Goal: Information Seeking & Learning: Learn about a topic

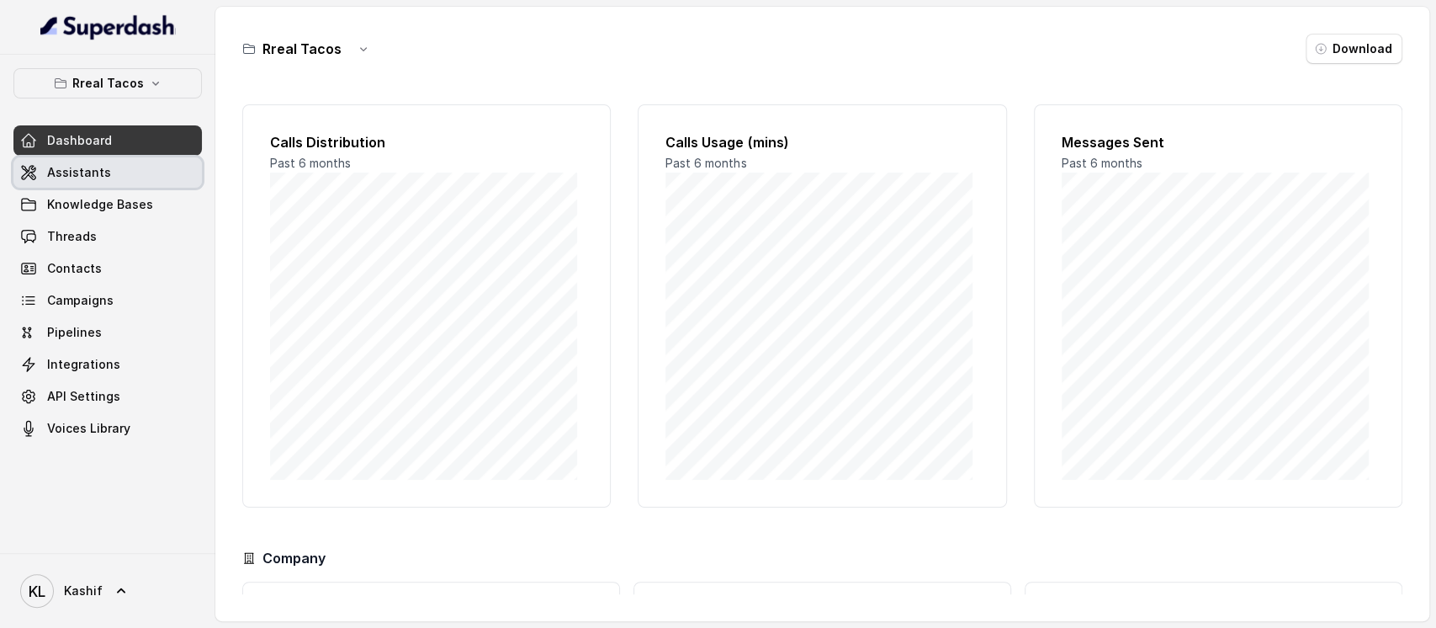
click at [130, 167] on link "Assistants" at bounding box center [107, 172] width 188 height 30
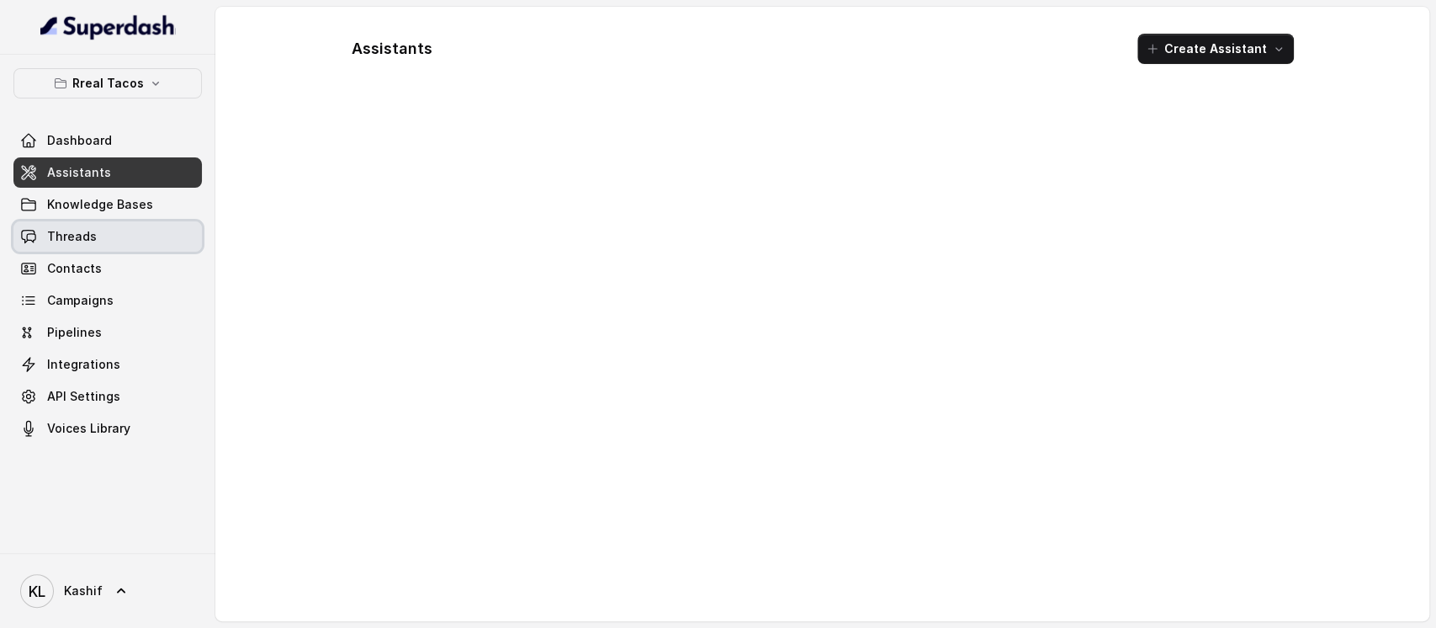
click at [124, 232] on link "Threads" at bounding box center [107, 236] width 188 height 30
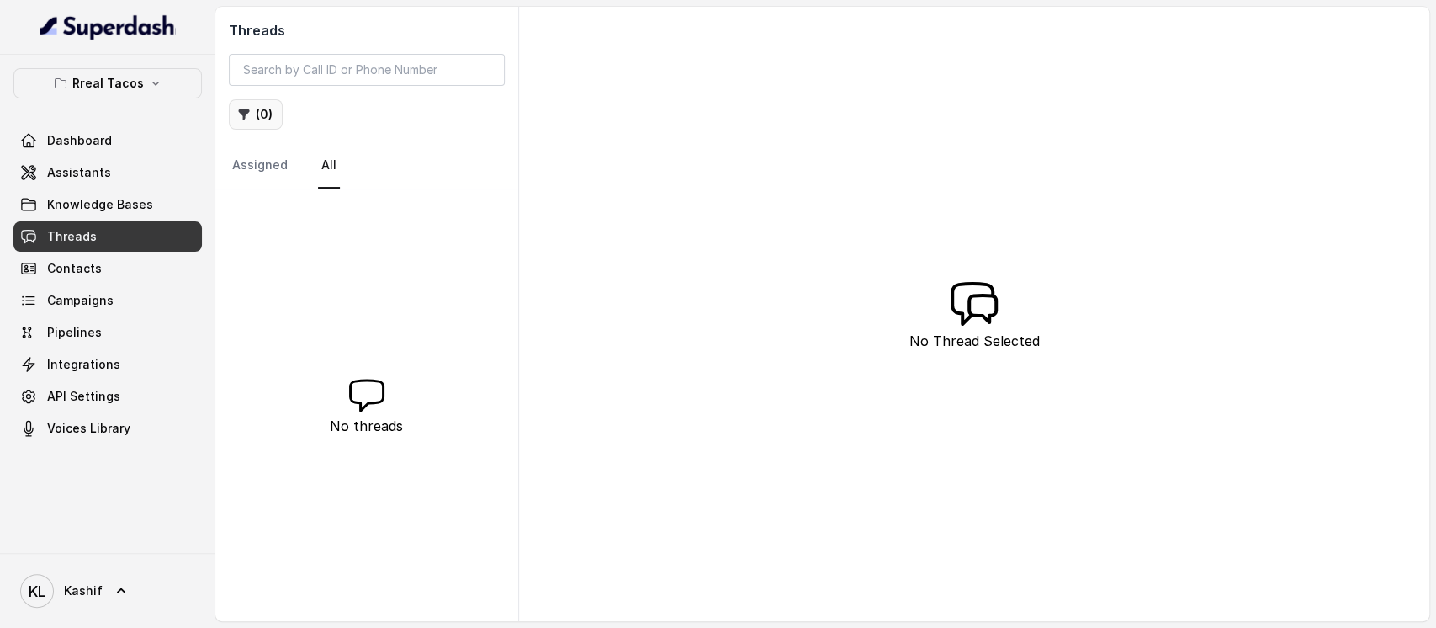
click at [258, 121] on button "( 0 )" at bounding box center [256, 114] width 54 height 30
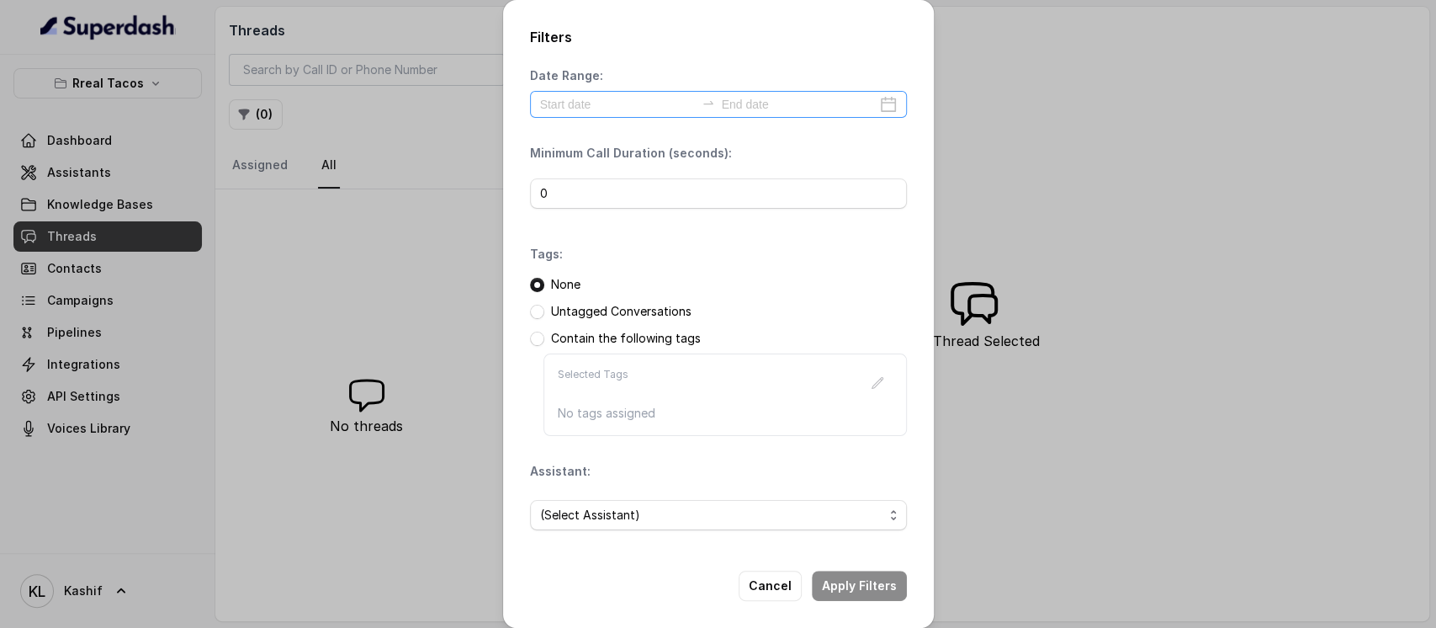
click at [612, 92] on div at bounding box center [718, 104] width 377 height 27
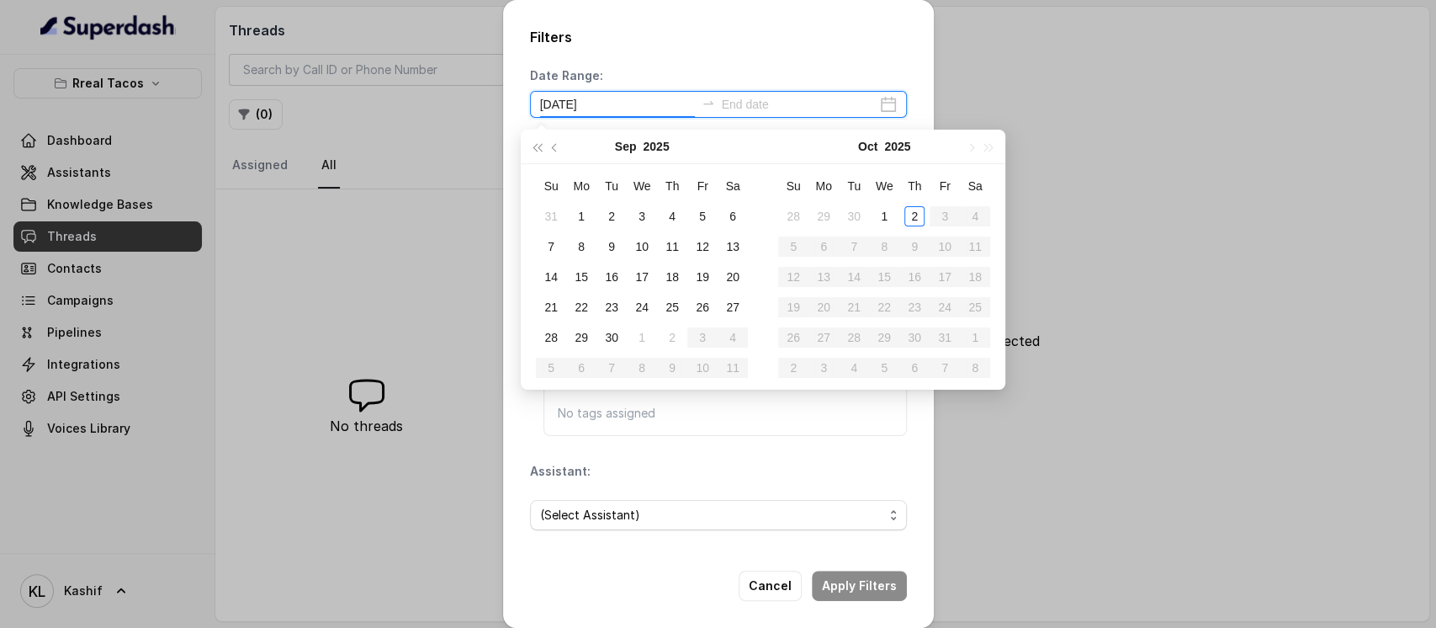
type input "[DATE]"
click at [878, 219] on div "1" at bounding box center [884, 216] width 20 height 20
type input "[DATE]"
click at [916, 215] on div "2" at bounding box center [914, 216] width 20 height 20
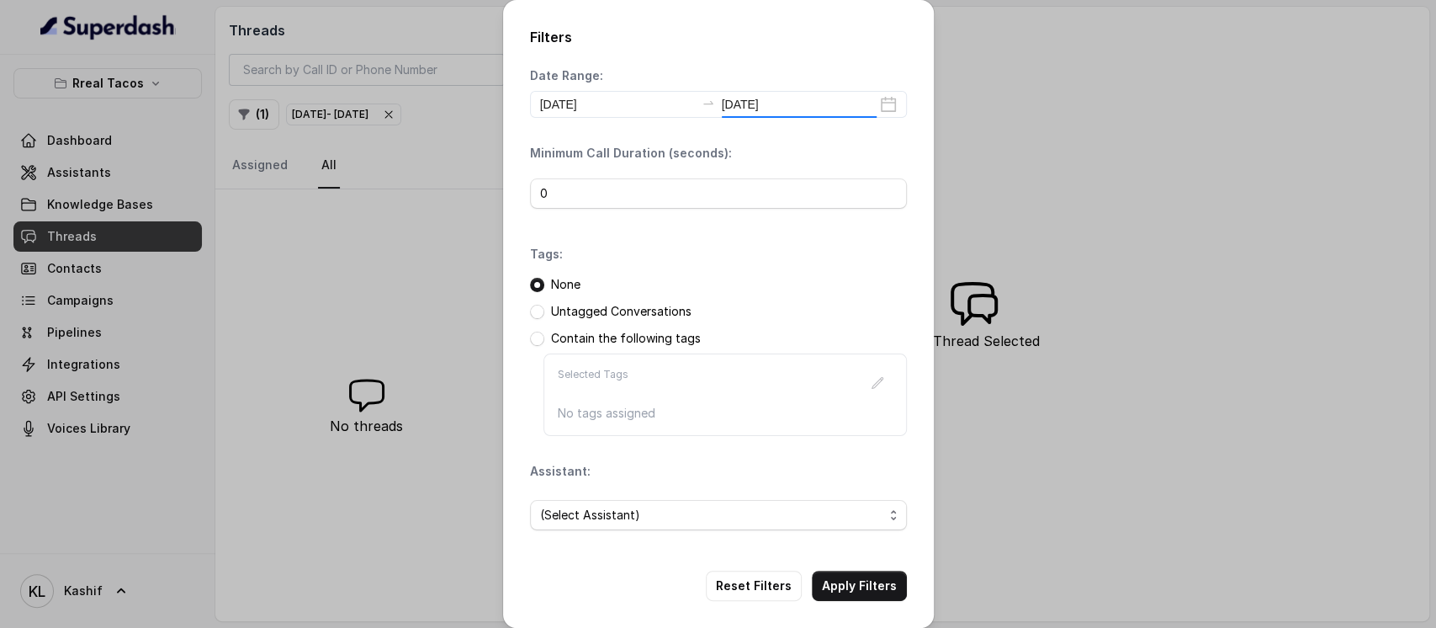
type input "[DATE]"
click at [604, 201] on input "0" at bounding box center [718, 193] width 377 height 30
click at [617, 535] on div "(Select Assistant)" at bounding box center [718, 514] width 377 height 57
click at [639, 520] on span "(Select Assistant)" at bounding box center [711, 515] width 343 height 20
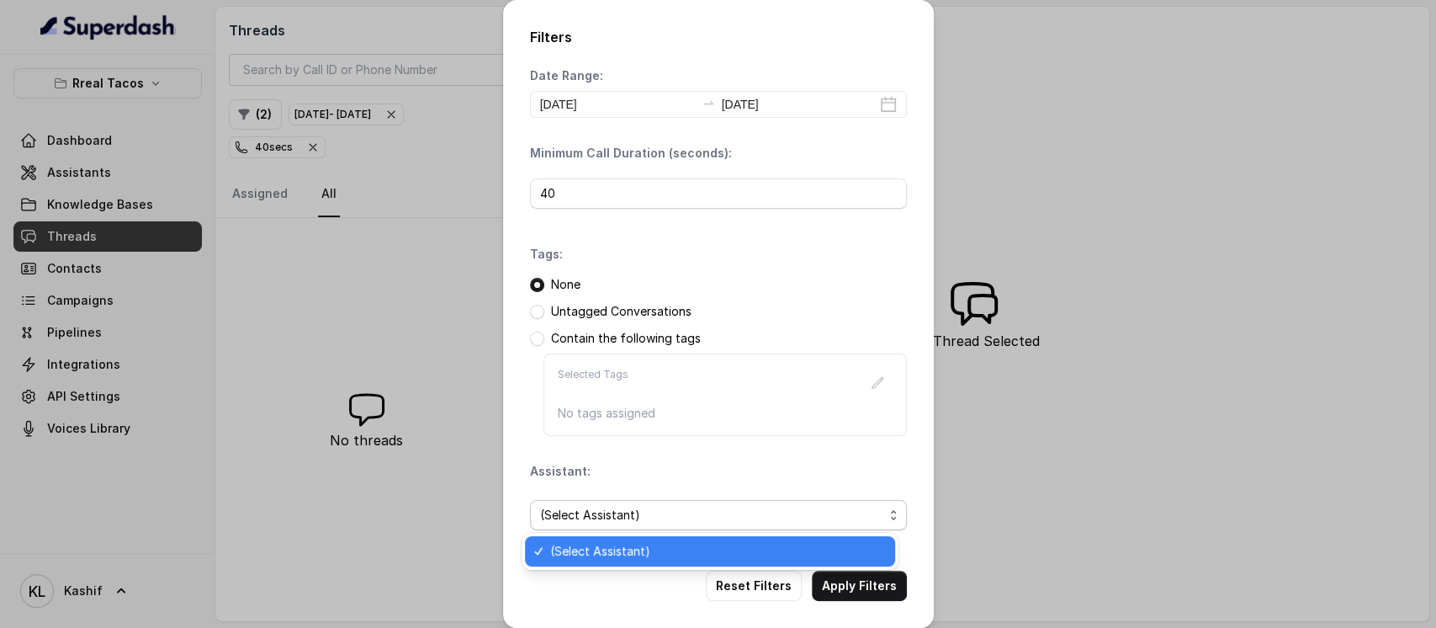
click at [639, 520] on span "(Select Assistant)" at bounding box center [711, 515] width 343 height 20
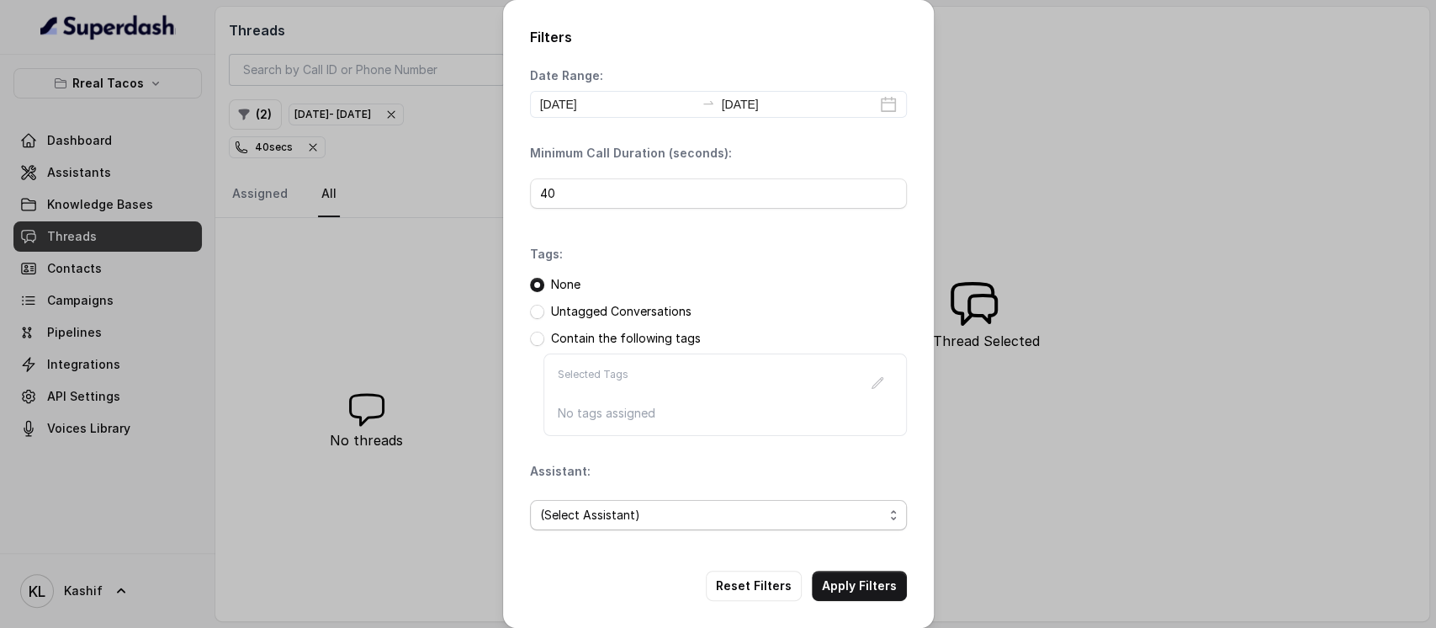
click at [639, 520] on span "(Select Assistant)" at bounding box center [711, 515] width 343 height 20
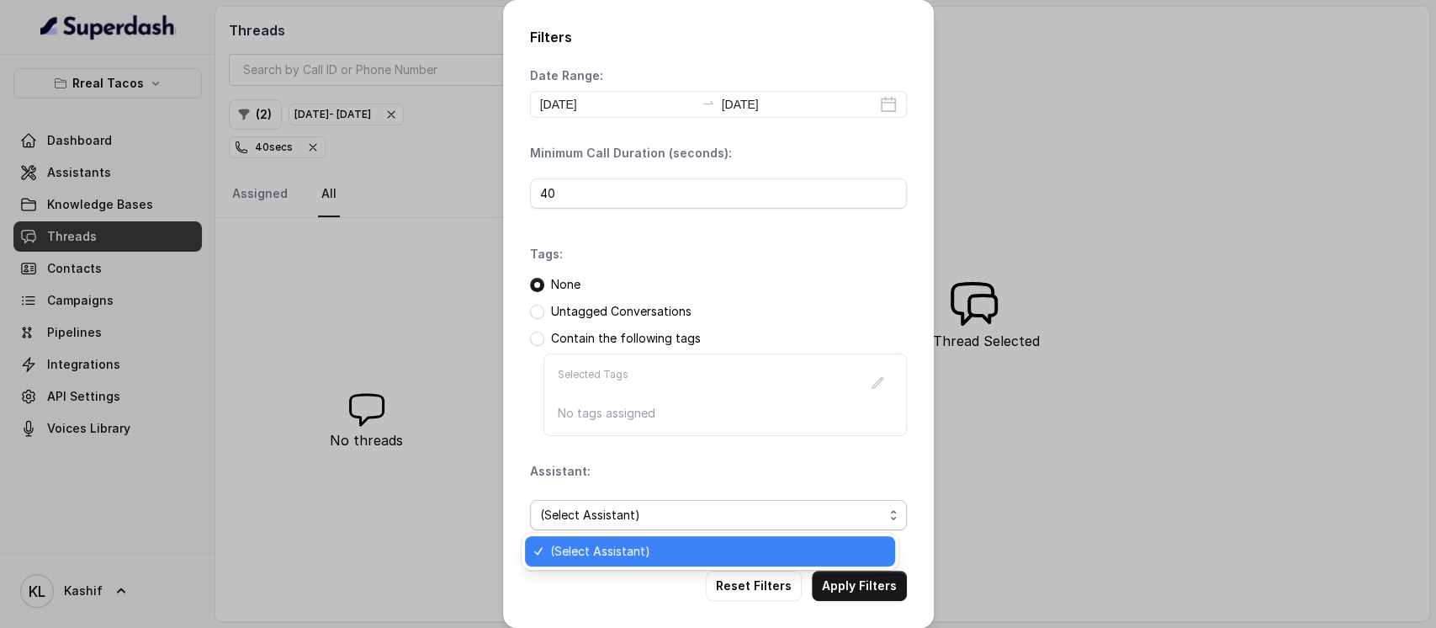
click at [760, 248] on div "Date Range: [DATE] [DATE] Minimum Call Duration (seconds): 40 Tags: None Untagg…" at bounding box center [718, 305] width 377 height 476
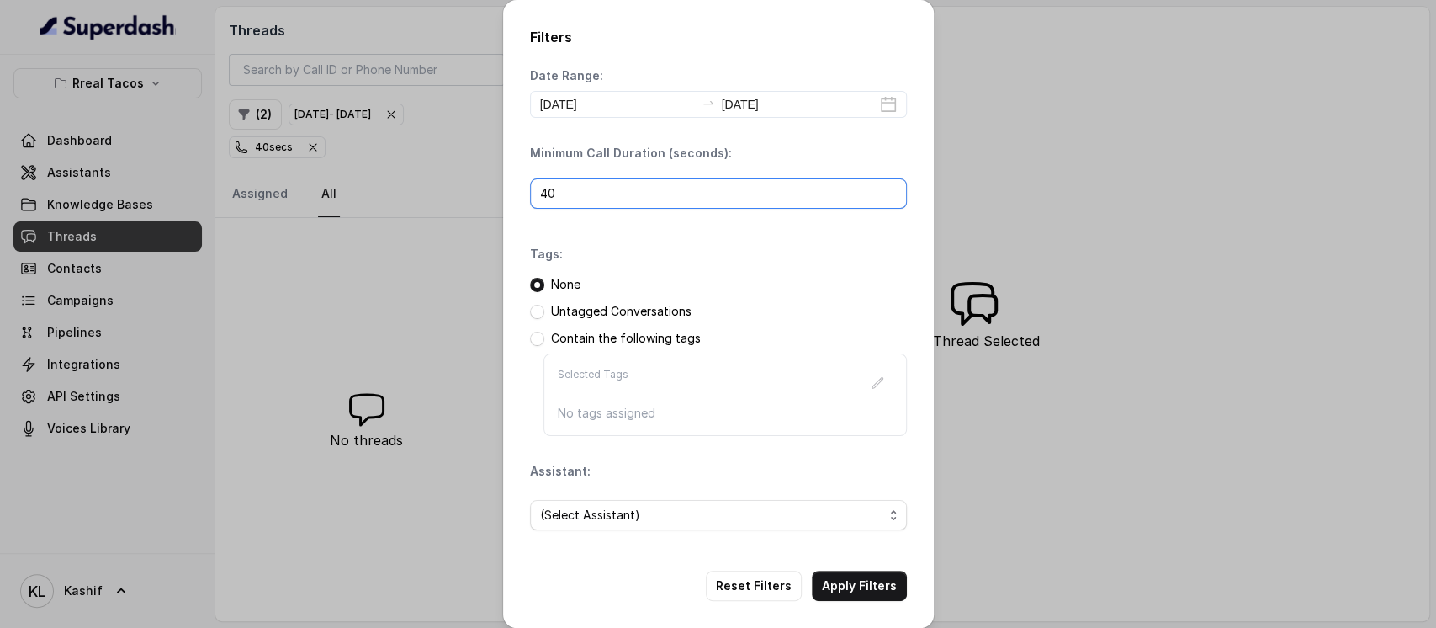
click at [761, 194] on input "40" at bounding box center [718, 193] width 377 height 30
type input "4"
click at [768, 272] on div "Tags: None Untagged Conversations Contain the following tags Selected Tags No t…" at bounding box center [718, 341] width 377 height 190
click at [840, 587] on button "Apply Filters" at bounding box center [859, 585] width 95 height 30
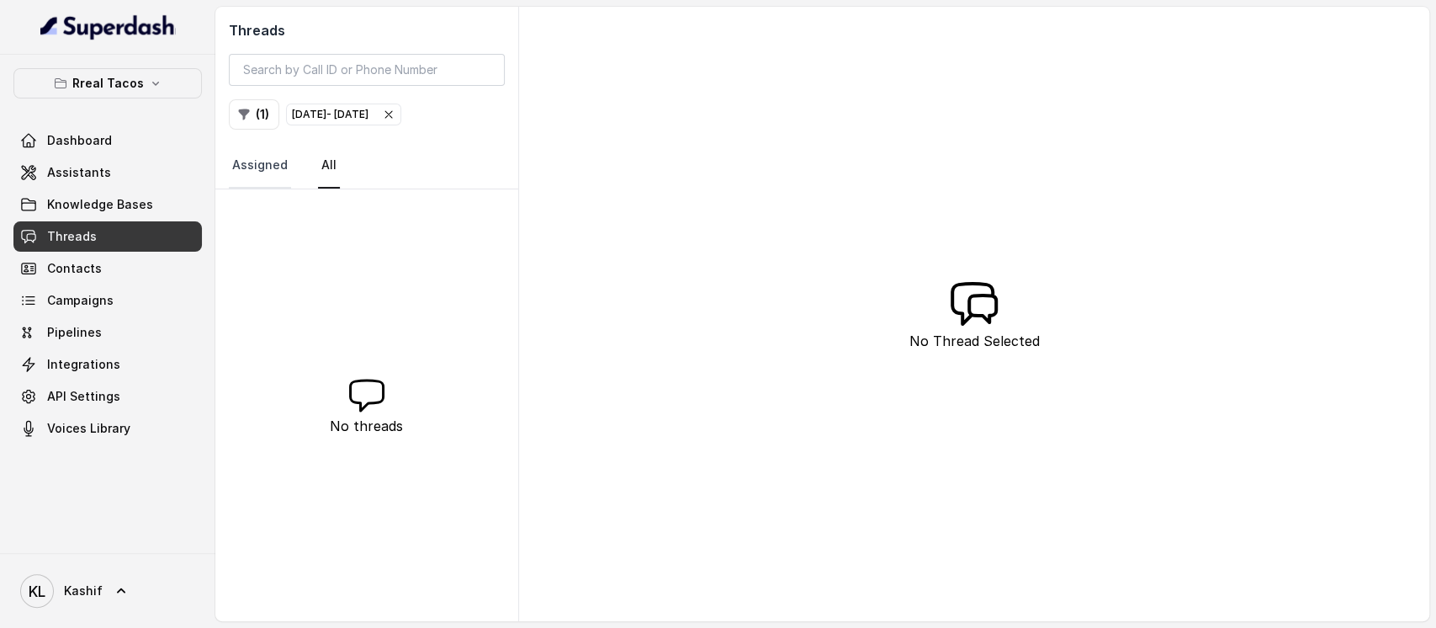
click at [242, 172] on link "Assigned" at bounding box center [260, 165] width 62 height 45
click at [324, 162] on link "All" at bounding box center [329, 165] width 22 height 45
click at [395, 106] on div "[DATE] - [DATE]" at bounding box center [343, 114] width 103 height 17
click at [242, 170] on link "Assigned" at bounding box center [260, 165] width 62 height 45
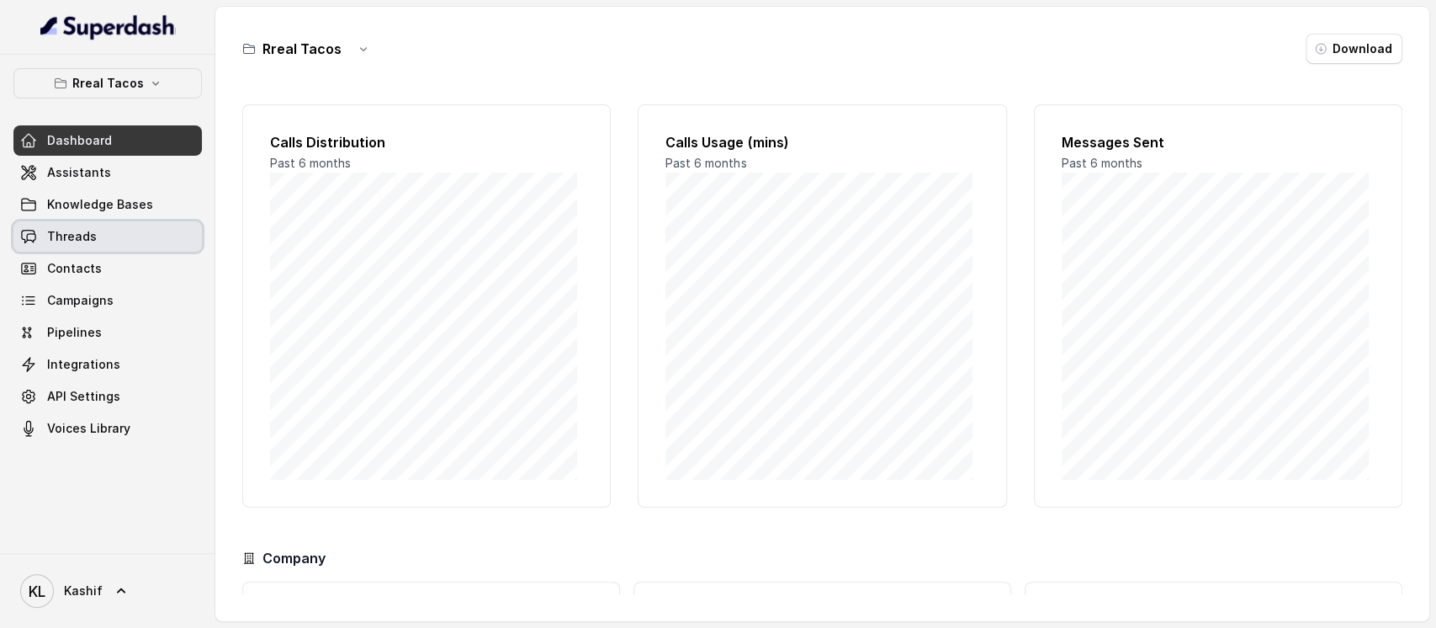
click at [74, 241] on span "Threads" at bounding box center [72, 236] width 50 height 17
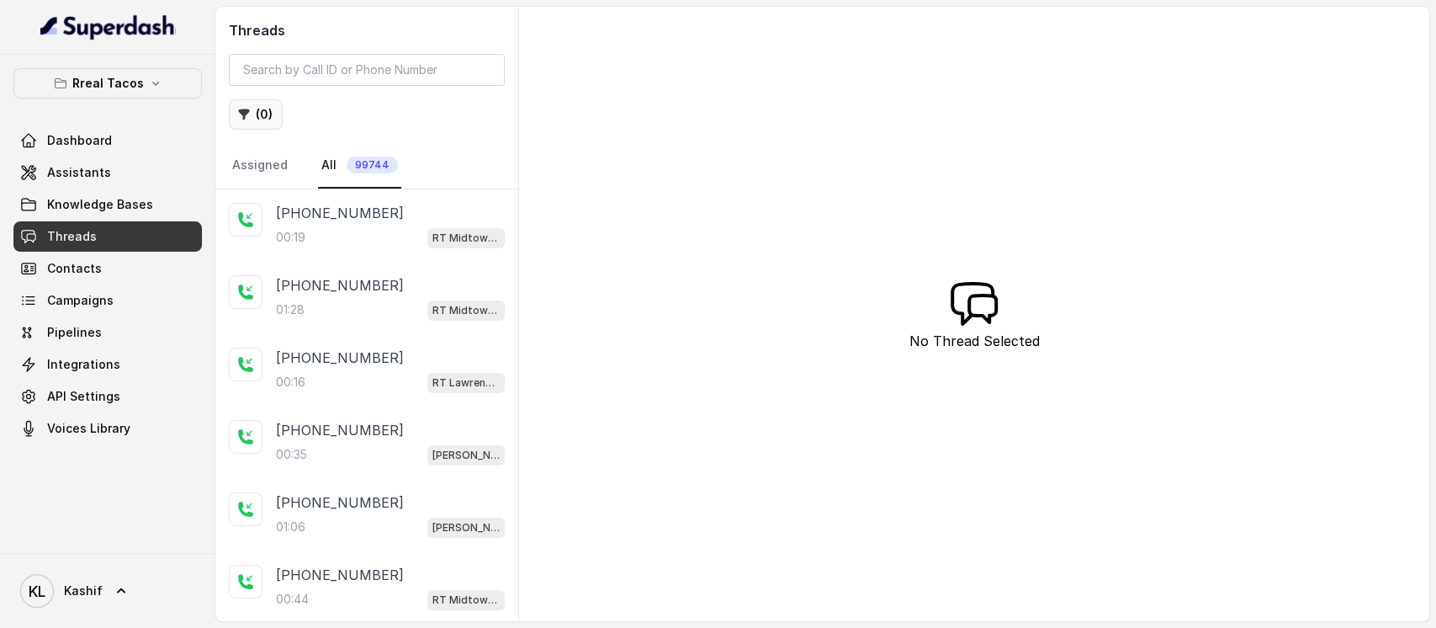
click at [264, 124] on button "( 0 )" at bounding box center [256, 114] width 54 height 30
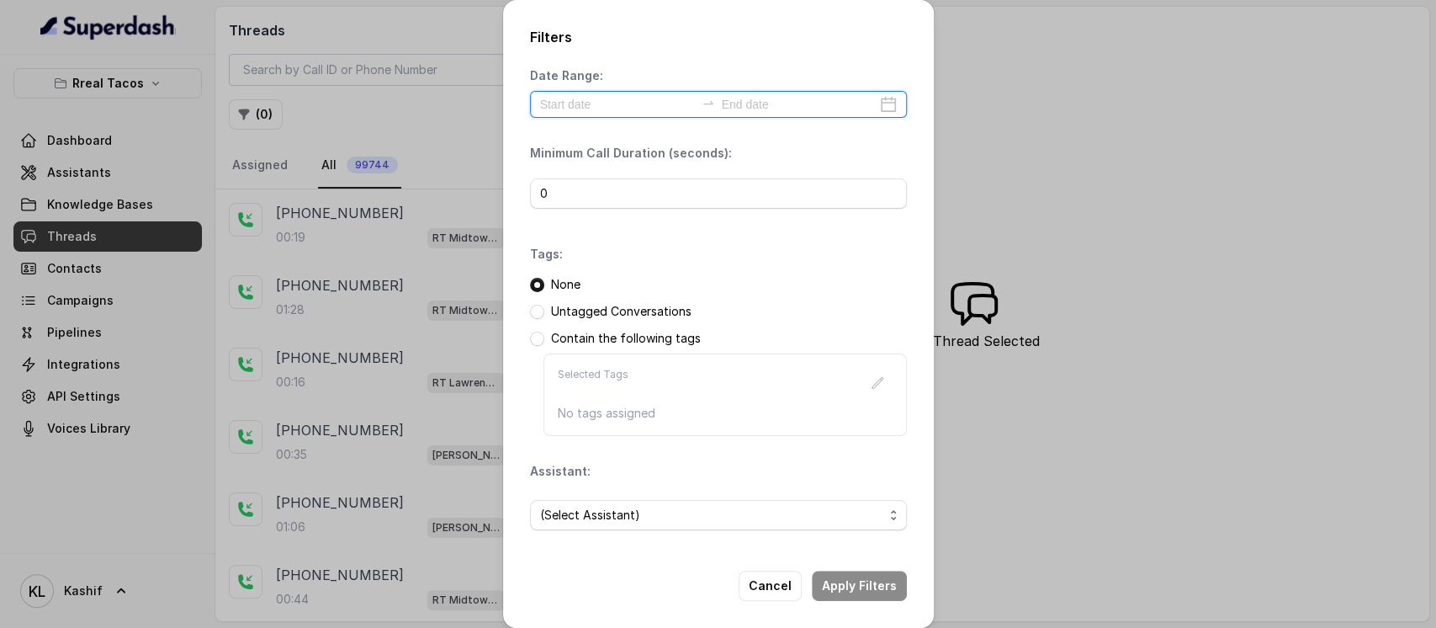
click at [672, 109] on input at bounding box center [617, 104] width 155 height 19
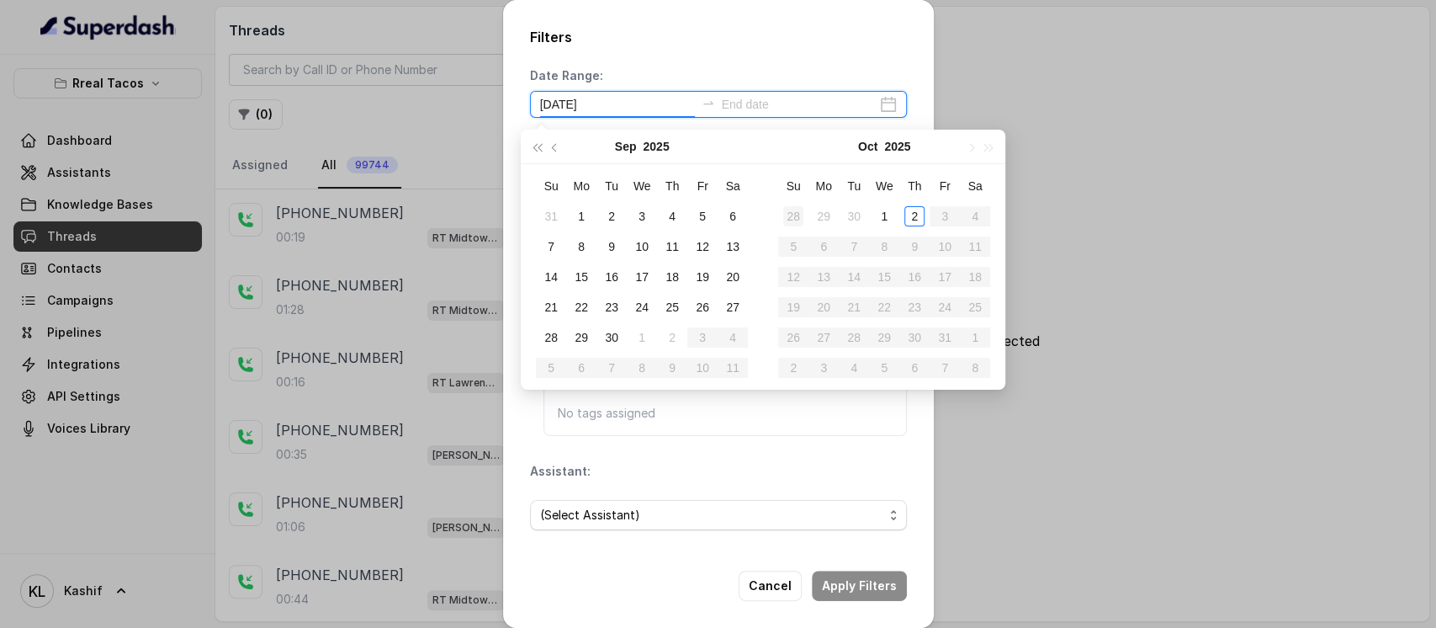
type input "2025-09-06"
type input "[DATE]"
click at [895, 219] on td "1" at bounding box center [884, 216] width 30 height 30
click at [908, 219] on div "2" at bounding box center [914, 216] width 20 height 20
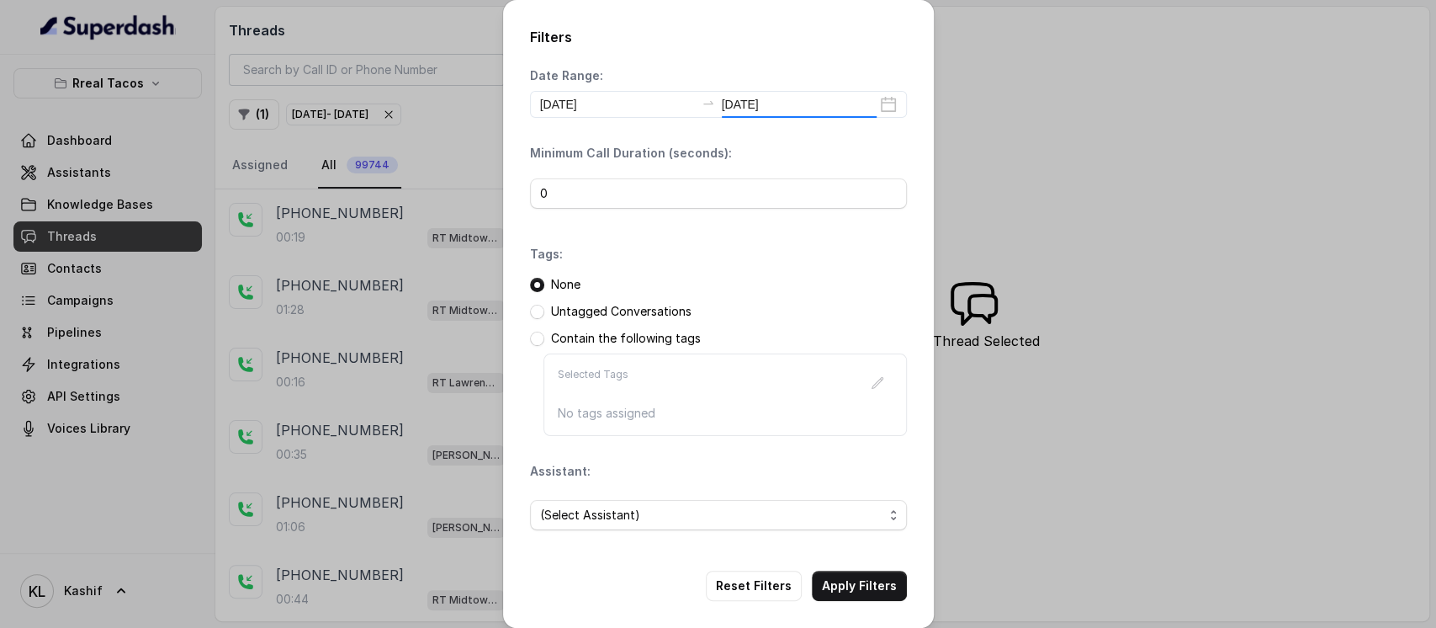
type input "[DATE]"
click at [697, 178] on input "0" at bounding box center [718, 193] width 377 height 30
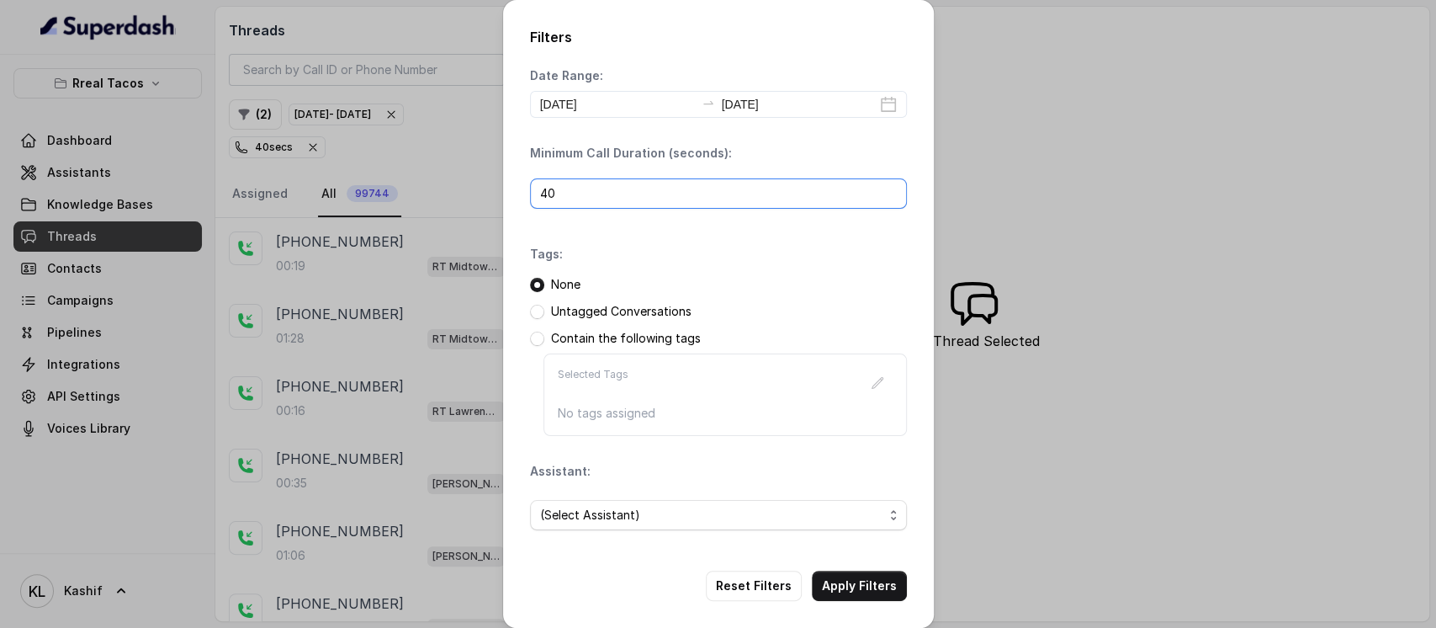
type input "40"
click at [686, 213] on div "40" at bounding box center [718, 193] width 377 height 50
click at [723, 526] on span "(Select Assistant)" at bounding box center [718, 515] width 377 height 30
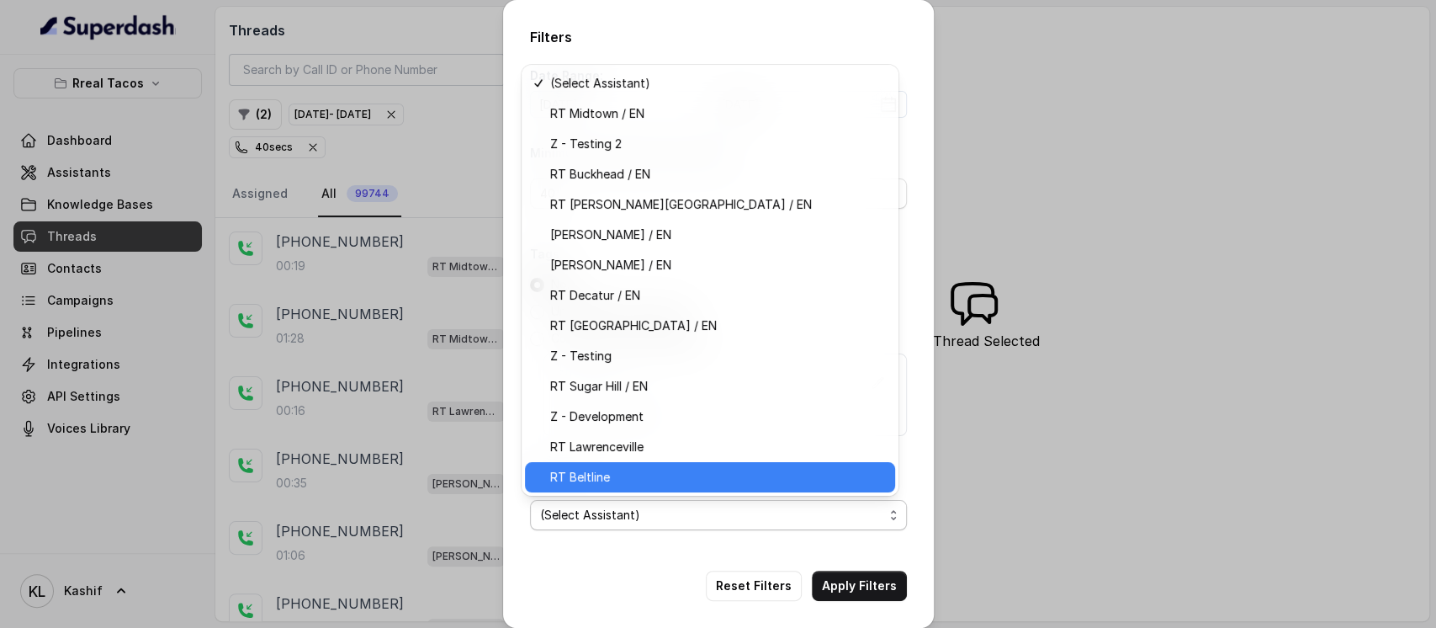
click at [673, 478] on span "RT Beltline" at bounding box center [717, 477] width 335 height 20
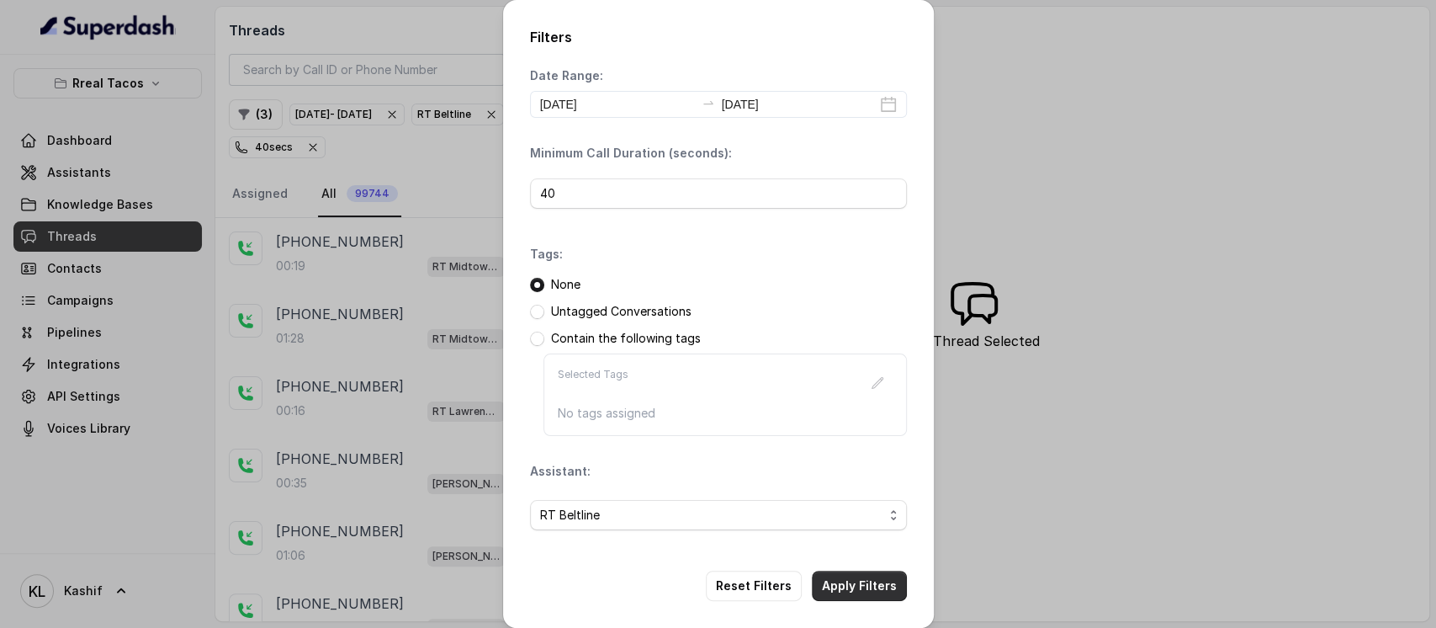
click at [856, 585] on button "Apply Filters" at bounding box center [859, 585] width 95 height 30
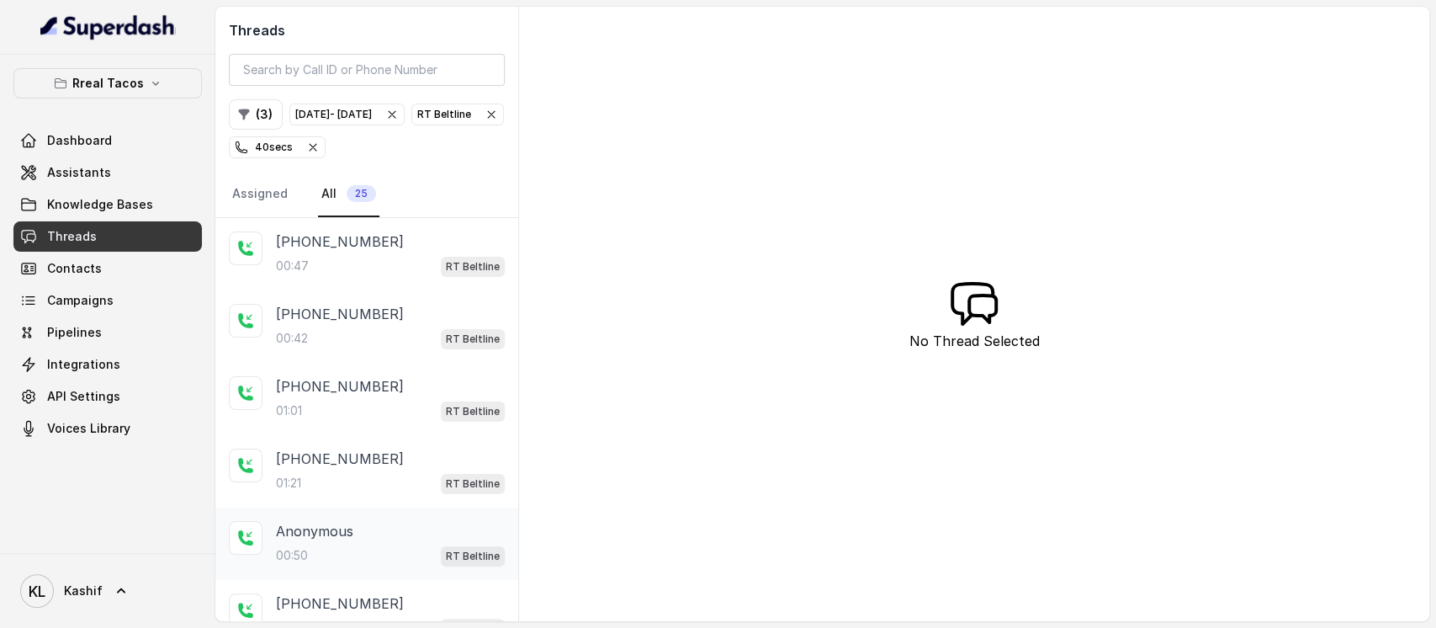
click at [326, 547] on div "00:50 RT Beltline" at bounding box center [390, 555] width 229 height 22
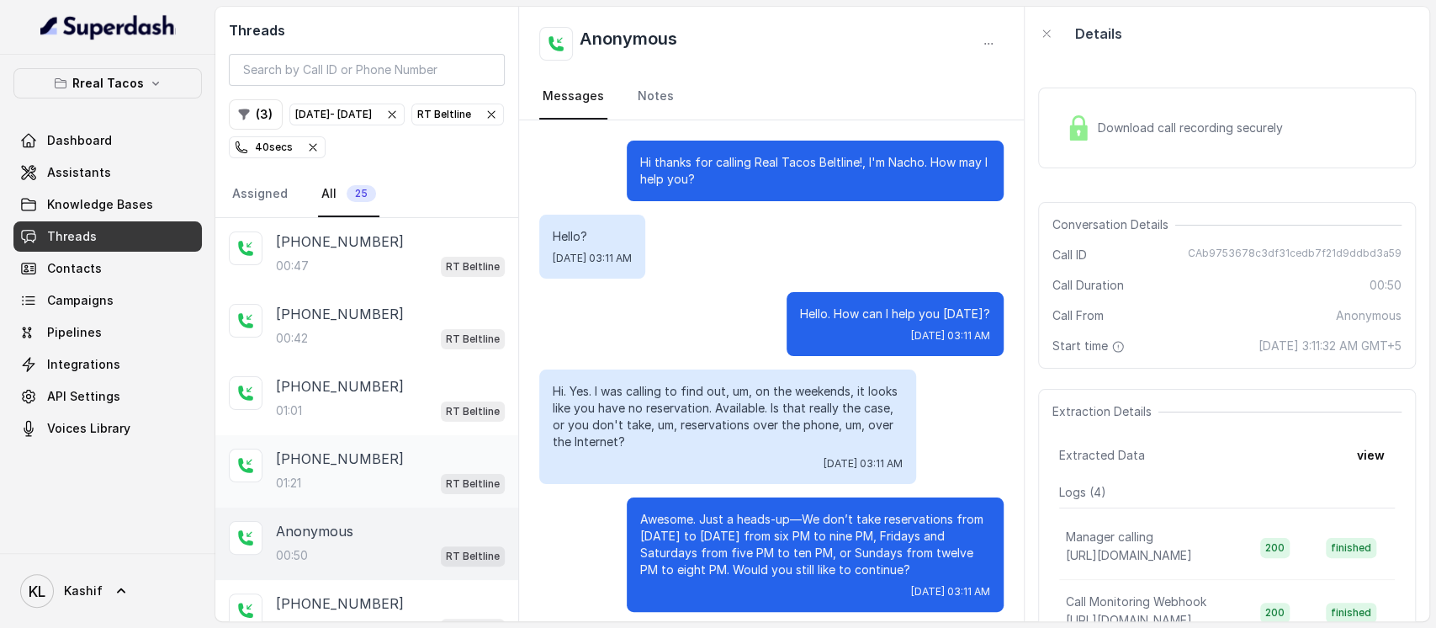
scroll to position [112, 0]
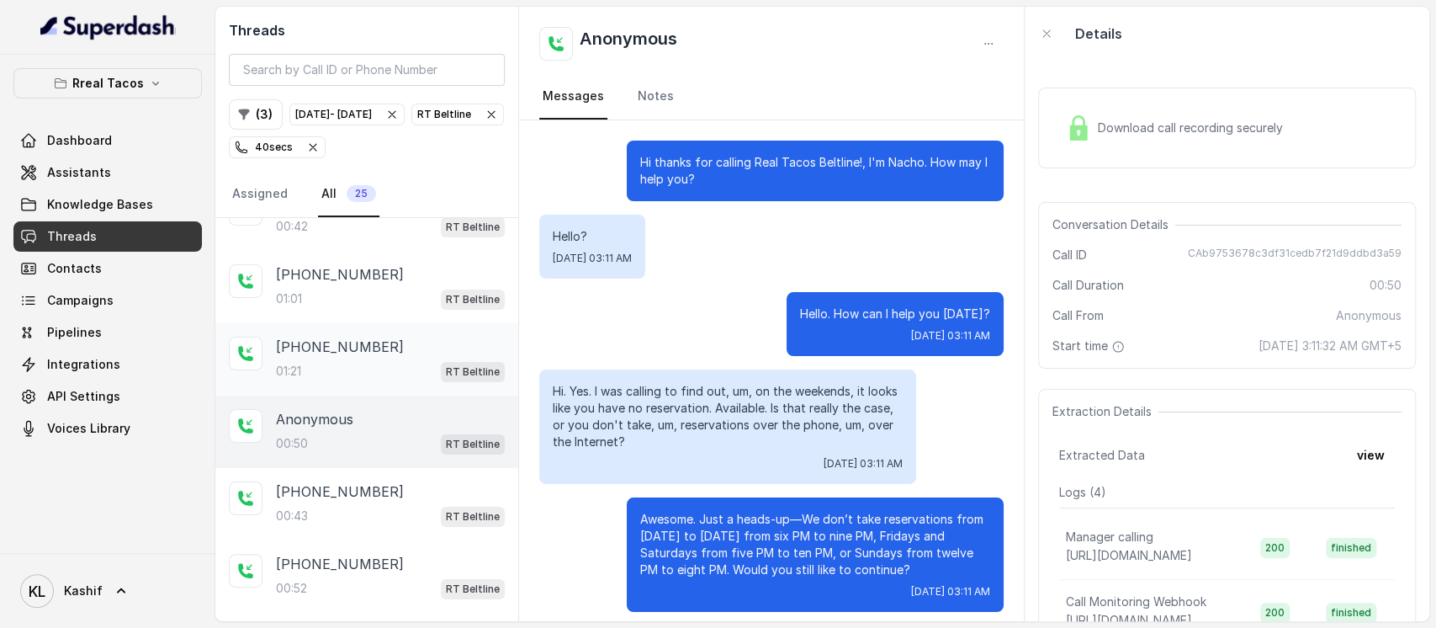
click at [365, 340] on div "+19548516309" at bounding box center [390, 346] width 229 height 20
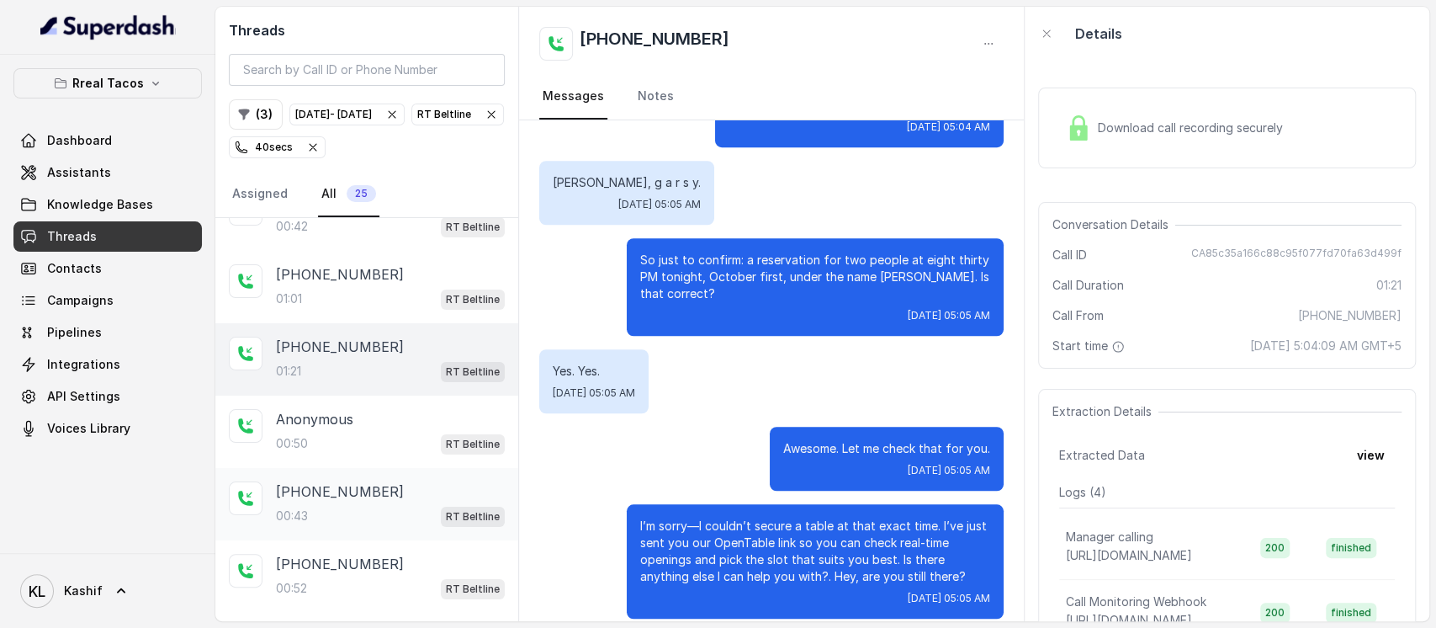
scroll to position [224, 0]
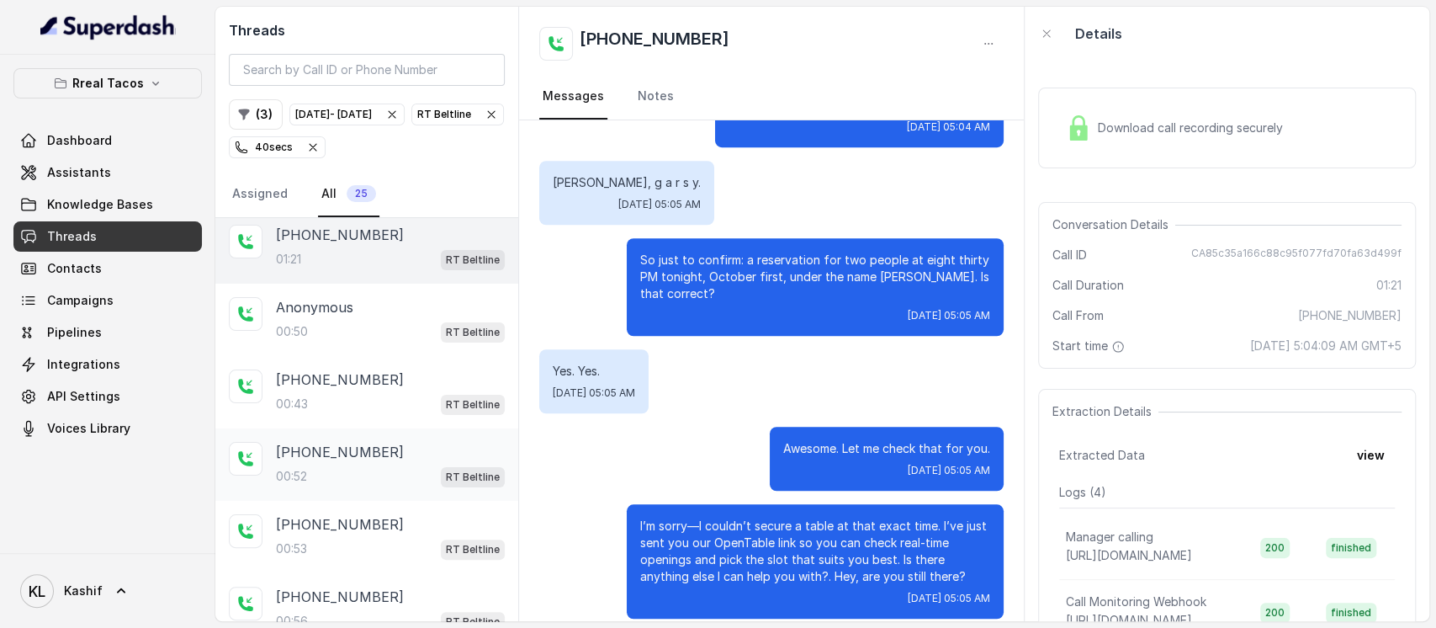
click at [352, 465] on div "00:52 RT Beltline" at bounding box center [390, 476] width 229 height 22
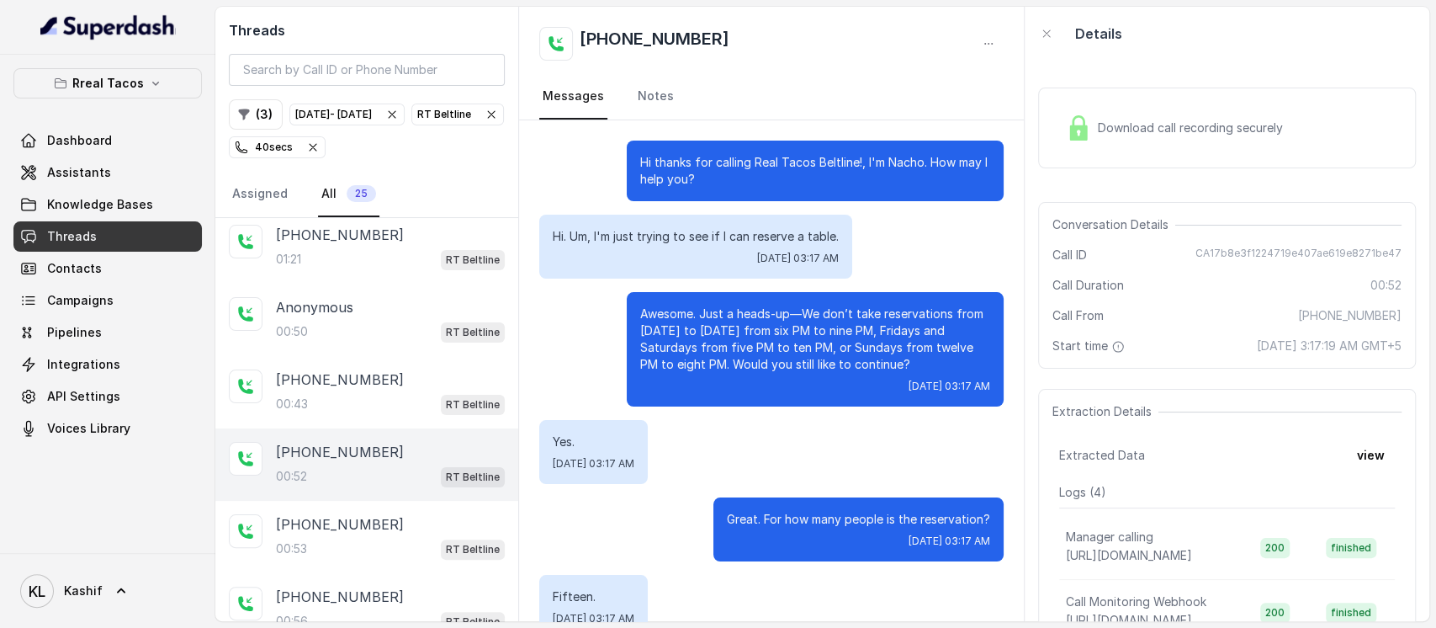
scroll to position [209, 0]
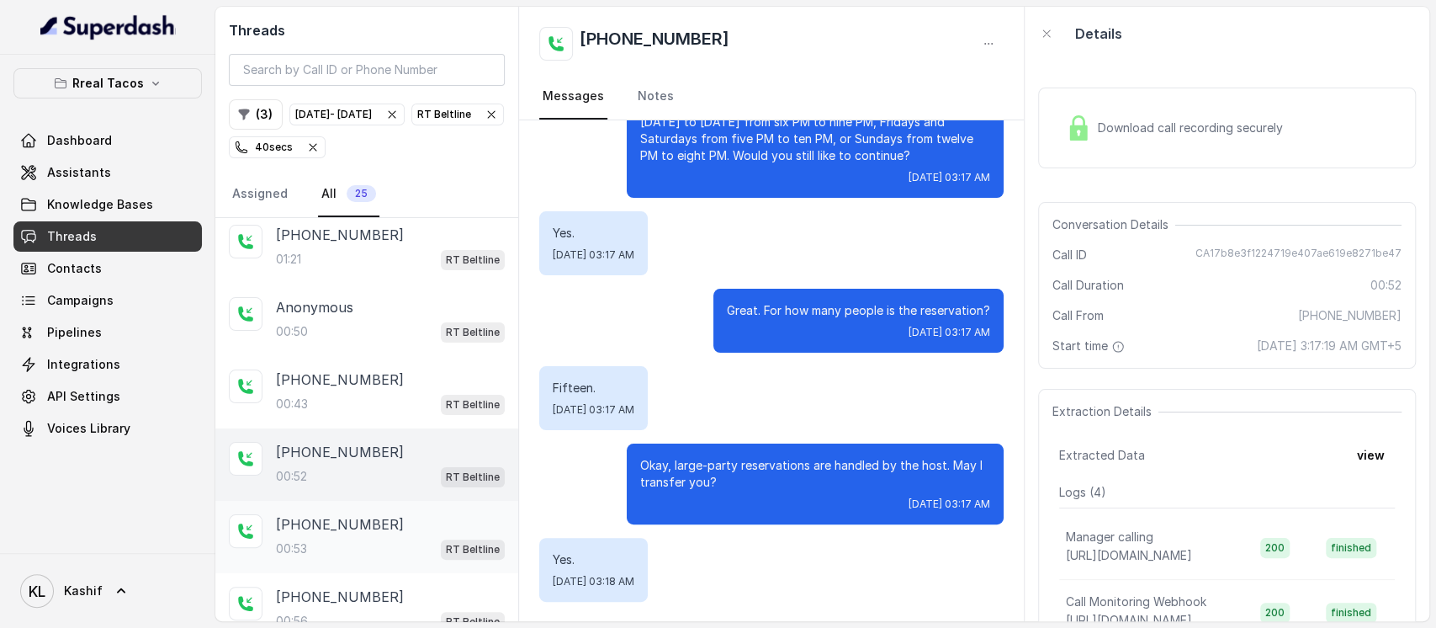
click at [357, 514] on p "+14043843225" at bounding box center [340, 524] width 128 height 20
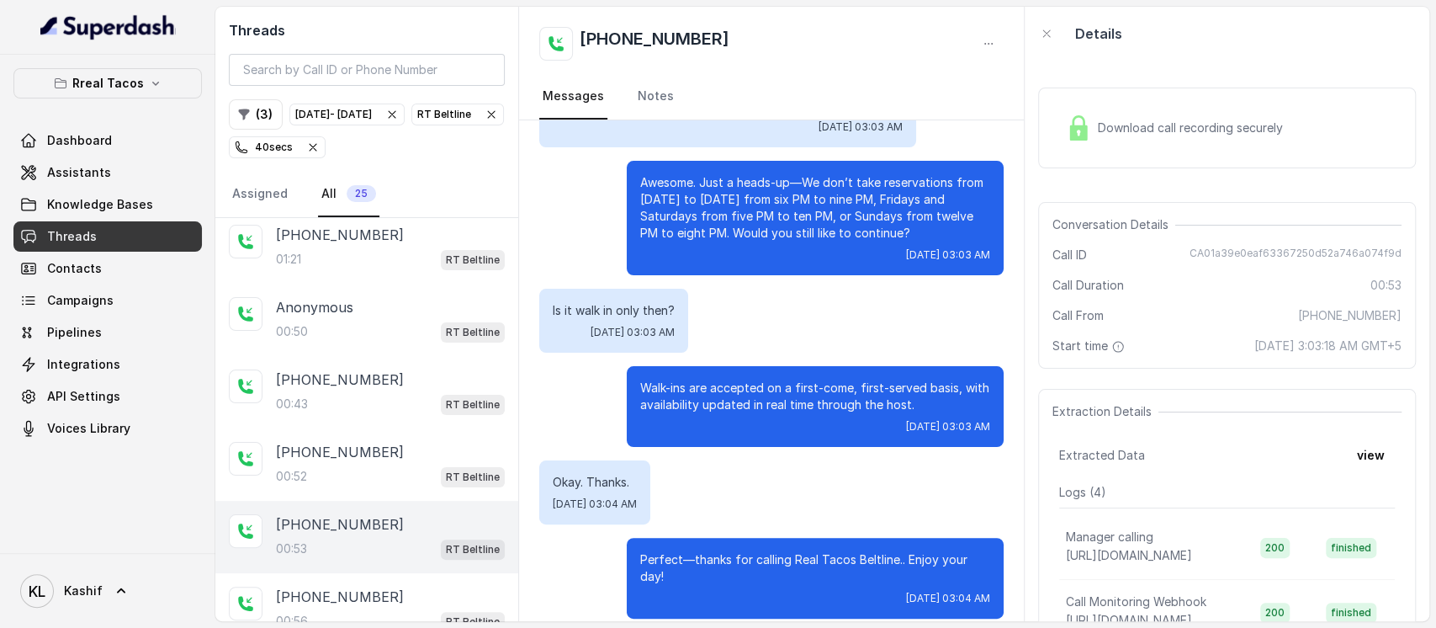
scroll to position [336, 0]
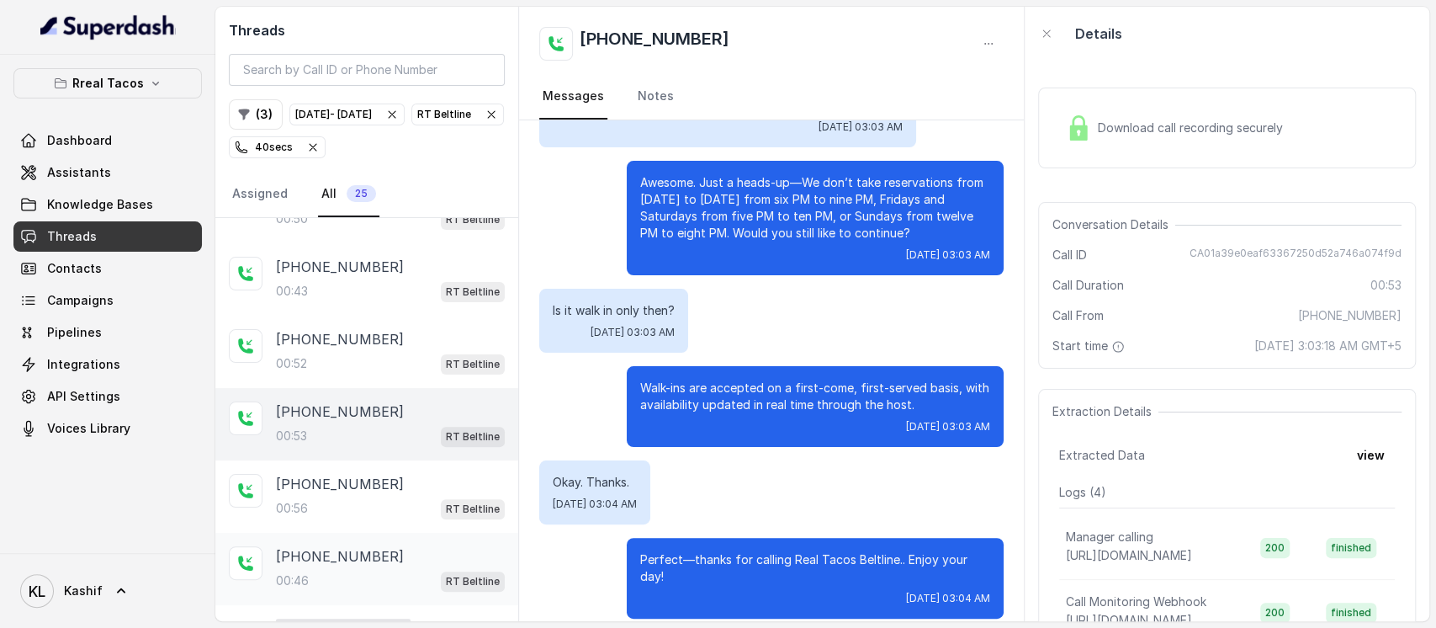
click at [338, 547] on p "+18574523232" at bounding box center [340, 556] width 128 height 20
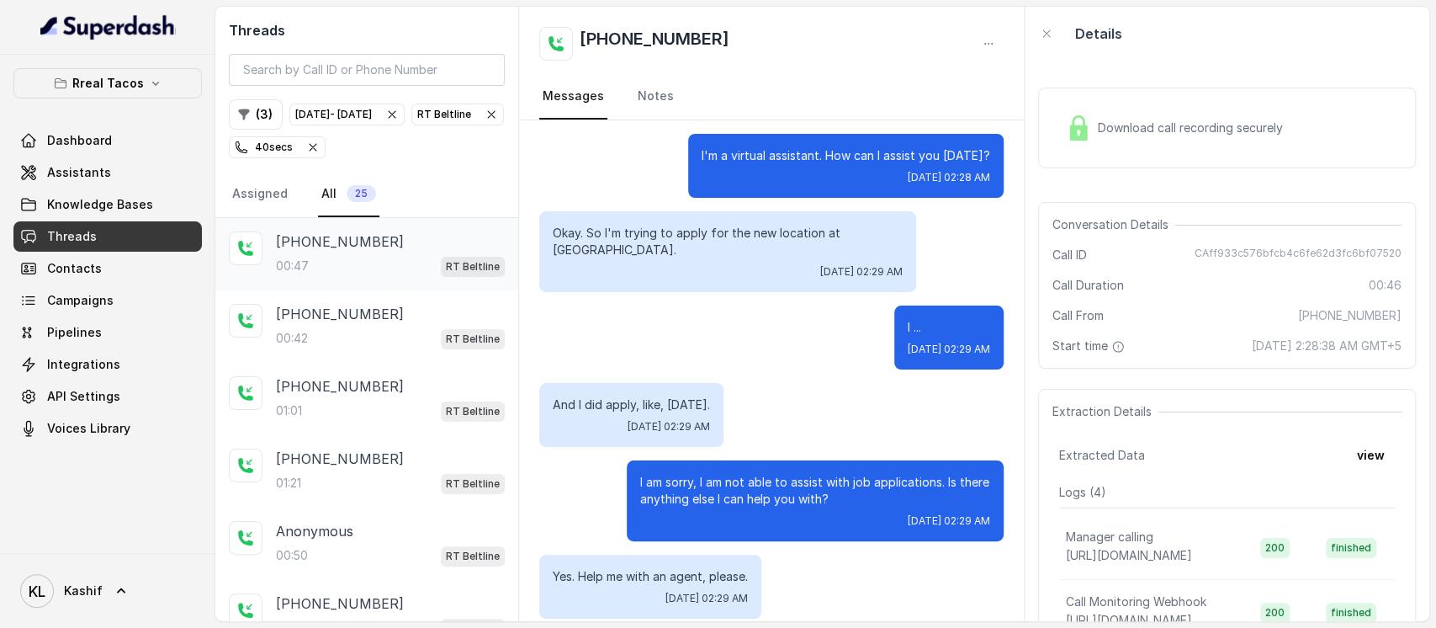
click at [379, 261] on div "00:47 RT Beltline" at bounding box center [390, 266] width 229 height 22
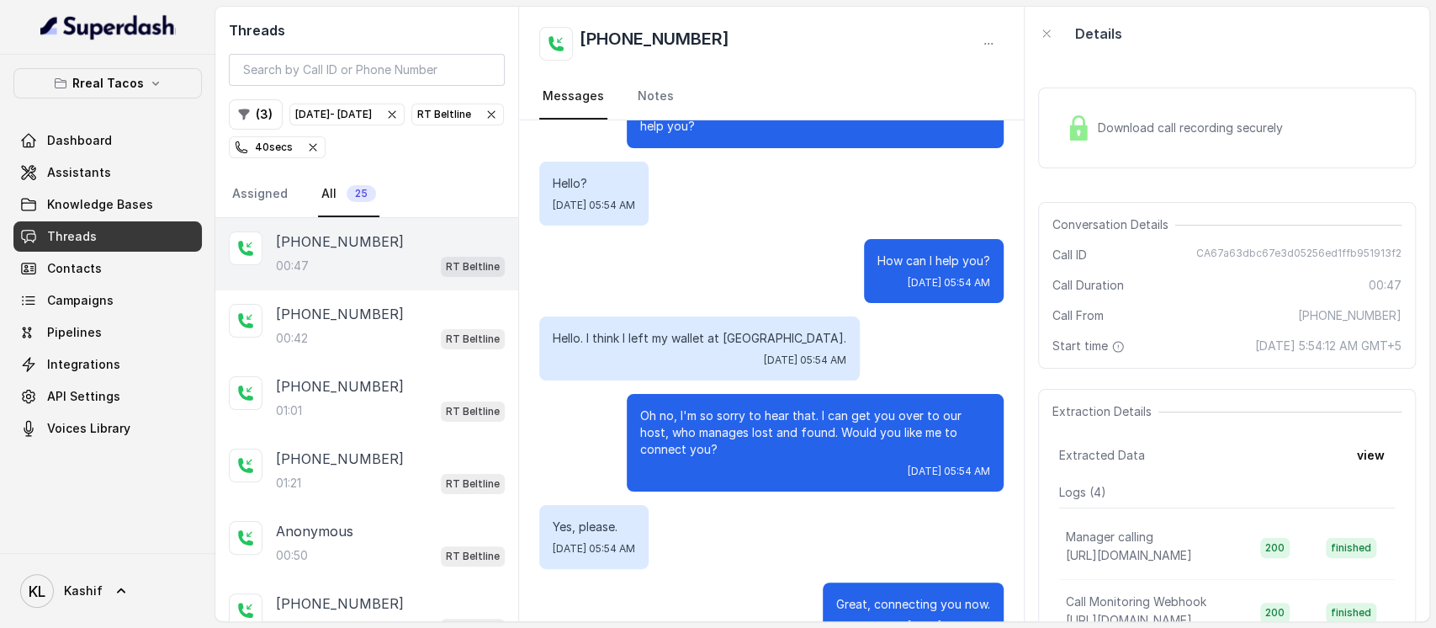
scroll to position [81, 0]
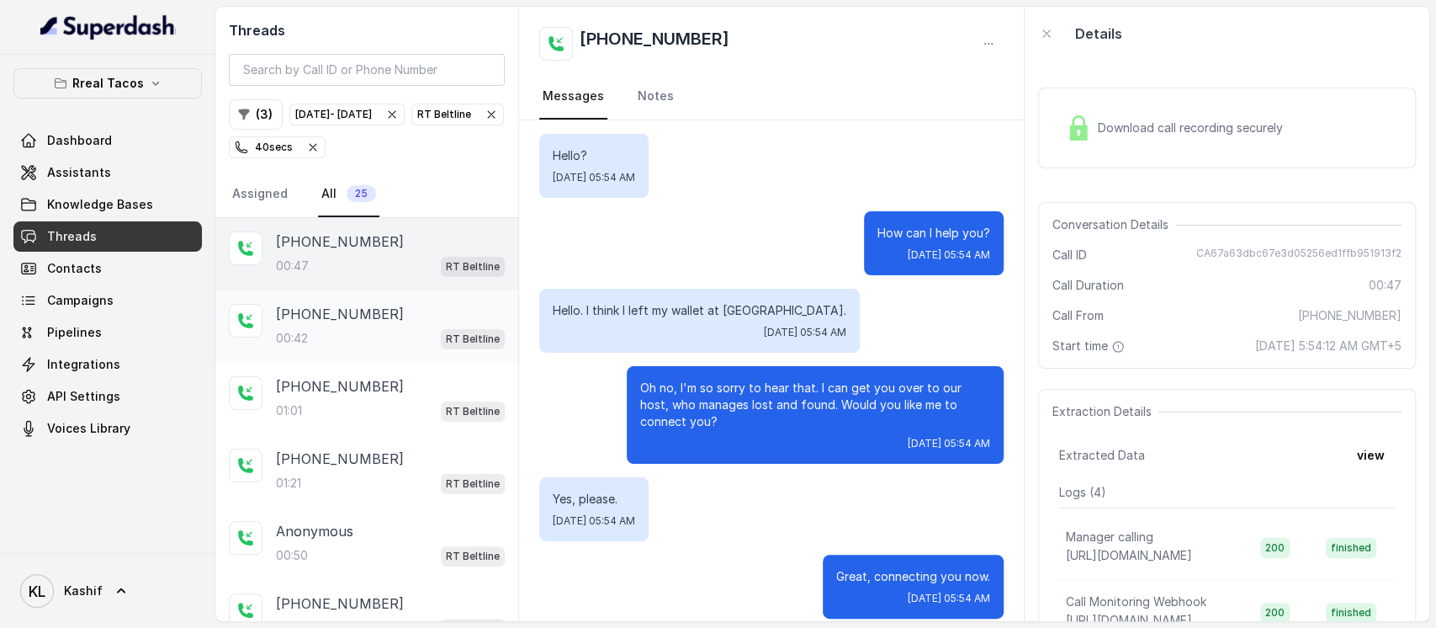
click at [346, 310] on p "+13236339912" at bounding box center [340, 314] width 128 height 20
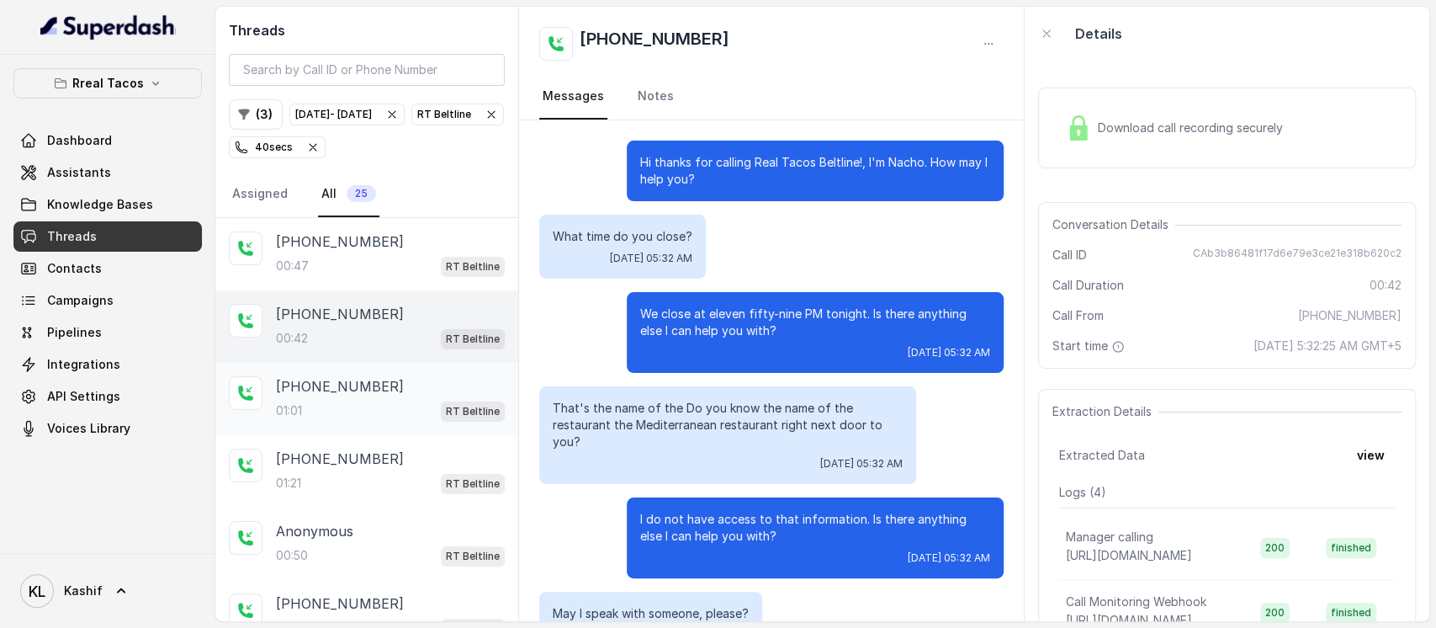
click at [368, 388] on div "+13476505639" at bounding box center [390, 386] width 229 height 20
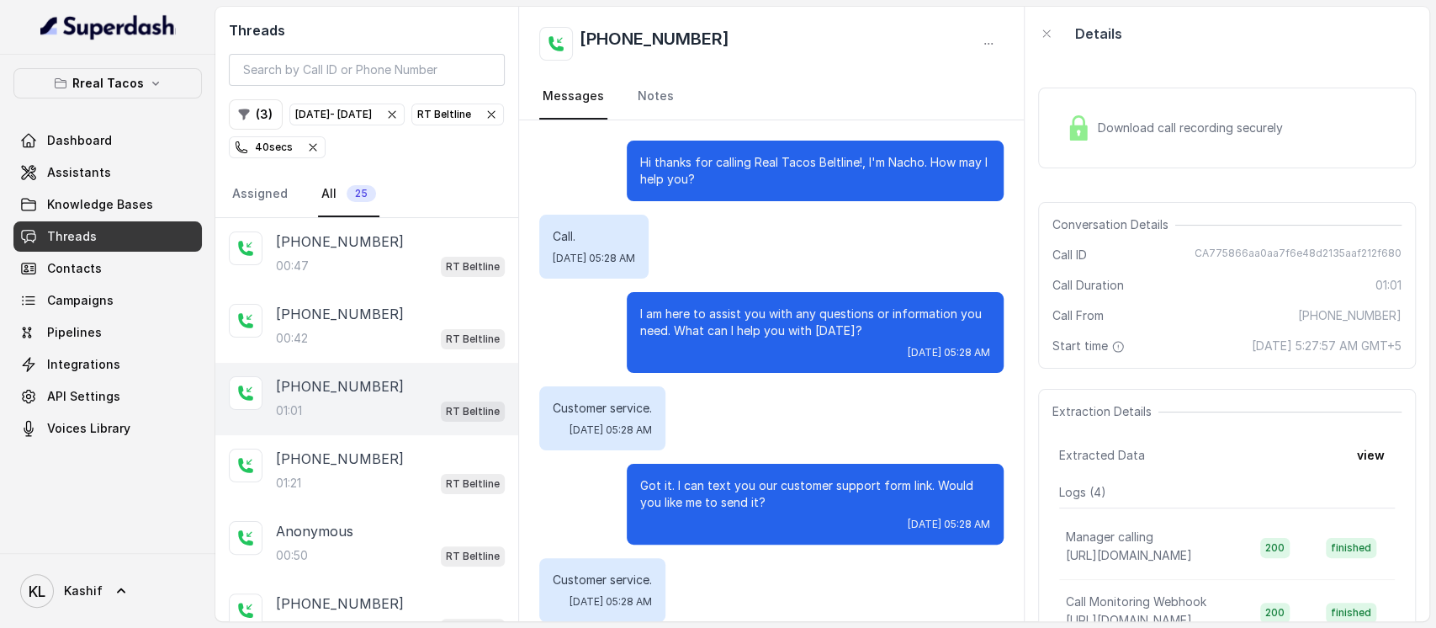
scroll to position [535, 0]
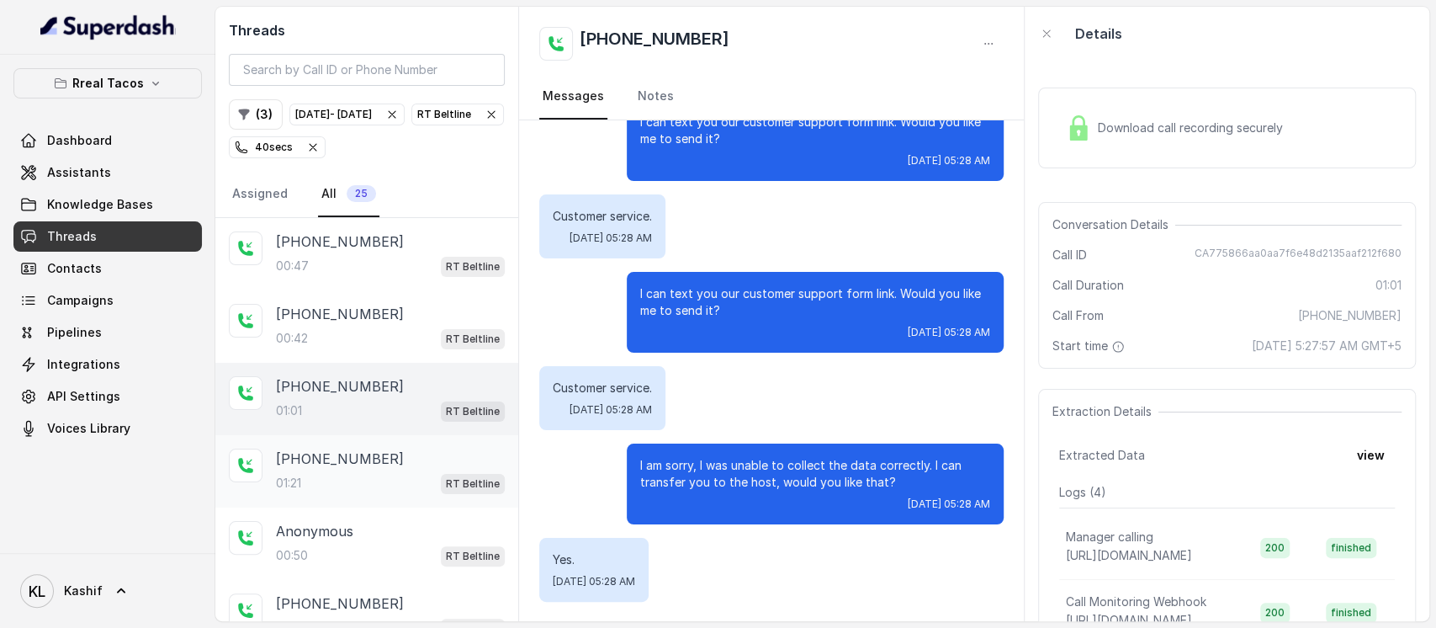
click at [351, 448] on p "+19548516309" at bounding box center [340, 458] width 128 height 20
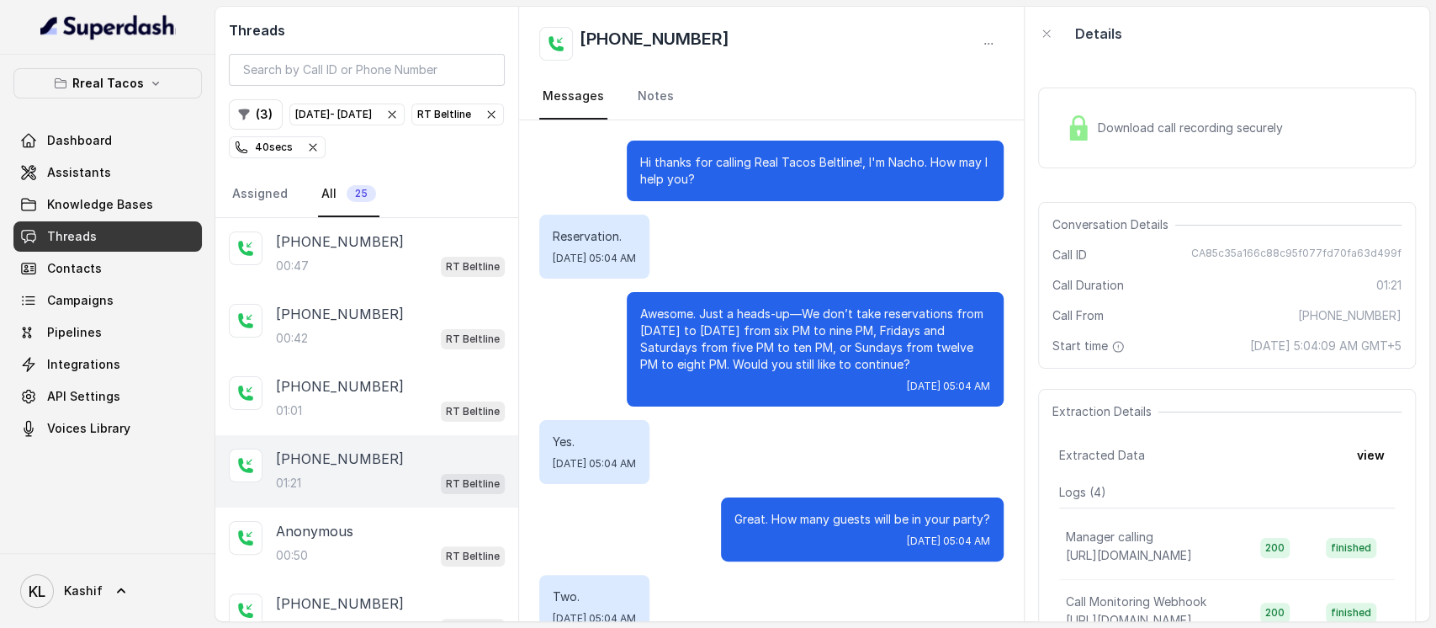
scroll to position [878, 0]
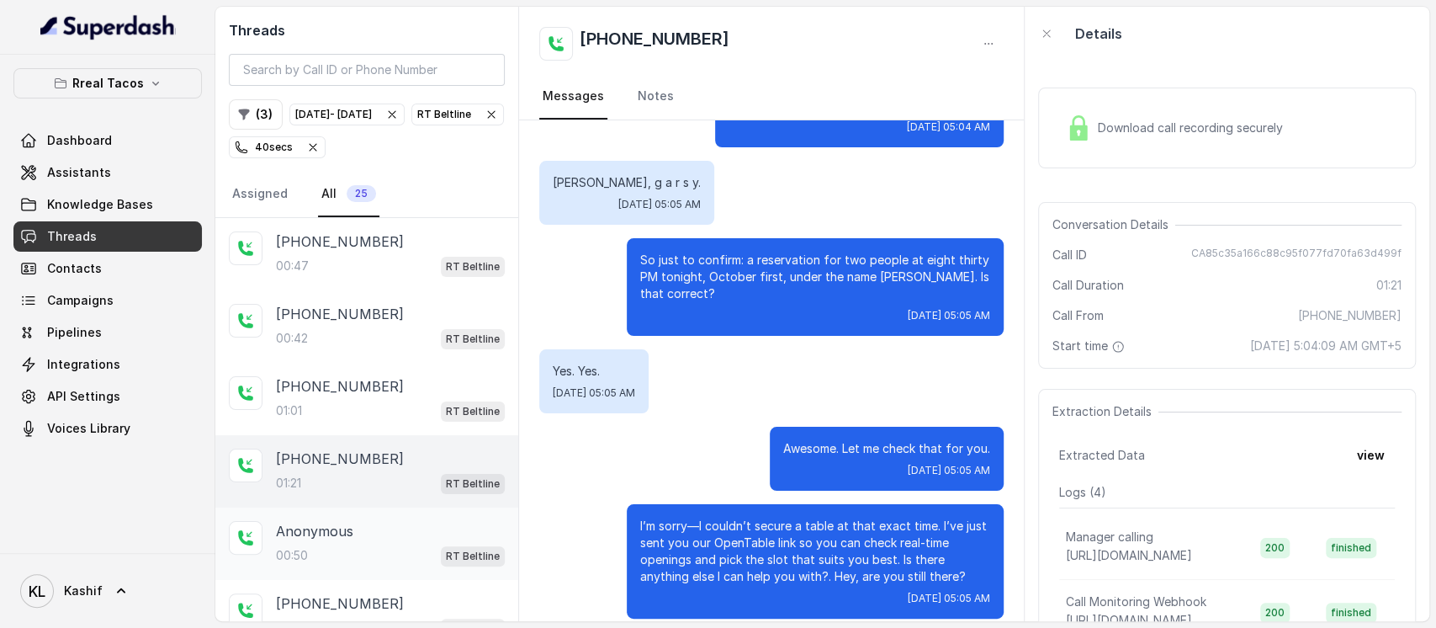
click at [316, 534] on p "Anonymous" at bounding box center [314, 531] width 77 height 20
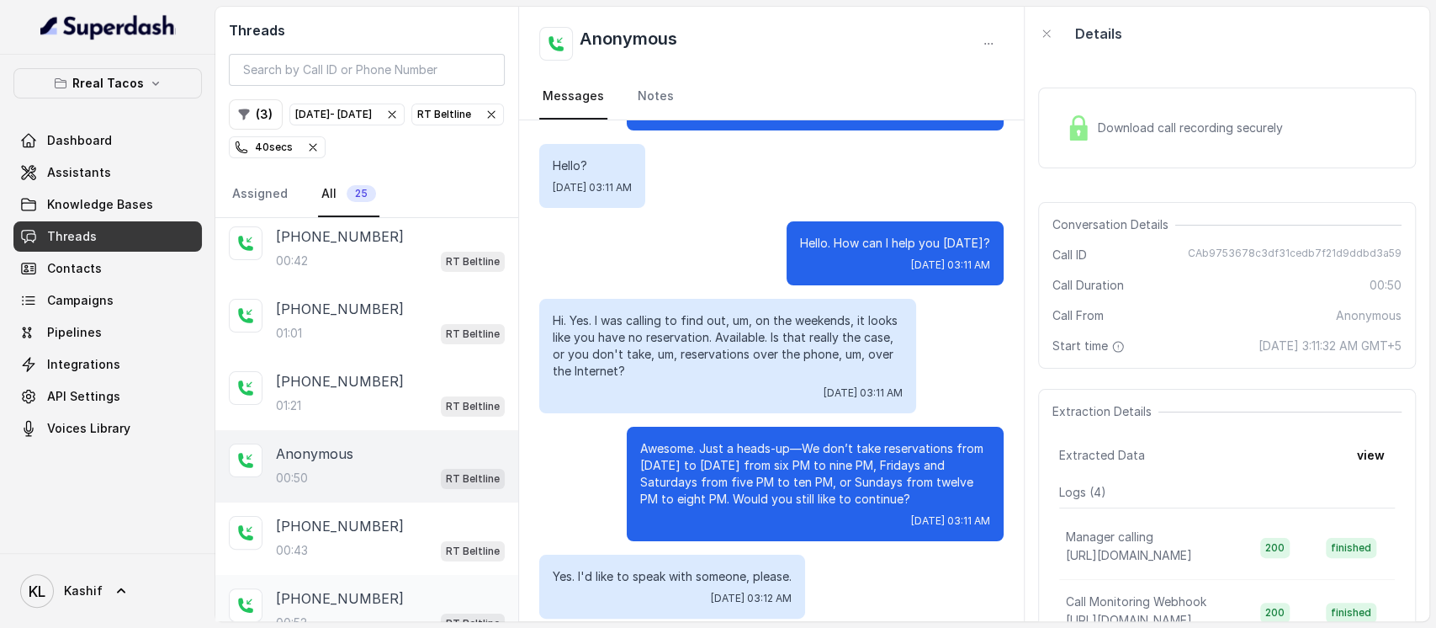
scroll to position [112, 0]
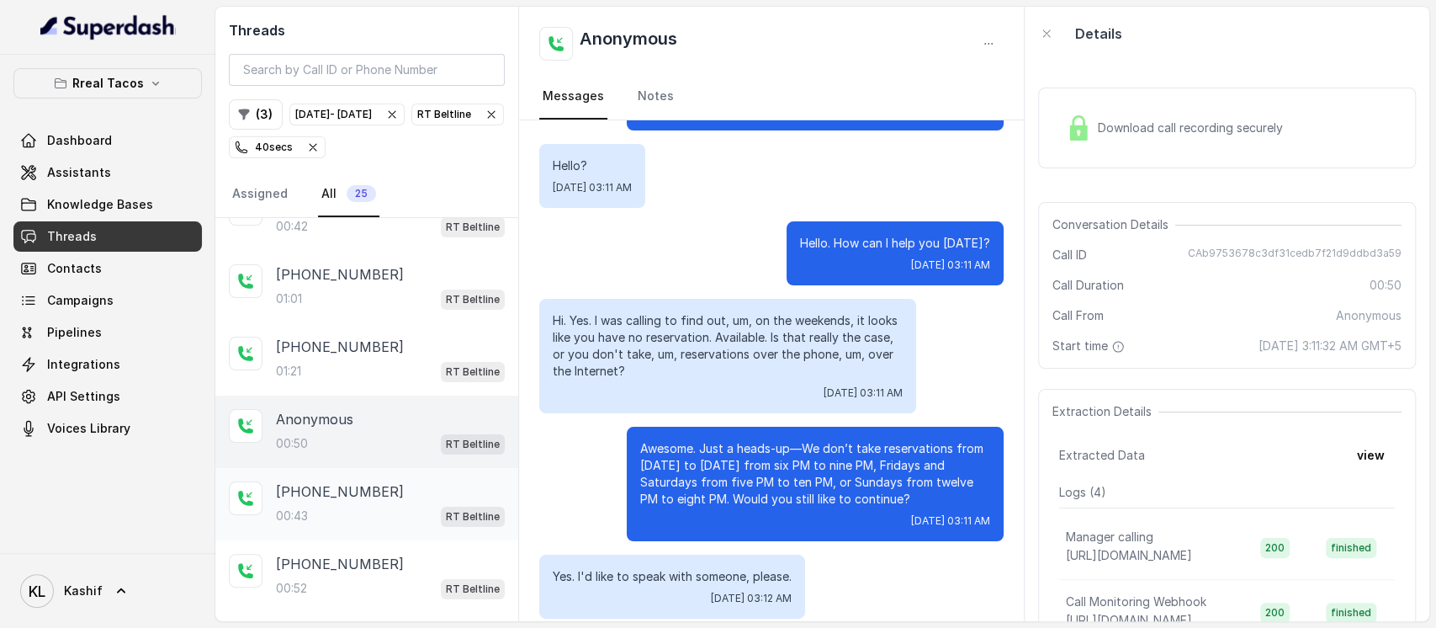
click at [329, 509] on div "00:43 RT Beltline" at bounding box center [390, 516] width 229 height 22
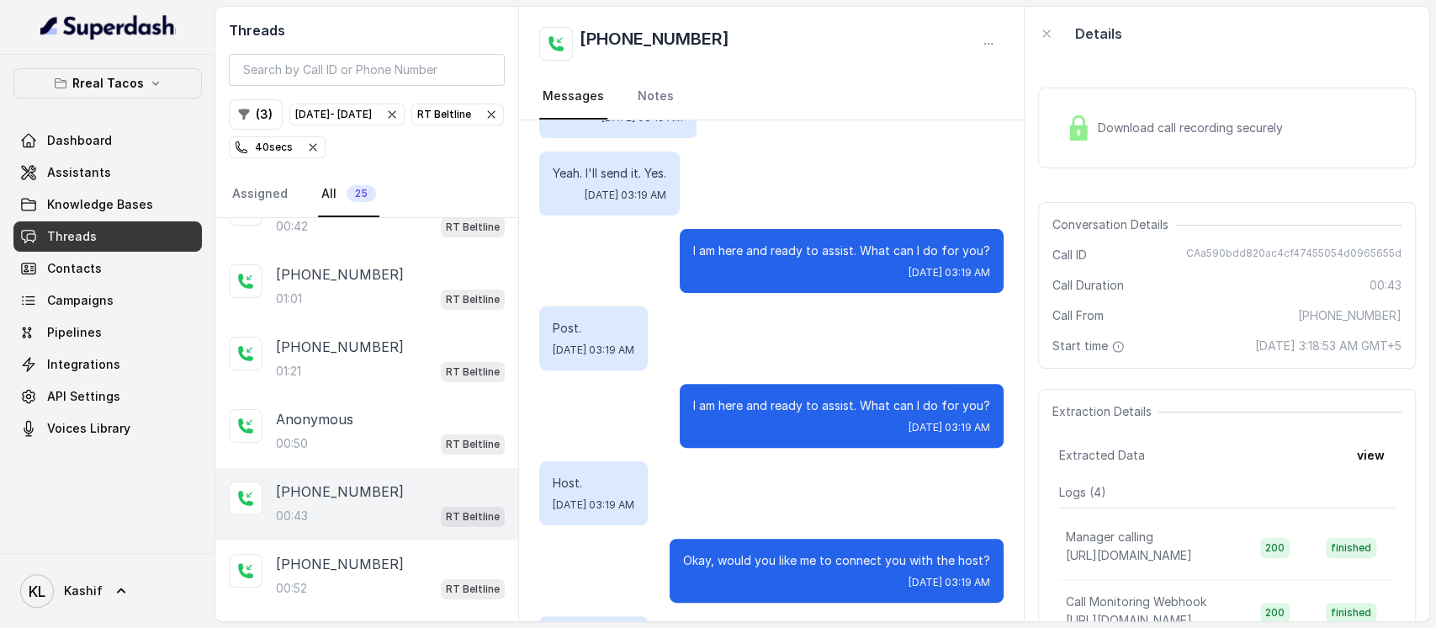
scroll to position [373, 0]
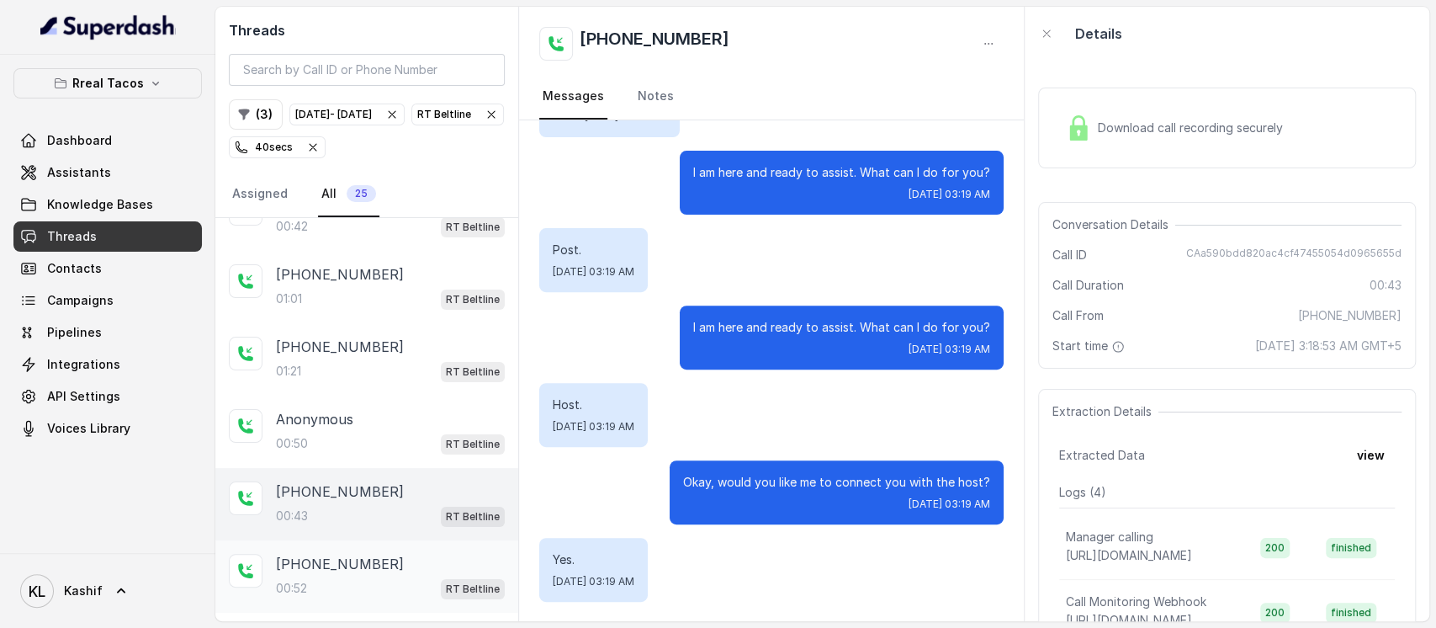
click at [323, 568] on div "+19193956416 00:52 RT Beltline" at bounding box center [390, 576] width 229 height 45
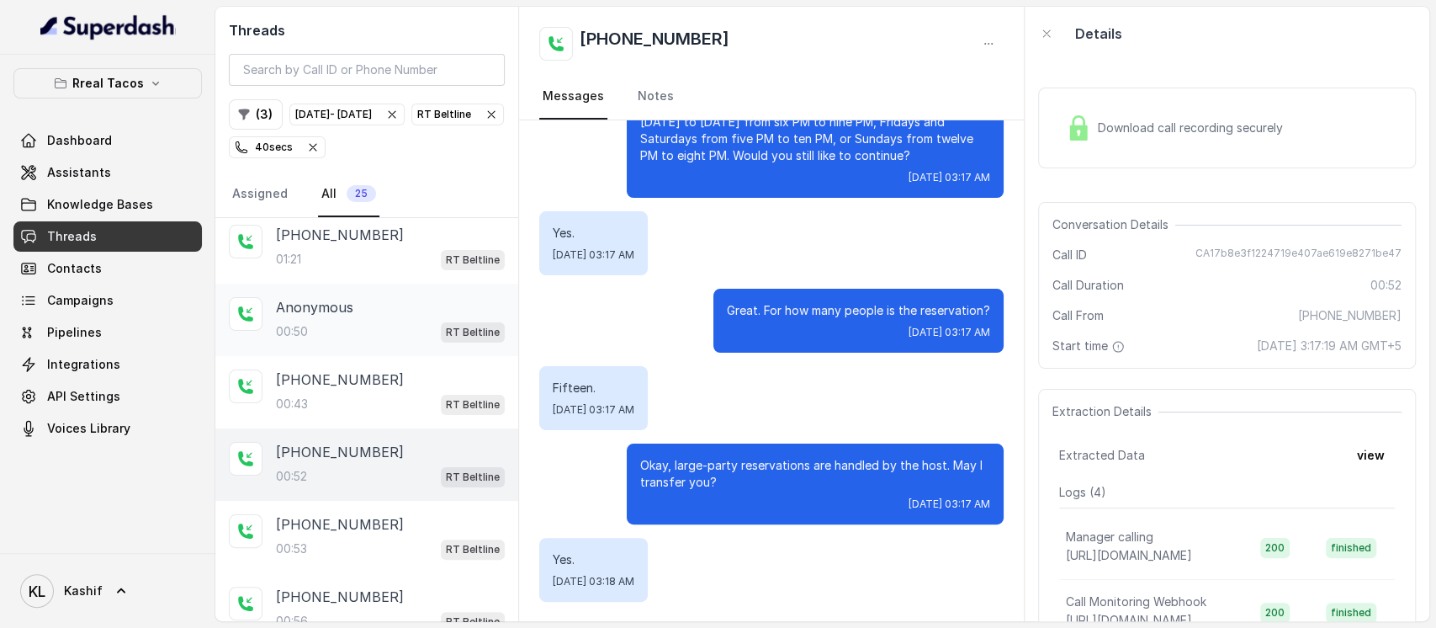
scroll to position [336, 0]
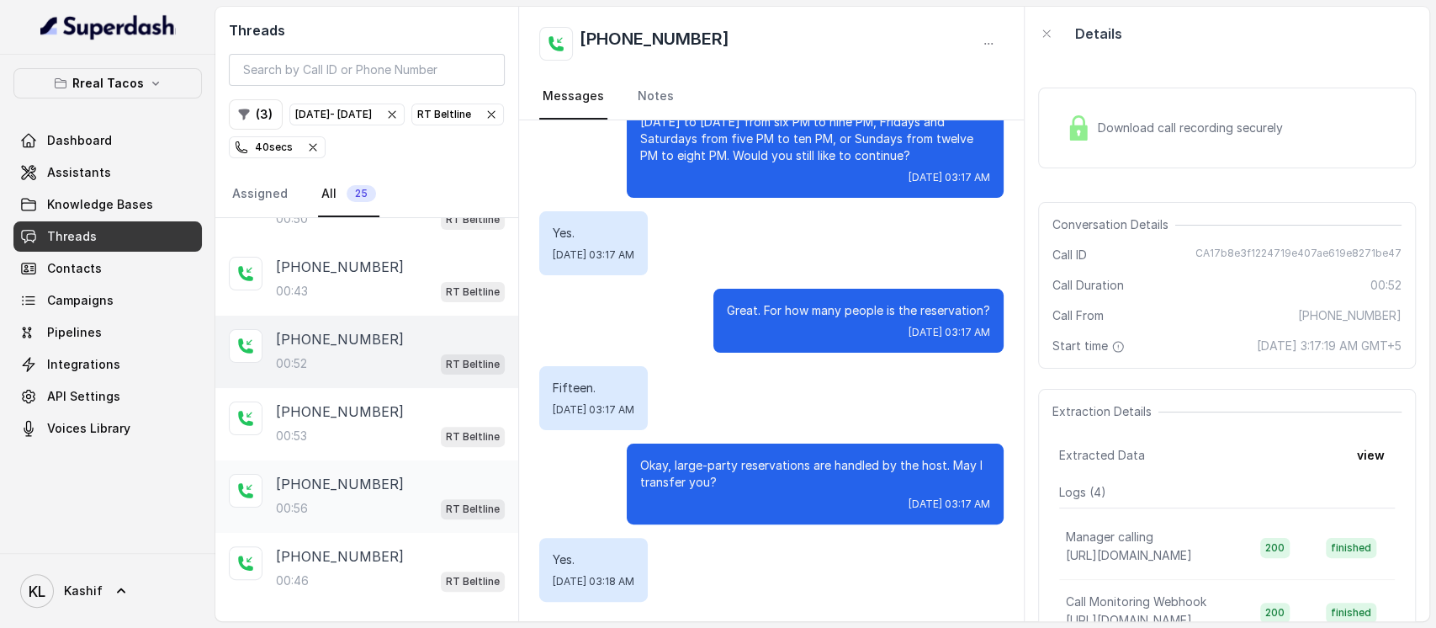
click at [367, 501] on div "00:56 RT Beltline" at bounding box center [390, 508] width 229 height 22
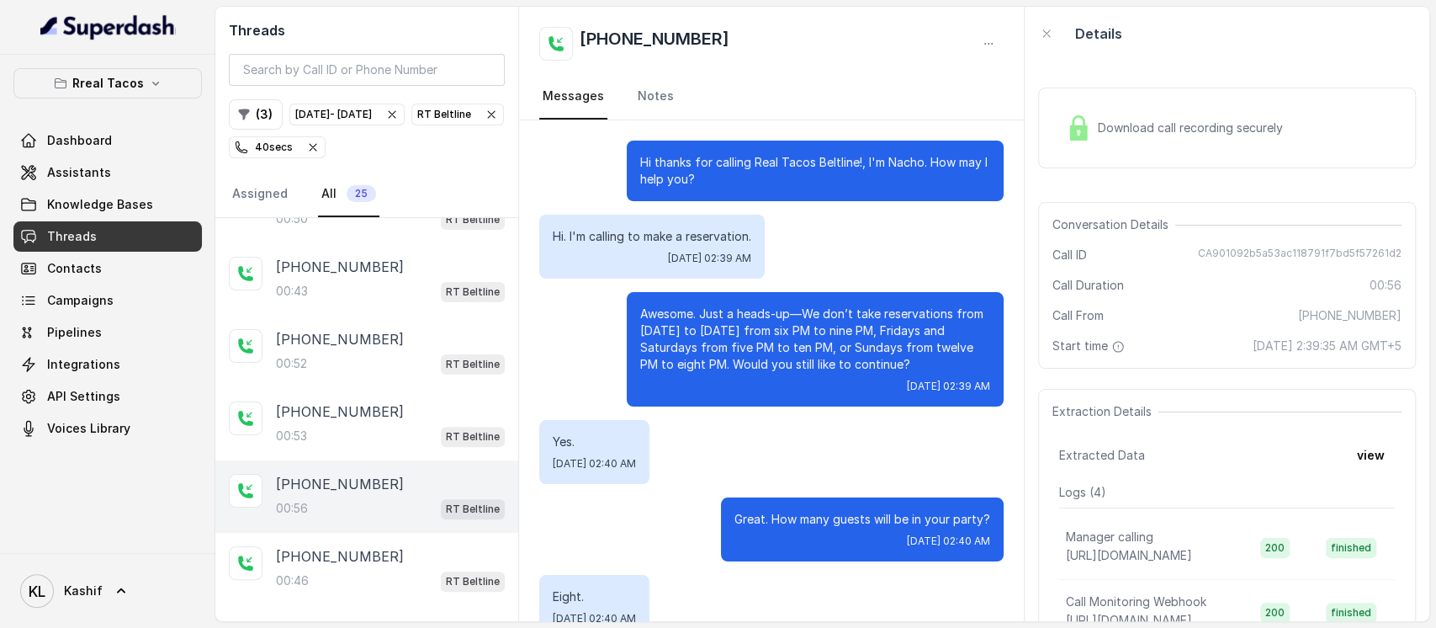
scroll to position [209, 0]
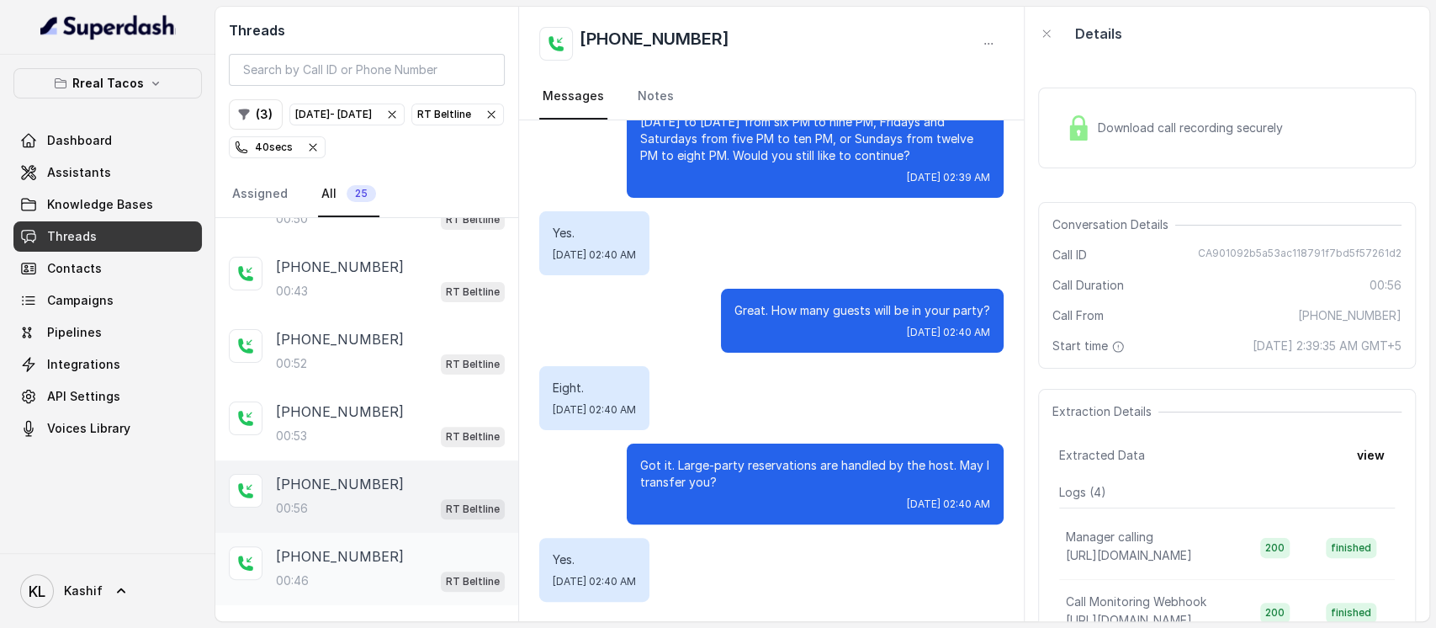
click at [375, 569] on div "00:46 RT Beltline" at bounding box center [390, 580] width 229 height 22
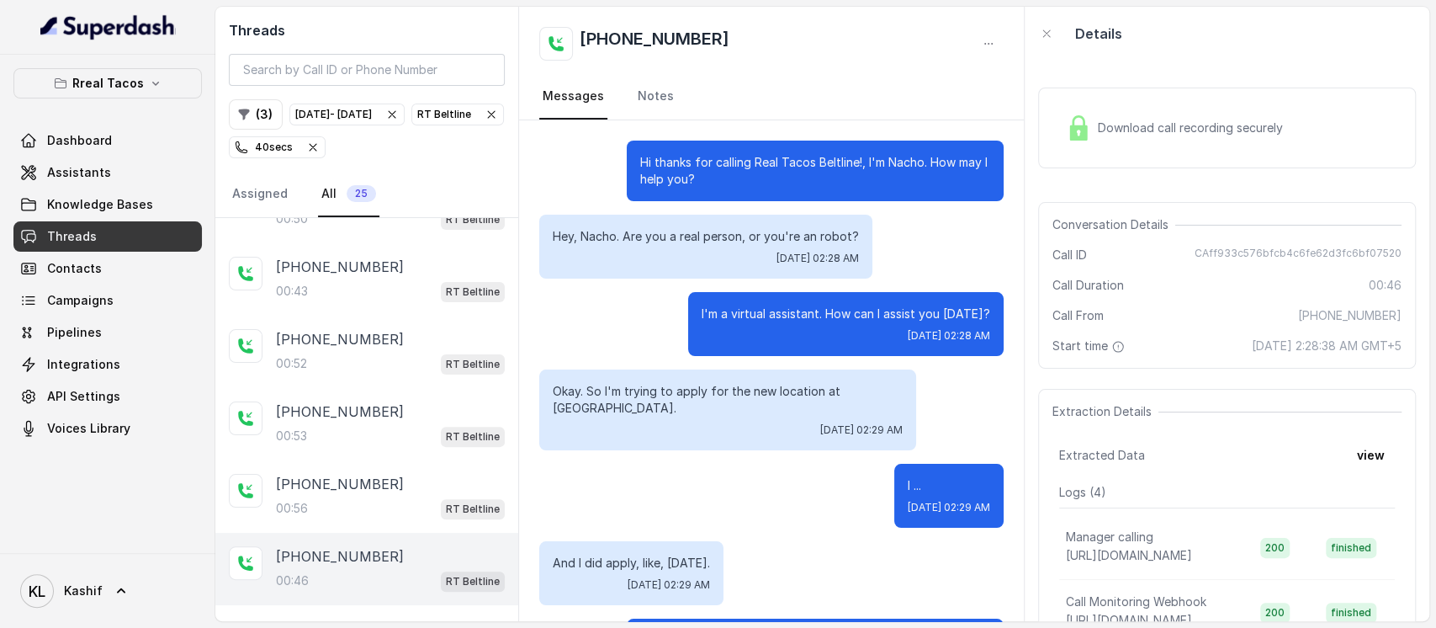
scroll to position [158, 0]
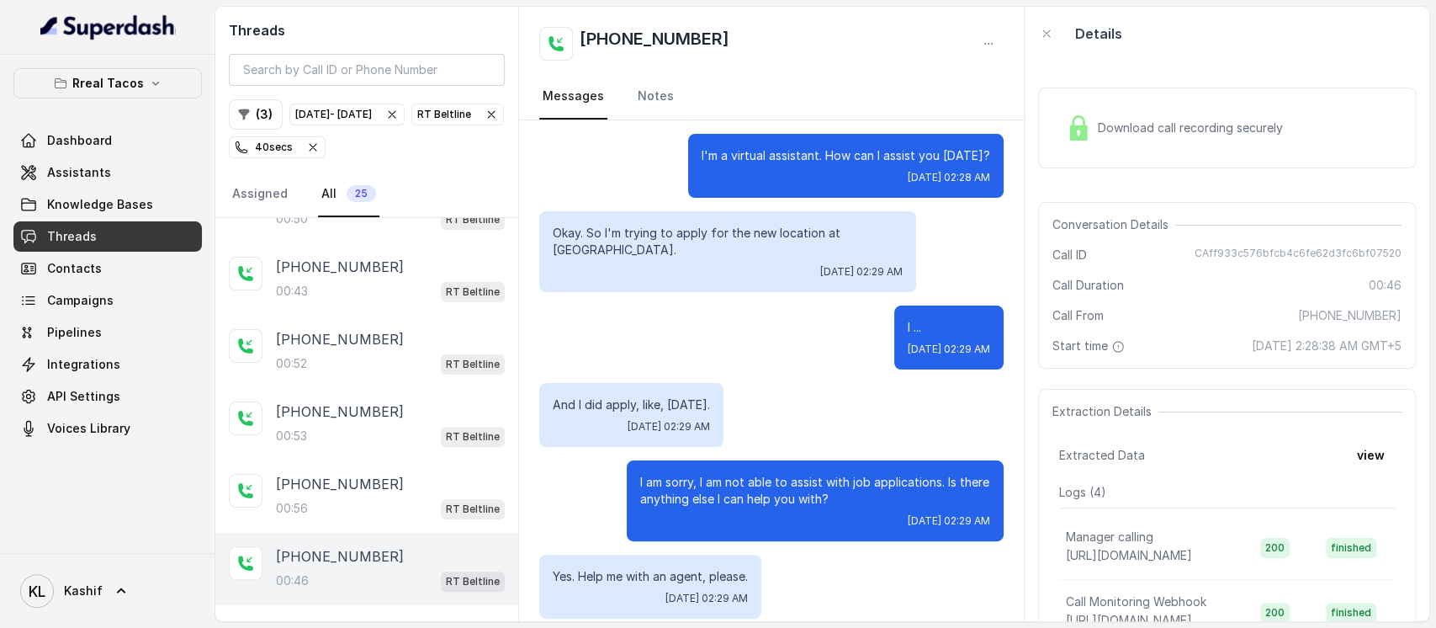
click at [376, 618] on p "Load more conversations" at bounding box center [366, 628] width 165 height 20
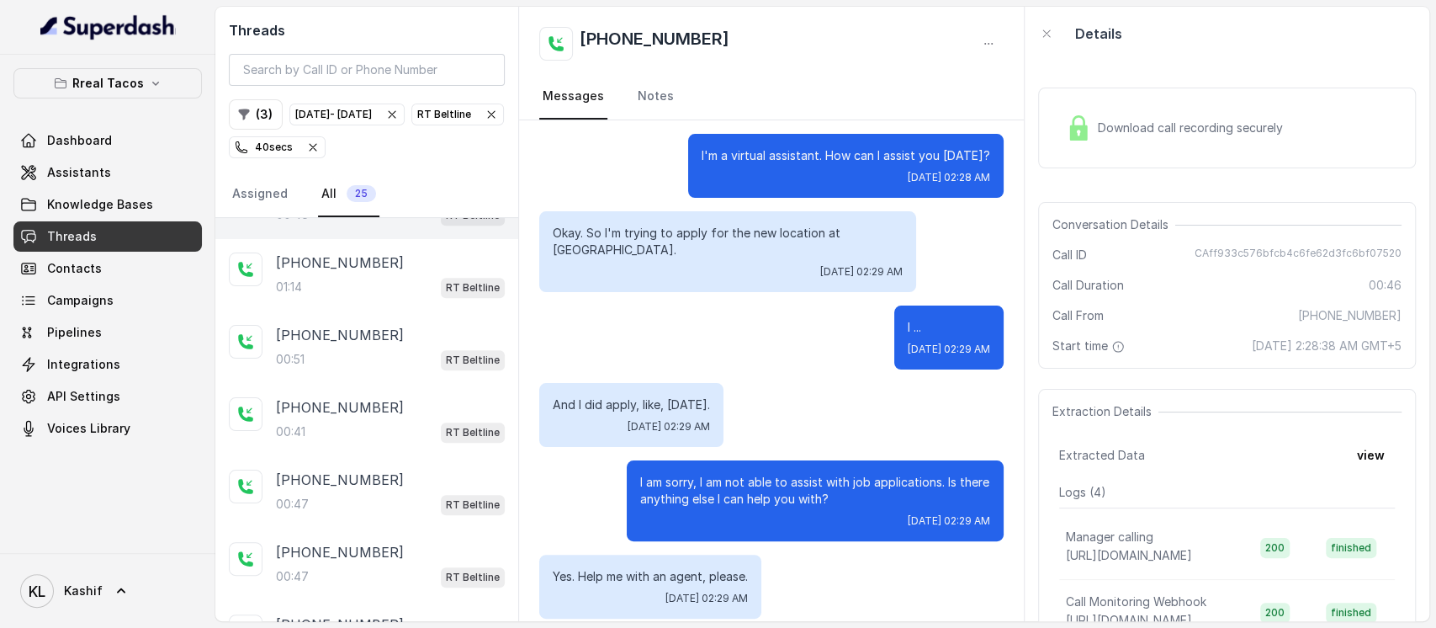
scroll to position [712, 0]
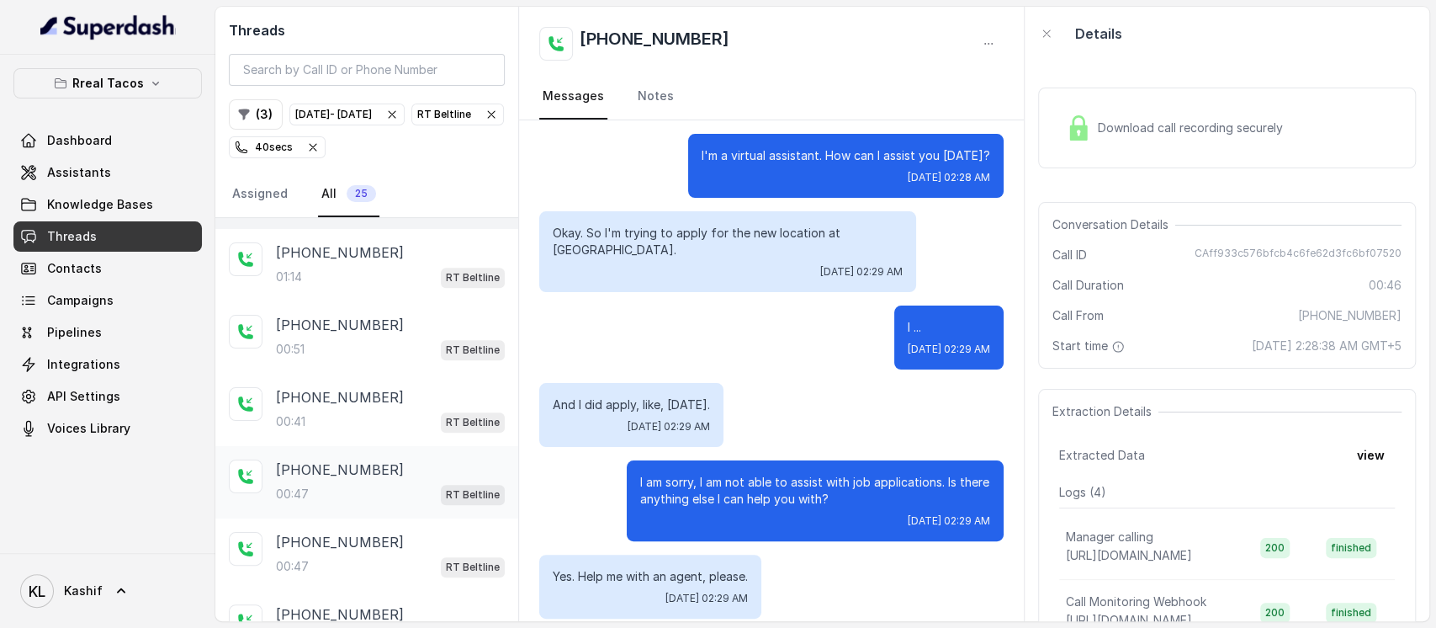
click at [382, 488] on div "+14049186954 00:47 RT Beltline" at bounding box center [366, 482] width 303 height 72
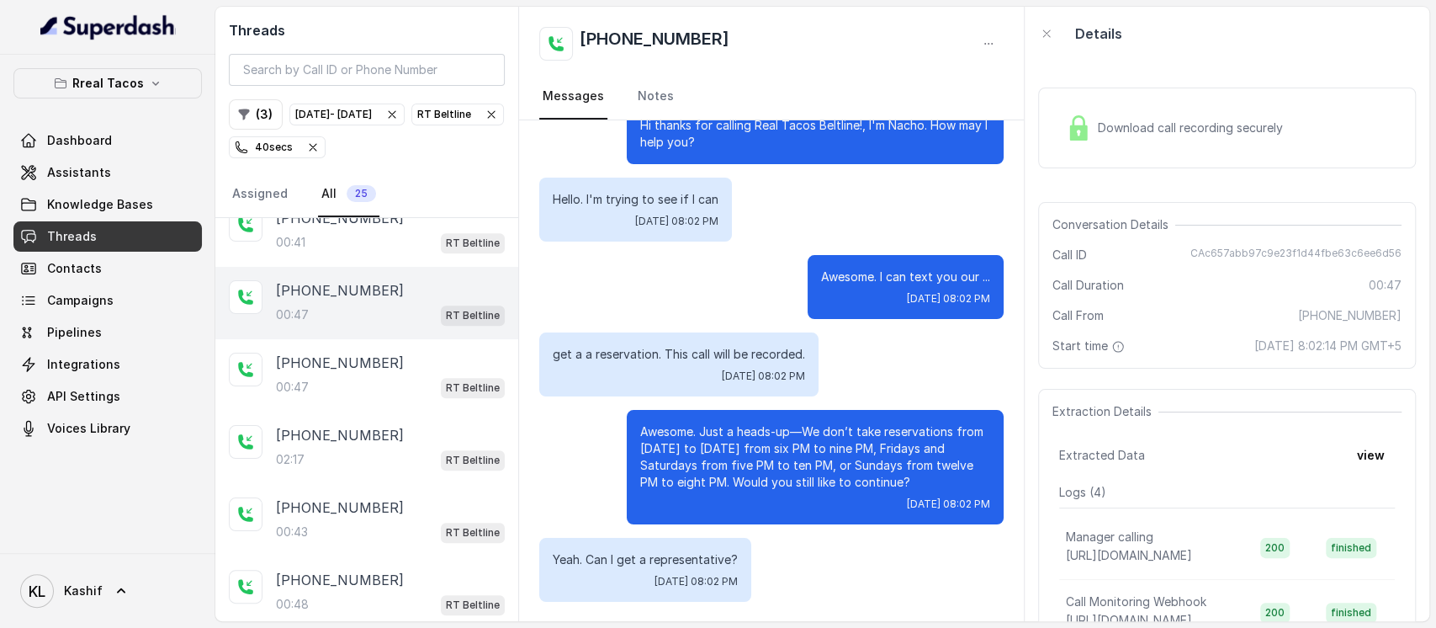
scroll to position [936, 0]
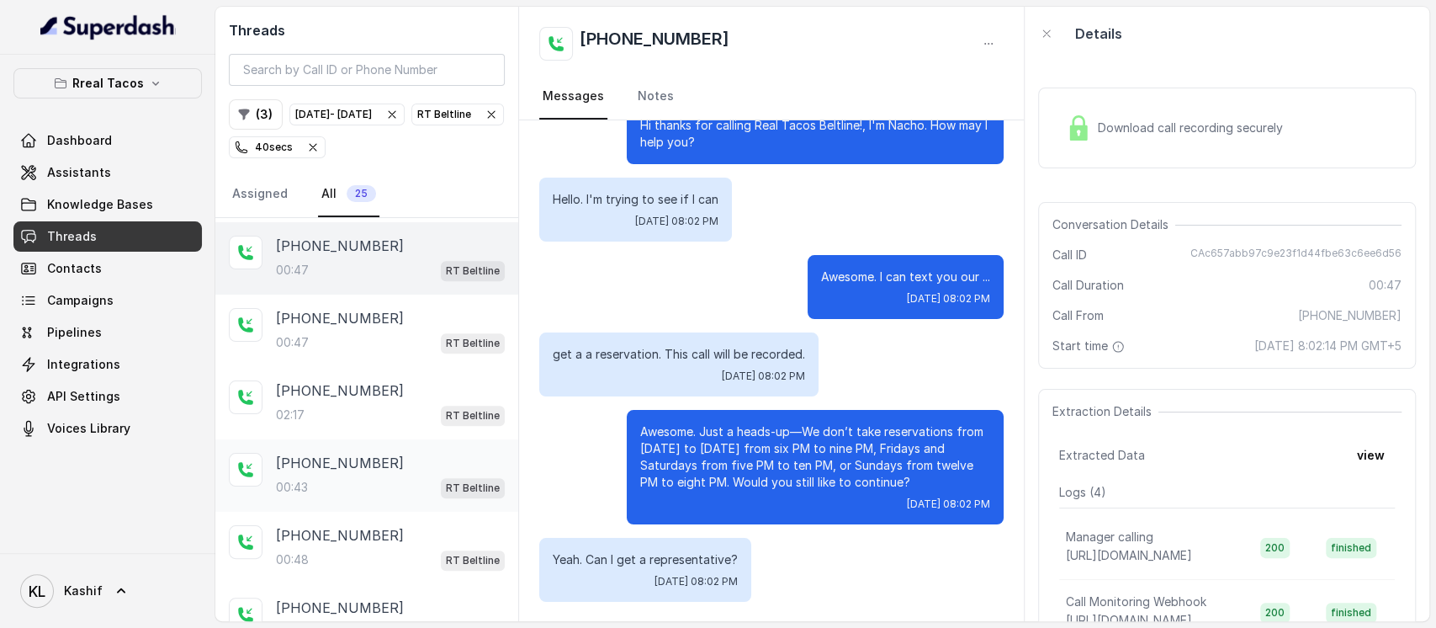
click at [350, 453] on p "+16785323752" at bounding box center [340, 463] width 128 height 20
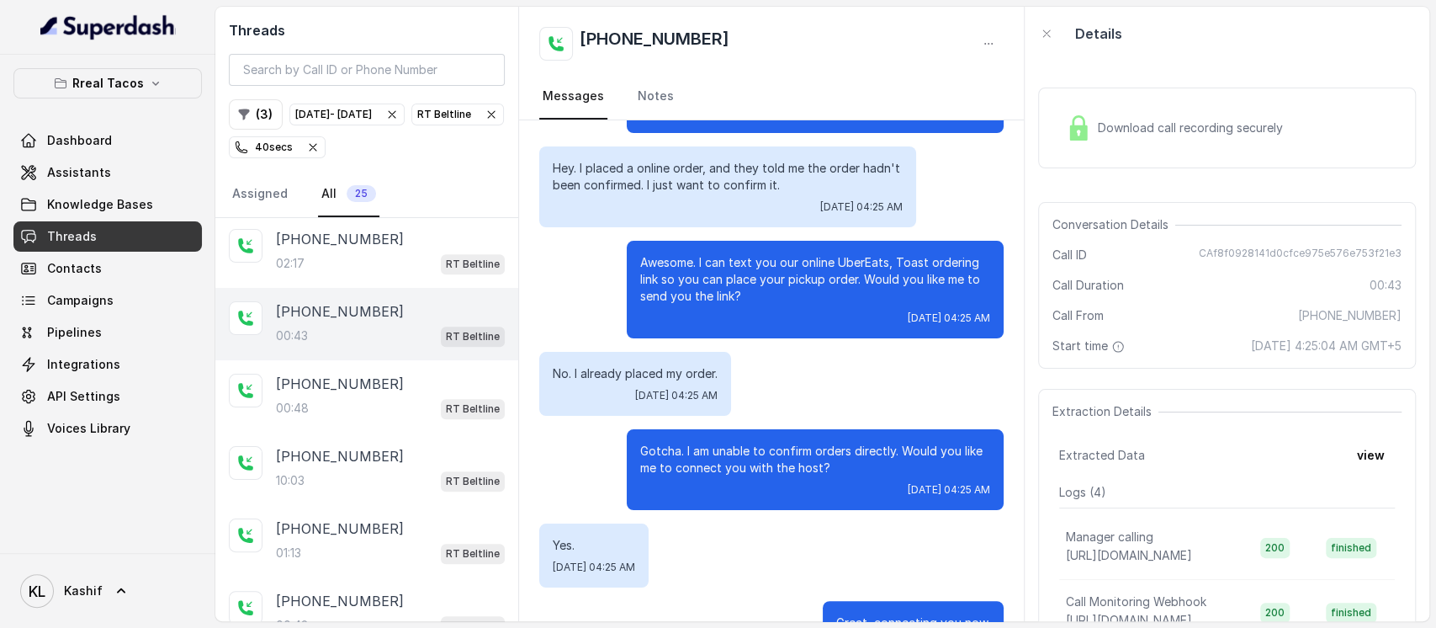
scroll to position [131, 0]
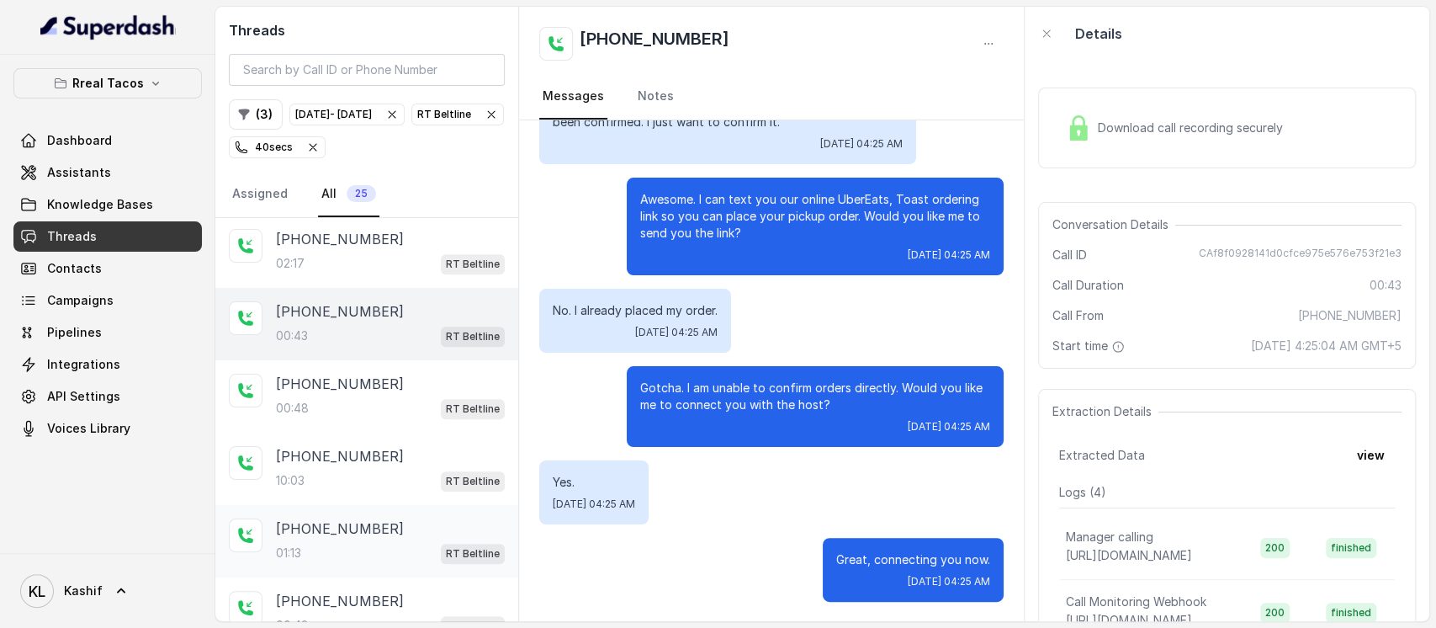
click at [305, 542] on div "01:13 RT Beltline" at bounding box center [390, 553] width 229 height 22
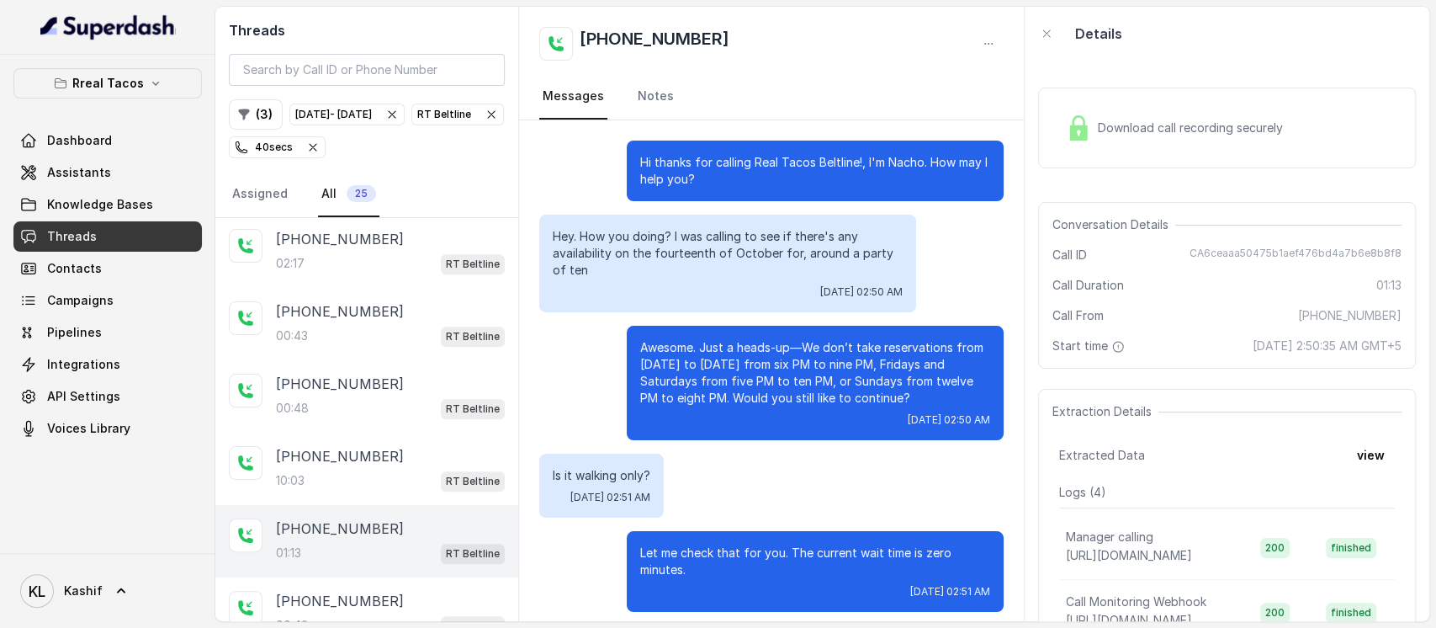
scroll to position [363, 0]
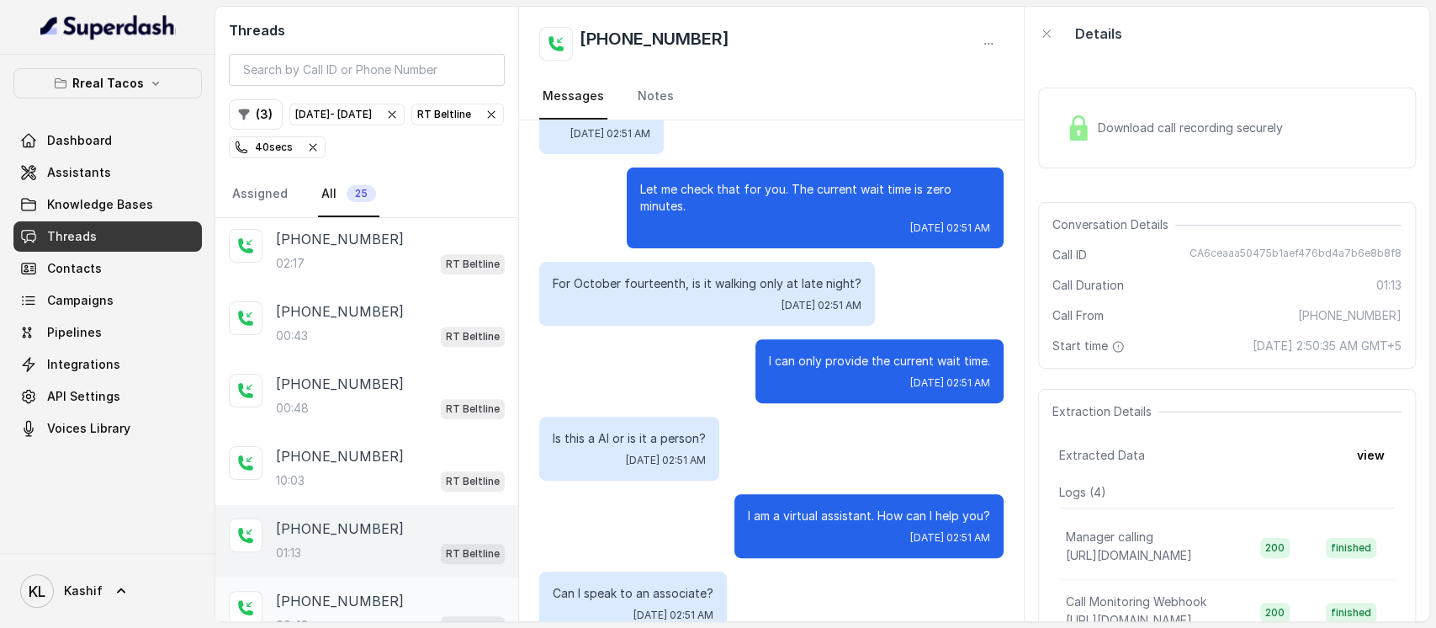
click at [333, 614] on div "00:48 RT Beltline" at bounding box center [390, 625] width 229 height 22
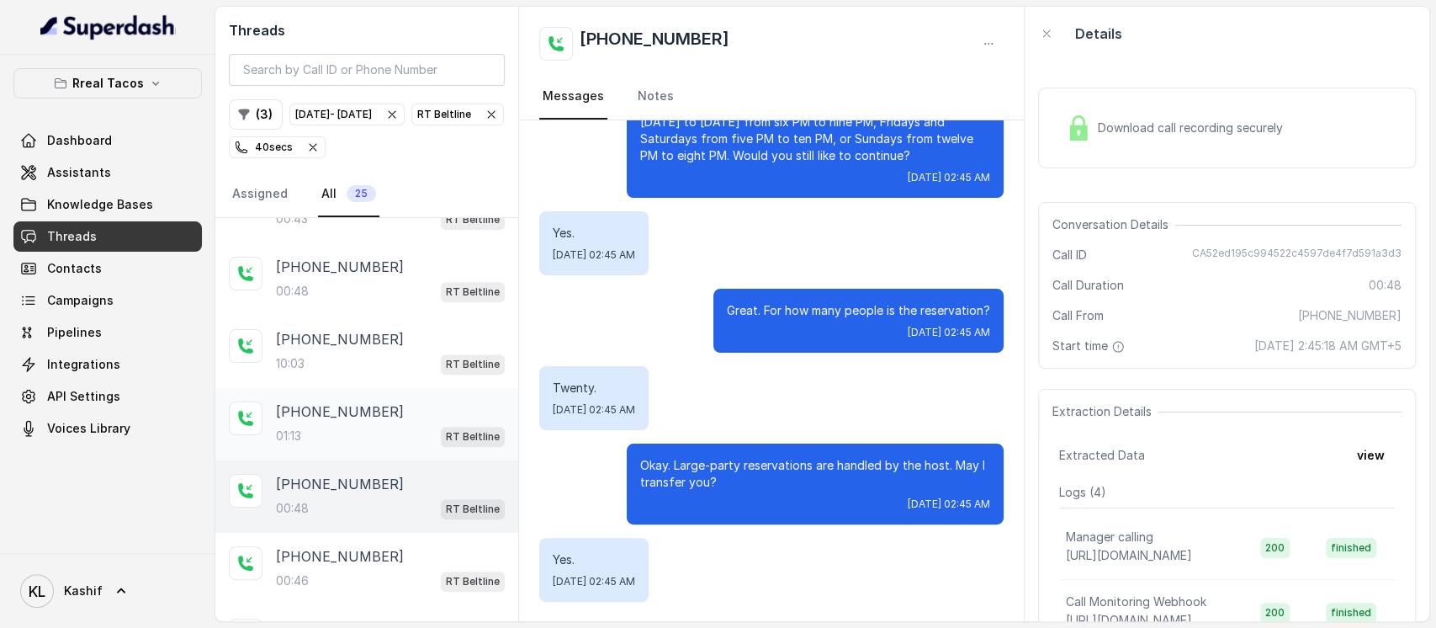
scroll to position [1376, 0]
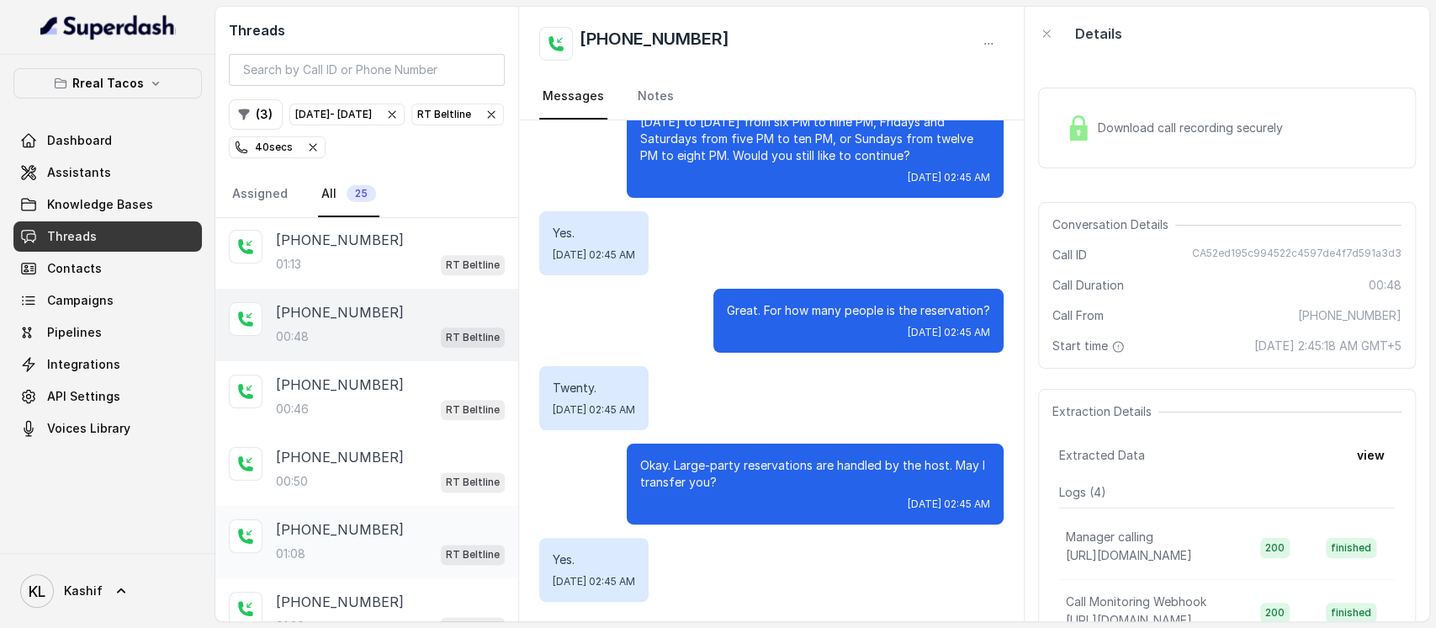
click at [336, 543] on div "01:08 RT Beltline" at bounding box center [390, 554] width 229 height 22
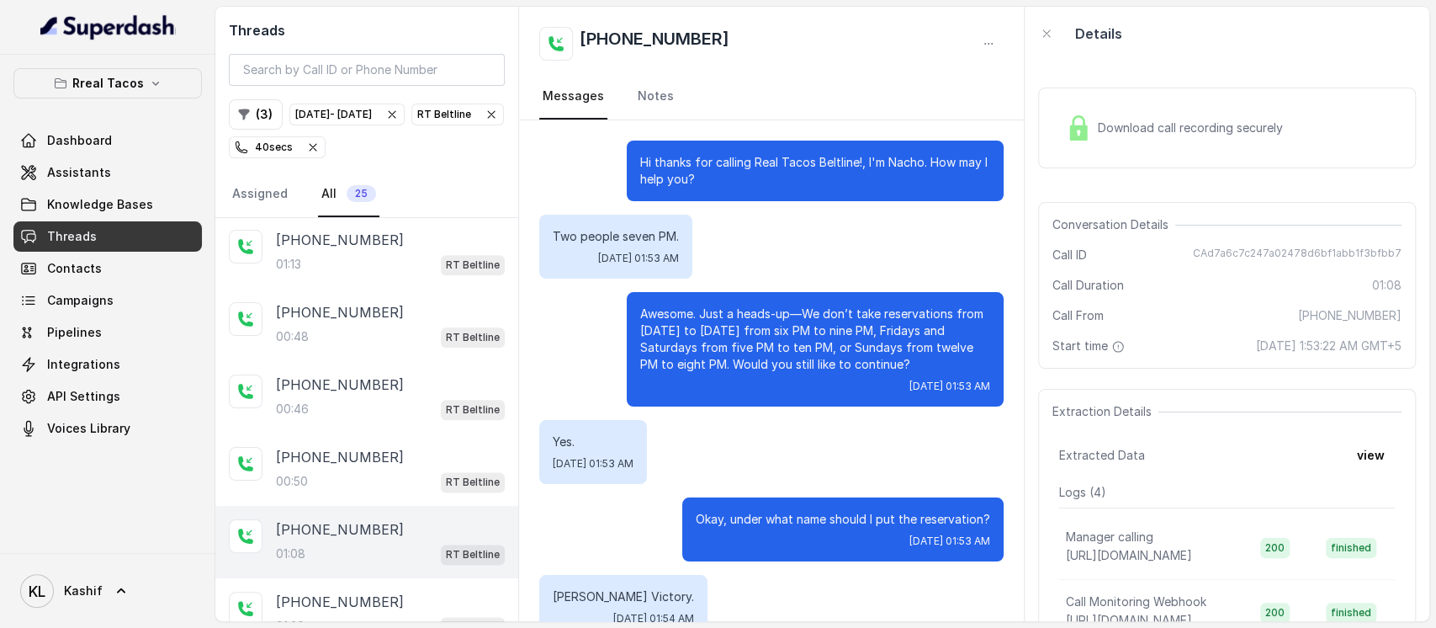
scroll to position [336, 0]
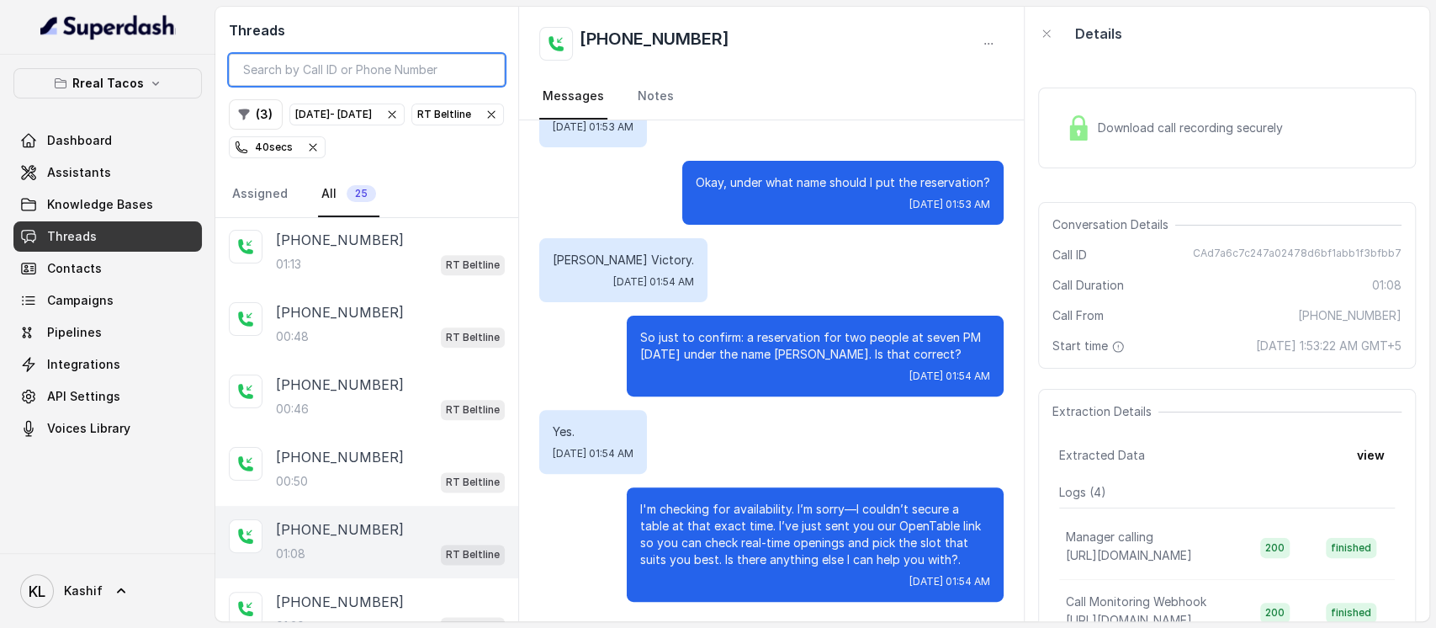
click at [422, 67] on input "search" at bounding box center [367, 70] width 276 height 32
paste input "CAff7496be69c689c40f0e61094603e006"
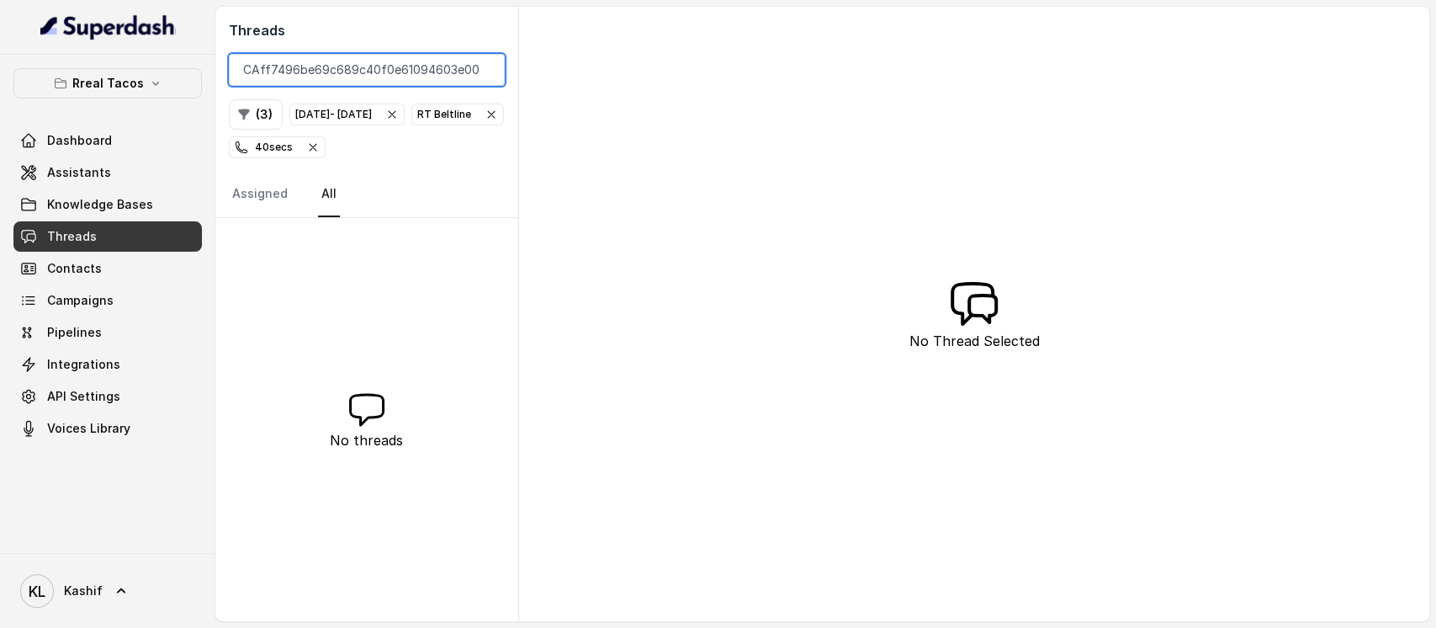
type input "CAff7496be69c689c40f0e61094603e006"
click at [325, 146] on span "40 secs" at bounding box center [277, 147] width 95 height 20
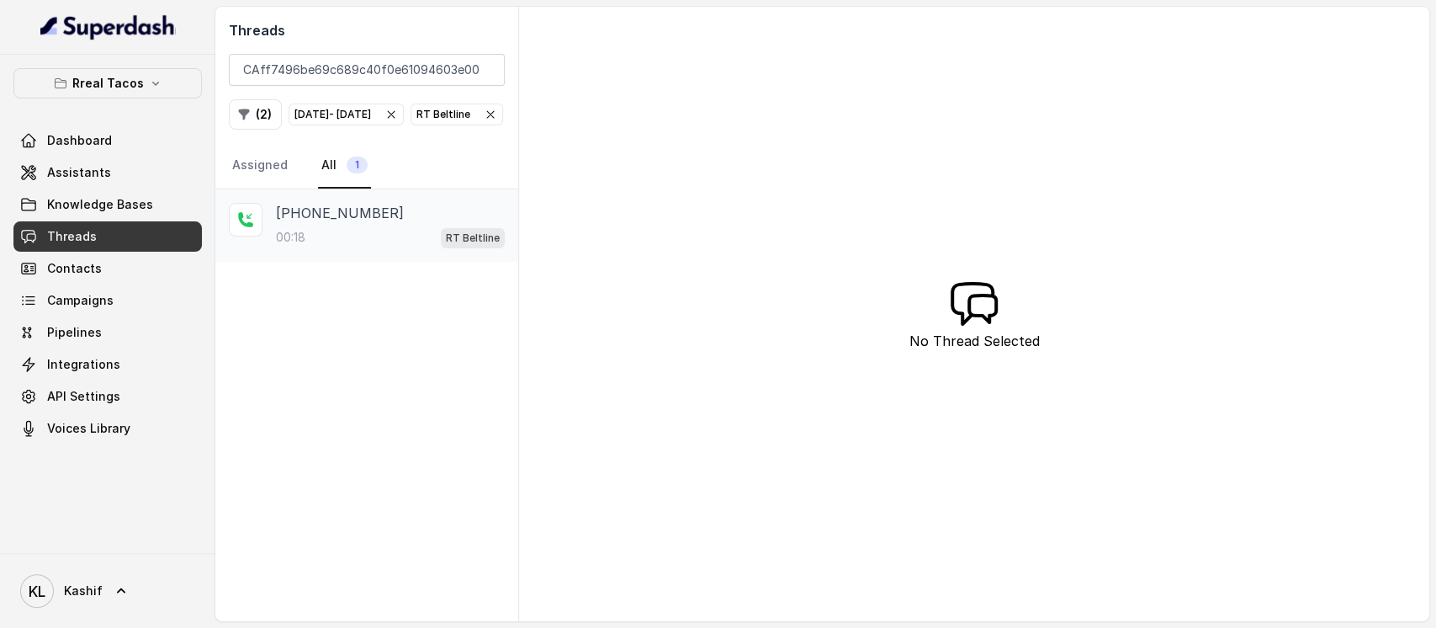
click at [339, 223] on p "+14049186954" at bounding box center [340, 213] width 128 height 20
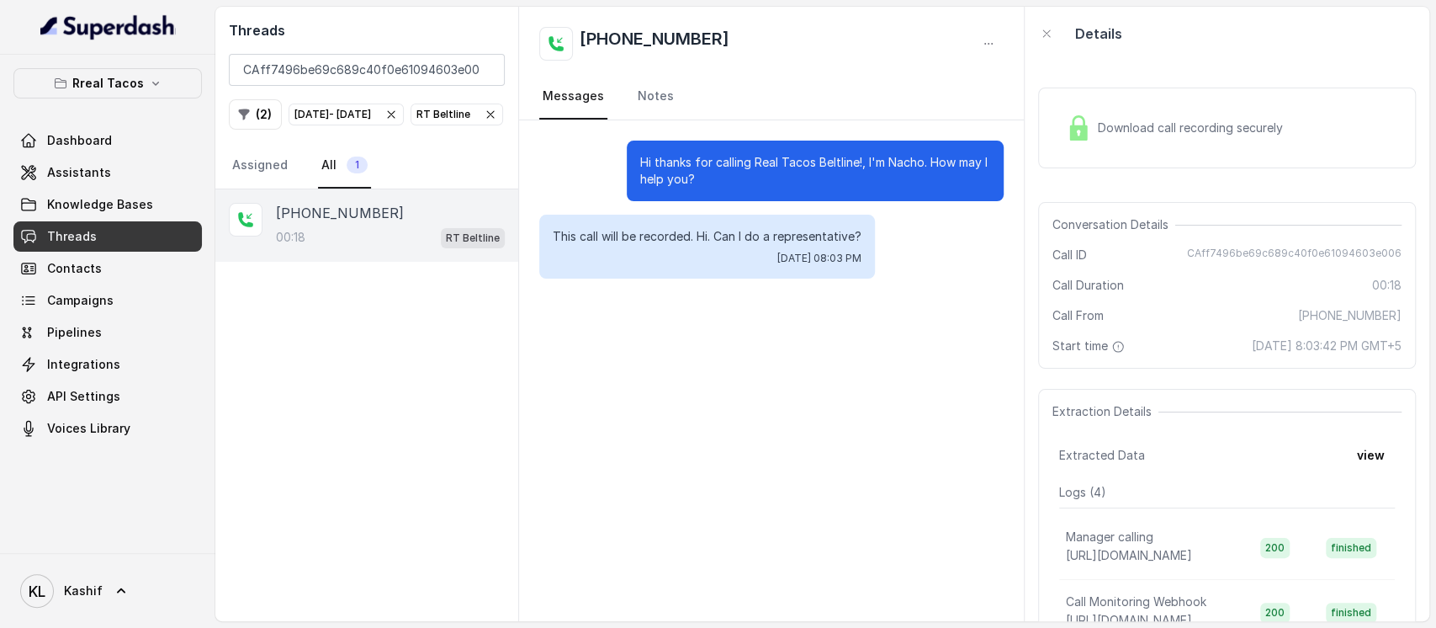
click at [1219, 138] on div "Download call recording securely" at bounding box center [1174, 128] width 230 height 39
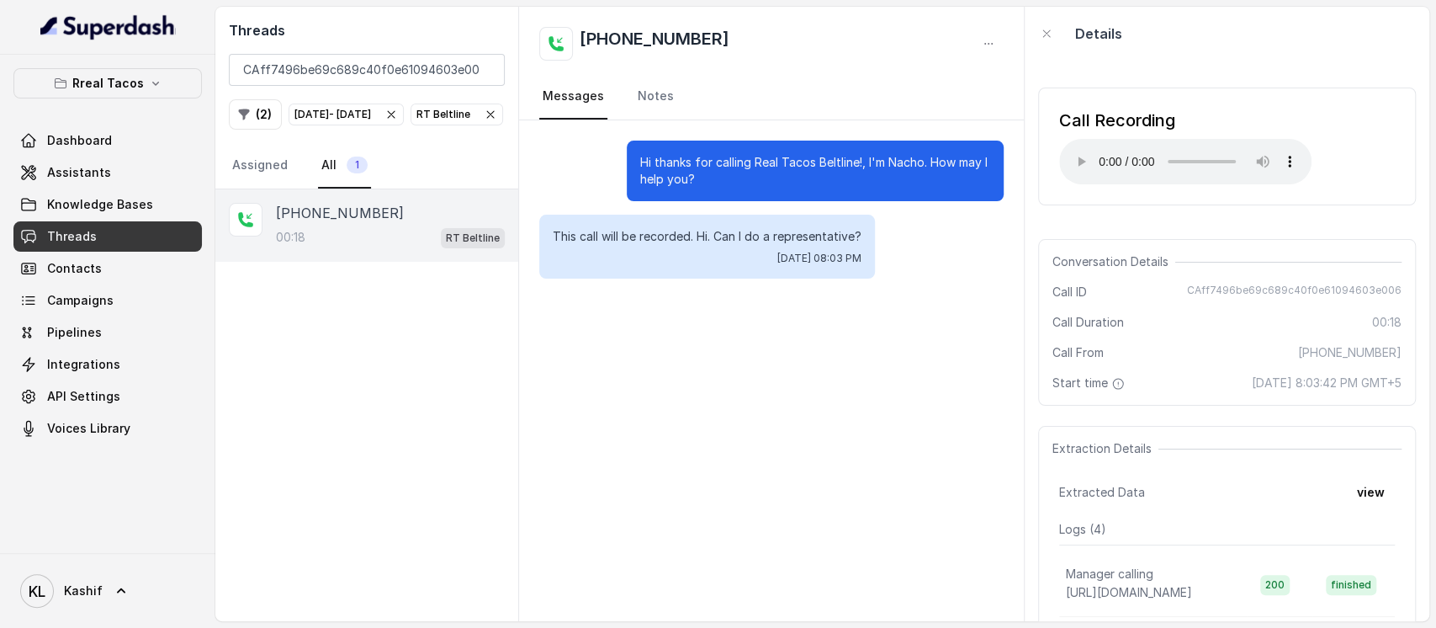
click at [484, 121] on icon "button" at bounding box center [490, 114] width 13 height 13
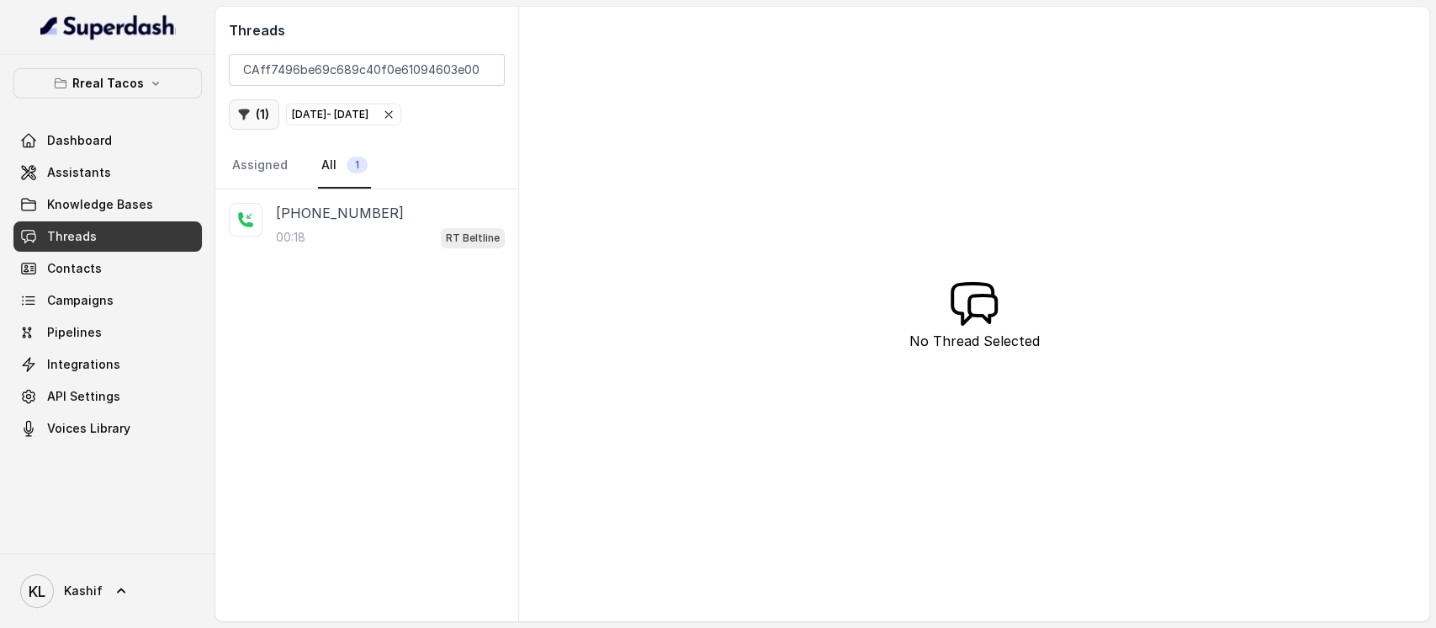
click at [245, 116] on icon "button" at bounding box center [243, 114] width 13 height 13
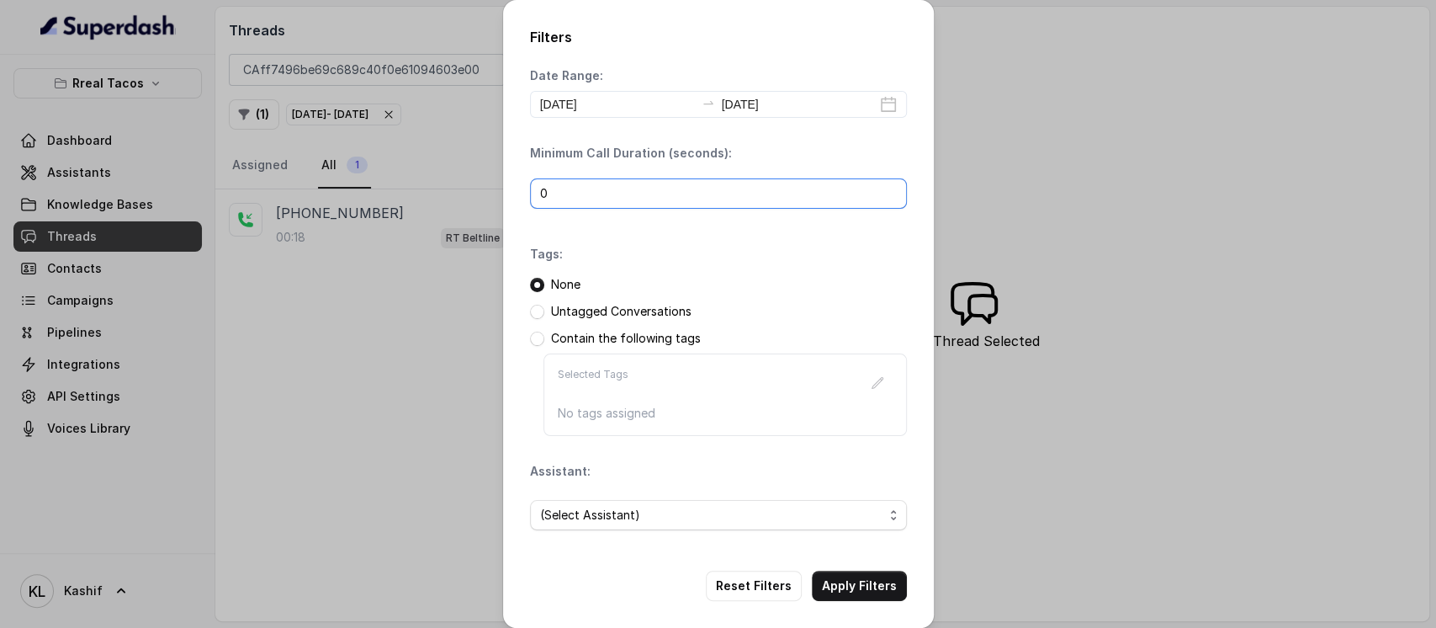
click at [659, 191] on input "0" at bounding box center [718, 193] width 377 height 30
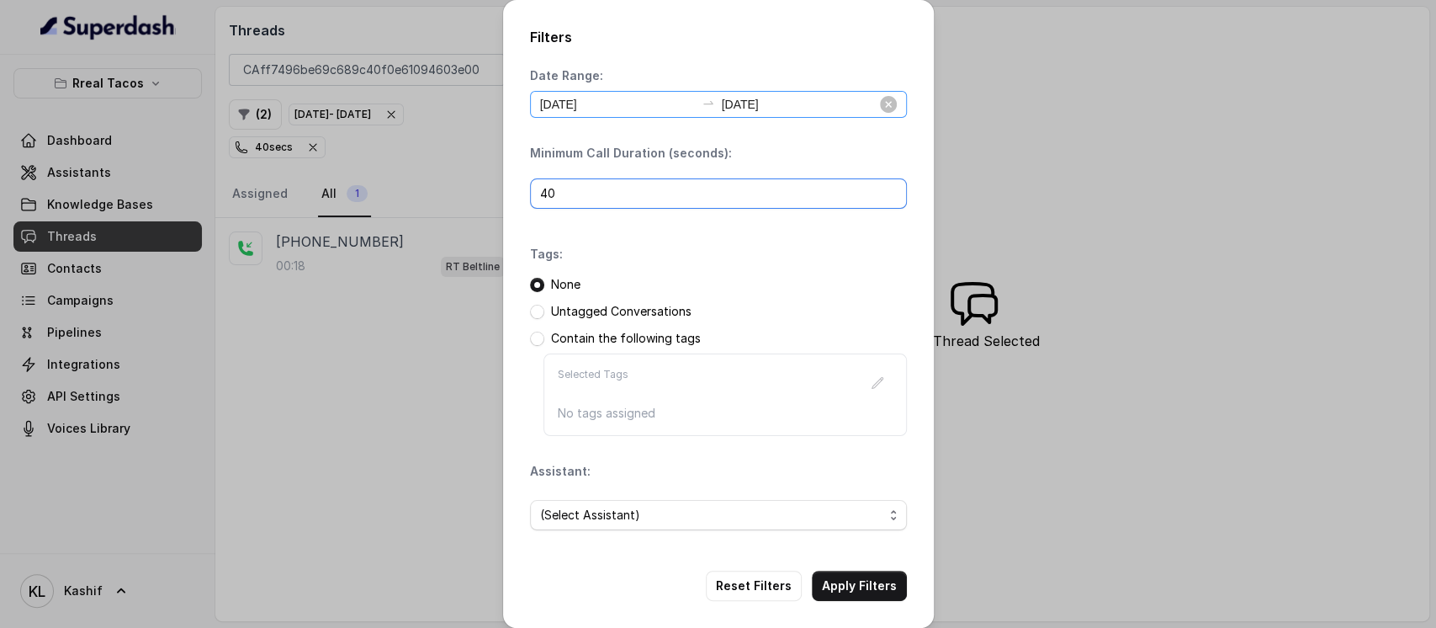
type input "40"
click at [632, 97] on input "[DATE]" at bounding box center [617, 104] width 155 height 19
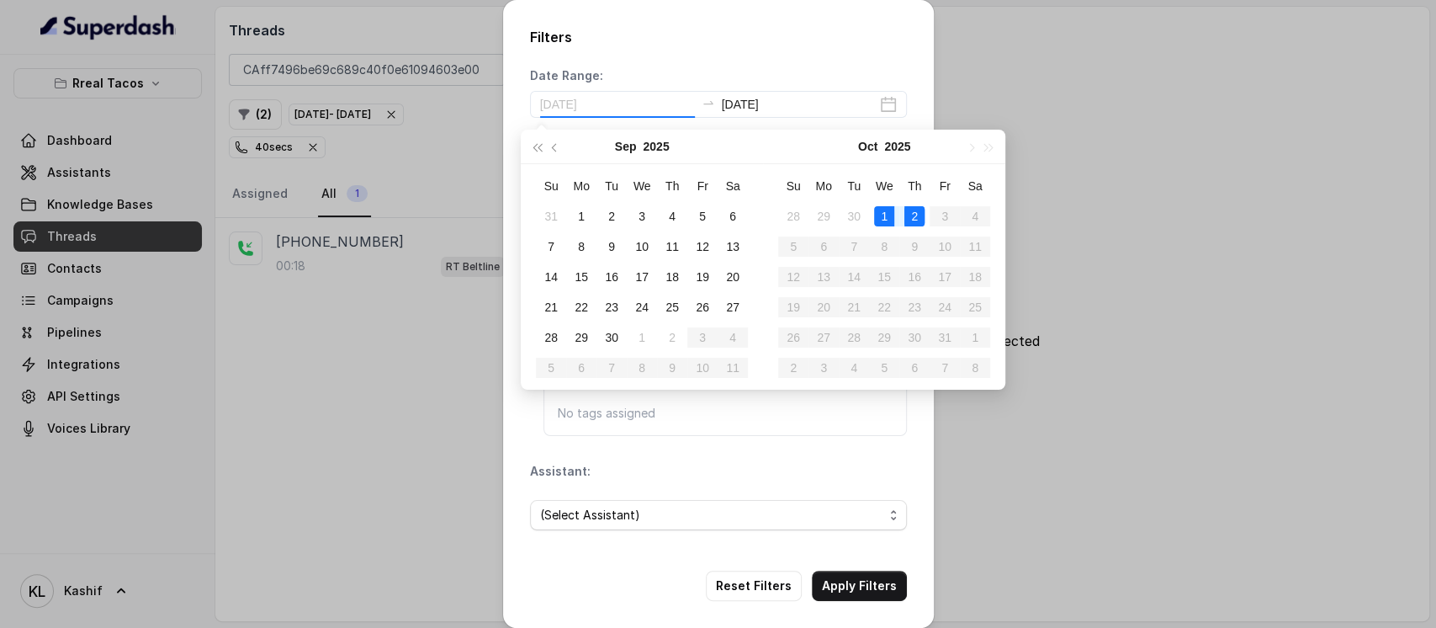
click at [878, 216] on div "1" at bounding box center [884, 216] width 20 height 20
click at [908, 215] on div "2" at bounding box center [914, 216] width 20 height 20
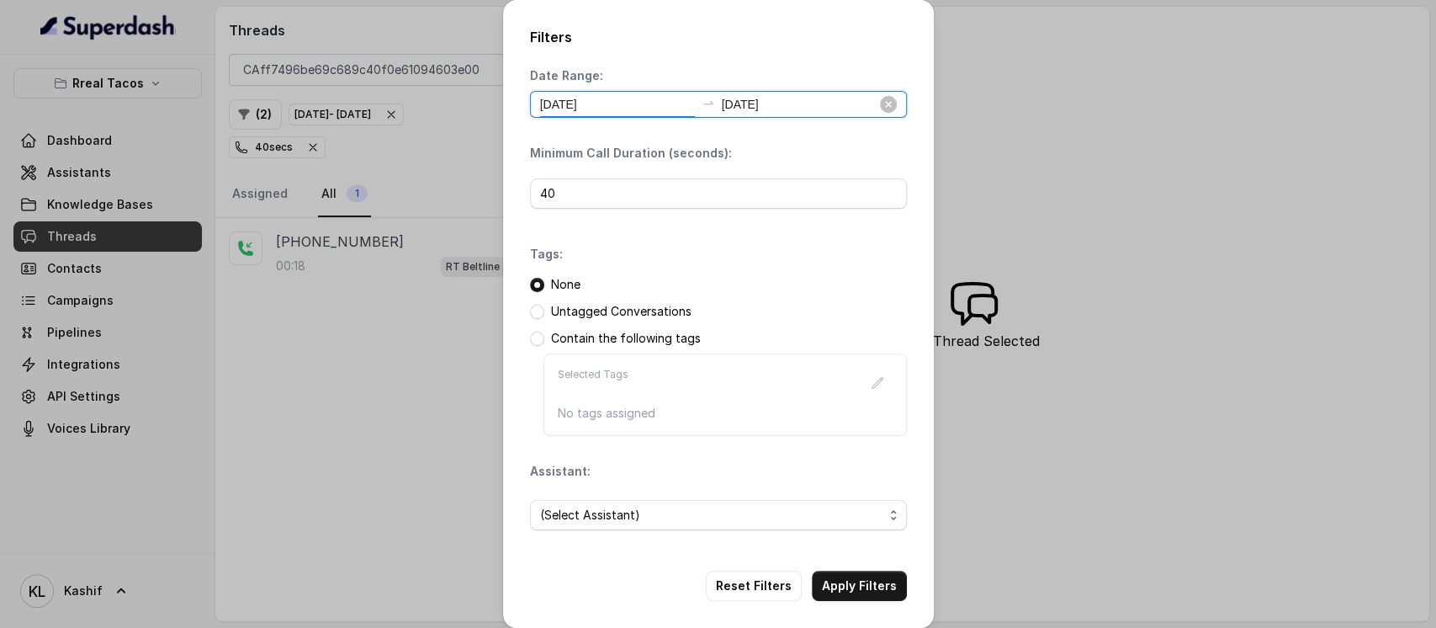
click at [599, 109] on input "[DATE]" at bounding box center [617, 104] width 155 height 19
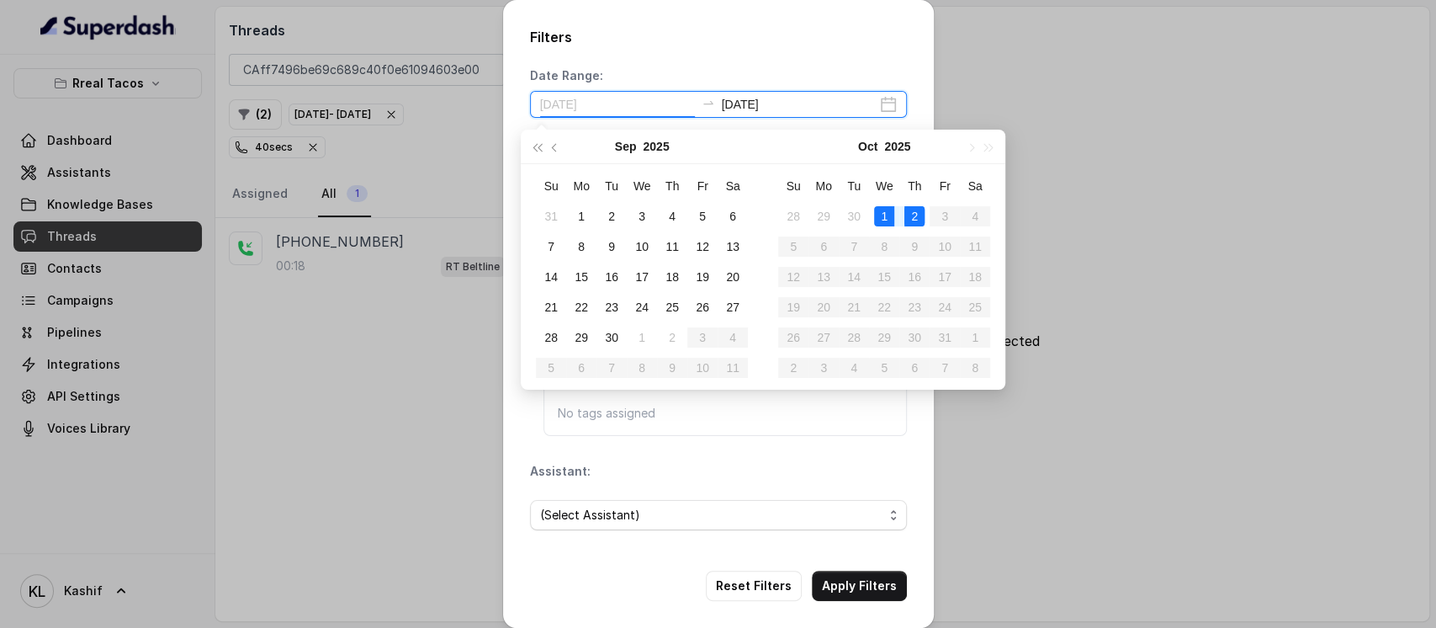
type input "[DATE]"
click at [908, 212] on div "2" at bounding box center [914, 216] width 20 height 20
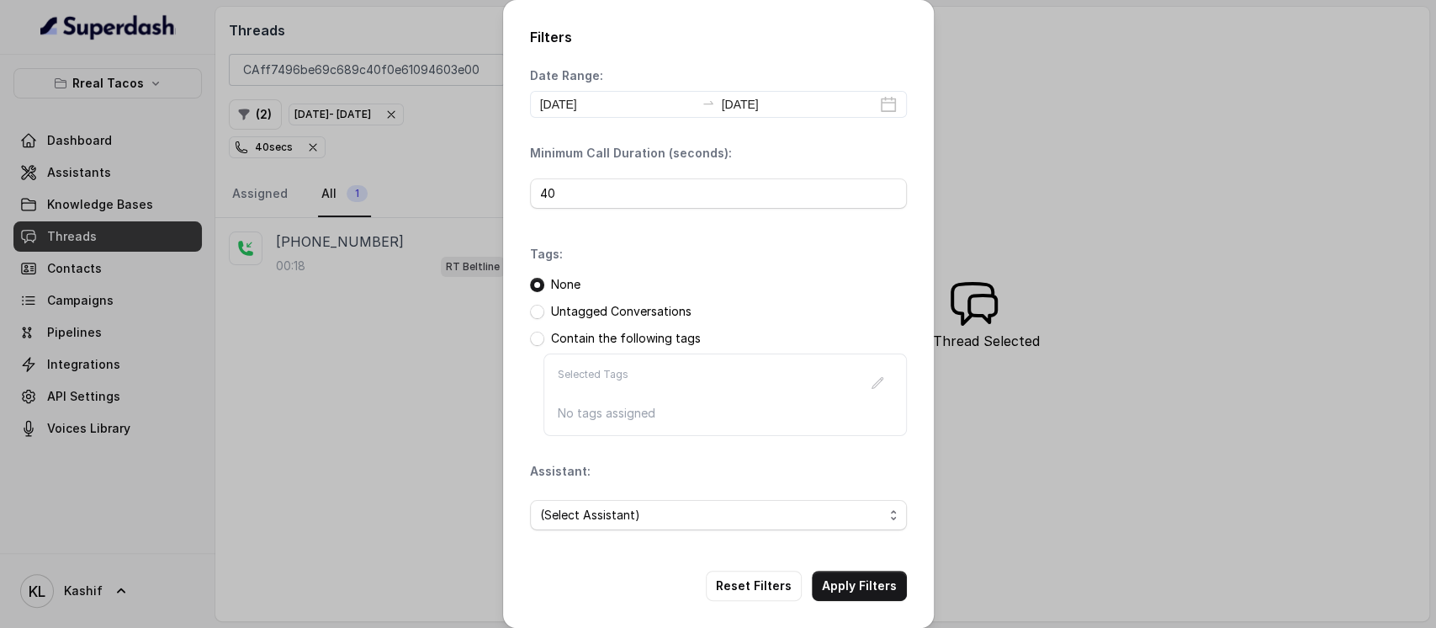
click at [751, 71] on div "Date Range: 2025-10-02 2025-10-02" at bounding box center [718, 92] width 377 height 50
click at [711, 194] on input "40" at bounding box center [718, 193] width 377 height 30
click at [664, 507] on span "(Select Assistant)" at bounding box center [711, 515] width 343 height 20
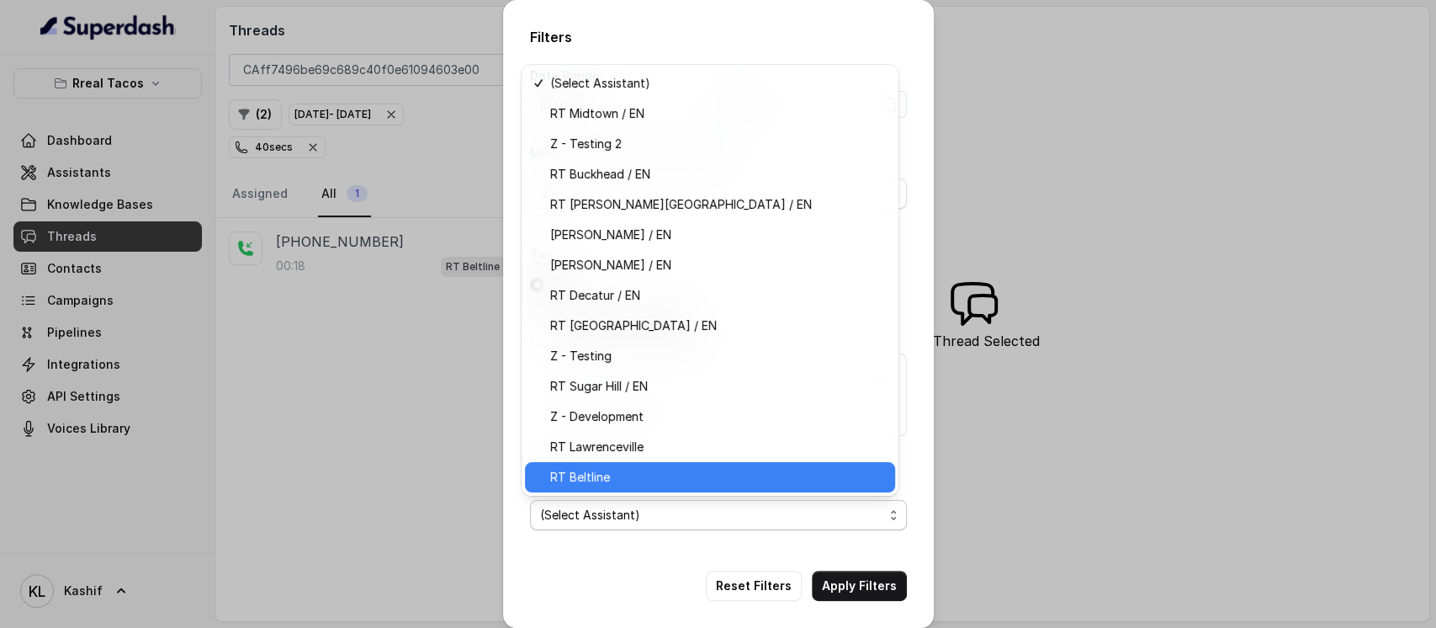
click at [680, 473] on span "RT Beltline" at bounding box center [717, 477] width 335 height 20
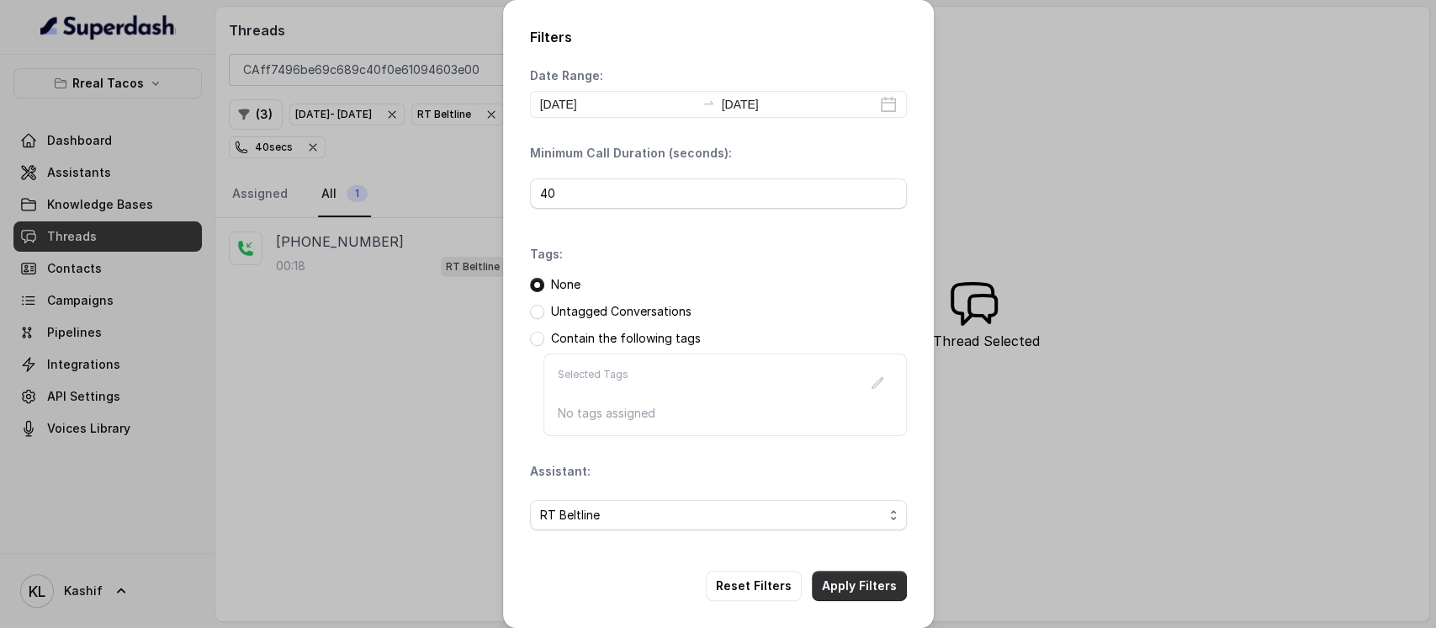
click at [837, 584] on button "Apply Filters" at bounding box center [859, 585] width 95 height 30
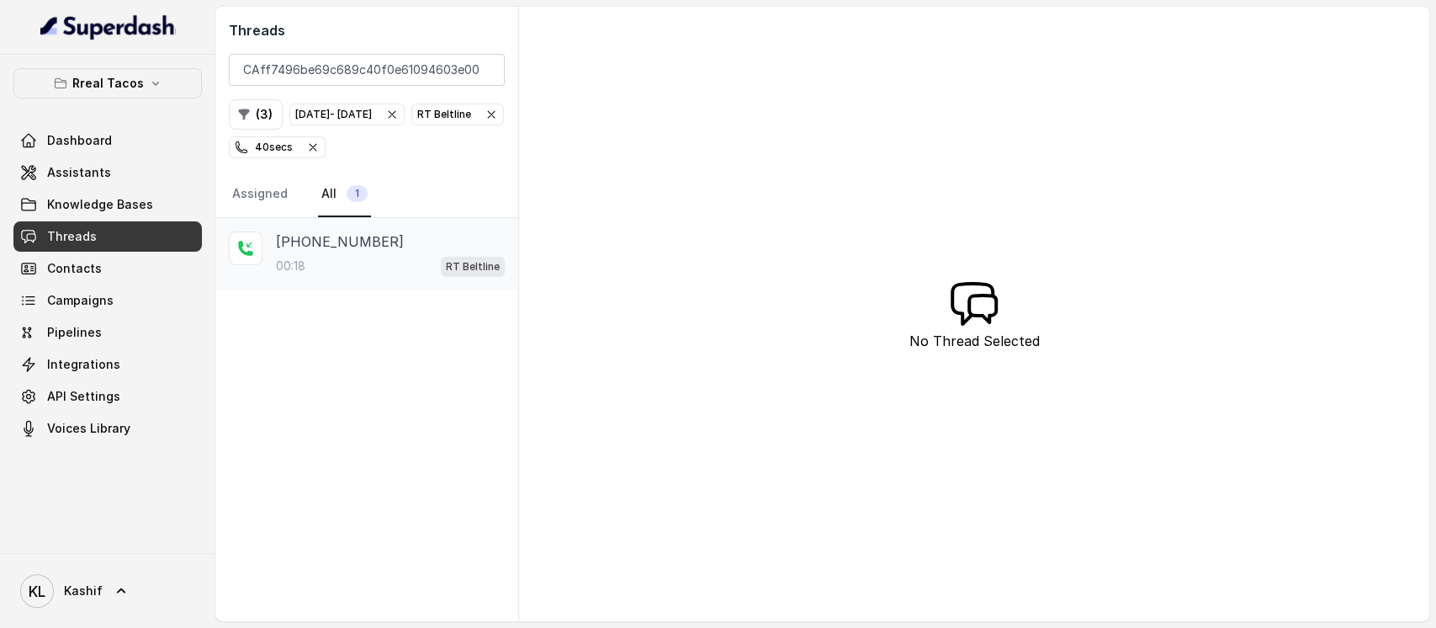
click at [358, 269] on div "00:18 RT Beltline" at bounding box center [390, 266] width 229 height 22
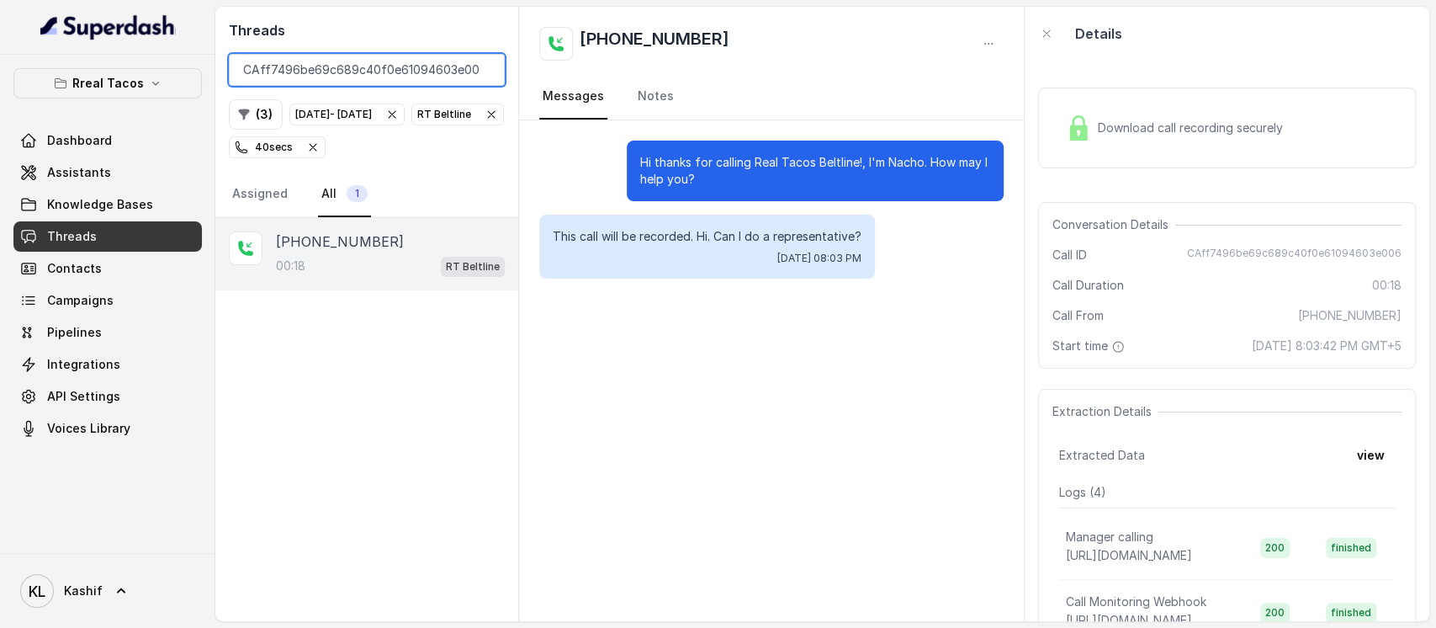
click at [459, 71] on input "CAff7496be69c689c40f0e61094603e006" at bounding box center [367, 70] width 276 height 32
click at [484, 65] on input "CAff7496be69c689c40f0e61094603e006" at bounding box center [367, 70] width 276 height 32
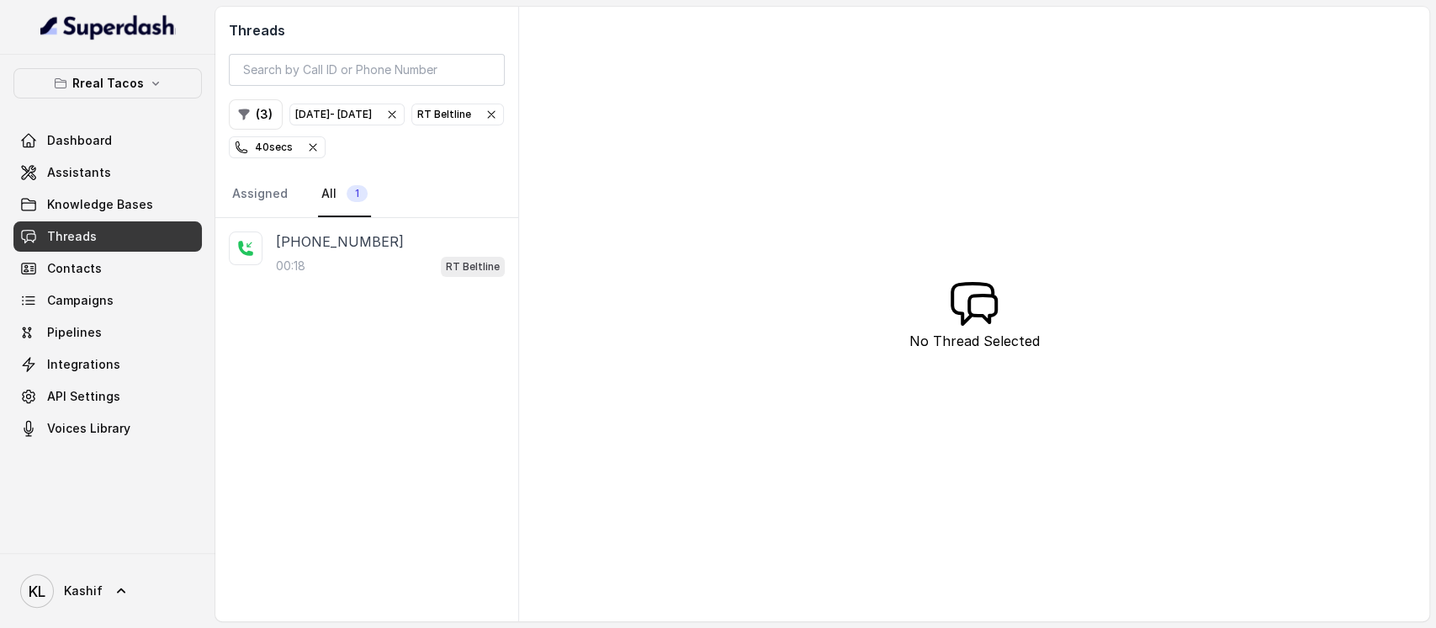
click at [337, 115] on div "Oct 02, 2025 - Oct 02, 2025" at bounding box center [333, 114] width 77 height 17
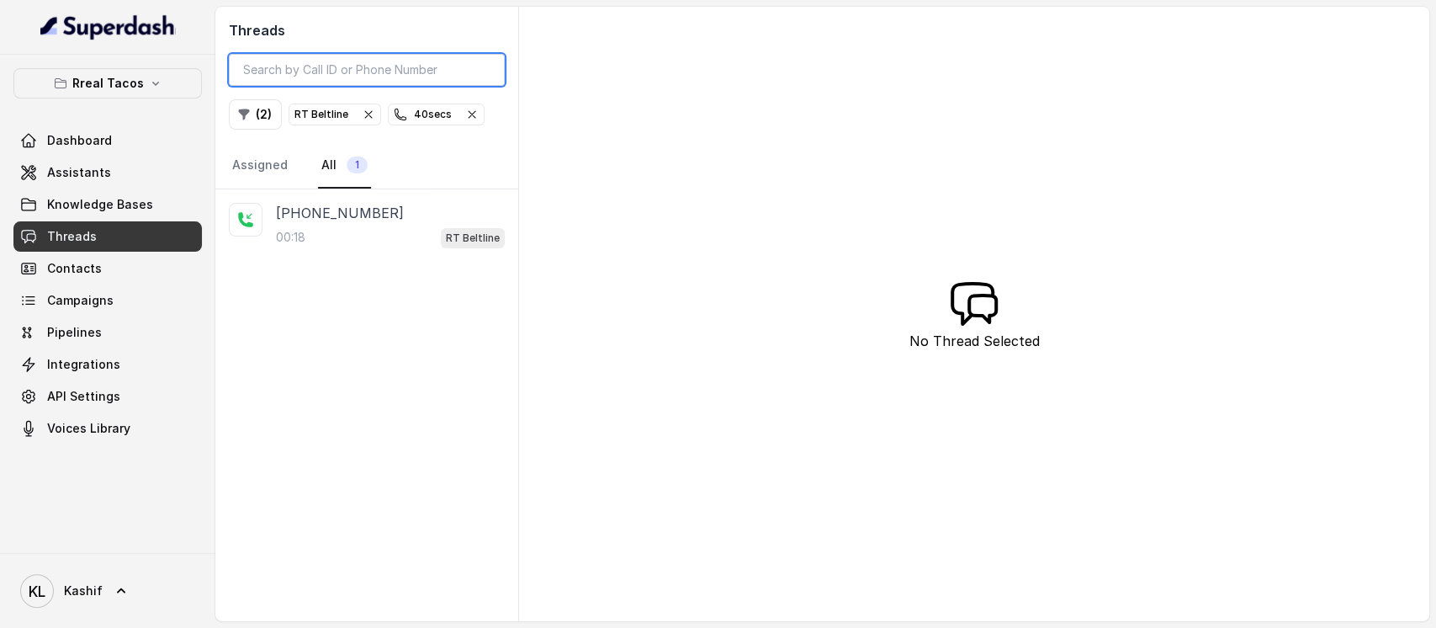
click at [420, 84] on input "search" at bounding box center [367, 70] width 276 height 32
click at [244, 119] on icon "button" at bounding box center [243, 114] width 13 height 13
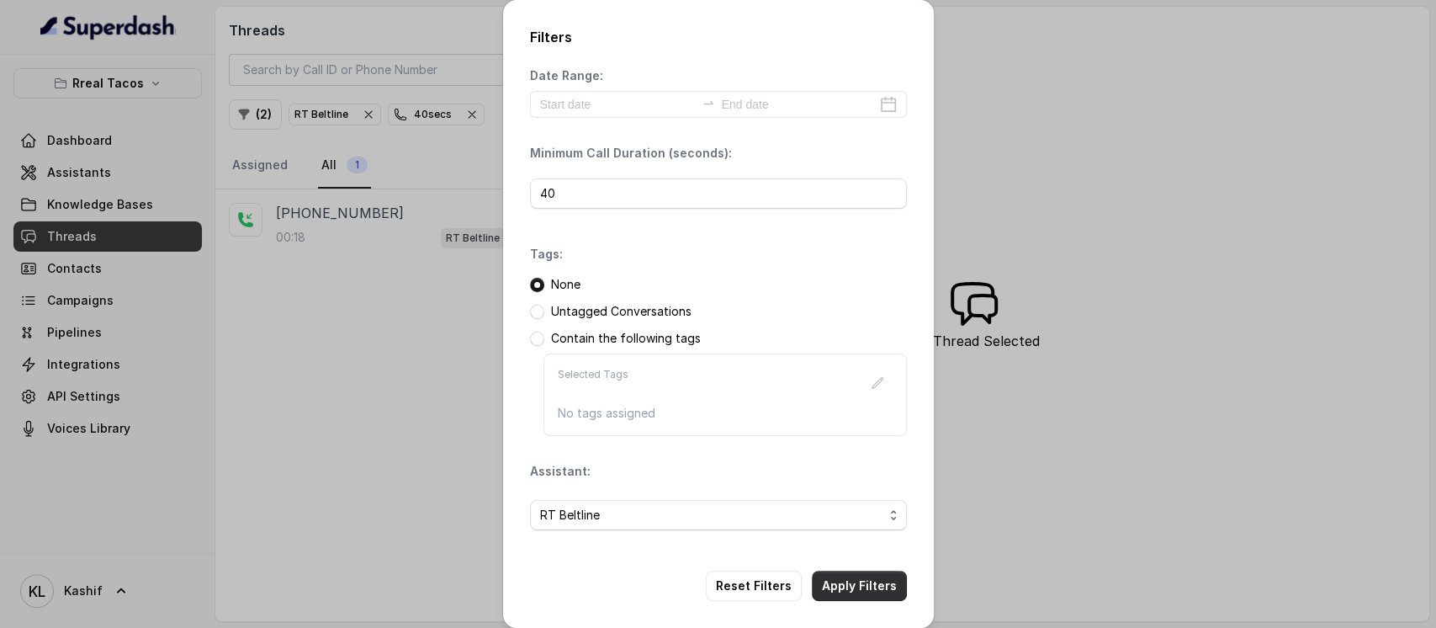
click at [822, 582] on button "Apply Filters" at bounding box center [859, 585] width 95 height 30
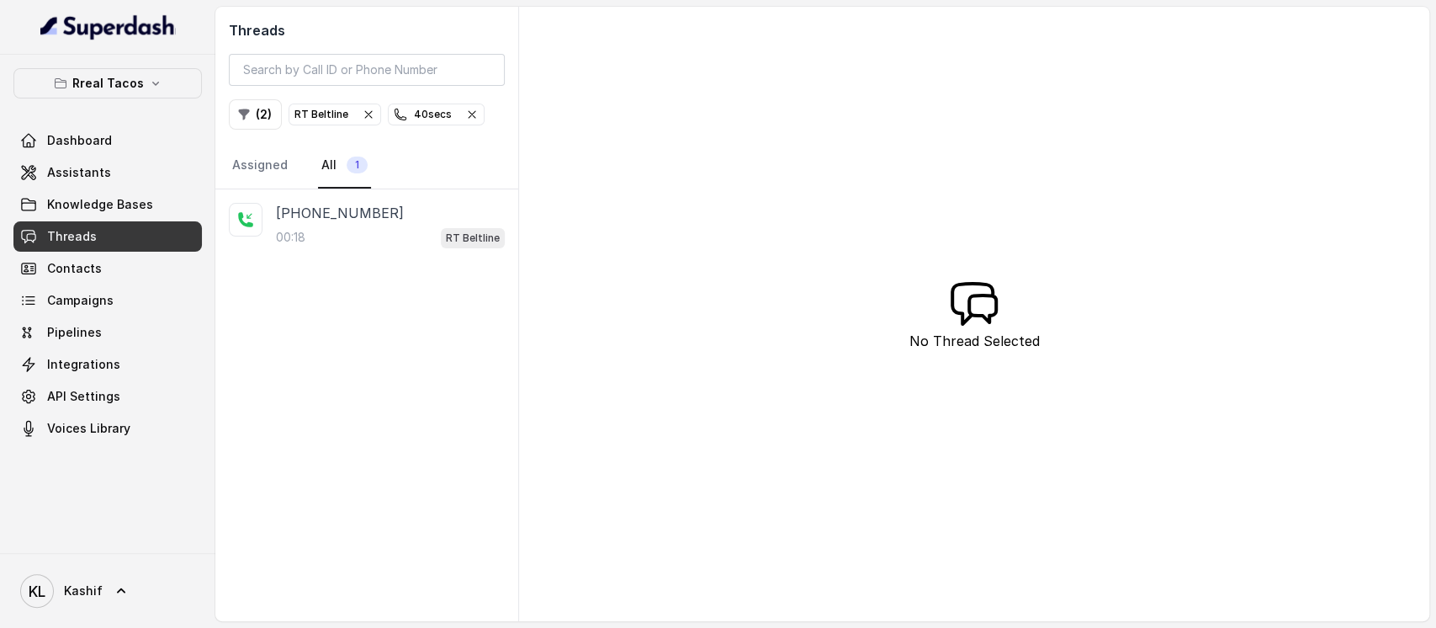
click at [465, 111] on icon "button" at bounding box center [471, 114] width 13 height 13
click at [359, 118] on icon "button" at bounding box center [365, 114] width 13 height 13
click at [254, 109] on button "( 0 )" at bounding box center [256, 114] width 54 height 30
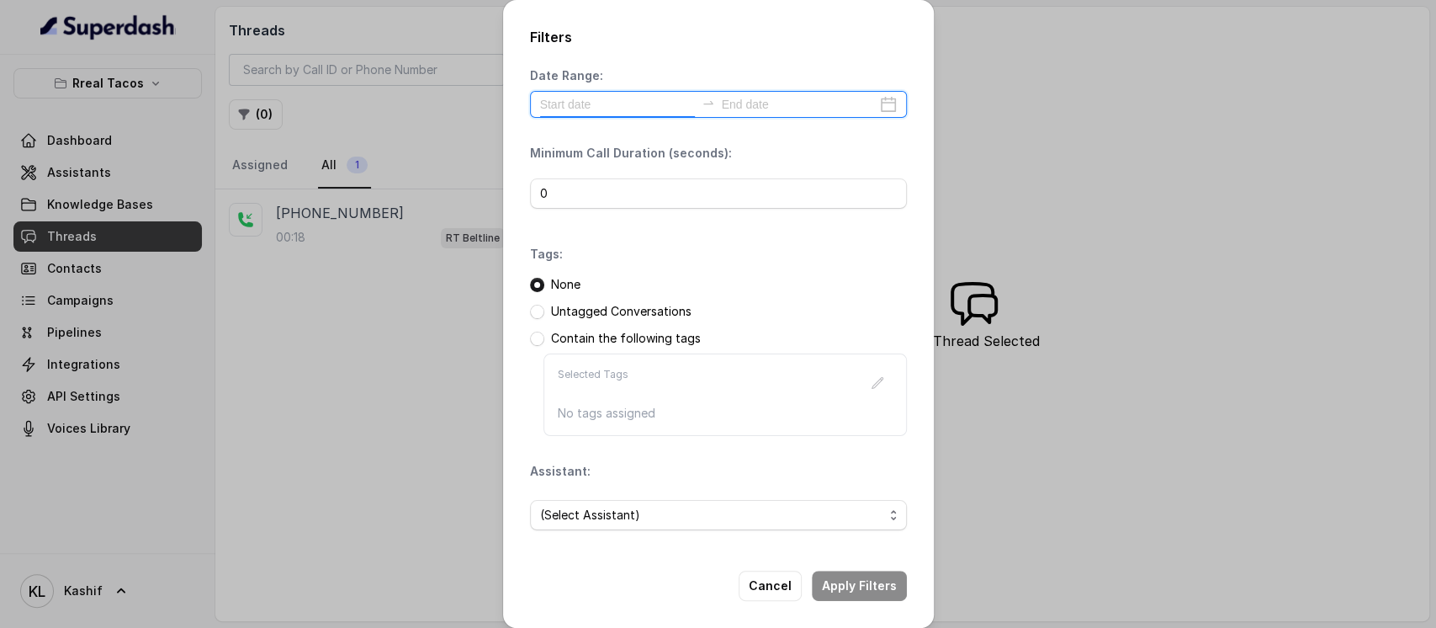
click at [635, 98] on input at bounding box center [617, 104] width 155 height 19
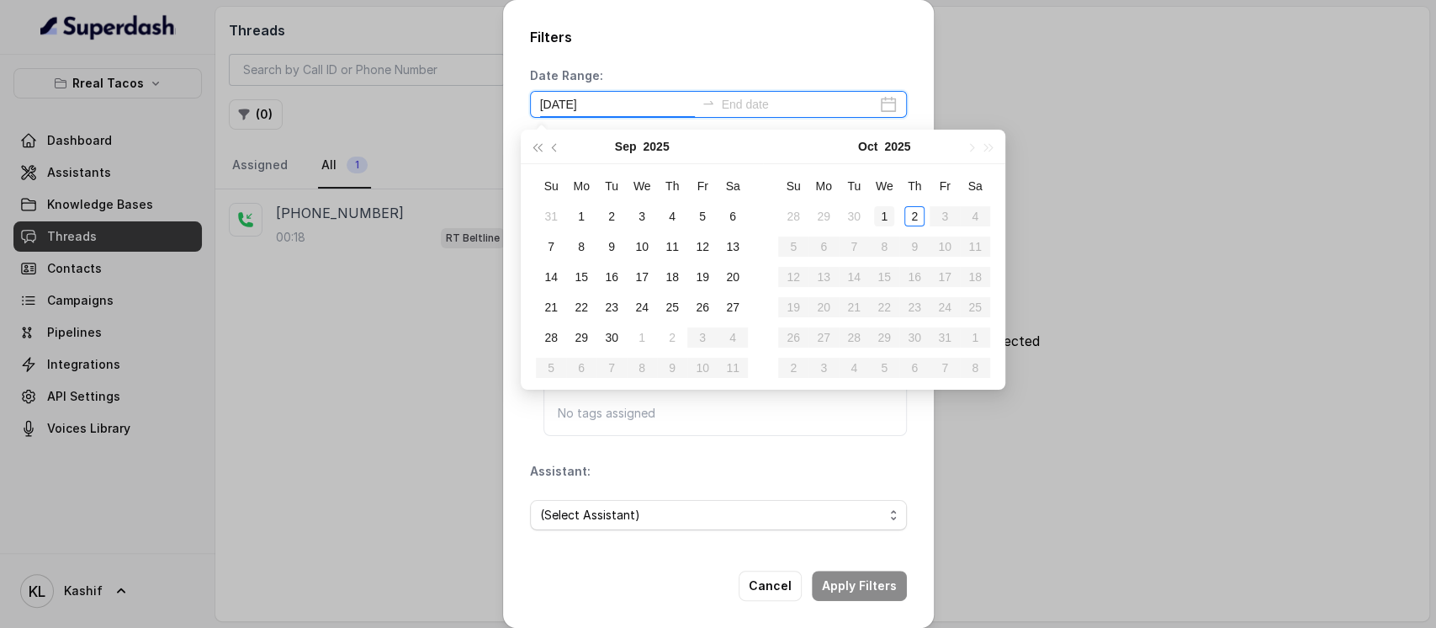
type input "[DATE]"
click at [888, 214] on div "1" at bounding box center [884, 216] width 20 height 20
type input "[DATE]"
click at [912, 214] on div "2" at bounding box center [914, 216] width 20 height 20
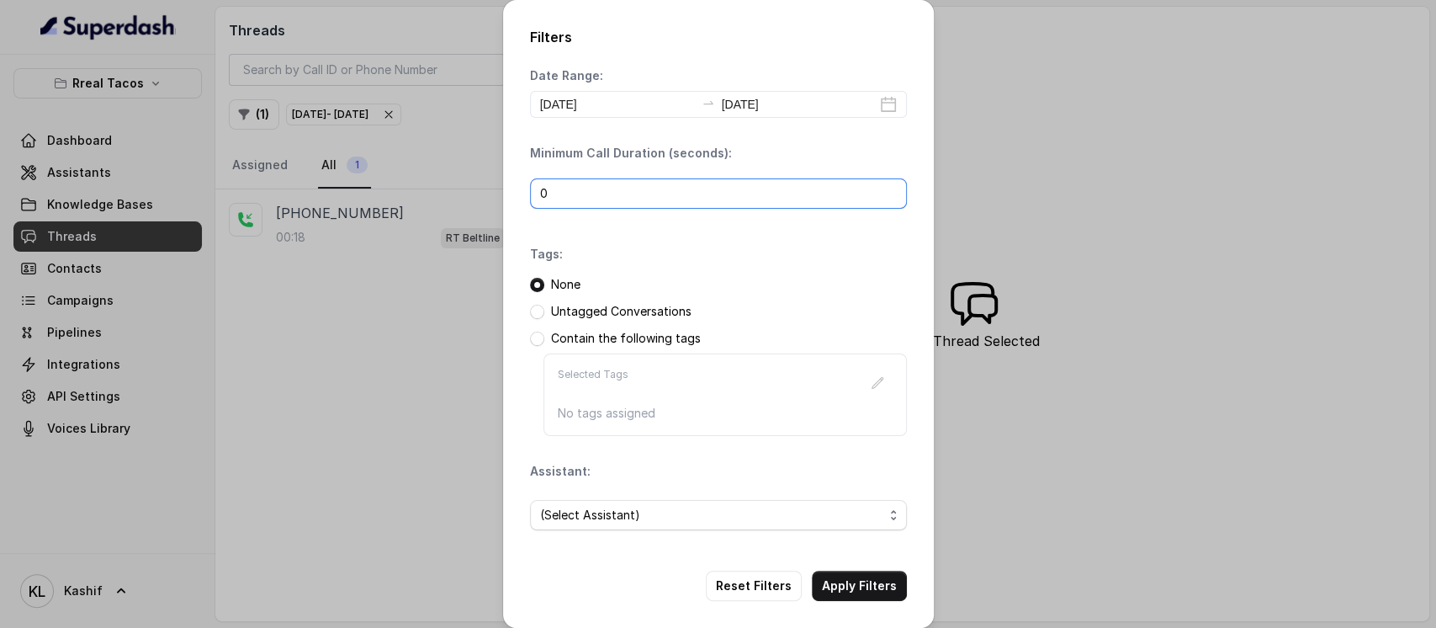
click at [768, 199] on input "0" at bounding box center [718, 193] width 377 height 30
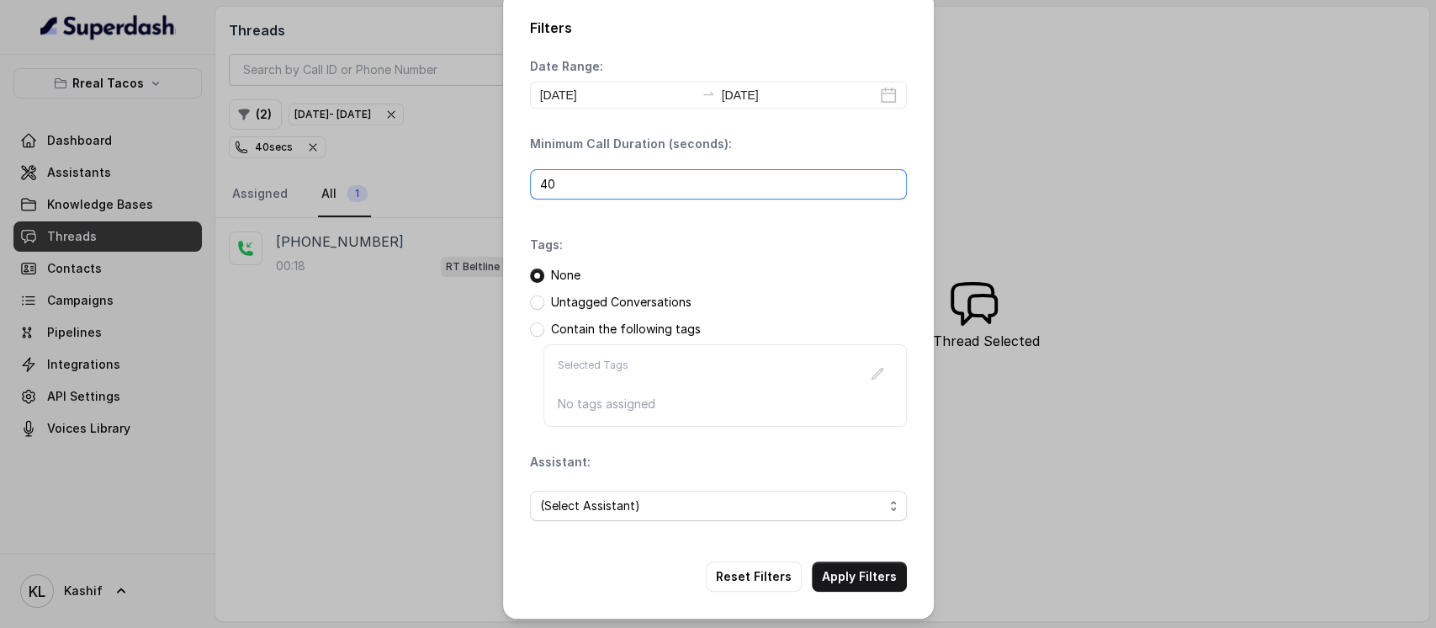
scroll to position [13, 0]
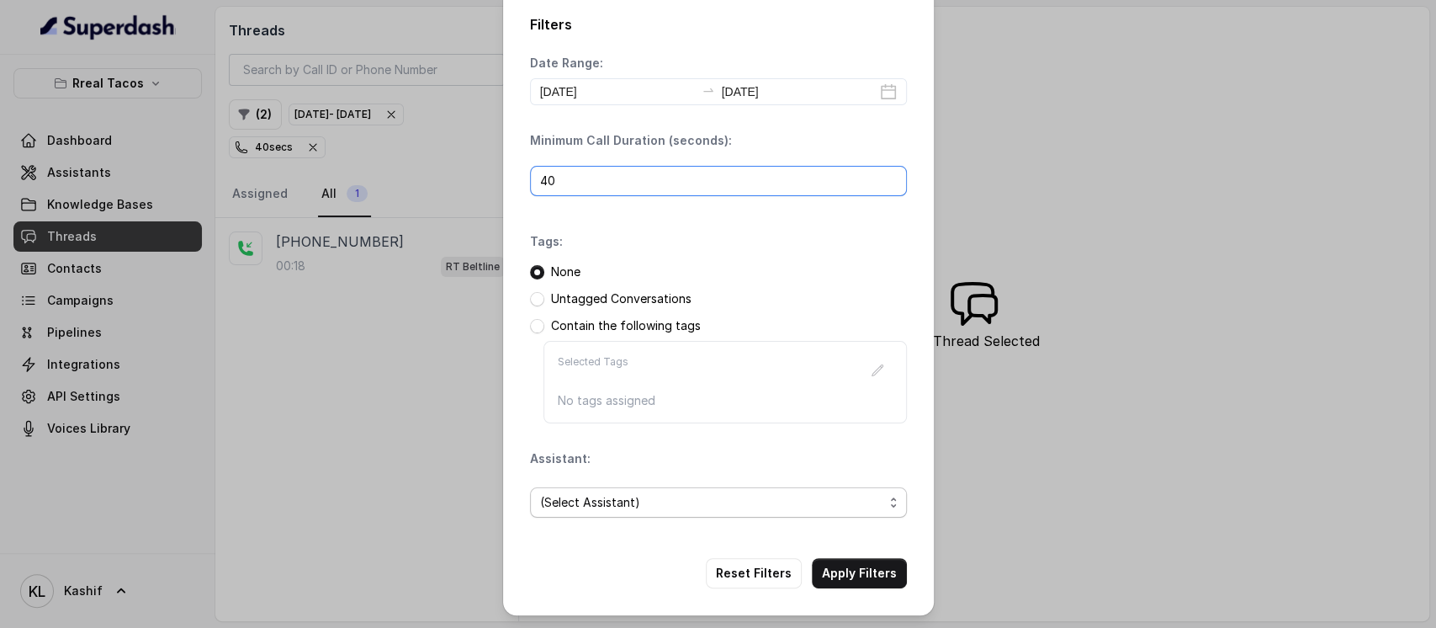
type input "40"
click at [707, 492] on span "(Select Assistant)" at bounding box center [711, 502] width 343 height 20
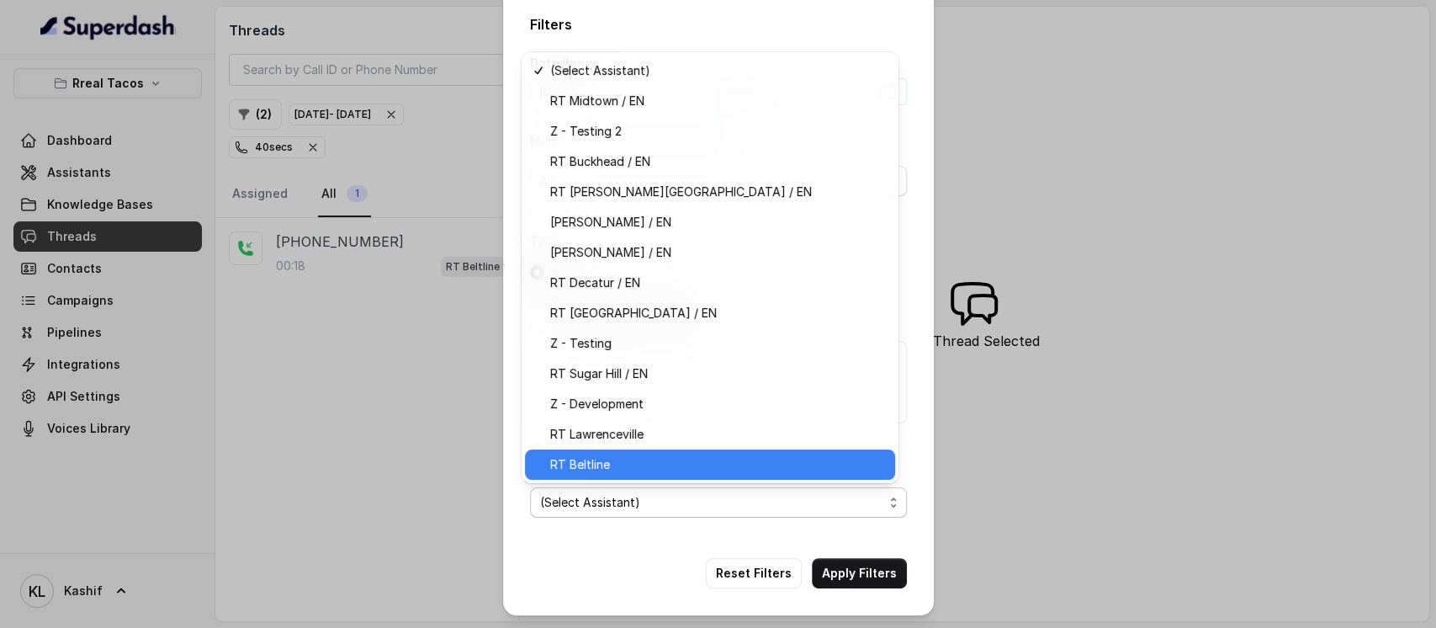
click at [707, 476] on div "RT Beltline" at bounding box center [710, 464] width 370 height 30
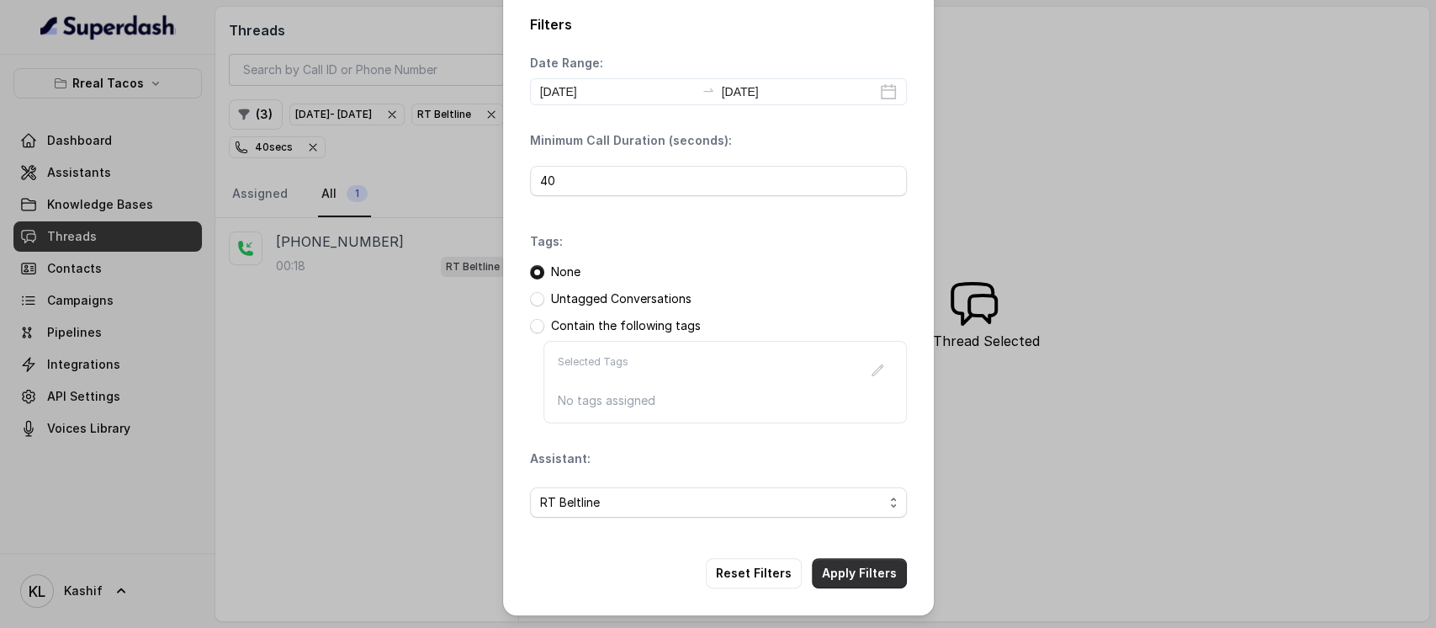
click at [861, 567] on button "Apply Filters" at bounding box center [859, 573] width 95 height 30
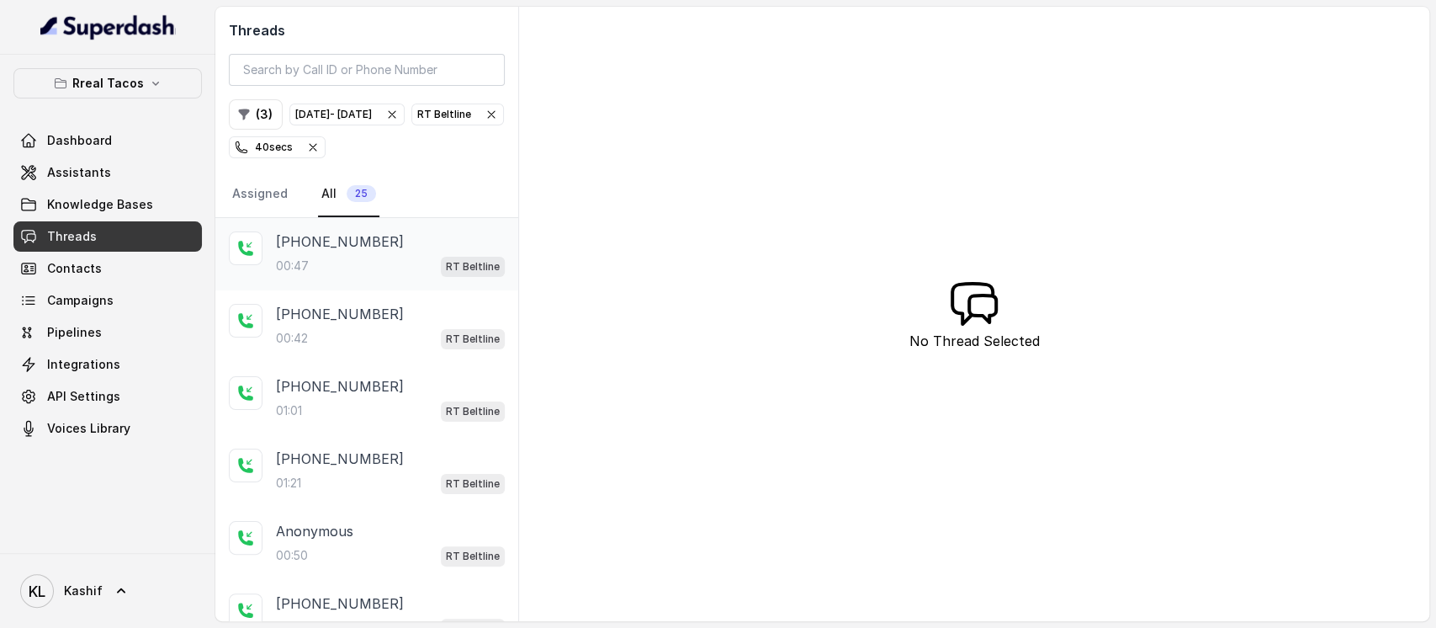
click at [362, 258] on div "00:47 RT Beltline" at bounding box center [390, 266] width 229 height 22
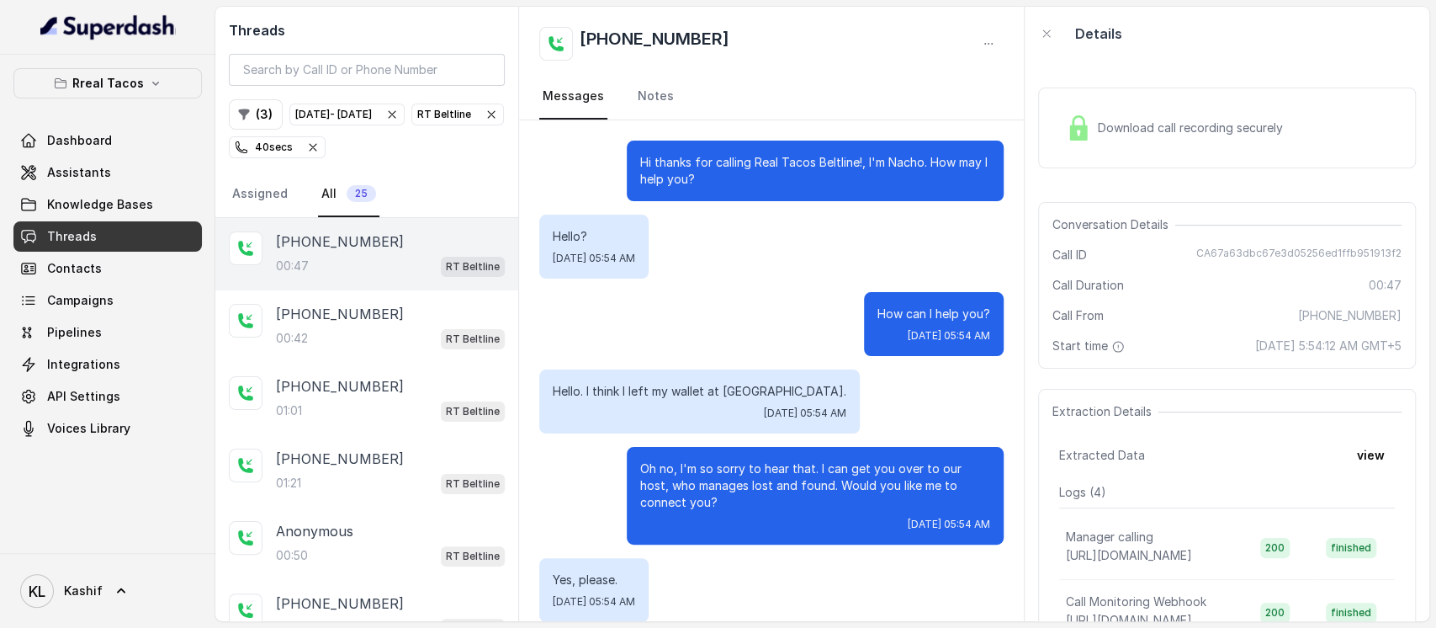
scroll to position [81, 0]
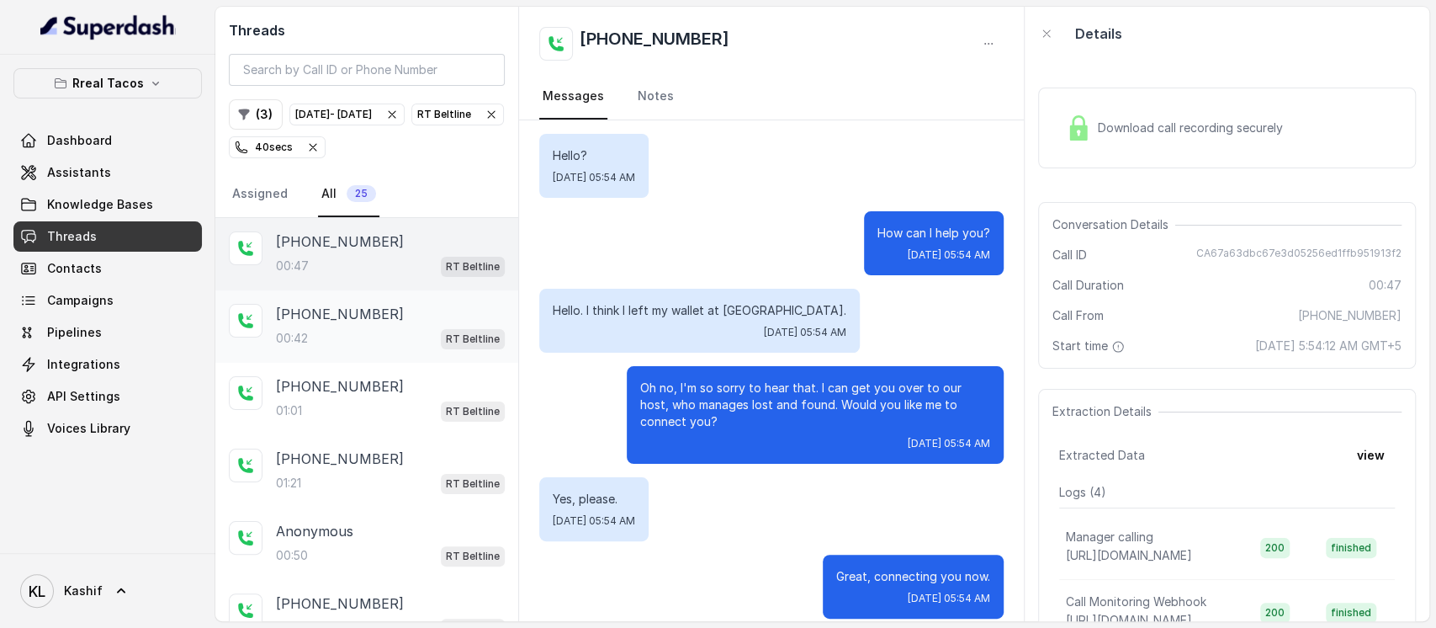
click at [363, 311] on p "+13236339912" at bounding box center [340, 314] width 128 height 20
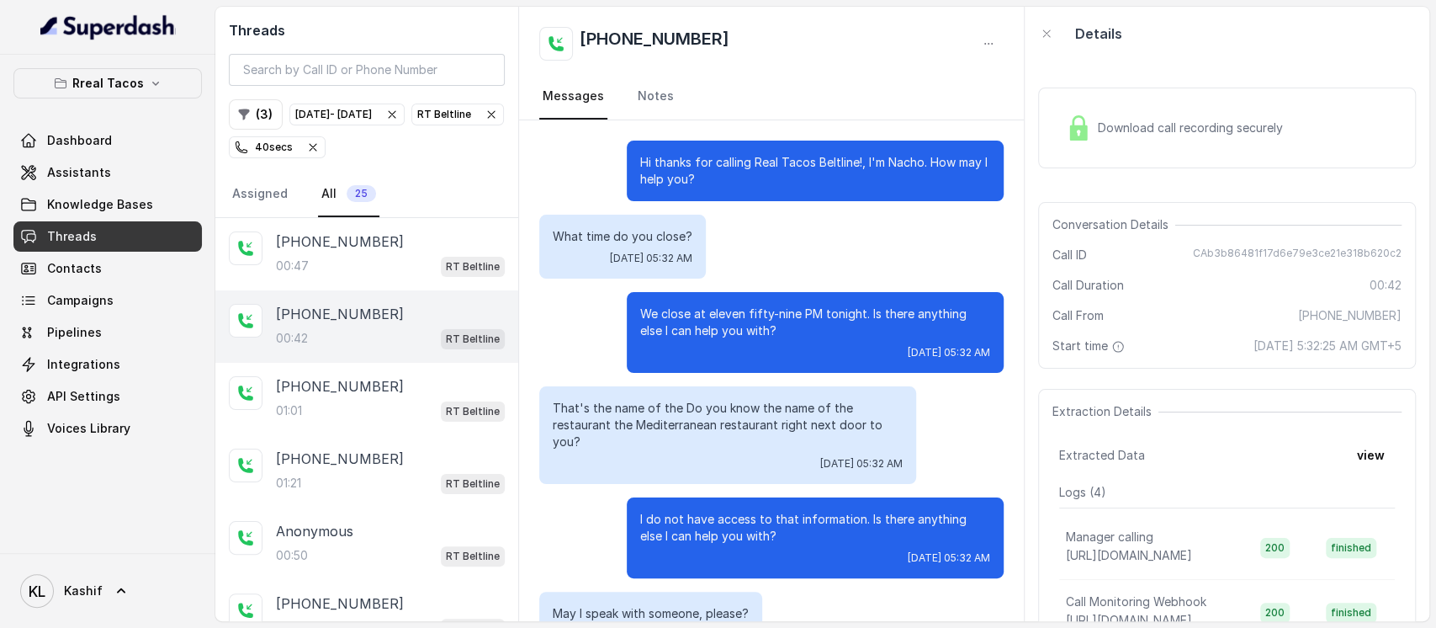
scroll to position [37, 0]
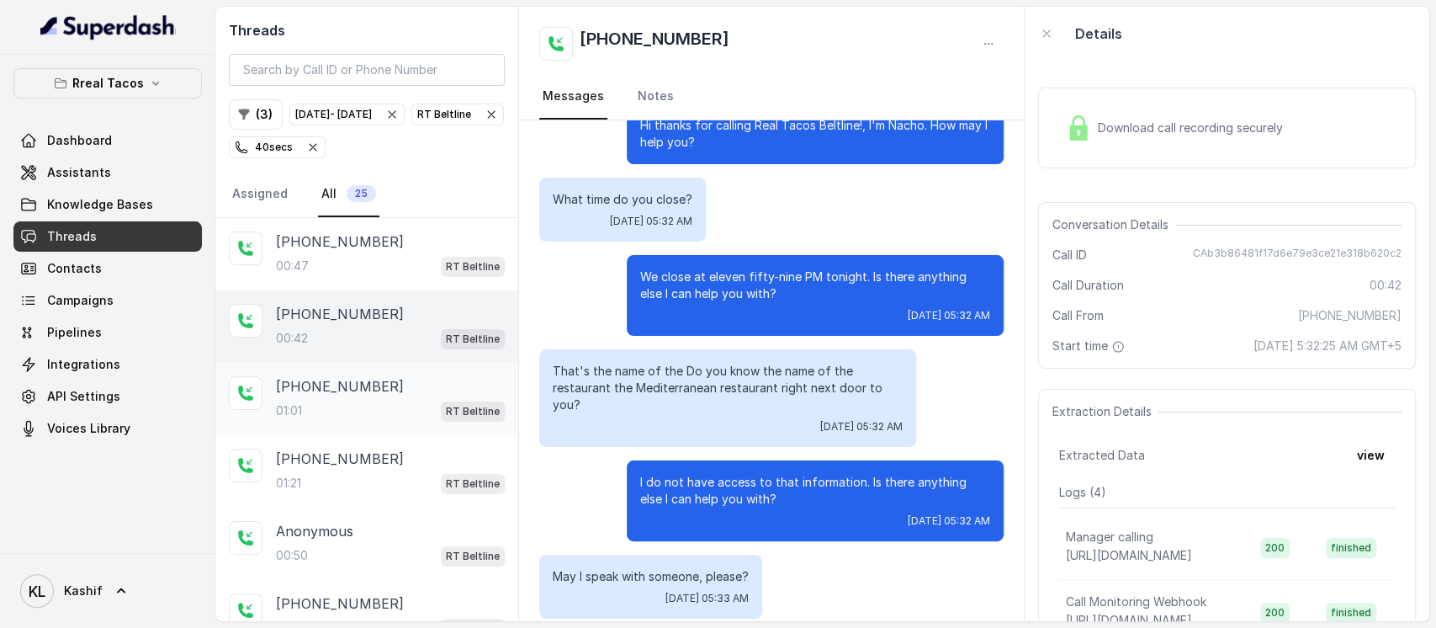
click at [370, 382] on div "+13476505639" at bounding box center [390, 386] width 229 height 20
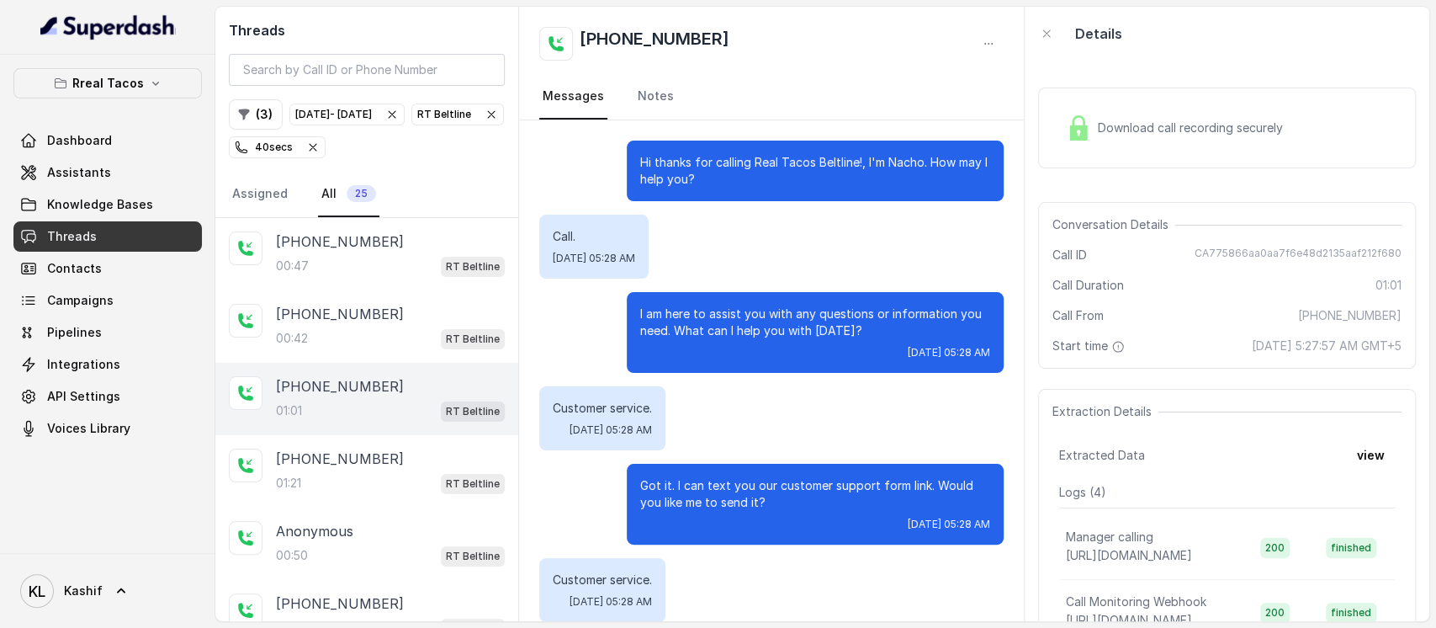
scroll to position [535, 0]
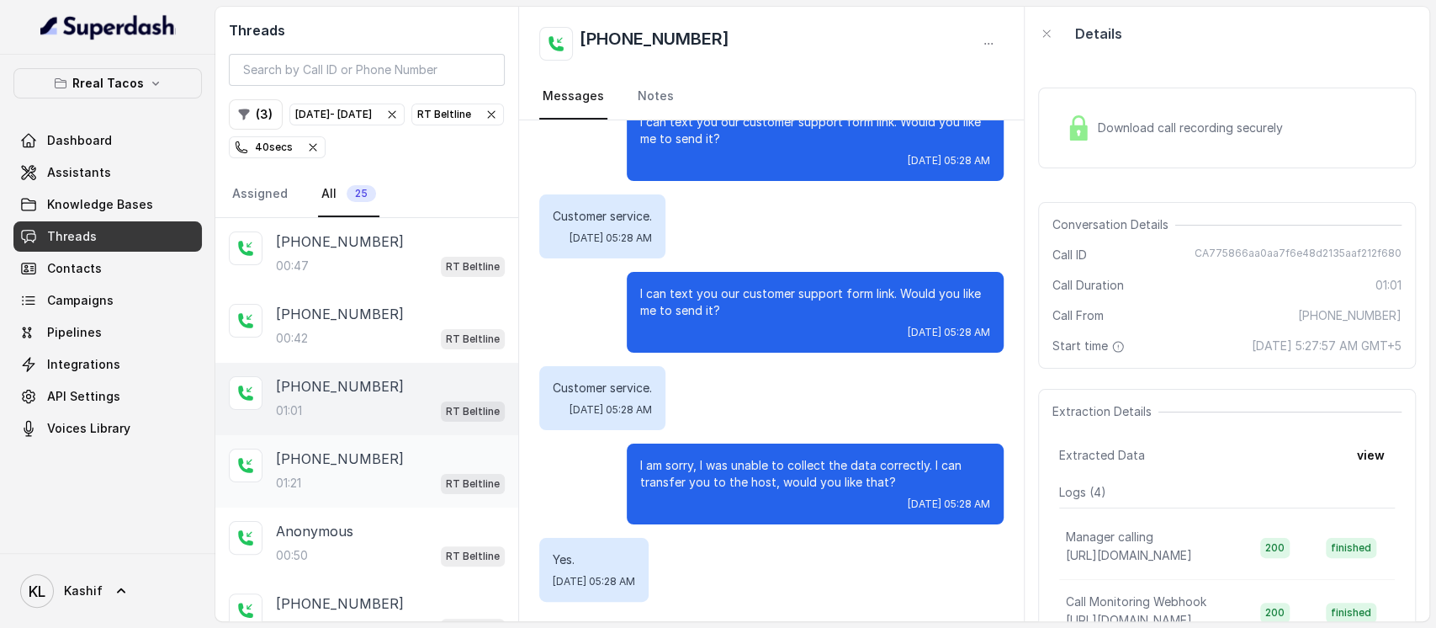
click at [372, 451] on div "+19548516309" at bounding box center [390, 458] width 229 height 20
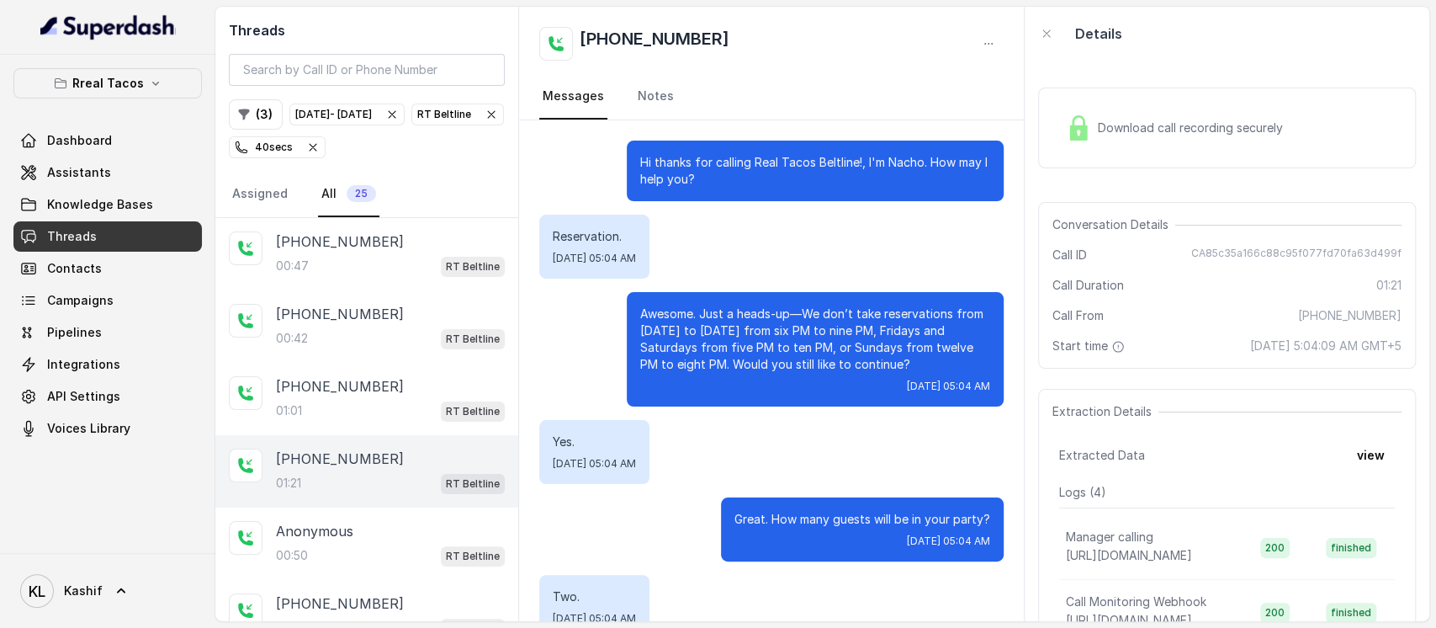
scroll to position [878, 0]
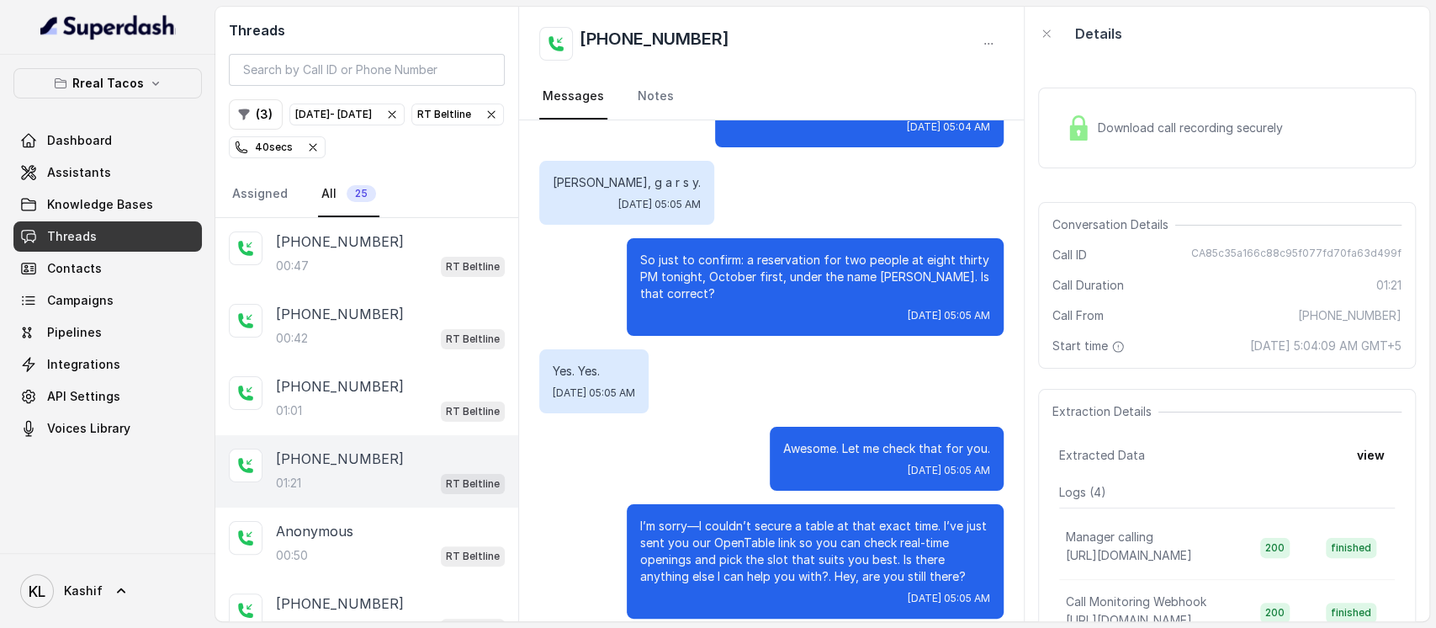
click at [364, 439] on div "+19548516309 01:21 RT Beltline" at bounding box center [366, 471] width 303 height 72
click at [336, 544] on div "00:50 RT Beltline" at bounding box center [390, 555] width 229 height 22
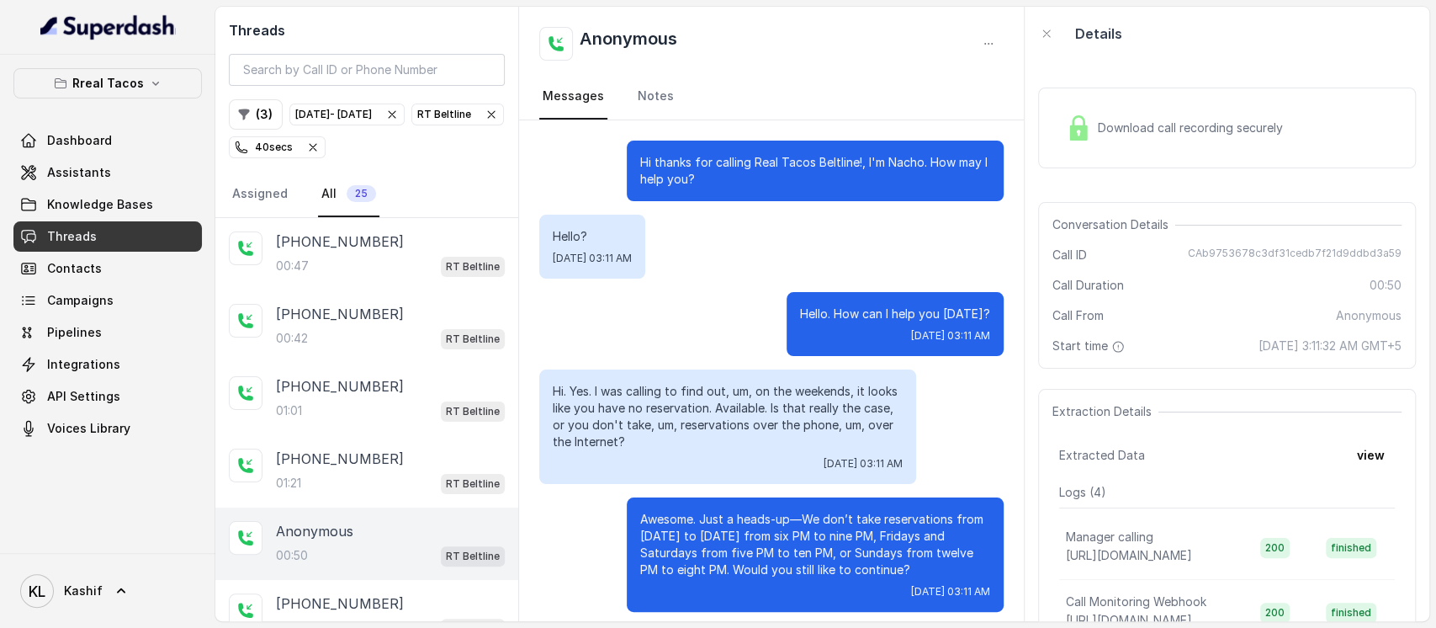
scroll to position [71, 0]
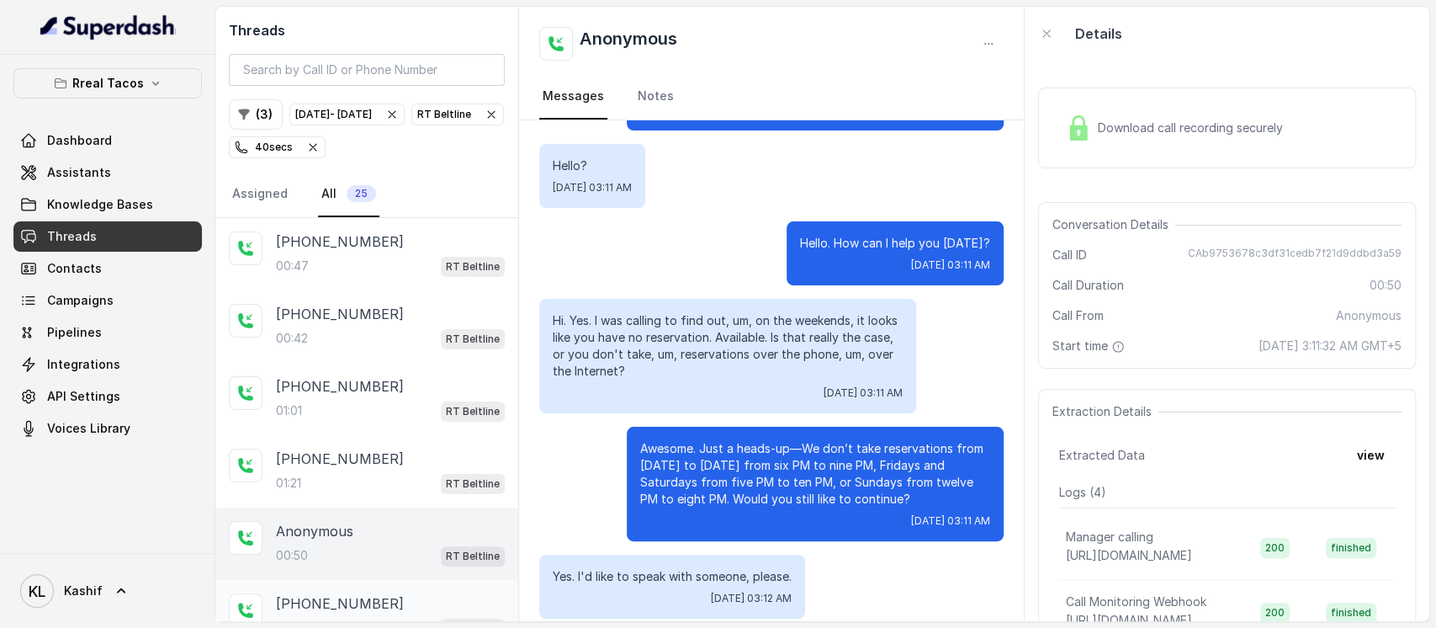
click at [344, 594] on p "+19193956416" at bounding box center [340, 603] width 128 height 20
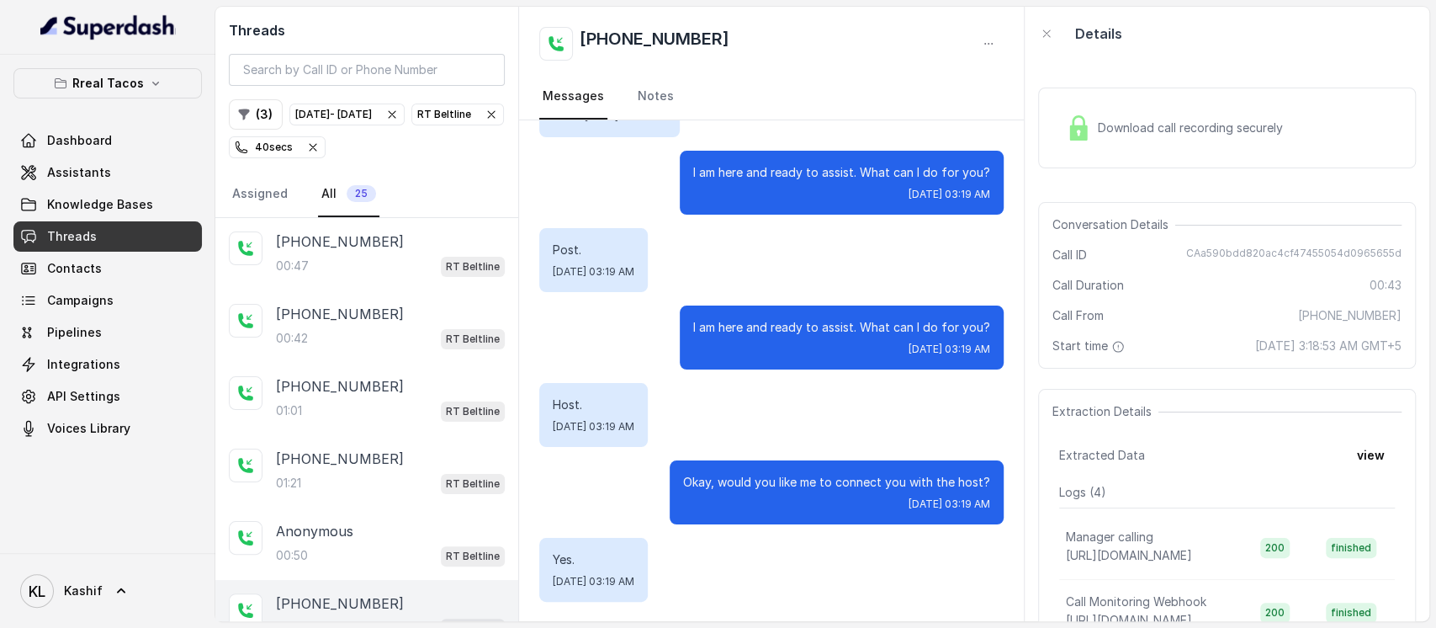
scroll to position [112, 0]
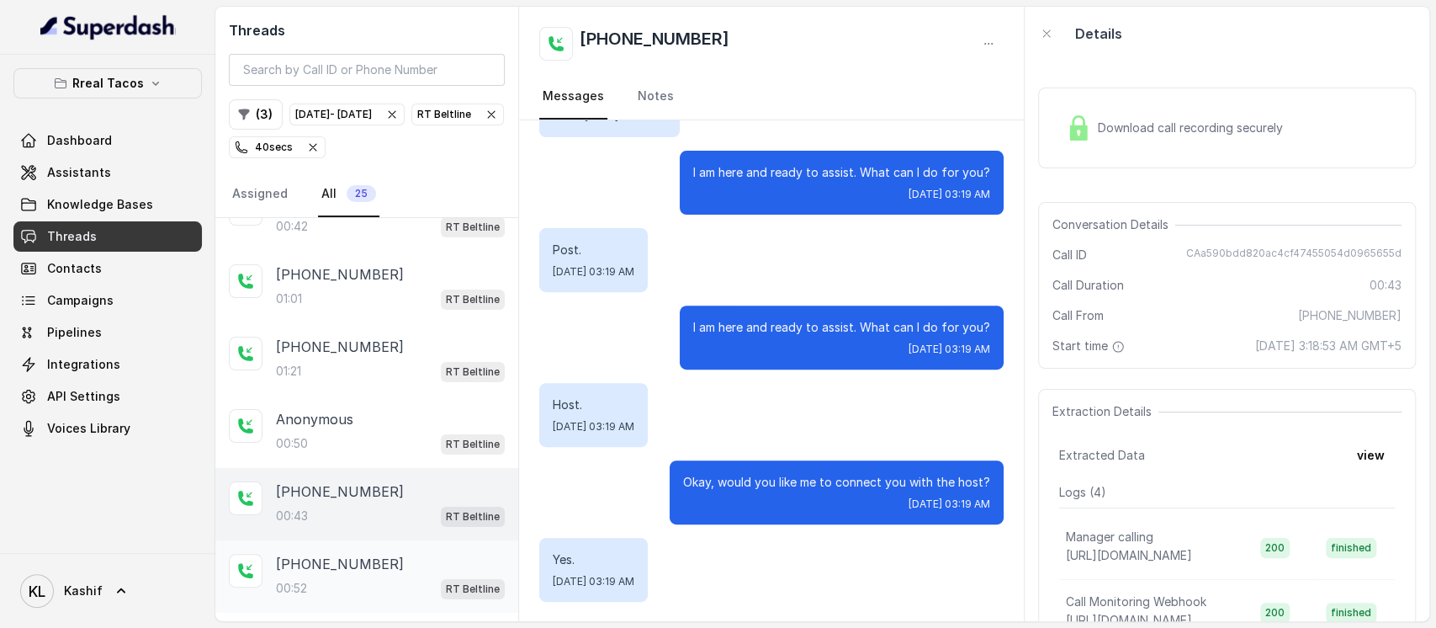
click at [348, 566] on div "+19193956416 00:52 RT Beltline" at bounding box center [390, 576] width 229 height 45
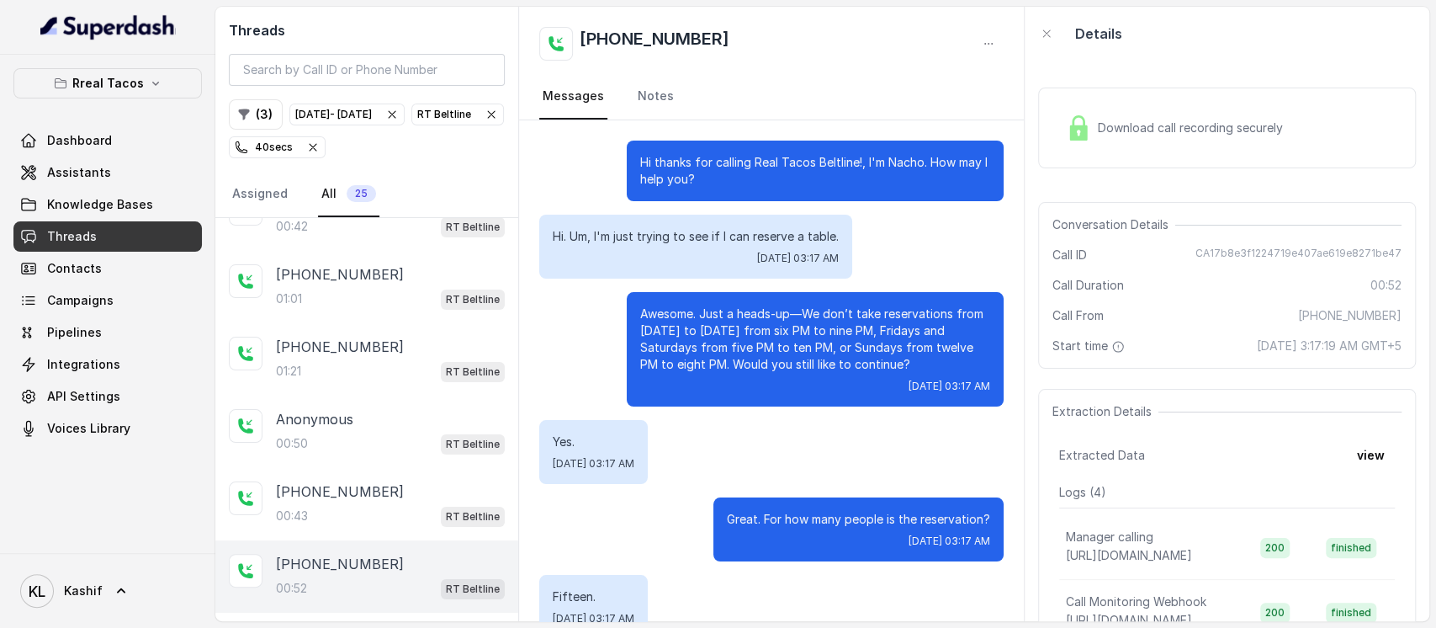
scroll to position [209, 0]
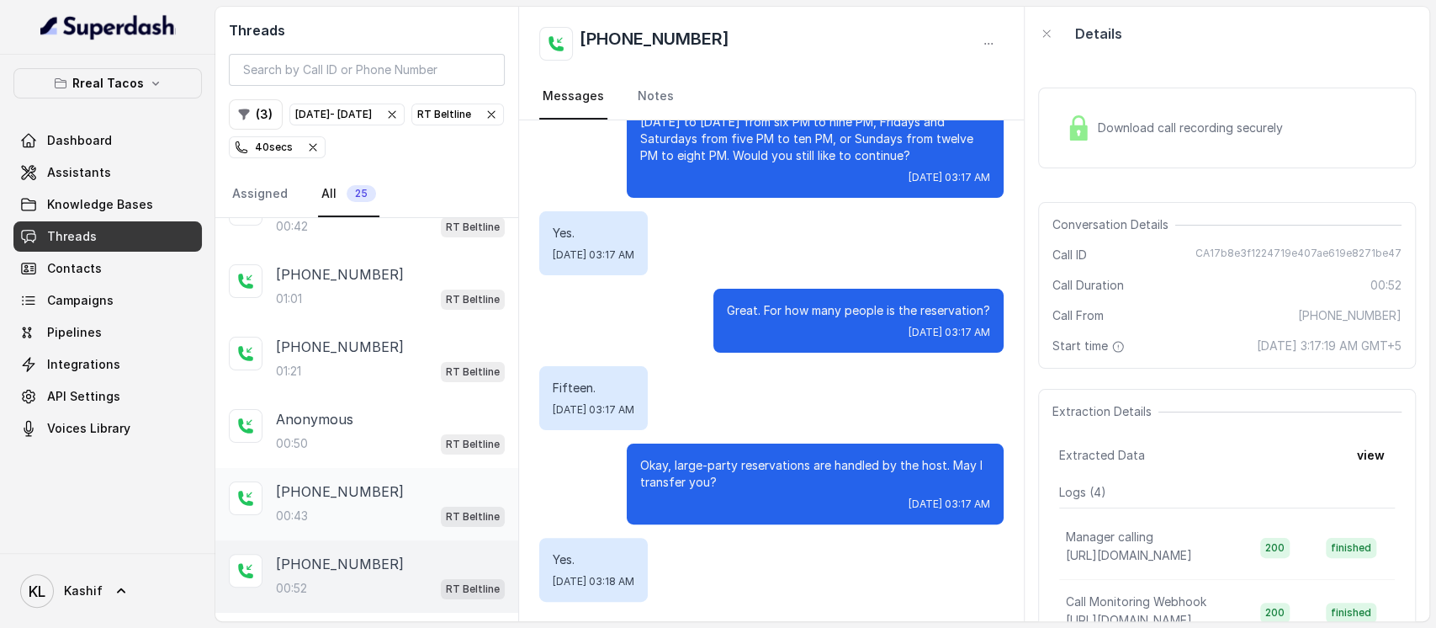
click at [305, 469] on div "+19193956416 00:43 RT Beltline" at bounding box center [366, 504] width 303 height 72
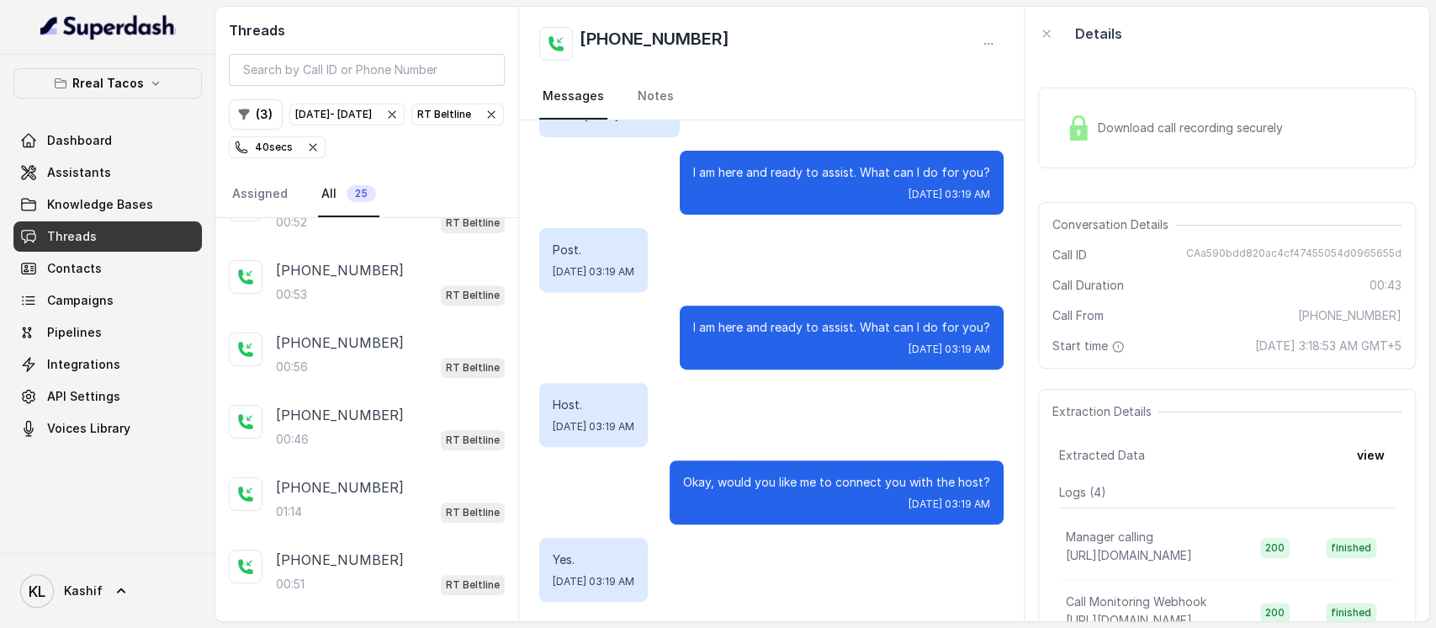
scroll to position [478, 0]
click at [396, 428] on div "00:46 RT Beltline" at bounding box center [390, 439] width 229 height 22
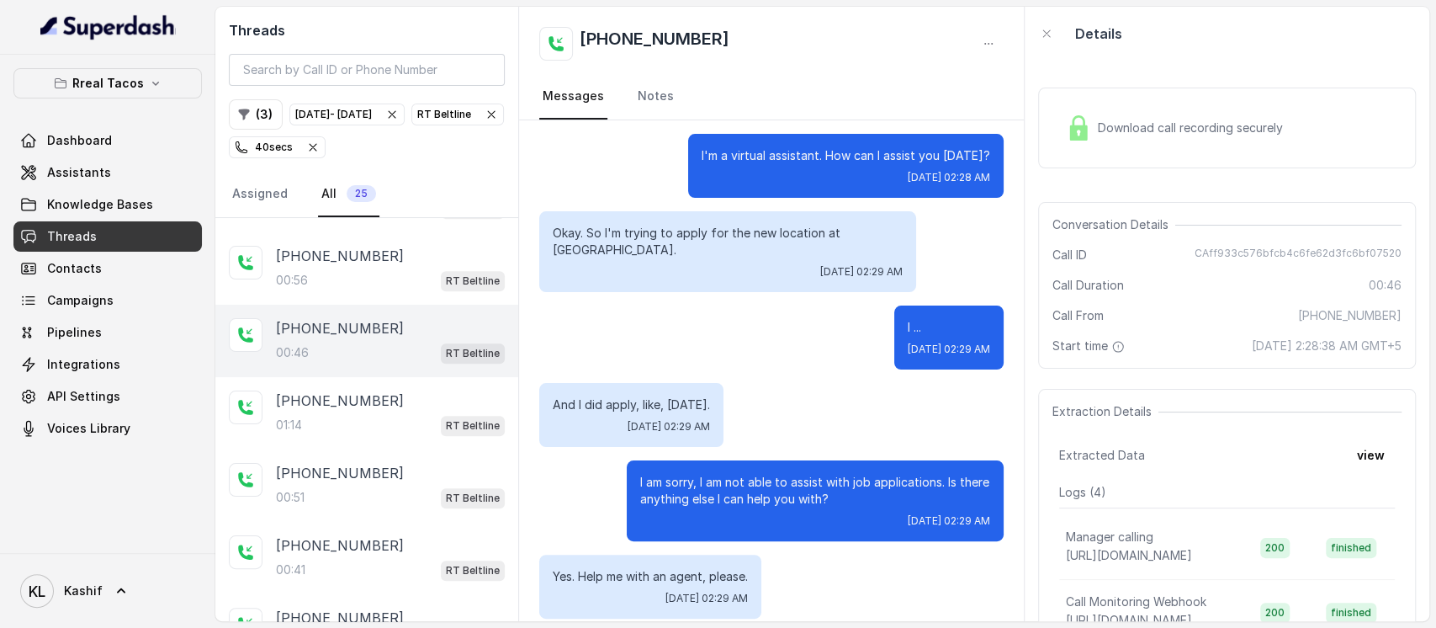
scroll to position [572, 0]
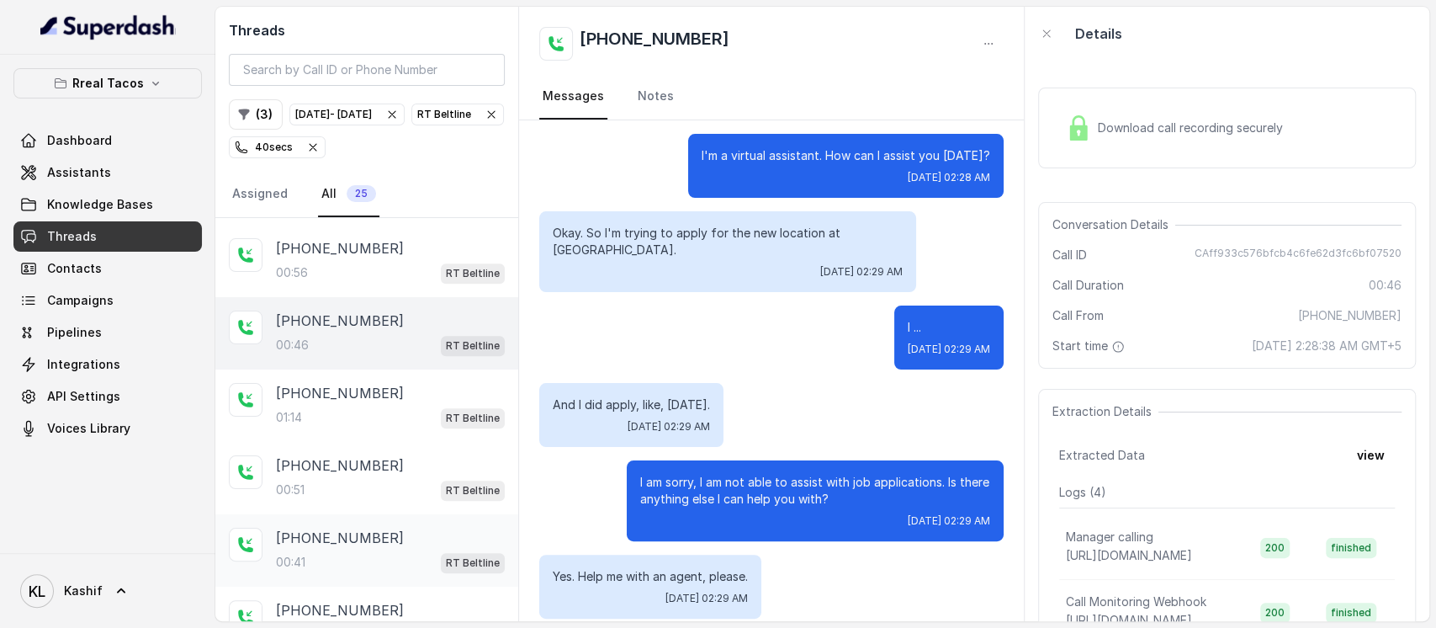
click at [373, 551] on div "00:41 RT Beltline" at bounding box center [390, 562] width 229 height 22
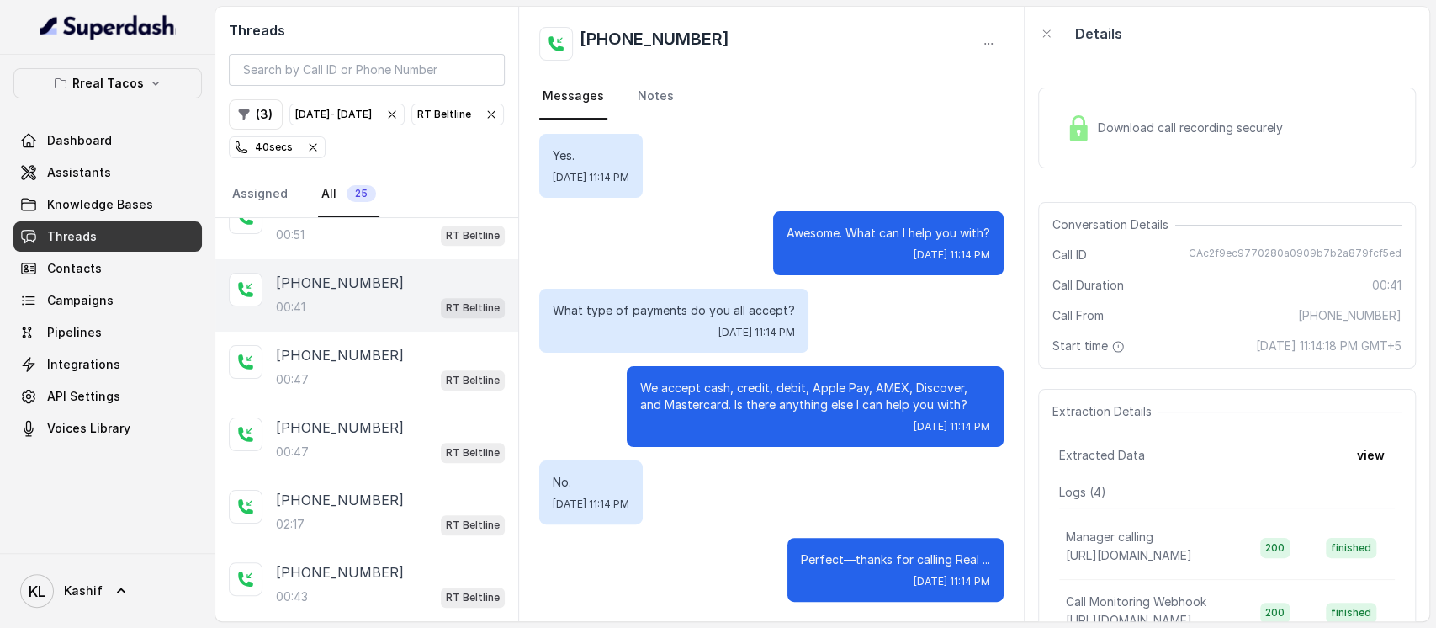
scroll to position [828, 0]
click at [394, 515] on div "+14049008048 02:17 RT Beltline" at bounding box center [366, 511] width 303 height 72
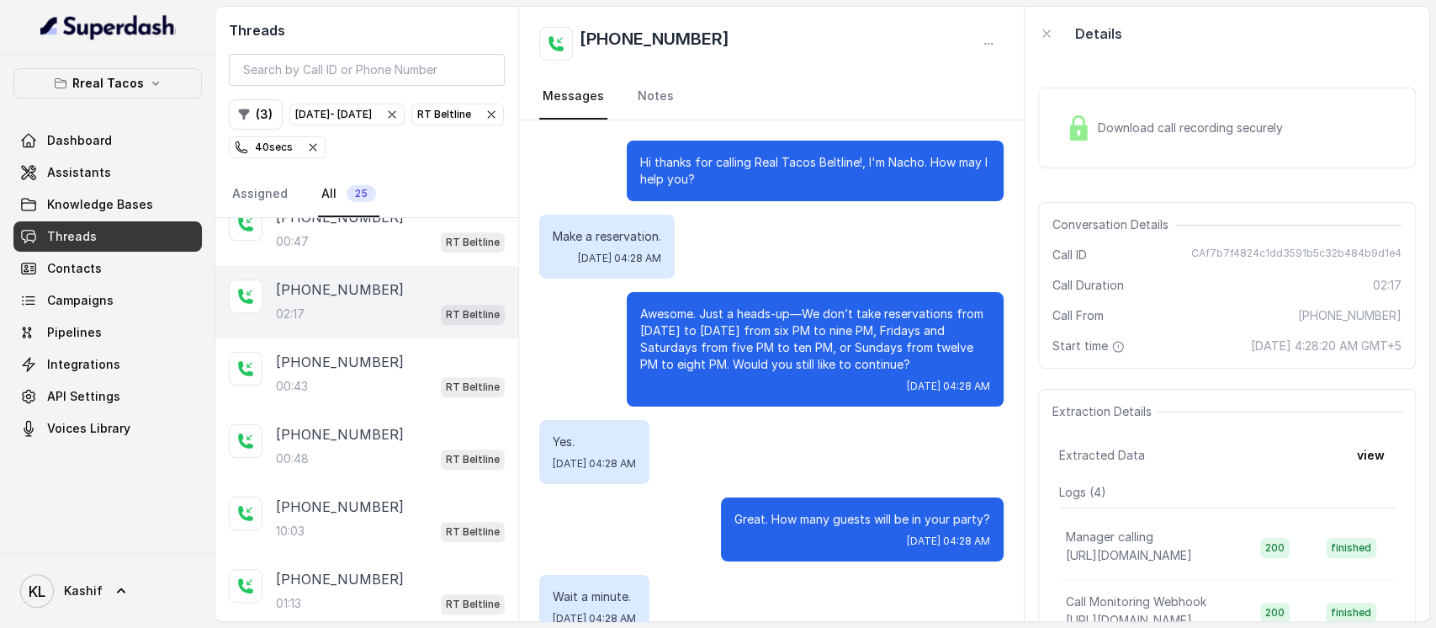
scroll to position [1036, 0]
click at [372, 569] on div "+16784499693" at bounding box center [390, 579] width 229 height 20
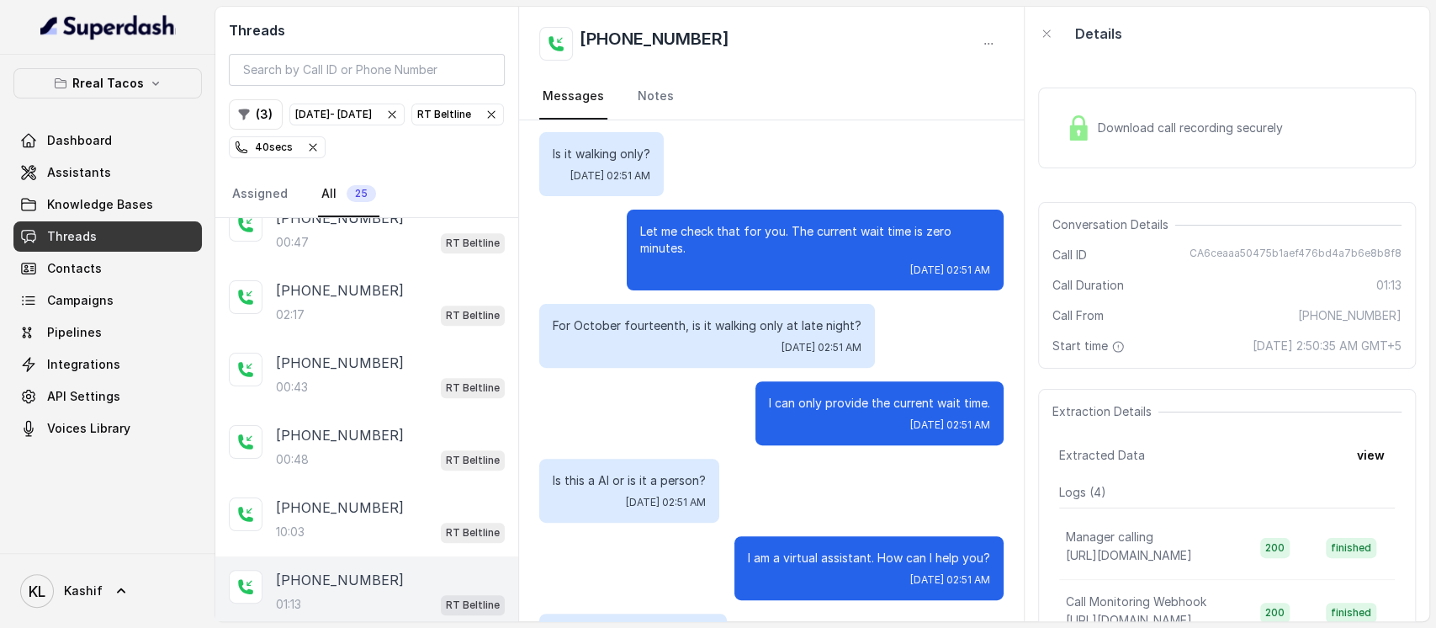
scroll to position [363, 0]
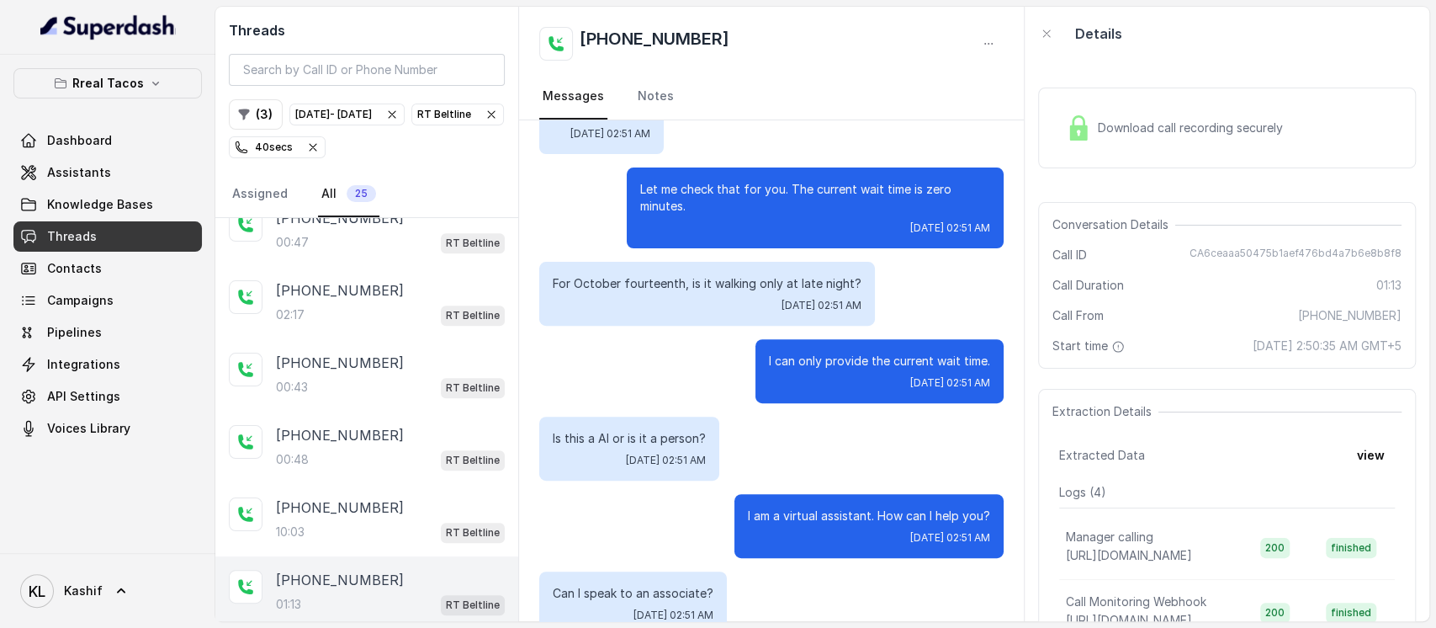
click at [1226, 146] on div "Download call recording securely" at bounding box center [1174, 128] width 230 height 39
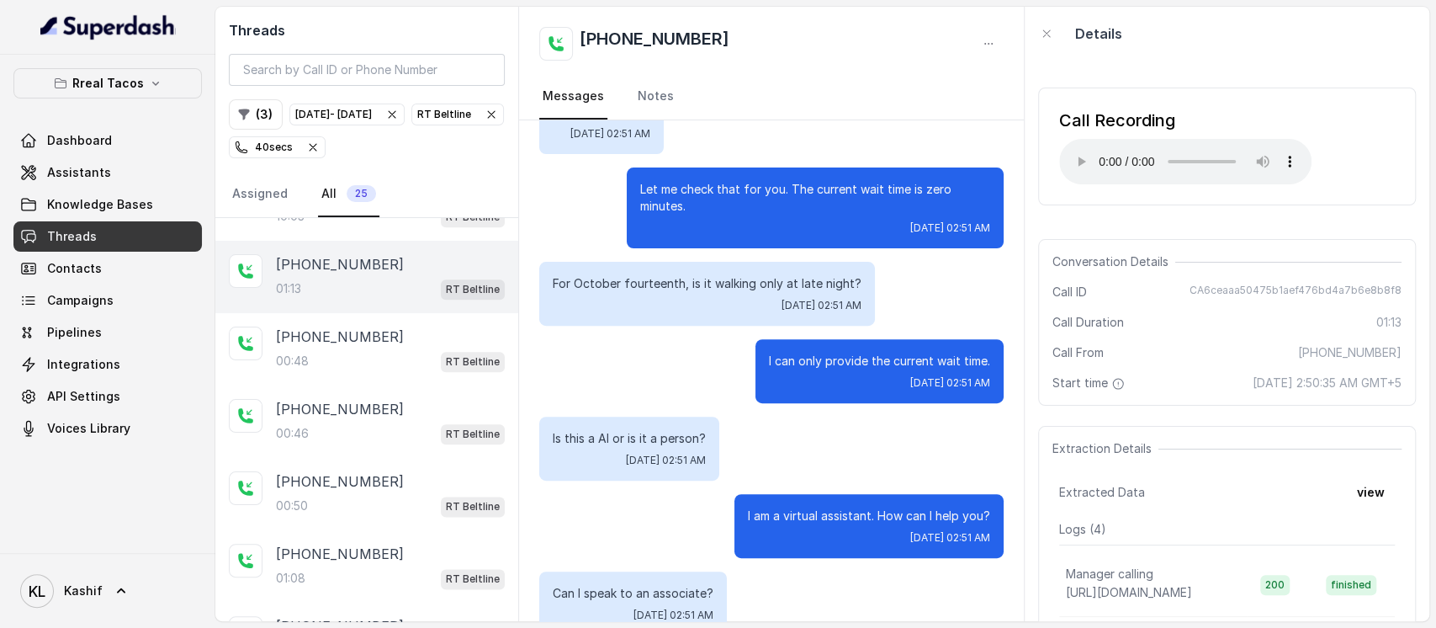
scroll to position [1351, 0]
click at [372, 472] on div "+16025370000" at bounding box center [390, 482] width 229 height 20
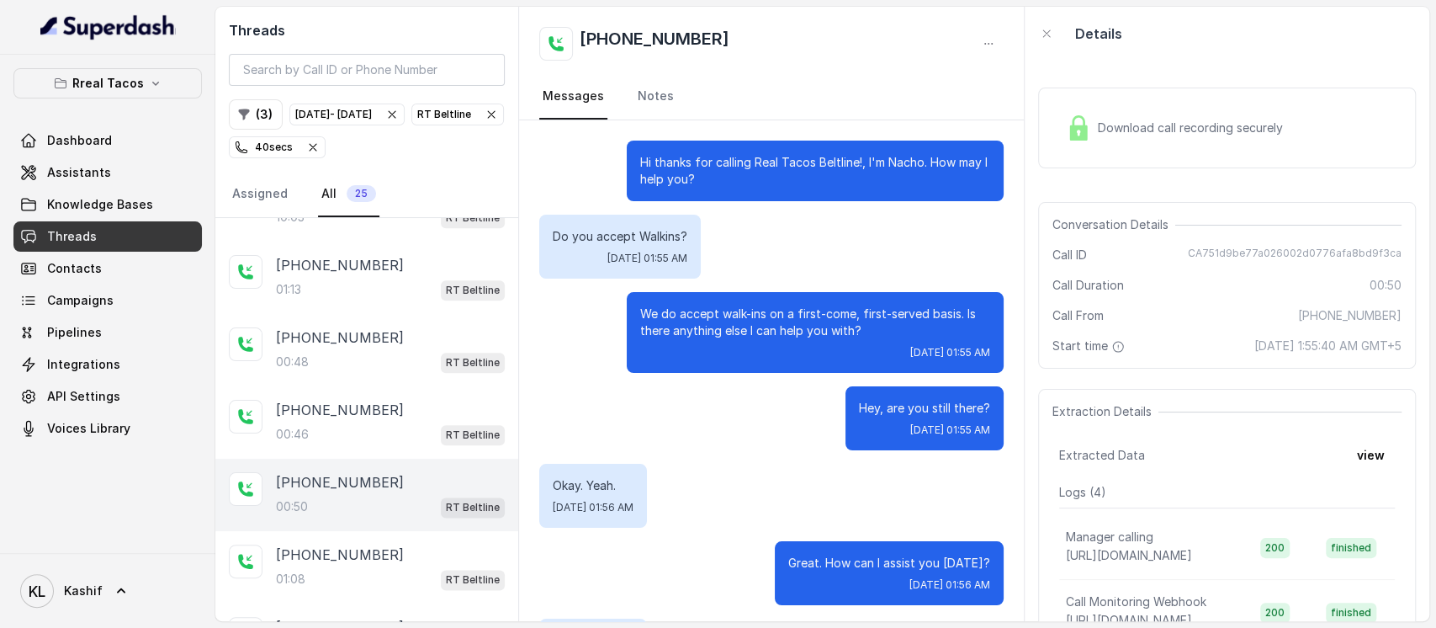
scroll to position [313, 0]
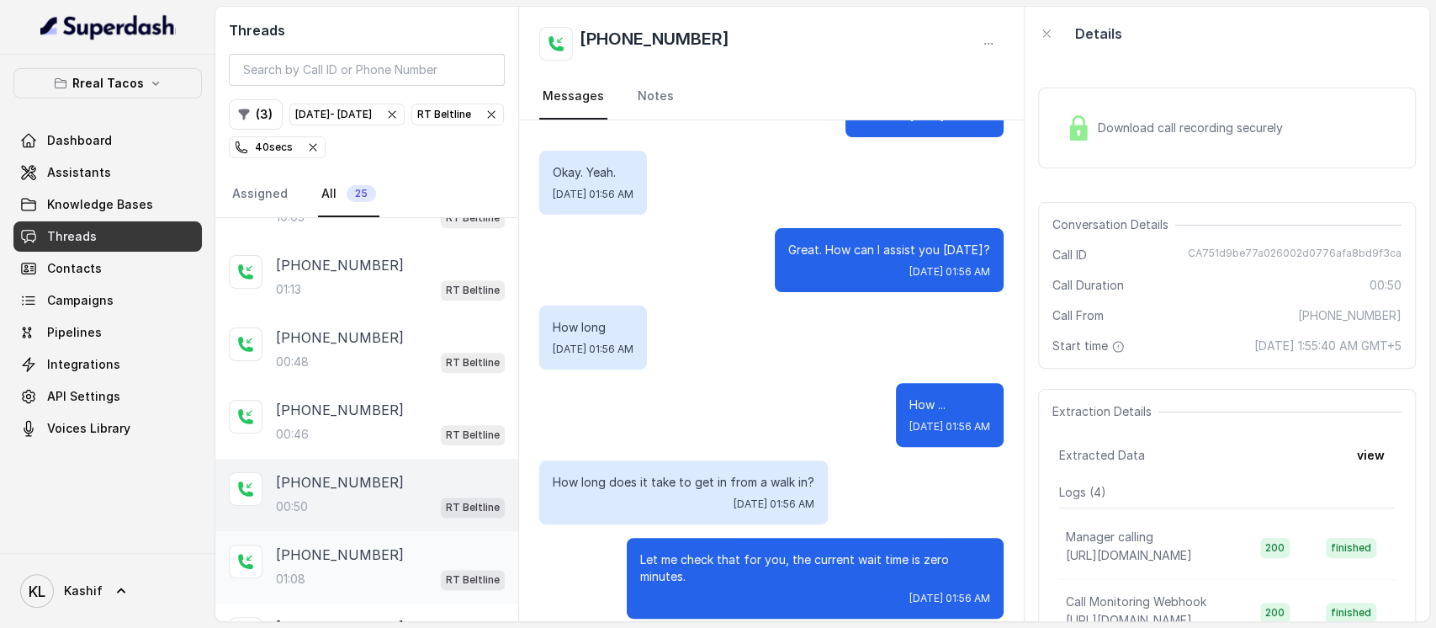
click at [372, 568] on div "01:08 RT Beltline" at bounding box center [390, 579] width 229 height 22
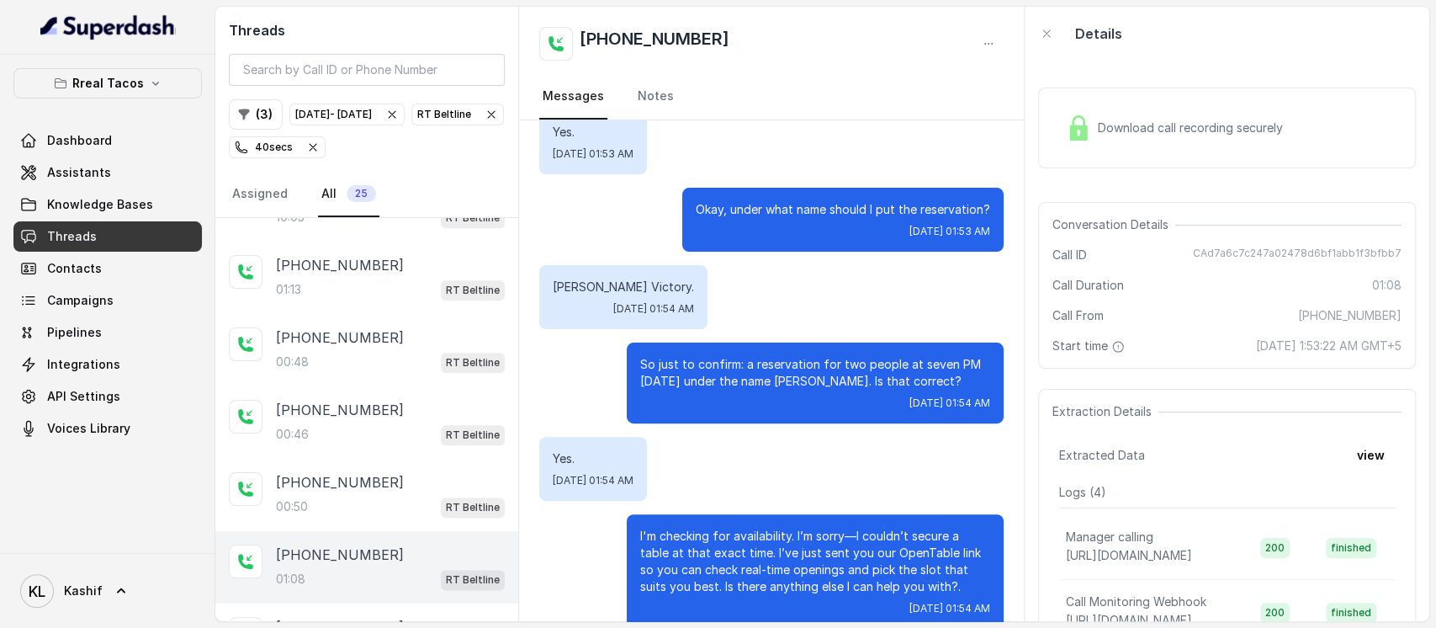
scroll to position [1376, 0]
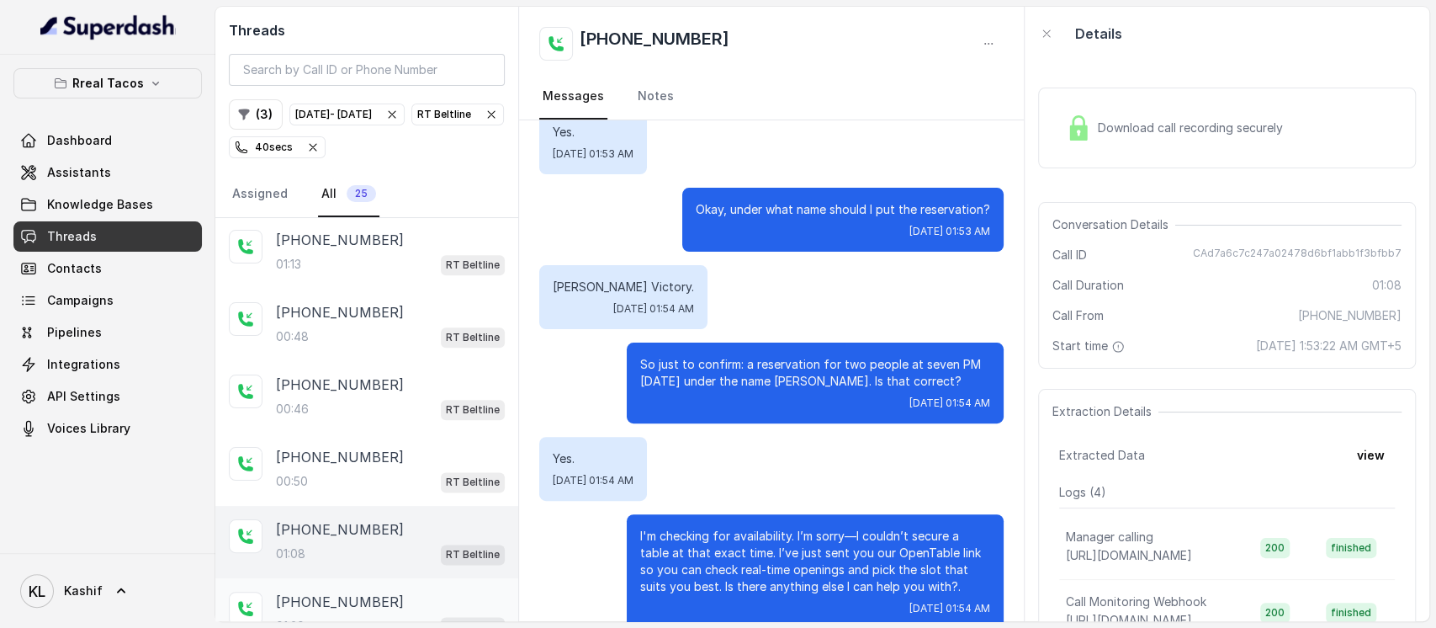
click at [352, 591] on p "+16788336604" at bounding box center [340, 601] width 128 height 20
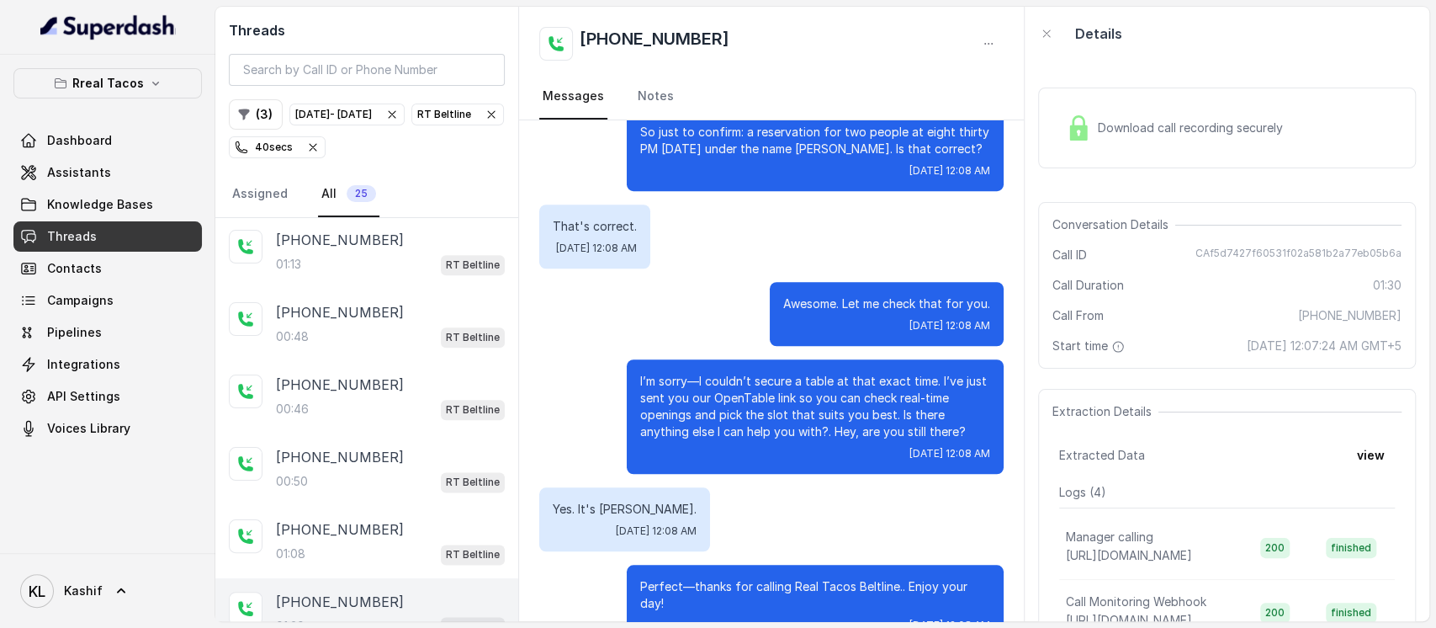
scroll to position [956, 0]
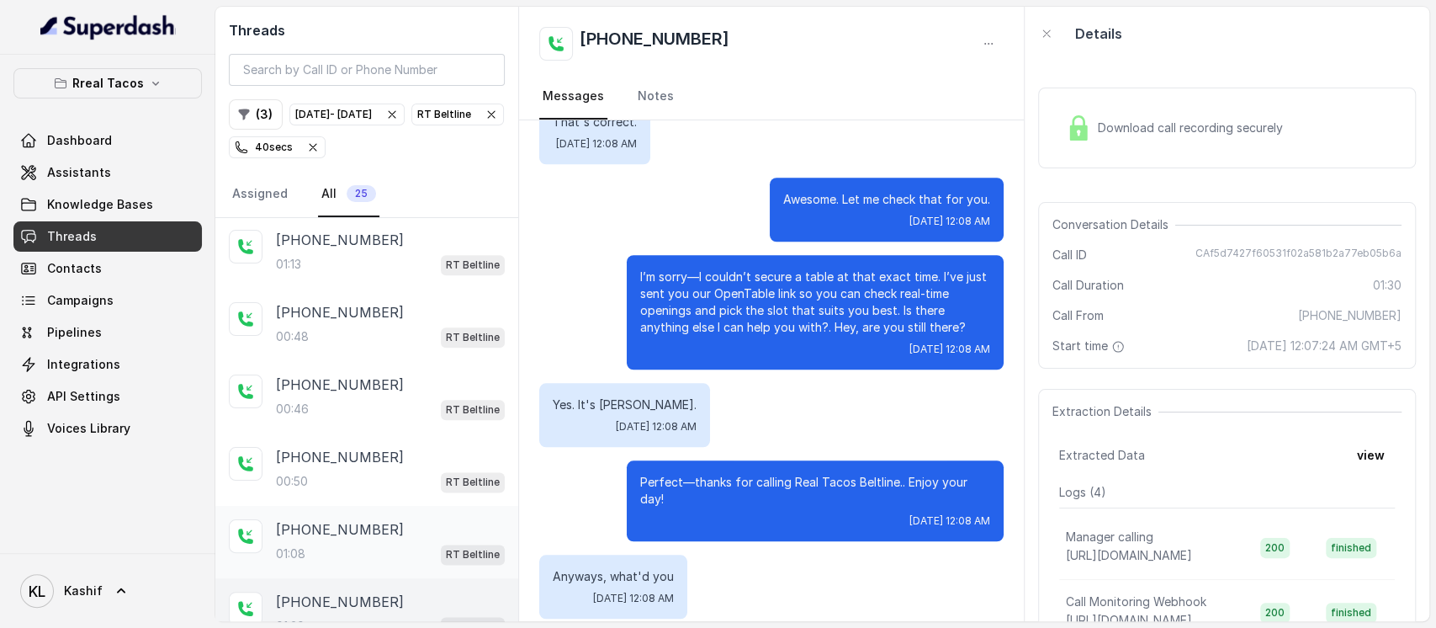
click at [377, 519] on div "+16025370000 01:08 RT Beltline" at bounding box center [390, 541] width 229 height 45
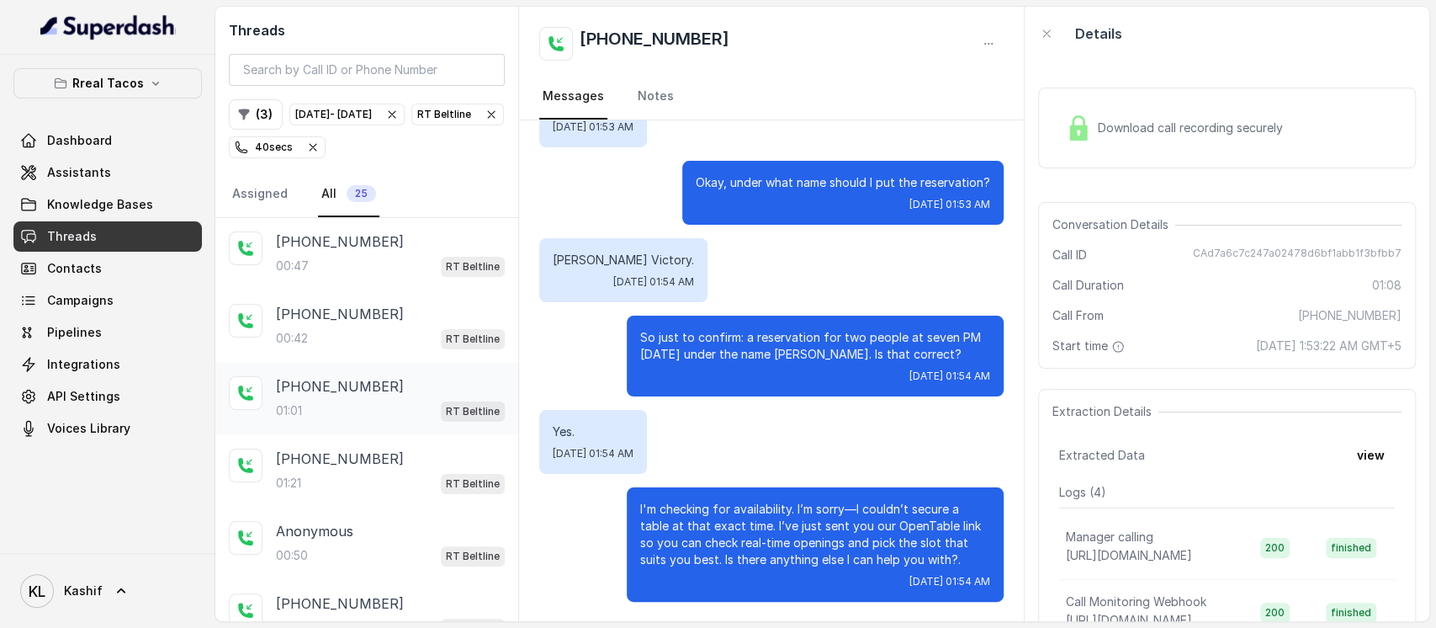
click at [370, 404] on div "01:01 RT Beltline" at bounding box center [390, 411] width 229 height 22
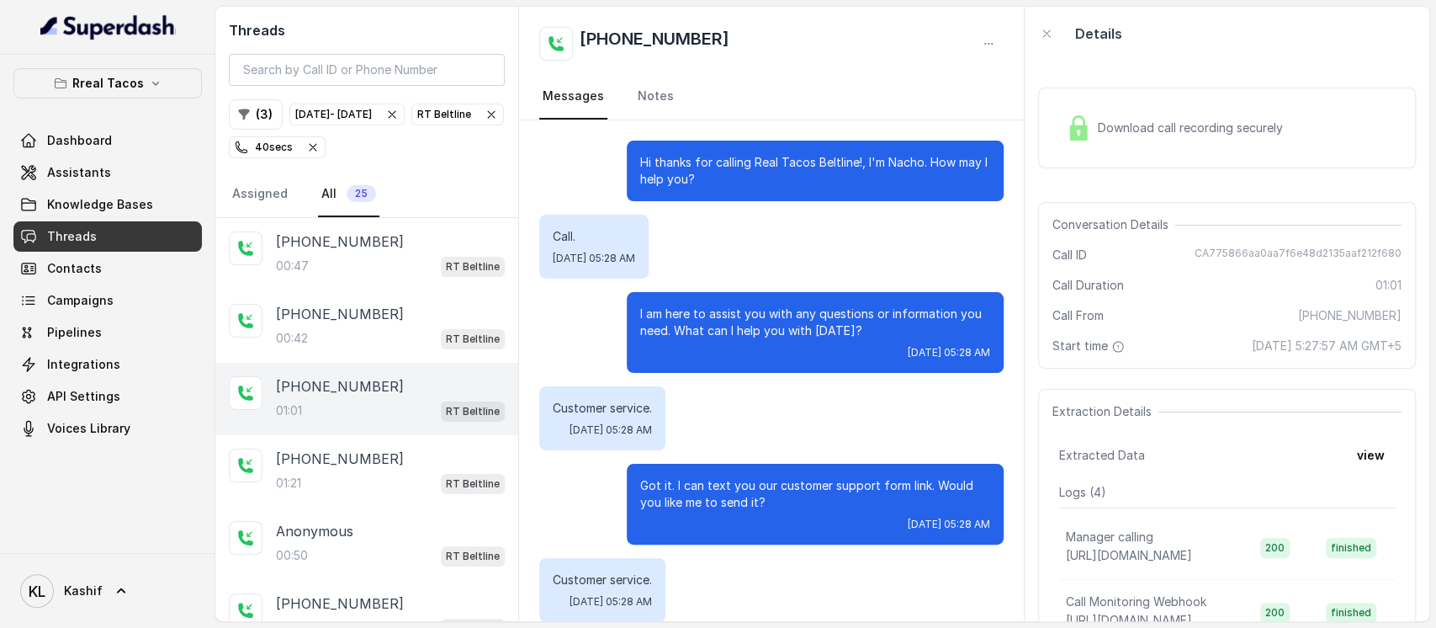
scroll to position [535, 0]
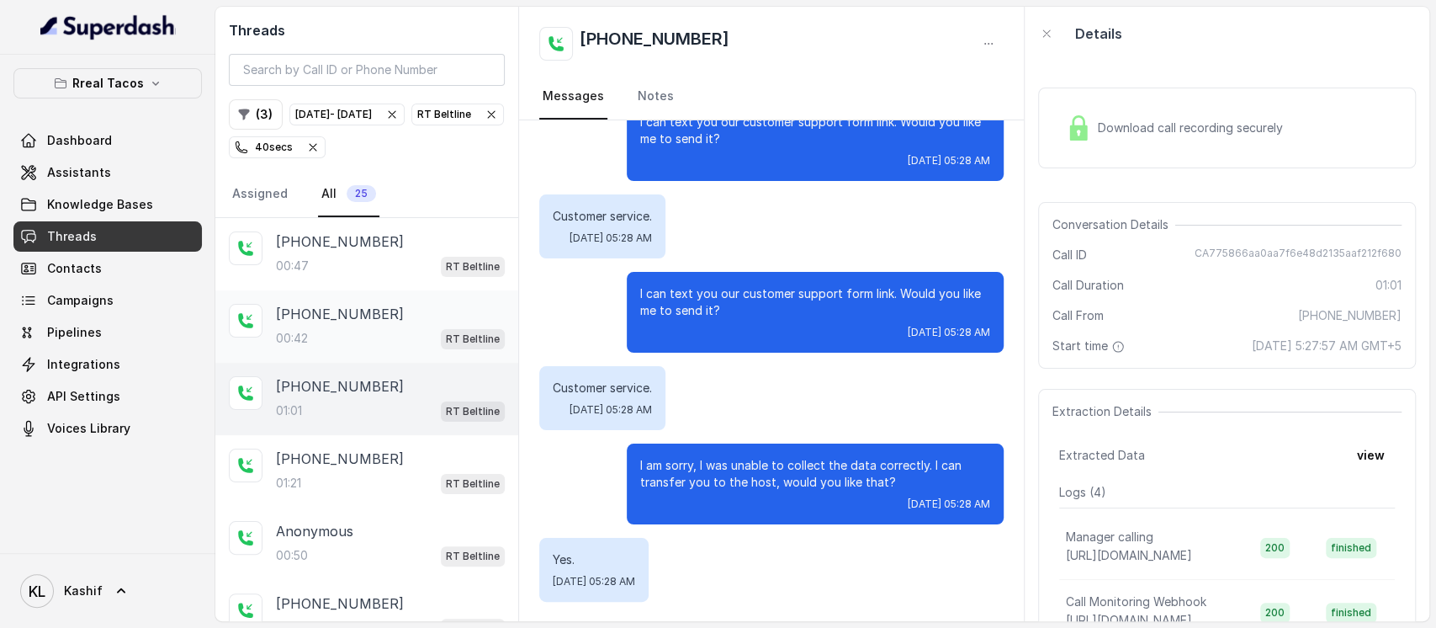
click at [379, 333] on div "00:42 RT Beltline" at bounding box center [390, 338] width 229 height 22
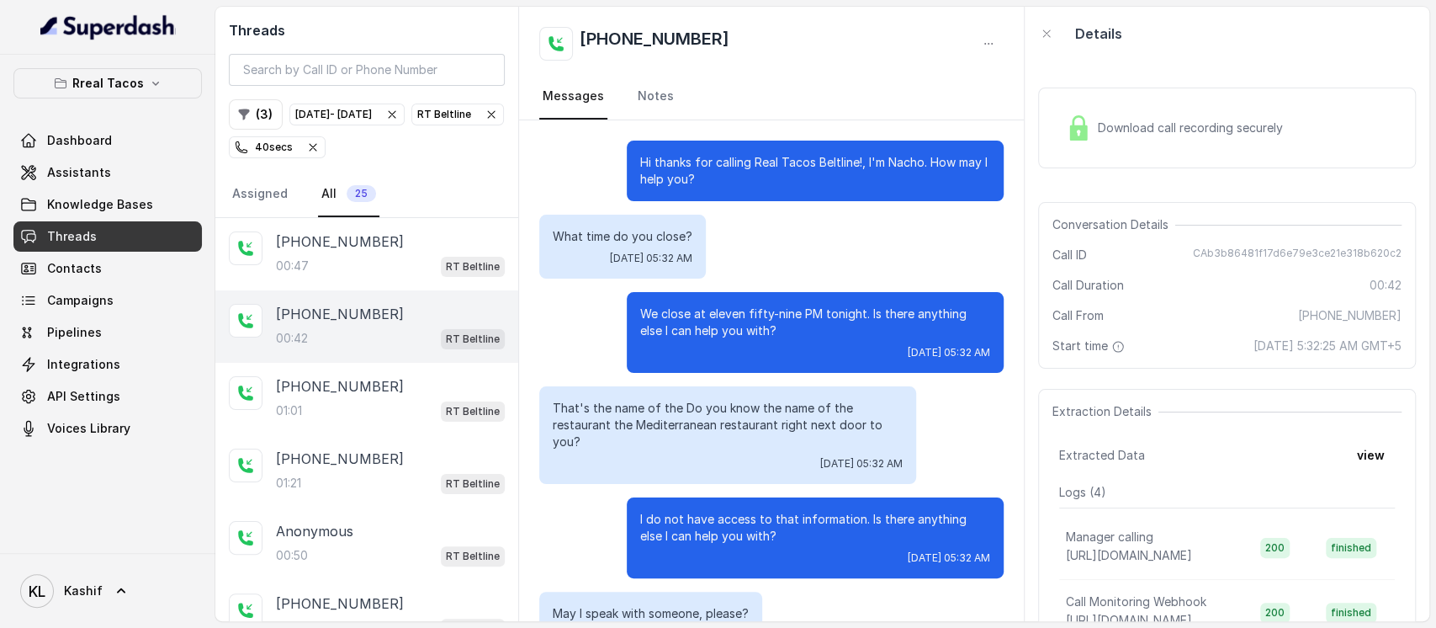
scroll to position [37, 0]
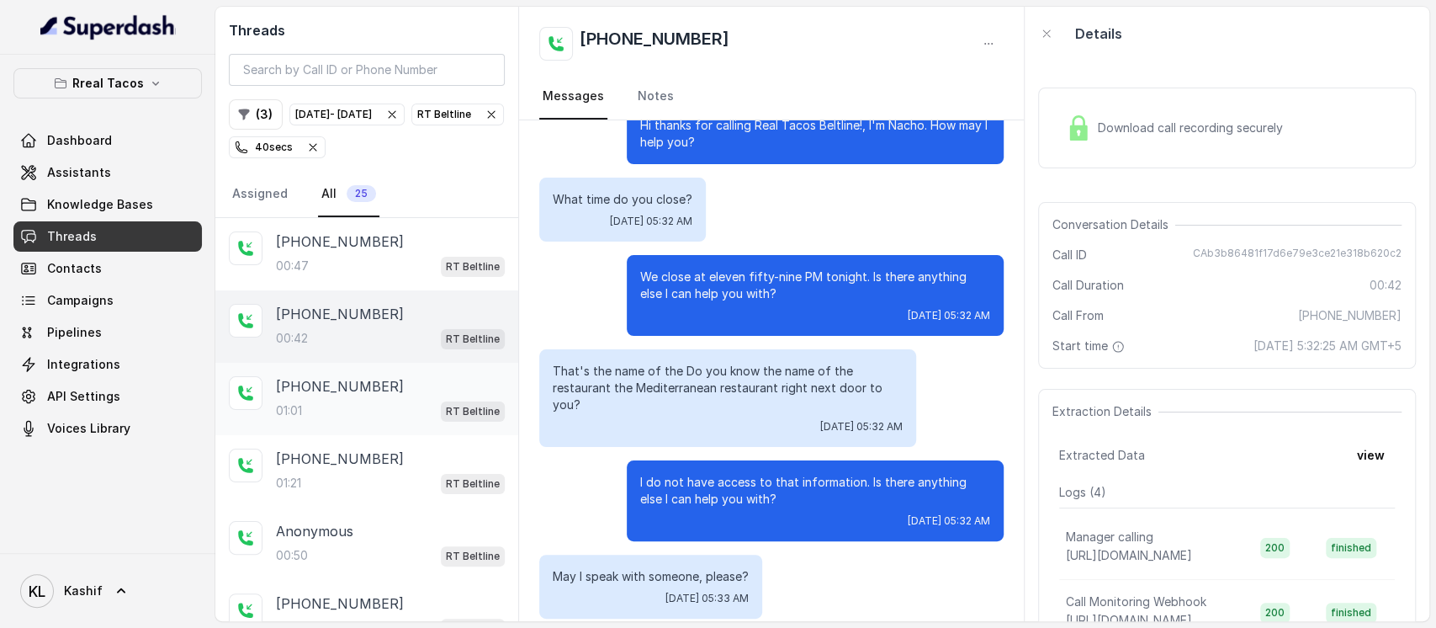
click at [358, 429] on div "+13476505639 01:01 RT Beltline" at bounding box center [366, 399] width 303 height 72
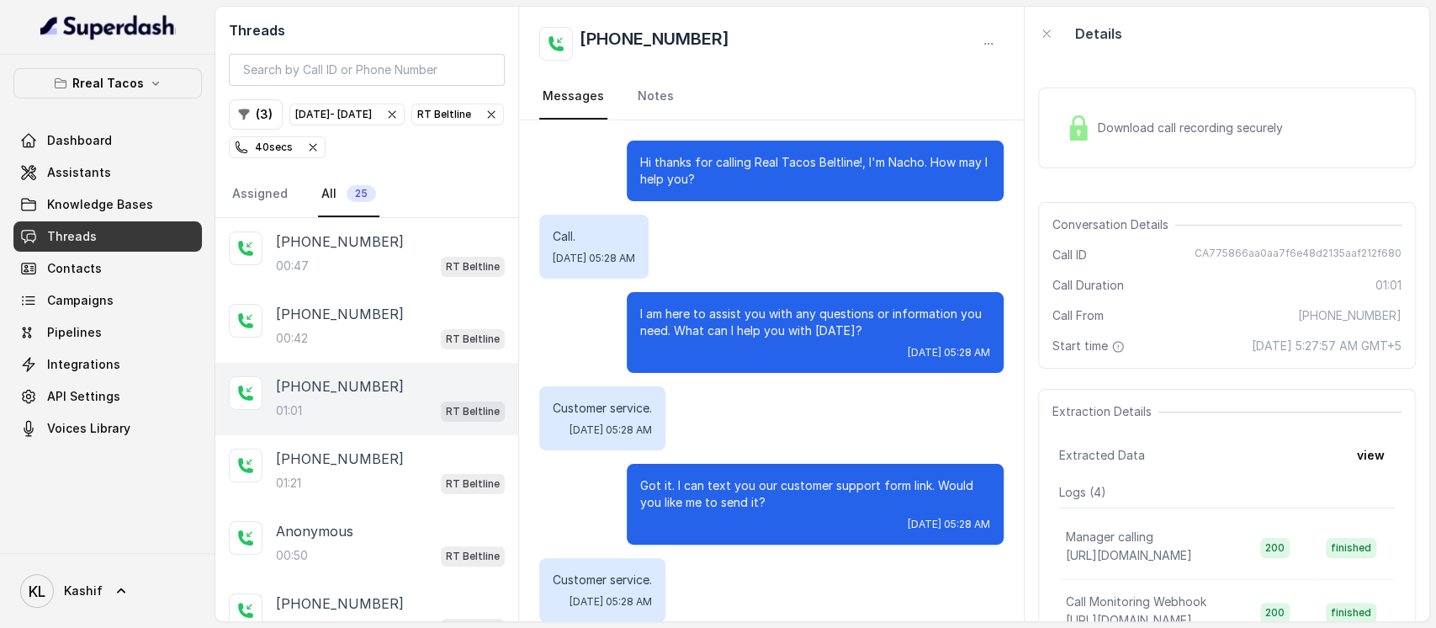
scroll to position [535, 0]
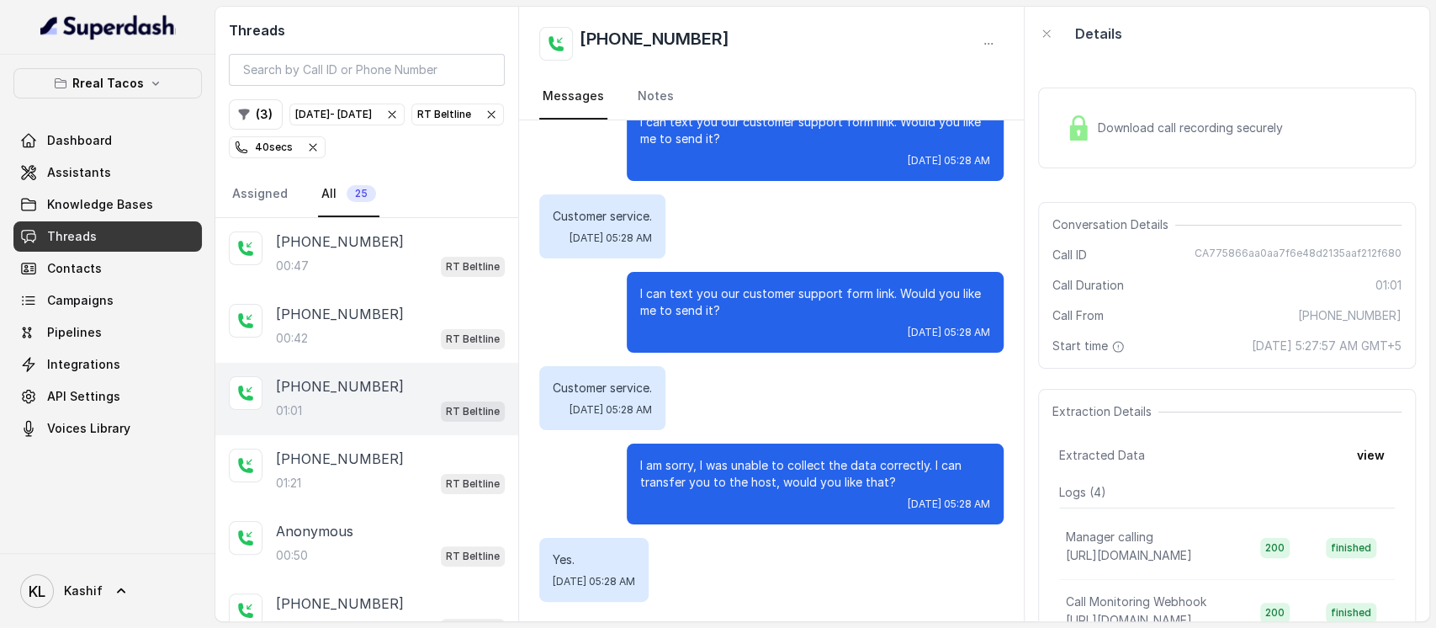
click at [376, 376] on div "+13476505639" at bounding box center [390, 386] width 229 height 20
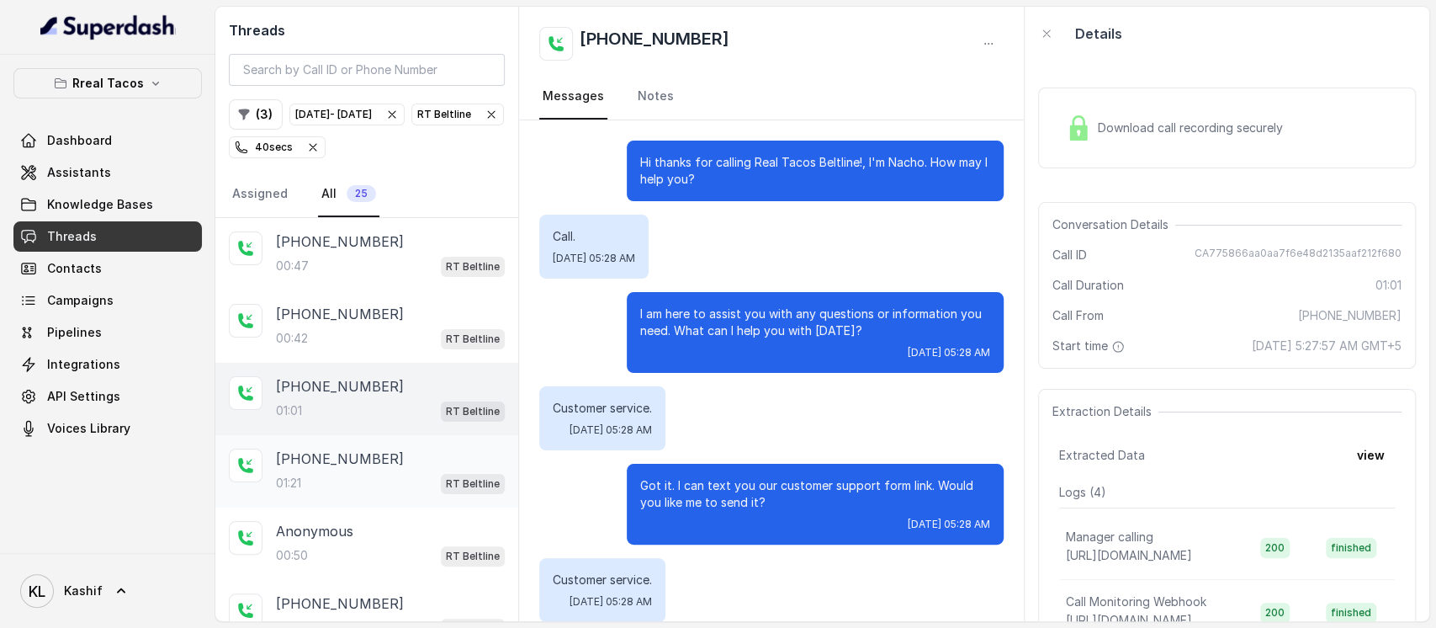
click at [381, 484] on div "01:21 RT Beltline" at bounding box center [390, 483] width 229 height 22
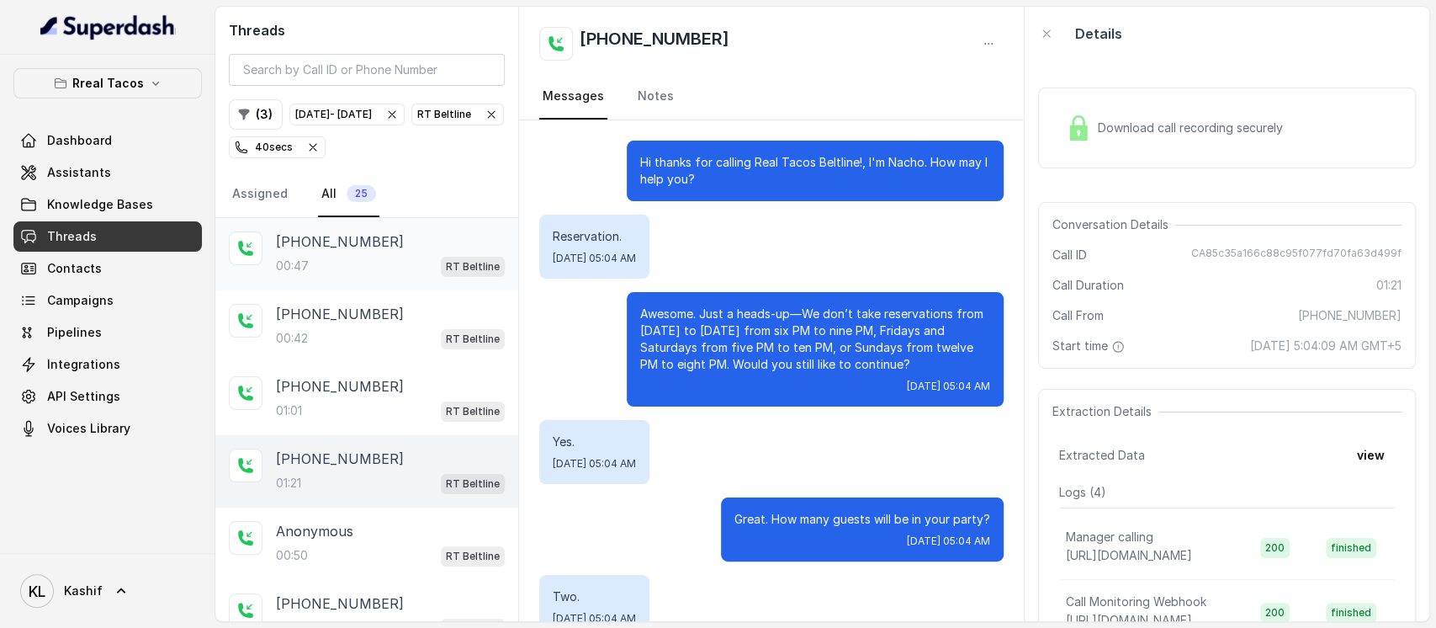
click at [344, 286] on div "+14045190440 00:47 RT Beltline" at bounding box center [366, 254] width 303 height 72
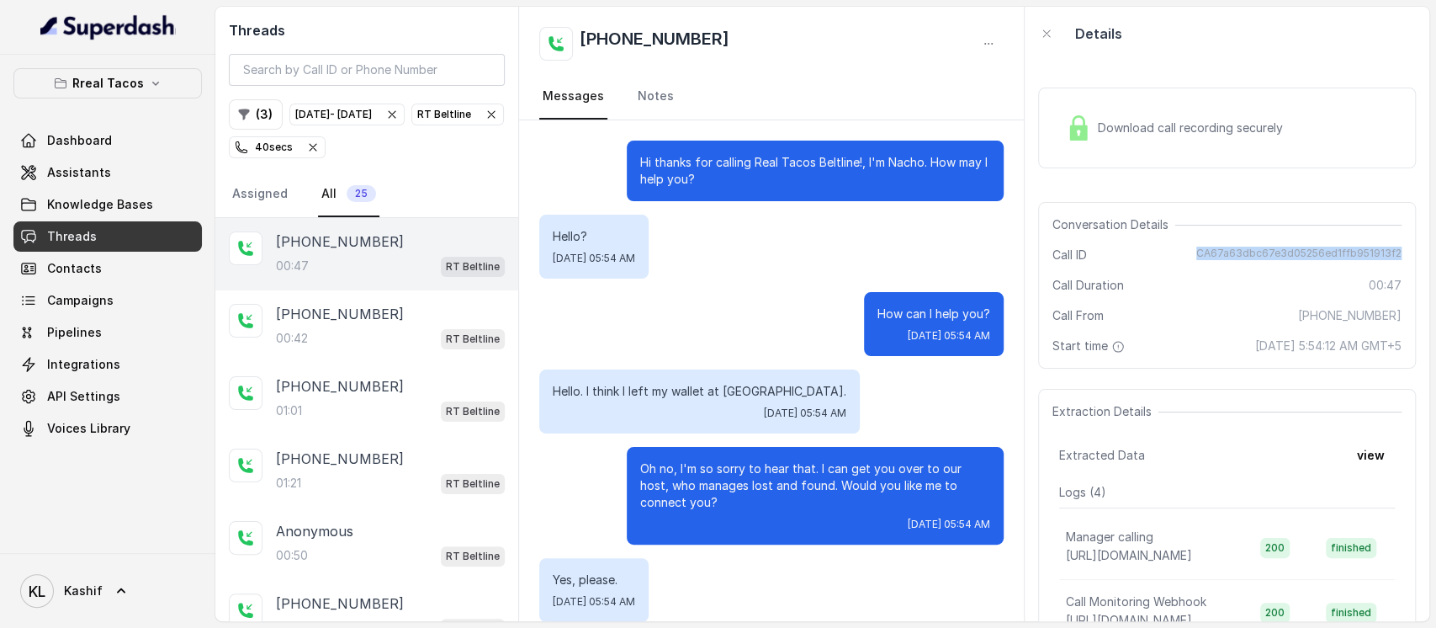
drag, startPoint x: 1205, startPoint y: 256, endPoint x: 1398, endPoint y: 240, distance: 194.1
click at [1398, 240] on div "Download call recording securely Conversation Details Call ID CA67a63dbc67e3d05…" at bounding box center [1227, 341] width 405 height 560
copy span "CA67a63dbc67e3d05256ed1ffb951913f2"
click at [361, 347] on div "+13236339912 00:42 RT Beltline" at bounding box center [366, 326] width 303 height 72
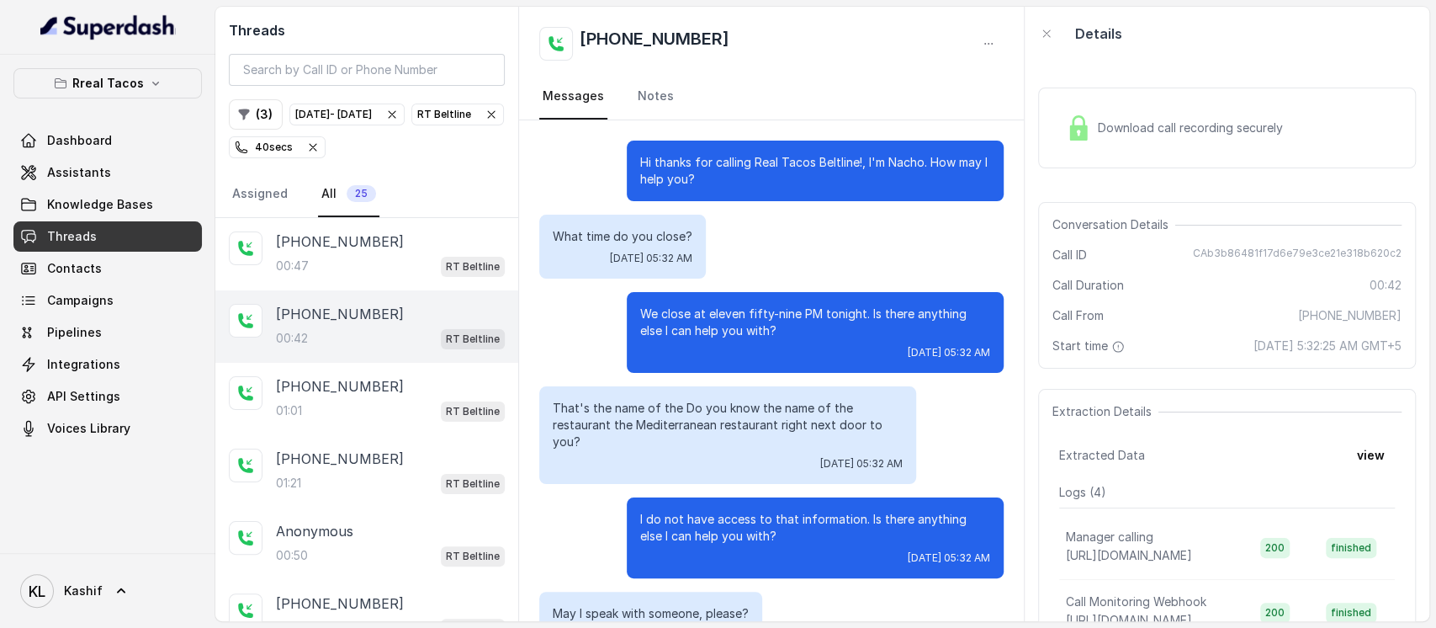
scroll to position [37, 0]
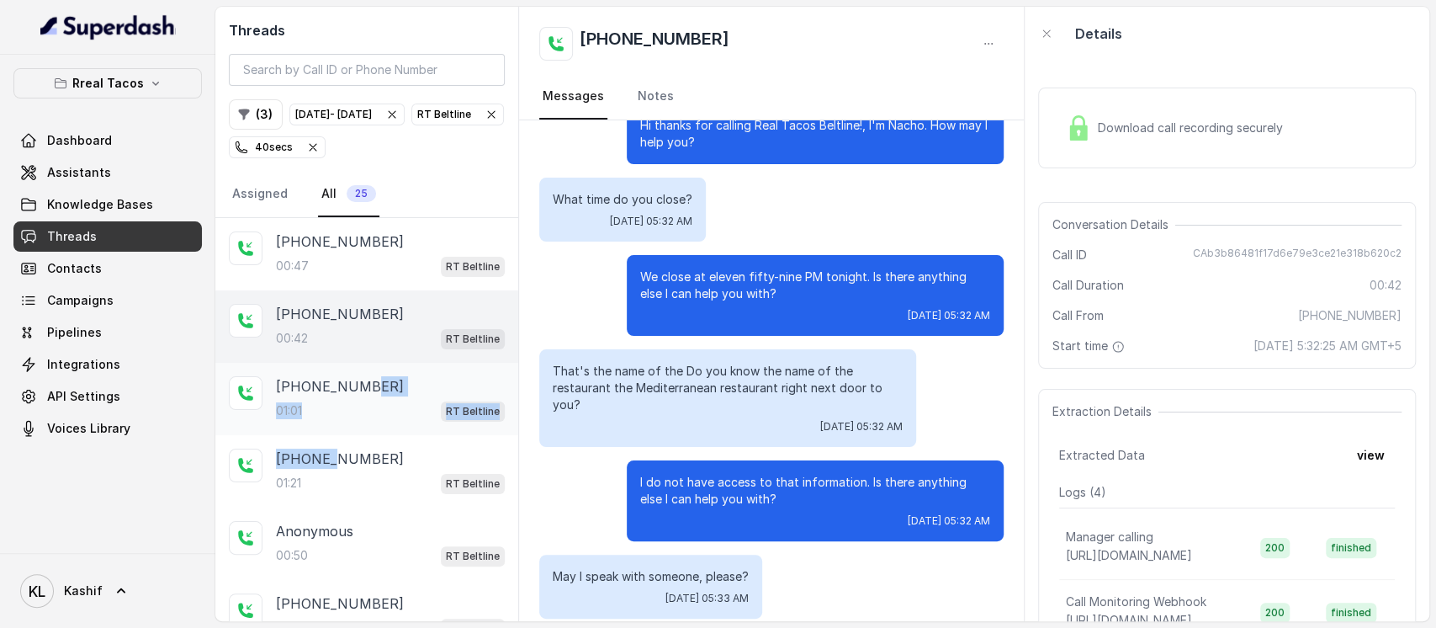
drag, startPoint x: 326, startPoint y: 447, endPoint x: 361, endPoint y: 382, distance: 73.4
click at [361, 382] on p "+13476505639" at bounding box center [340, 386] width 128 height 20
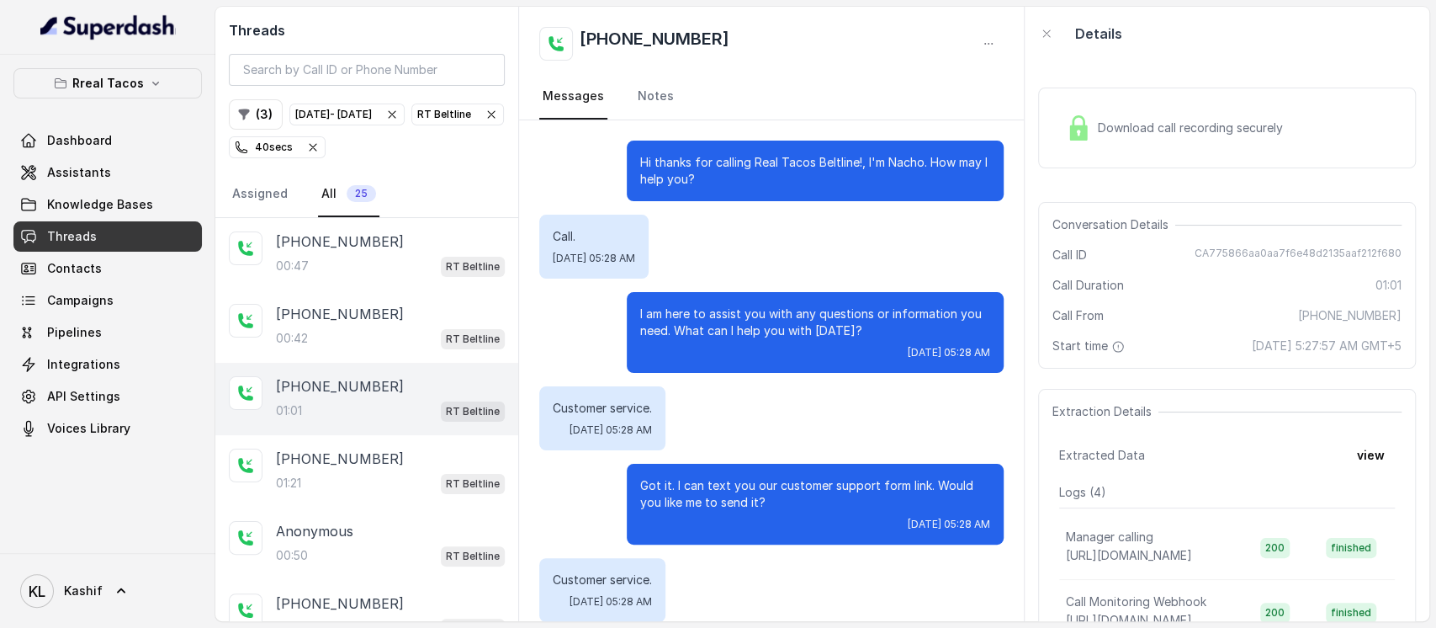
scroll to position [535, 0]
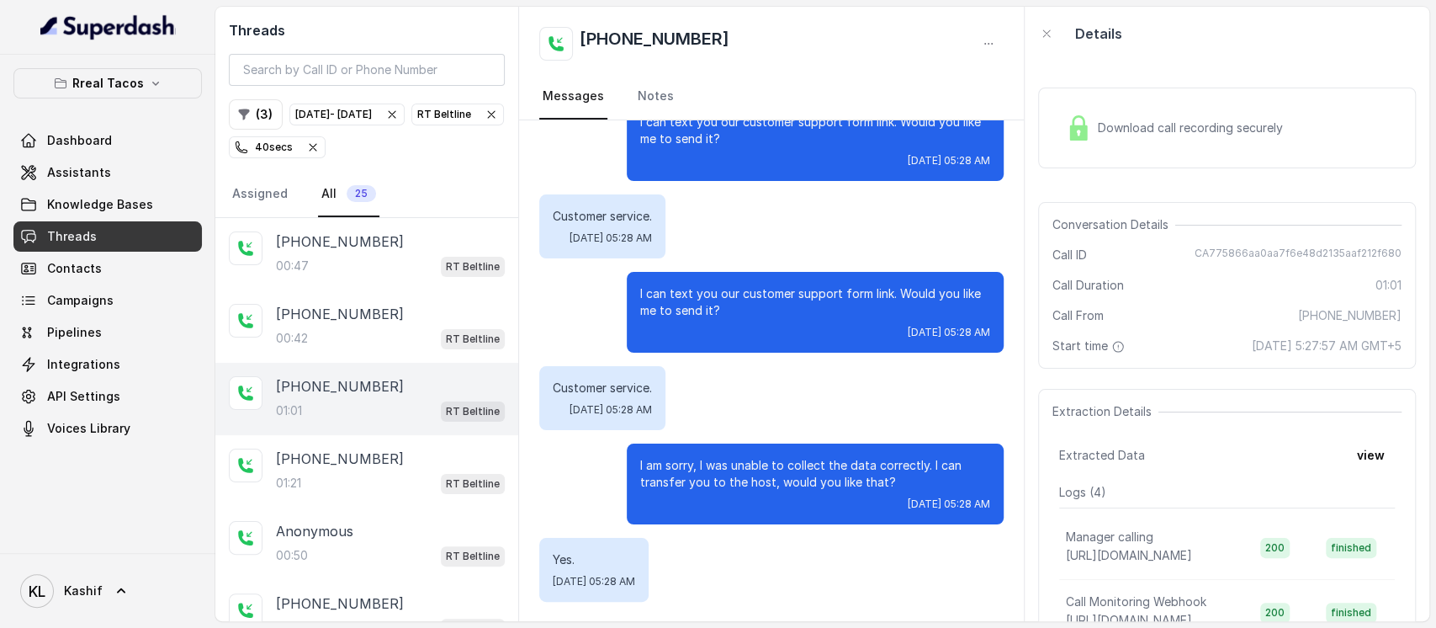
click at [677, 285] on p "I can text you our customer support form link. Would you like me to send it?" at bounding box center [815, 302] width 350 height 34
click at [350, 450] on p "+19548516309" at bounding box center [340, 458] width 128 height 20
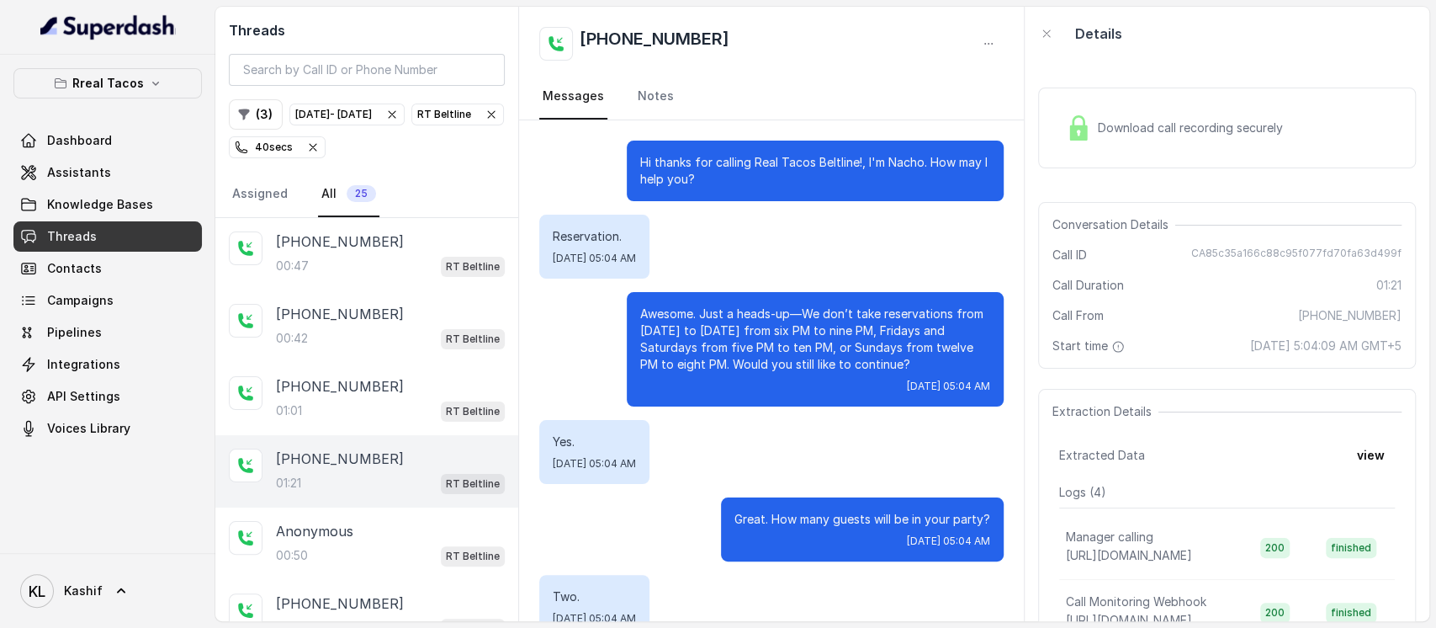
scroll to position [878, 0]
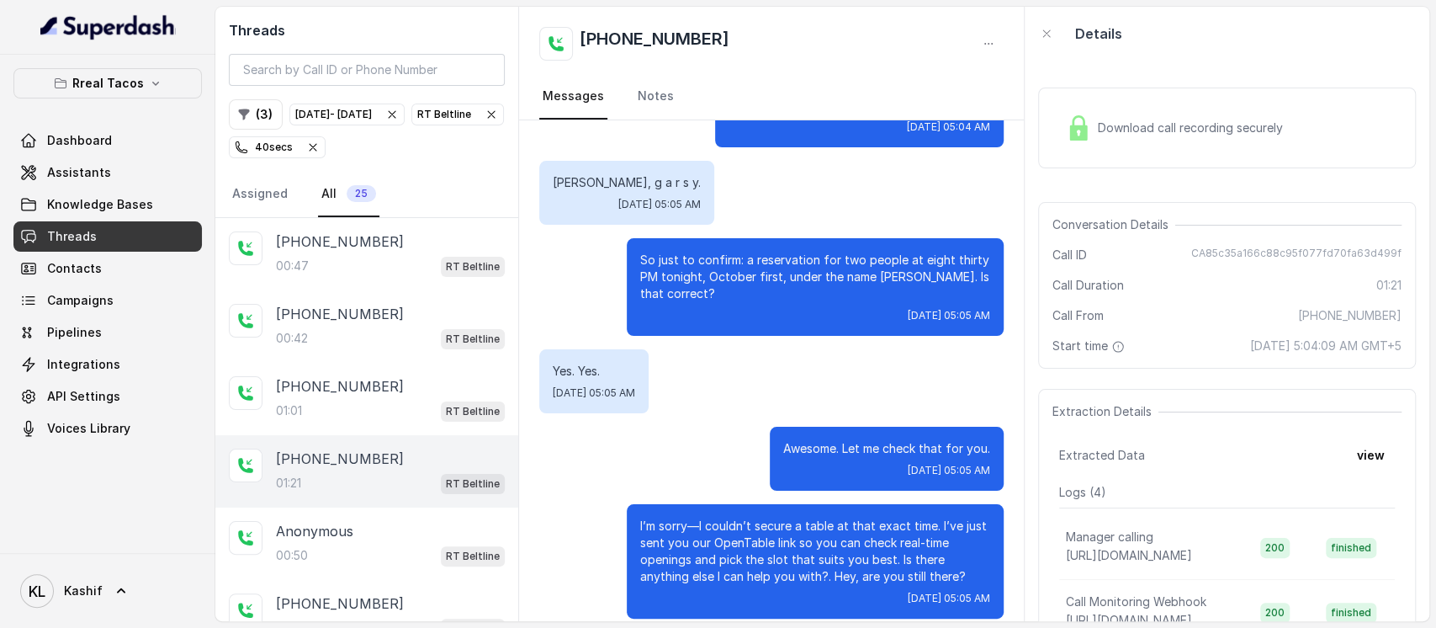
click at [342, 499] on div "+19548516309 01:21 RT Beltline" at bounding box center [366, 471] width 303 height 72
click at [323, 580] on div "+19193956416 00:43 RT Beltline" at bounding box center [366, 616] width 303 height 72
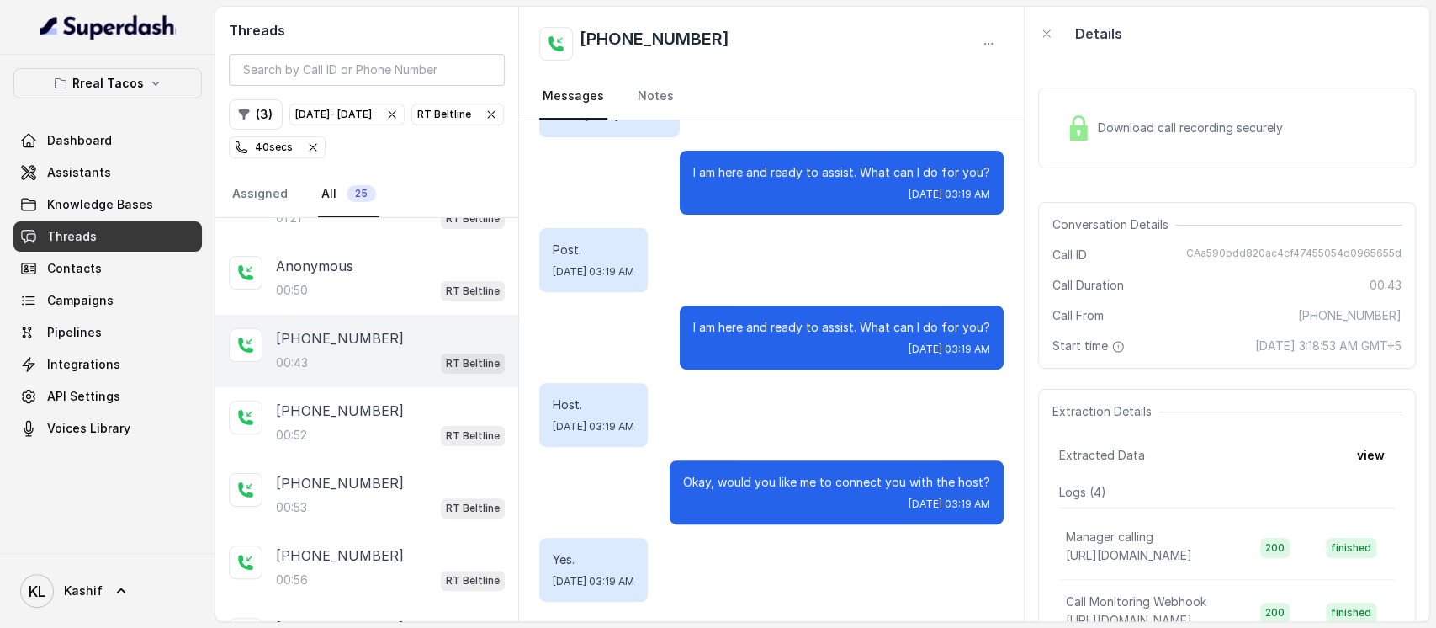
scroll to position [269, 0]
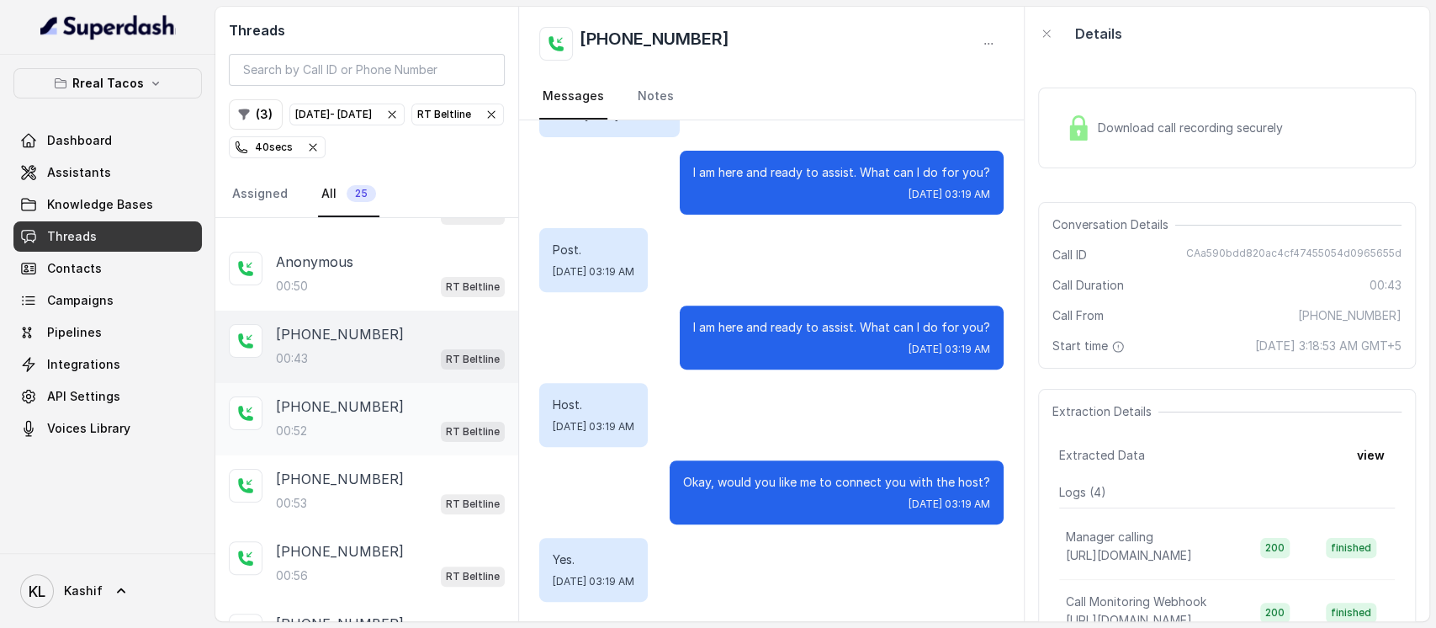
click at [389, 384] on div "+19193956416 00:52 RT Beltline" at bounding box center [366, 419] width 303 height 72
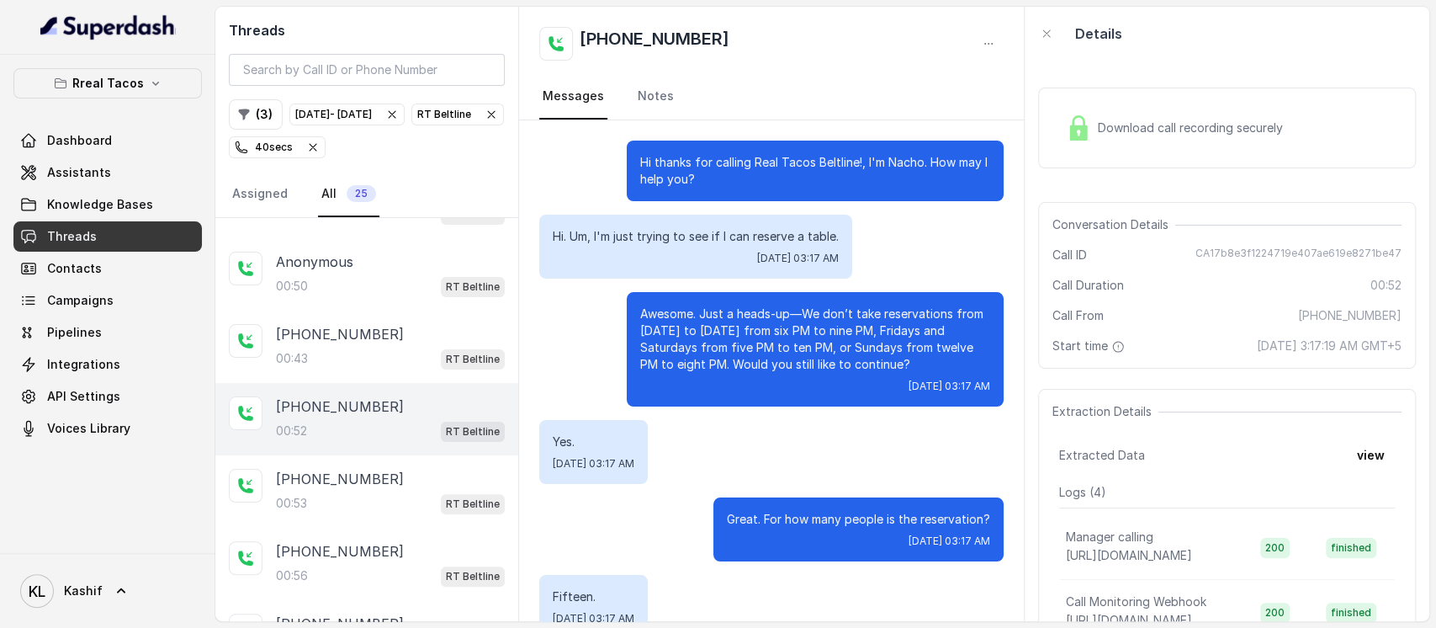
scroll to position [209, 0]
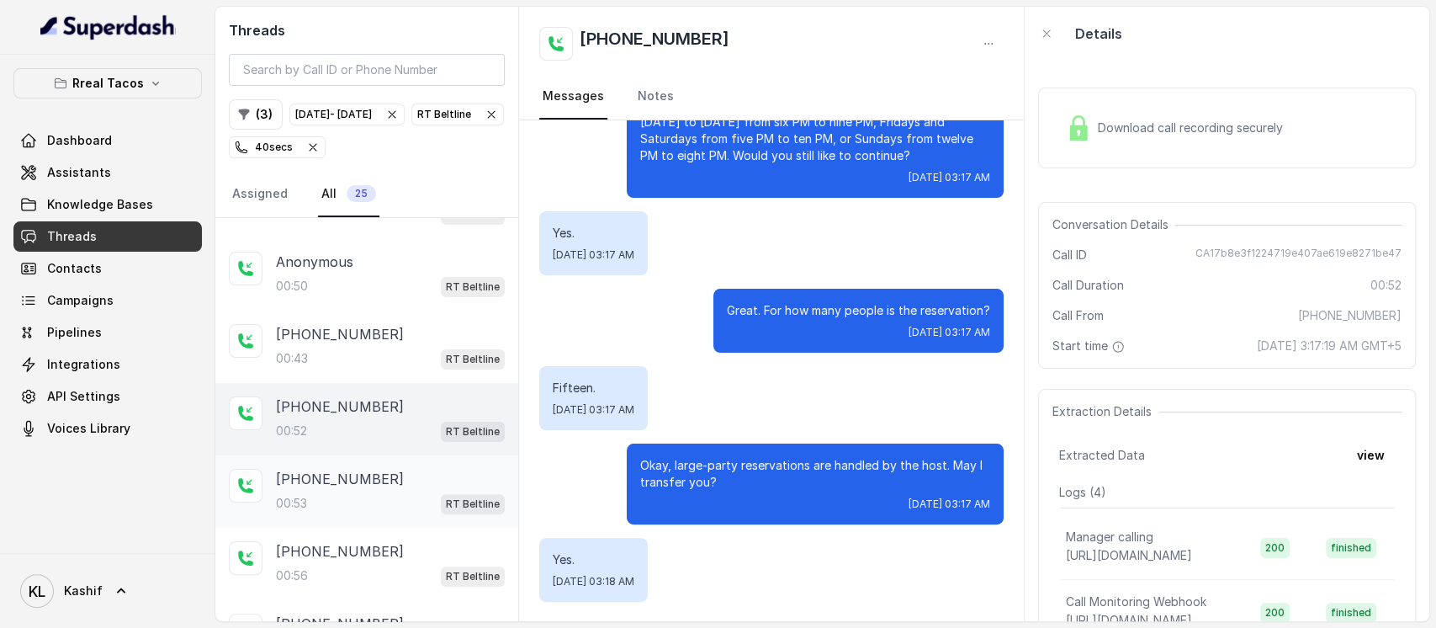
click at [321, 480] on div "+14043843225 00:53 RT Beltline" at bounding box center [390, 491] width 229 height 45
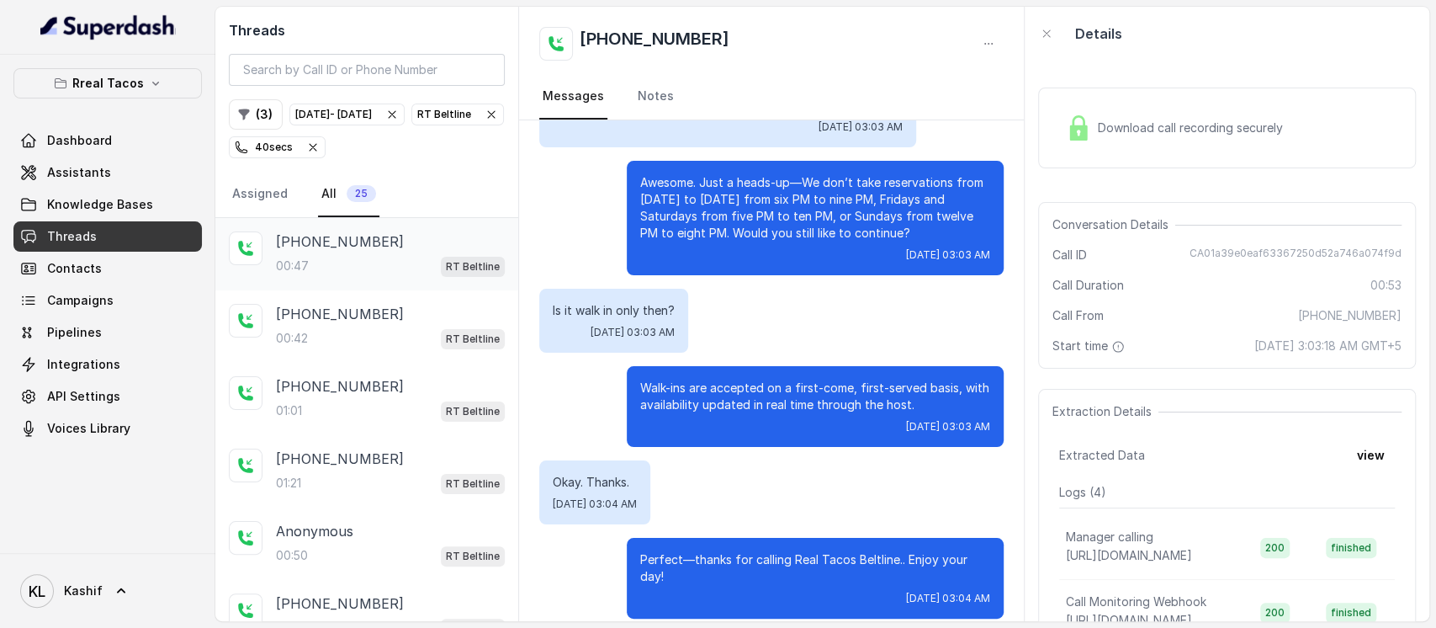
click at [289, 278] on div "+14045190440 00:47 RT Beltline" at bounding box center [366, 254] width 303 height 72
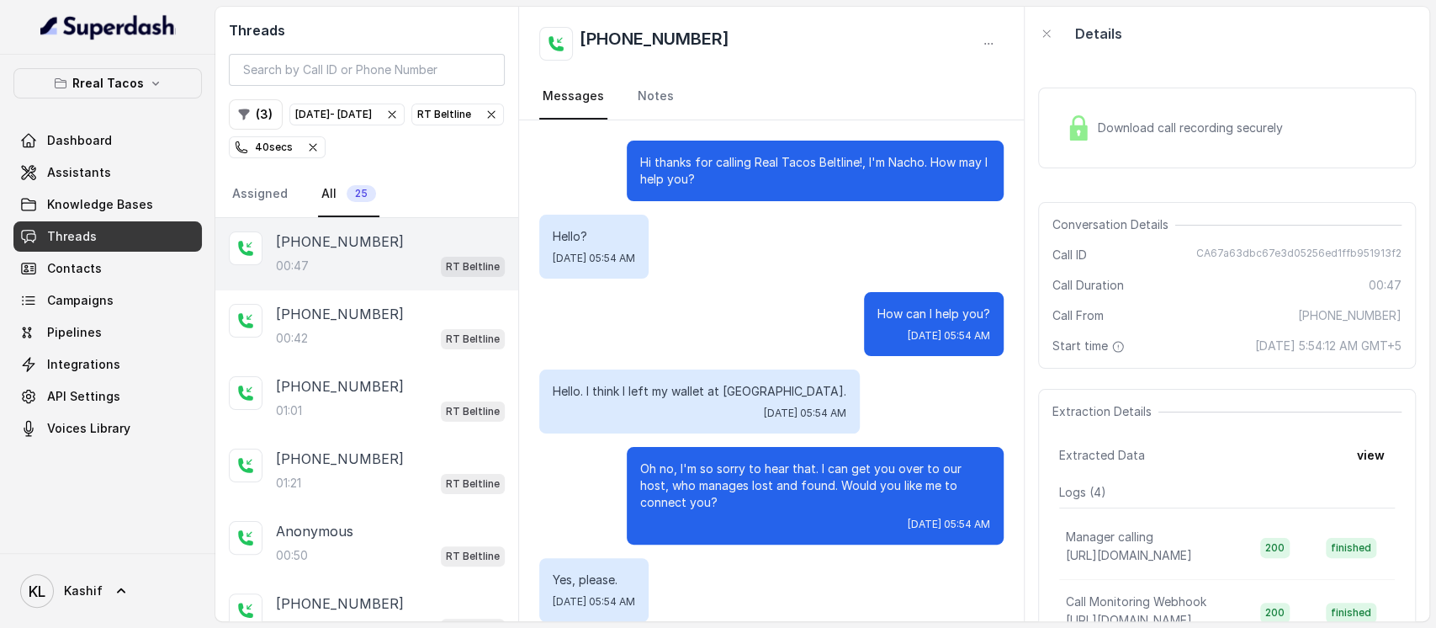
scroll to position [81, 0]
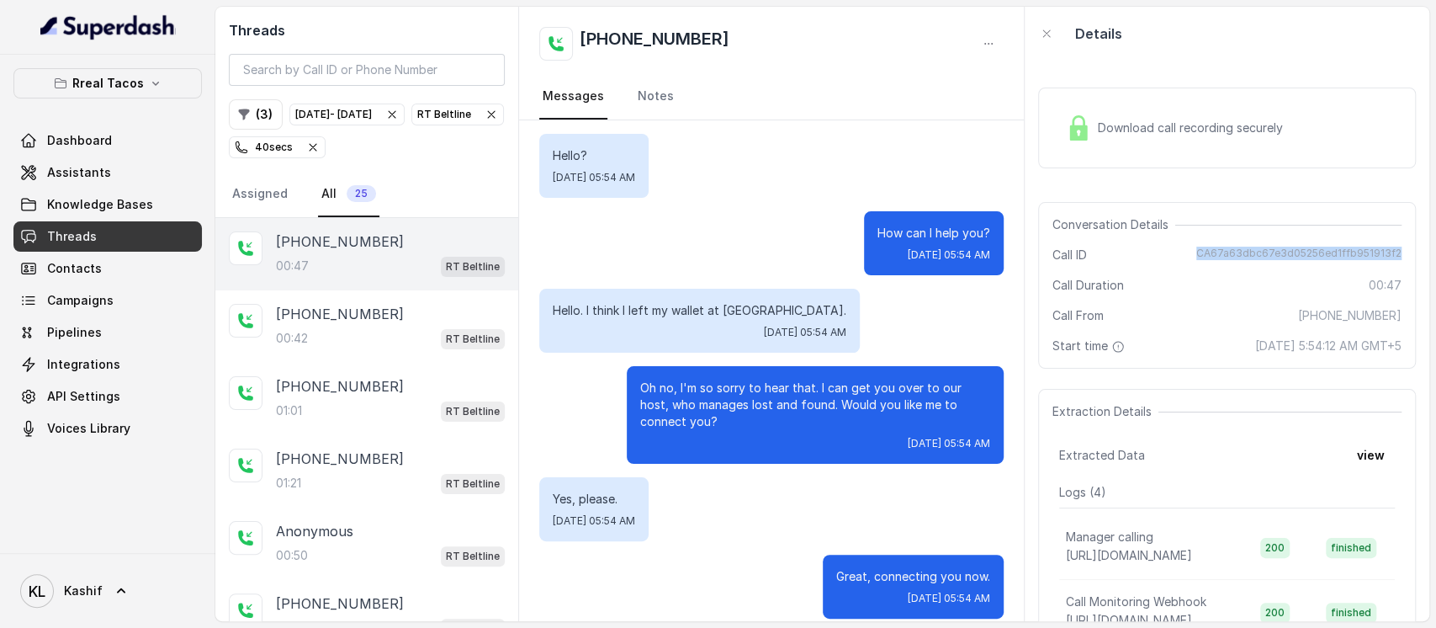
drag, startPoint x: 1203, startPoint y: 257, endPoint x: 1393, endPoint y: 252, distance: 190.2
click at [1392, 252] on div "Conversation Details Call ID CA67a63dbc67e3d05256ed1ffb951913f2 Call Duration 0…" at bounding box center [1227, 285] width 378 height 167
copy span "CA67a63dbc67e3d05256ed1ffb951913f2"
click at [417, 123] on div "RT Beltline" at bounding box center [457, 114] width 81 height 17
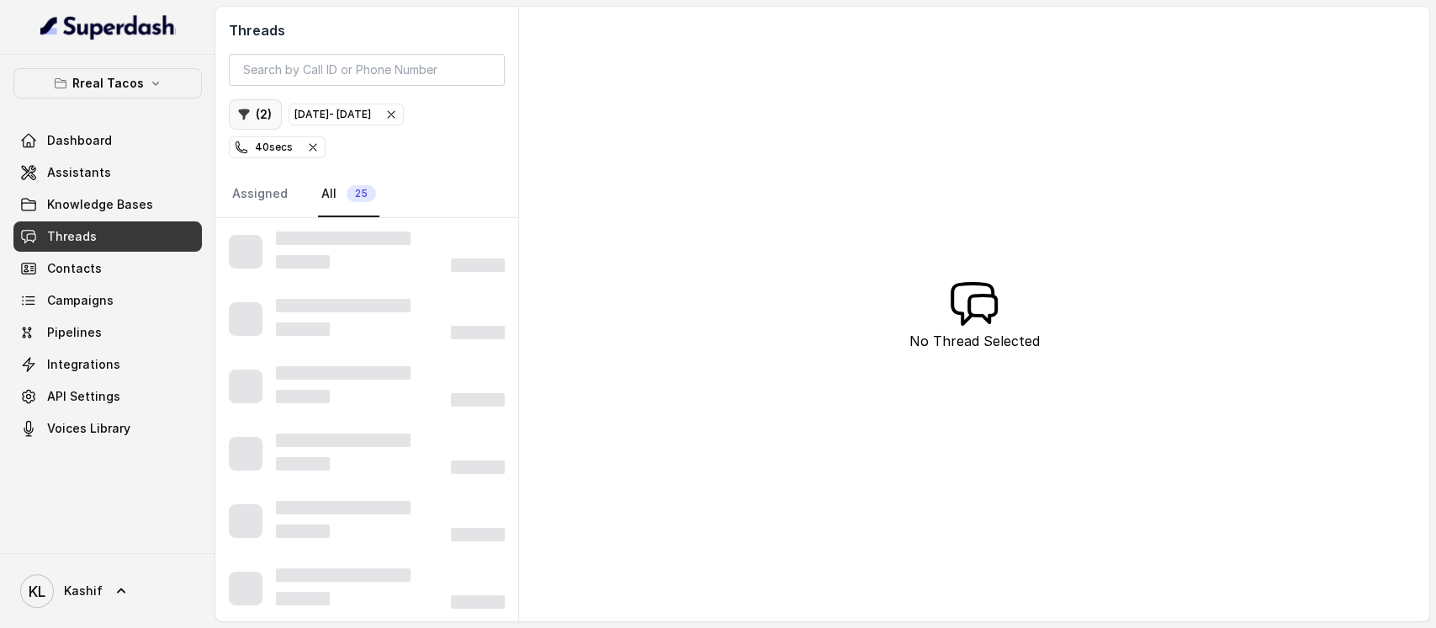
click at [265, 119] on button "( 2 )" at bounding box center [255, 114] width 53 height 30
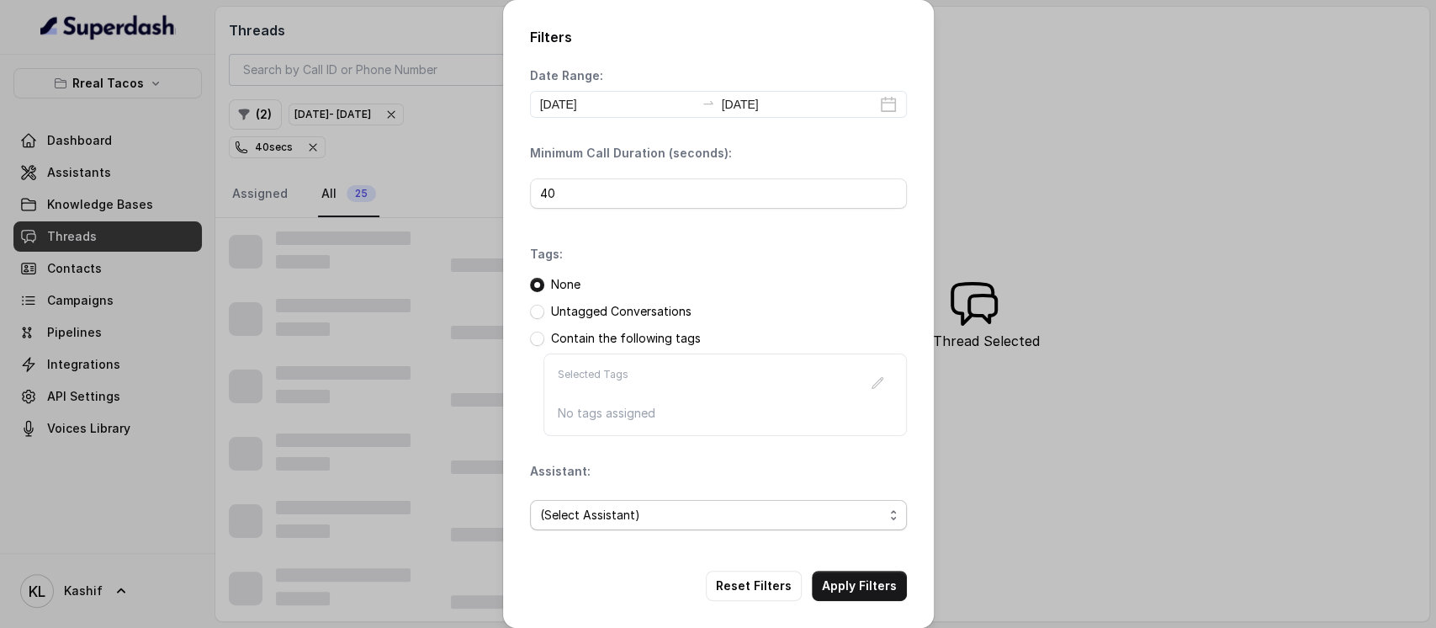
click at [617, 520] on span "(Select Assistant)" at bounding box center [711, 515] width 343 height 20
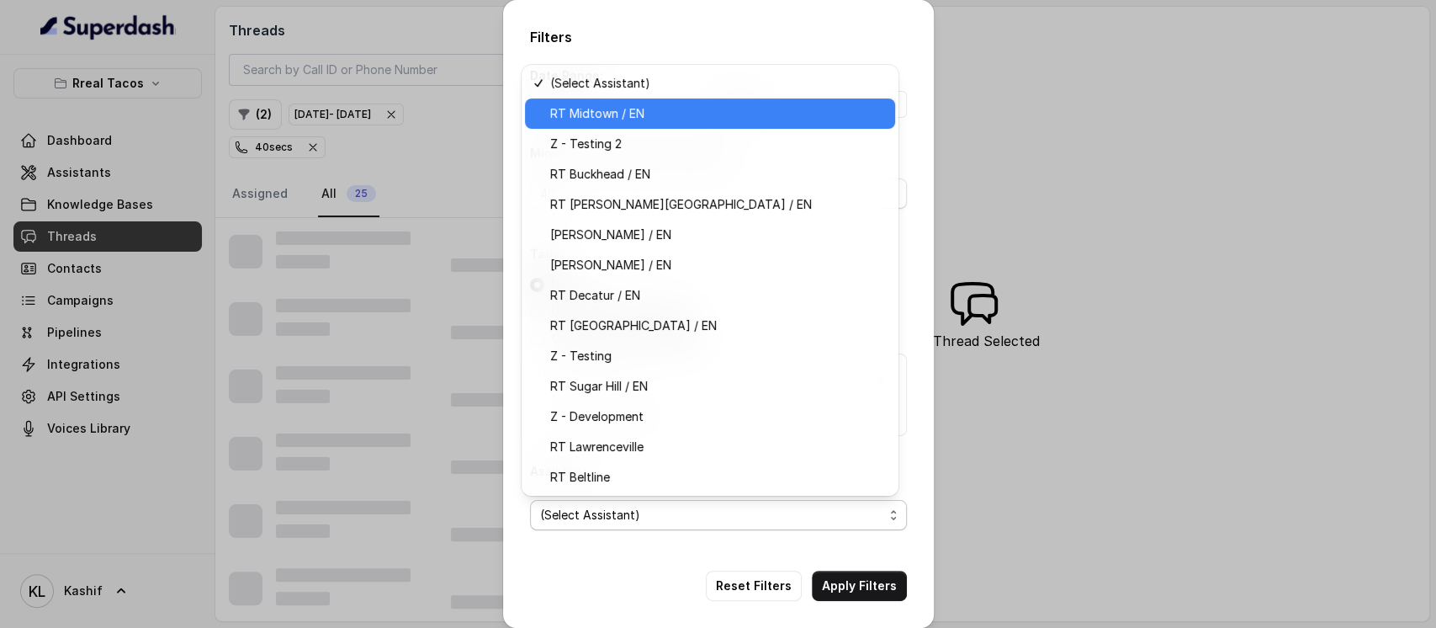
click at [728, 110] on span "RT Midtown / EN" at bounding box center [717, 113] width 335 height 20
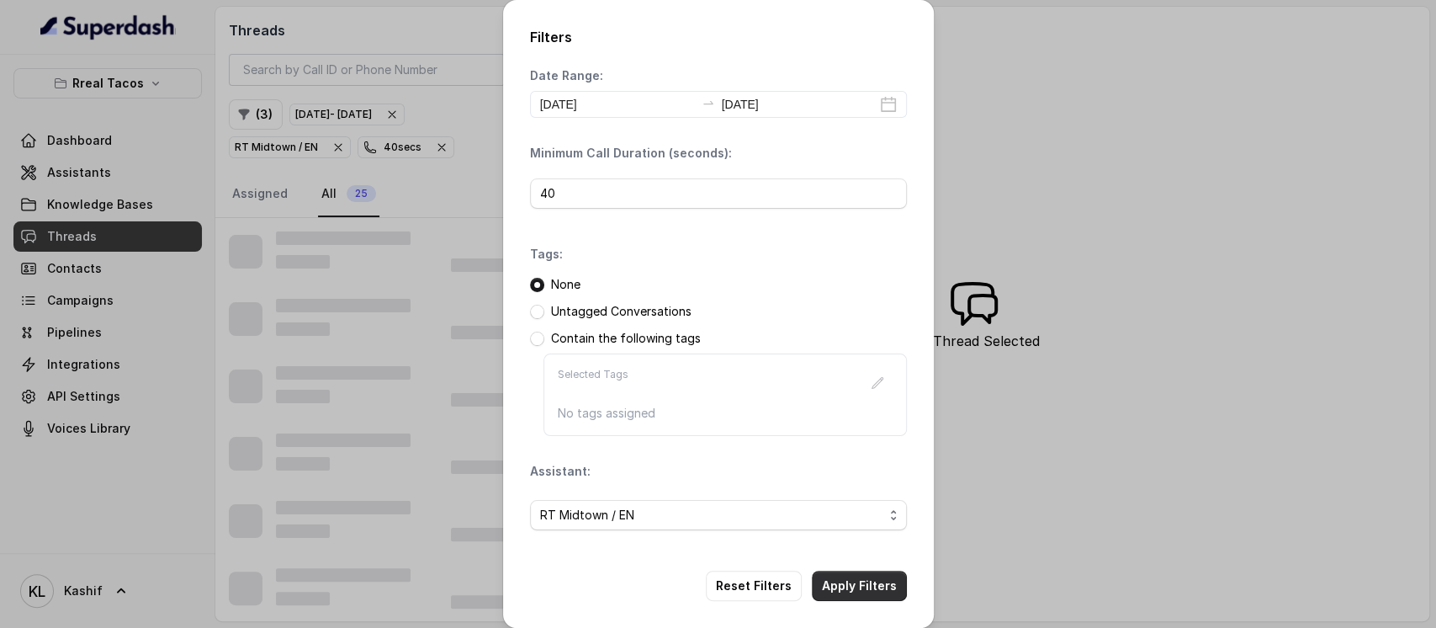
click at [835, 587] on div "Filters Date Range: 2025-10-01 2025-10-02 Minimum Call Duration (seconds): 40 T…" at bounding box center [718, 314] width 431 height 628
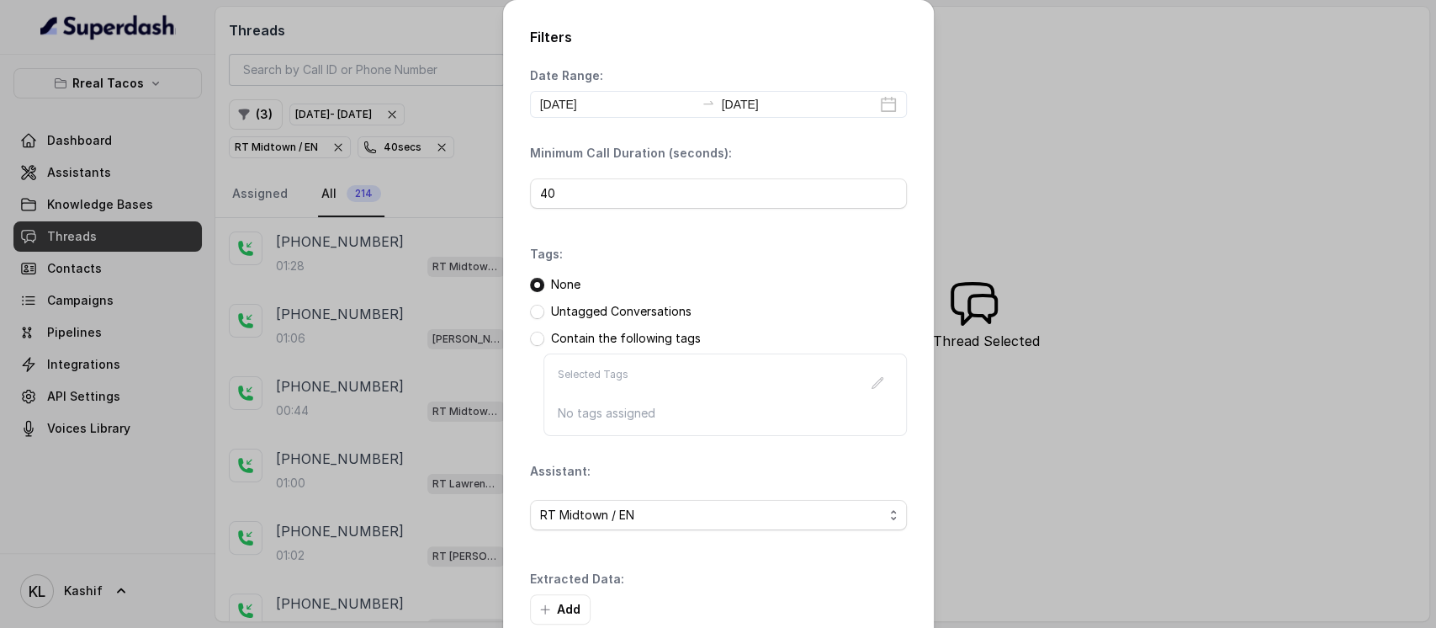
click at [835, 588] on div "Extracted Data: Add" at bounding box center [718, 597] width 377 height 54
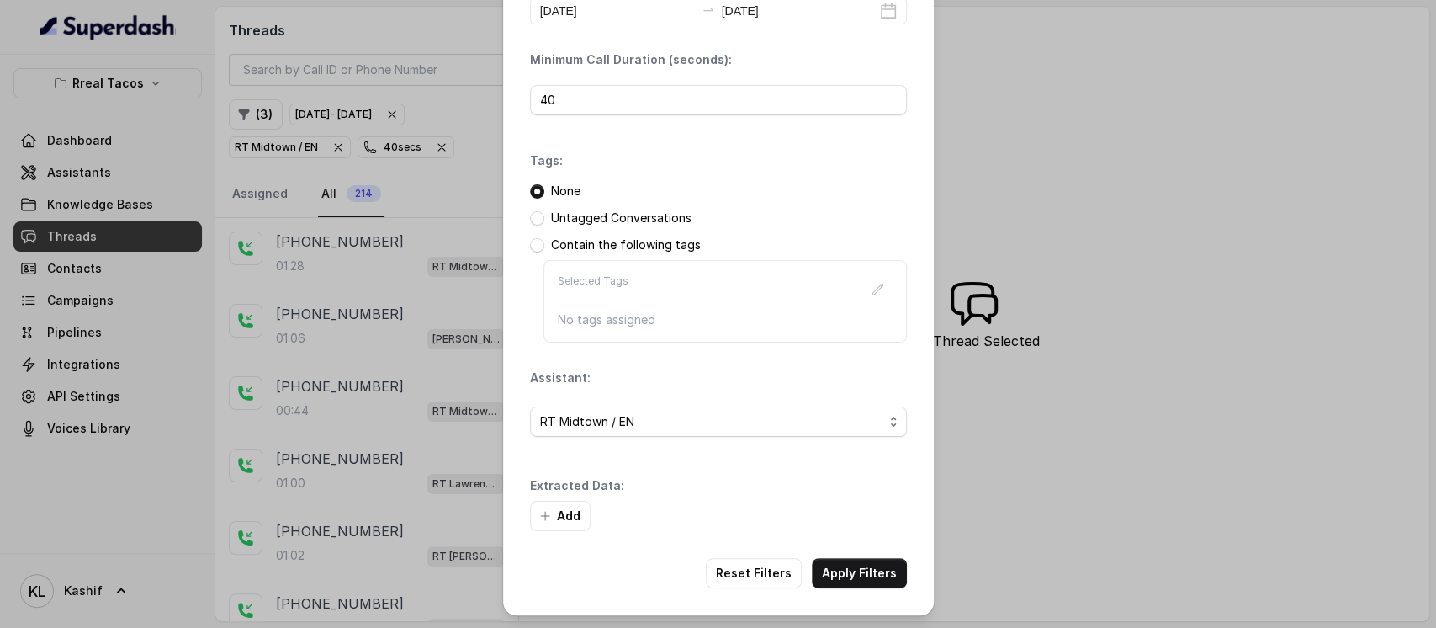
click at [856, 585] on button "Apply Filters" at bounding box center [859, 573] width 95 height 30
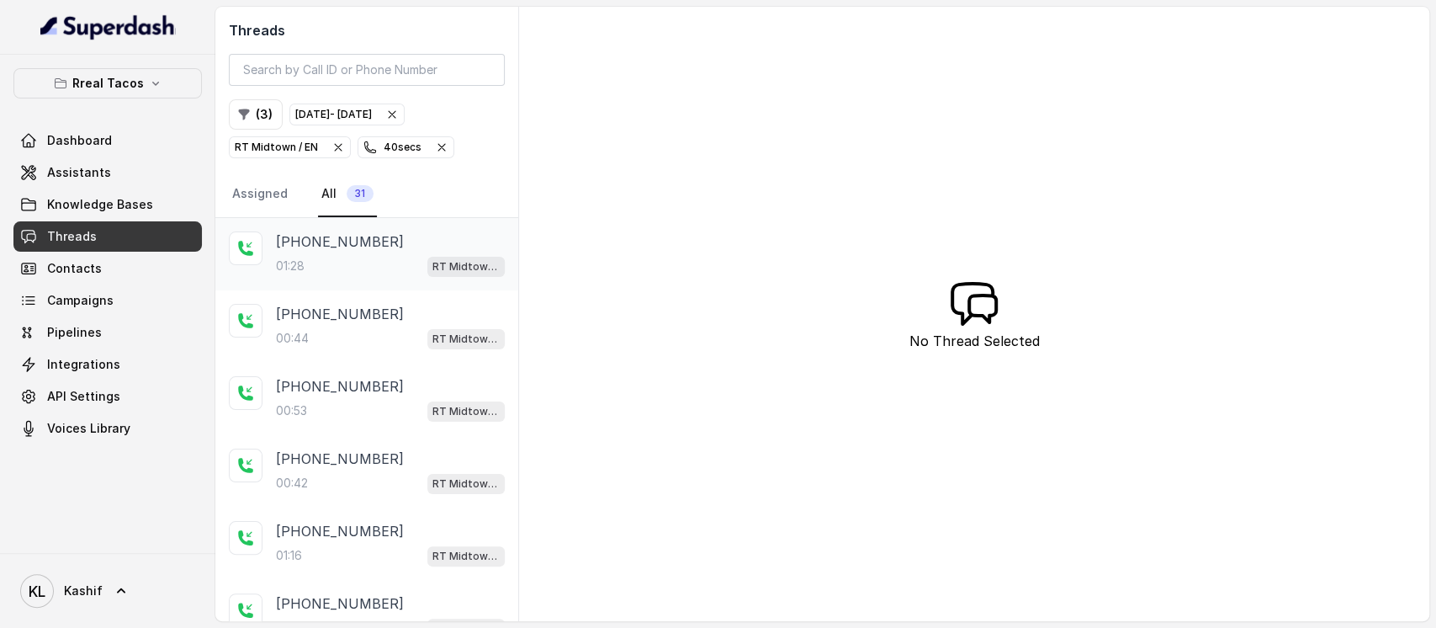
click at [383, 268] on div "01:28 RT Midtown / EN" at bounding box center [390, 266] width 229 height 22
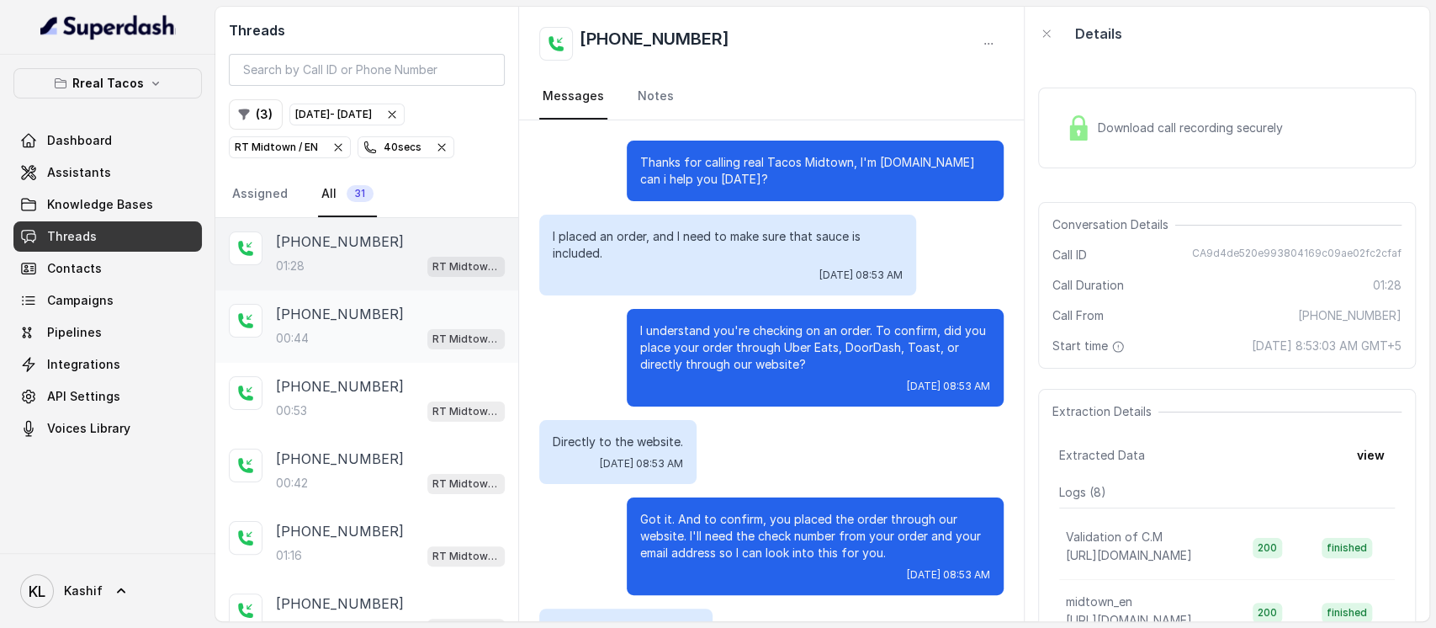
click at [357, 308] on p "+18049873845" at bounding box center [340, 314] width 128 height 20
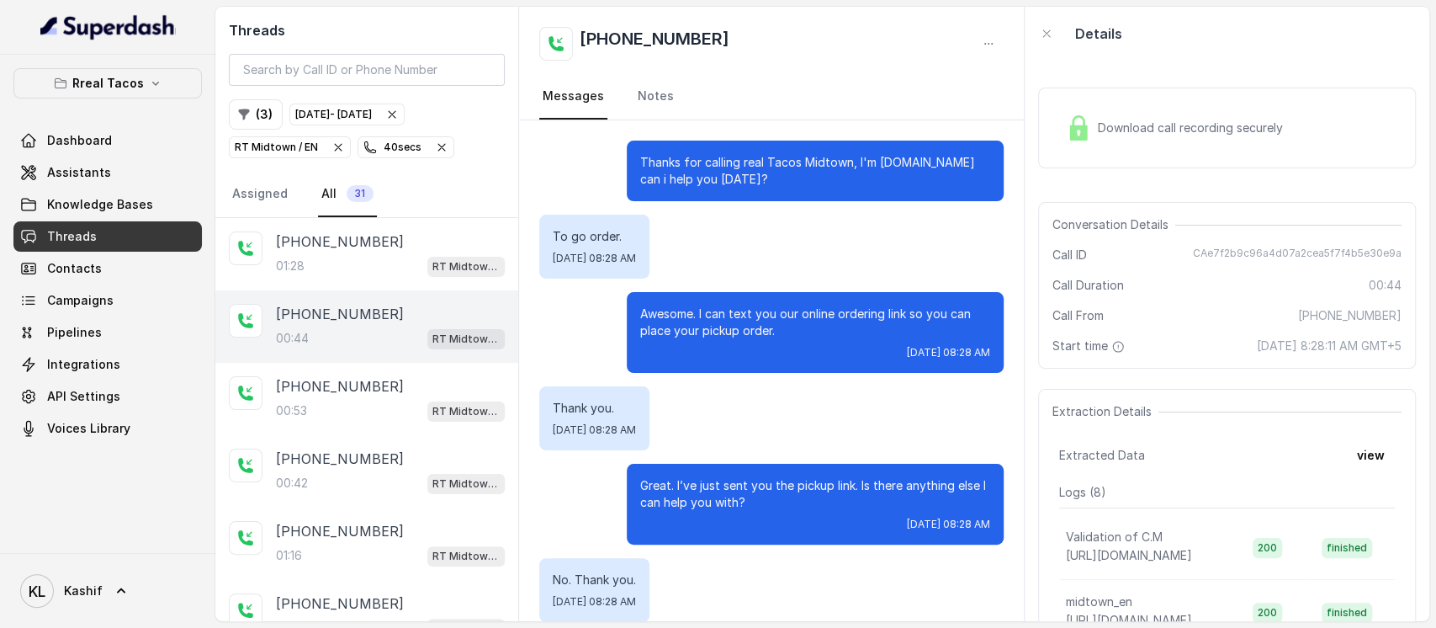
scroll to position [175, 0]
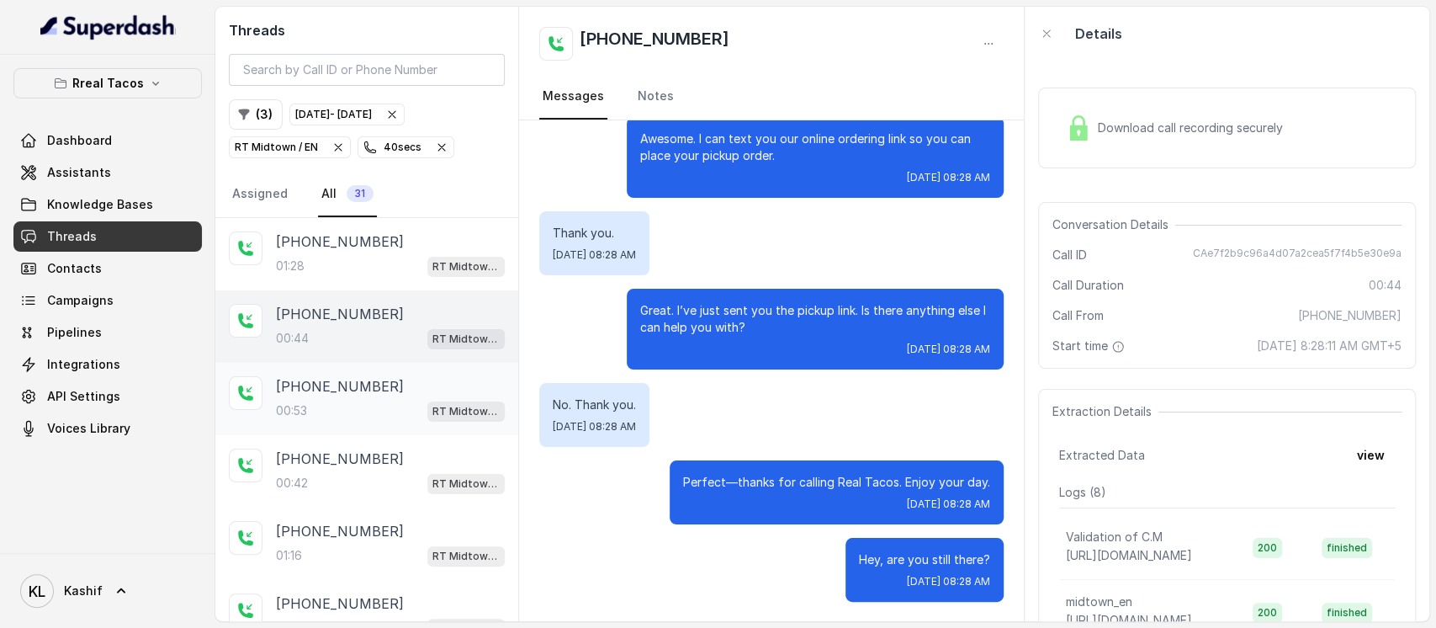
click at [326, 400] on div "00:53 RT Midtown / EN" at bounding box center [390, 411] width 229 height 22
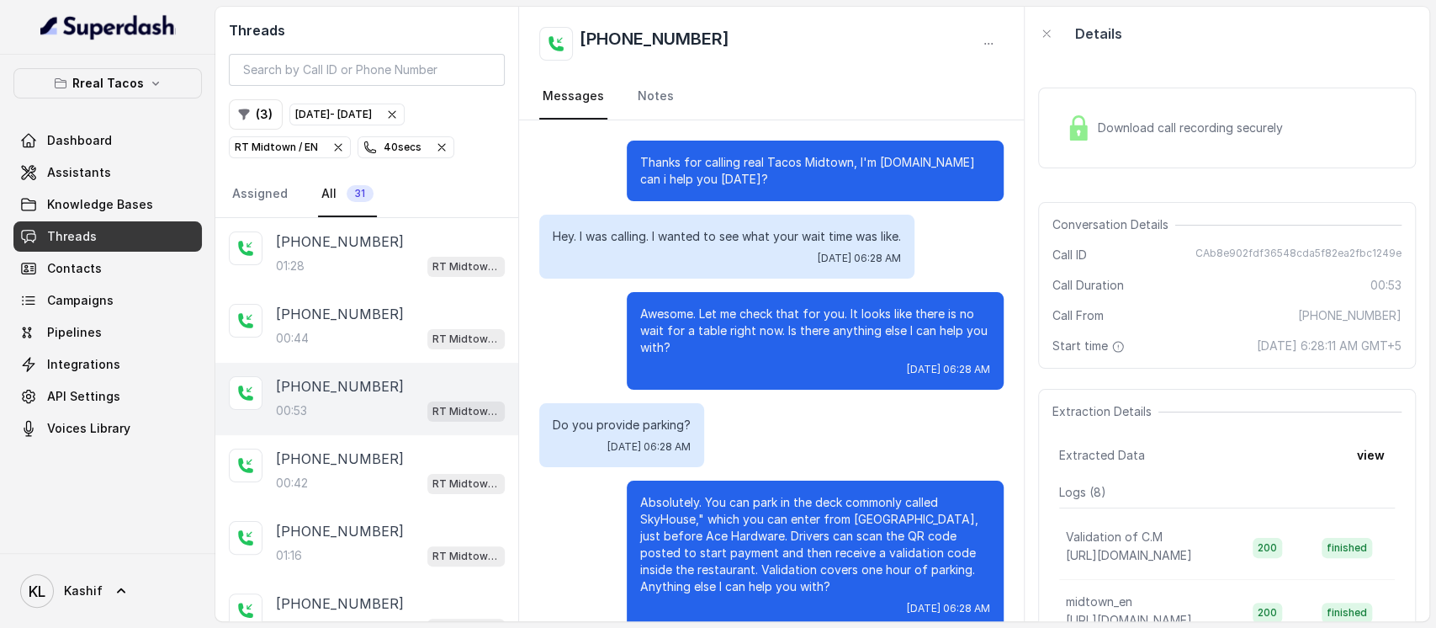
scroll to position [148, 0]
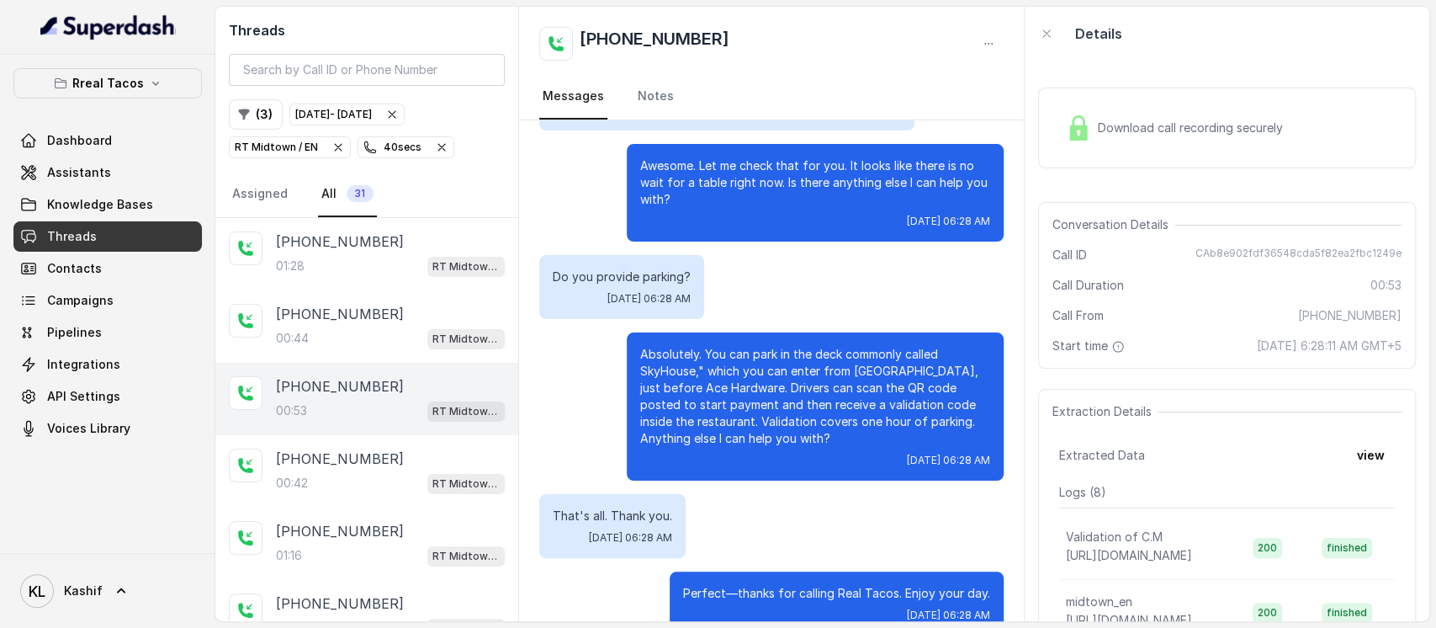
click at [330, 414] on div "00:53 RT Midtown / EN" at bounding box center [390, 411] width 229 height 22
click at [316, 472] on div "00:42 RT Midtown / EN" at bounding box center [390, 483] width 229 height 22
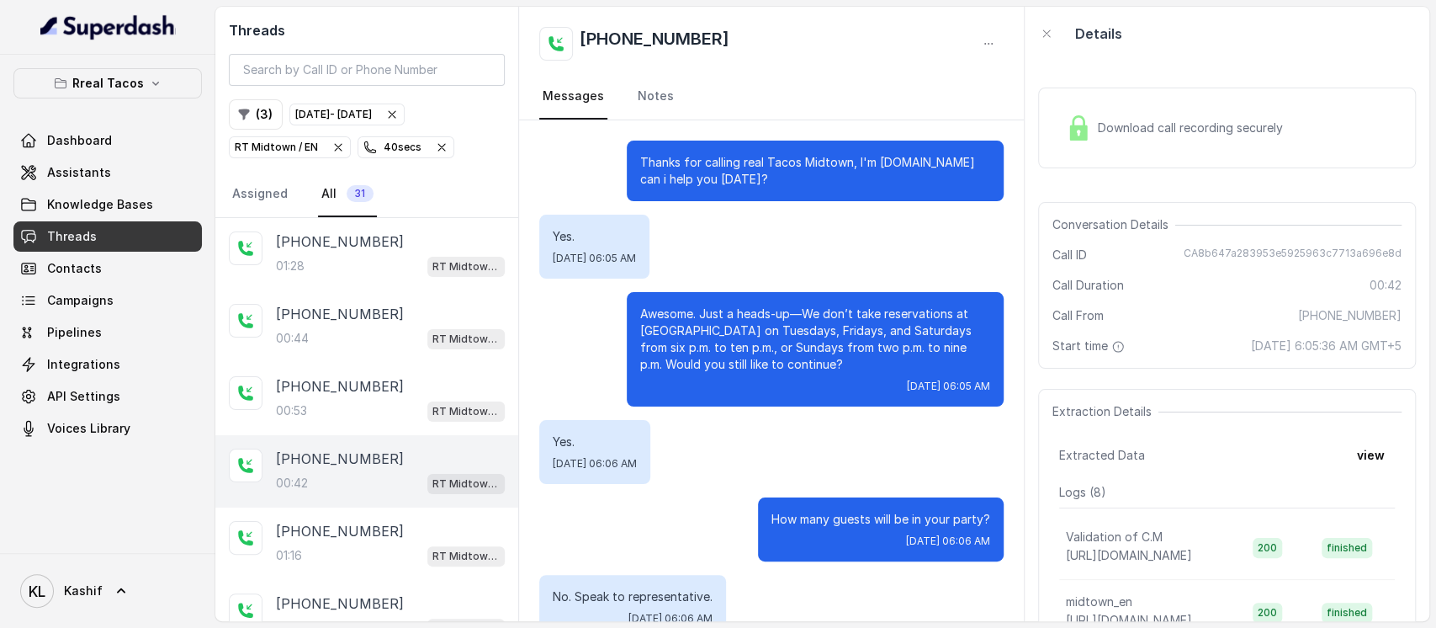
scroll to position [37, 0]
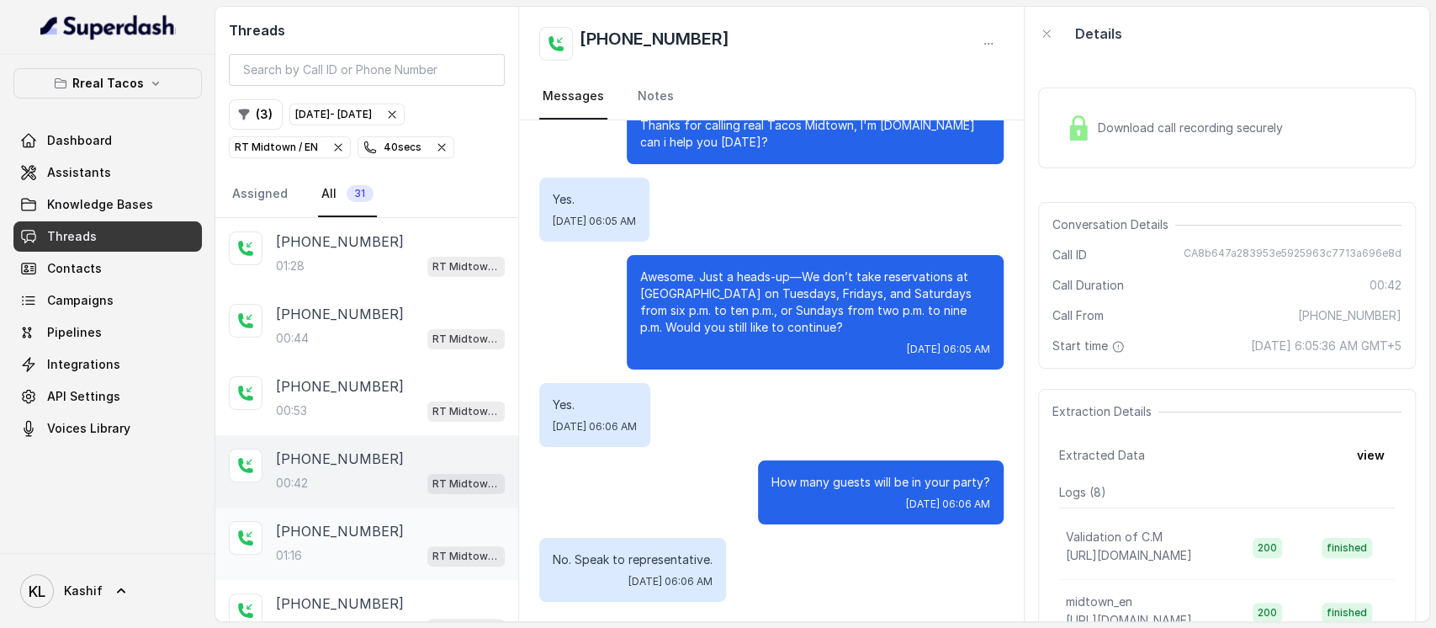
click at [351, 525] on p "+19137481051" at bounding box center [340, 531] width 128 height 20
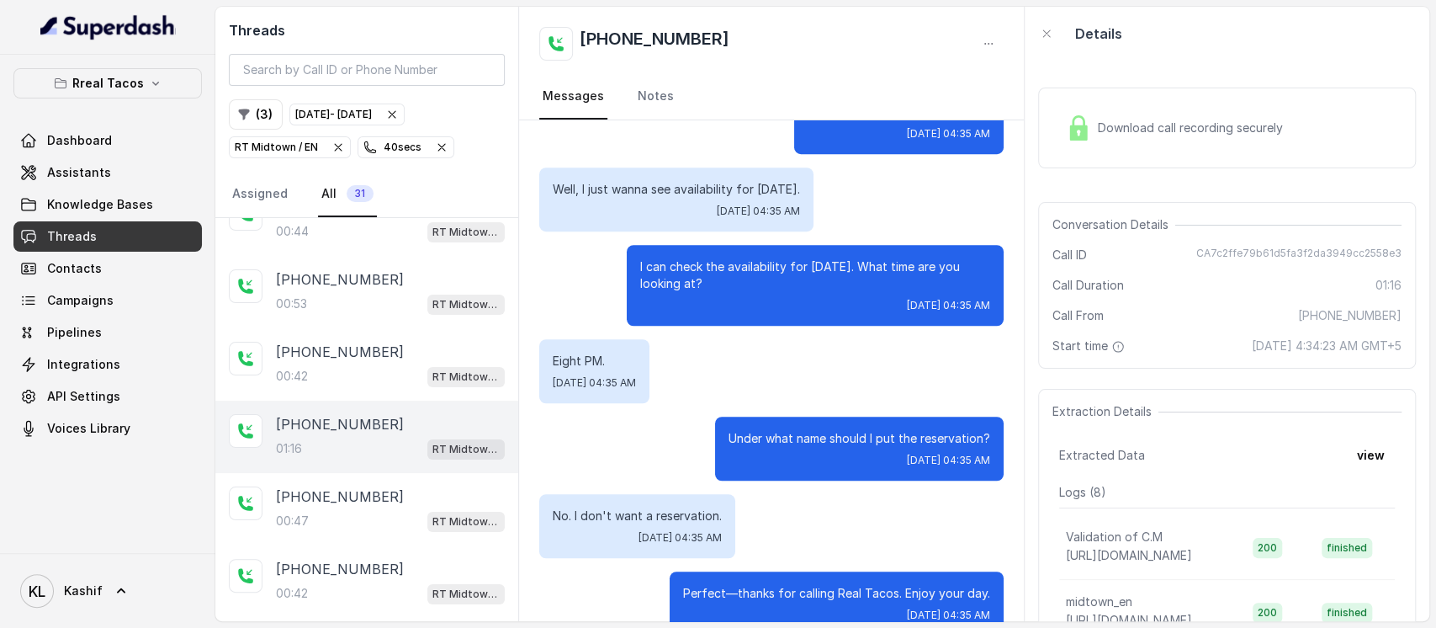
scroll to position [137, 0]
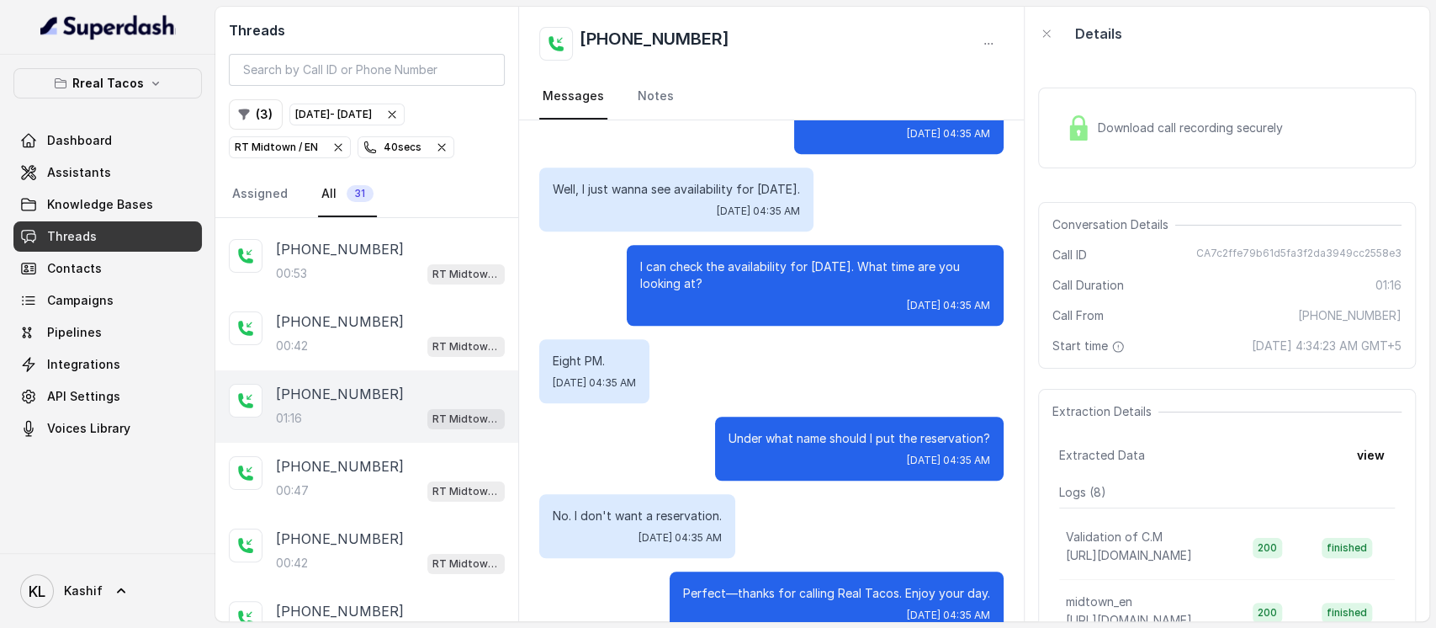
click at [359, 396] on p "+19137481051" at bounding box center [340, 394] width 128 height 20
click at [368, 460] on div "+14049926418" at bounding box center [390, 466] width 229 height 20
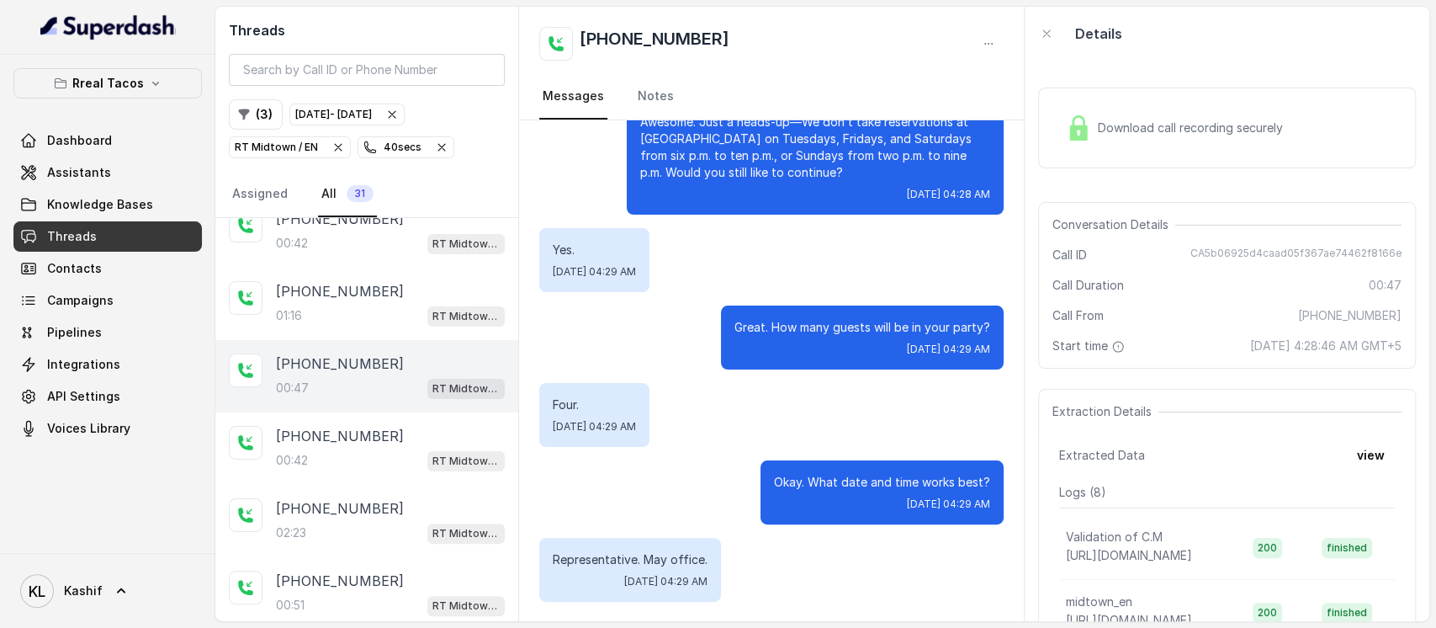
scroll to position [283, 0]
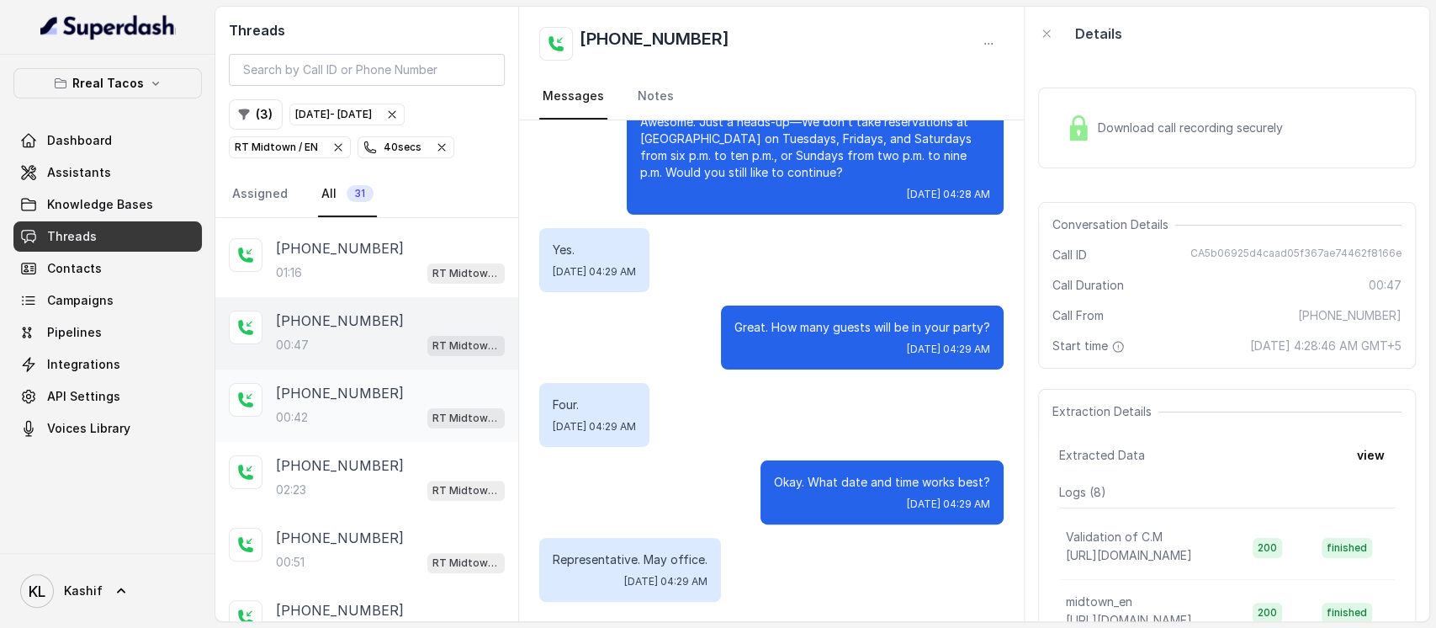
click at [356, 406] on div "00:42 RT Midtown / EN" at bounding box center [390, 417] width 229 height 22
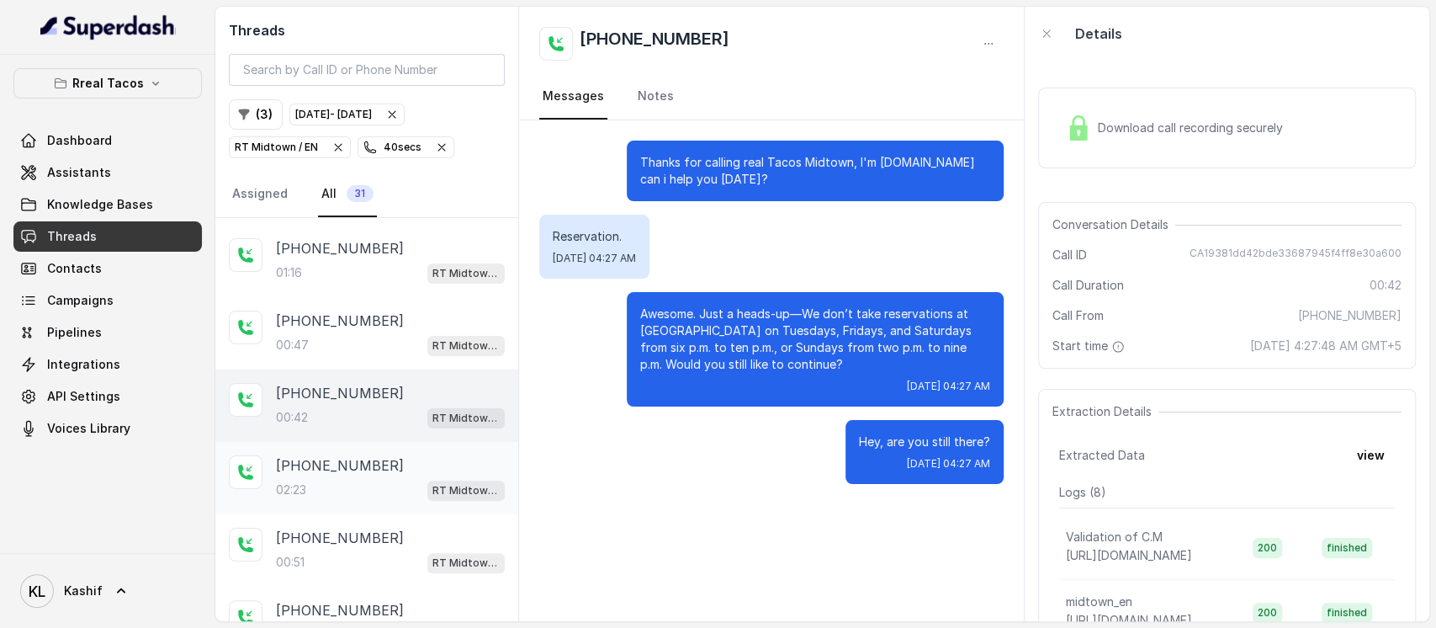
click at [352, 485] on div "02:23 RT Midtown / EN" at bounding box center [390, 490] width 229 height 22
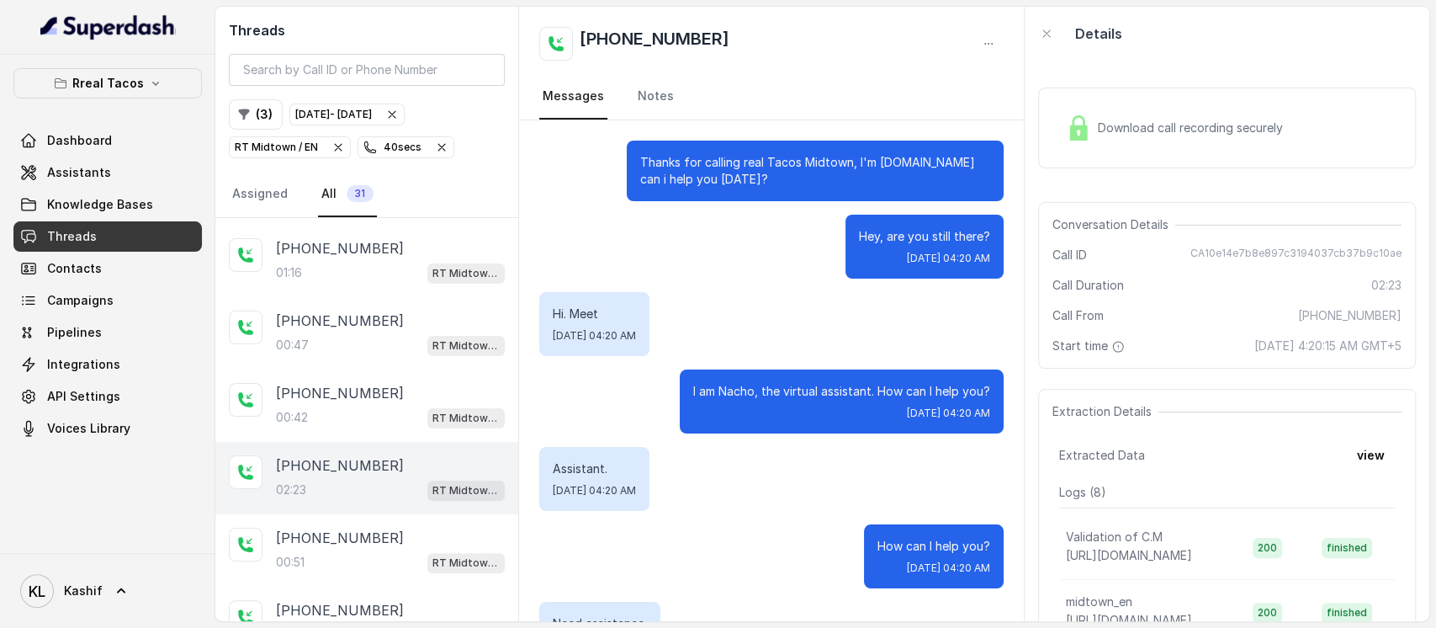
scroll to position [1763, 0]
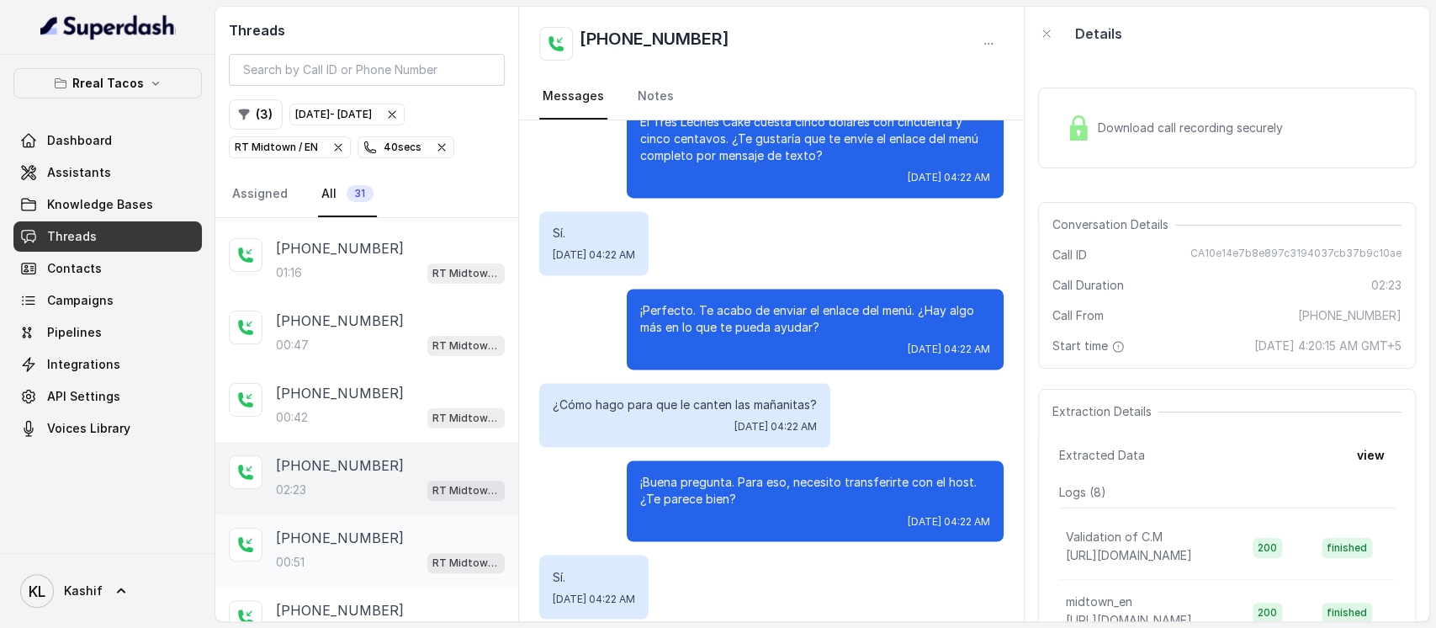
click at [373, 551] on div "00:51 RT Midtown / EN" at bounding box center [390, 562] width 229 height 22
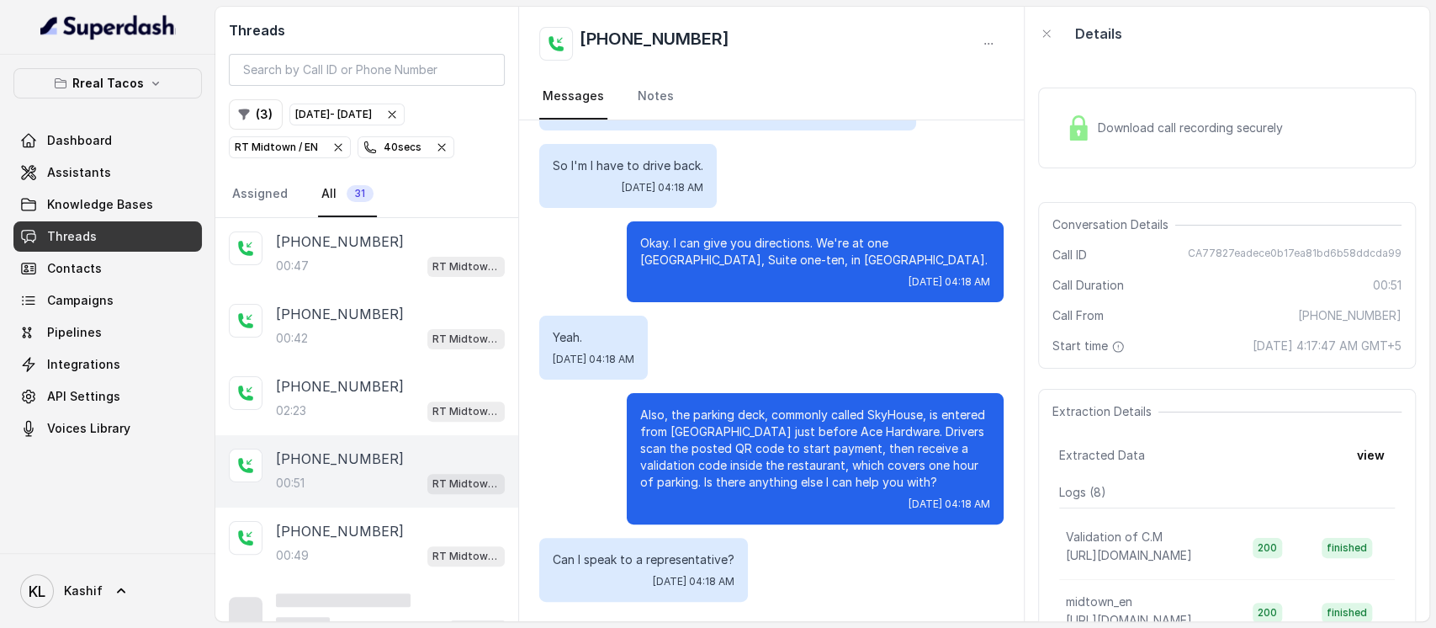
scroll to position [376, 0]
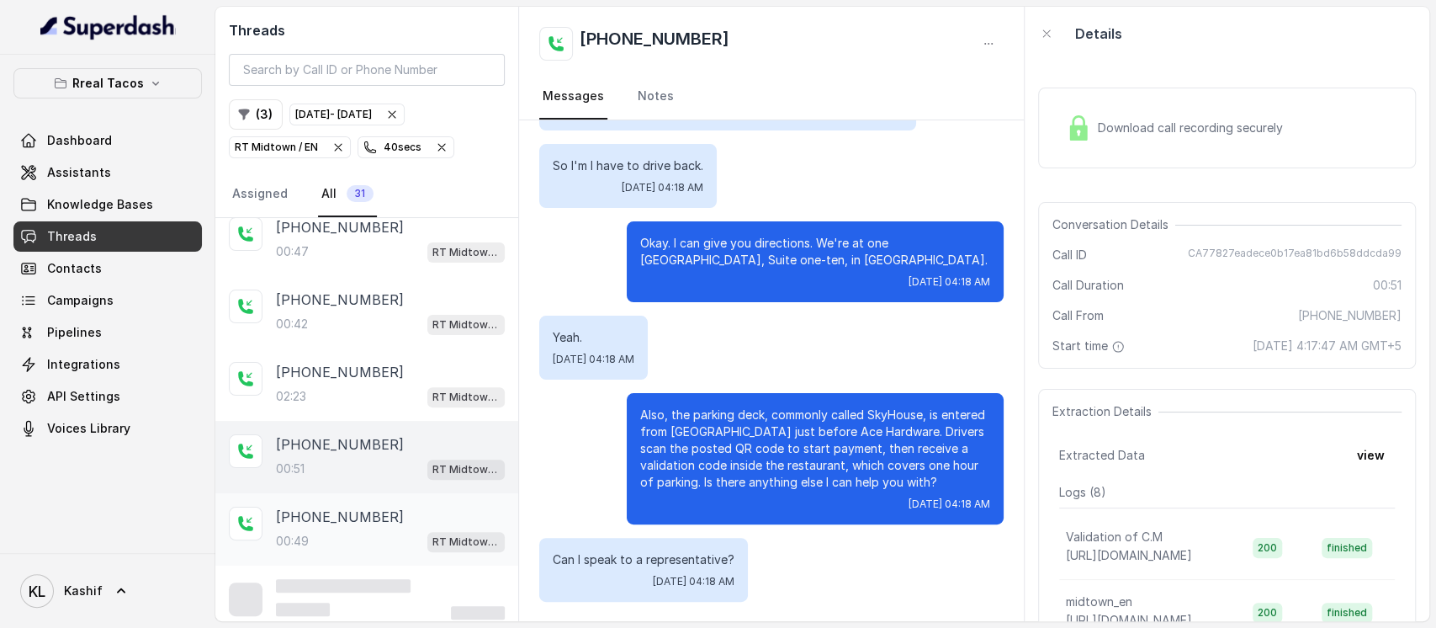
click at [328, 506] on p "+19734388297" at bounding box center [340, 516] width 128 height 20
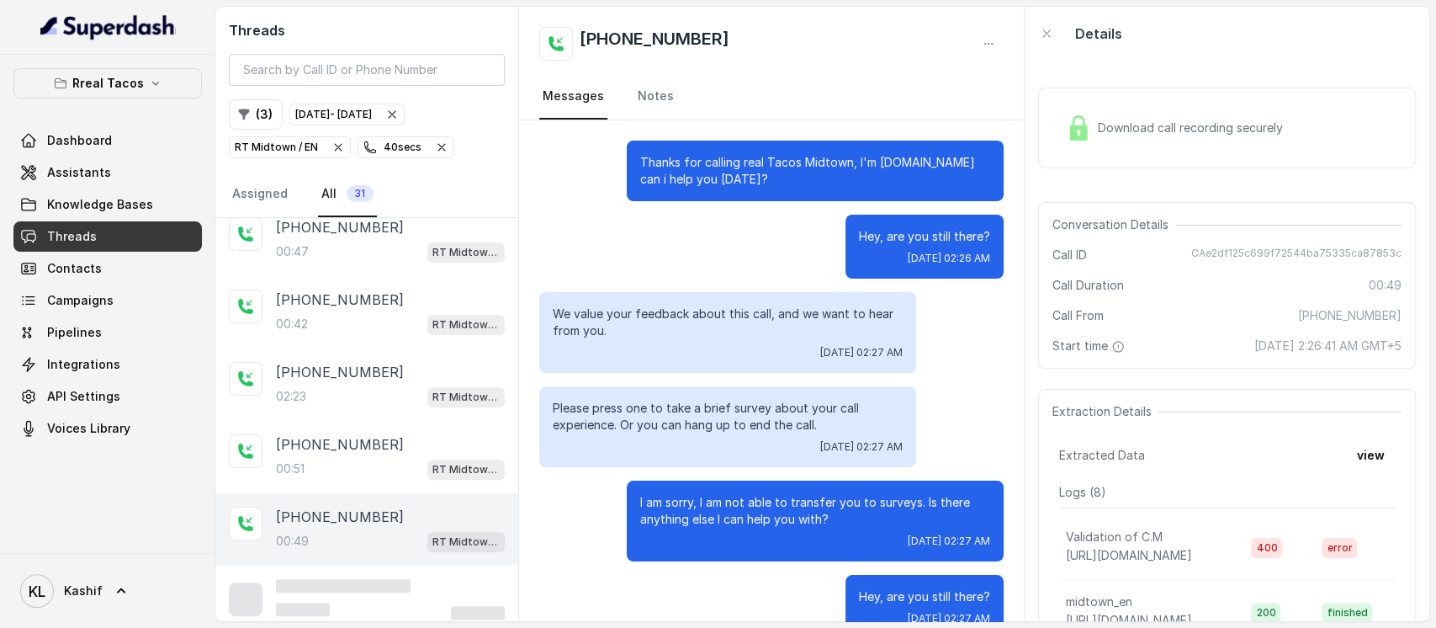
scroll to position [37, 0]
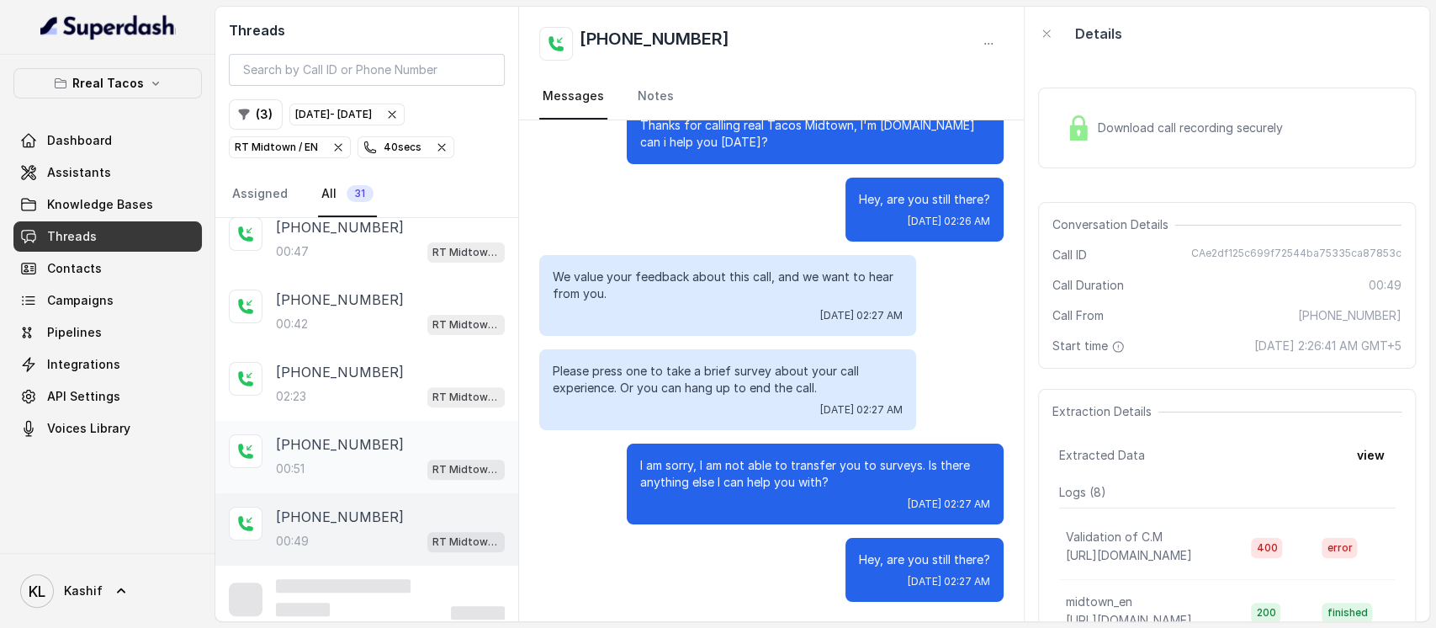
click at [363, 437] on p "+14049174968" at bounding box center [340, 444] width 128 height 20
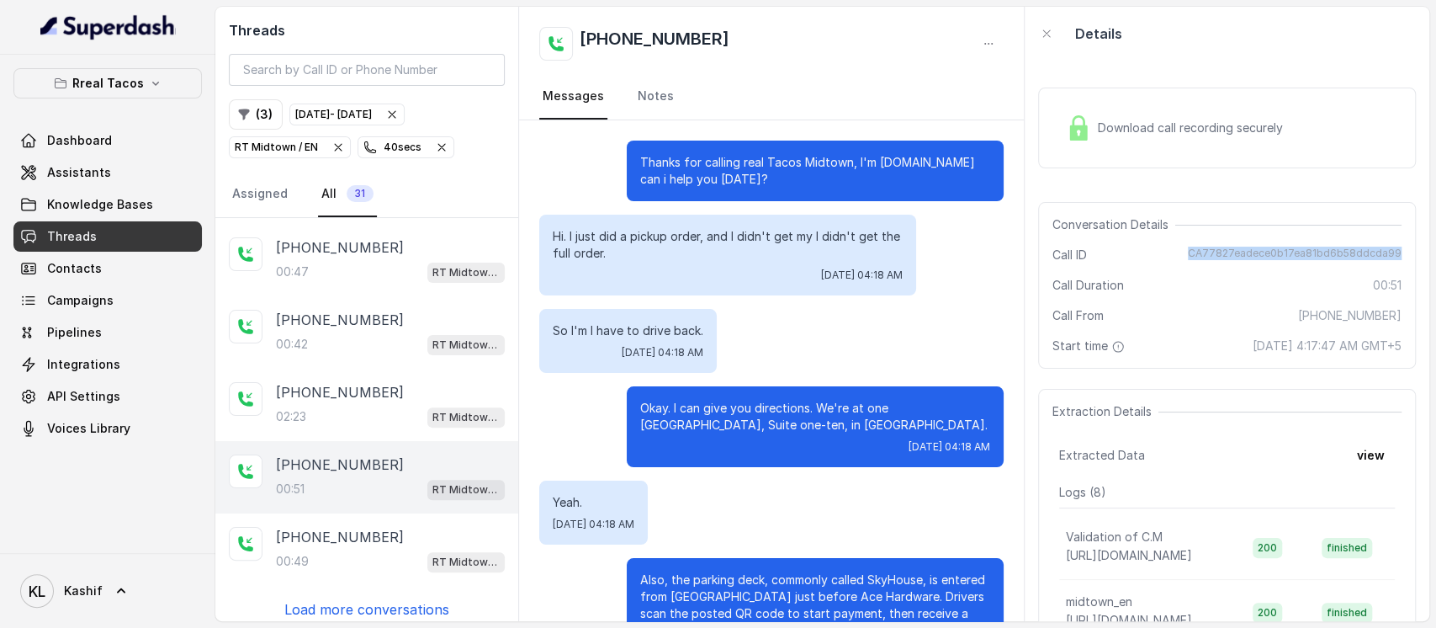
drag, startPoint x: 1197, startPoint y: 252, endPoint x: 1406, endPoint y: 254, distance: 209.5
click at [1406, 254] on div "Download call recording securely Conversation Details Call ID CA77827eadece0b17…" at bounding box center [1227, 341] width 405 height 560
copy span "CA77827eadece0b17ea81bd6b58ddcda99"
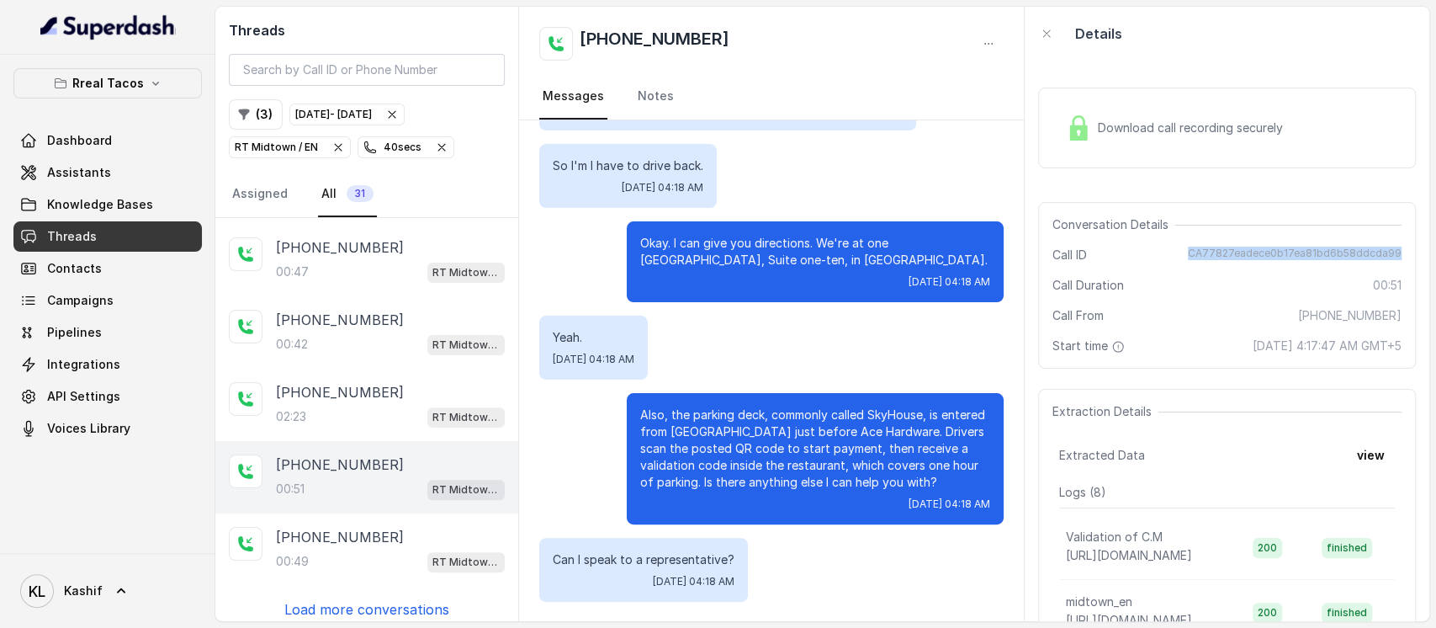
drag, startPoint x: 626, startPoint y: 163, endPoint x: 760, endPoint y: 670, distance: 524.0
click at [760, 627] on html "Rreal Tacos Dashboard Assistants Knowledge Bases Threads Contacts Campaigns Pip…" at bounding box center [718, 314] width 1436 height 628
copy div "Thanks for calling real Tacos Midtown, I'm Nacho.How can i help you today? Hi. …"
click at [1205, 290] on div "Call Duration 00:51" at bounding box center [1226, 285] width 349 height 17
drag, startPoint x: 1198, startPoint y: 252, endPoint x: 1385, endPoint y: 242, distance: 187.9
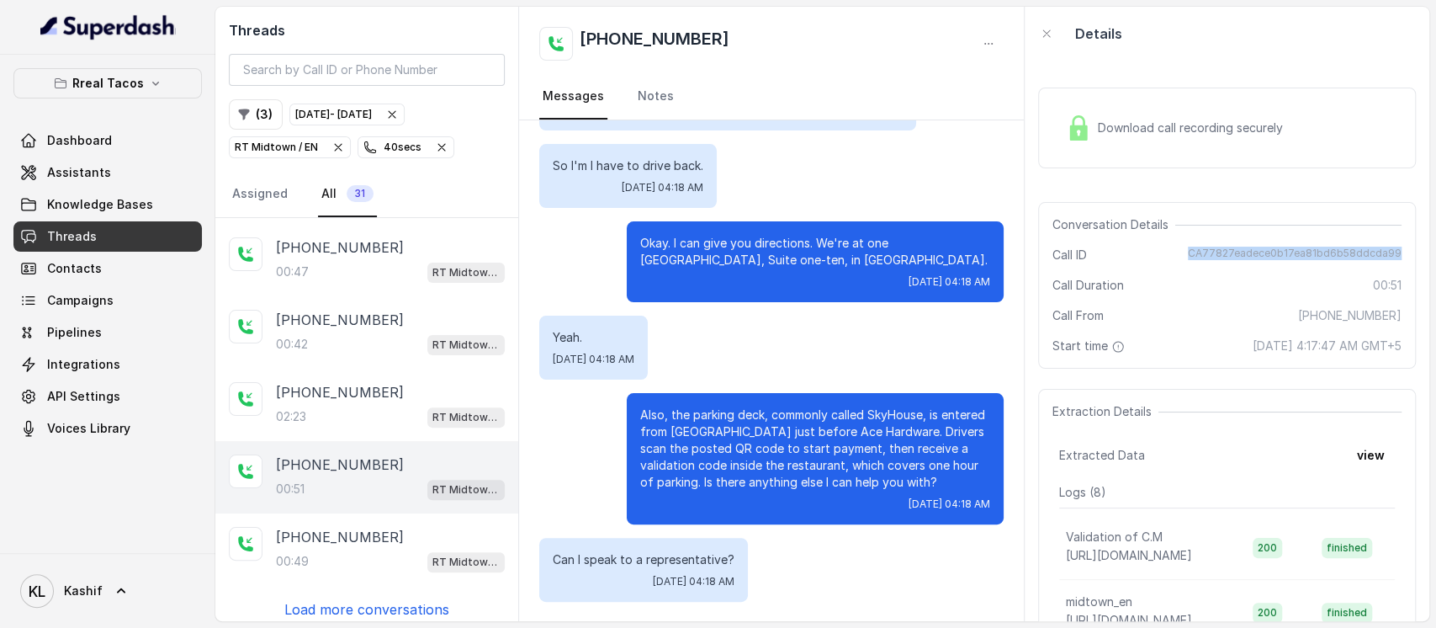
click at [1385, 242] on div "Conversation Details Call ID CA77827eadece0b17ea81bd6b58ddcda99 Call Duration 0…" at bounding box center [1227, 285] width 378 height 167
copy span "CA77827eadece0b17ea81bd6b58ddcda99"
click at [289, 151] on p "RT Midtown / EN" at bounding box center [276, 147] width 83 height 17
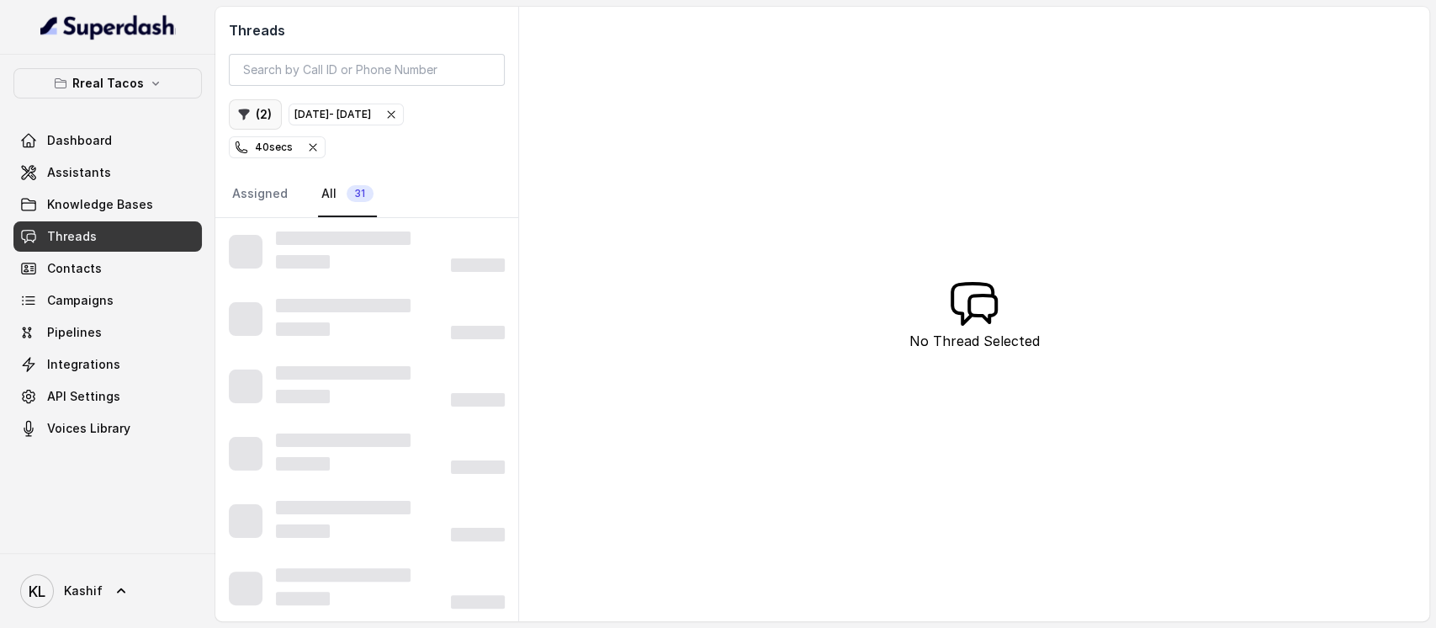
click at [262, 109] on button "( 2 )" at bounding box center [255, 114] width 53 height 30
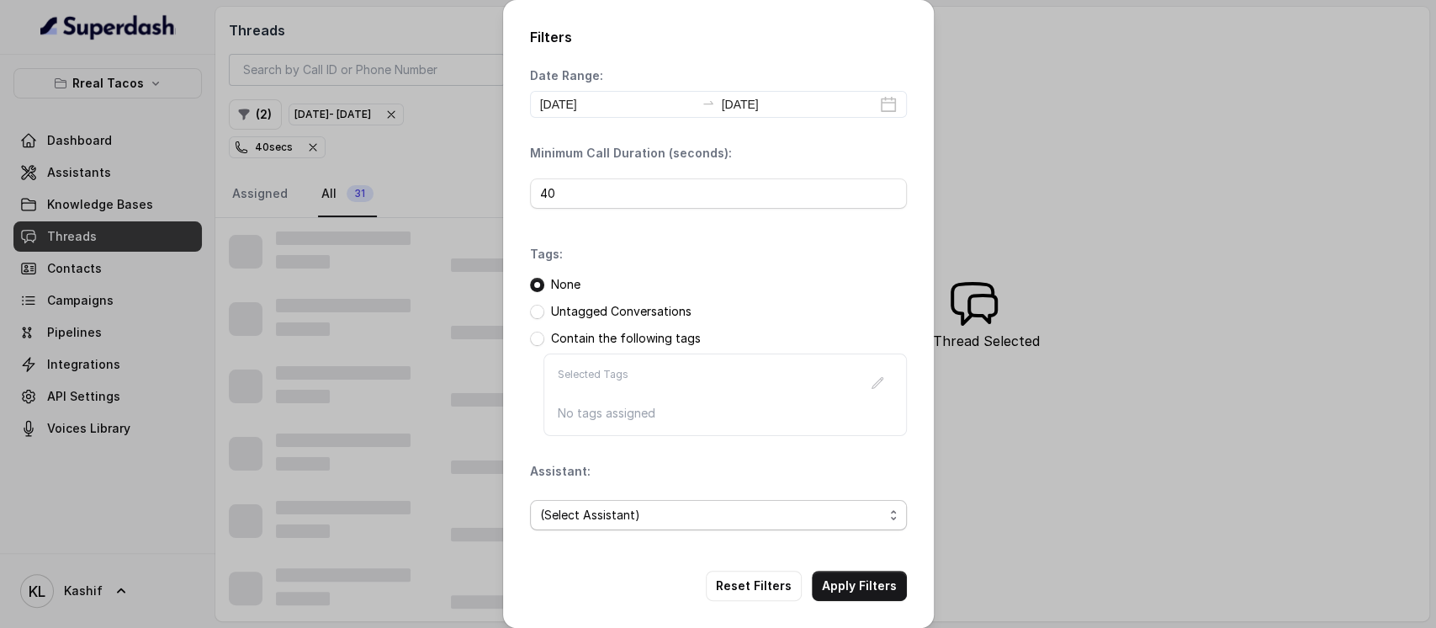
click at [601, 509] on span "(Select Assistant)" at bounding box center [711, 515] width 343 height 20
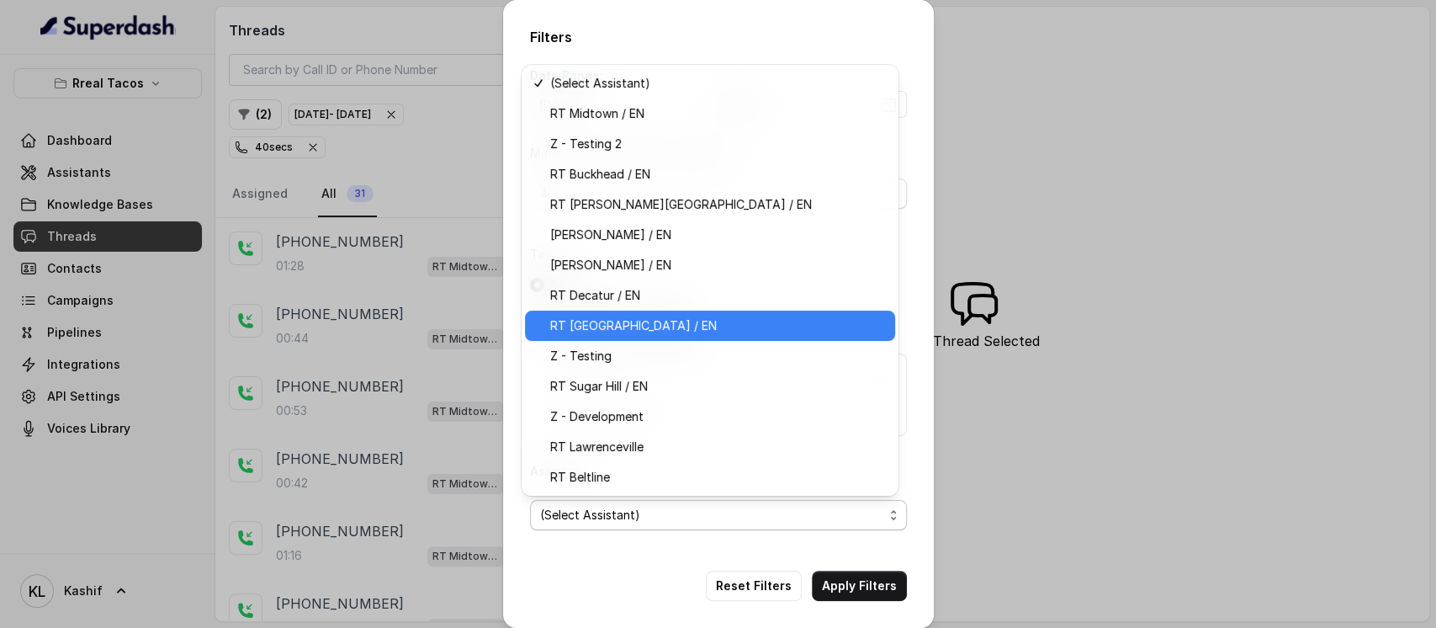
click at [718, 330] on span "RT West Midtown / EN" at bounding box center [717, 325] width 335 height 20
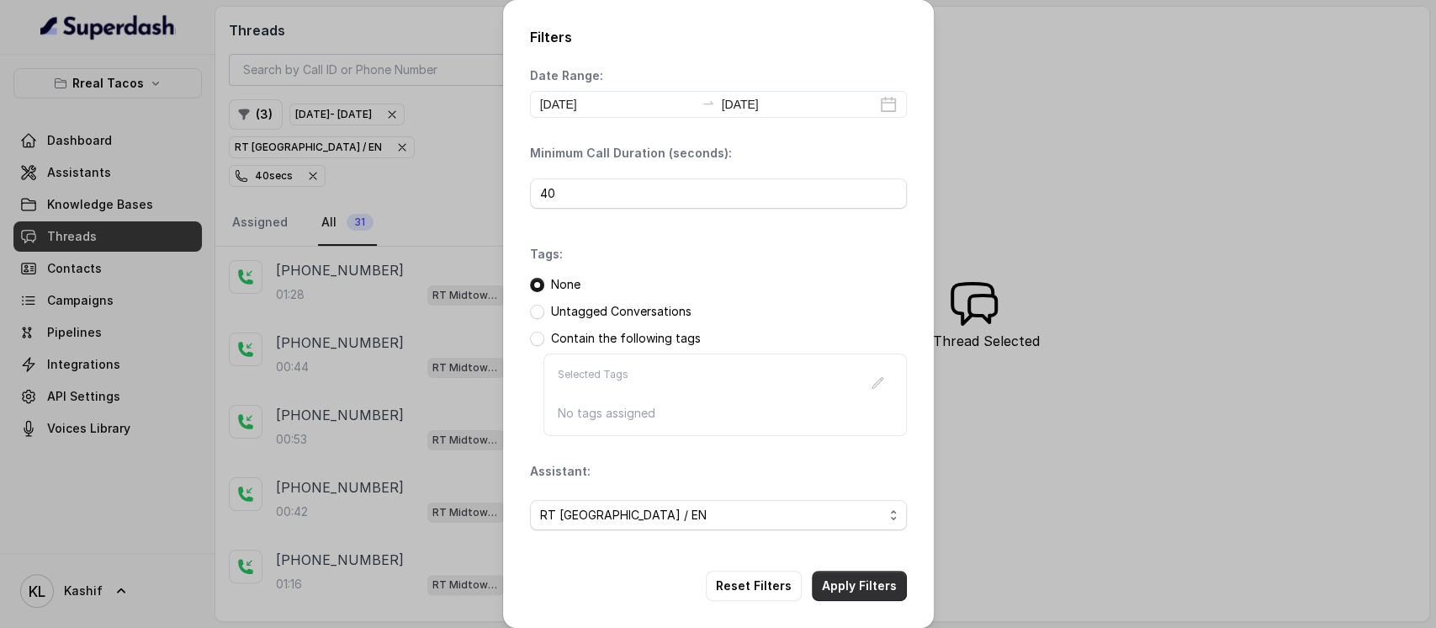
click at [856, 587] on button "Apply Filters" at bounding box center [859, 585] width 95 height 30
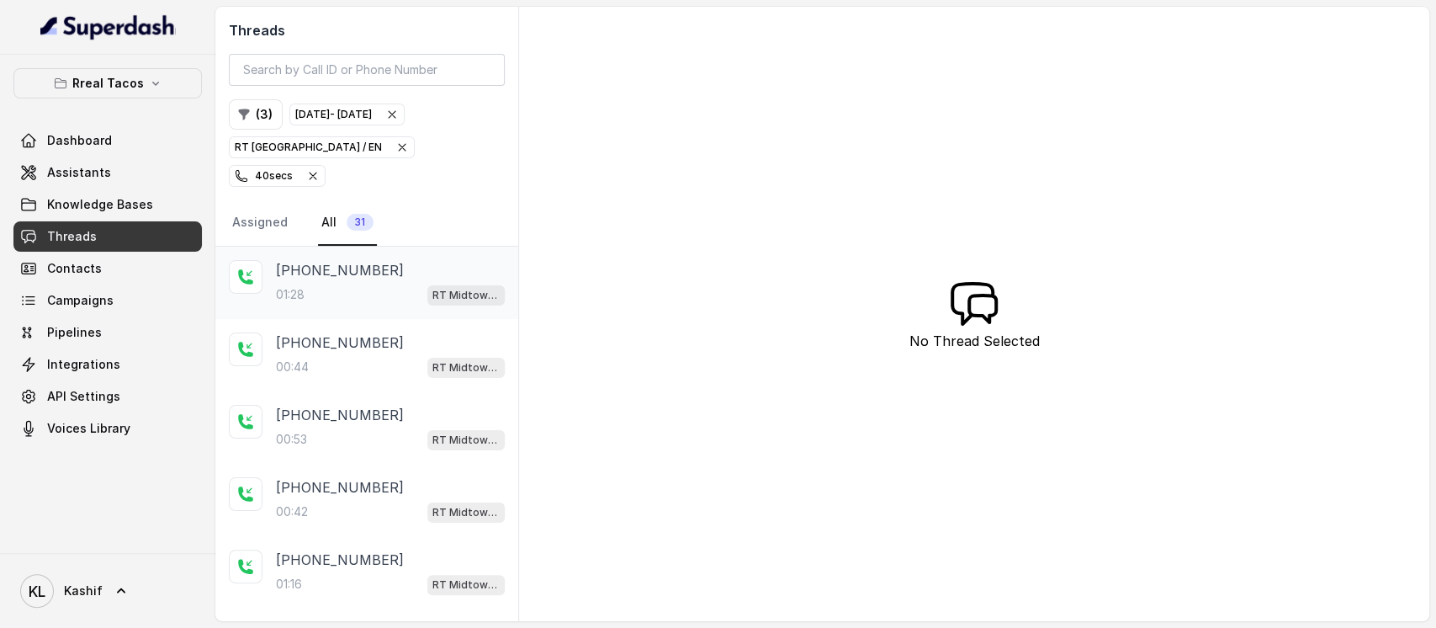
click at [359, 283] on div "01:28 RT Midtown / EN" at bounding box center [390, 294] width 229 height 22
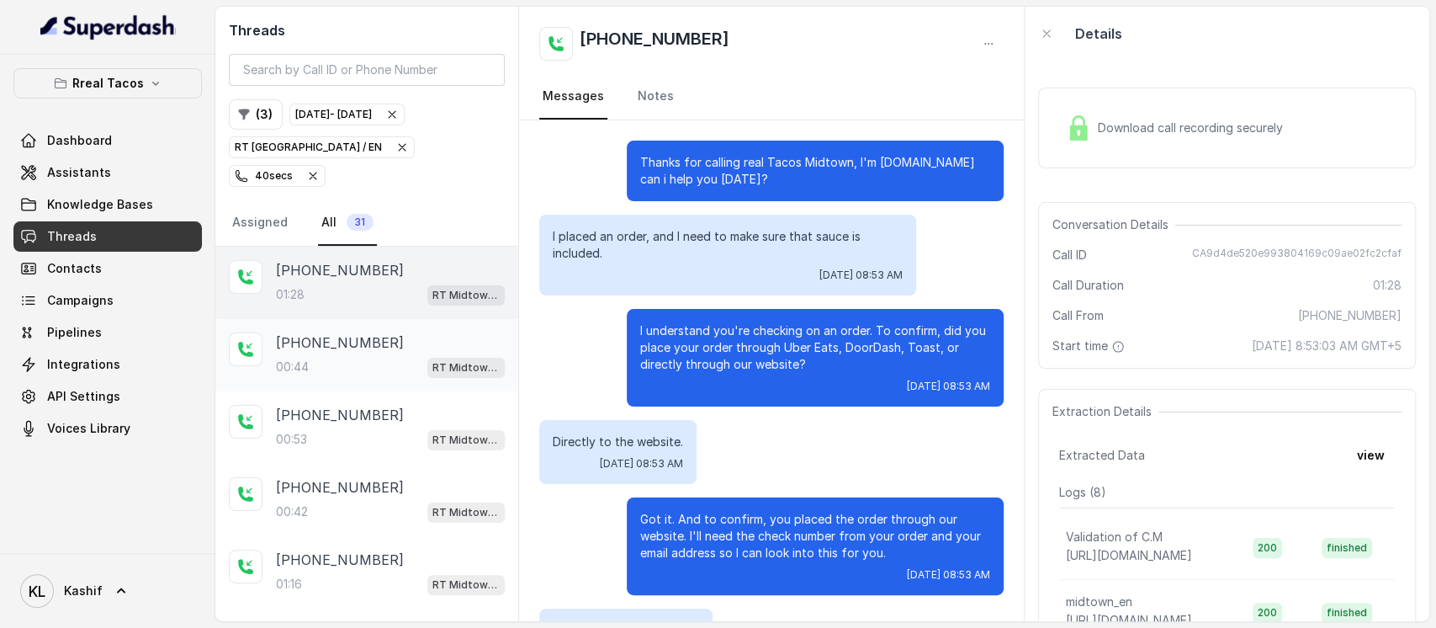
click at [337, 332] on p "+18049873845" at bounding box center [340, 342] width 128 height 20
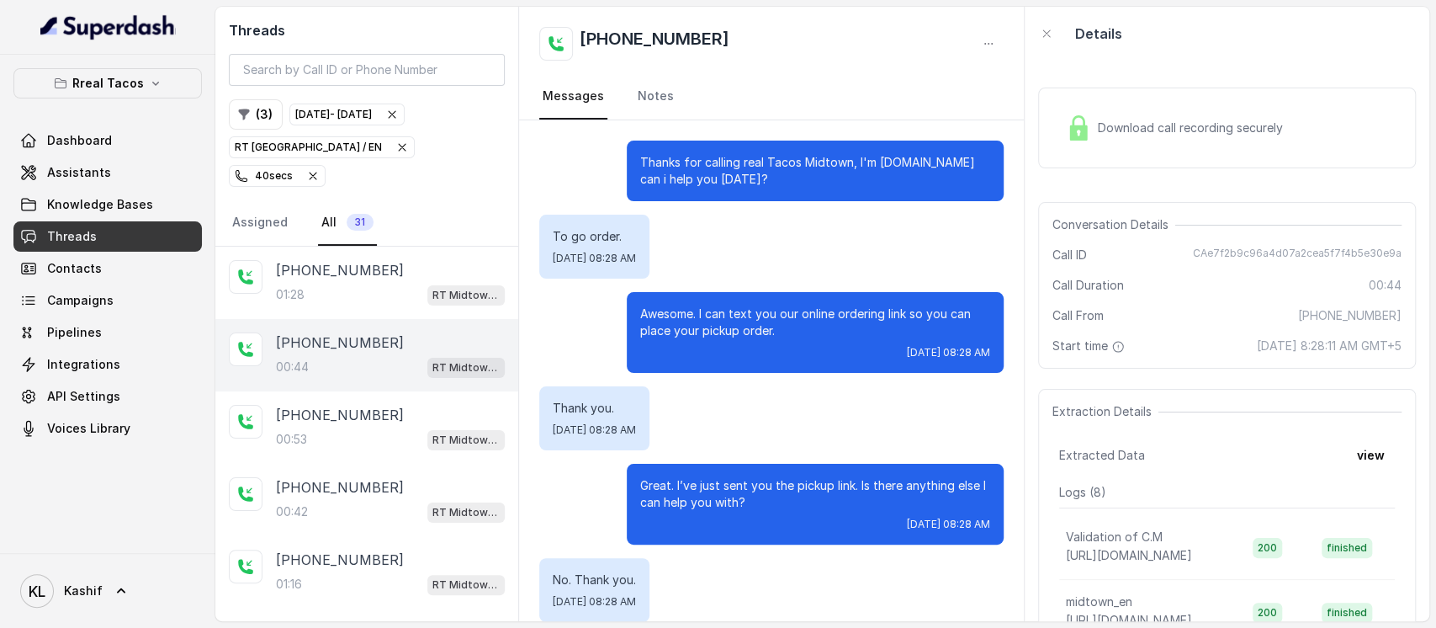
scroll to position [175, 0]
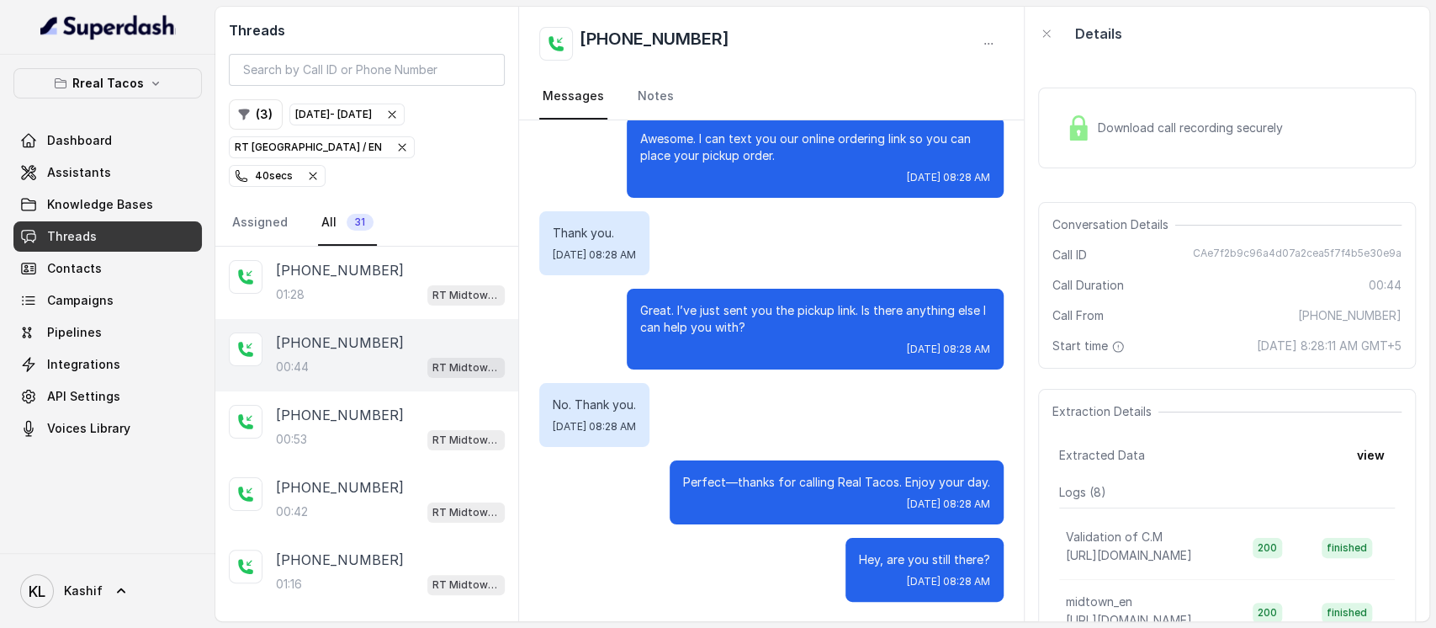
click at [274, 148] on p "RT West Midtown / EN" at bounding box center [308, 147] width 147 height 17
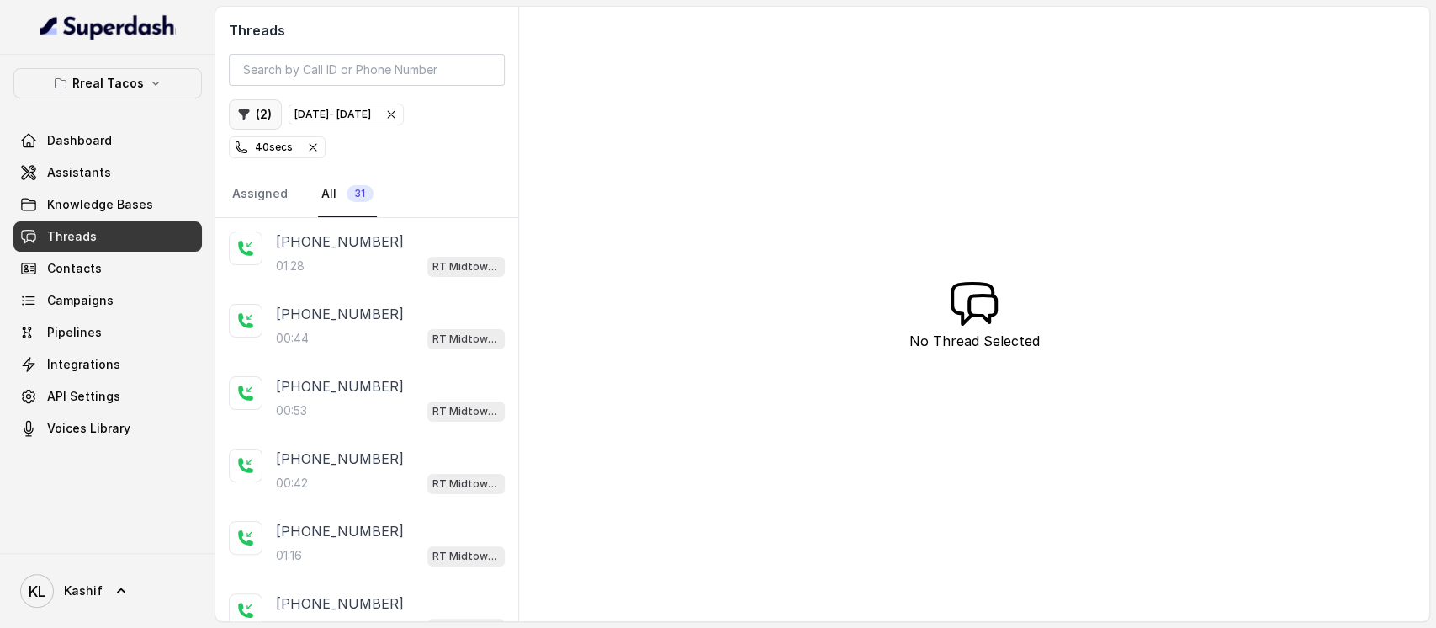
click at [250, 113] on icon "button" at bounding box center [243, 114] width 13 height 13
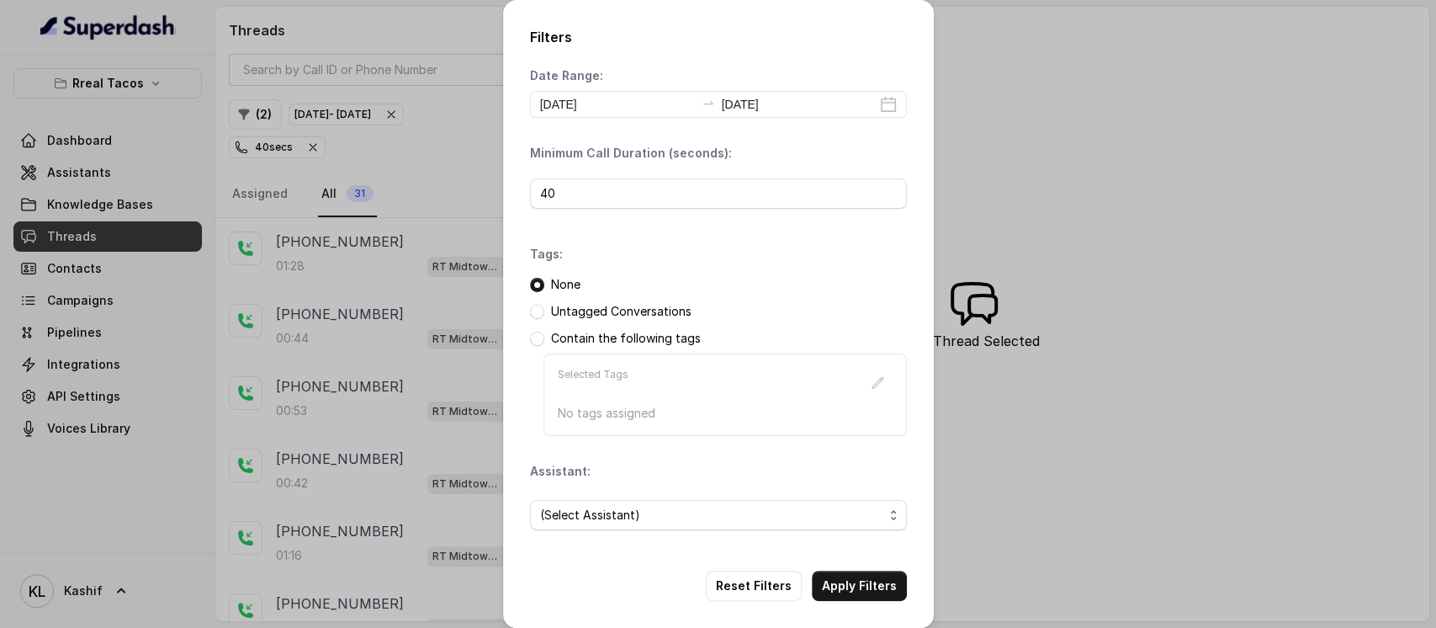
click at [695, 521] on span "(Select Assistant)" at bounding box center [711, 515] width 343 height 20
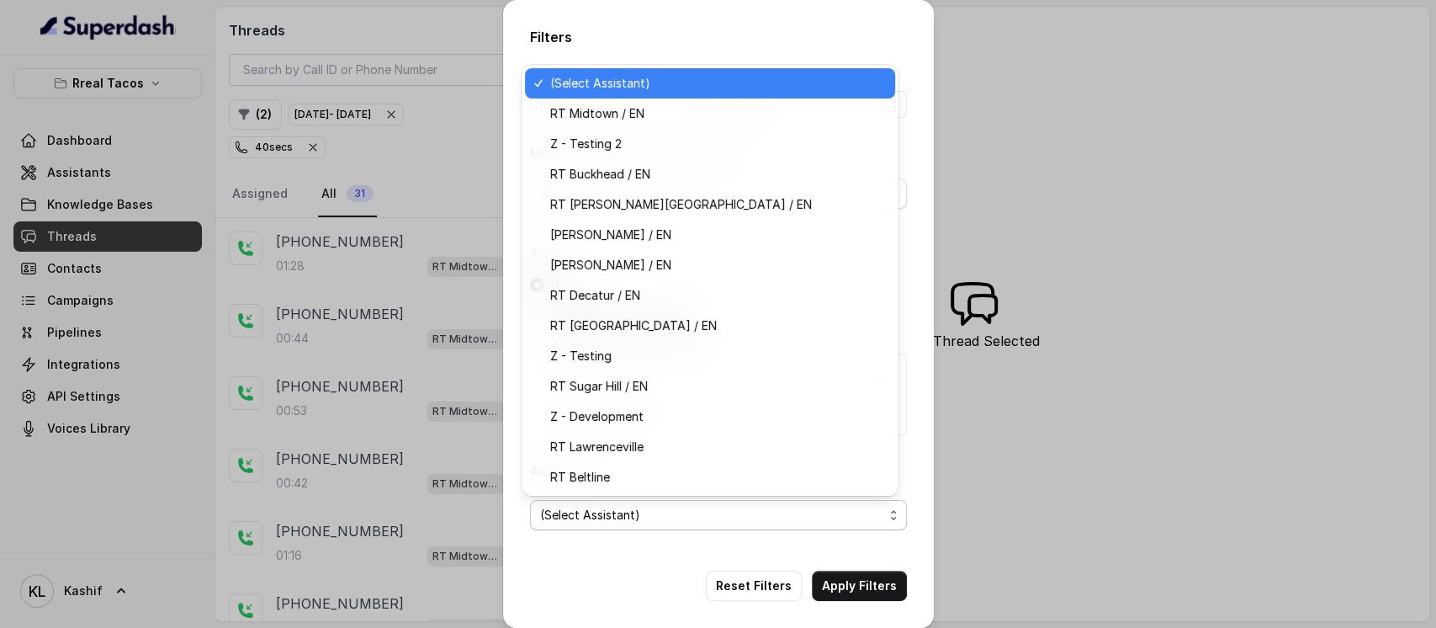
click at [743, 328] on span "RT West Midtown / EN" at bounding box center [717, 325] width 335 height 20
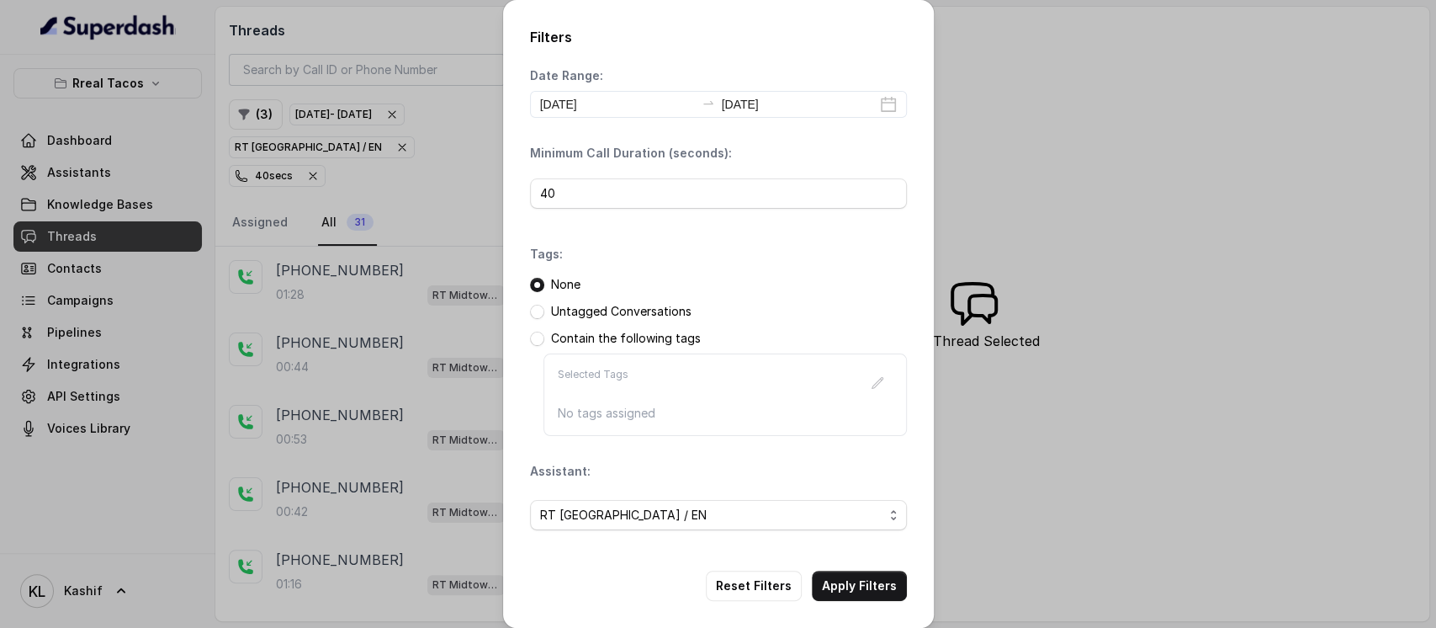
click at [861, 583] on button "Apply Filters" at bounding box center [859, 585] width 95 height 30
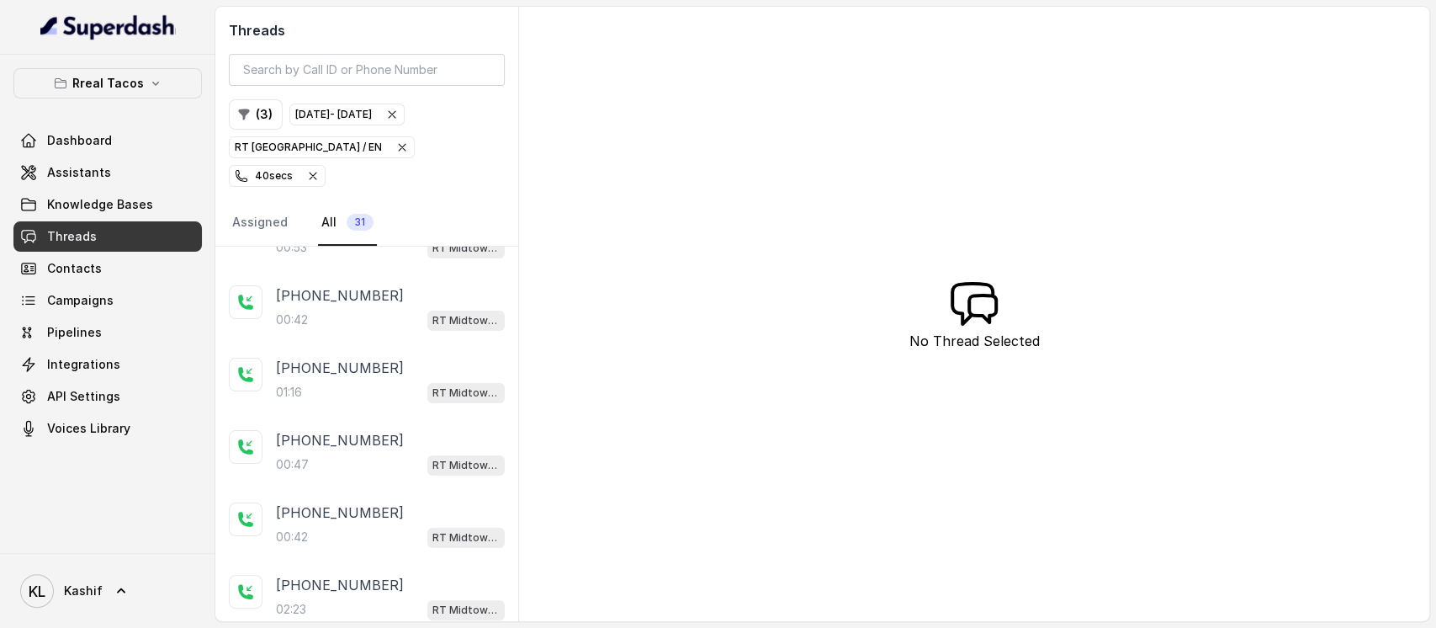
scroll to position [356, 0]
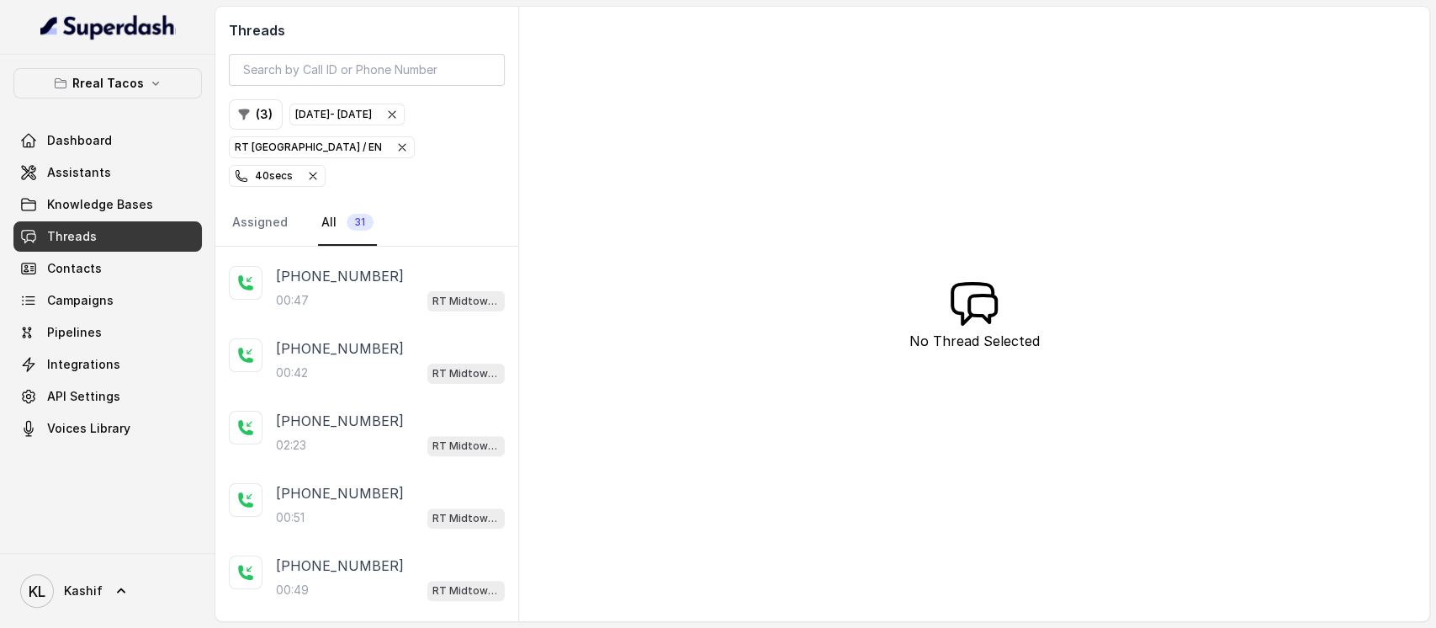
click at [395, 627] on p "Load more conversations" at bounding box center [366, 638] width 165 height 20
click at [397, 627] on p "Load more conversations" at bounding box center [366, 638] width 165 height 20
click at [392, 627] on p "Load more conversations" at bounding box center [366, 638] width 165 height 20
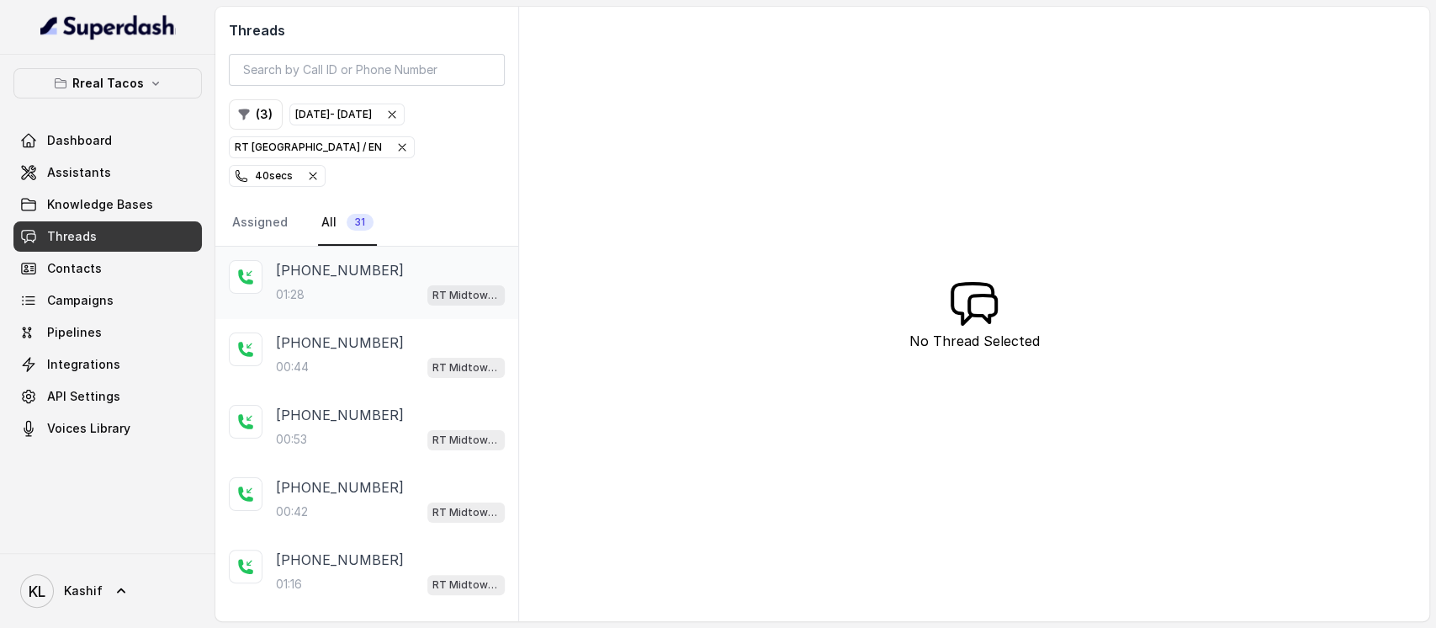
click at [365, 283] on div "01:28 RT Midtown / EN" at bounding box center [390, 294] width 229 height 22
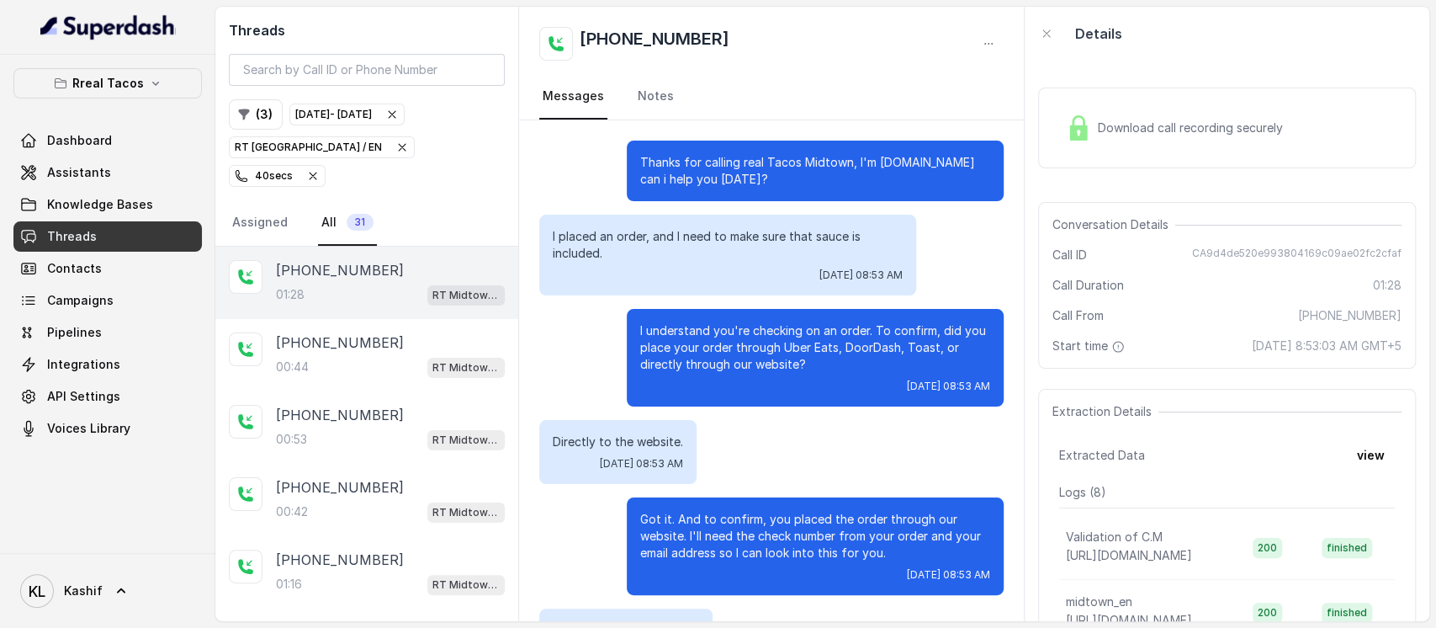
click at [283, 151] on p "RT West Midtown / EN" at bounding box center [308, 147] width 147 height 17
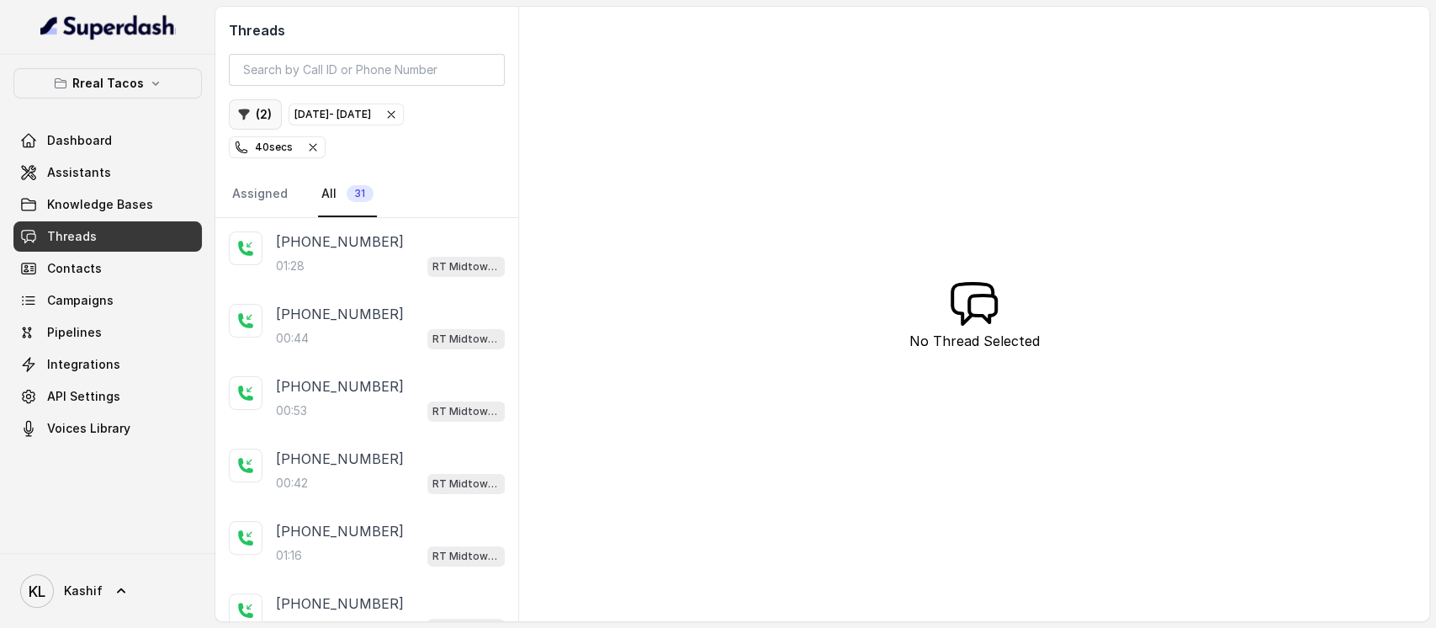
click at [257, 116] on button "( 2 )" at bounding box center [255, 114] width 53 height 30
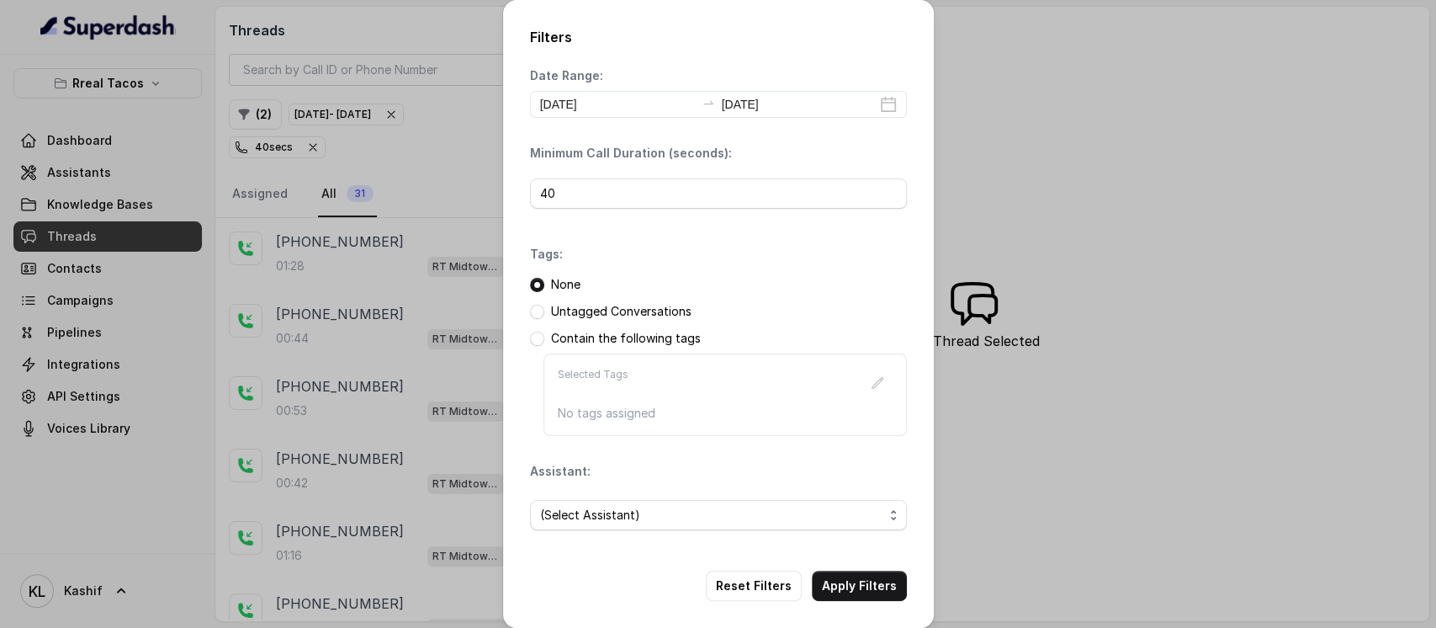
click at [456, 77] on div "Filters Date Range: [DATE] [DATE] Minimum Call Duration (seconds): 40 Tags: Non…" at bounding box center [718, 314] width 1436 height 628
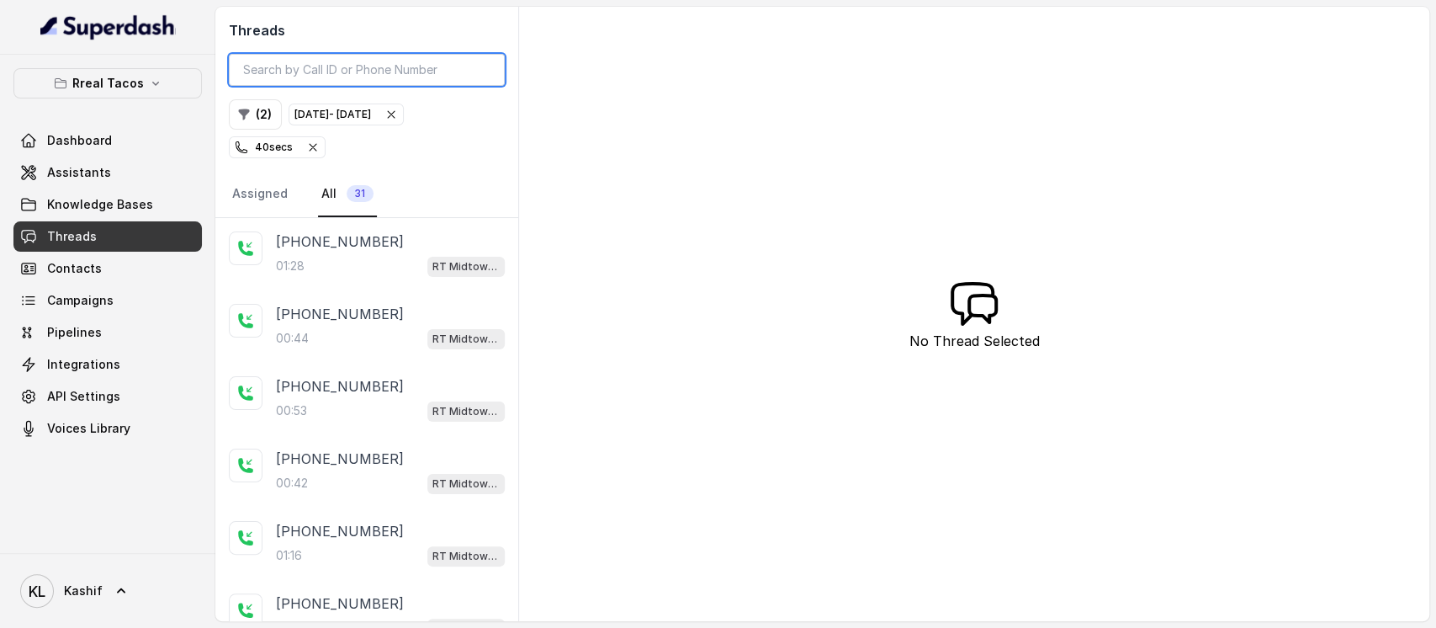
click at [456, 77] on input "search" at bounding box center [367, 70] width 276 height 32
paste input "CA79cb3bc1b097d9238b0a7c2ca106d4e9"
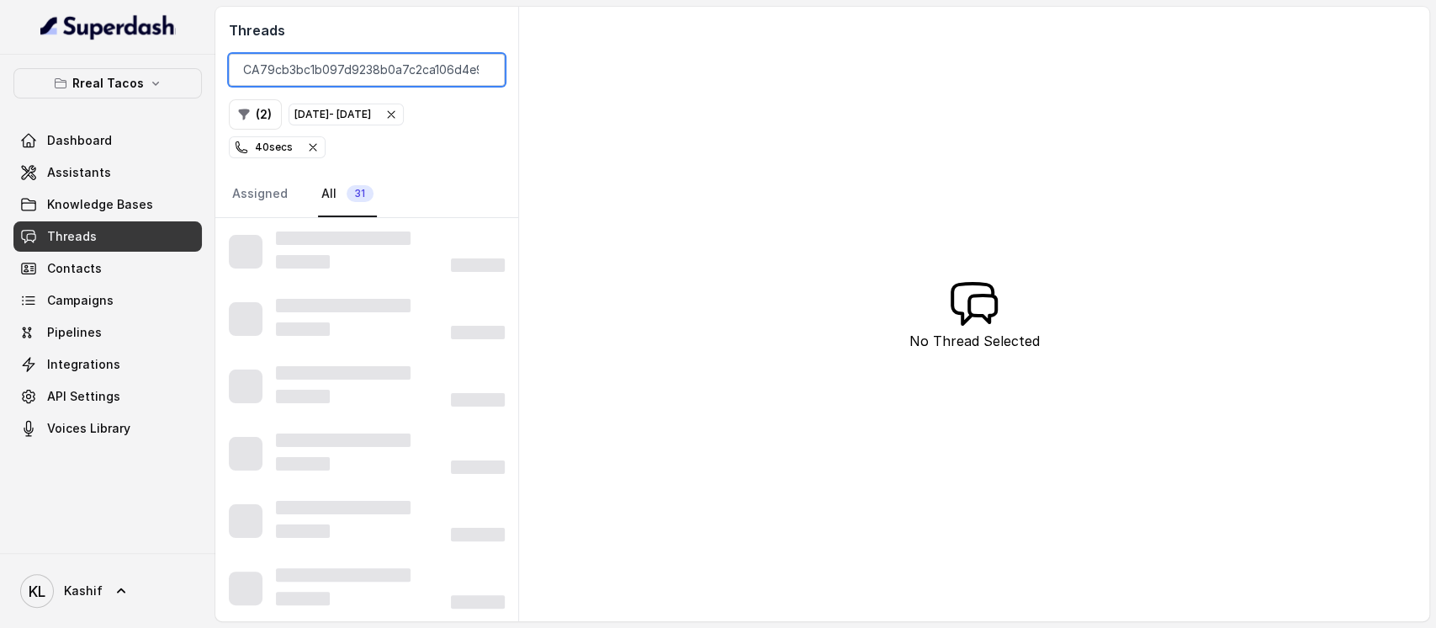
type input "CA79cb3bc1b097d9238b0a7c2ca106d4e9"
click at [398, 118] on icon "button" at bounding box center [390, 114] width 13 height 13
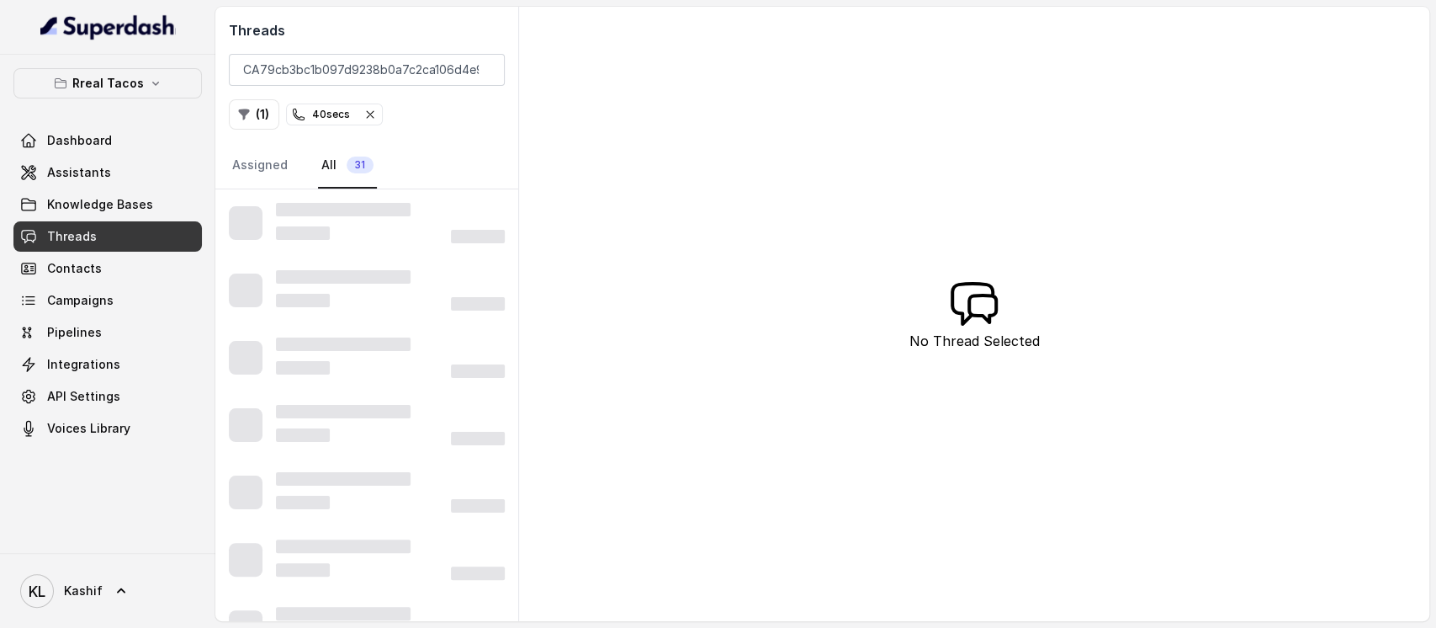
click at [363, 109] on icon "button" at bounding box center [369, 114] width 13 height 13
click at [471, 60] on input "CA79cb3bc1b097d9238b0a7c2ca106d4e9" at bounding box center [367, 70] width 276 height 32
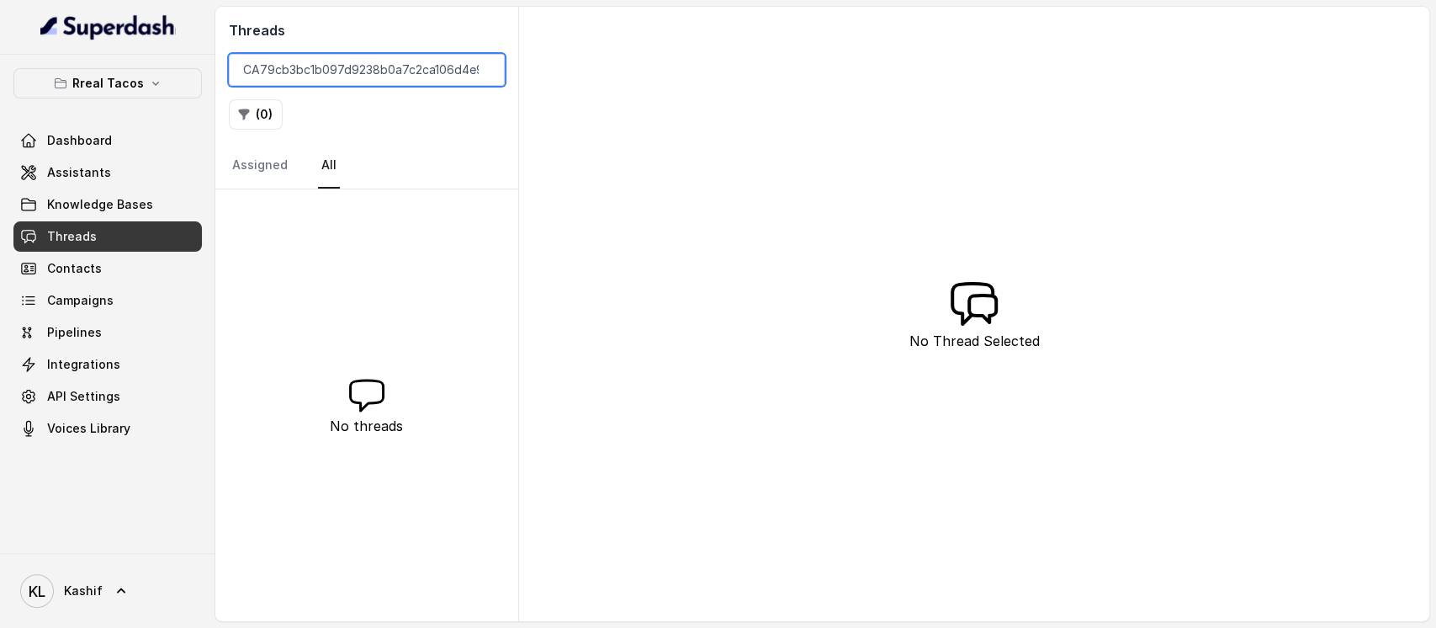
click at [243, 71] on input "CA79cb3bc1b097d9238b0a7c2ca106d4e9" at bounding box center [367, 70] width 276 height 32
click at [246, 165] on link "Assigned" at bounding box center [260, 165] width 62 height 45
click at [476, 64] on input "CA79cb3bc1b097d9238b0a7c2ca106d4e9" at bounding box center [367, 70] width 276 height 32
paste input "CAadbc3405e6d6e06ddf68f739e724edcb"
click at [237, 76] on input "CAadbc3405e6d6e06ddf68f739e724edcb" at bounding box center [367, 70] width 276 height 32
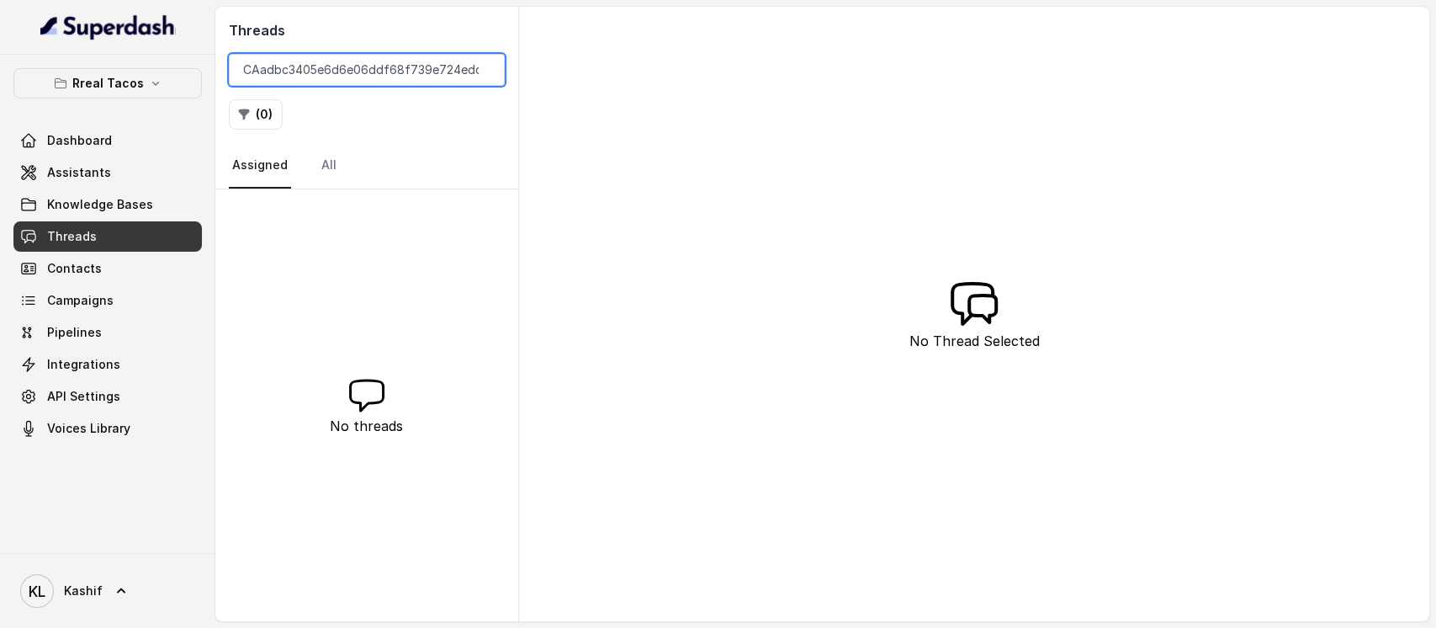
type input "CAadbc3405e6d6e06ddf68f739e724edcb"
click at [327, 170] on link "All 1" at bounding box center [344, 165] width 53 height 45
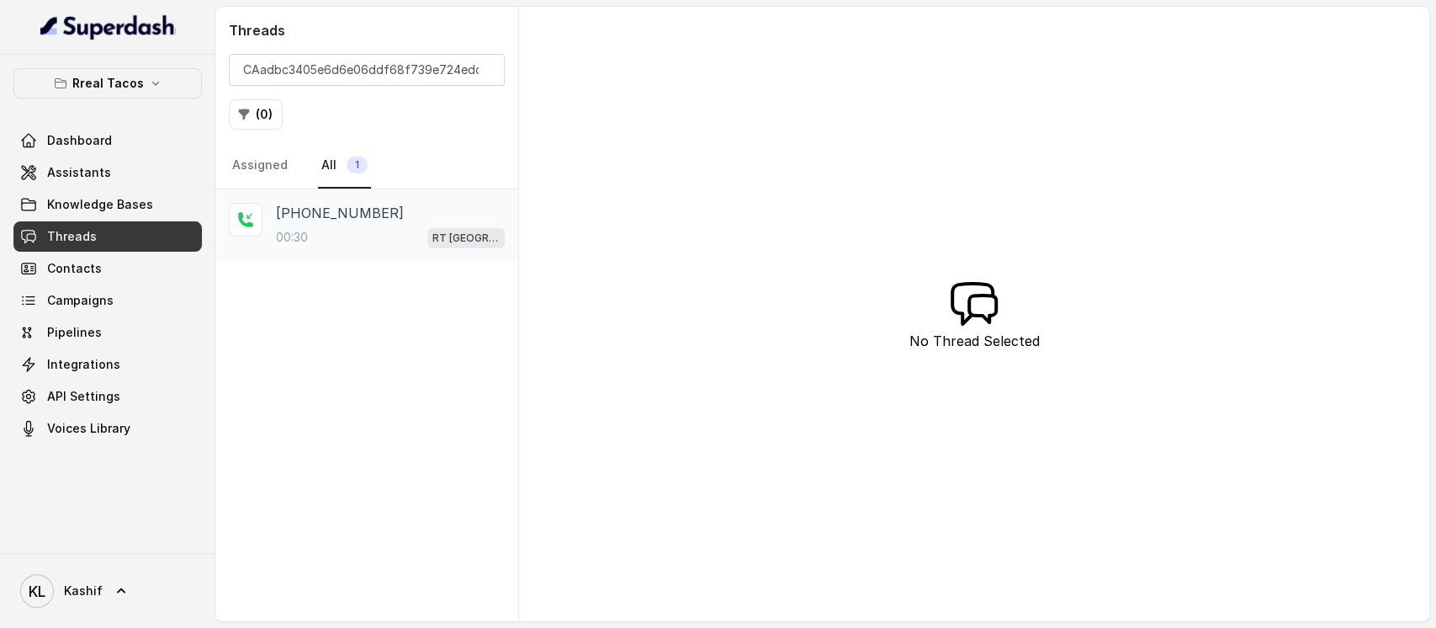
click at [325, 246] on div "+14705482195 00:30 RT West Midtown / EN" at bounding box center [366, 225] width 303 height 72
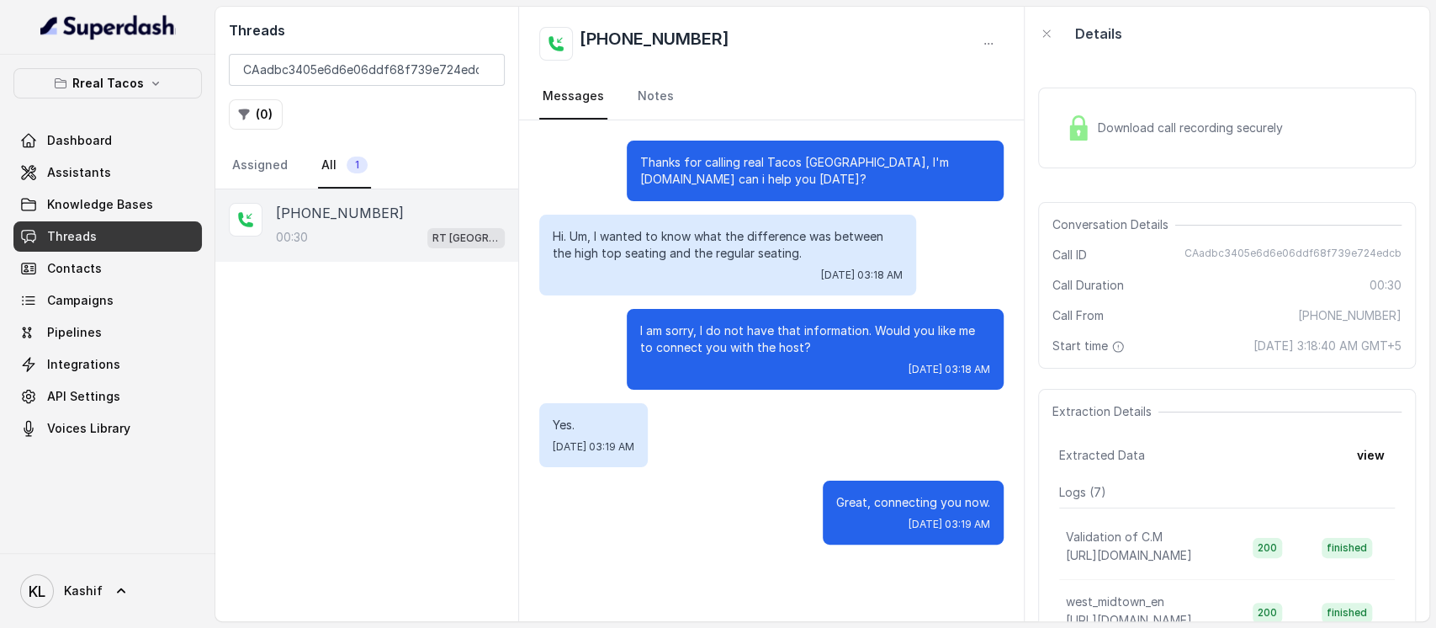
drag, startPoint x: 639, startPoint y: 165, endPoint x: 1017, endPoint y: 532, distance: 527.1
click at [1017, 532] on div "Thanks for calling real Tacos West Midtown, I'm Nacho.How can i help you today?…" at bounding box center [771, 342] width 505 height 444
click at [895, 489] on div "Great, connecting you now. Thu, Oct 2, 2025, 03:19 AM" at bounding box center [913, 512] width 181 height 64
click at [464, 74] on input "CAadbc3405e6d6e06ddf68f739e724edcb" at bounding box center [367, 70] width 276 height 32
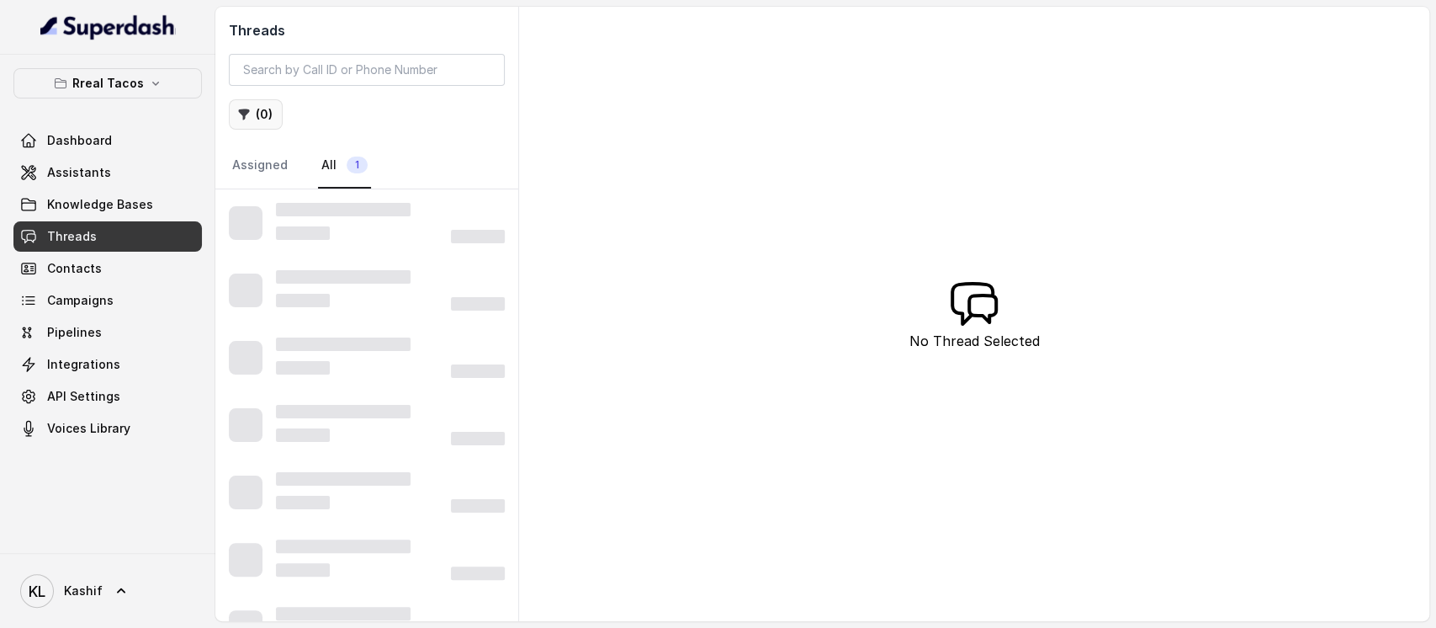
click at [249, 118] on icon "button" at bounding box center [243, 114] width 13 height 13
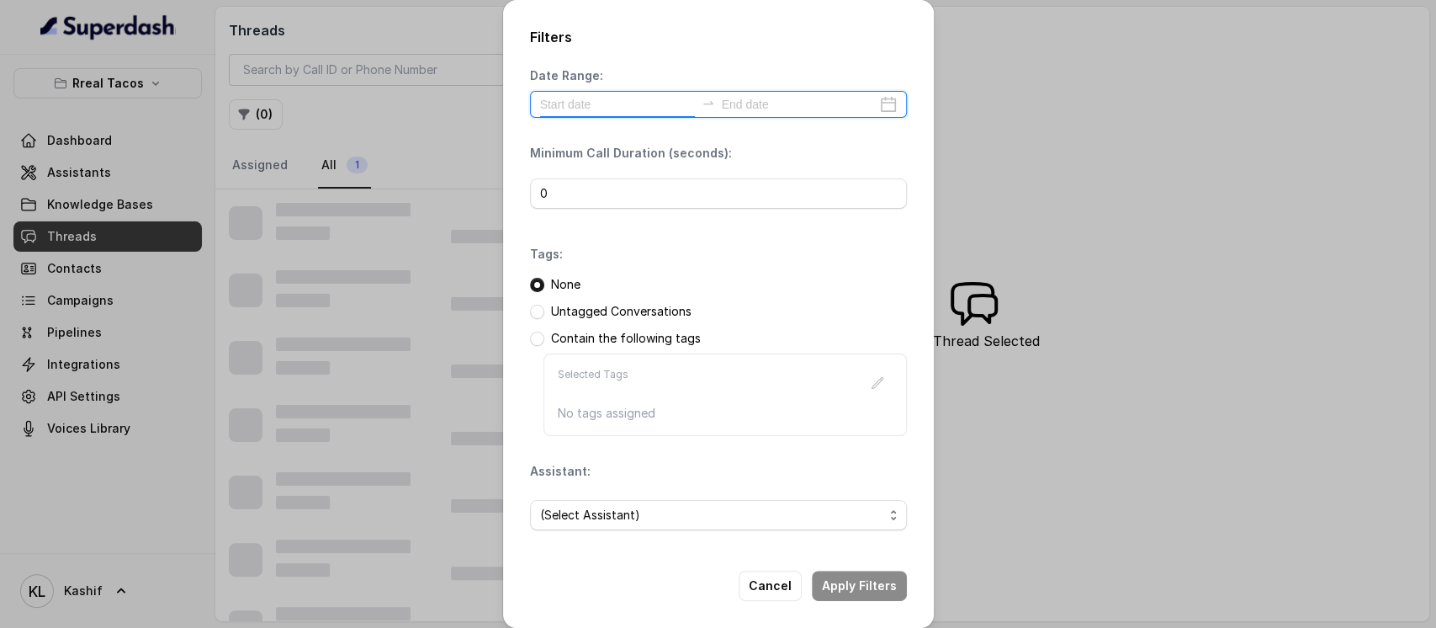
click at [591, 103] on input at bounding box center [617, 104] width 155 height 19
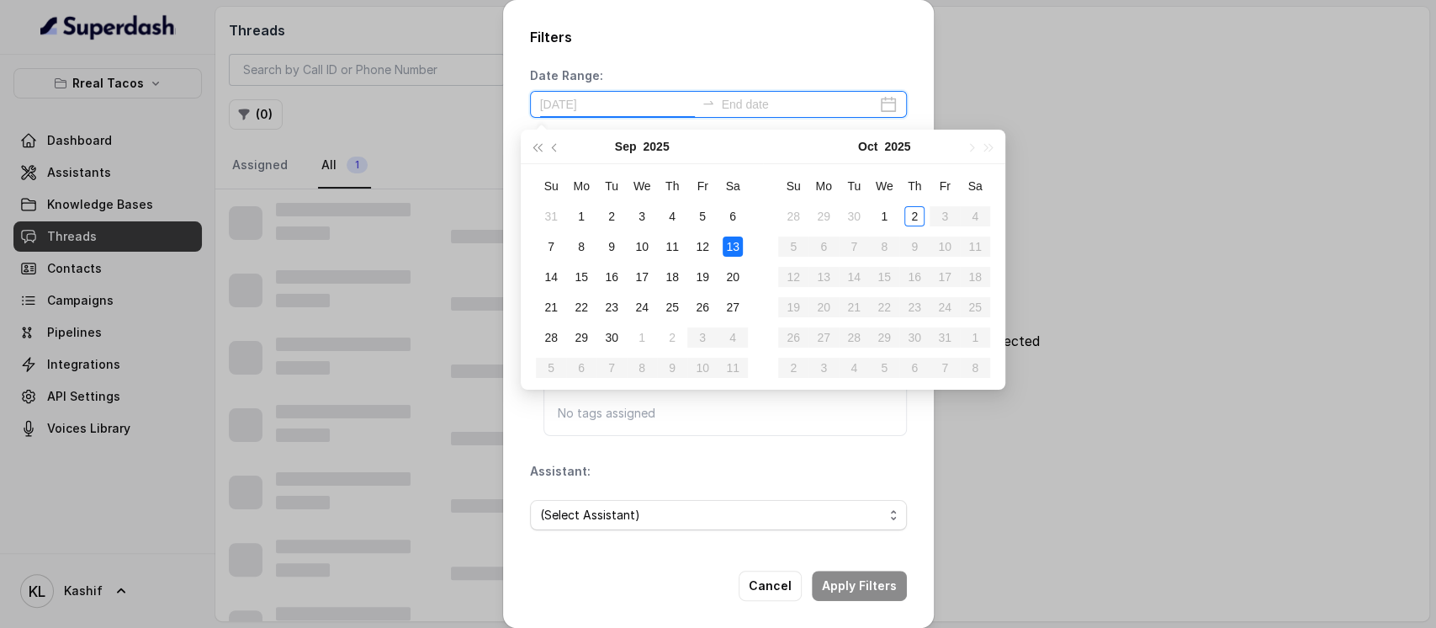
type input "2025-09-06"
type input "[DATE]"
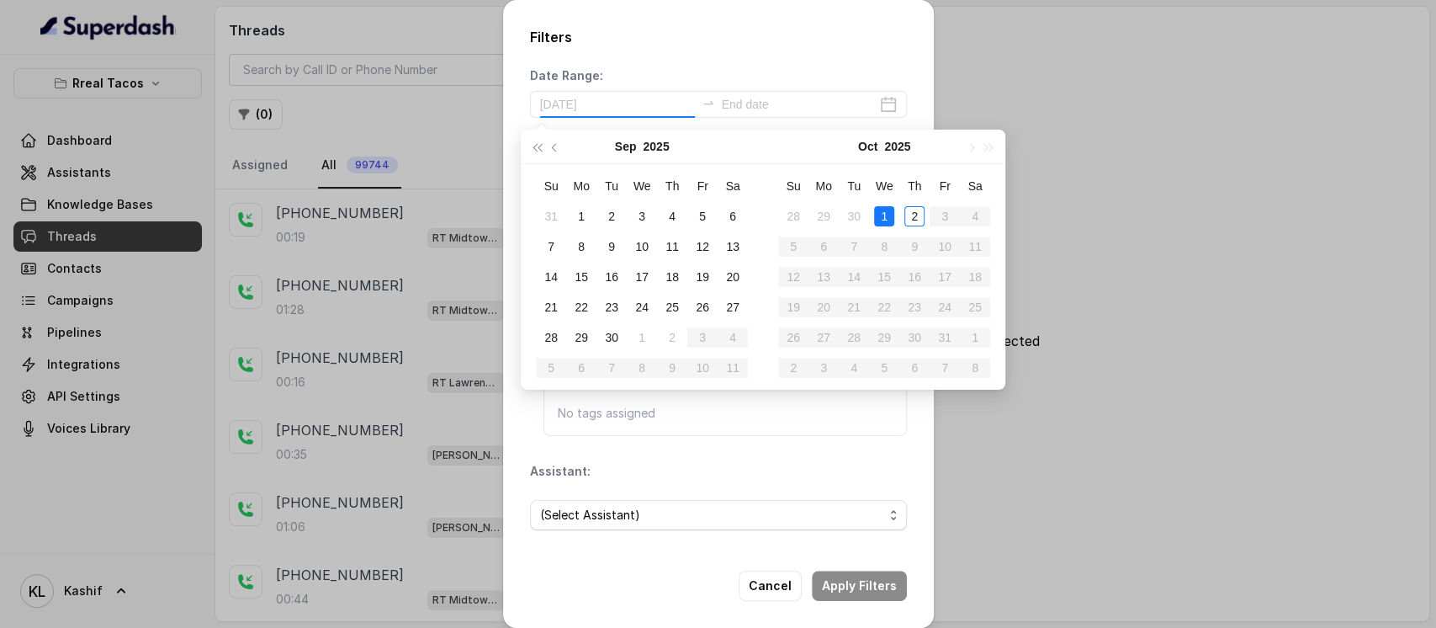
click at [882, 218] on div "1" at bounding box center [884, 216] width 20 height 20
type input "[DATE]"
click at [909, 215] on div "2" at bounding box center [914, 216] width 20 height 20
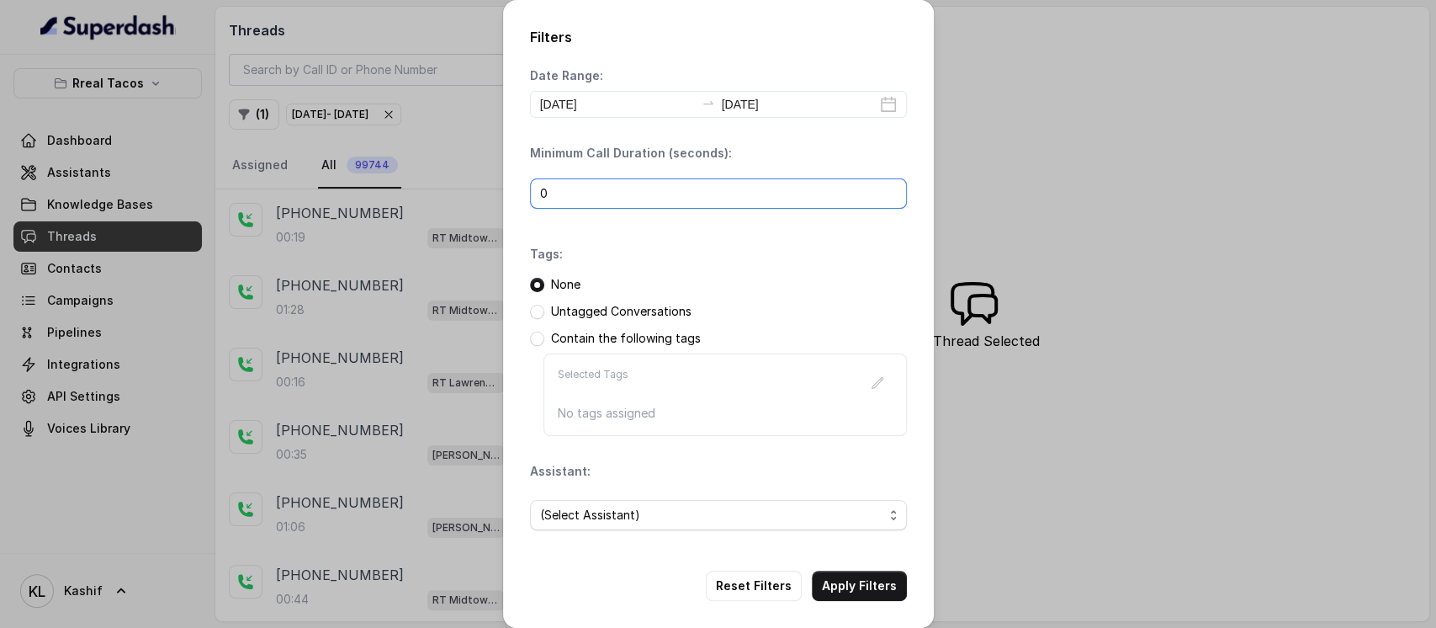
click at [771, 204] on input "0" at bounding box center [718, 193] width 377 height 30
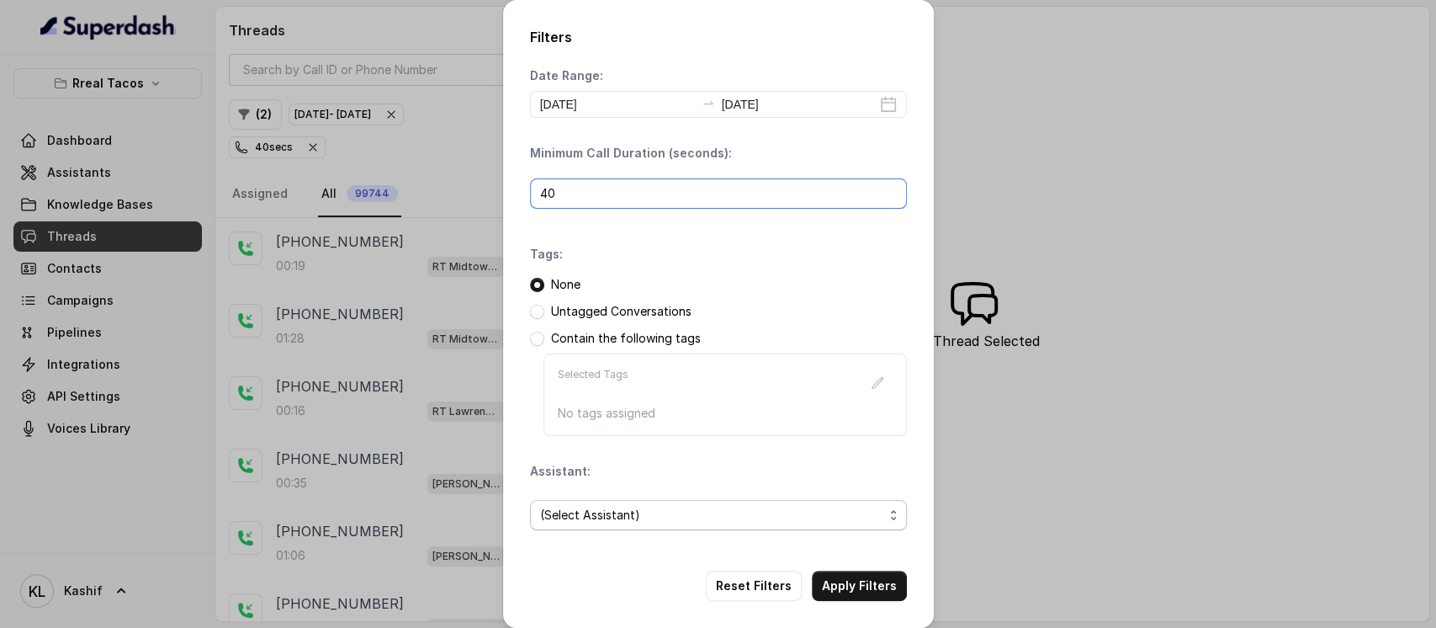
type input "40"
click at [704, 522] on span "(Select Assistant)" at bounding box center [711, 515] width 343 height 20
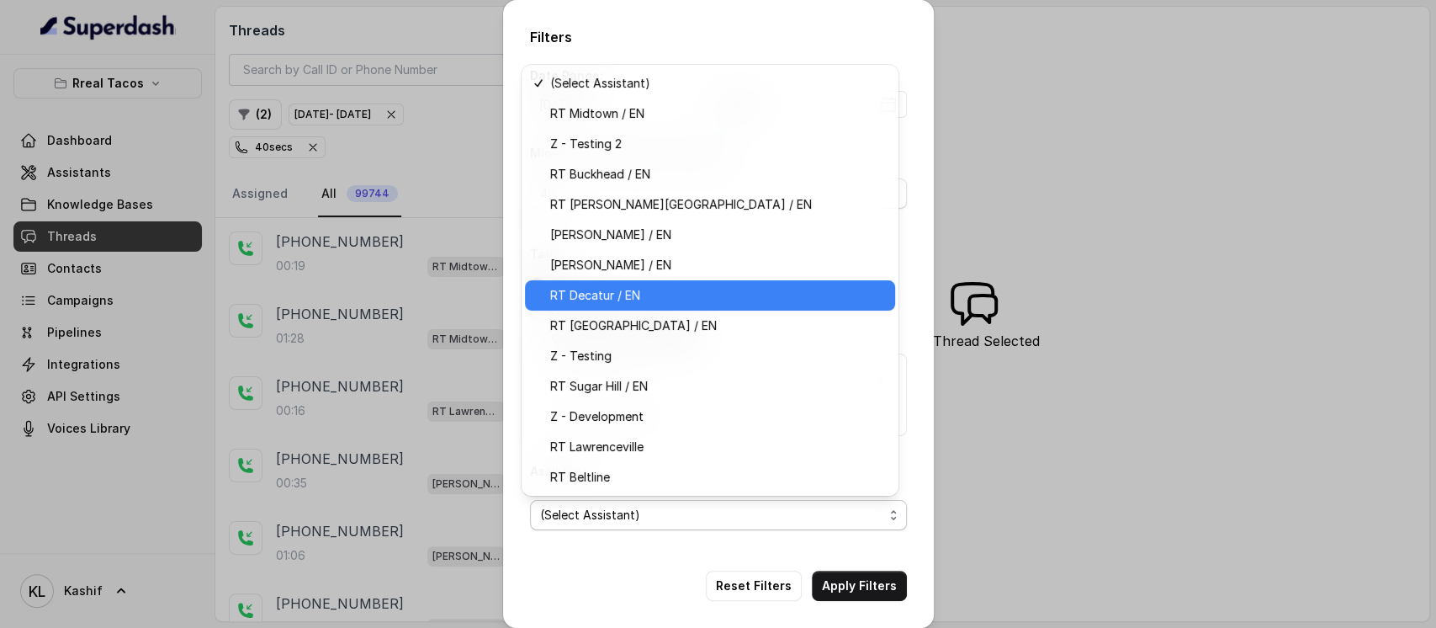
click at [719, 287] on span "RT Decatur / EN" at bounding box center [717, 295] width 335 height 20
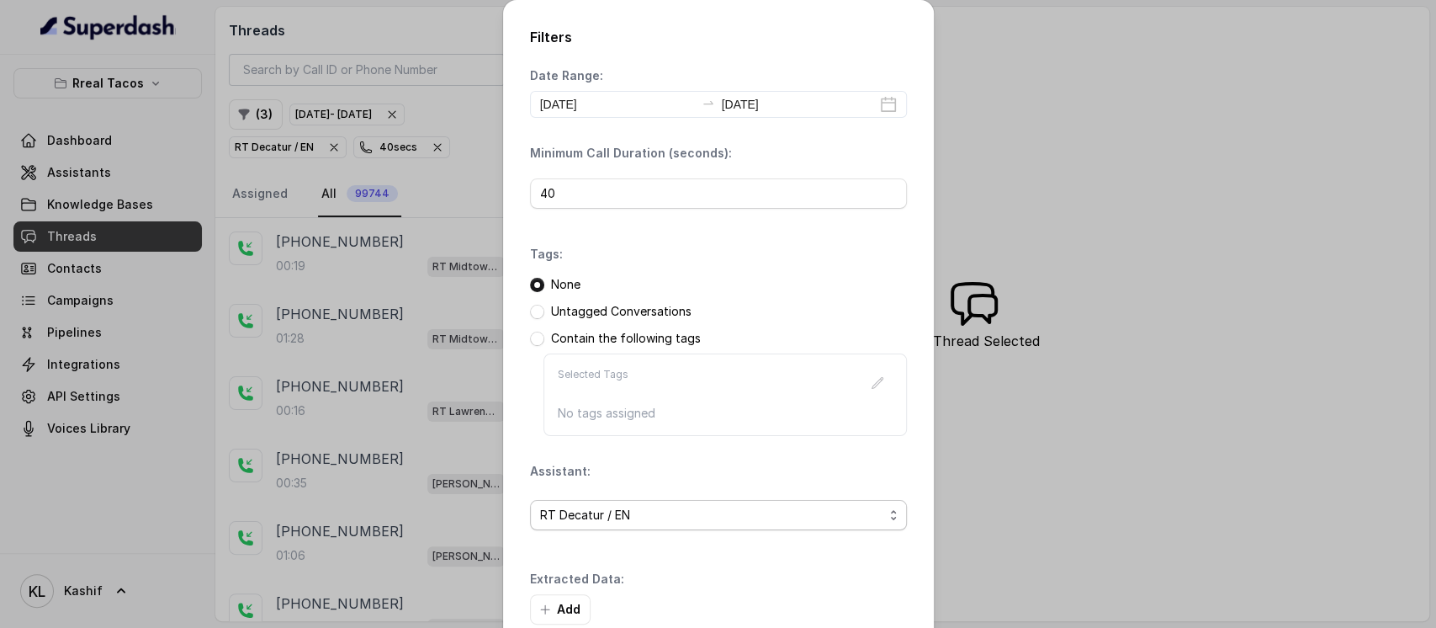
click at [665, 518] on span "RT Decatur / EN" at bounding box center [711, 515] width 343 height 20
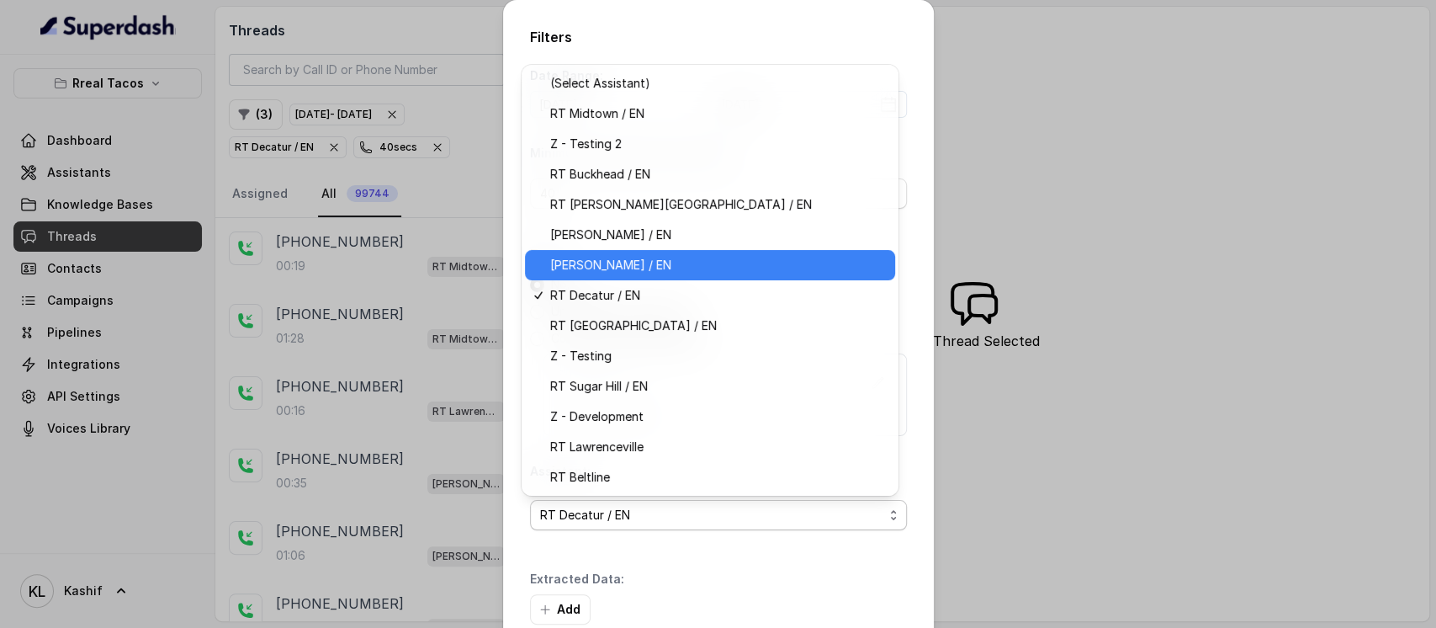
click at [707, 259] on span "RT Chamblee / EN" at bounding box center [717, 265] width 335 height 20
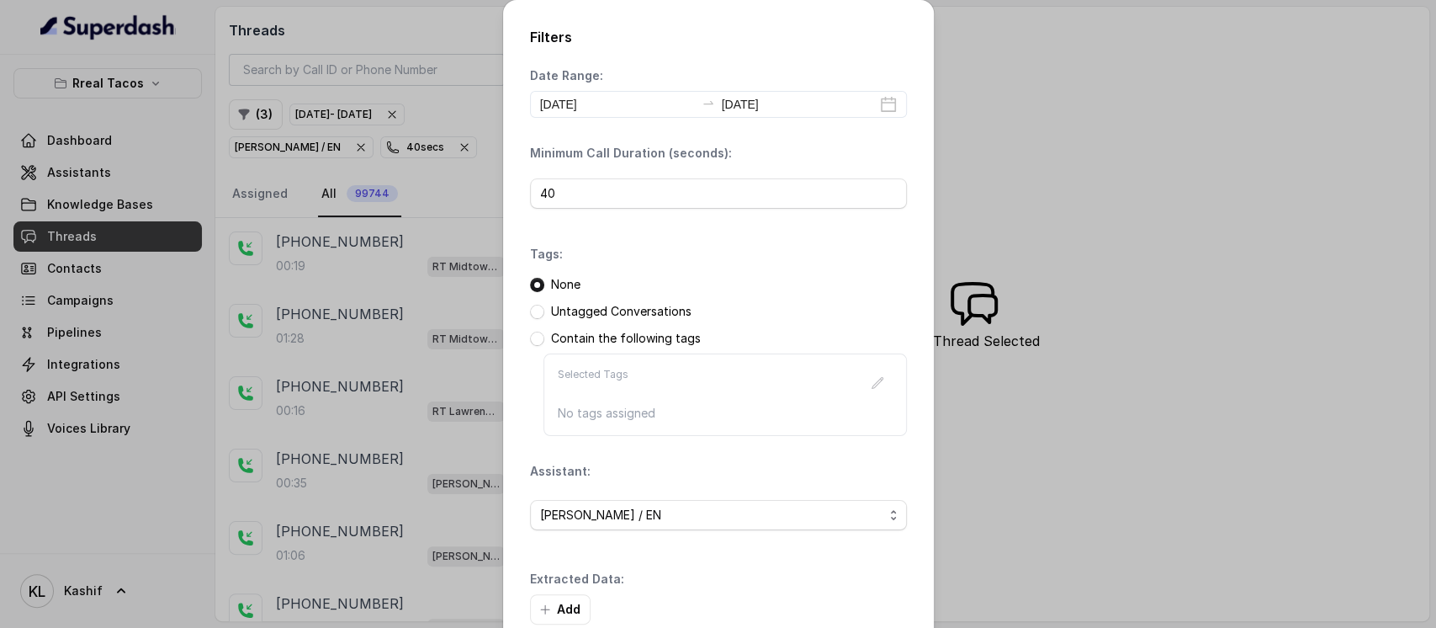
scroll to position [93, 0]
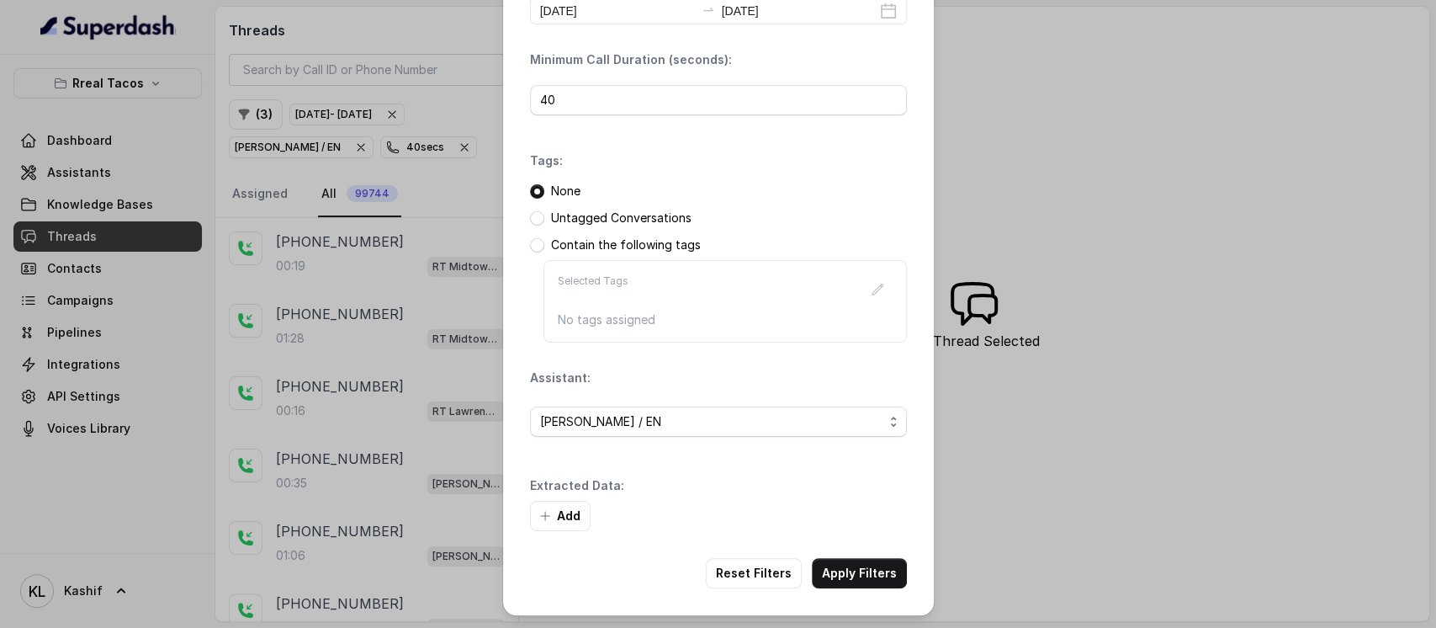
click at [854, 574] on button "Apply Filters" at bounding box center [859, 573] width 95 height 30
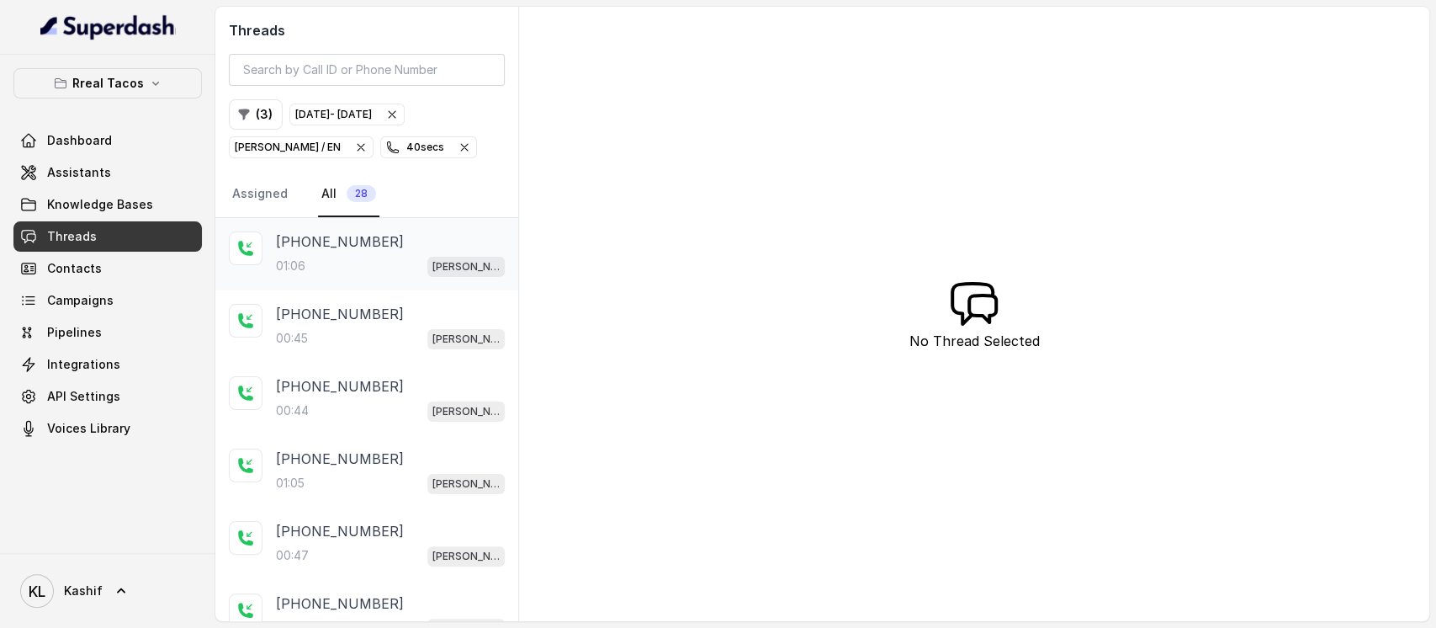
click at [308, 271] on div "01:06 RT Chamblee / EN" at bounding box center [390, 266] width 229 height 22
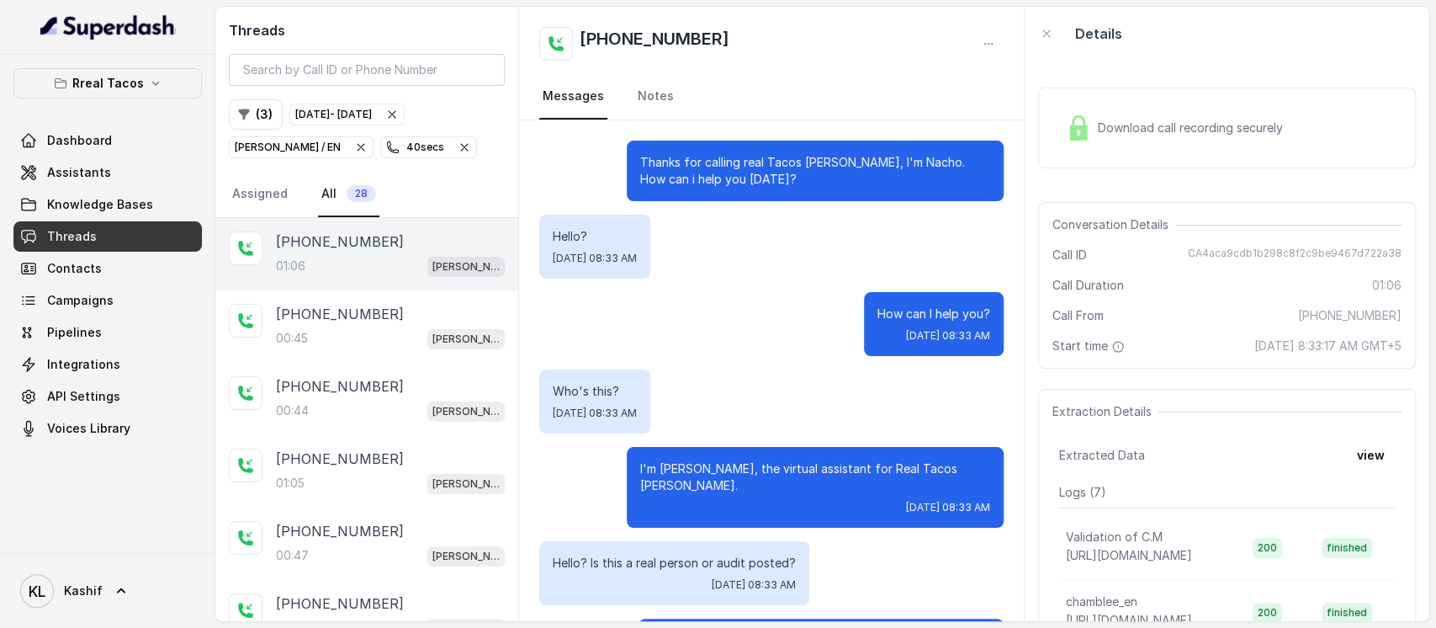
scroll to position [717, 0]
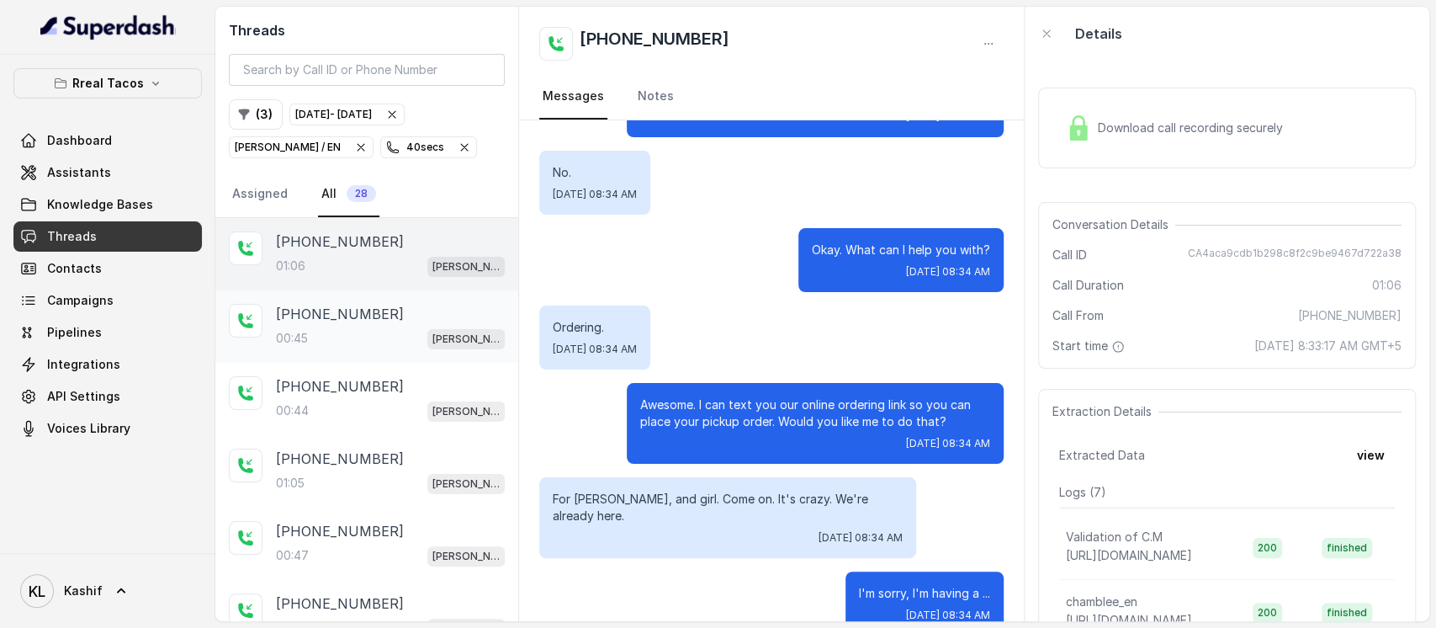
click at [355, 340] on div "00:45 RT Chamblee / EN" at bounding box center [390, 338] width 229 height 22
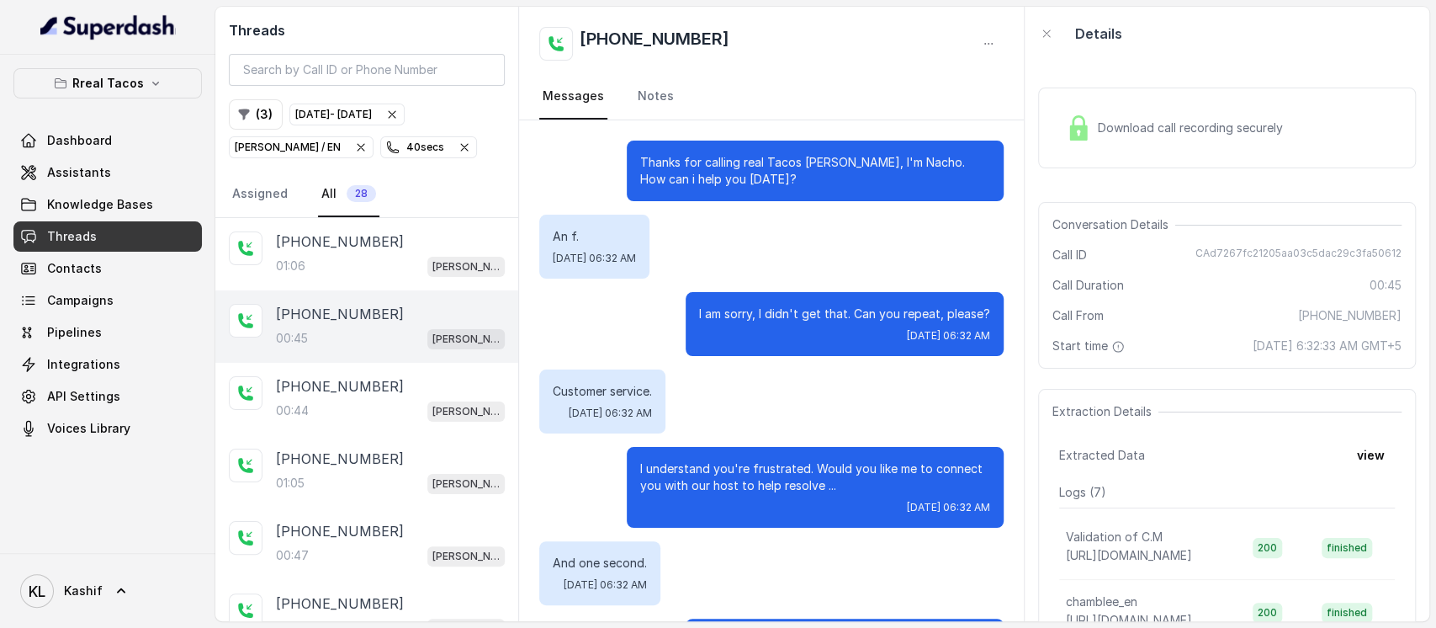
scroll to position [330, 0]
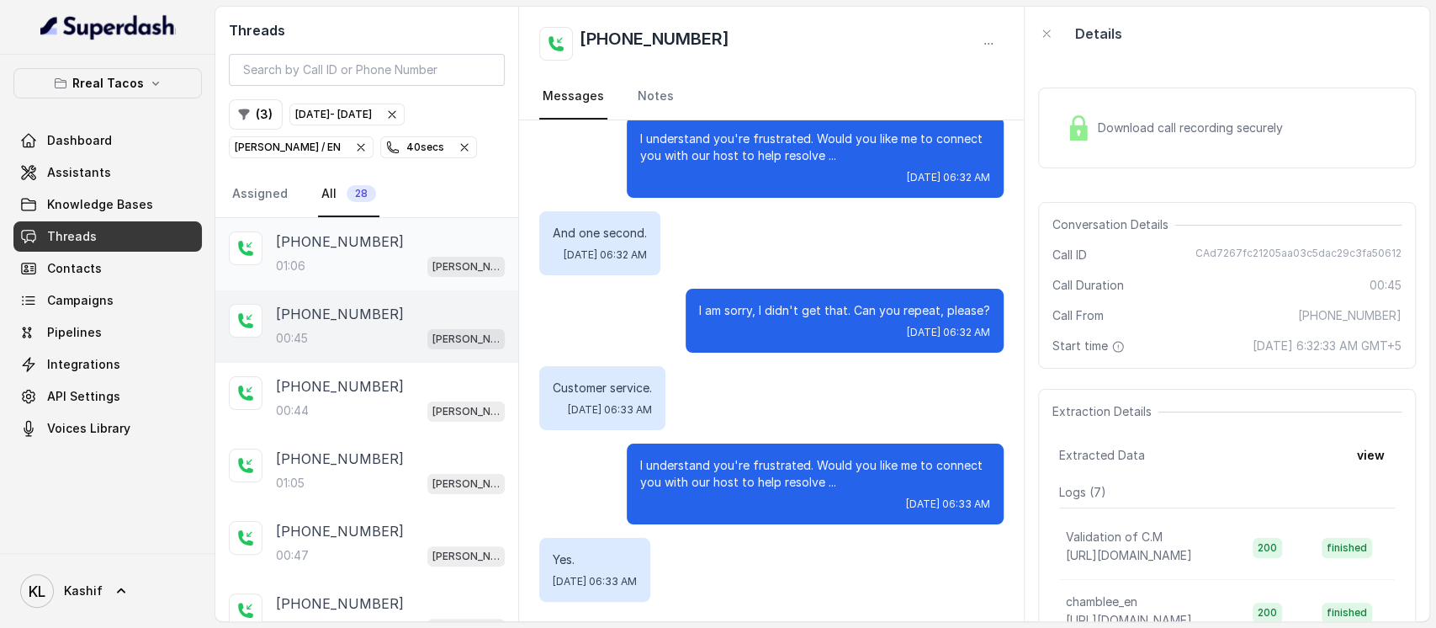
click at [382, 238] on div "+13149207833" at bounding box center [390, 241] width 229 height 20
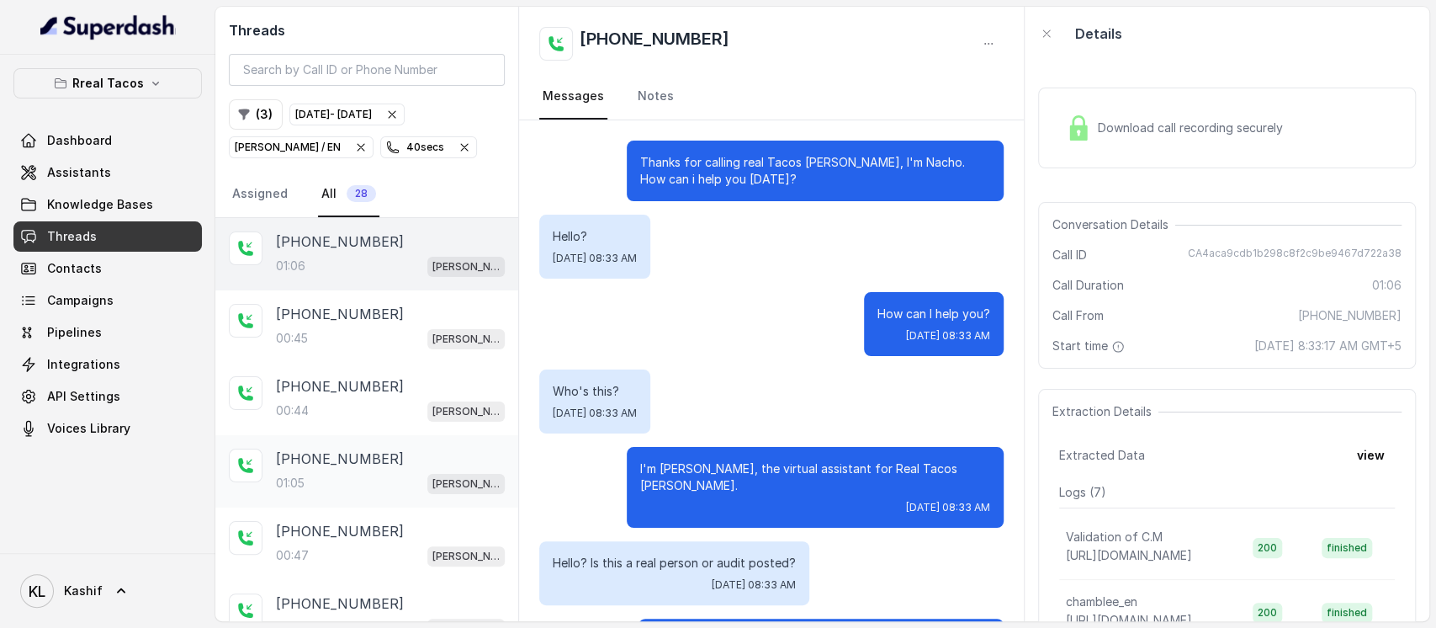
click at [313, 495] on div "+18185611777 01:05 RT Chamblee / EN" at bounding box center [366, 471] width 303 height 72
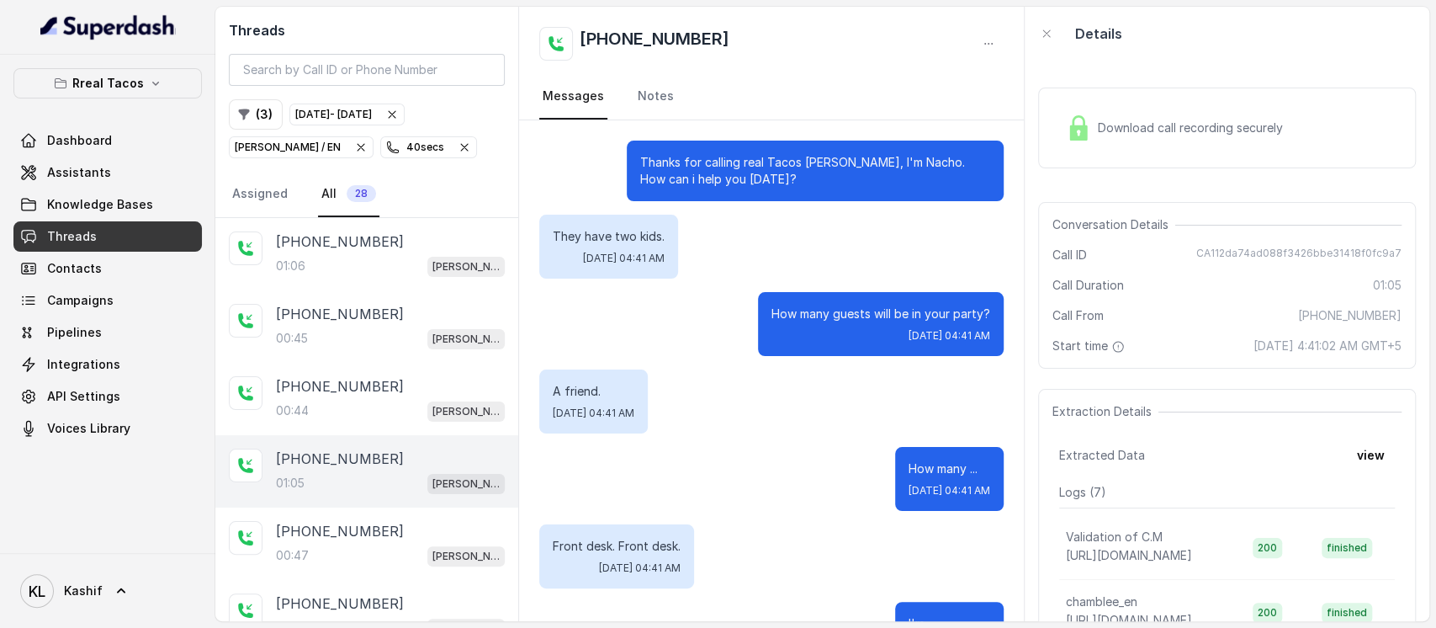
scroll to position [700, 0]
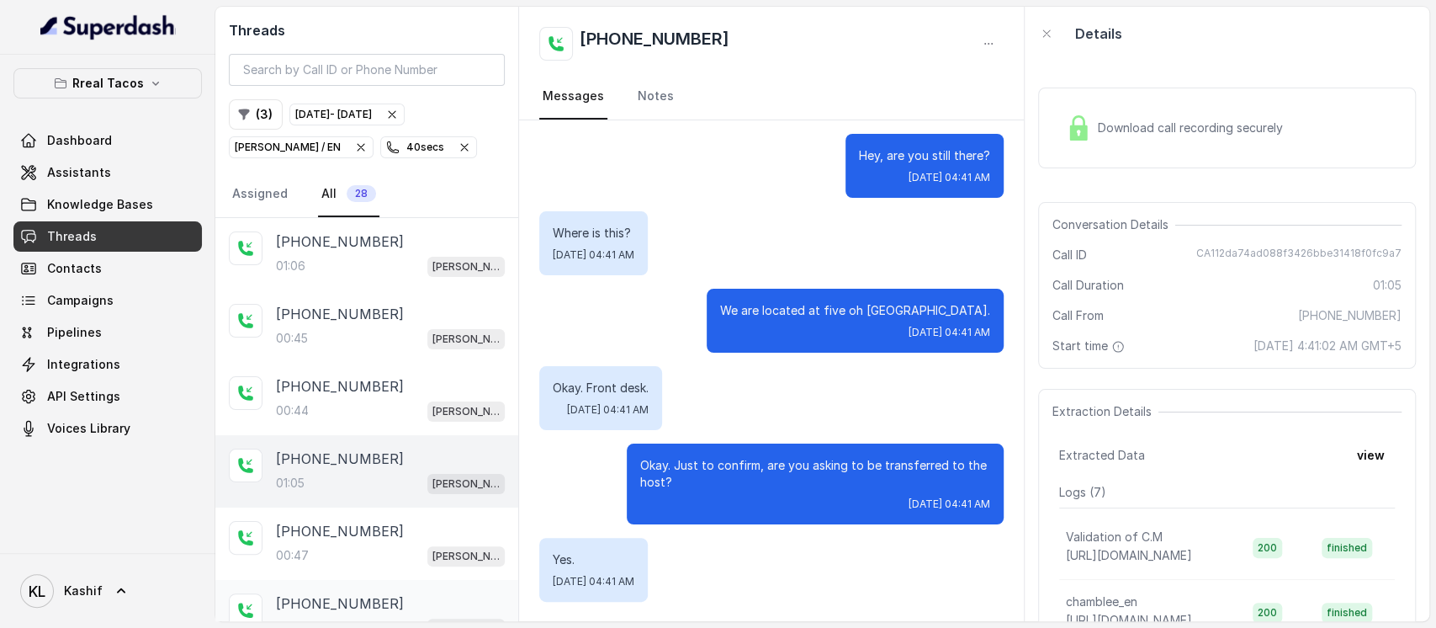
click at [439, 596] on div "+14046417717" at bounding box center [390, 603] width 229 height 20
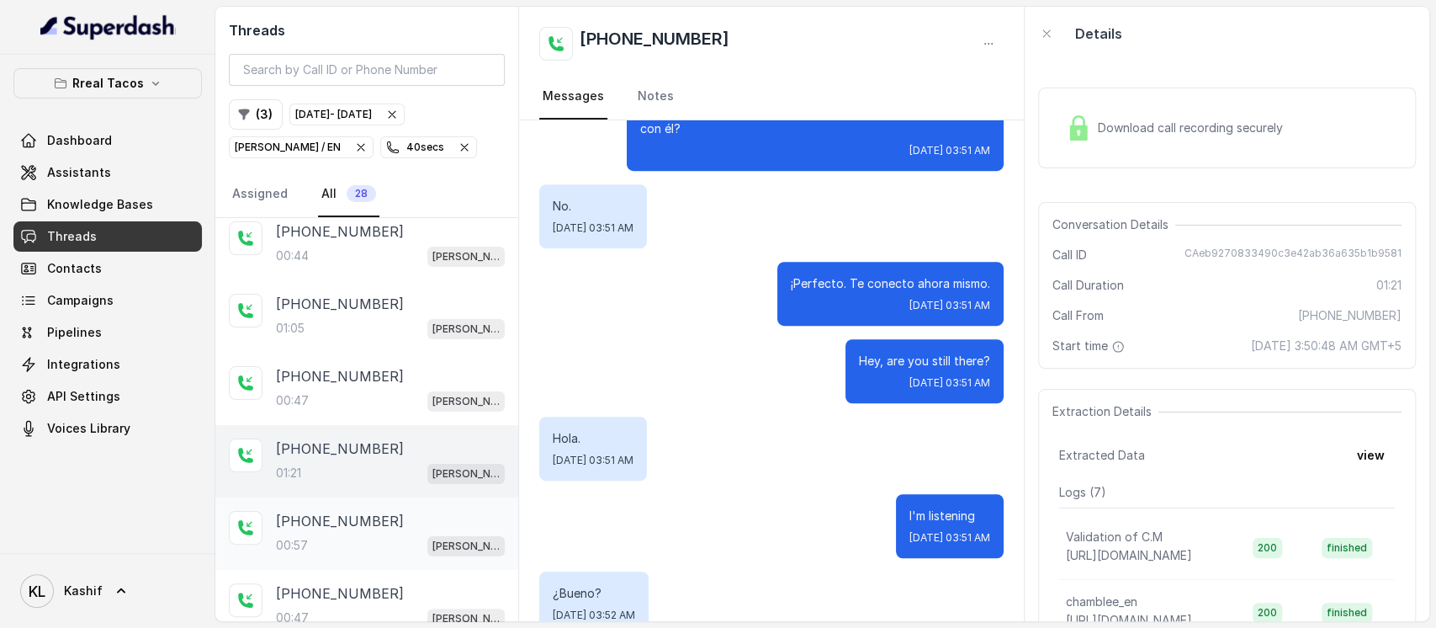
scroll to position [156, 0]
click at [296, 548] on div "+14043455584 00:57 RT Chamblee / EN" at bounding box center [366, 531] width 303 height 72
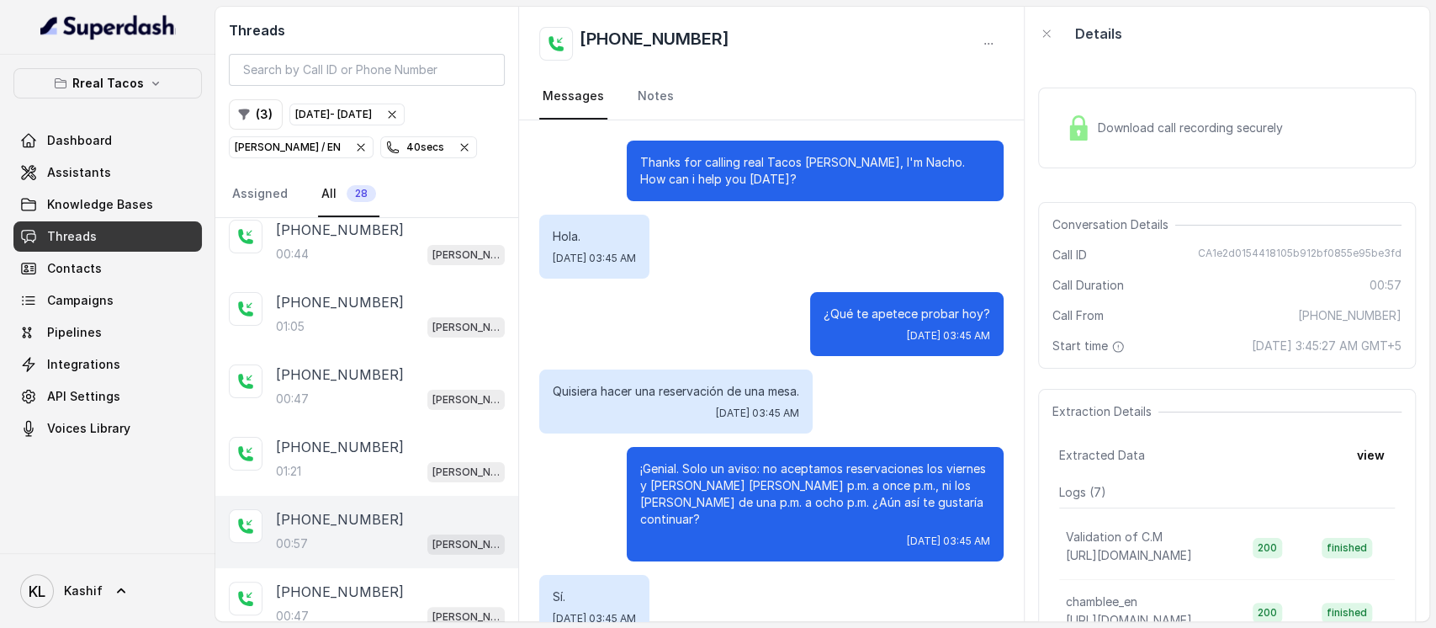
scroll to position [347, 0]
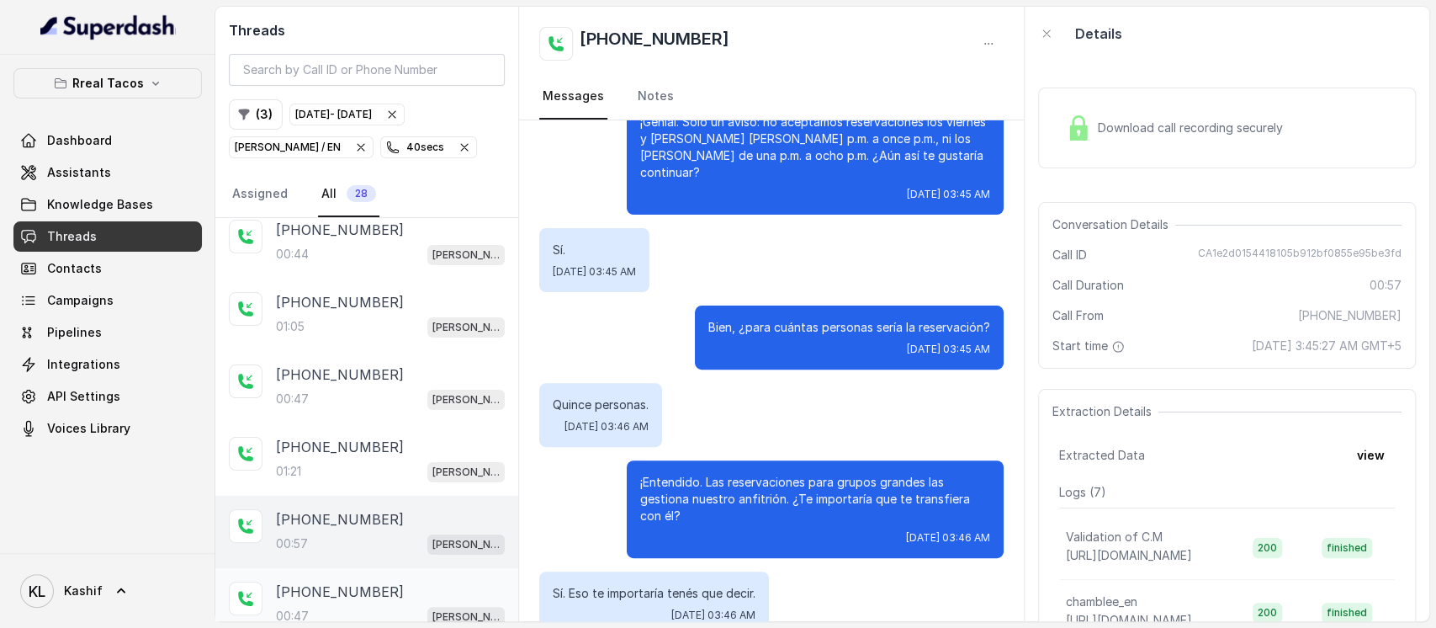
click at [306, 589] on p "+14044449586" at bounding box center [340, 591] width 128 height 20
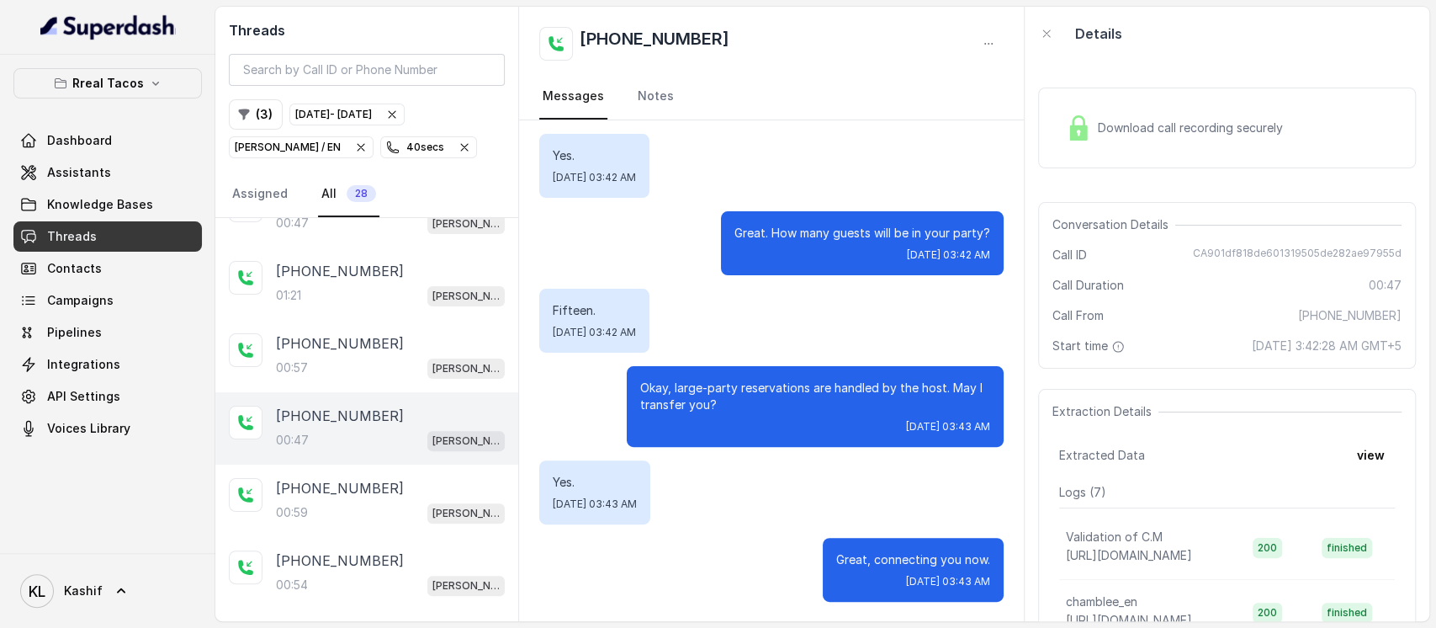
scroll to position [336, 0]
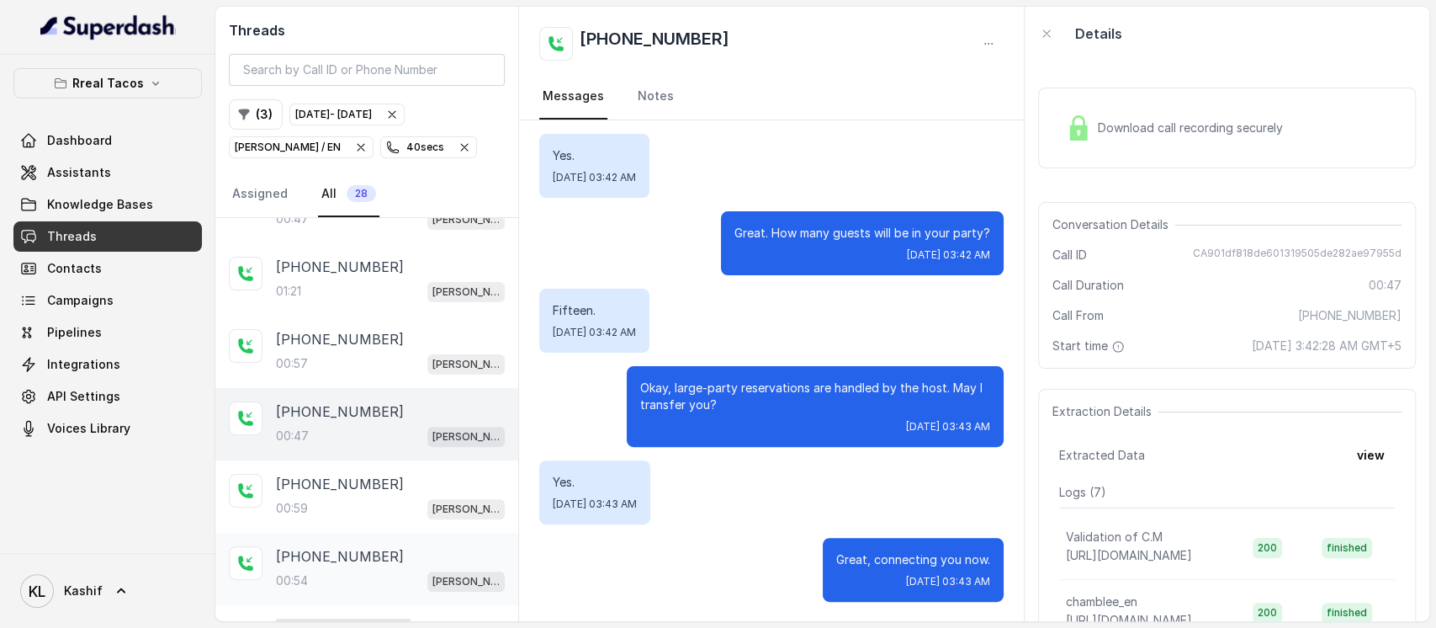
click at [256, 569] on div "+19734388297 00:54 RT Chamblee / EN" at bounding box center [366, 568] width 303 height 72
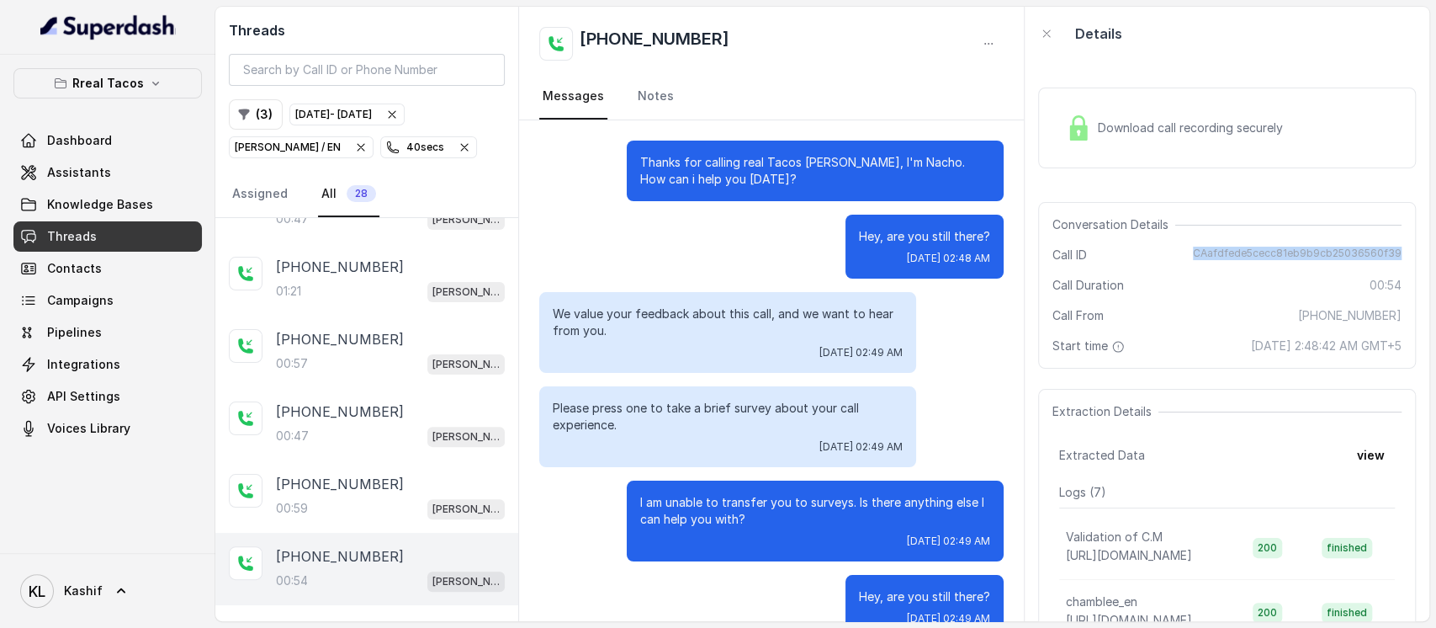
drag, startPoint x: 1198, startPoint y: 251, endPoint x: 1392, endPoint y: 257, distance: 194.4
click at [1392, 257] on div "Conversation Details Call ID CAafdfede5cecc81eb9b9cb25036560f39 Call Duration 0…" at bounding box center [1227, 285] width 378 height 167
copy span "CAafdfede5cecc81eb9b9cb25036560f39"
click at [271, 139] on p "RT Chamblee / EN" at bounding box center [288, 147] width 106 height 17
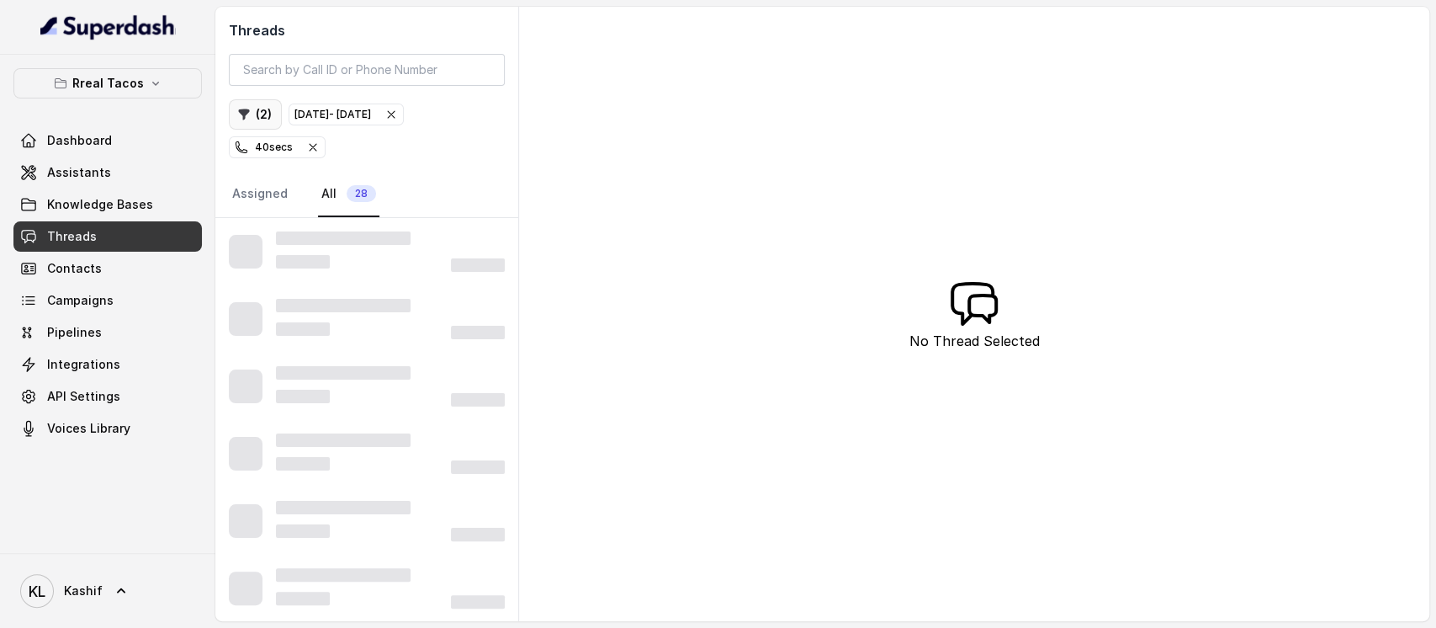
click at [257, 125] on button "( 2 )" at bounding box center [255, 114] width 53 height 30
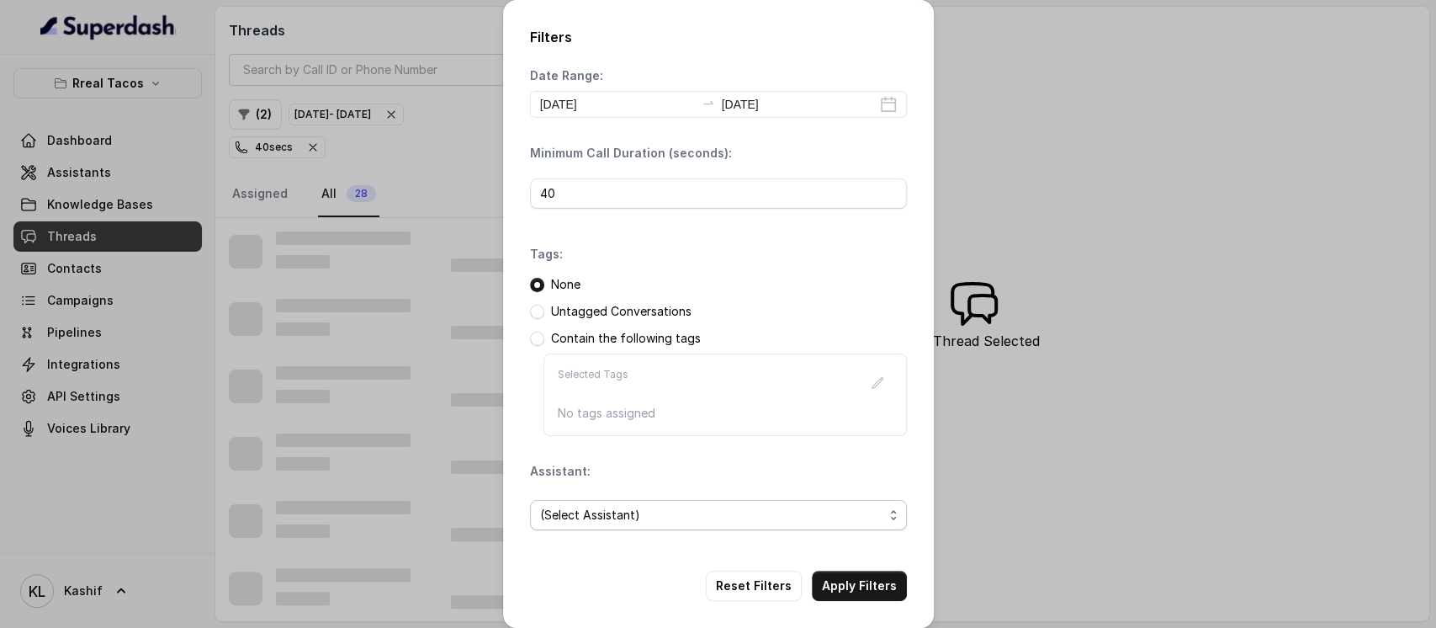
click at [715, 509] on span "(Select Assistant)" at bounding box center [711, 515] width 343 height 20
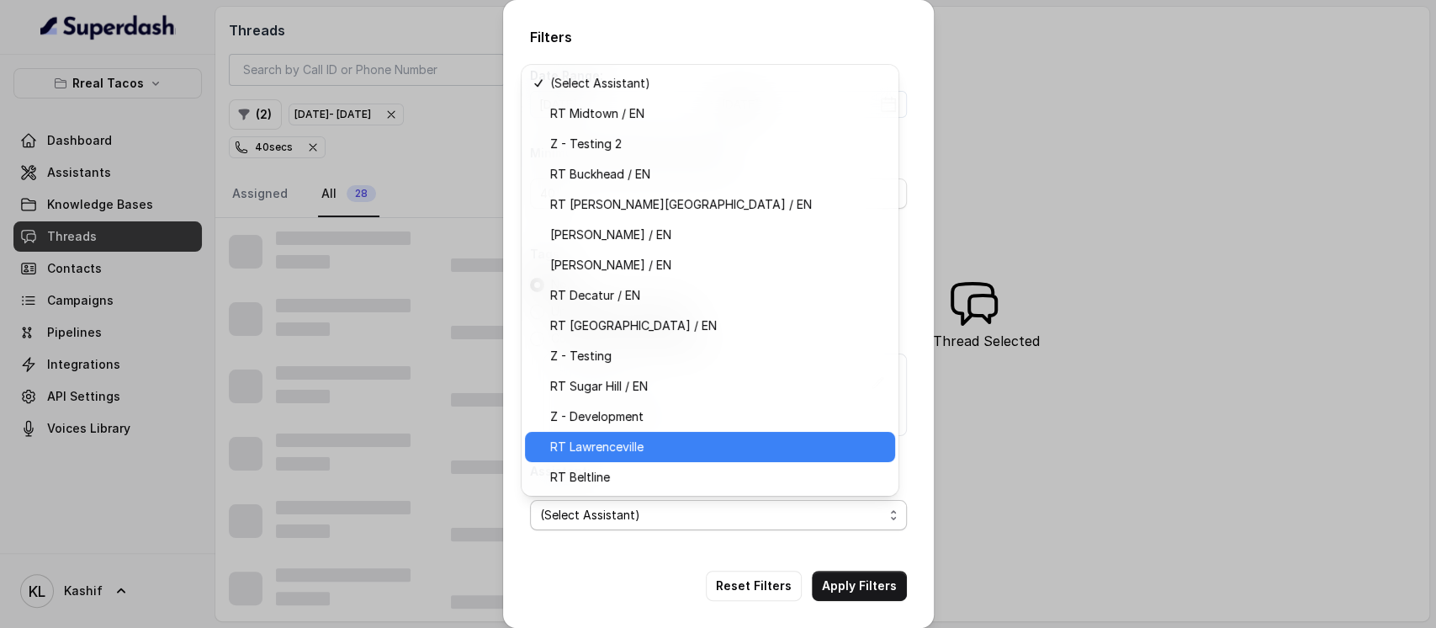
click at [650, 444] on span "RT Lawrenceville" at bounding box center [717, 447] width 335 height 20
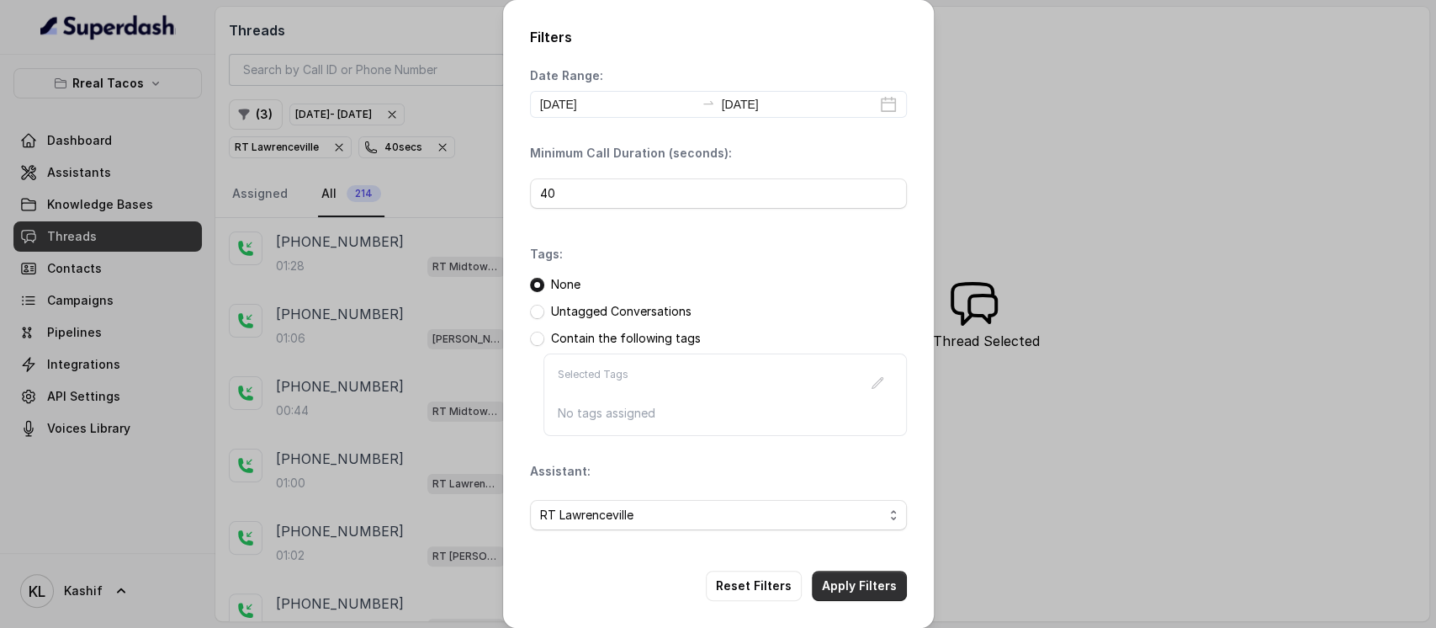
click at [878, 587] on button "Apply Filters" at bounding box center [859, 585] width 95 height 30
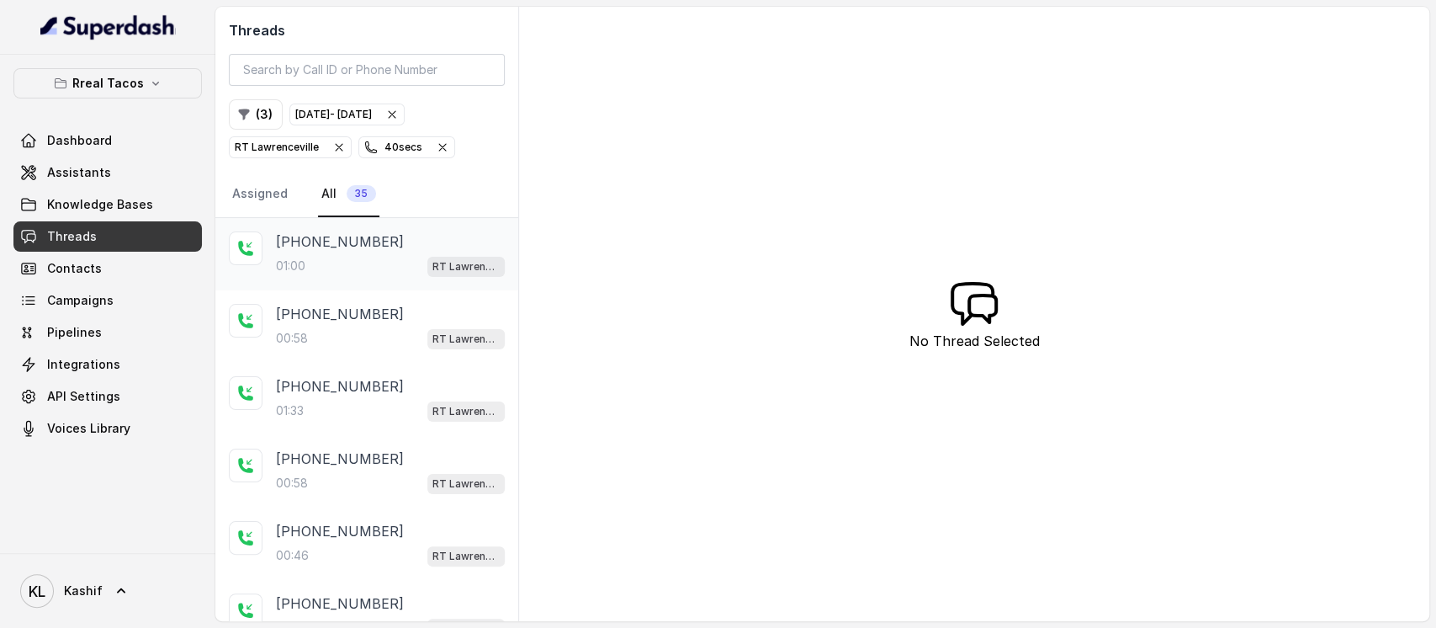
click at [379, 246] on div "+16786513173" at bounding box center [390, 241] width 229 height 20
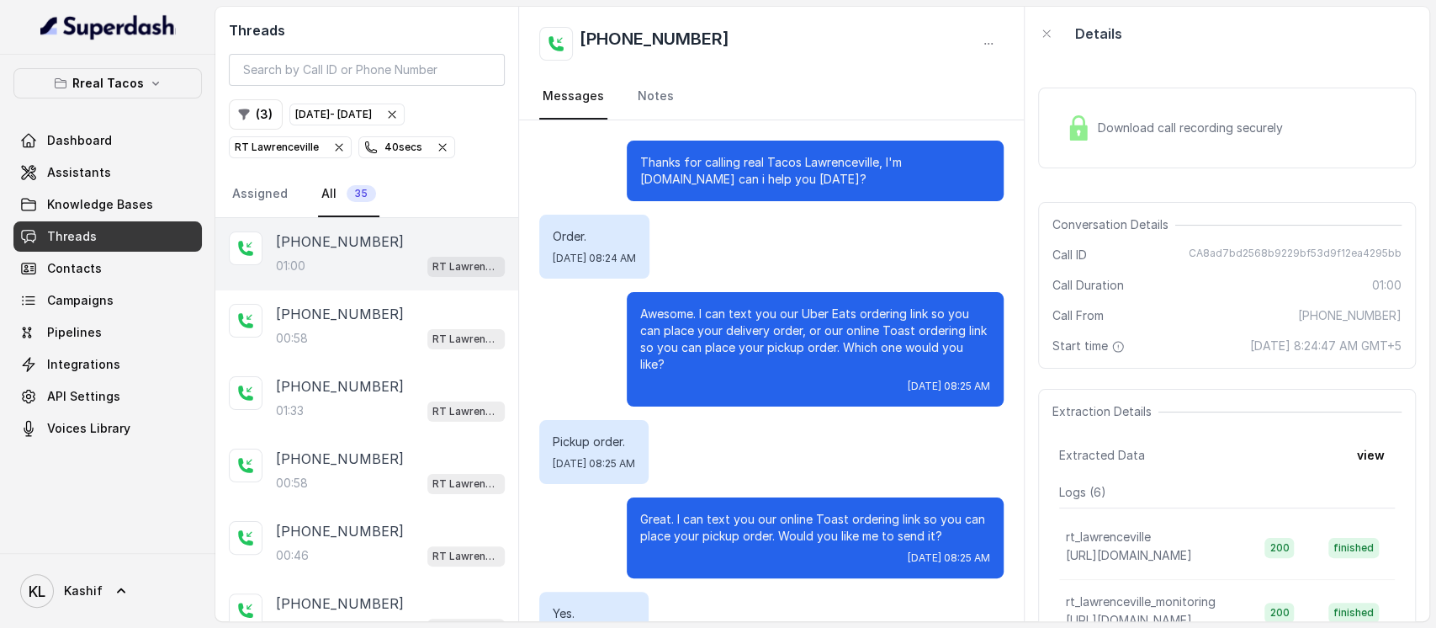
scroll to position [380, 0]
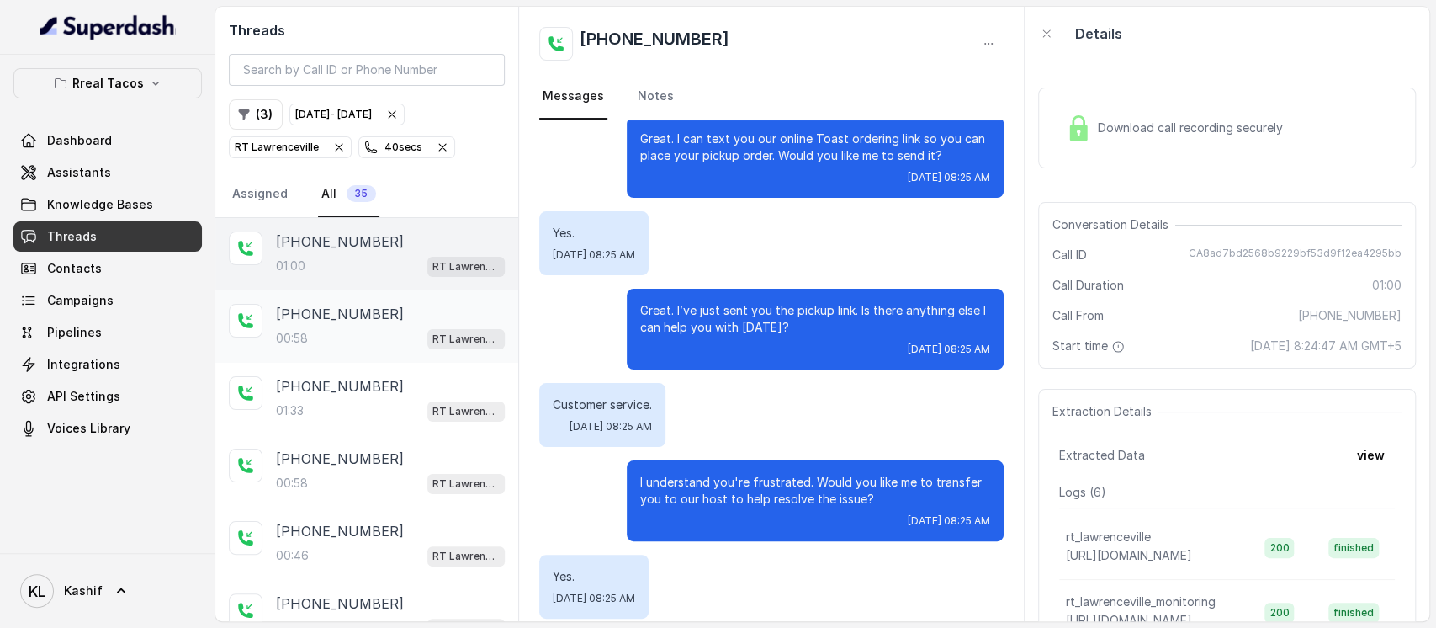
click at [348, 344] on div "00:58 RT Lawrenceville" at bounding box center [390, 338] width 229 height 22
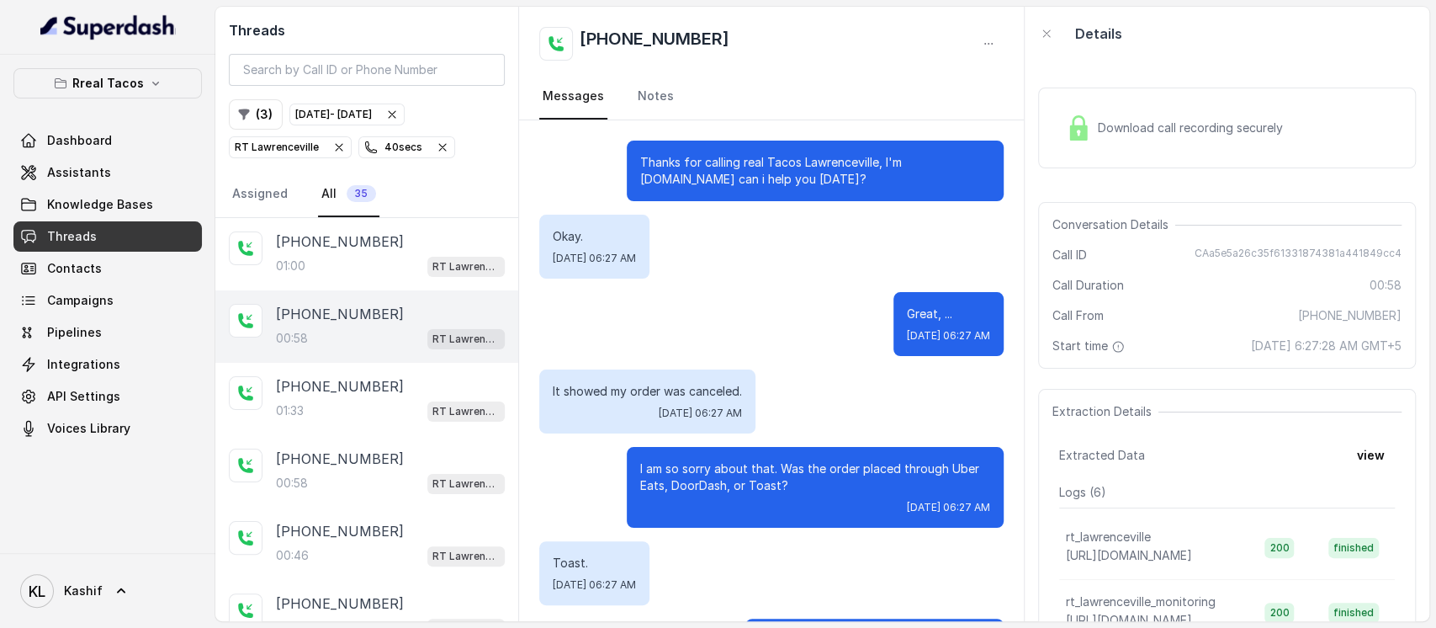
scroll to position [596, 0]
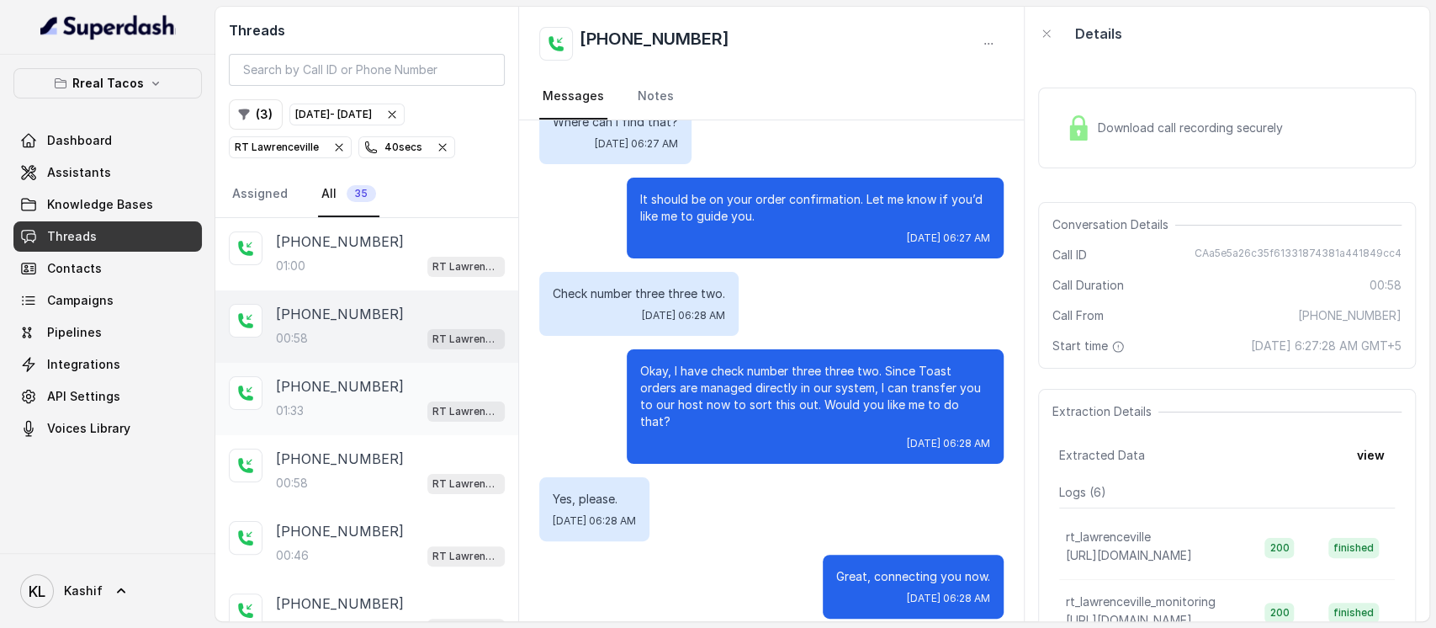
click at [337, 376] on p "+16783158307" at bounding box center [340, 386] width 128 height 20
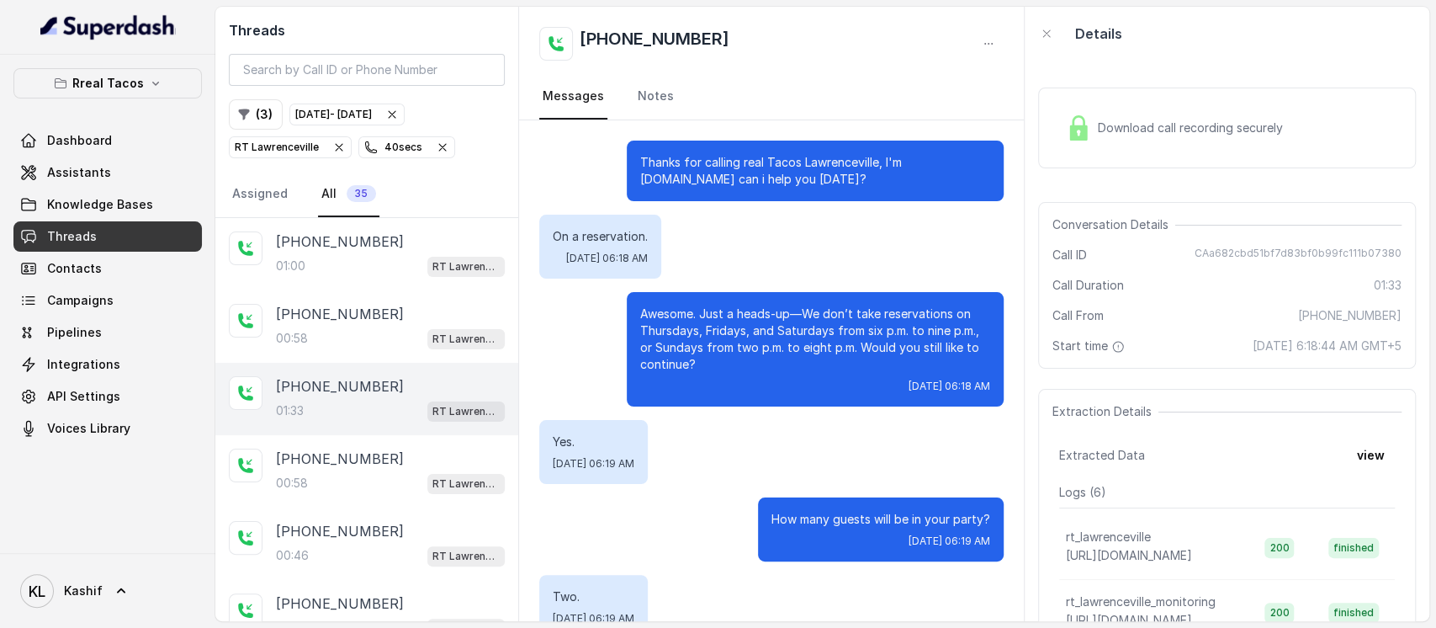
scroll to position [851, 0]
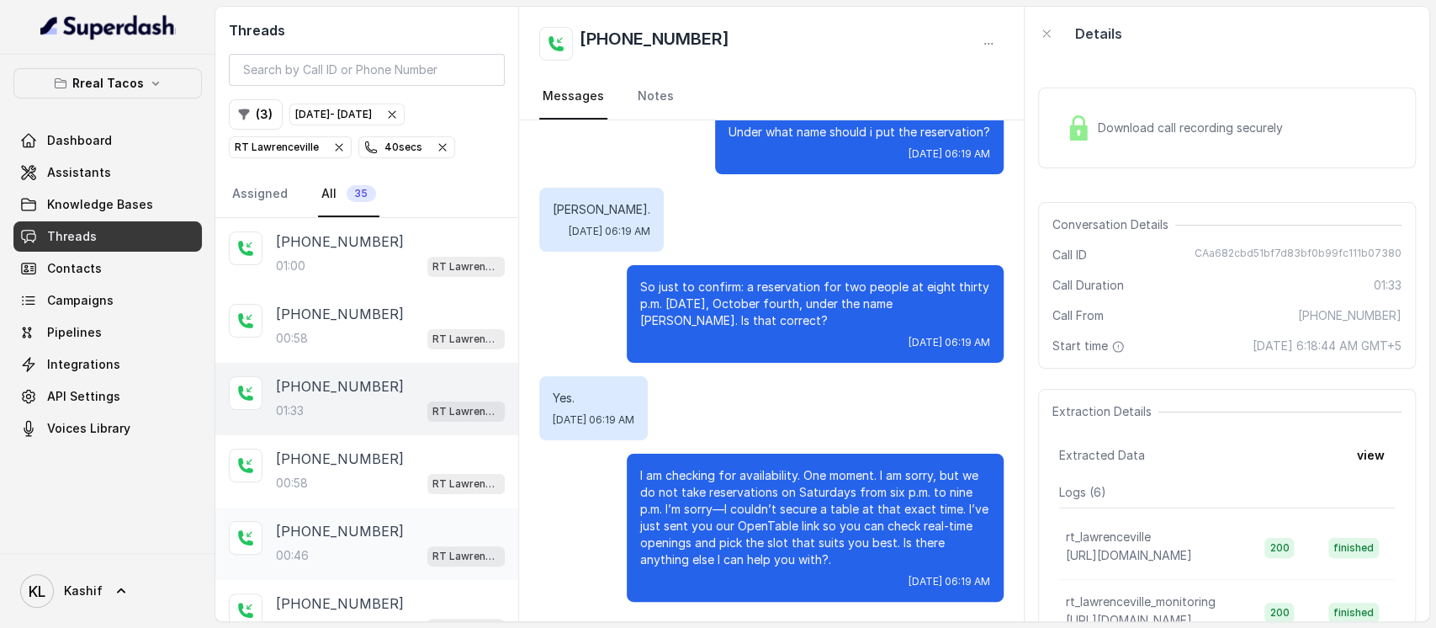
click at [311, 521] on p "+17708378305" at bounding box center [340, 531] width 128 height 20
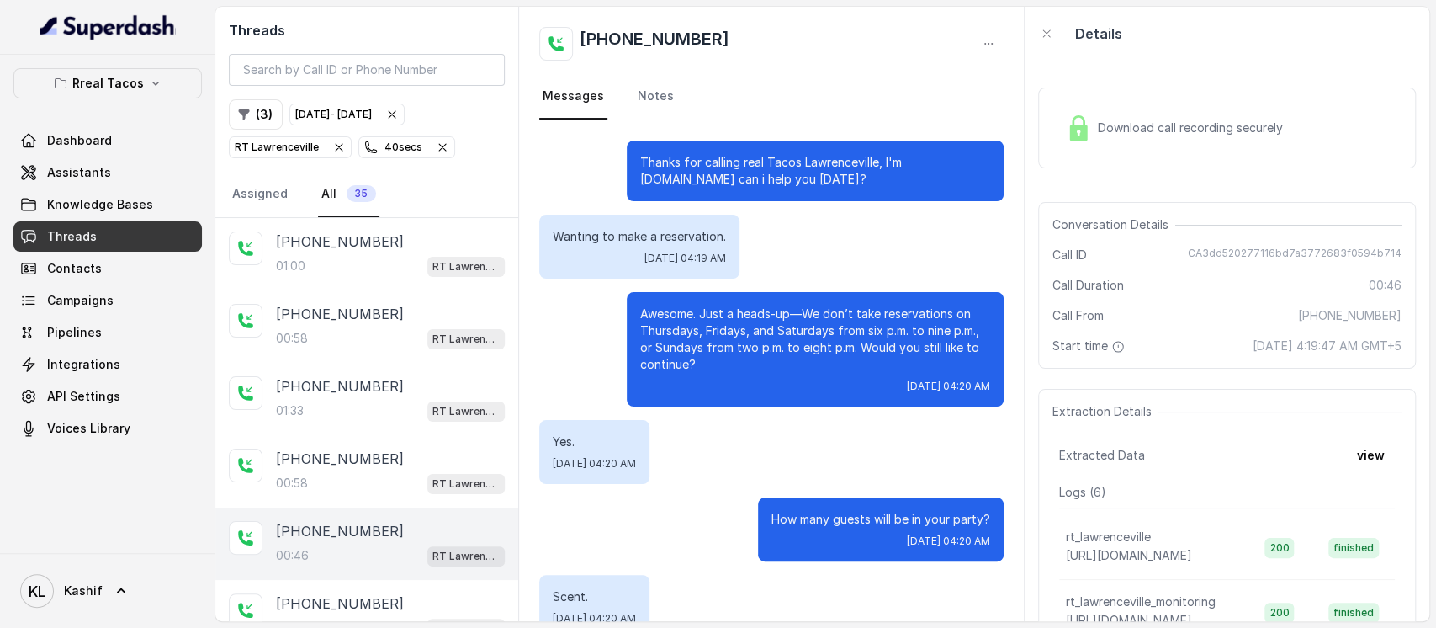
scroll to position [192, 0]
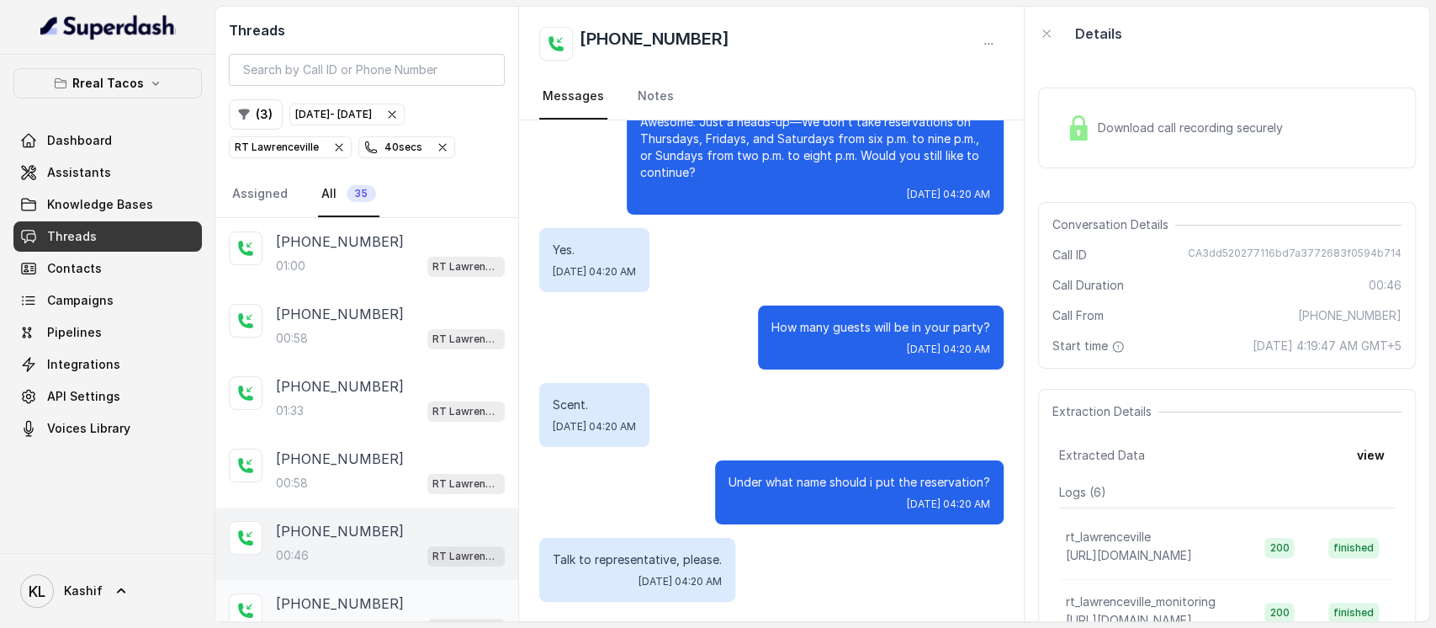
click at [310, 602] on p "+16786566628" at bounding box center [340, 603] width 128 height 20
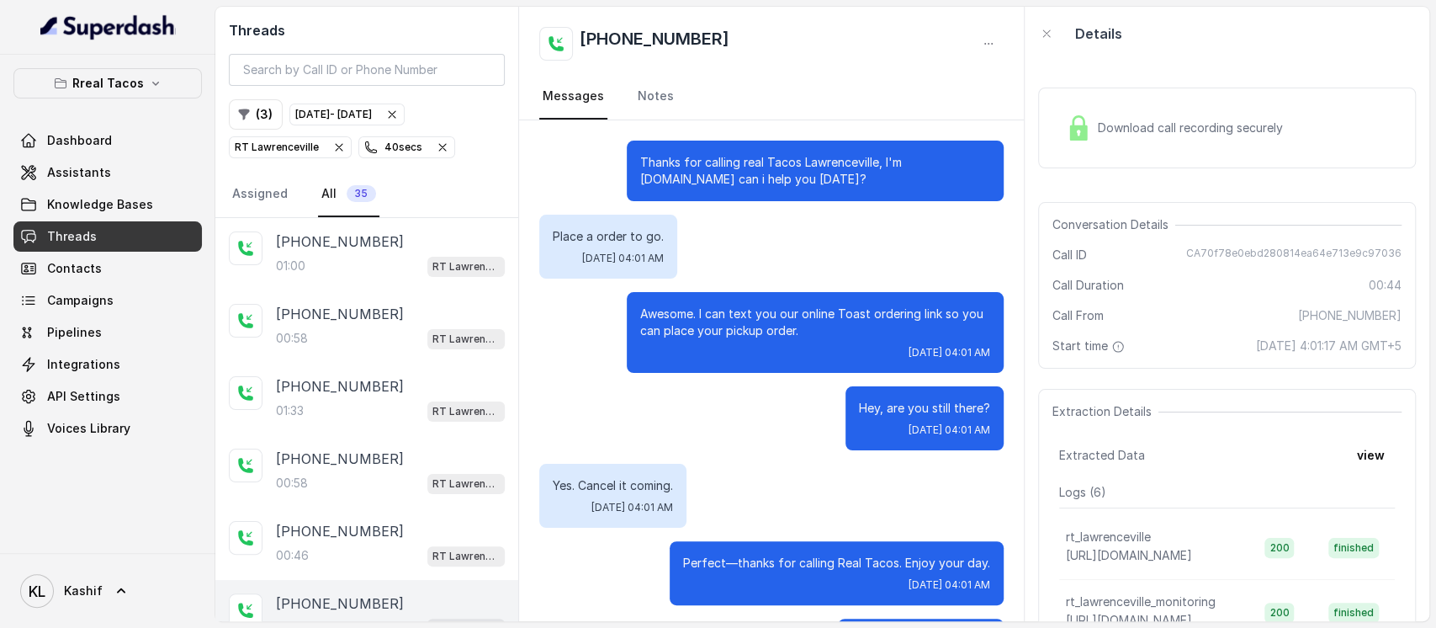
scroll to position [81, 0]
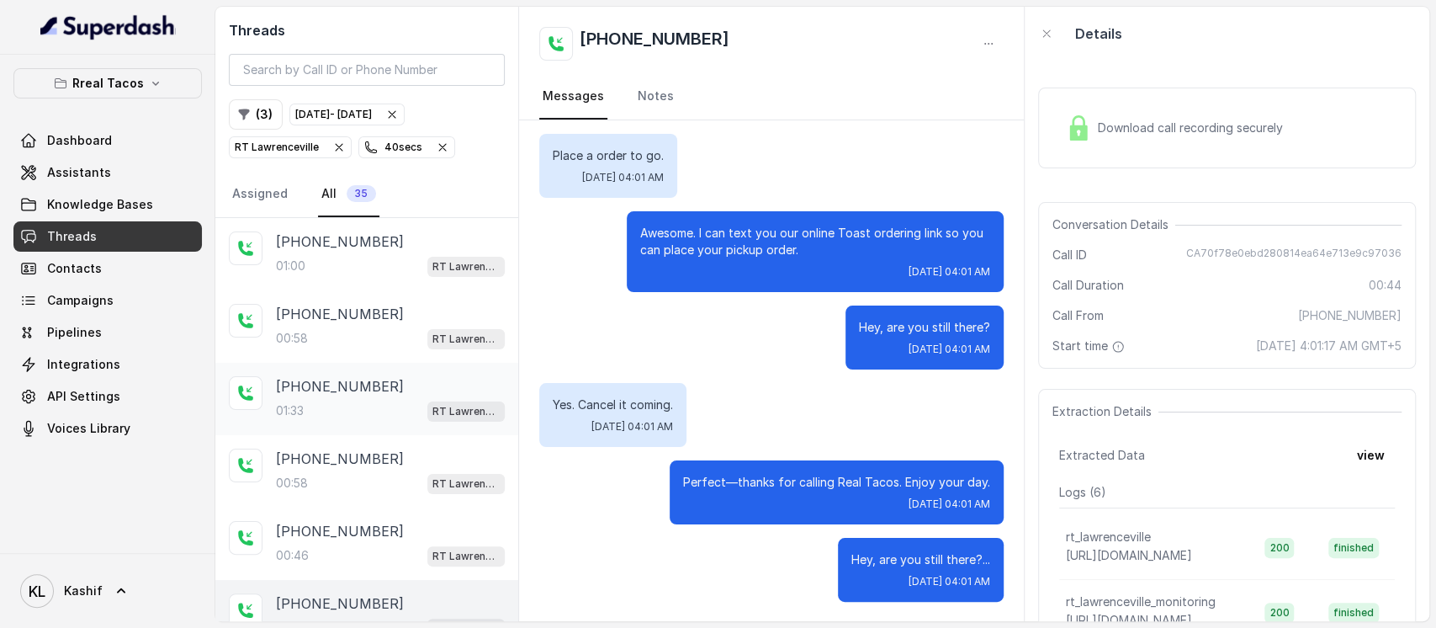
click at [495, 394] on div "+16783158307 01:33 RT Lawrenceville" at bounding box center [366, 399] width 303 height 72
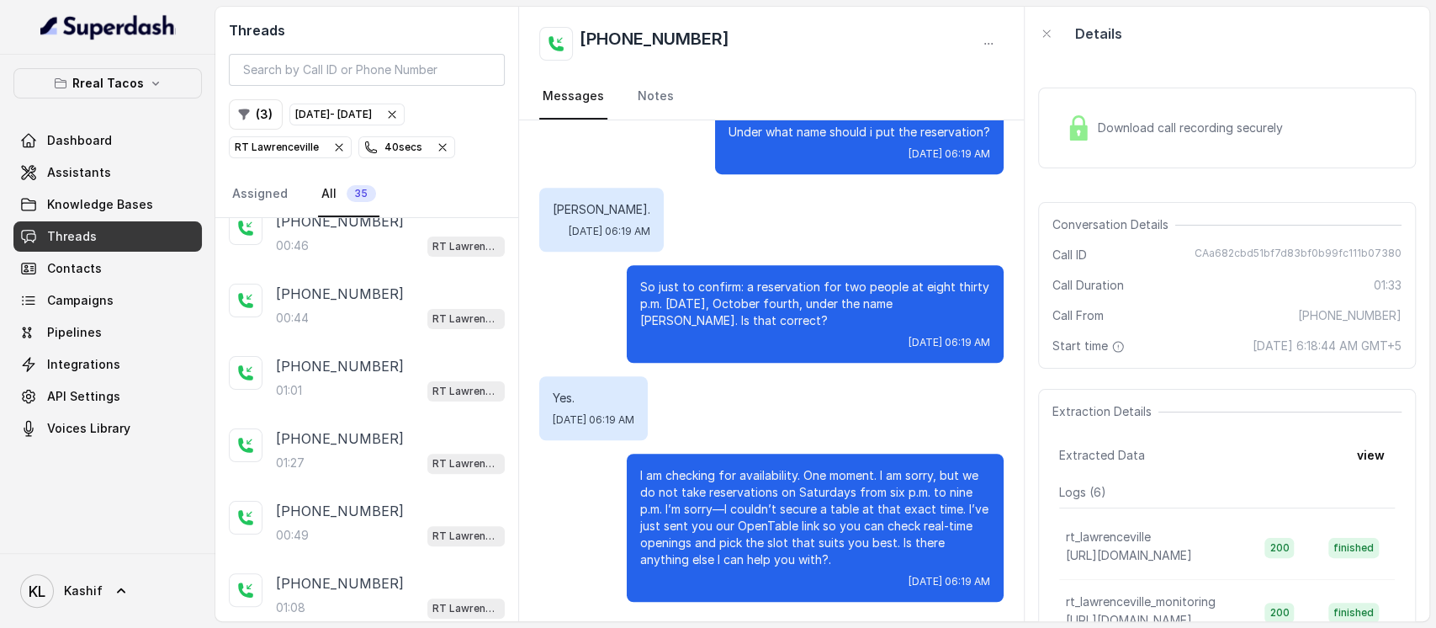
scroll to position [323, 0]
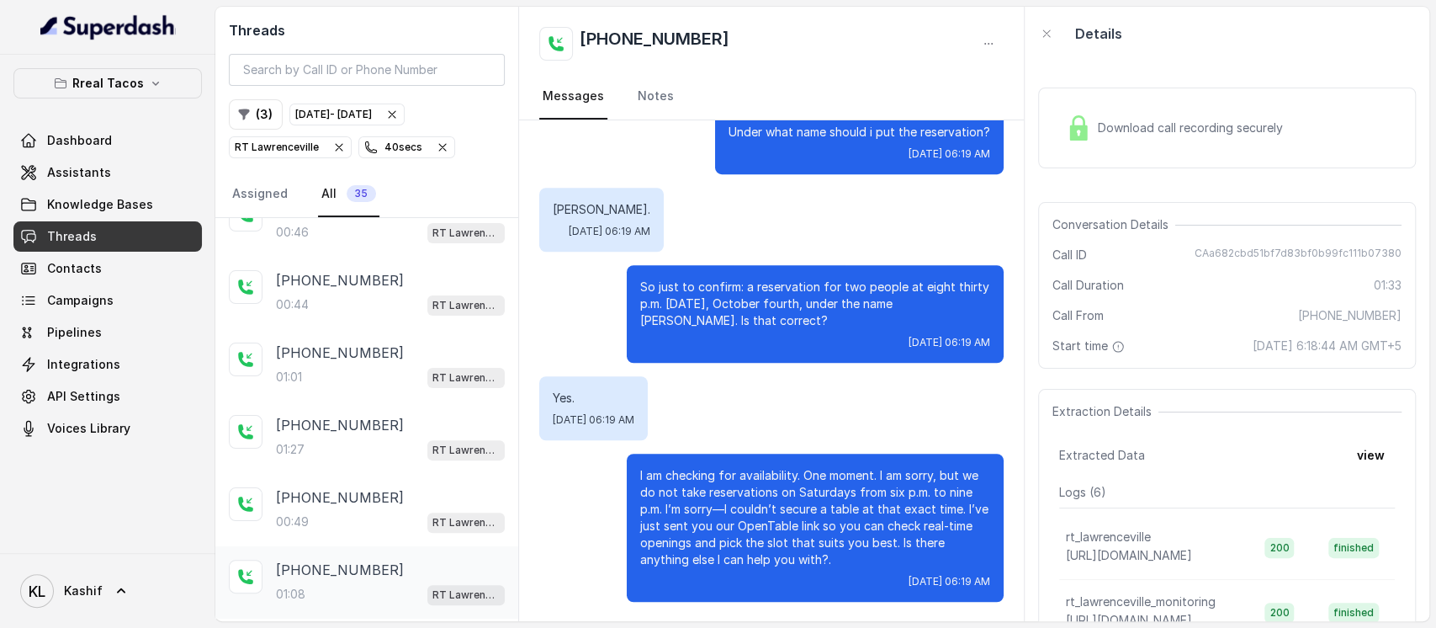
click at [402, 559] on div "+14704435117" at bounding box center [390, 569] width 229 height 20
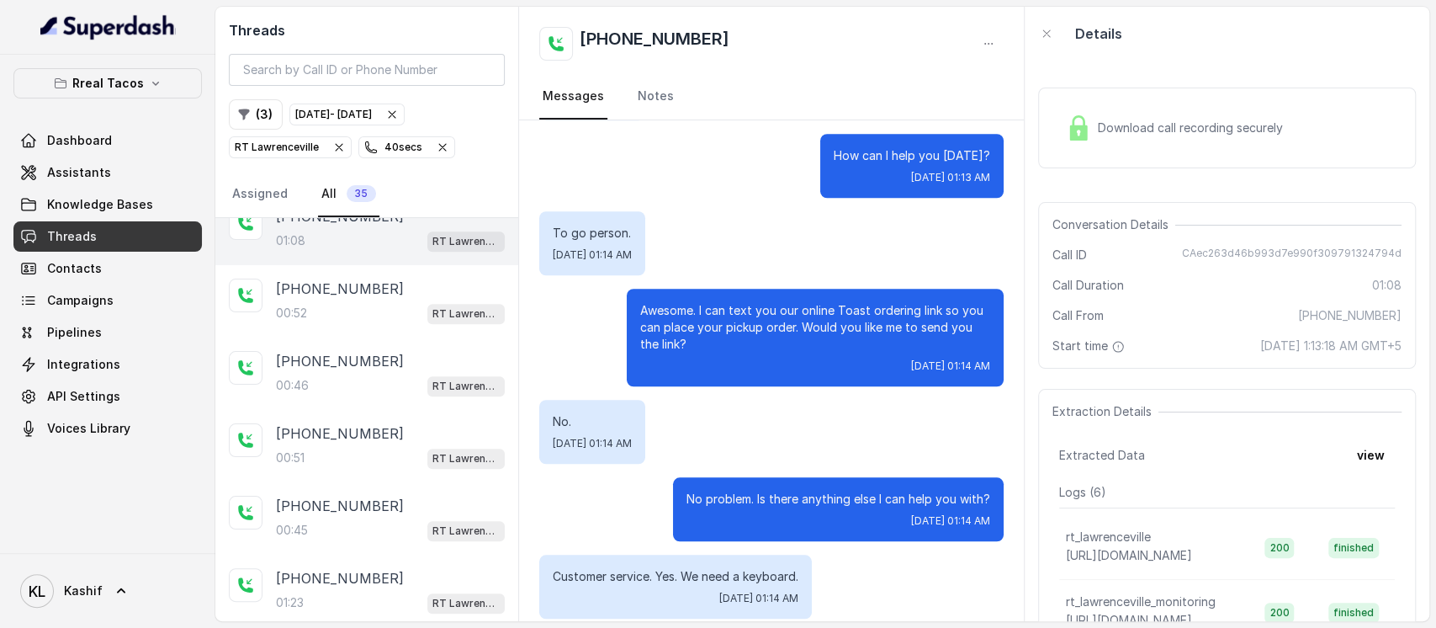
scroll to position [908, 0]
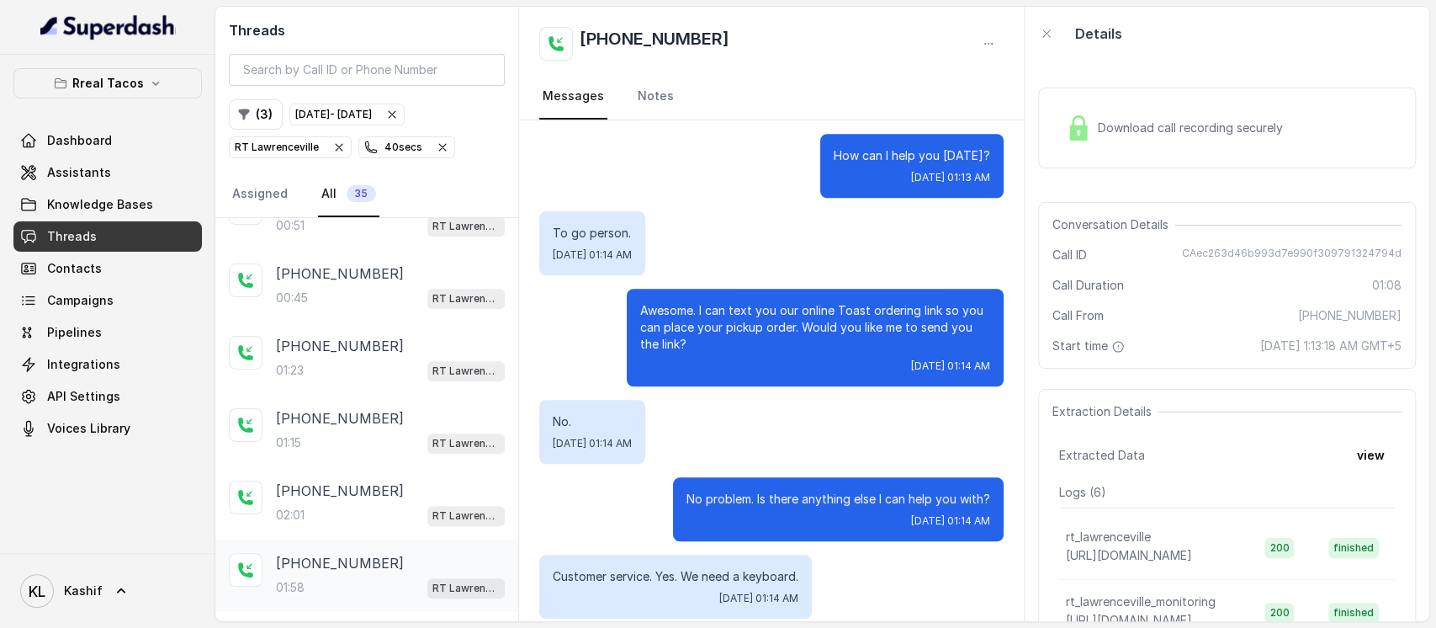
click at [352, 553] on p "+12128580271" at bounding box center [340, 563] width 128 height 20
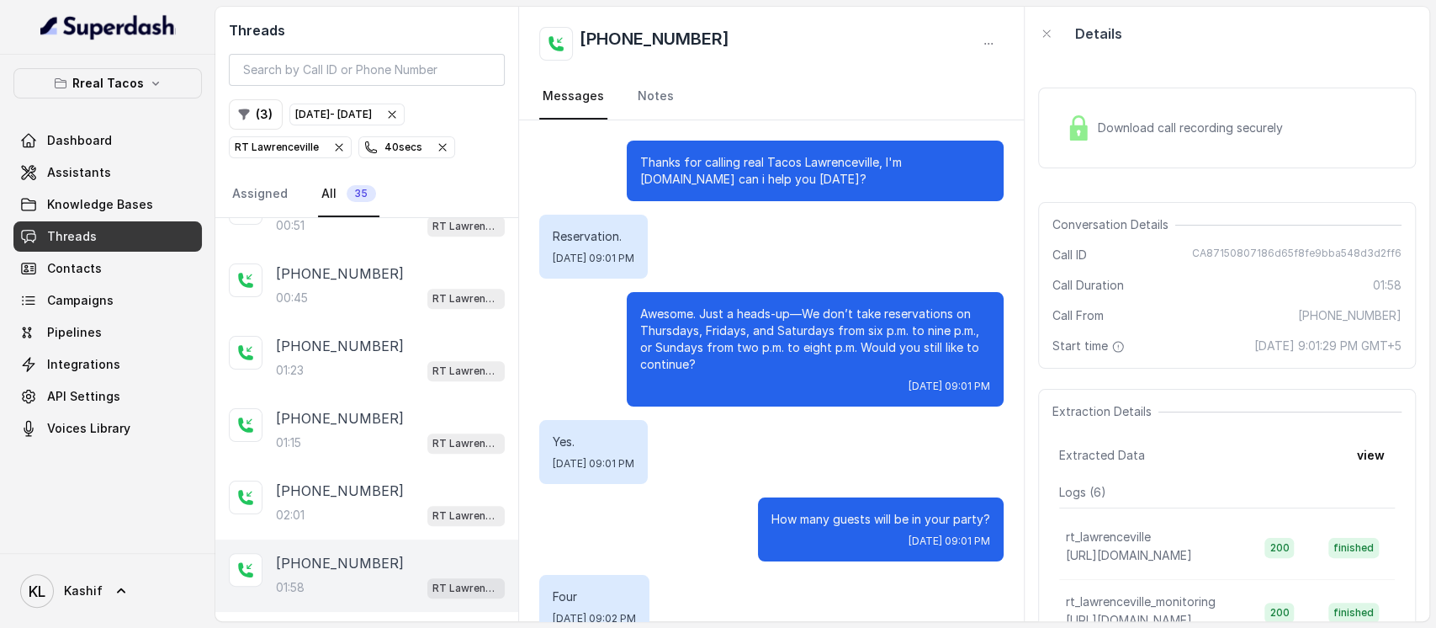
scroll to position [1642, 0]
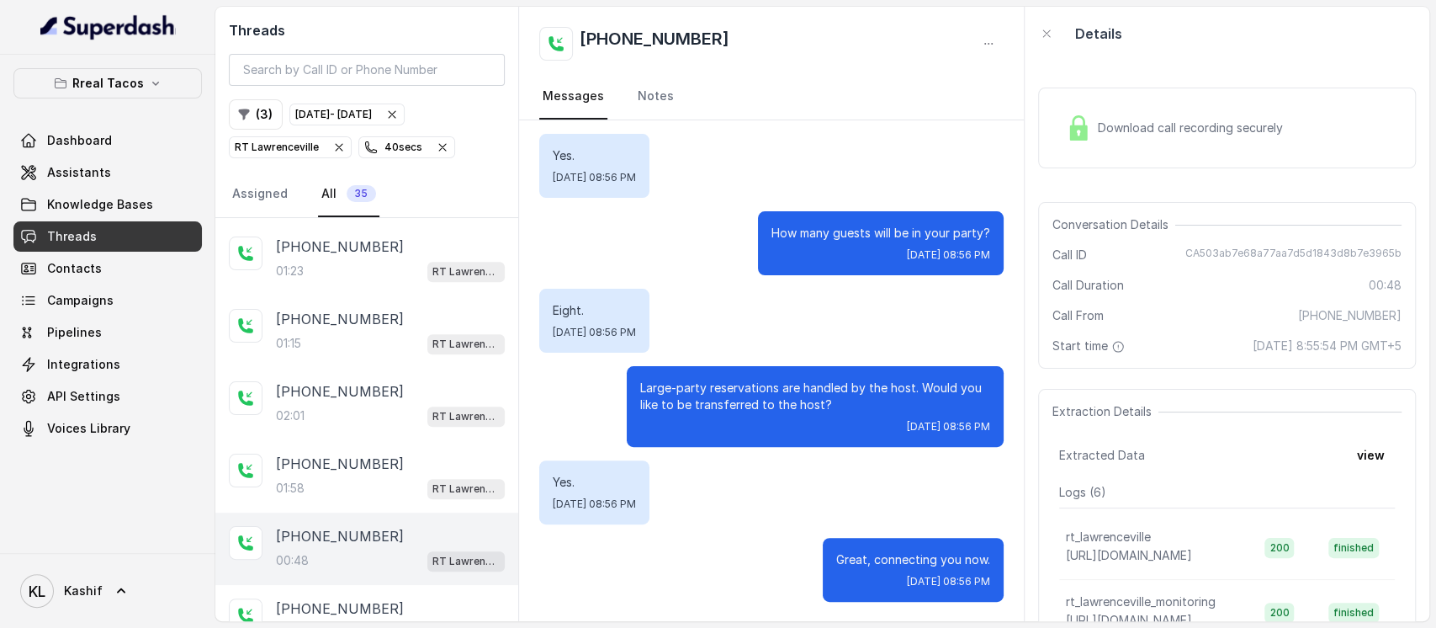
scroll to position [1088, 0]
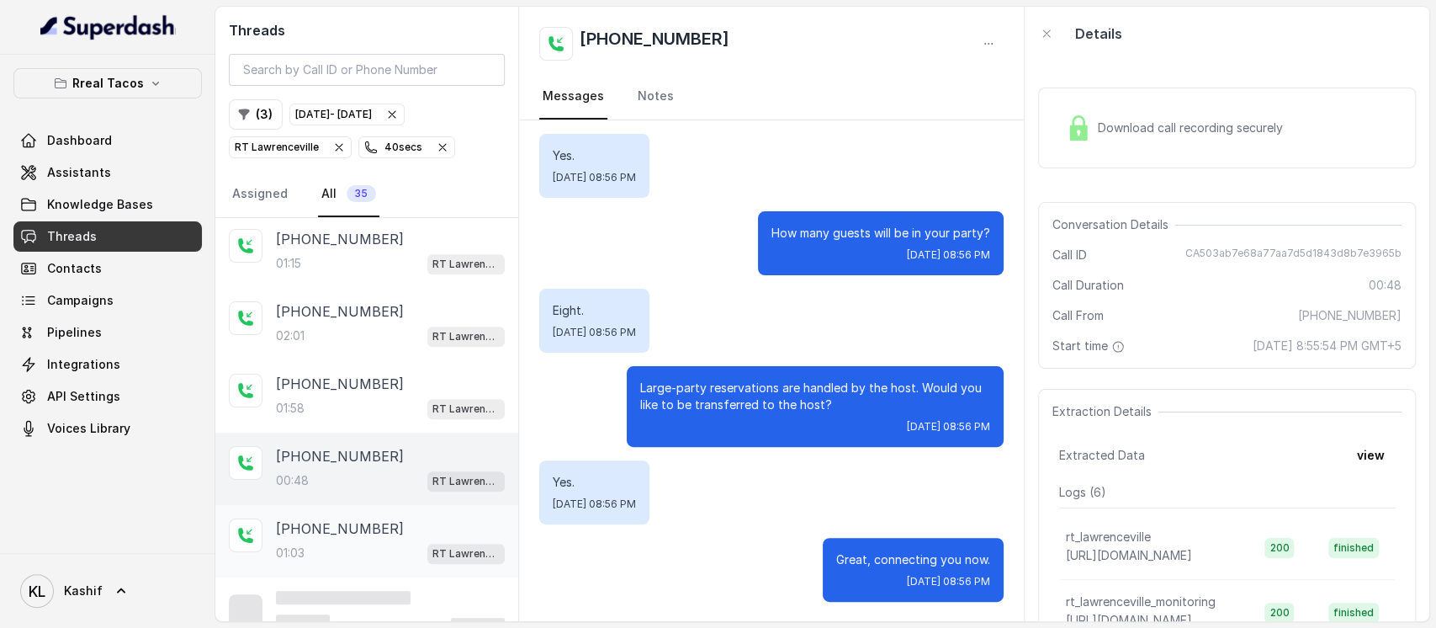
click at [346, 542] on div "01:03 RT Lawrenceville" at bounding box center [390, 553] width 229 height 22
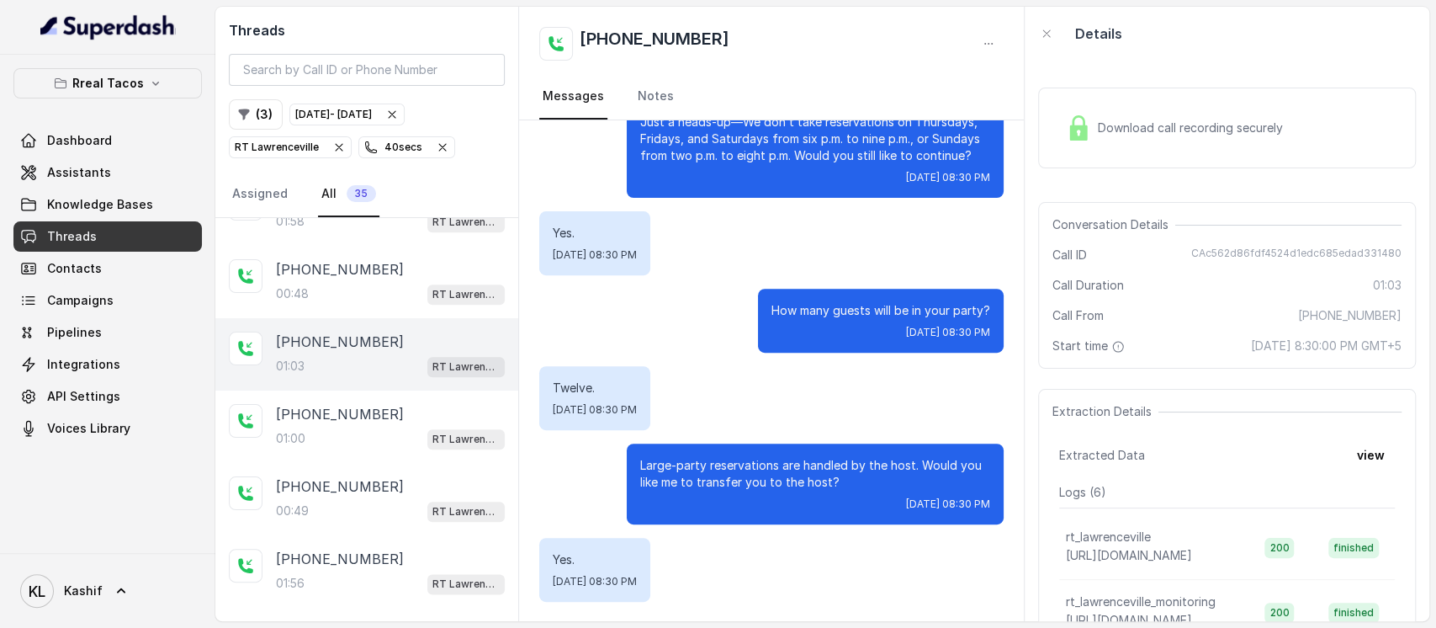
scroll to position [1279, 0]
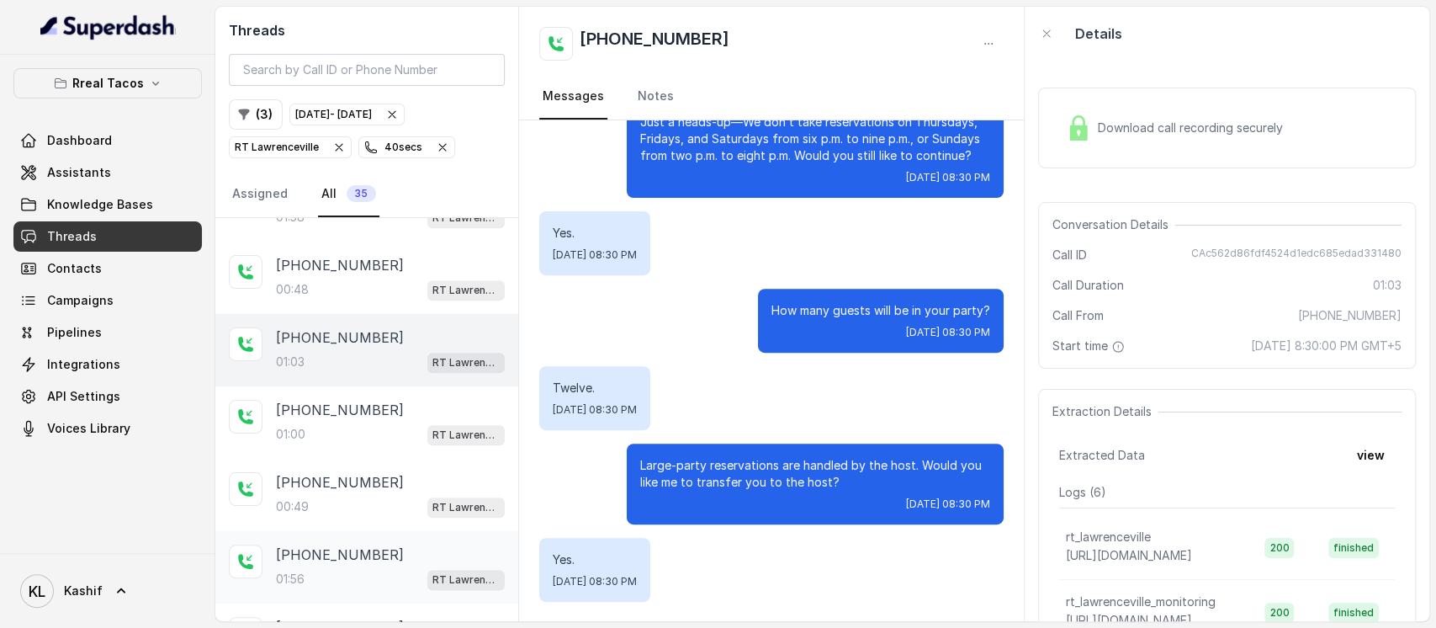
click at [350, 568] on div "01:56 RT Lawrenceville" at bounding box center [390, 579] width 229 height 22
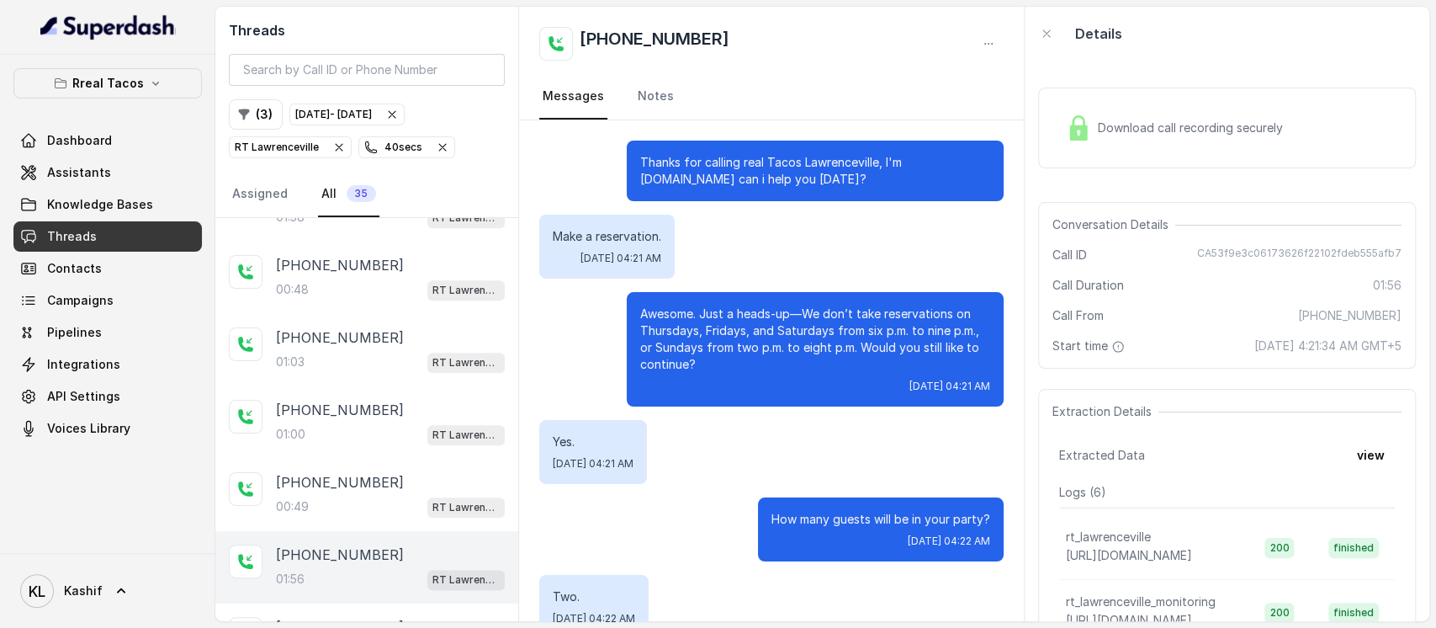
scroll to position [1299, 0]
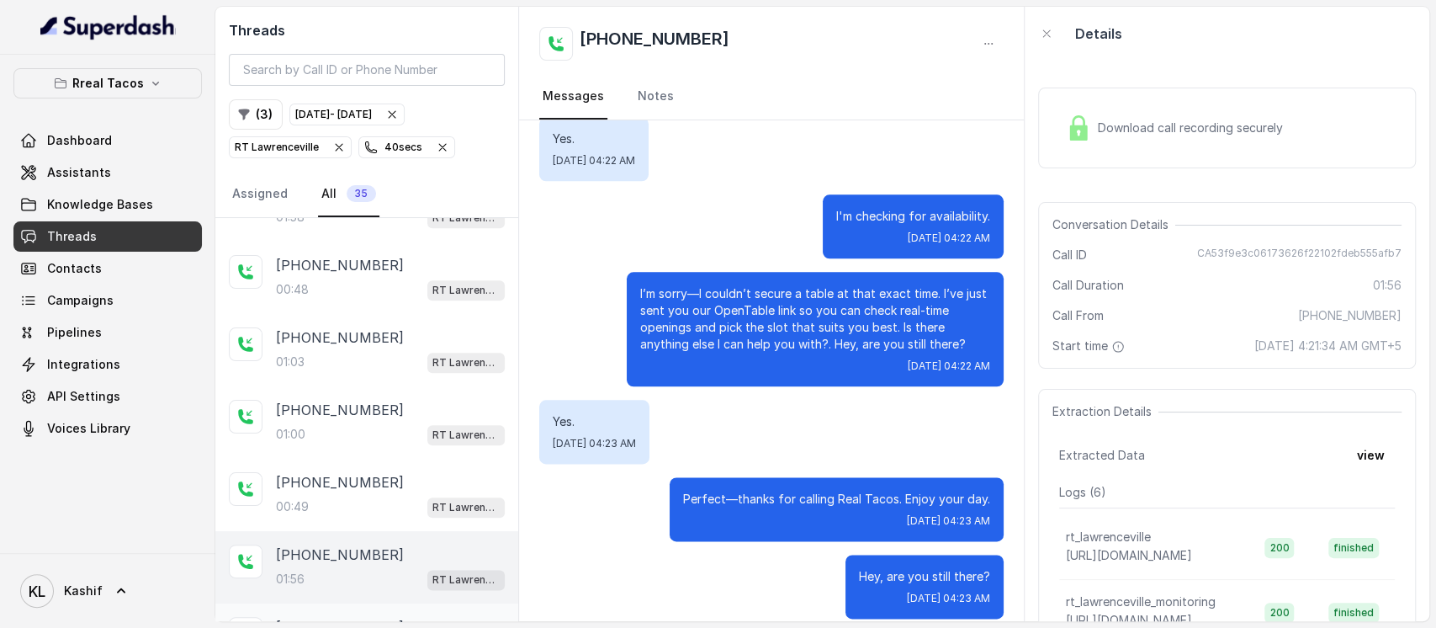
click at [350, 603] on div "+17275050246 01:25 RT Lawrenceville" at bounding box center [366, 639] width 303 height 72
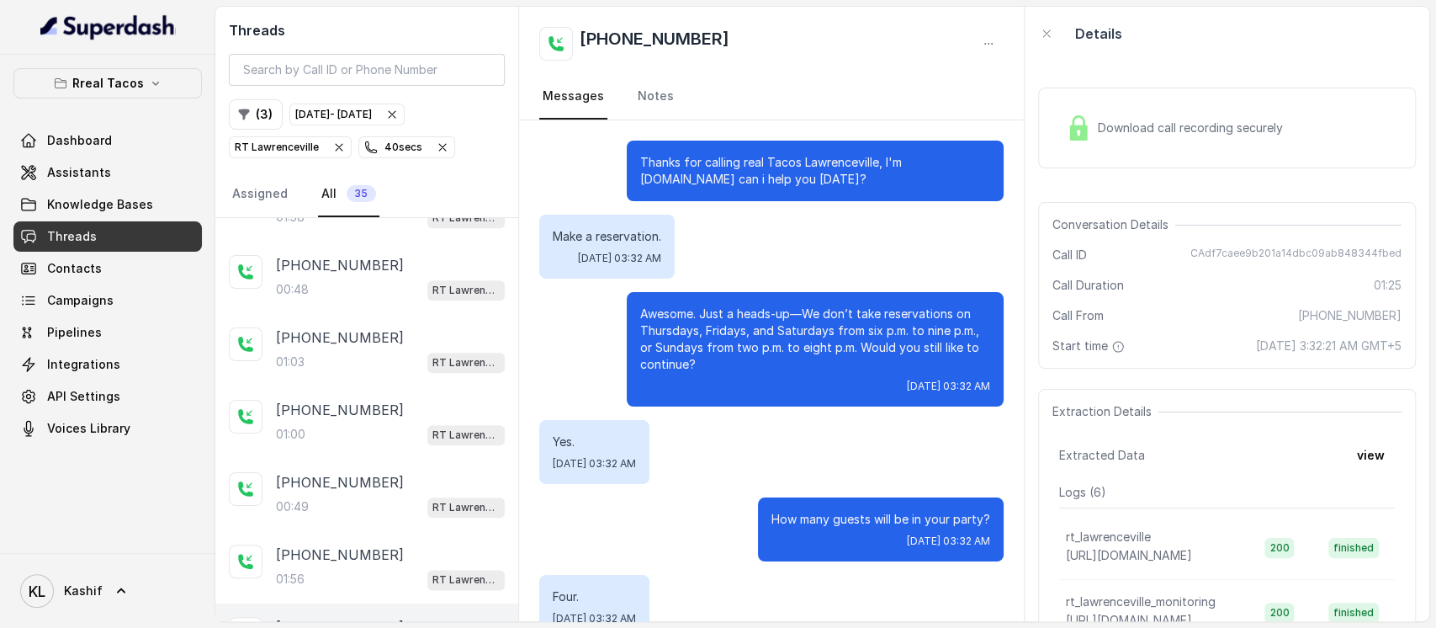
scroll to position [1050, 0]
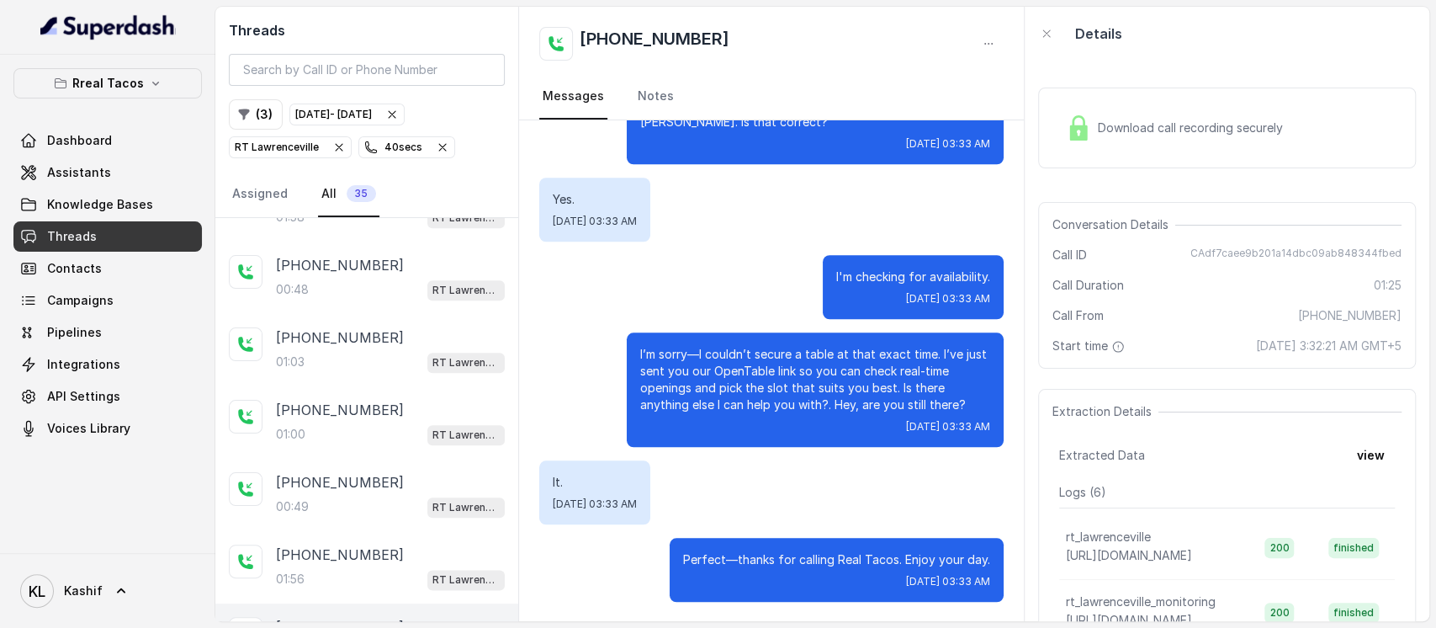
click at [344, 617] on p "+17275050246" at bounding box center [340, 627] width 128 height 20
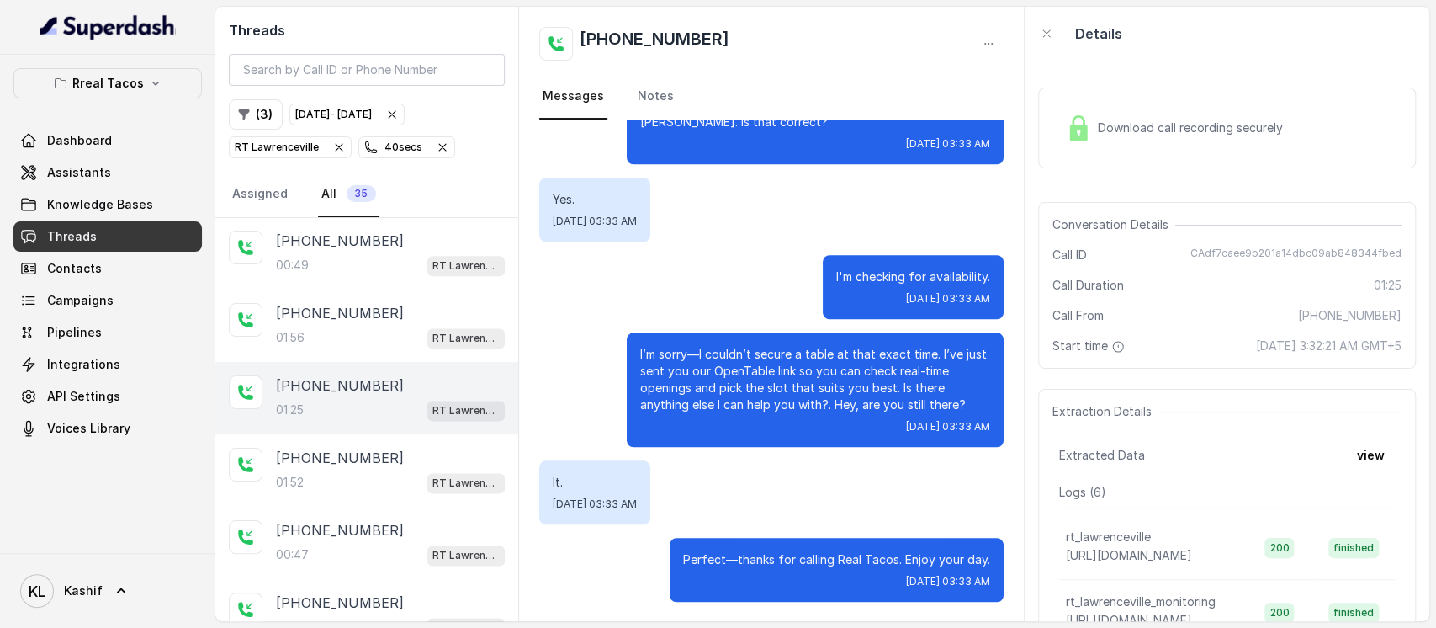
scroll to position [1574, 0]
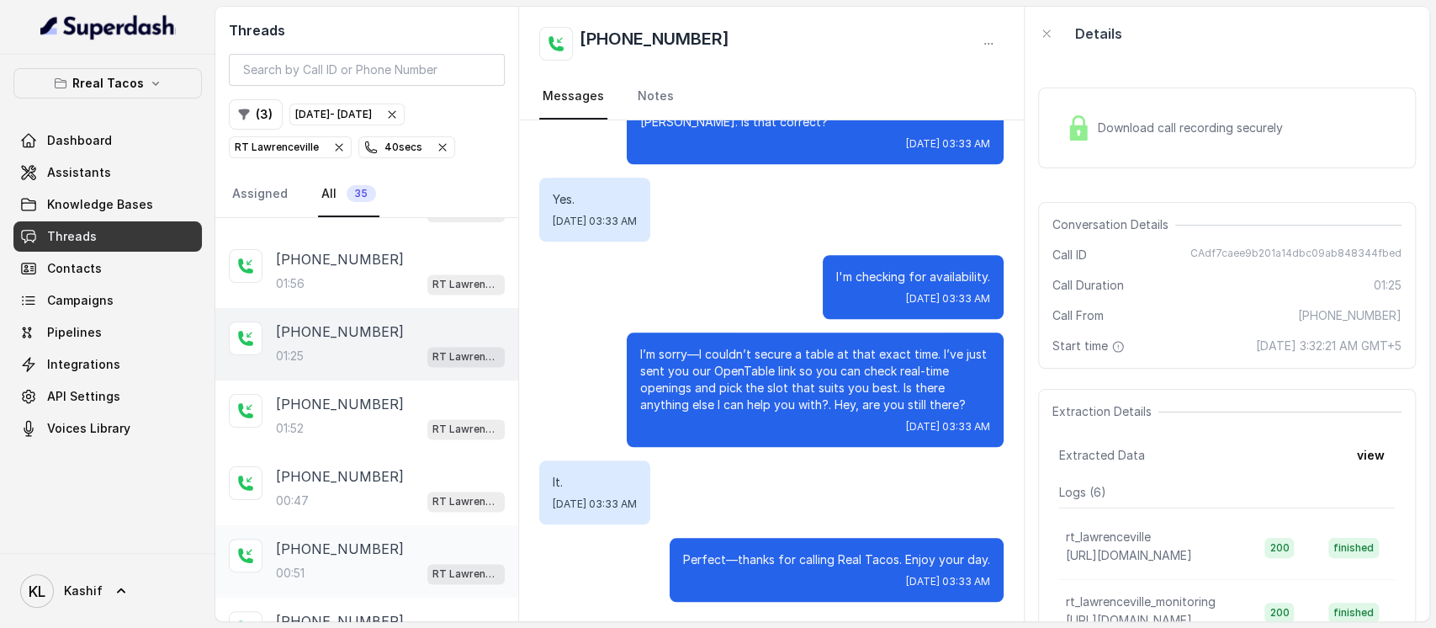
click at [297, 538] on div "+16788986487 00:51 RT Lawrenceville" at bounding box center [390, 560] width 229 height 45
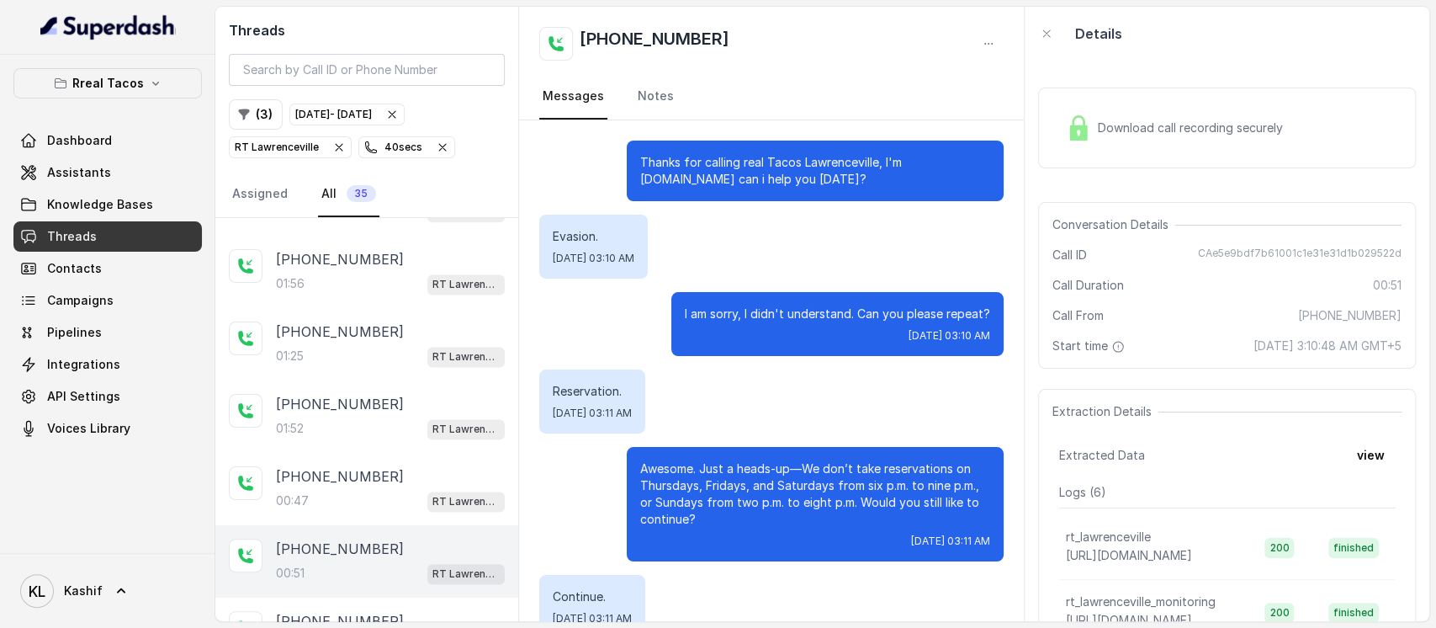
scroll to position [441, 0]
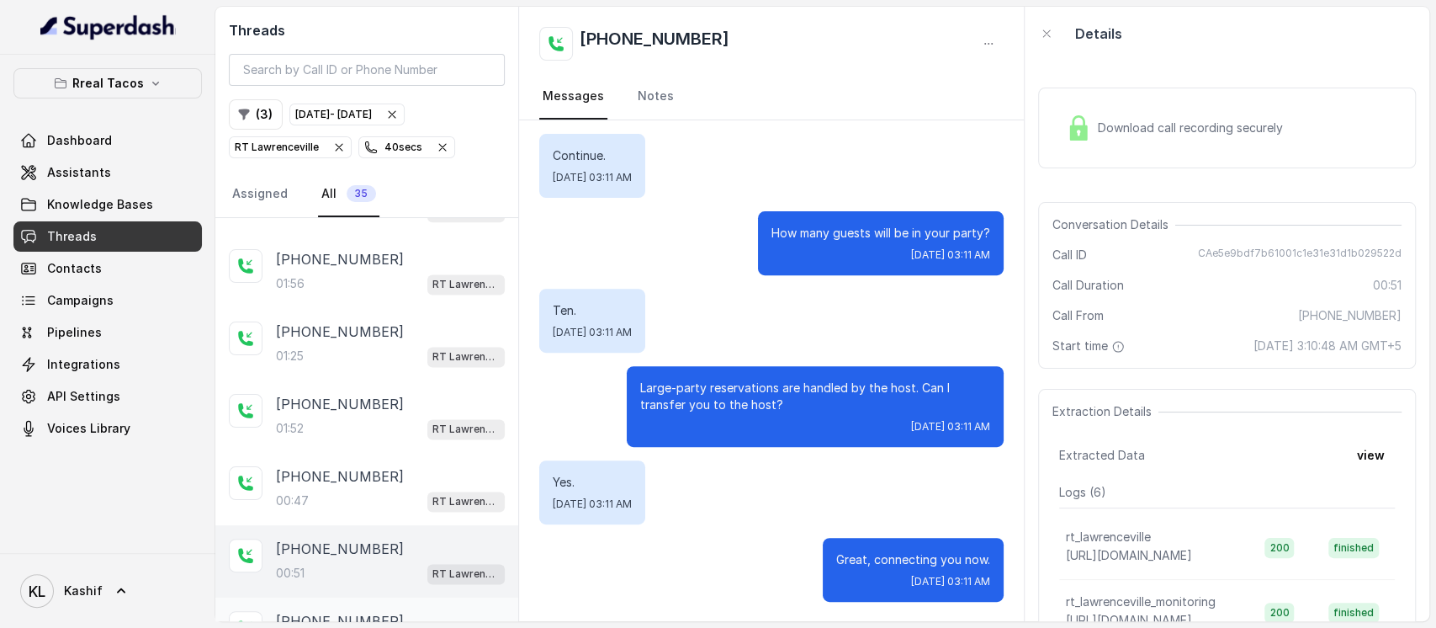
click at [296, 597] on div "+16788986487 01:20 RT Lawrenceville" at bounding box center [366, 633] width 303 height 72
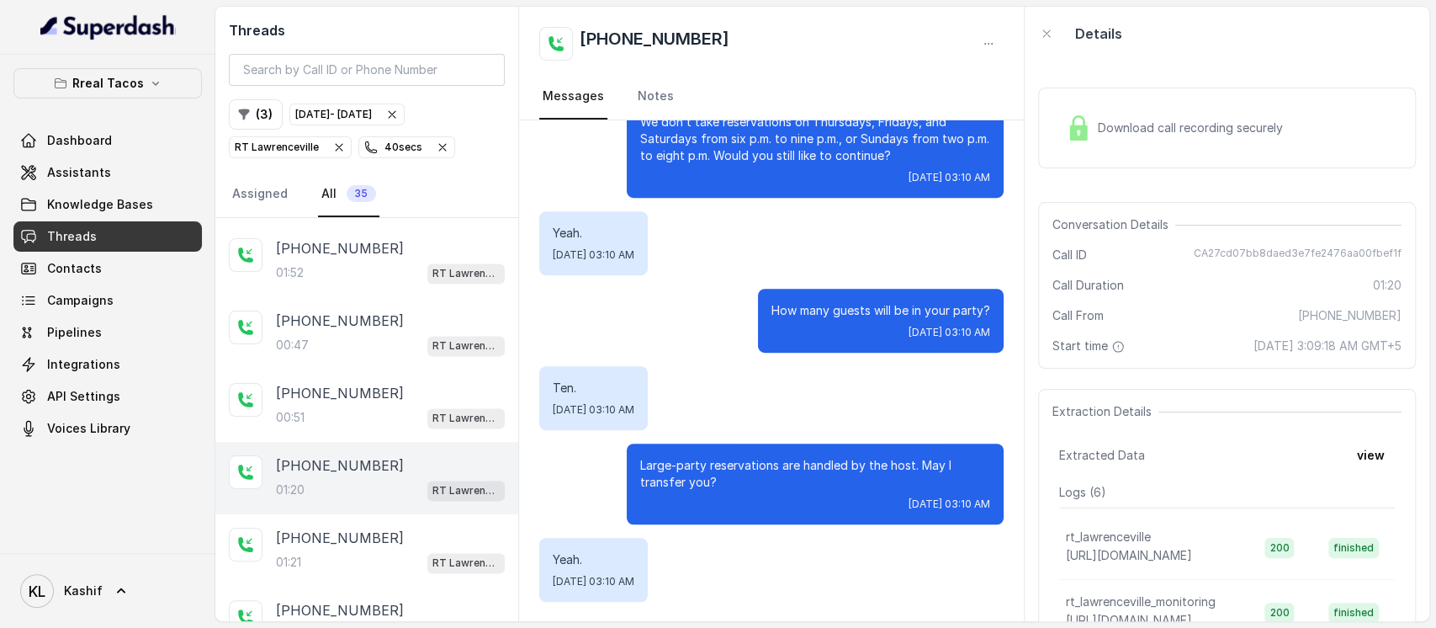
scroll to position [1778, 0]
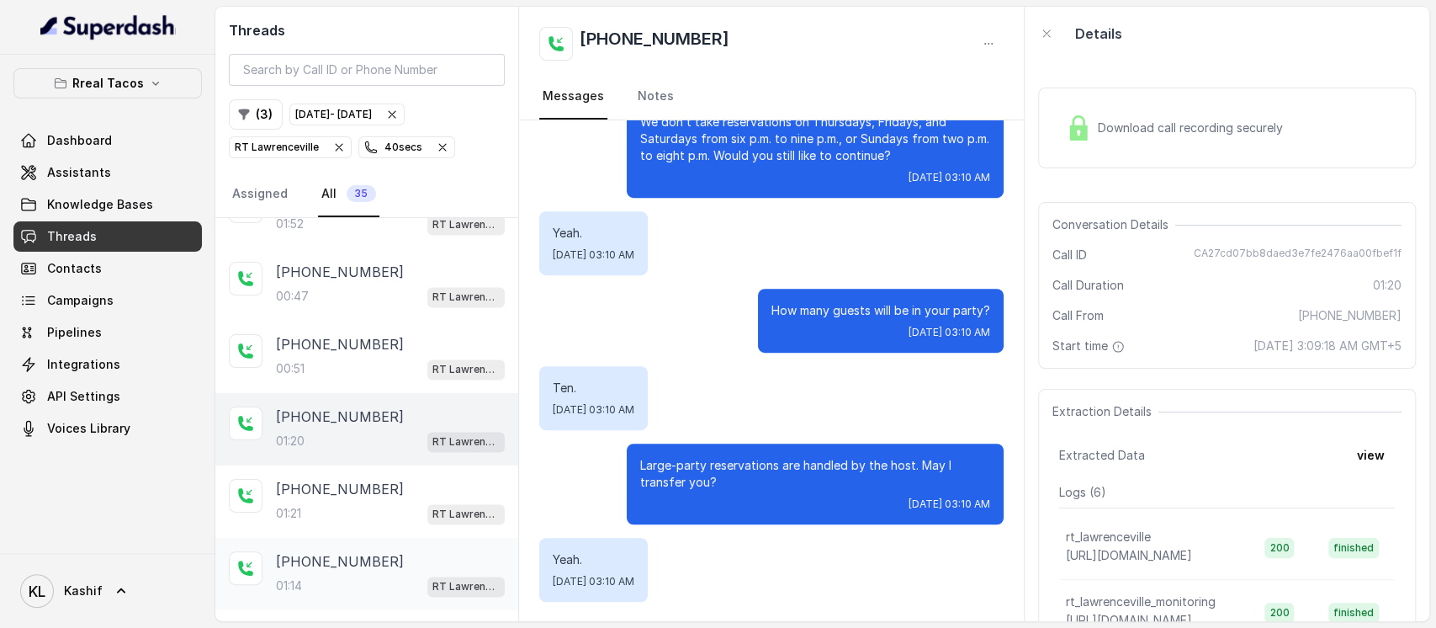
click at [301, 577] on p "01:14" at bounding box center [289, 585] width 26 height 17
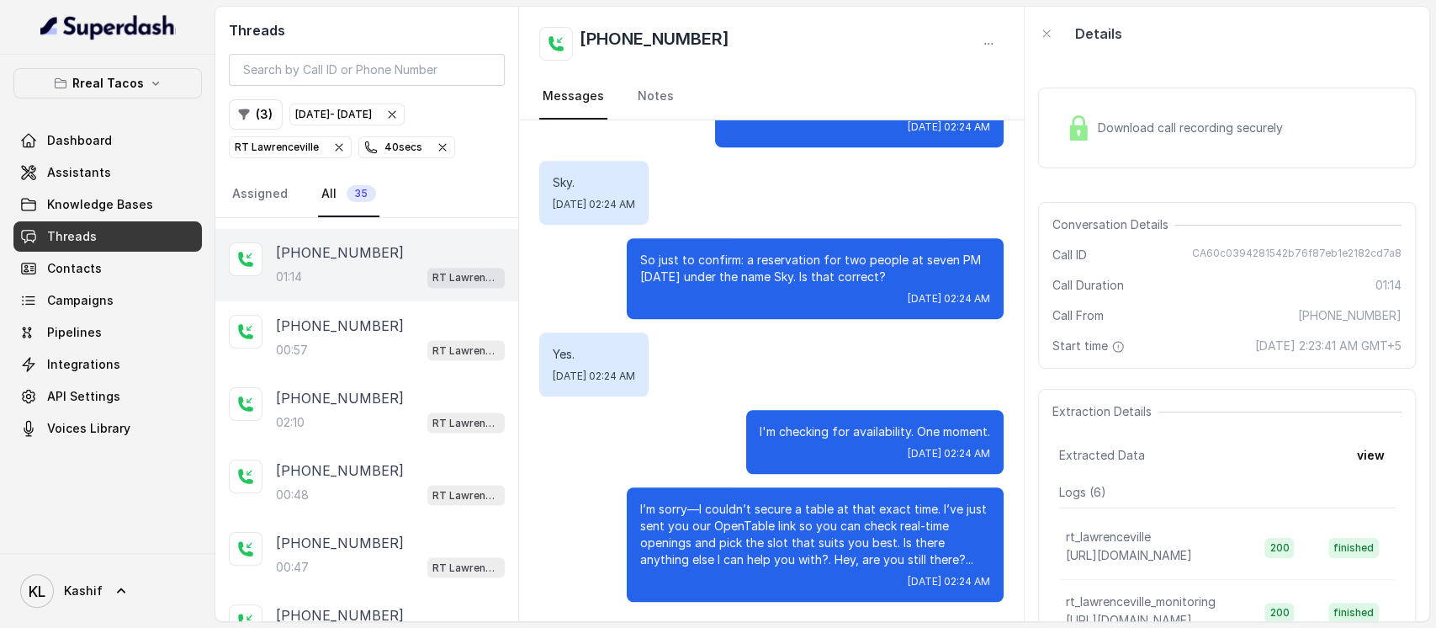
scroll to position [2089, 0]
click at [307, 602] on p "+13053234725" at bounding box center [340, 612] width 128 height 20
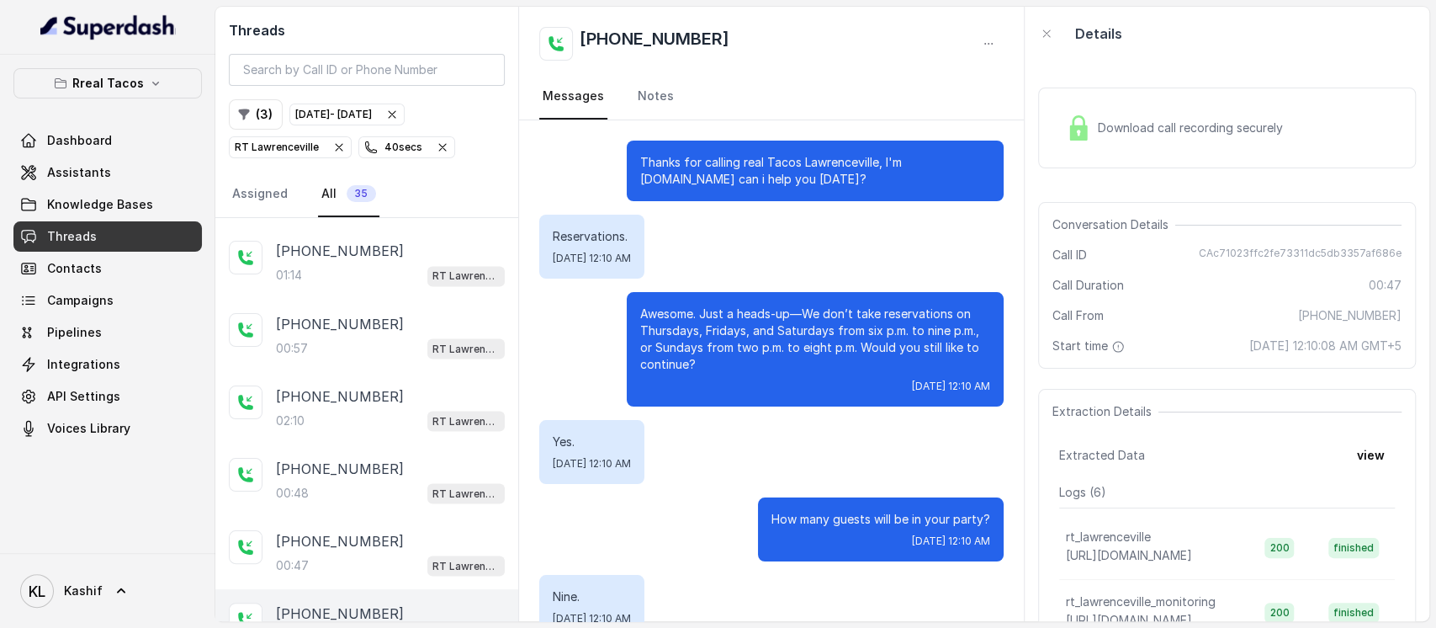
scroll to position [209, 0]
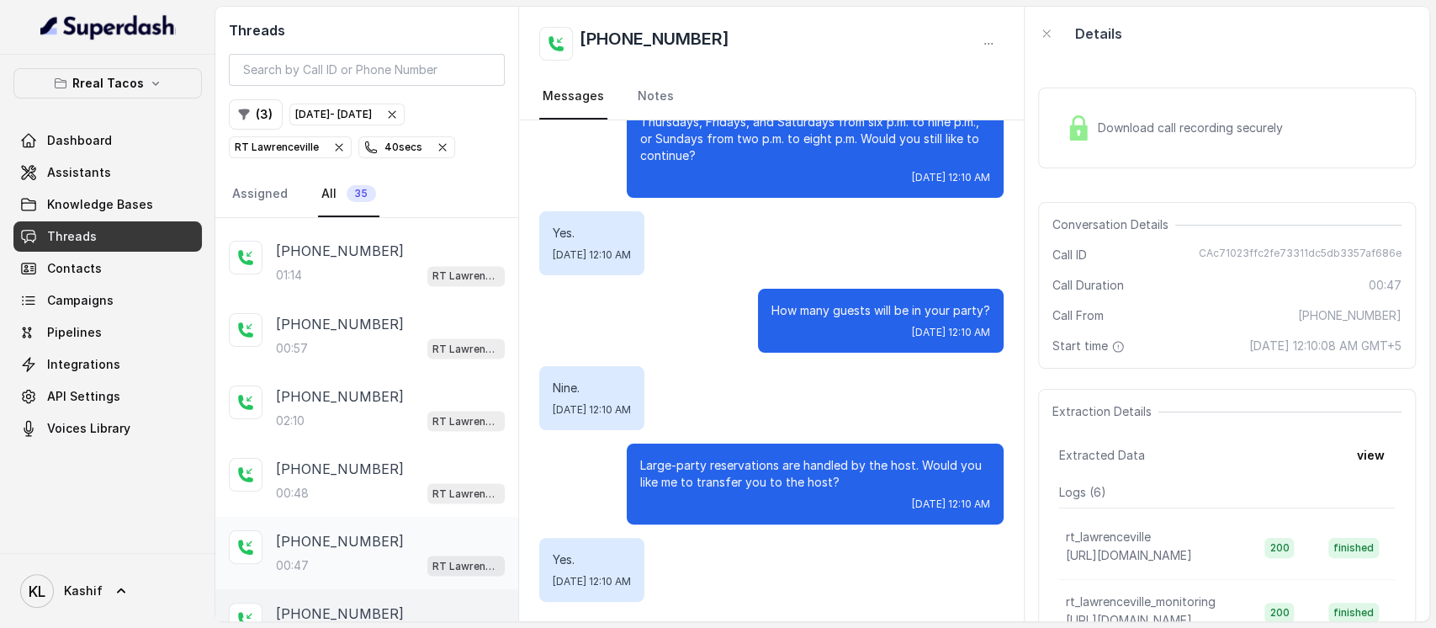
click at [330, 554] on div "00:47 RT Lawrenceville" at bounding box center [390, 565] width 229 height 22
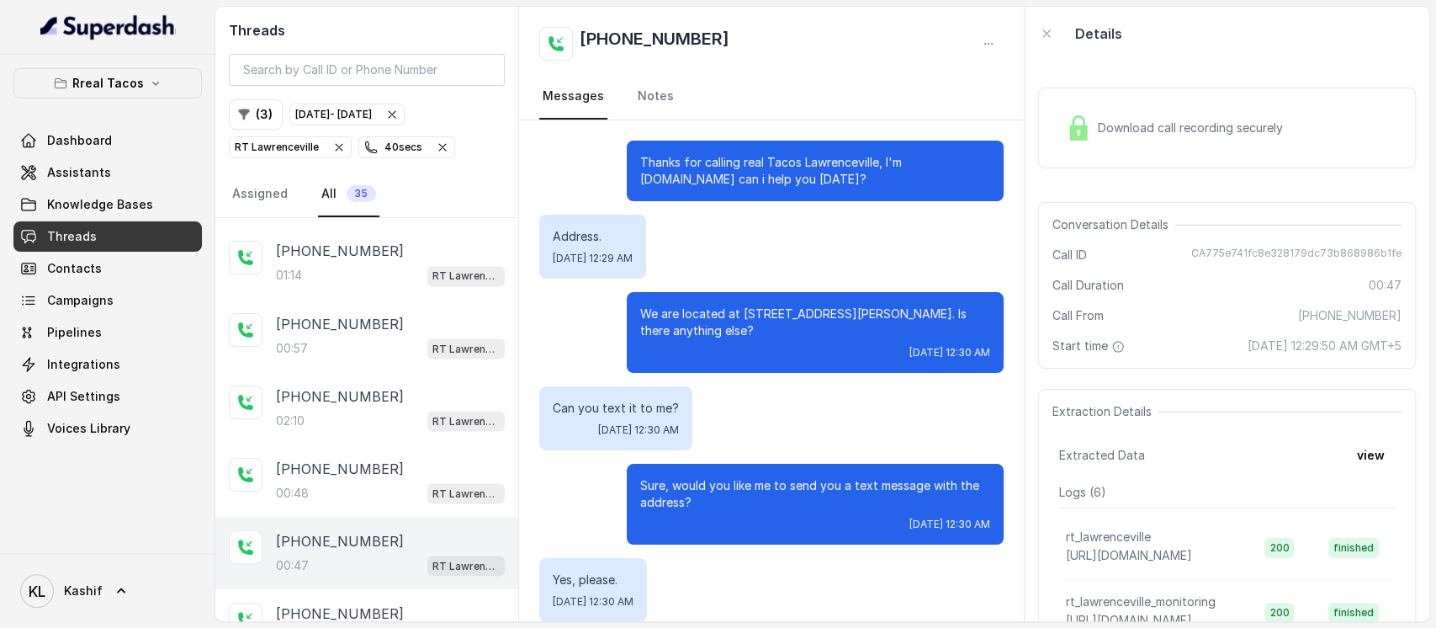
click at [1205, 252] on span "CA775e741fc8e328179dc73b868986b1fe" at bounding box center [1296, 254] width 210 height 17
drag, startPoint x: 1203, startPoint y: 253, endPoint x: 1429, endPoint y: 242, distance: 226.5
click at [1434, 247] on main "Threads ( 3 ) Oct 01, 2025 - Oct 02, 2025 RT Lawrenceville 40 secs Assigned All…" at bounding box center [718, 314] width 1436 height 628
copy span "CA775e741fc8e328179dc73b868986b1fe"
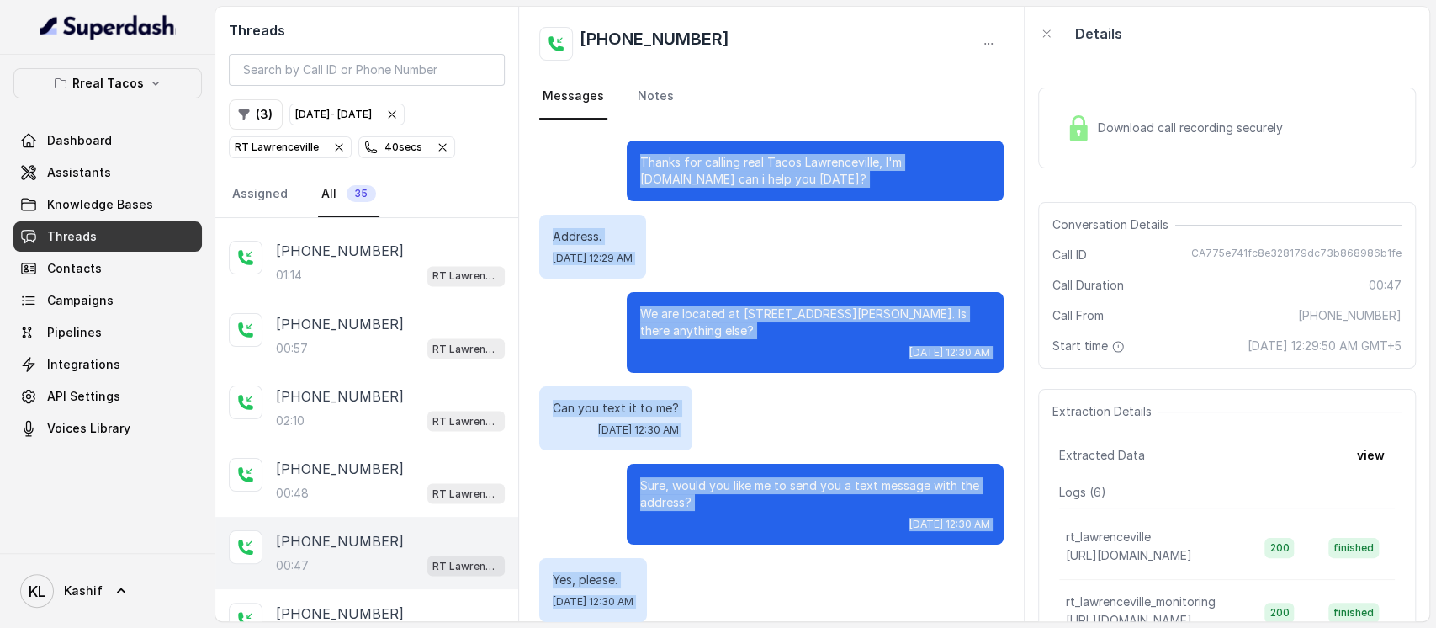
scroll to position [192, 0]
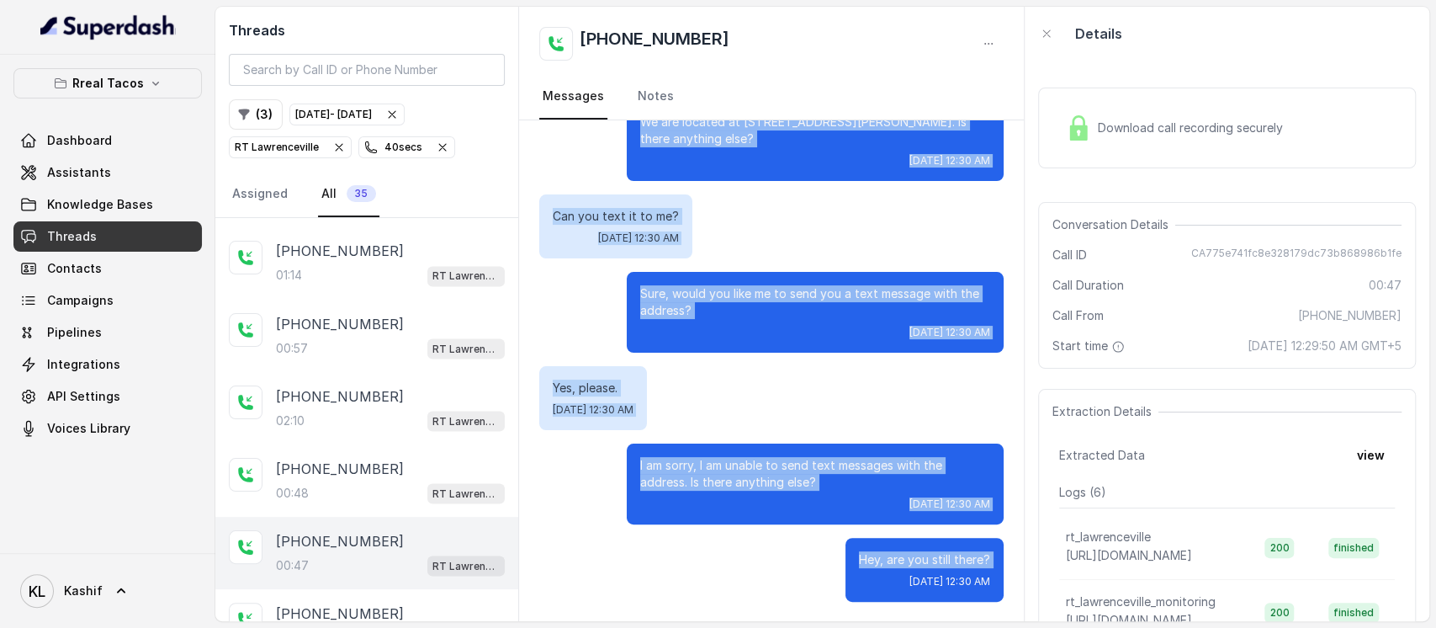
drag, startPoint x: 624, startPoint y: 163, endPoint x: 781, endPoint y: 670, distance: 531.1
click at [781, 627] on html "Rreal Tacos Dashboard Assistants Knowledge Bases Threads Contacts Campaigns Pip…" at bounding box center [718, 314] width 1436 height 628
copy div "Thanks for calling real Tacos Lawrenceville, I'm Nacho.How can i help you today…"
click at [259, 117] on button "( 3 )" at bounding box center [256, 114] width 54 height 30
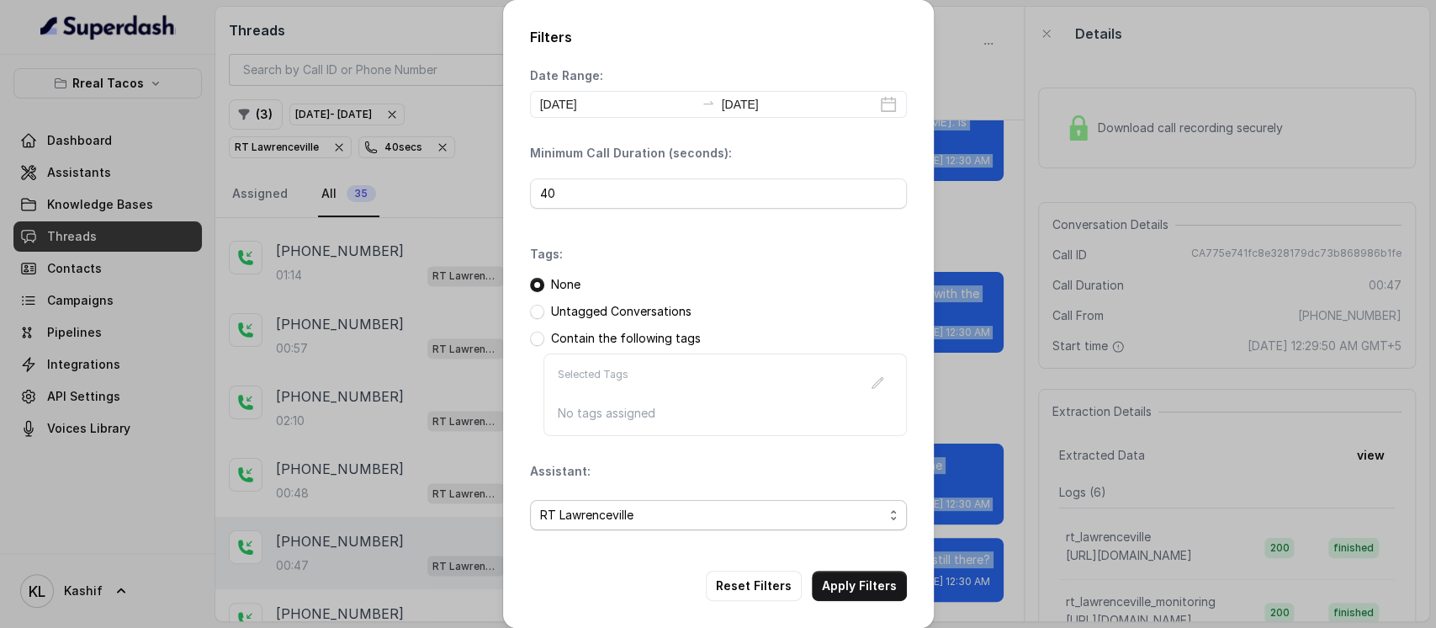
click at [591, 519] on span "RT Lawrenceville" at bounding box center [711, 515] width 343 height 20
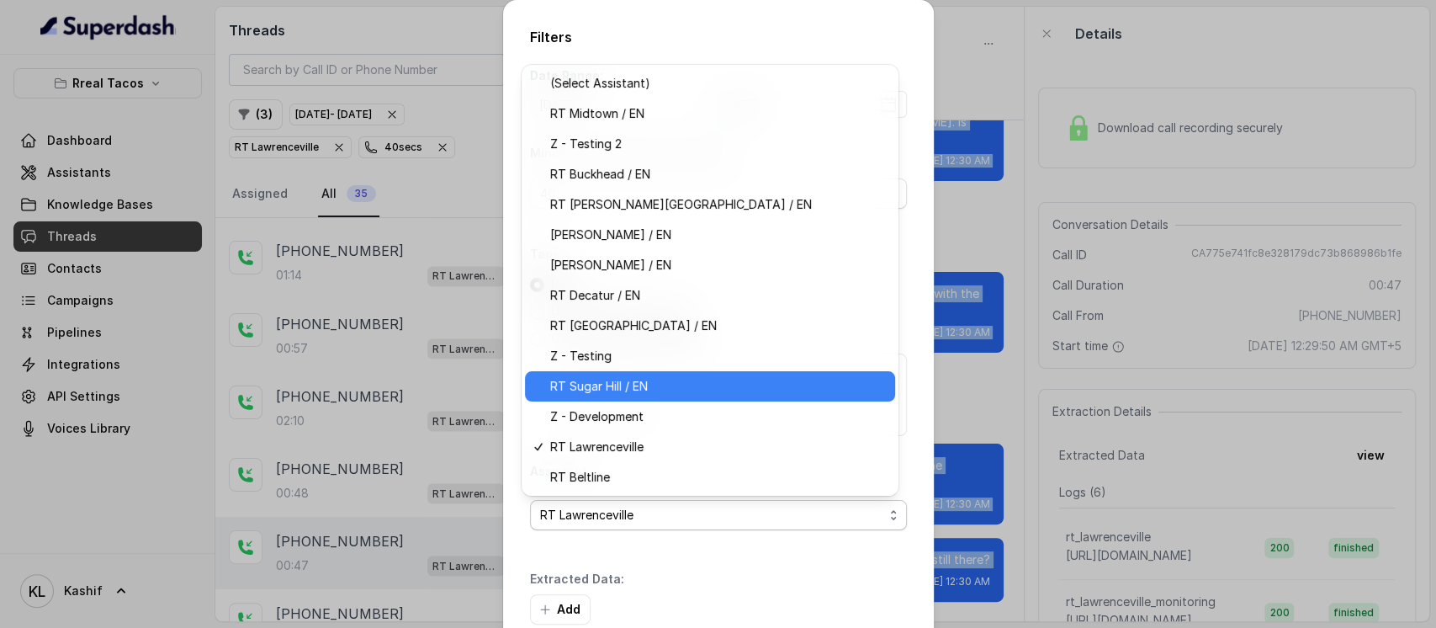
click at [614, 382] on span "RT Sugar Hill / EN" at bounding box center [717, 386] width 335 height 20
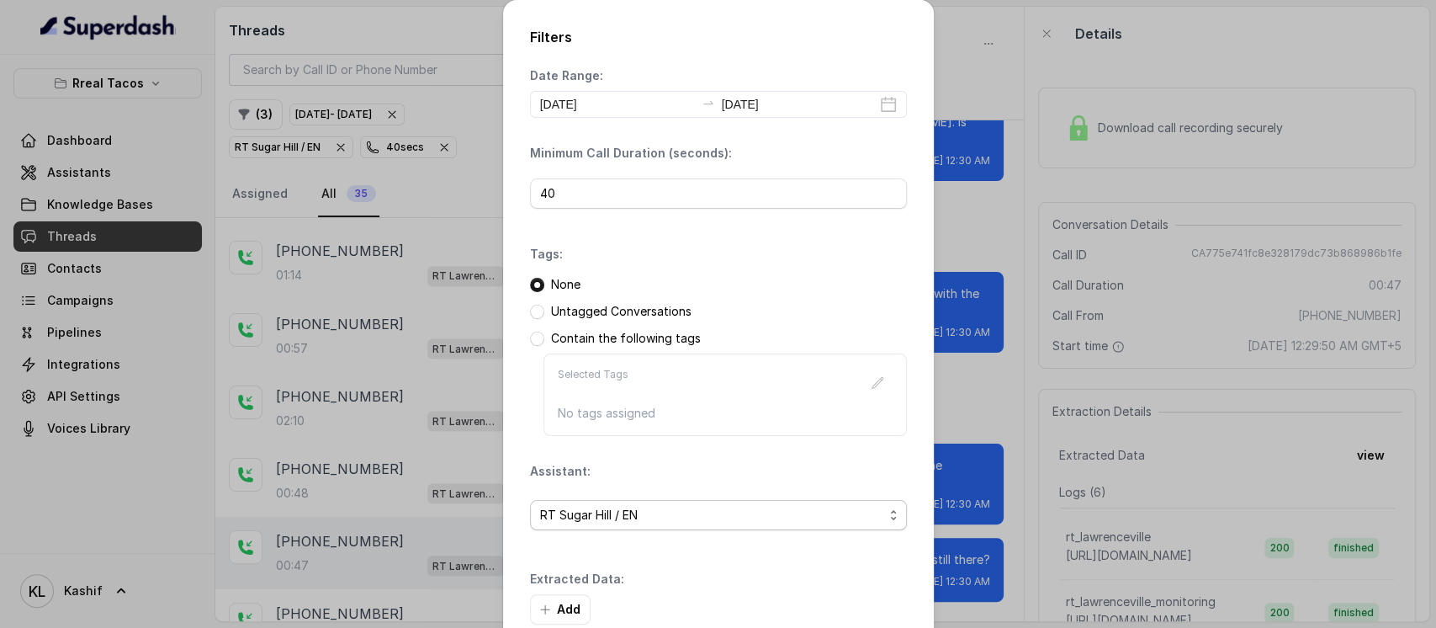
scroll to position [93, 0]
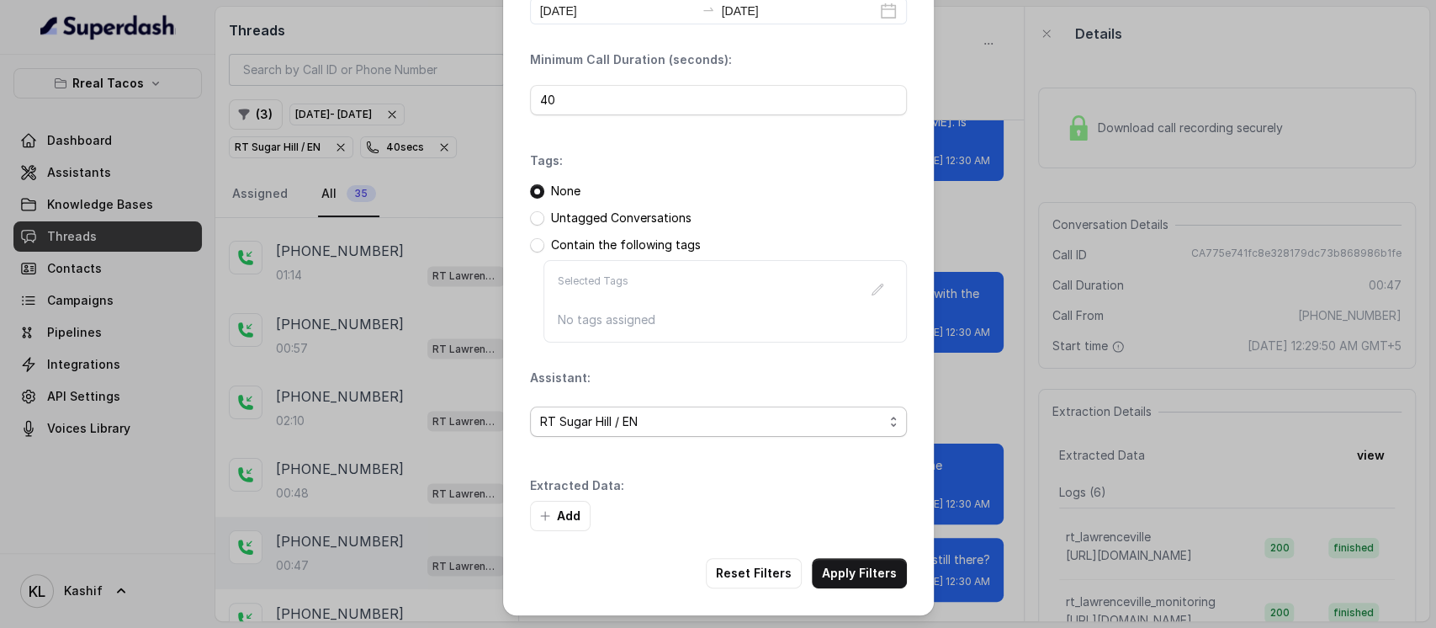
click at [855, 577] on button "Apply Filters" at bounding box center [859, 573] width 95 height 30
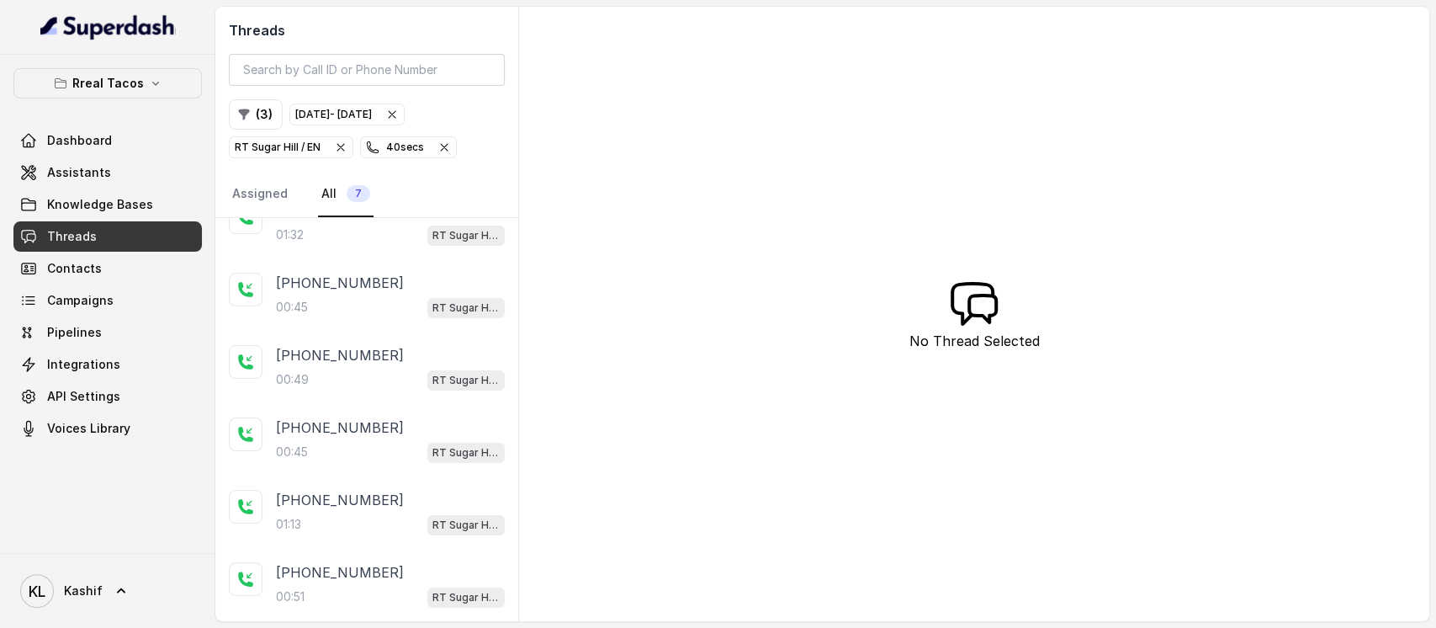
scroll to position [94, 0]
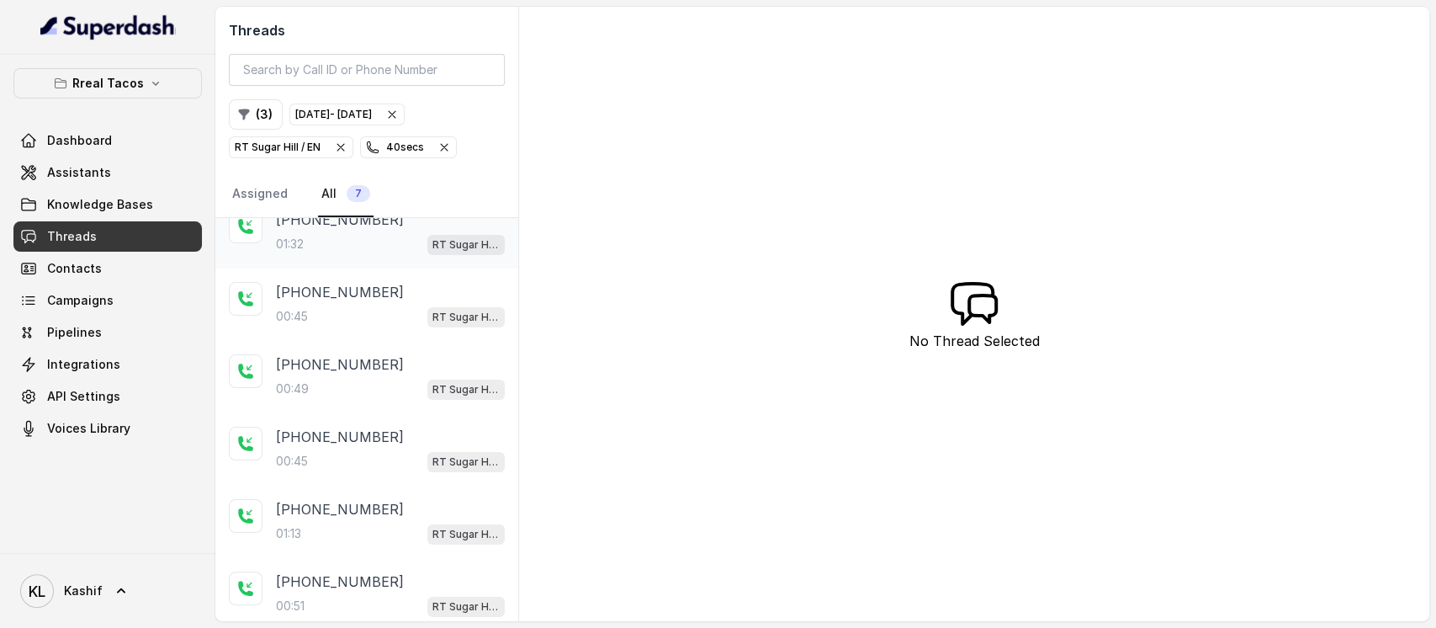
click at [296, 256] on div "+16095164239 01:32 RT Sugar Hill / EN" at bounding box center [366, 232] width 303 height 72
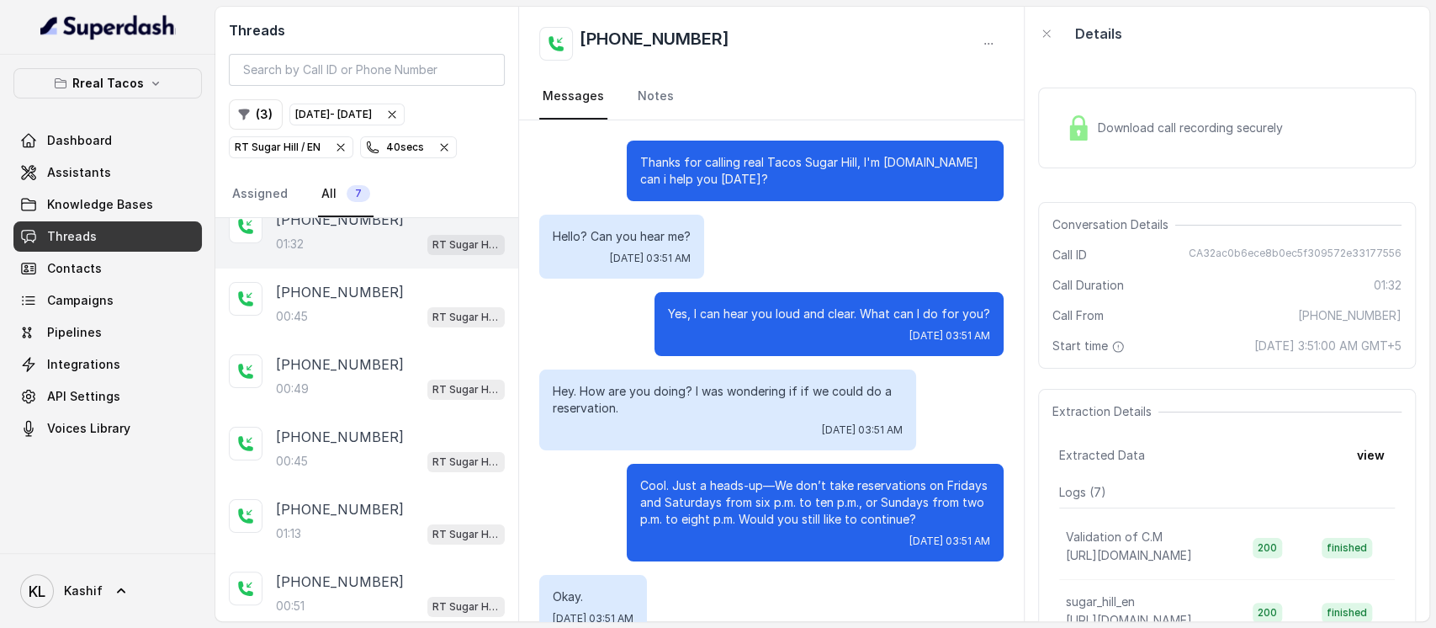
scroll to position [1094, 0]
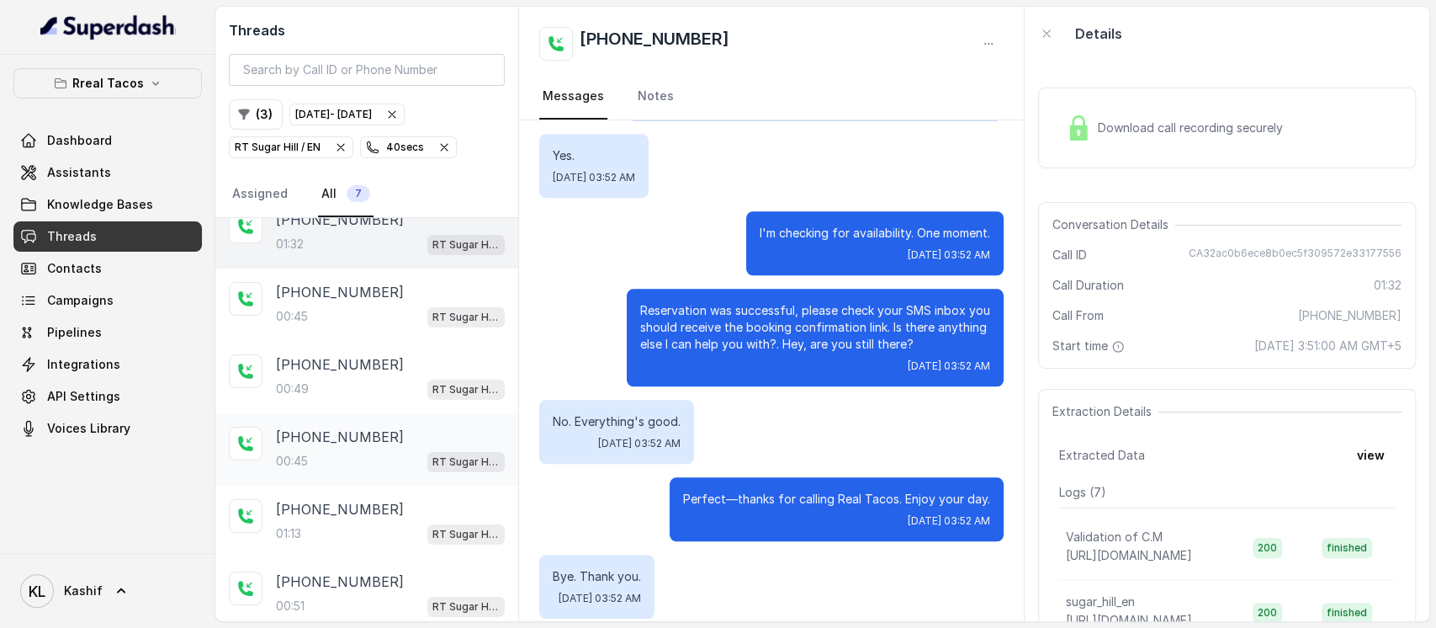
click at [312, 438] on p "+14042369297" at bounding box center [340, 436] width 128 height 20
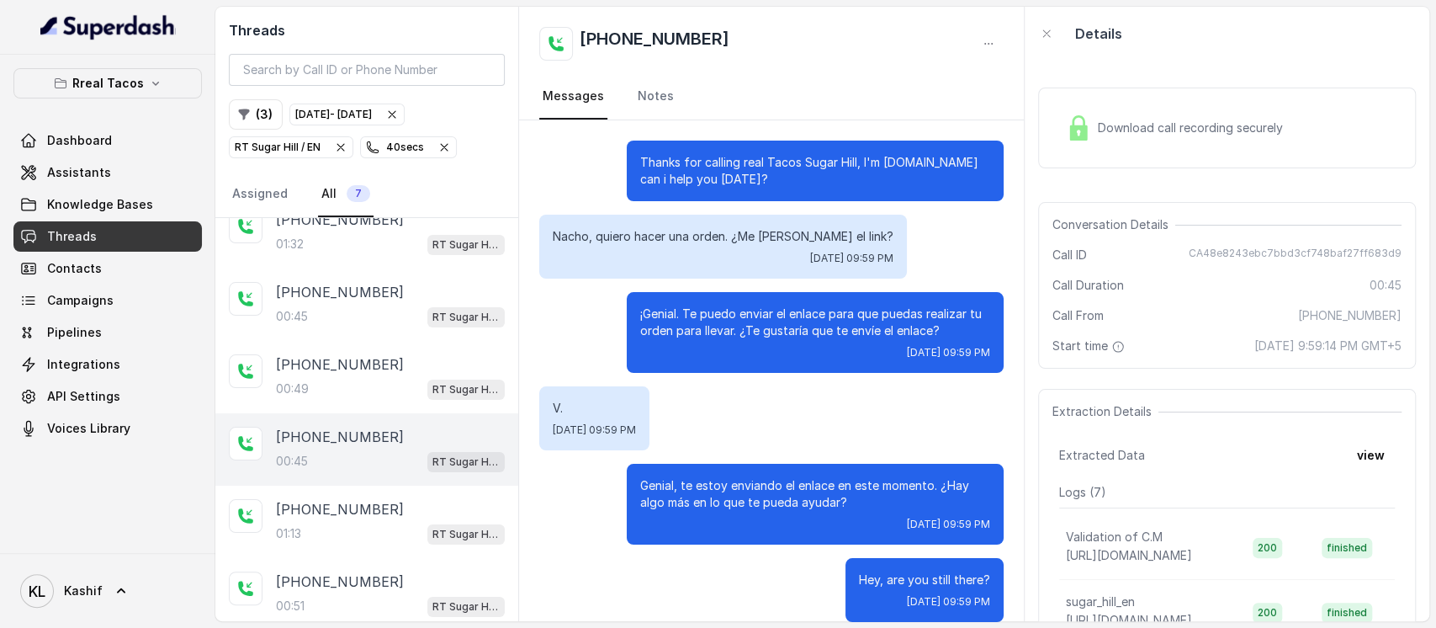
scroll to position [20, 0]
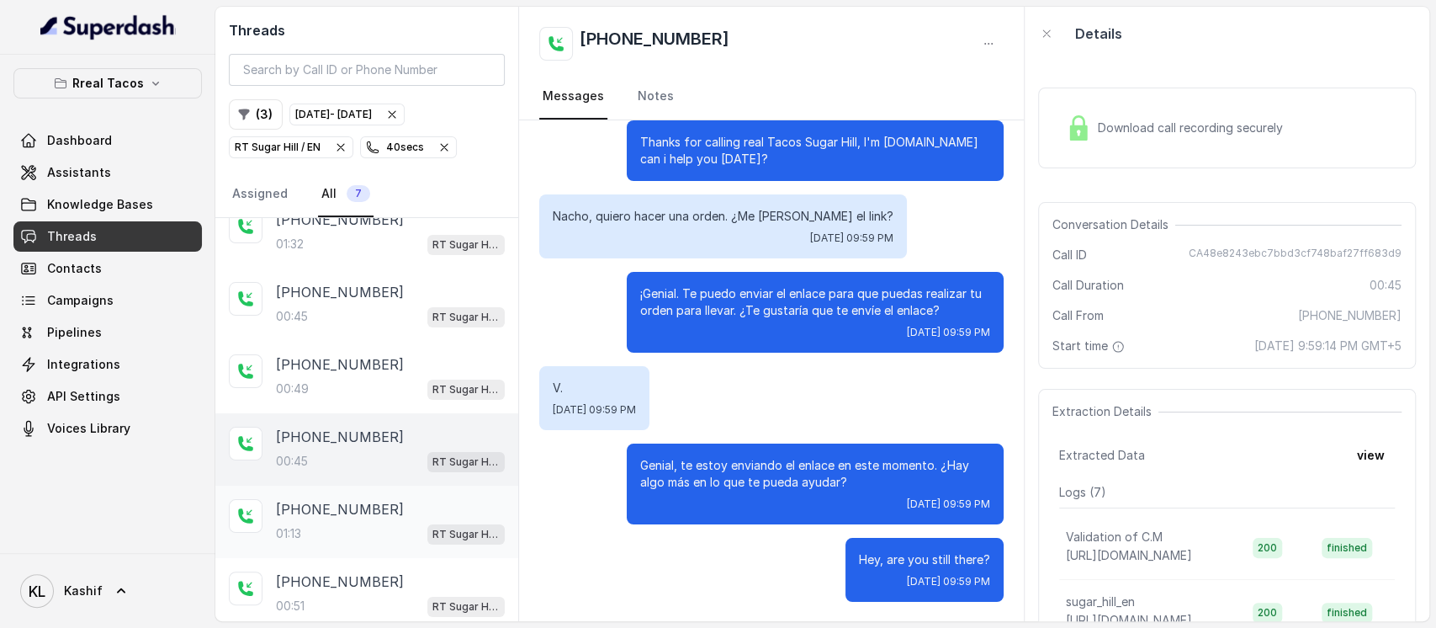
click at [320, 499] on p "+14702294022" at bounding box center [340, 509] width 128 height 20
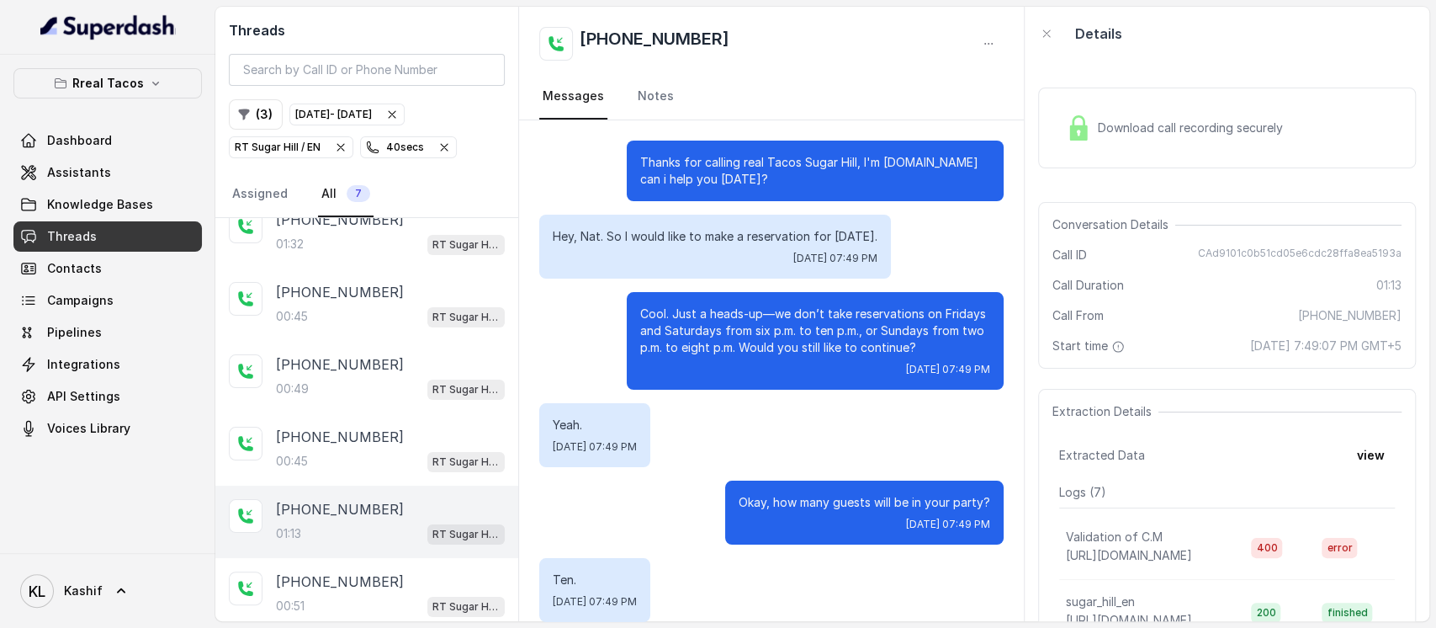
scroll to position [723, 0]
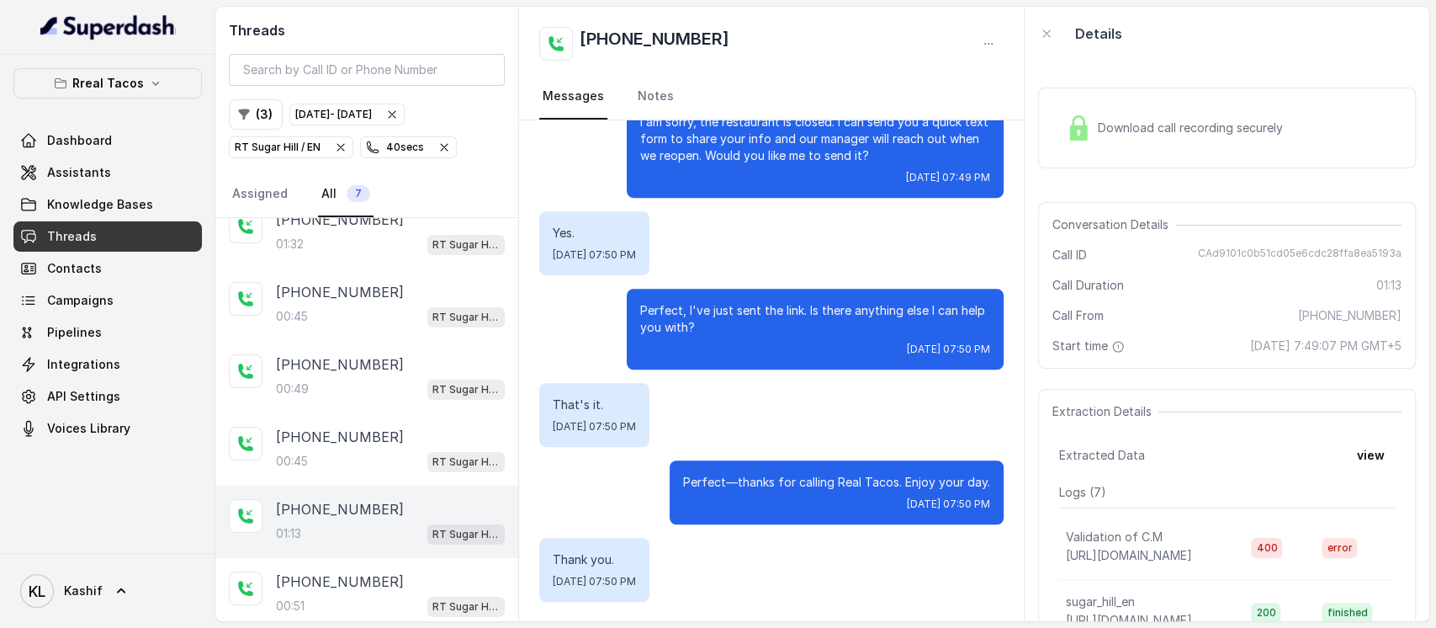
click at [320, 499] on p "+14702294022" at bounding box center [340, 509] width 128 height 20
click at [318, 602] on div "00:51 RT Sugar Hill / EN" at bounding box center [390, 606] width 229 height 22
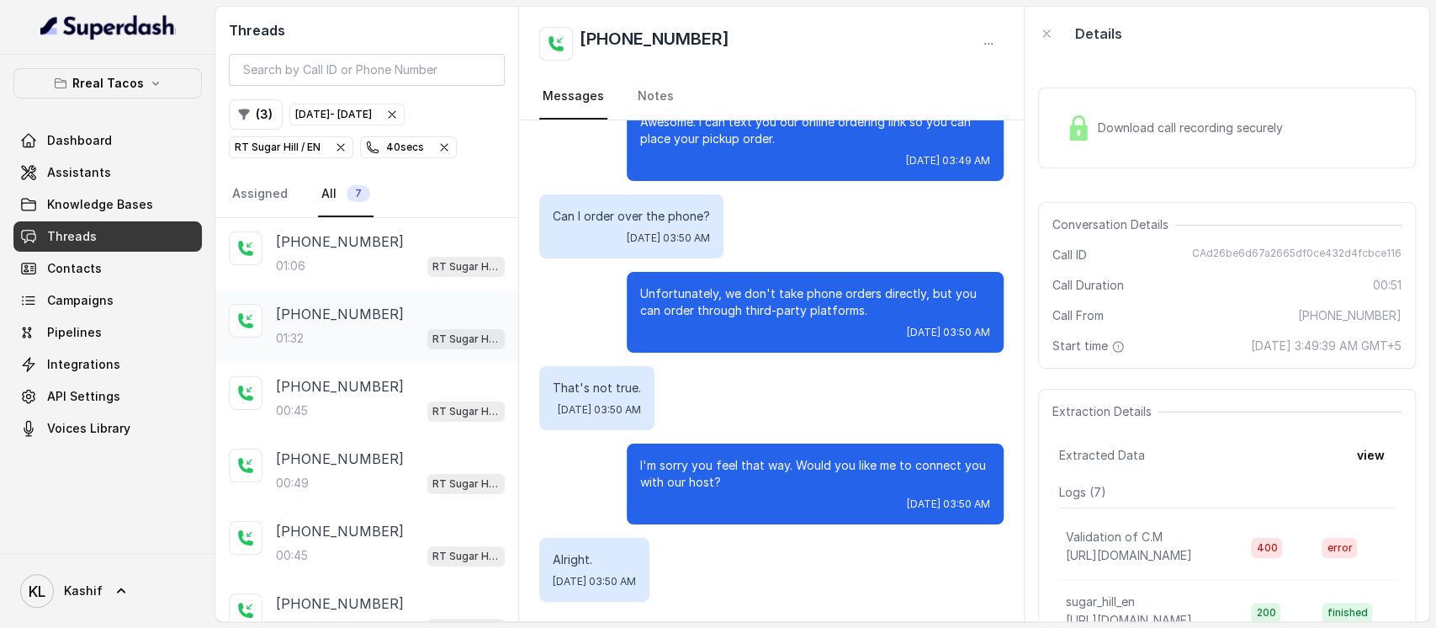
click at [400, 328] on div "01:32 RT Sugar Hill / EN" at bounding box center [390, 338] width 229 height 22
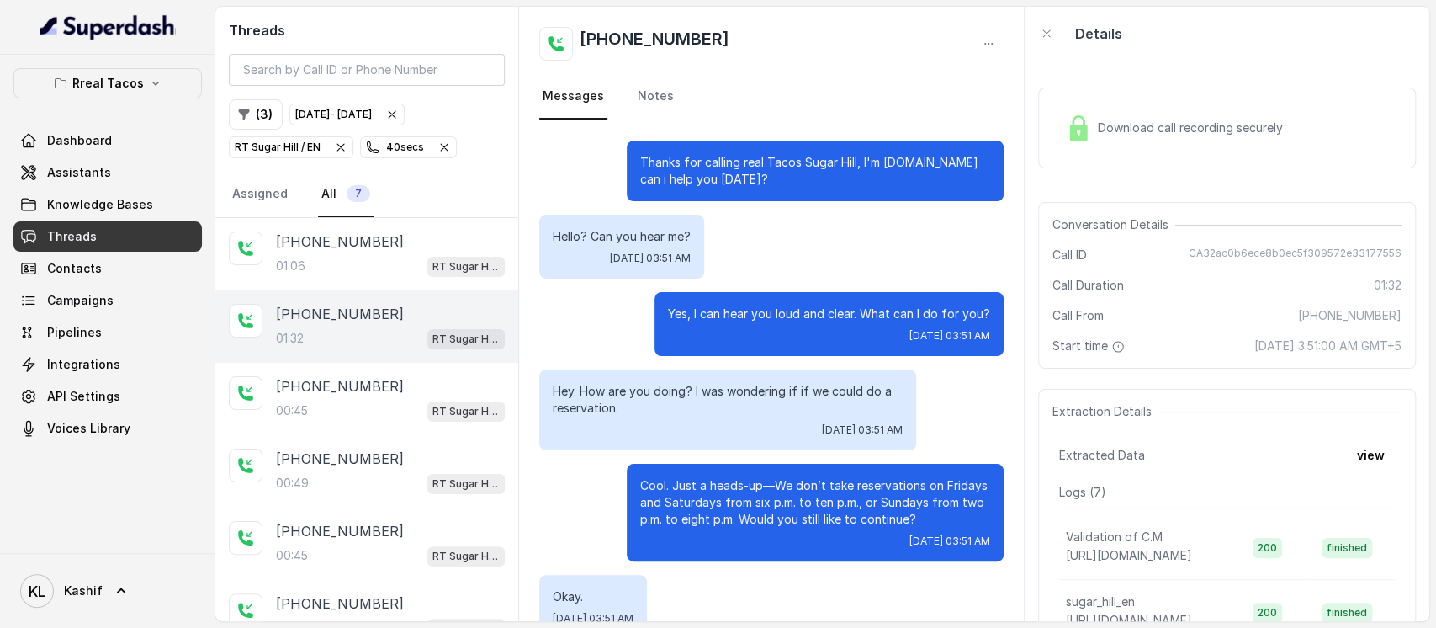
scroll to position [1094, 0]
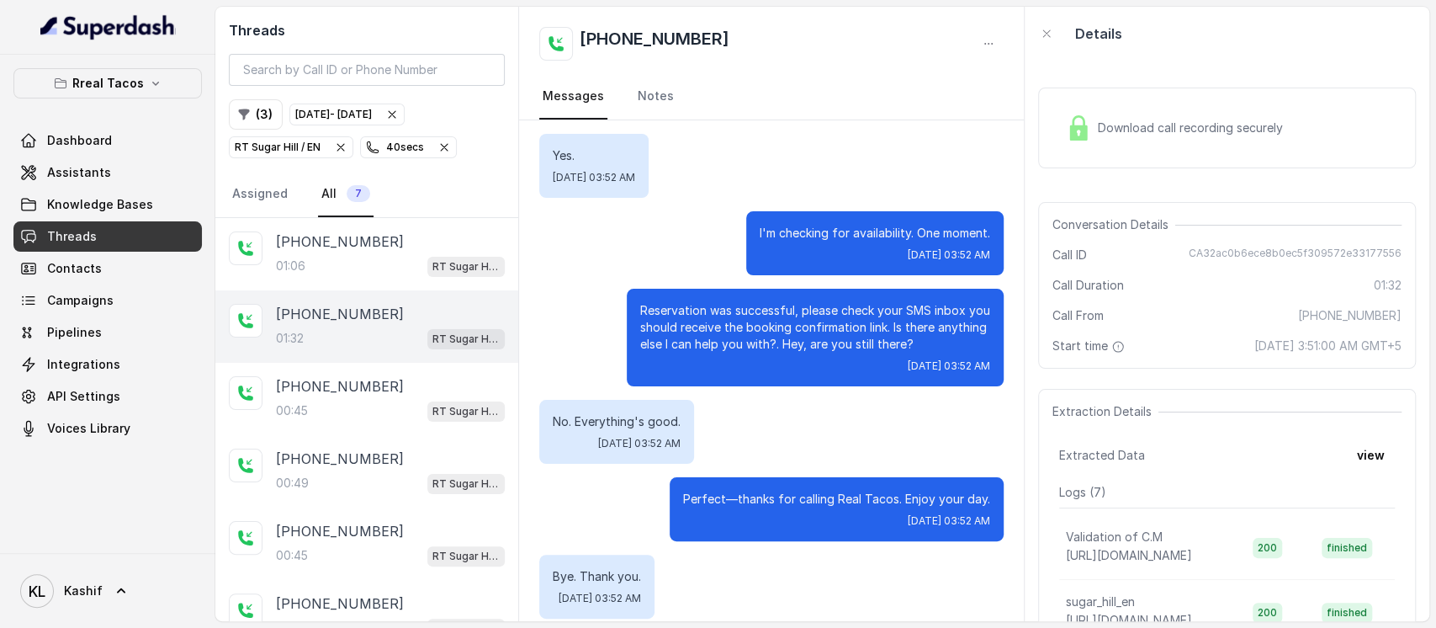
click at [363, 353] on div "+16095164239 01:32 RT Sugar Hill / EN" at bounding box center [366, 326] width 303 height 72
click at [350, 372] on div "+16788490860 00:45 RT Sugar Hill / EN" at bounding box center [366, 399] width 303 height 72
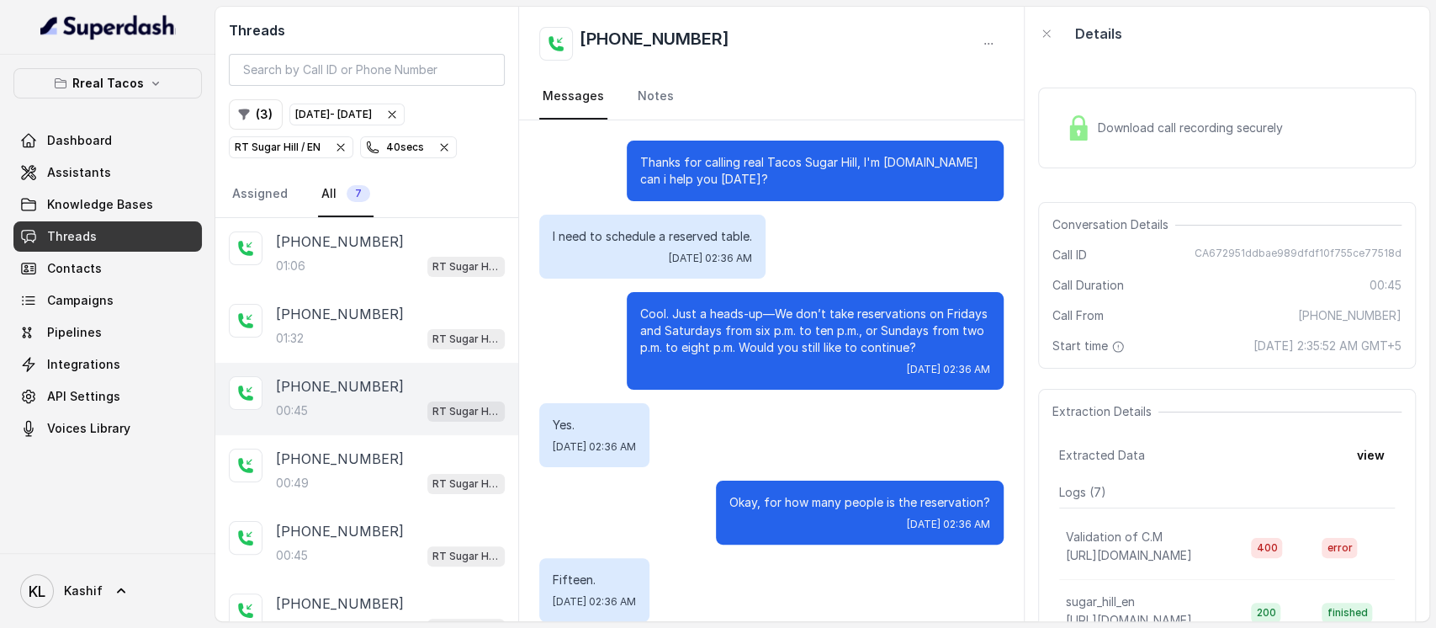
scroll to position [269, 0]
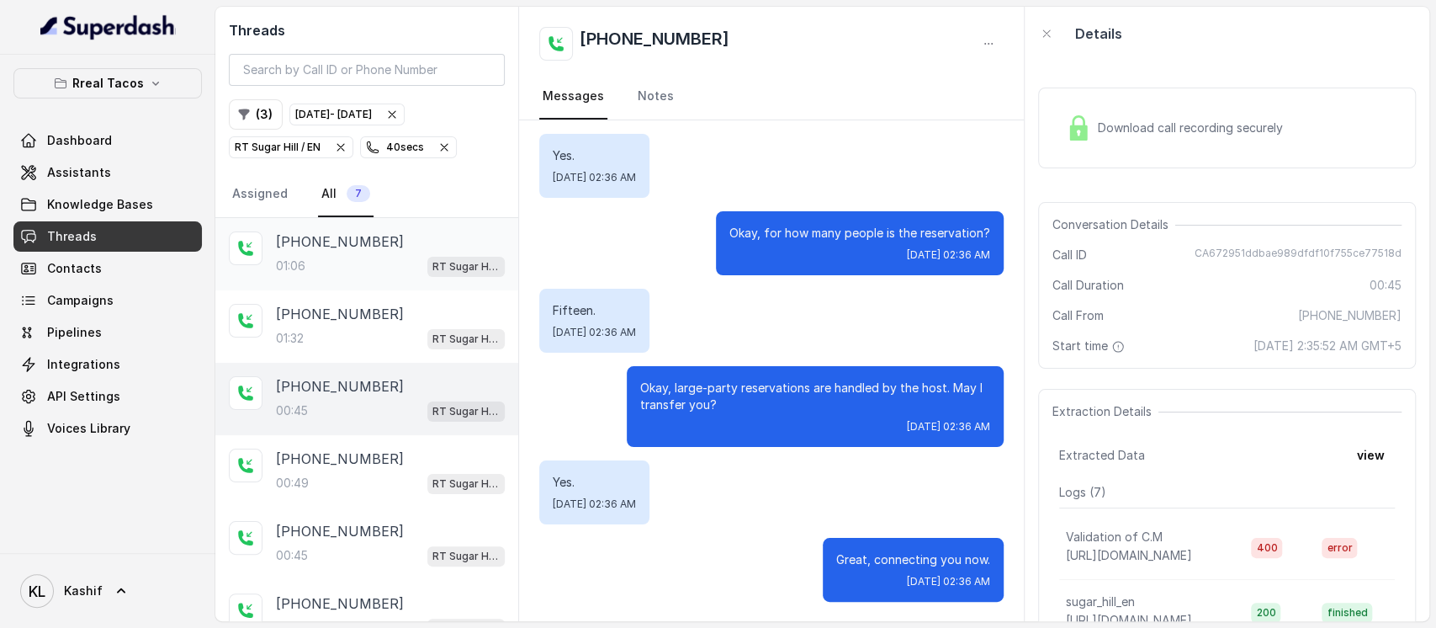
click at [337, 266] on div "01:06 RT Sugar Hill / EN" at bounding box center [390, 266] width 229 height 22
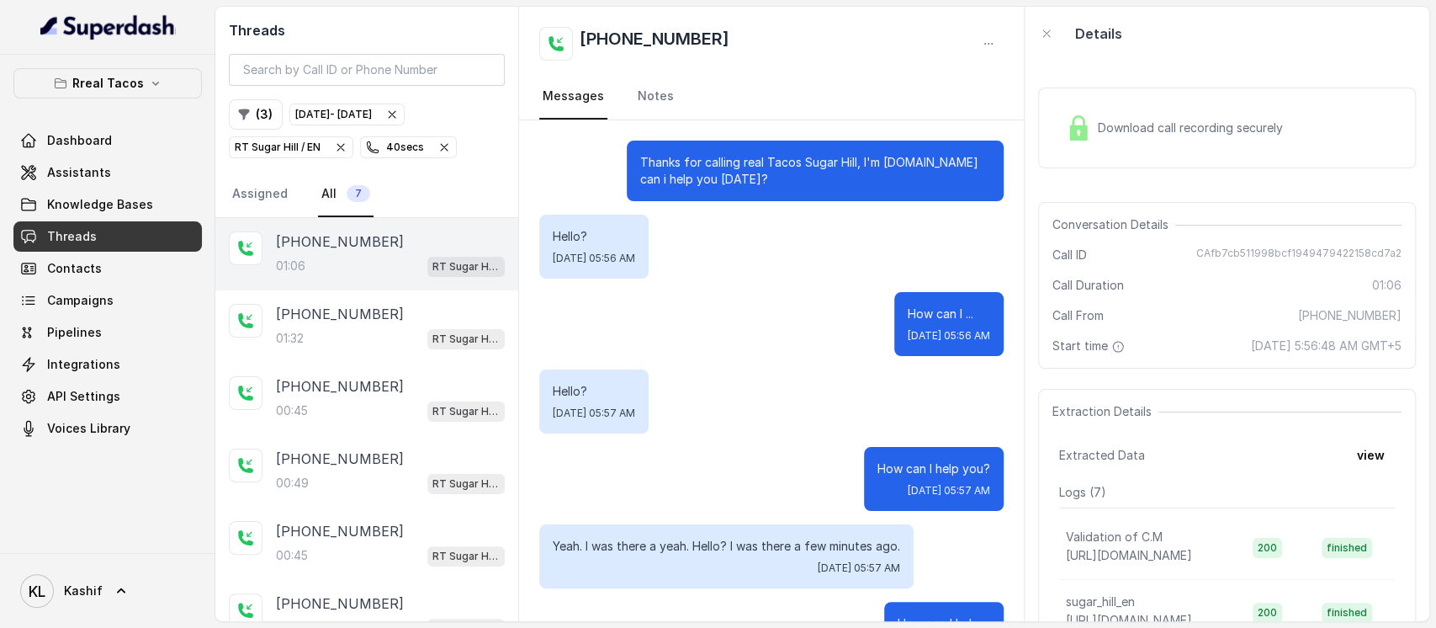
scroll to position [1181, 0]
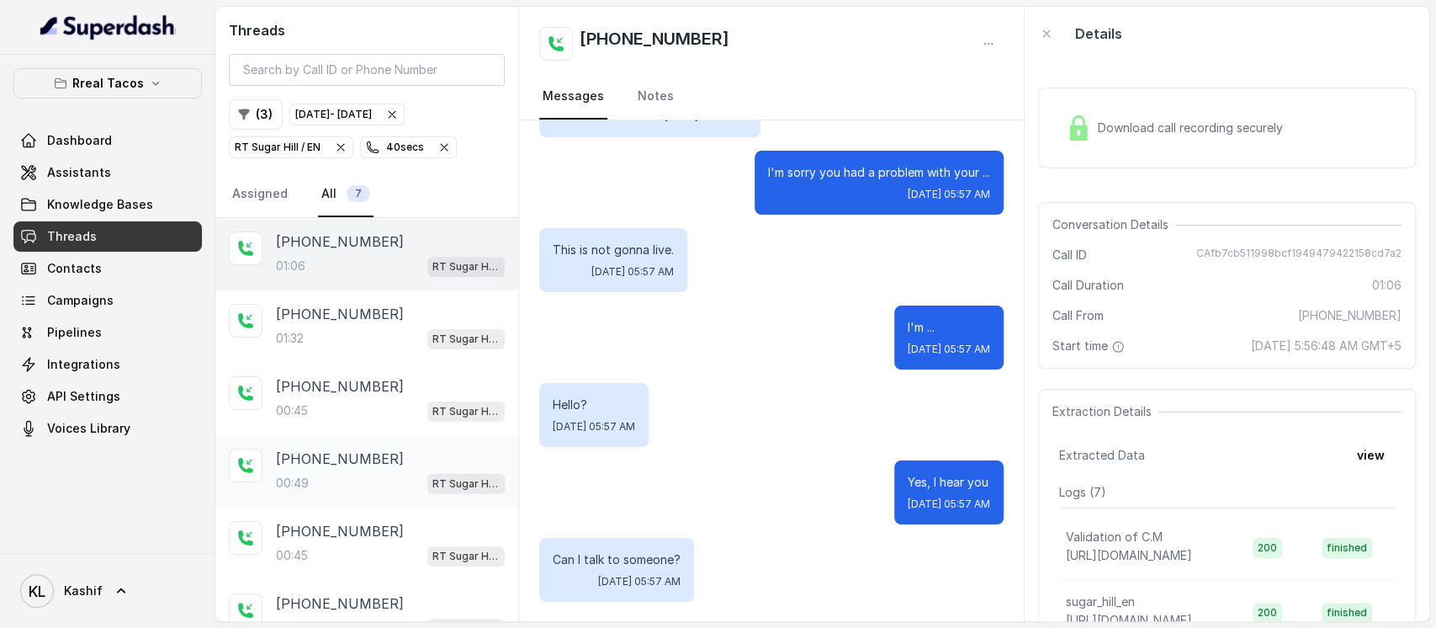
click at [341, 448] on p "+18046152502" at bounding box center [340, 458] width 128 height 20
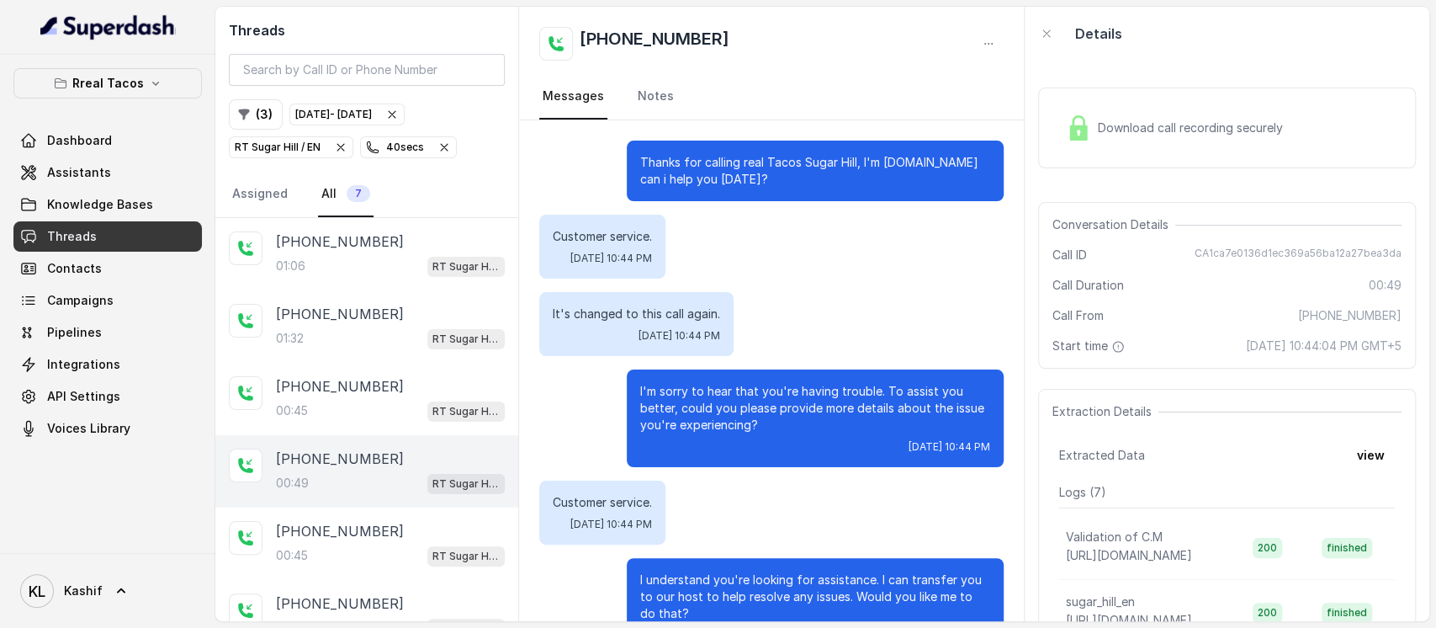
scroll to position [114, 0]
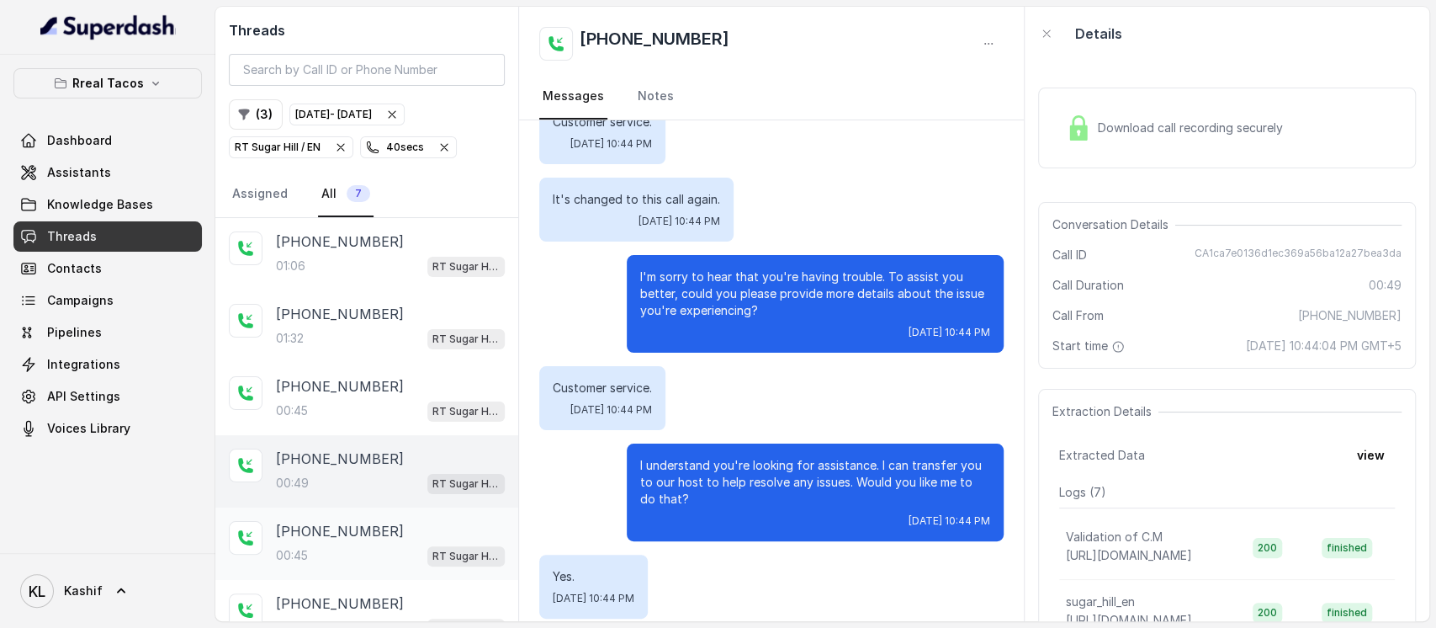
click at [353, 521] on p "+14042369297" at bounding box center [340, 531] width 128 height 20
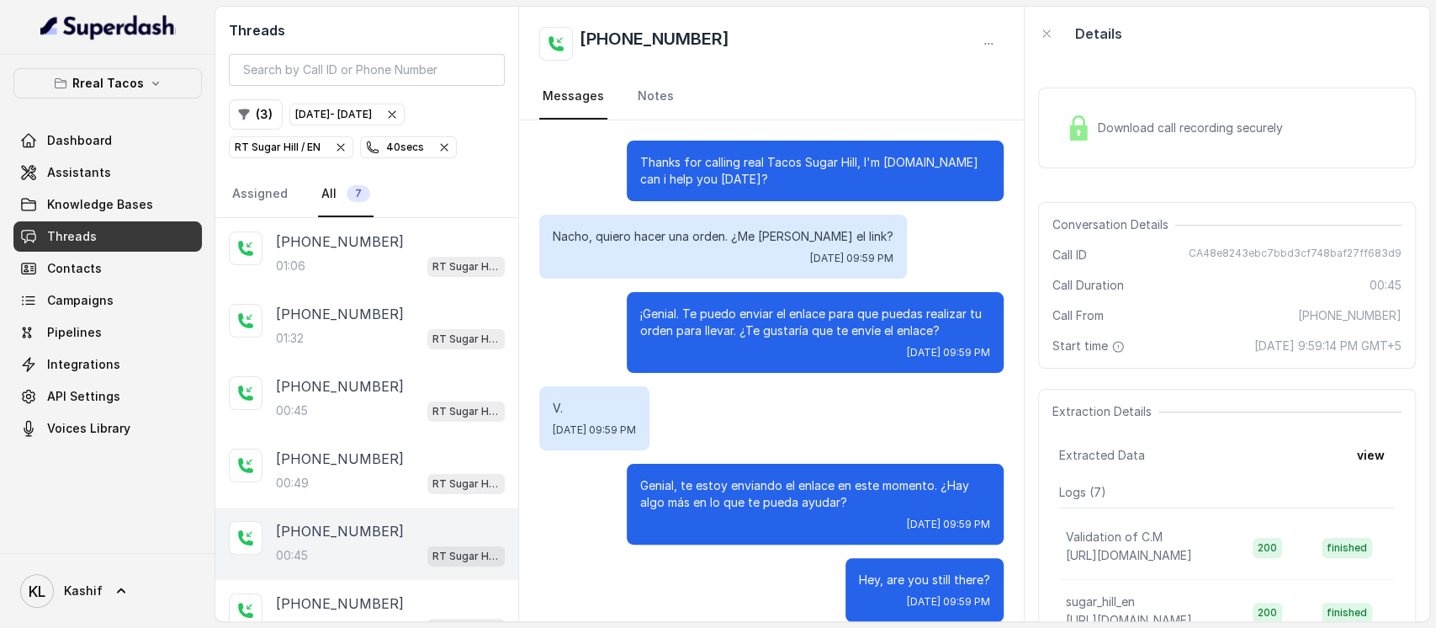
scroll to position [20, 0]
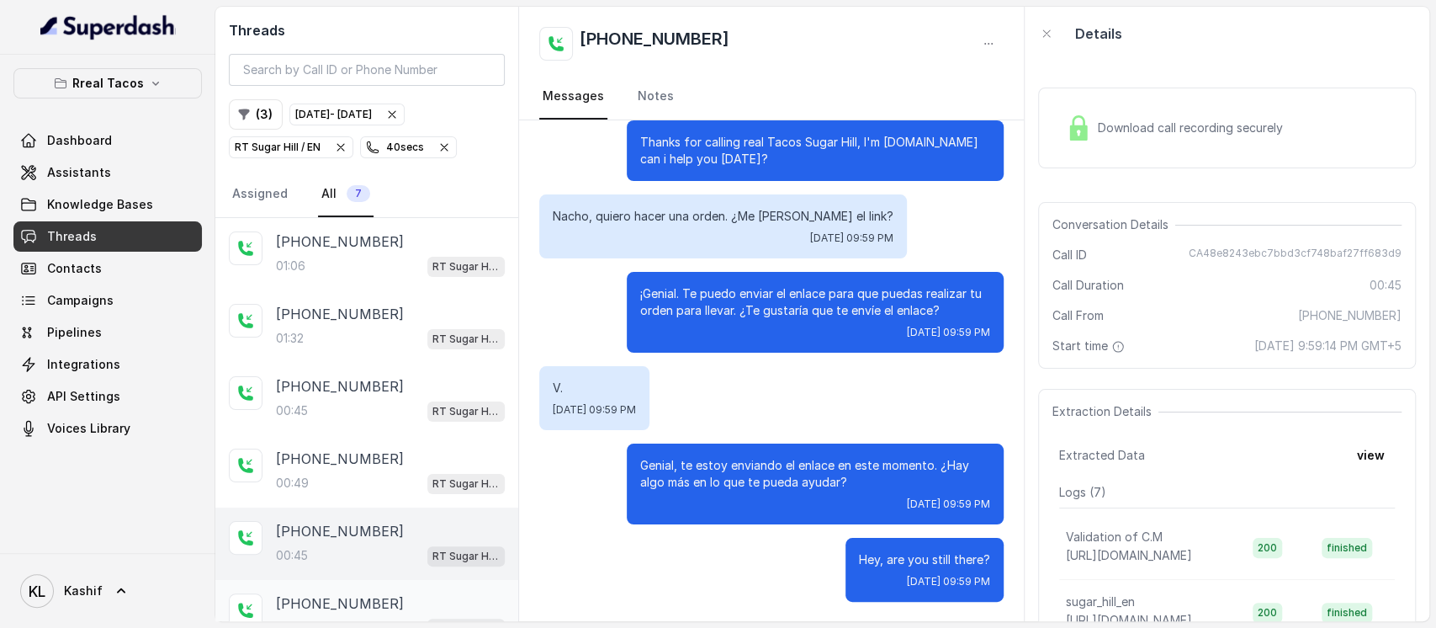
click at [331, 617] on div "01:13 RT Sugar Hill / EN" at bounding box center [390, 628] width 229 height 22
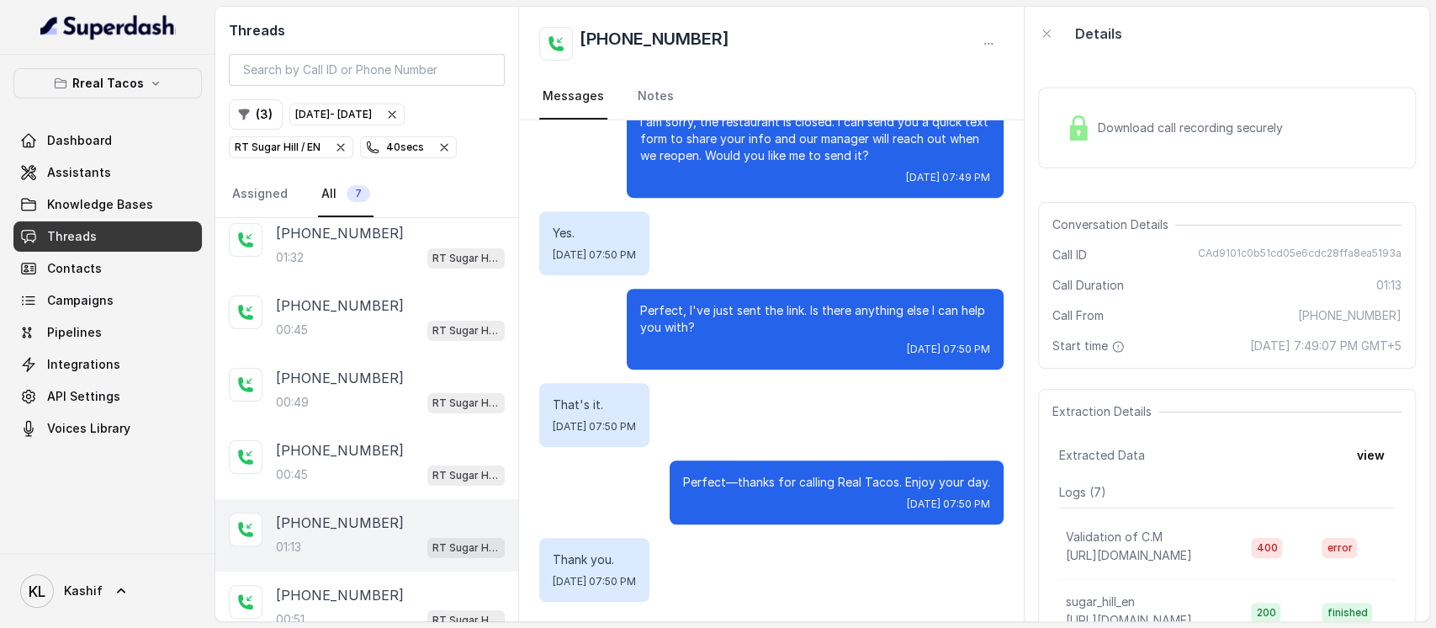
scroll to position [94, 0]
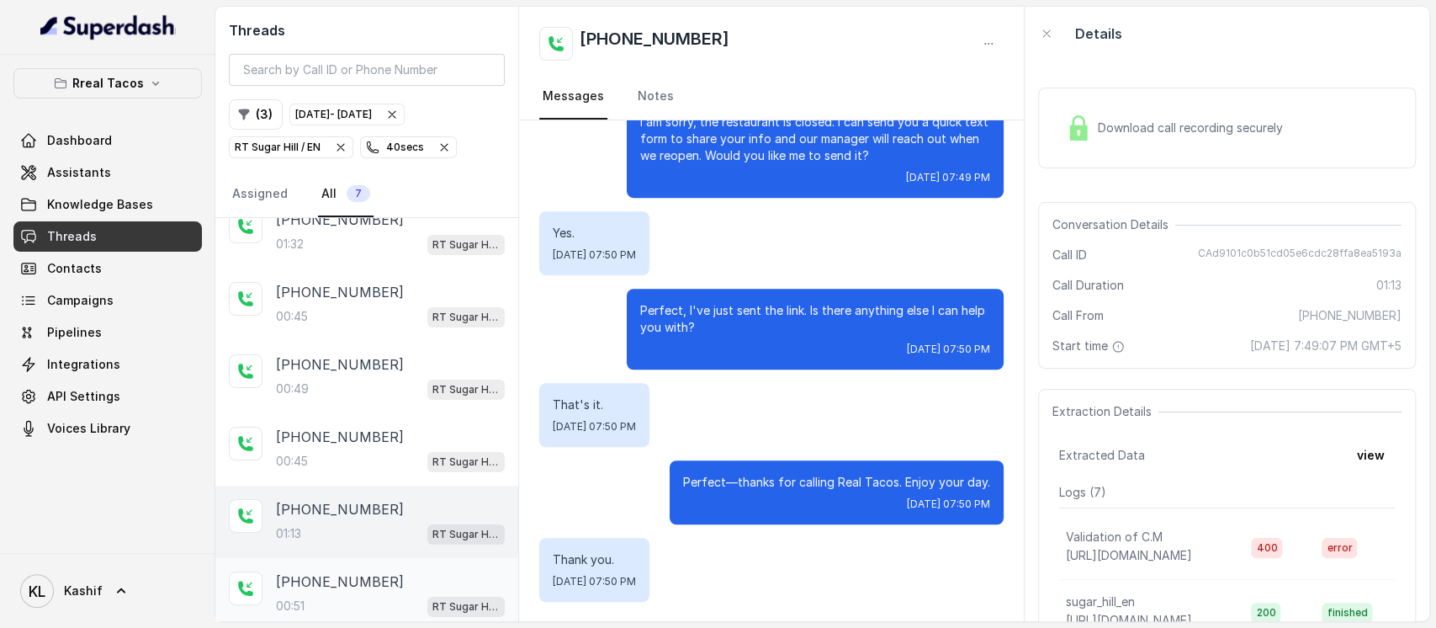
click at [330, 578] on p "+14043551915" at bounding box center [340, 581] width 128 height 20
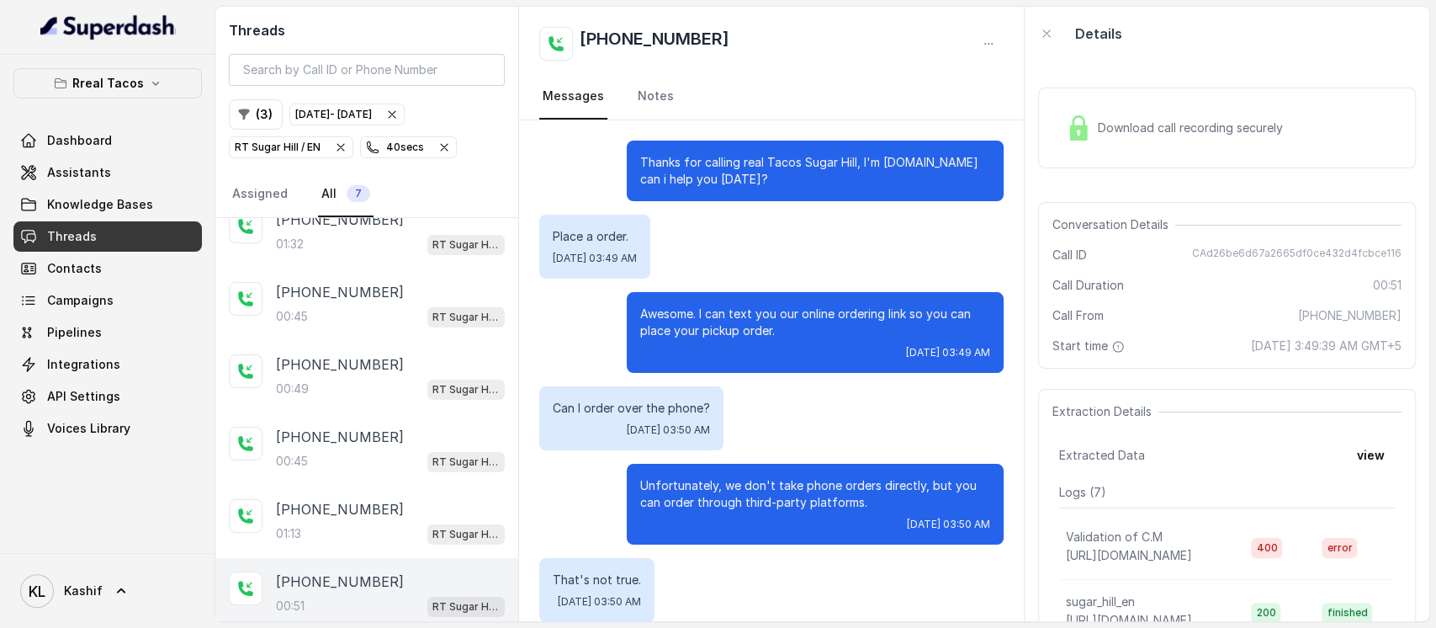
scroll to position [192, 0]
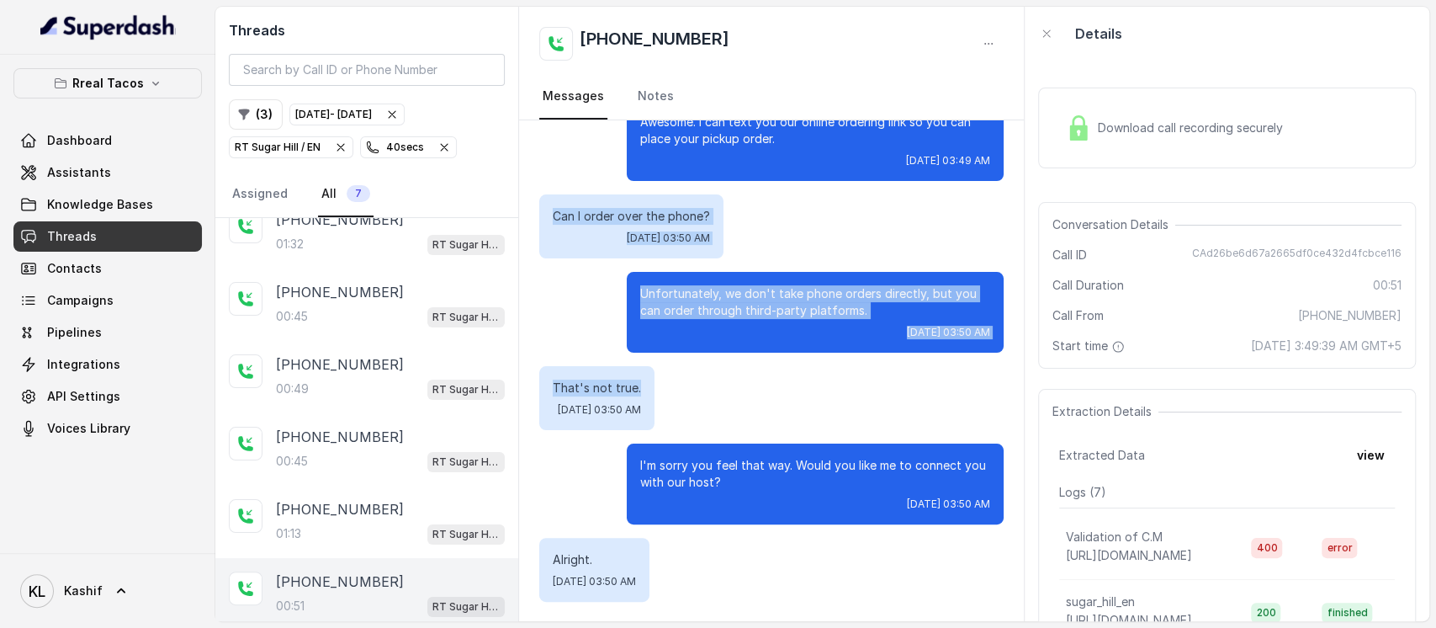
drag, startPoint x: 594, startPoint y: 259, endPoint x: 797, endPoint y: 379, distance: 235.7
click at [797, 379] on div "Thanks for calling real Tacos Sugar Hill, I'm Nacho.How can i help you today? P…" at bounding box center [771, 274] width 505 height 693
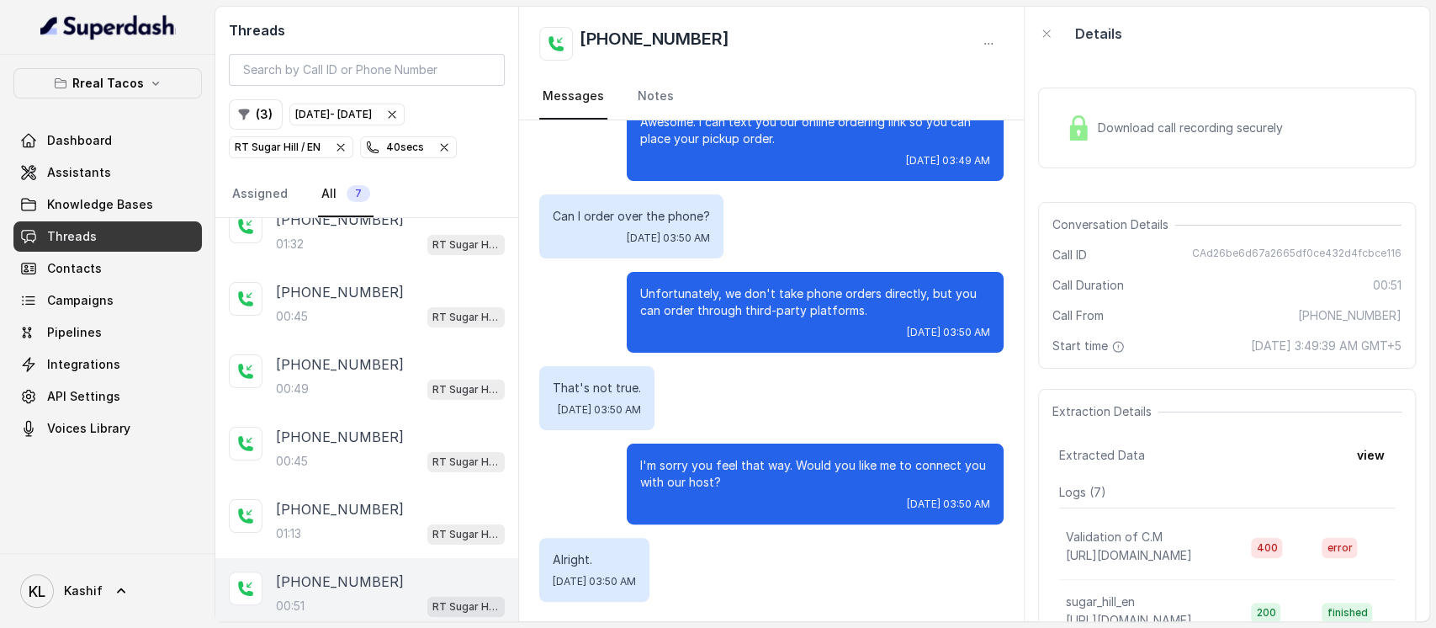
click at [700, 472] on p "I'm sorry you feel that way. Would you like me to connect you with our host?" at bounding box center [815, 474] width 350 height 34
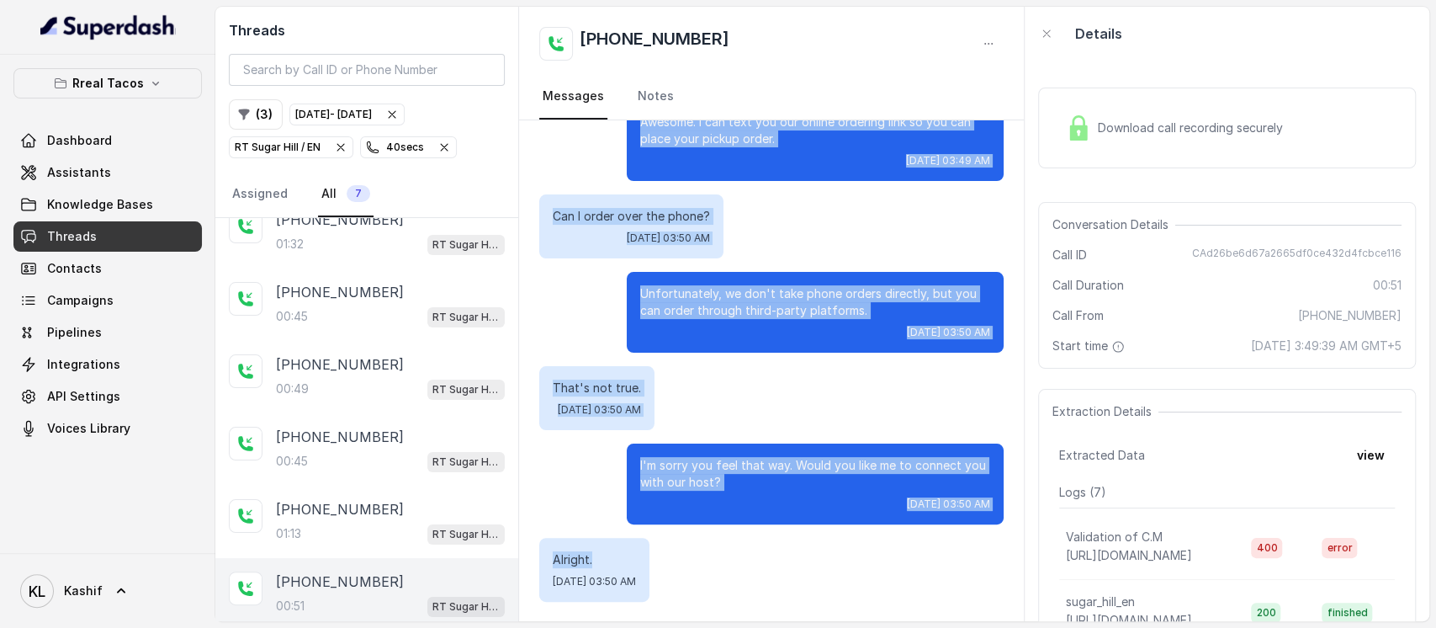
drag, startPoint x: 621, startPoint y: 156, endPoint x: 855, endPoint y: 670, distance: 564.7
click at [855, 627] on html "Rreal Tacos Dashboard Assistants Knowledge Bases Threads Contacts Campaigns Pip…" at bounding box center [718, 314] width 1436 height 628
copy div "Thanks for calling real Tacos Sugar Hill, I'm Nacho.How can i help you today? P…"
click at [736, 363] on div "Thanks for calling real Tacos Sugar Hill, I'm Nacho.How can i help you today? P…" at bounding box center [771, 274] width 505 height 693
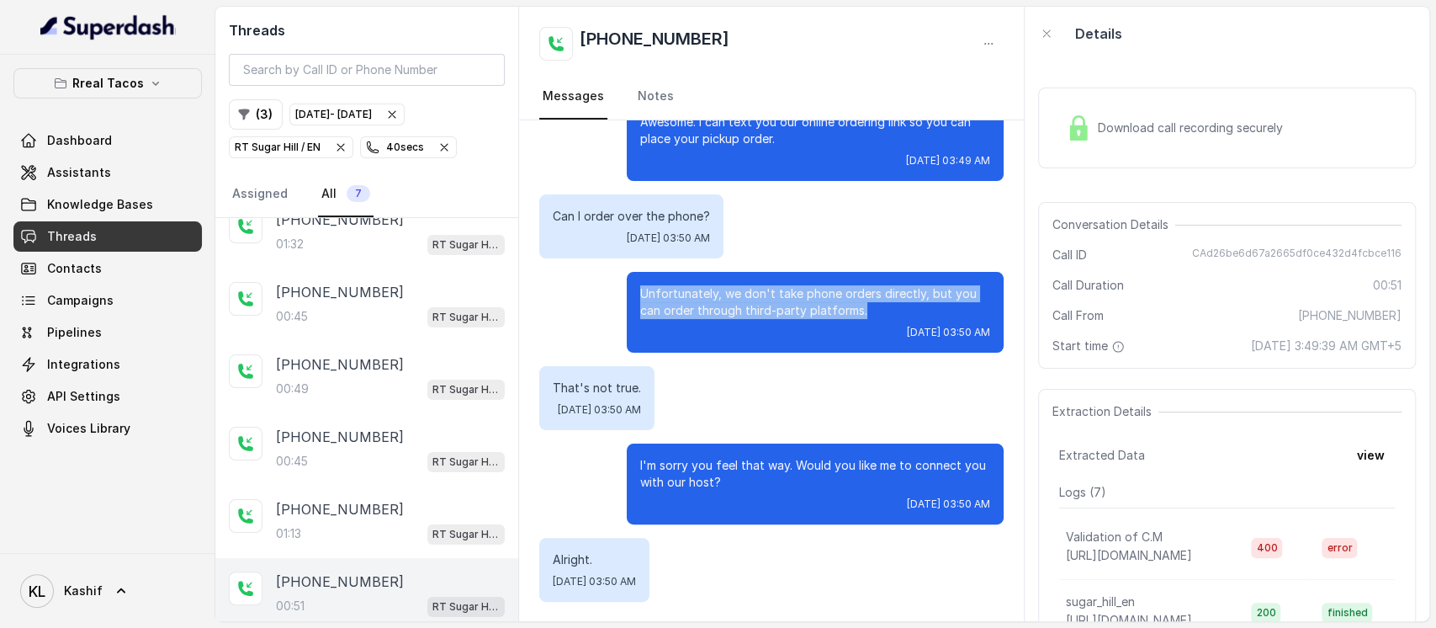
drag, startPoint x: 622, startPoint y: 291, endPoint x: 819, endPoint y: 310, distance: 197.8
click at [819, 310] on p "Unfortunately, we don't take phone orders directly, but you can order through t…" at bounding box center [815, 302] width 350 height 34
copy p "Unfortunately, we don't take phone orders directly, but you can order through t…"
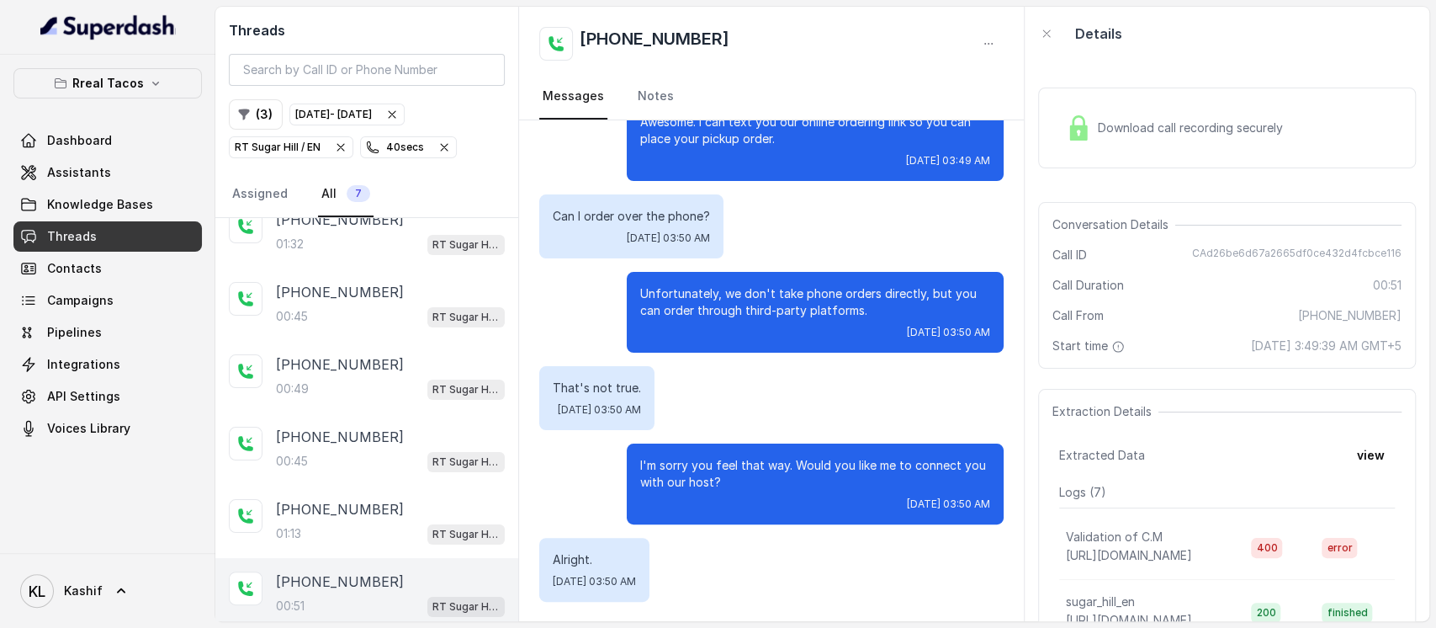
click at [1258, 252] on span "CAd26be6d67a2665df0ce432d4fcbce116" at bounding box center [1296, 254] width 209 height 17
click at [252, 123] on button "( 3 )" at bounding box center [256, 114] width 54 height 30
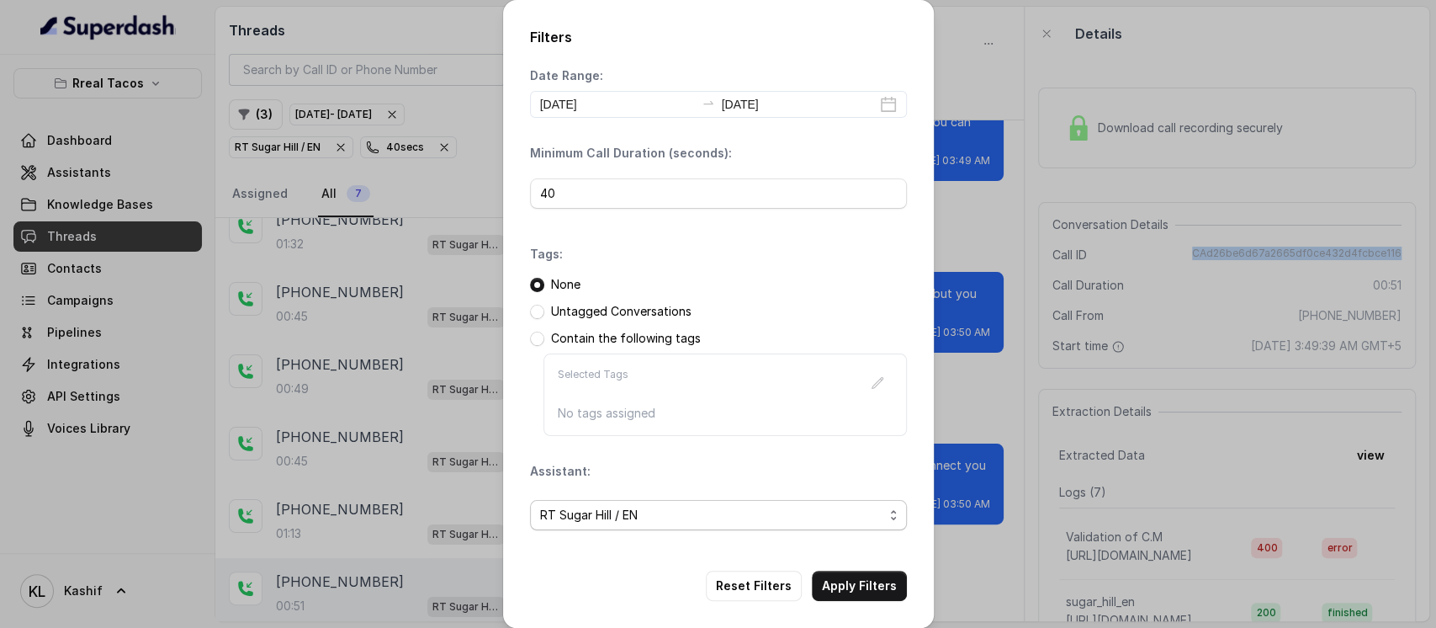
click at [616, 528] on span "RT Sugar Hill / EN" at bounding box center [718, 515] width 377 height 30
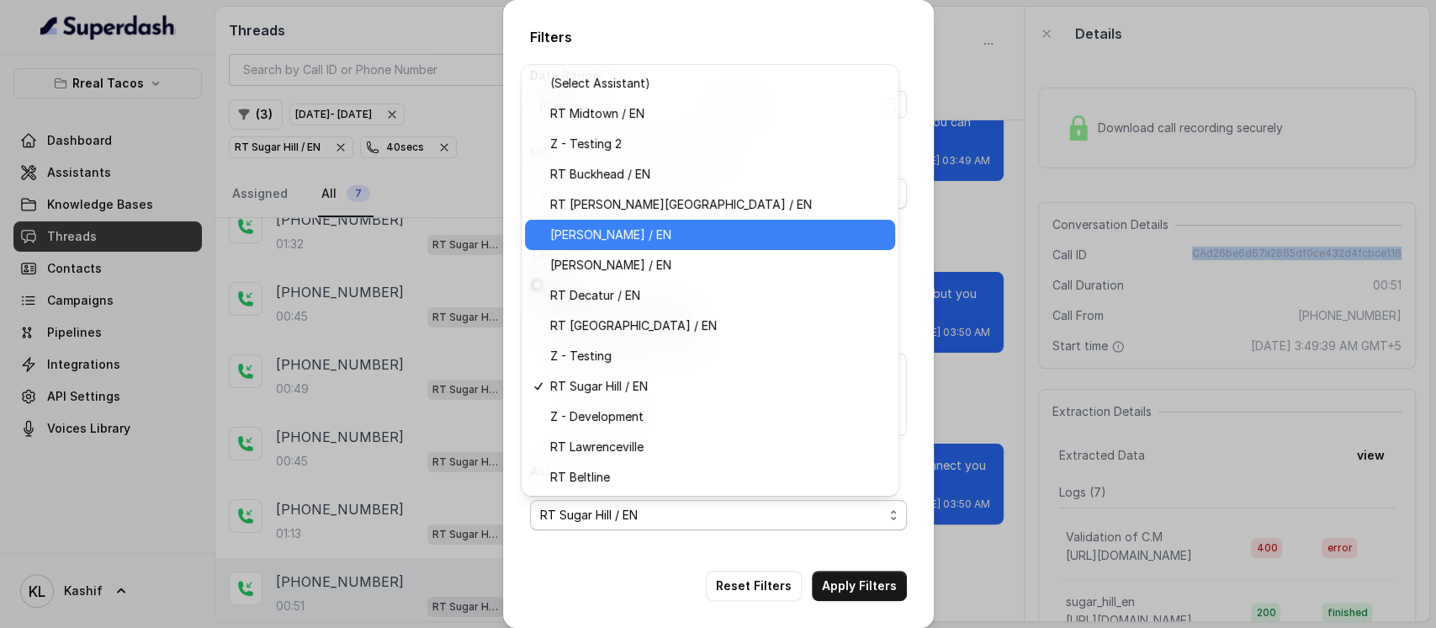
click at [740, 220] on div "RT Cumming / EN" at bounding box center [710, 235] width 370 height 30
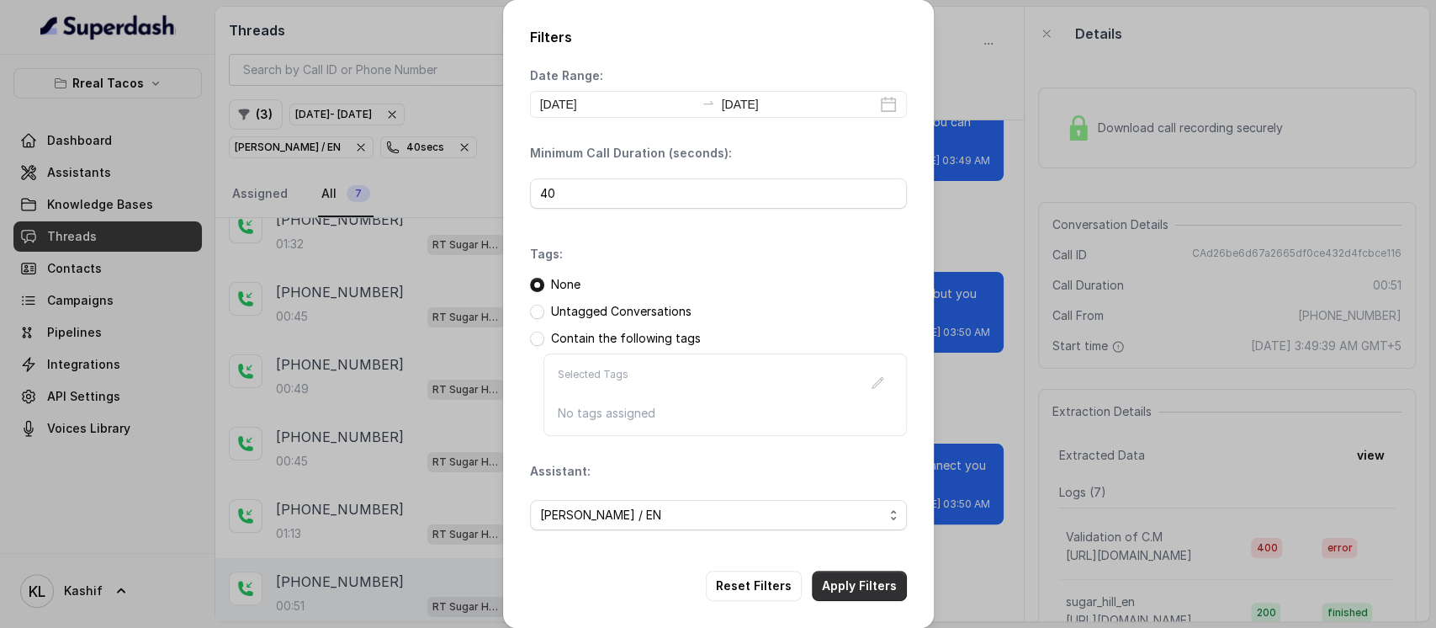
click at [861, 585] on button "Apply Filters" at bounding box center [859, 585] width 95 height 30
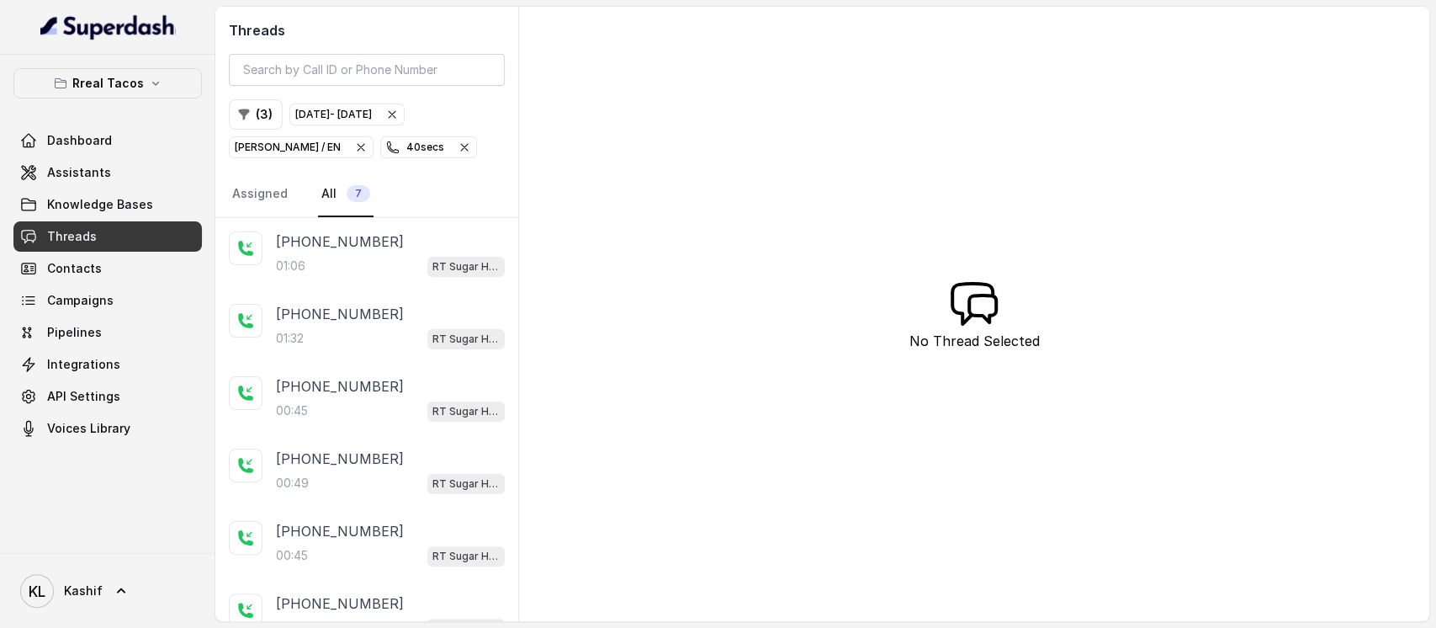
click at [273, 147] on p "RT Cumming / EN" at bounding box center [288, 147] width 106 height 17
click at [256, 114] on button "( 2 )" at bounding box center [255, 114] width 53 height 30
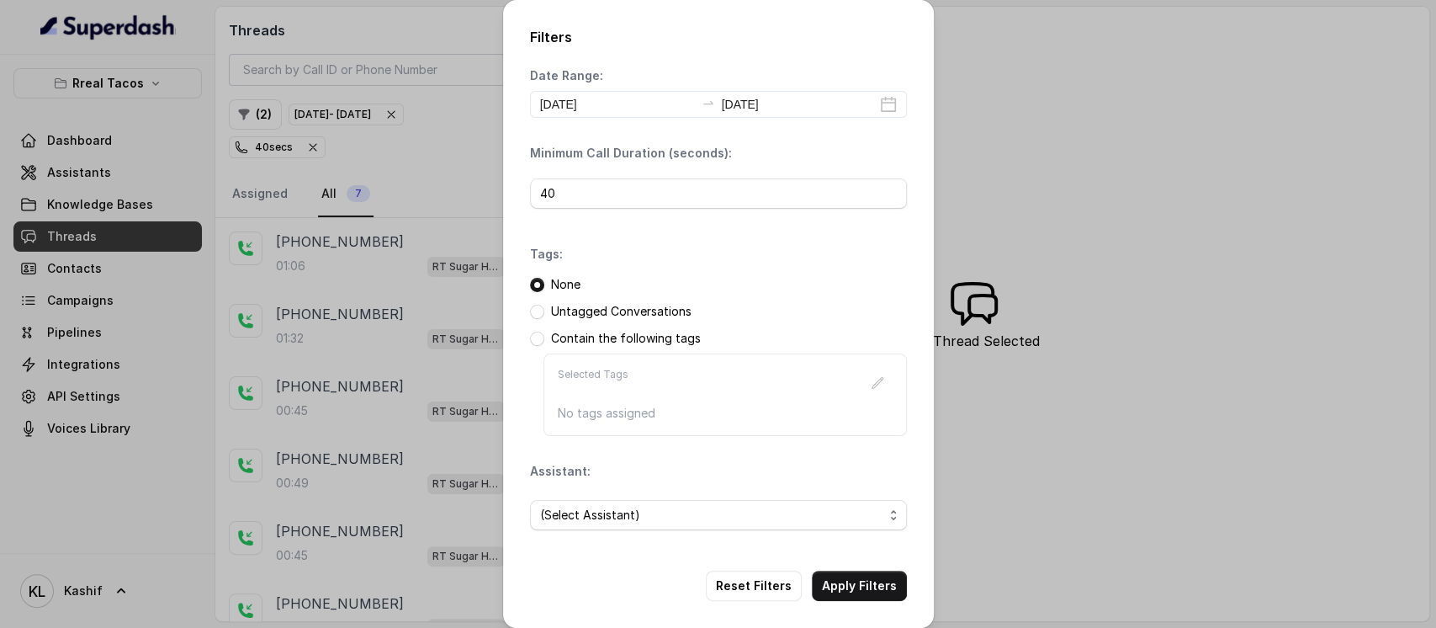
click at [689, 516] on span "(Select Assistant)" at bounding box center [711, 515] width 343 height 20
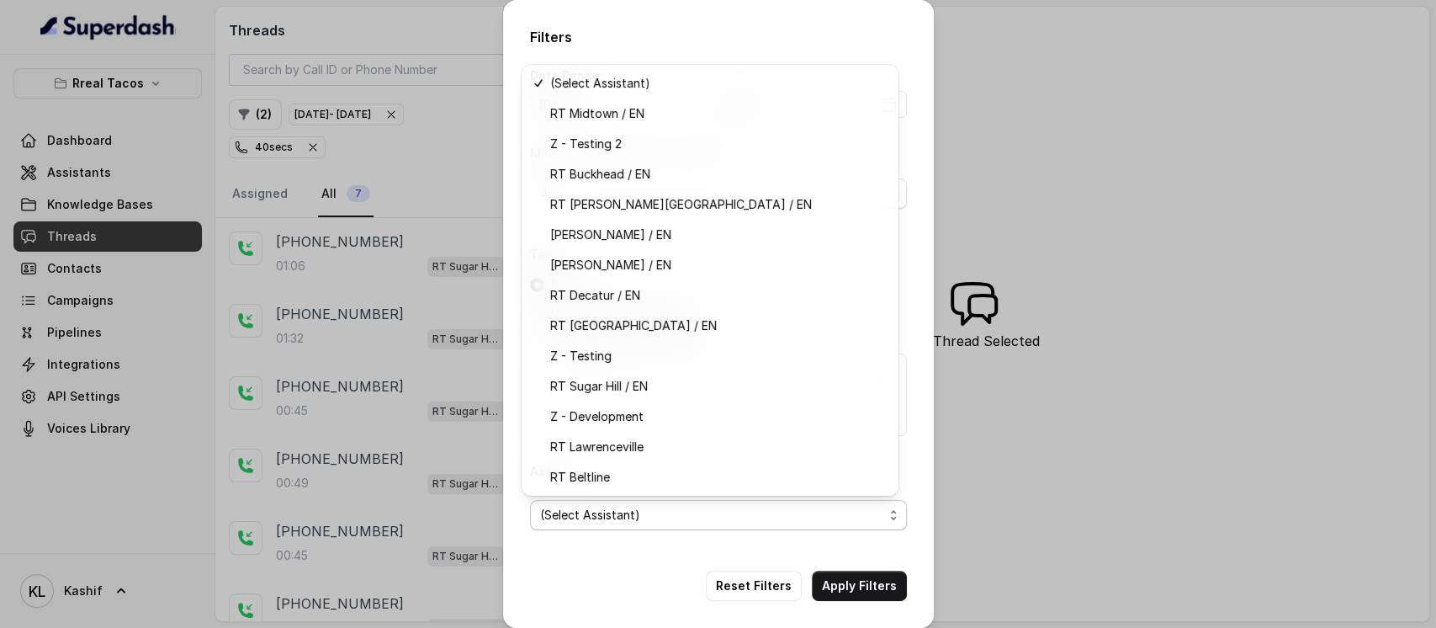
click at [781, 232] on span "RT Cumming / EN" at bounding box center [717, 235] width 335 height 20
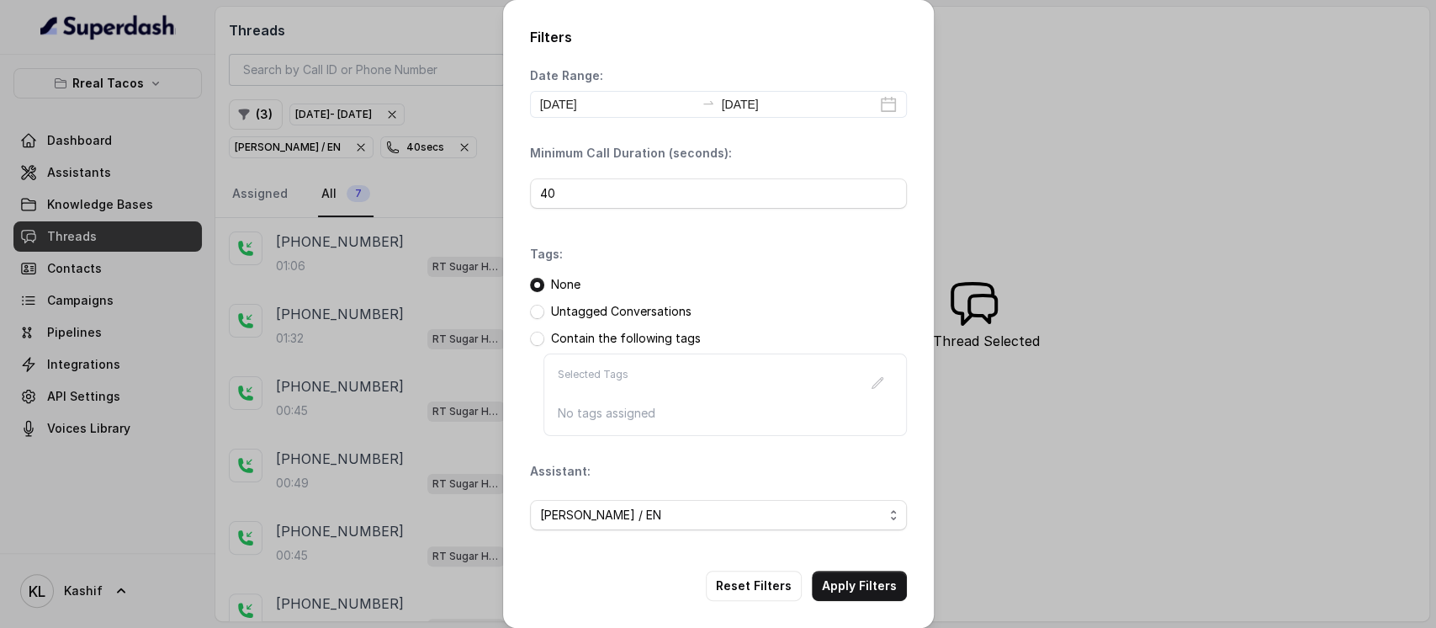
click at [869, 578] on button "Apply Filters" at bounding box center [859, 585] width 95 height 30
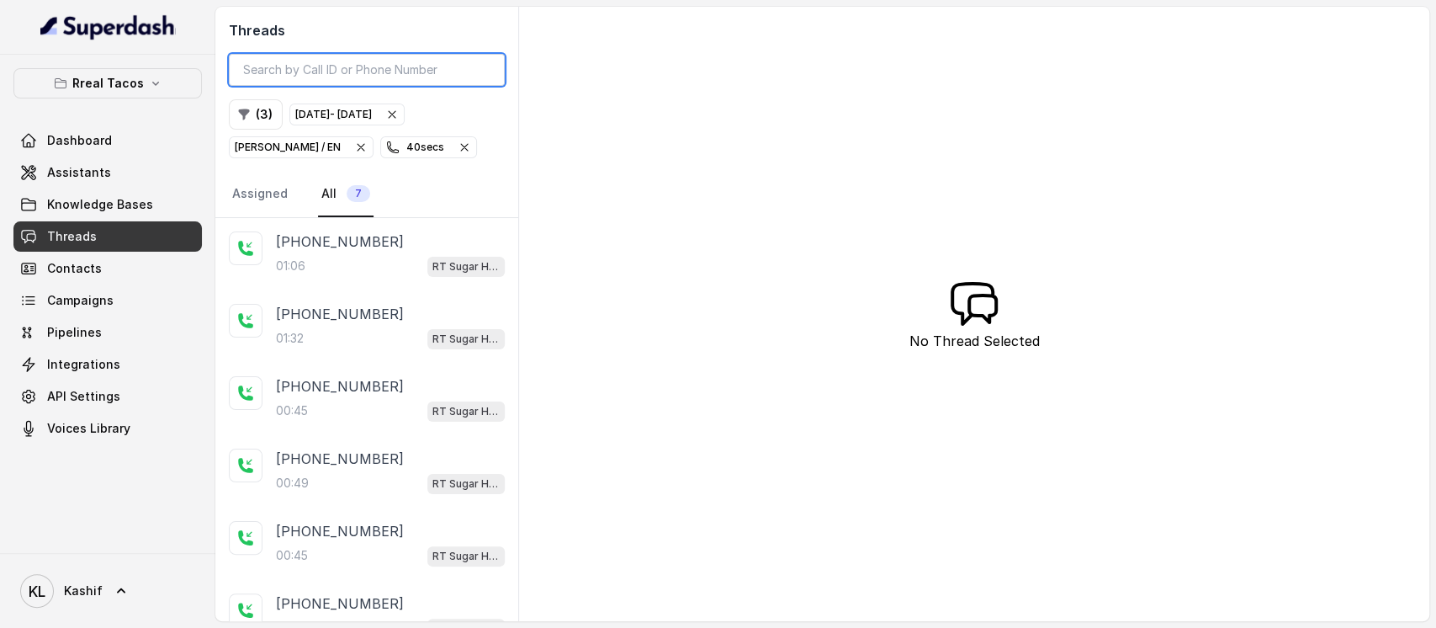
click at [399, 71] on input "search" at bounding box center [367, 70] width 276 height 32
click at [265, 114] on button "( 3 )" at bounding box center [256, 114] width 54 height 30
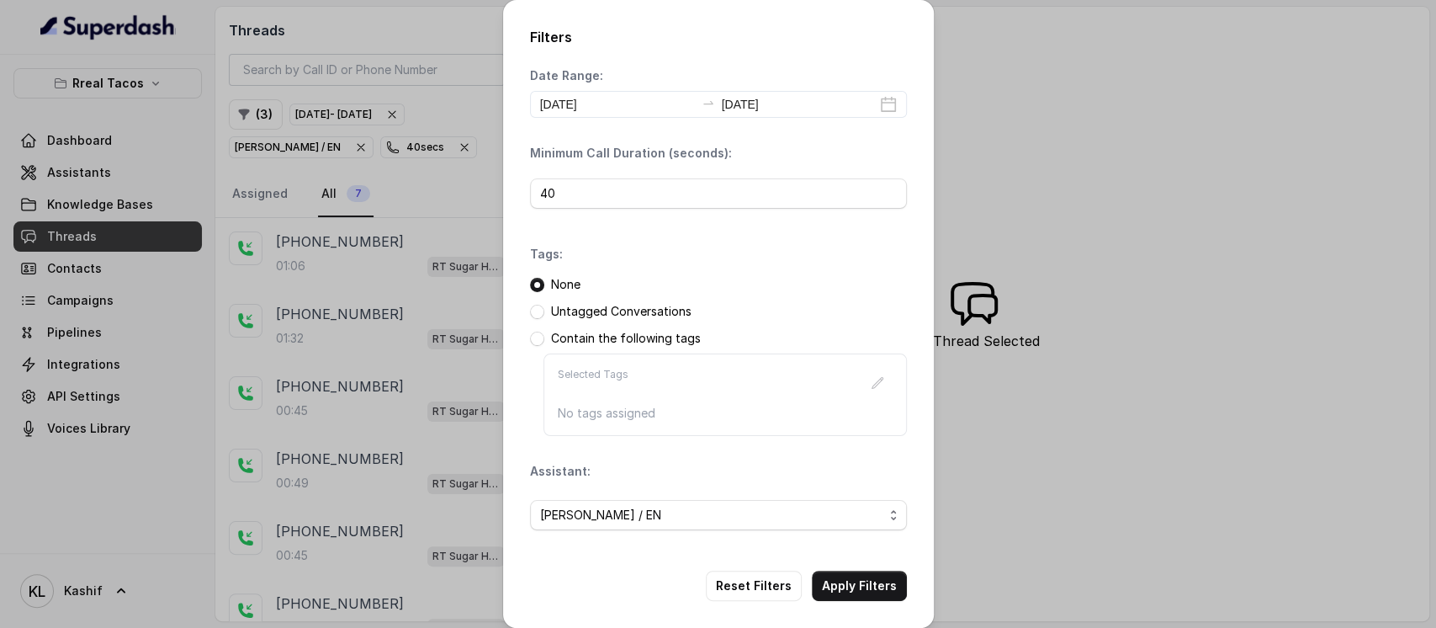
click at [704, 532] on div "RT Cumming / EN" at bounding box center [718, 514] width 377 height 57
click at [709, 521] on span "RT Cumming / EN" at bounding box center [711, 515] width 343 height 20
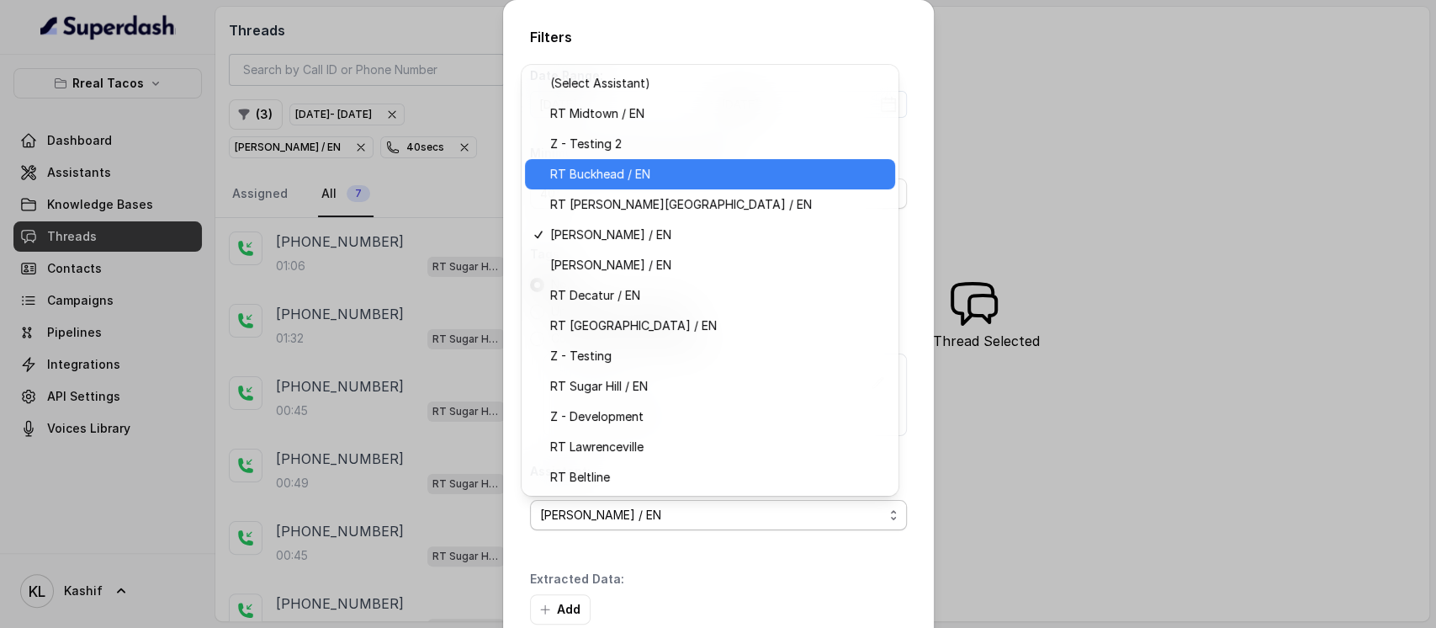
click at [738, 183] on span "RT Buckhead / EN" at bounding box center [717, 174] width 335 height 20
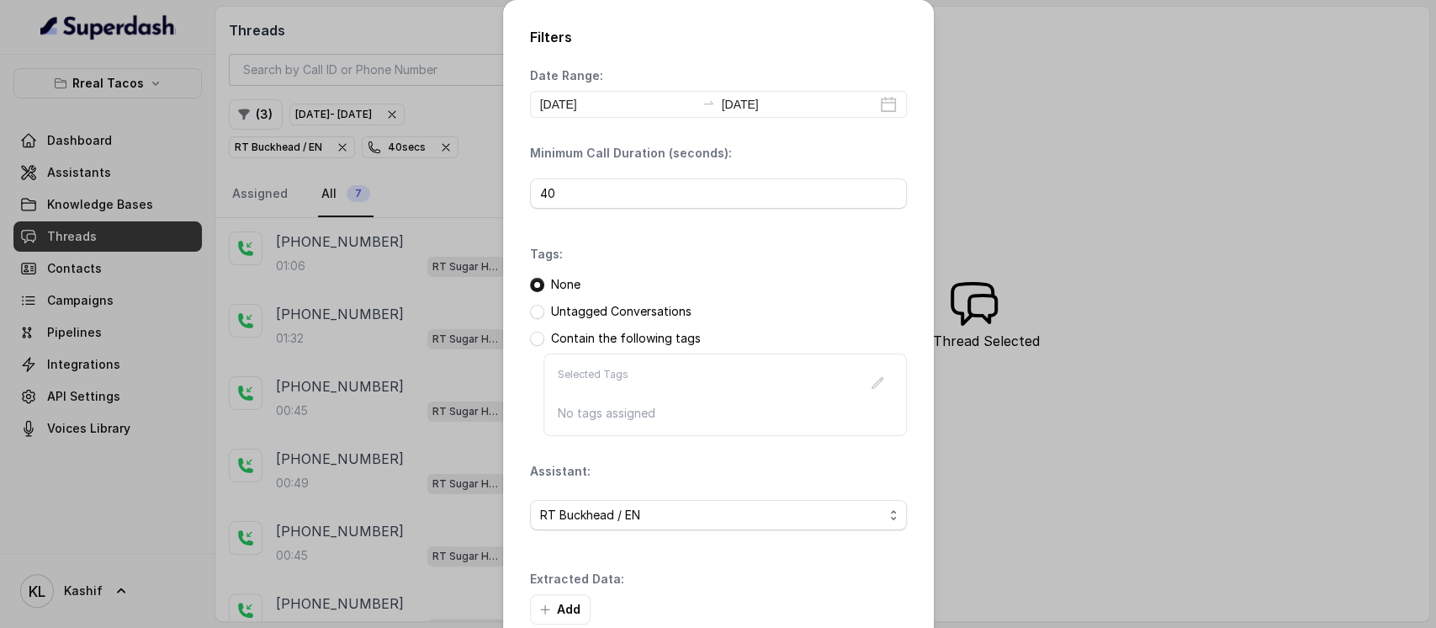
click at [723, 303] on div "Untagged Conversations" at bounding box center [718, 311] width 377 height 17
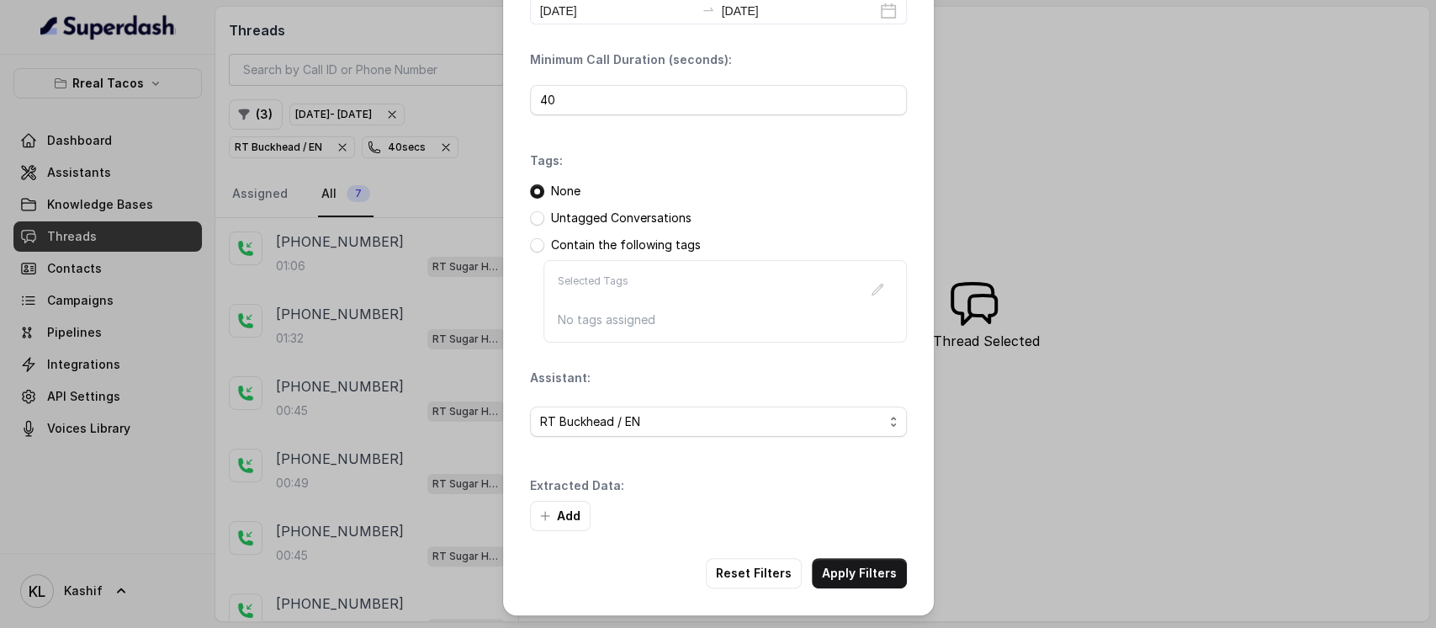
click at [865, 569] on button "Apply Filters" at bounding box center [859, 573] width 95 height 30
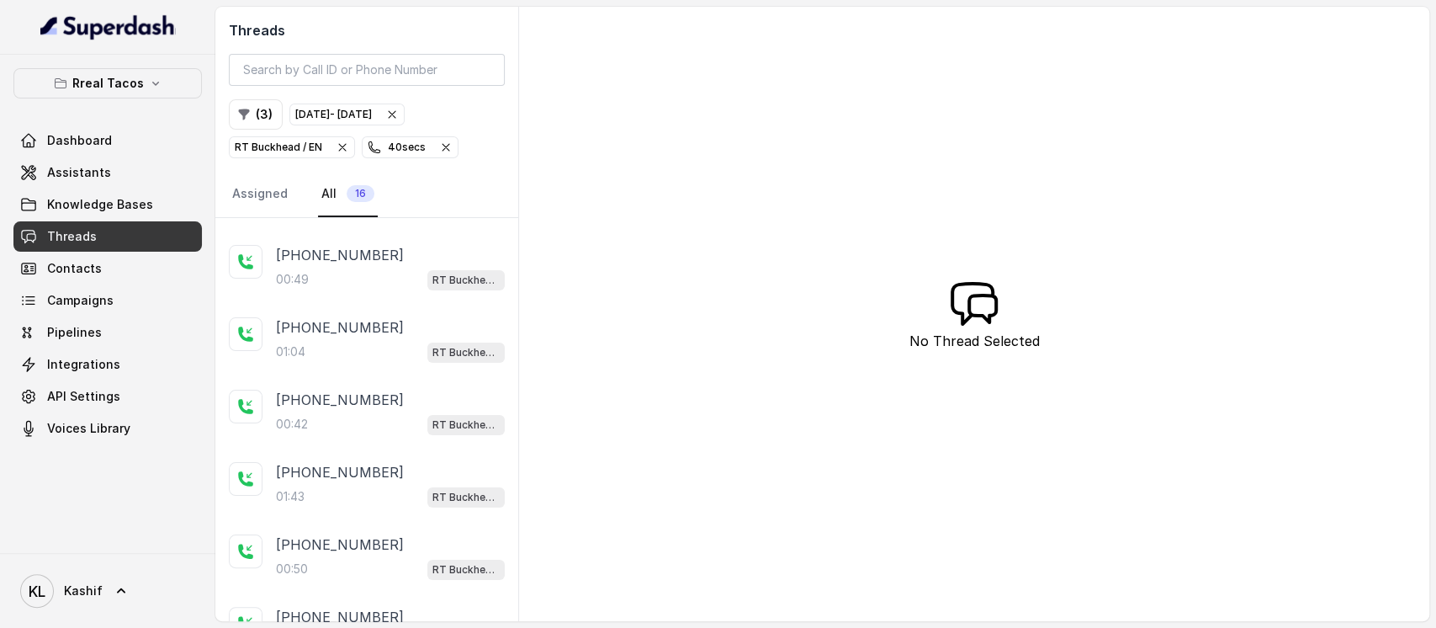
scroll to position [65, 0]
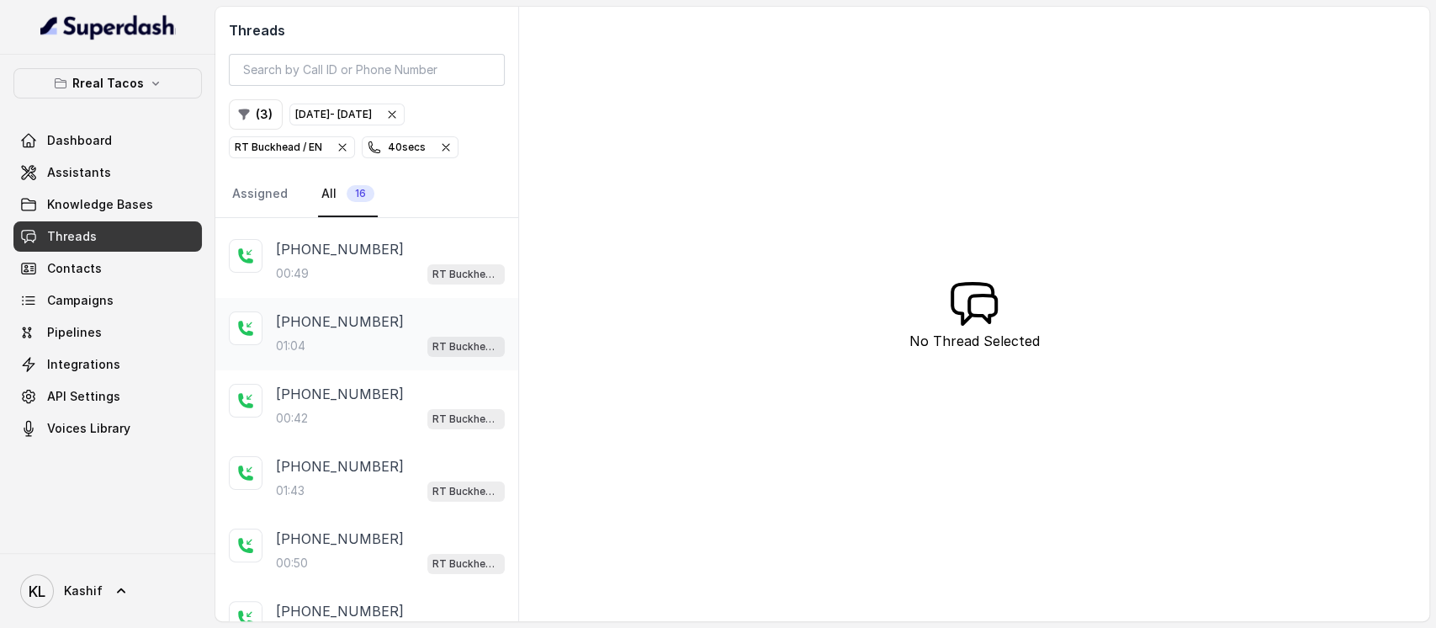
click at [355, 330] on div "+14043140183 01:04 RT Buckhead / EN" at bounding box center [390, 333] width 229 height 45
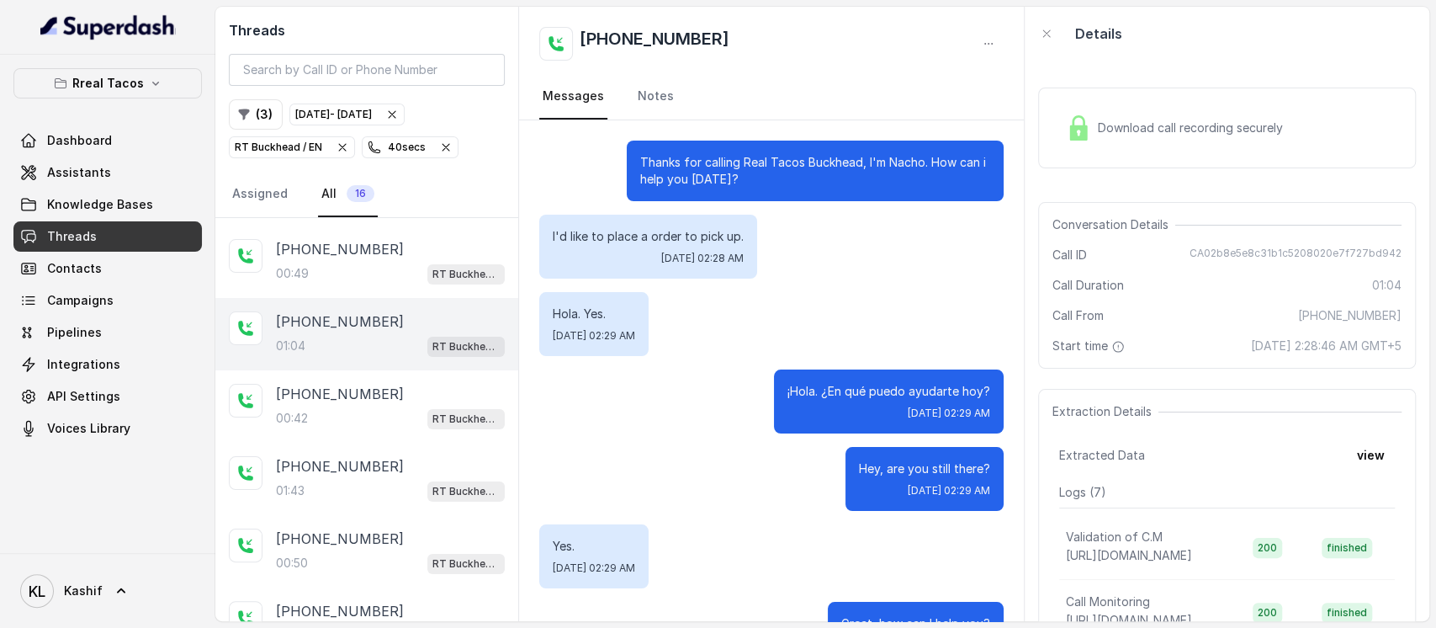
scroll to position [390, 0]
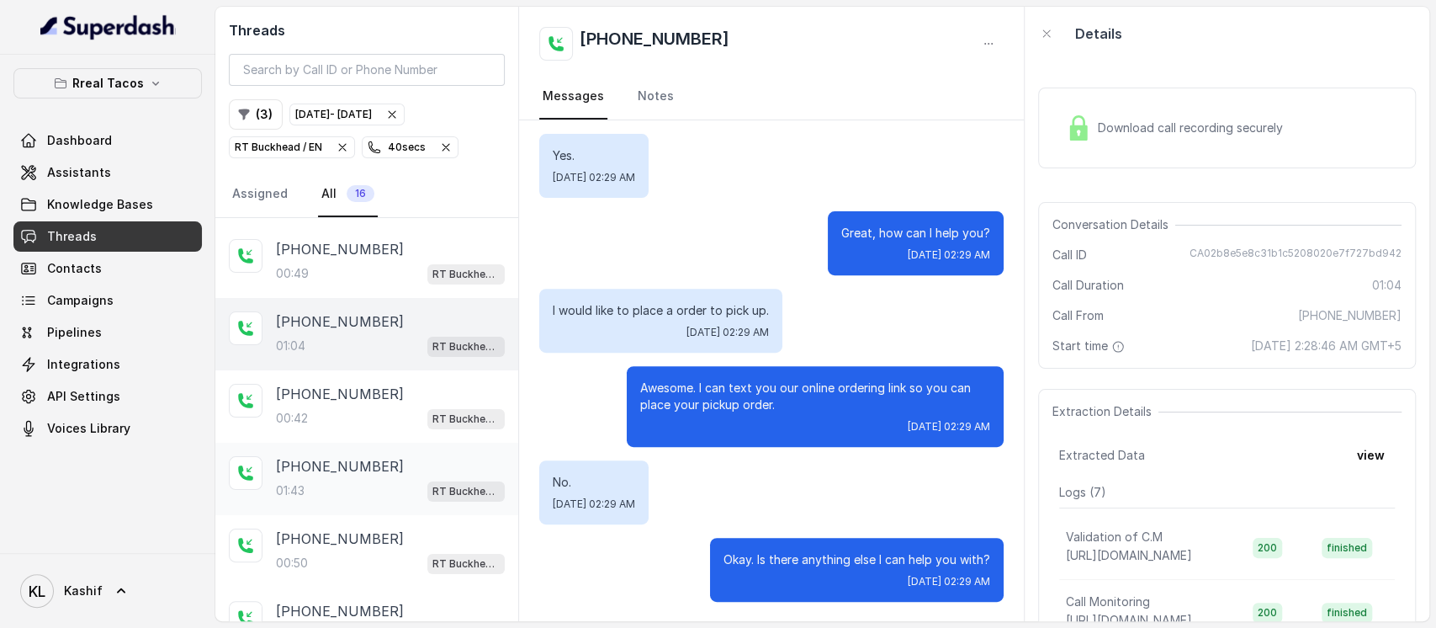
click at [291, 464] on p "+17705009058" at bounding box center [340, 466] width 128 height 20
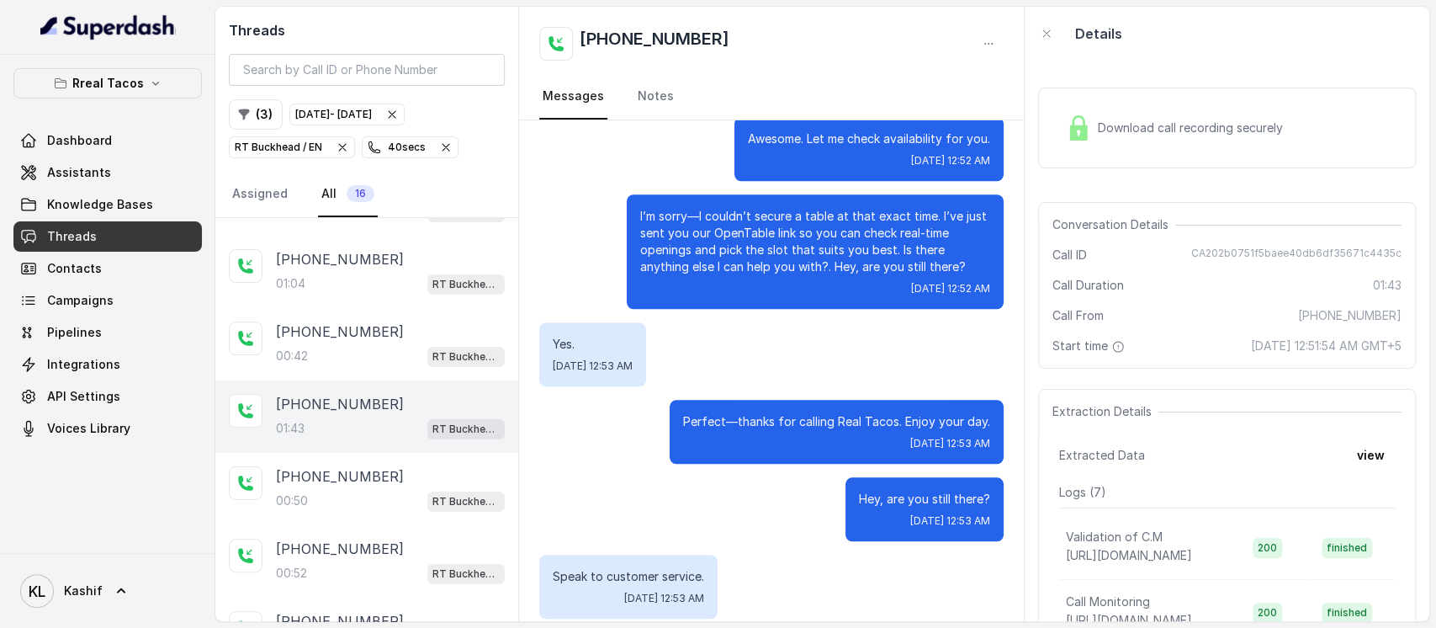
scroll to position [130, 0]
click at [370, 486] on div "00:50 RT Buckhead / EN" at bounding box center [390, 497] width 229 height 22
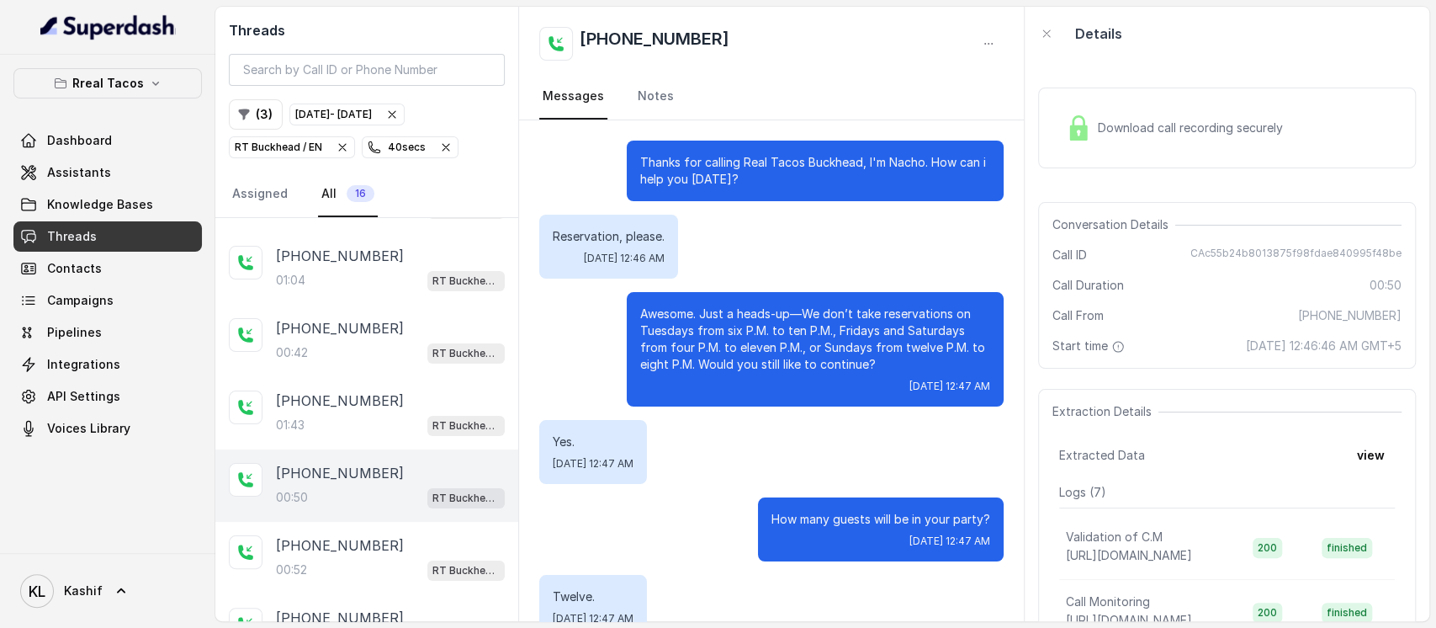
scroll to position [209, 0]
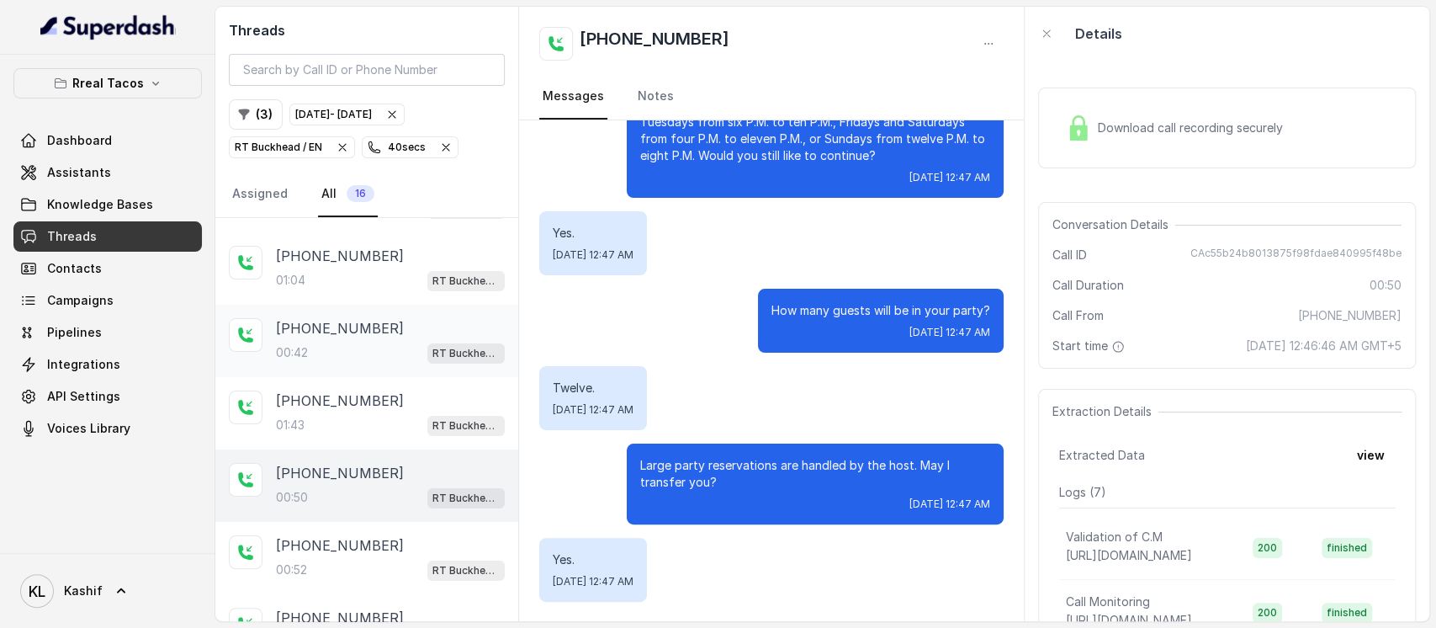
click at [340, 357] on div "00:42 RT Buckhead / EN" at bounding box center [390, 353] width 229 height 22
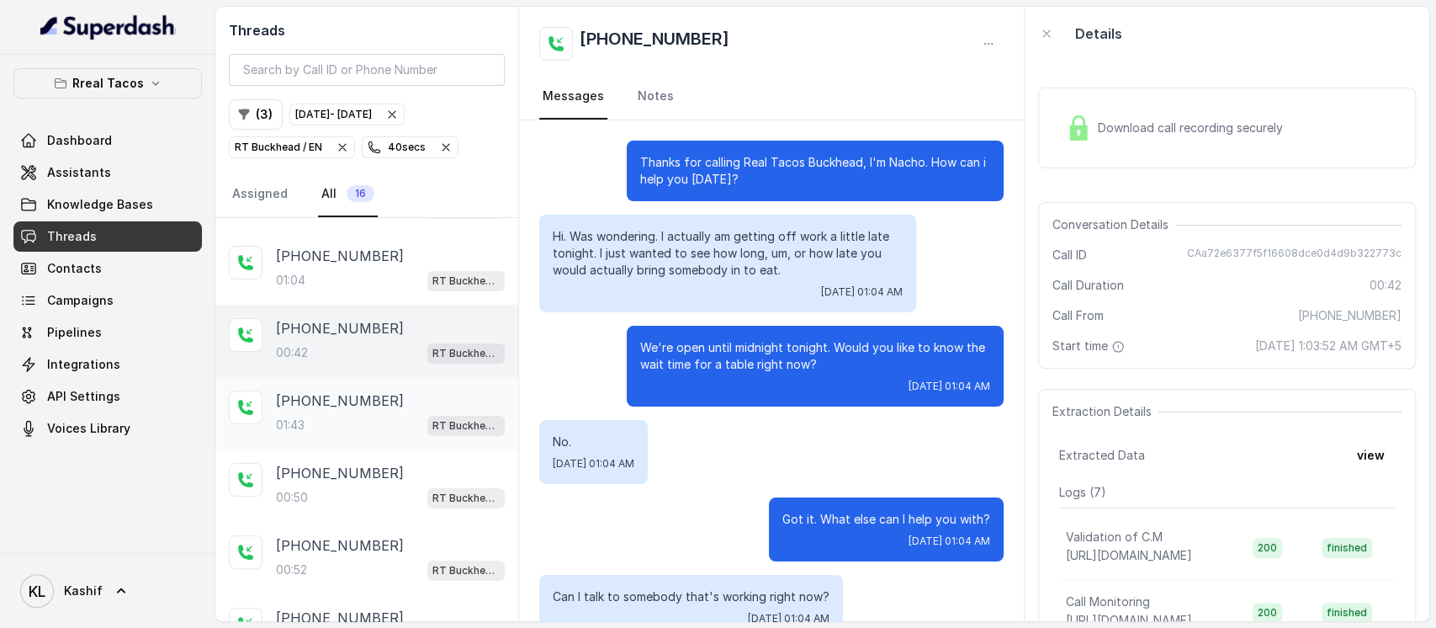
click at [357, 414] on div "01:43 RT Buckhead / EN" at bounding box center [390, 425] width 229 height 22
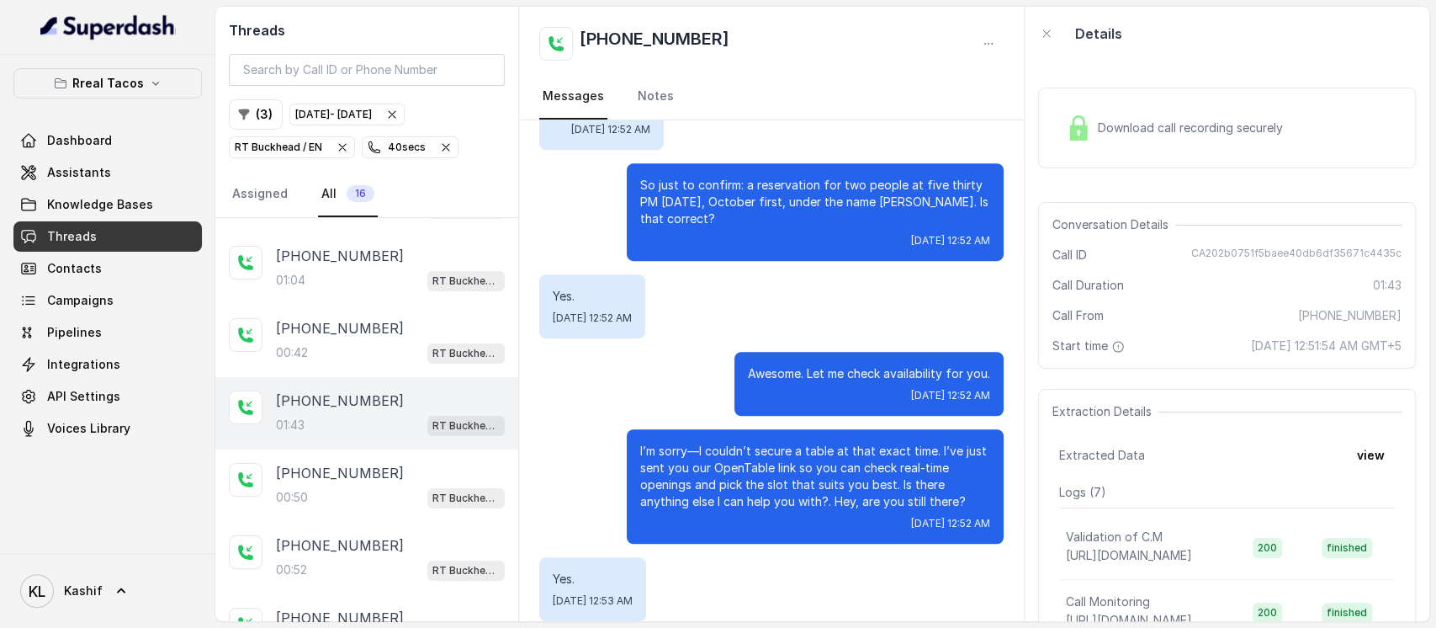
scroll to position [1033, 0]
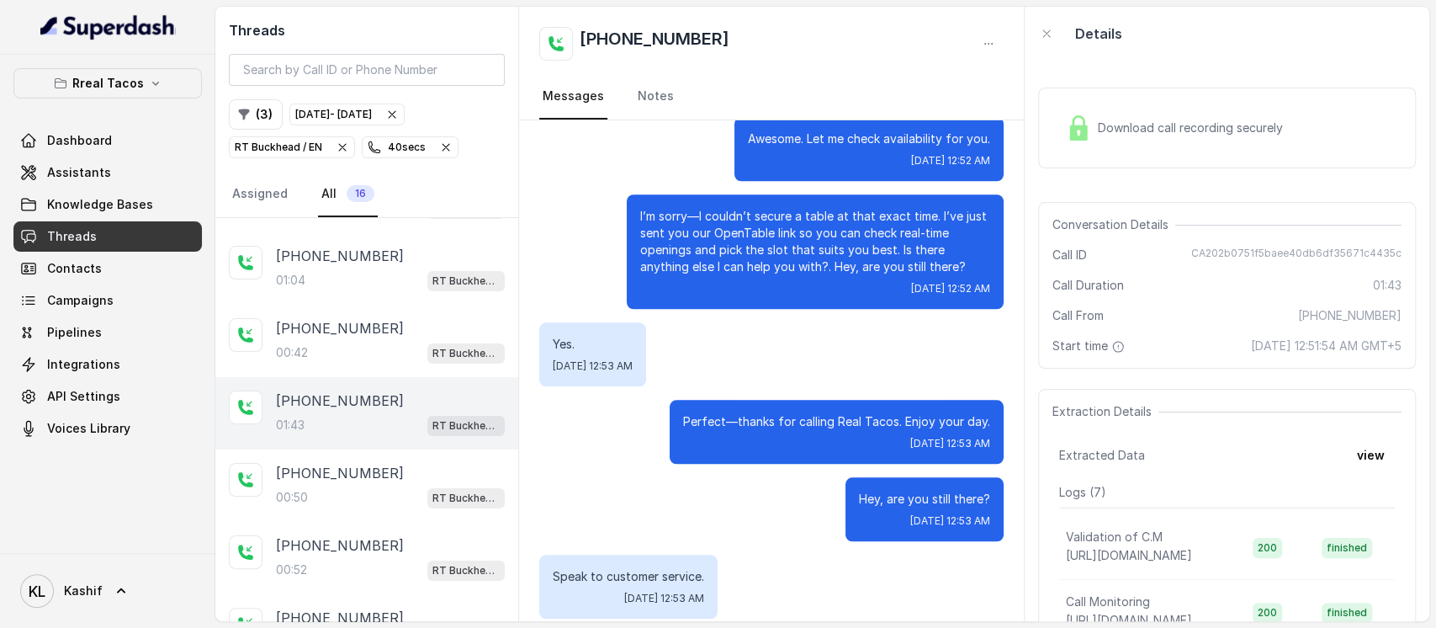
drag, startPoint x: 619, startPoint y: 163, endPoint x: 771, endPoint y: 670, distance: 529.4
click at [771, 627] on html "Rreal Tacos Dashboard Assistants Knowledge Bases Threads Contacts Campaigns Pip…" at bounding box center [718, 314] width 1436 height 628
drag, startPoint x: 1198, startPoint y: 254, endPoint x: 1394, endPoint y: 256, distance: 196.0
click at [1394, 256] on div "Conversation Details Call ID CA202b0751f5baee40db6df35671c4435c Call Duration 0…" at bounding box center [1227, 285] width 378 height 167
click at [271, 151] on p "RT Buckhead / EN" at bounding box center [278, 147] width 87 height 17
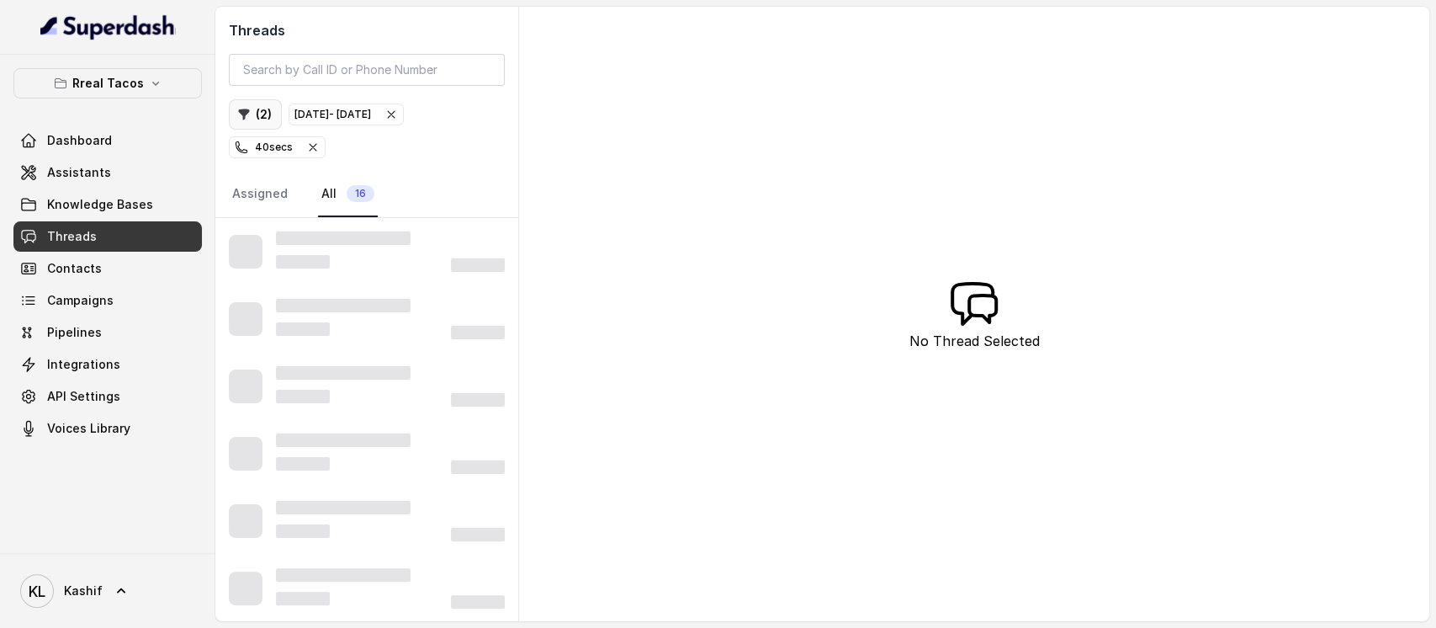
click at [254, 118] on button "( 2 )" at bounding box center [255, 114] width 53 height 30
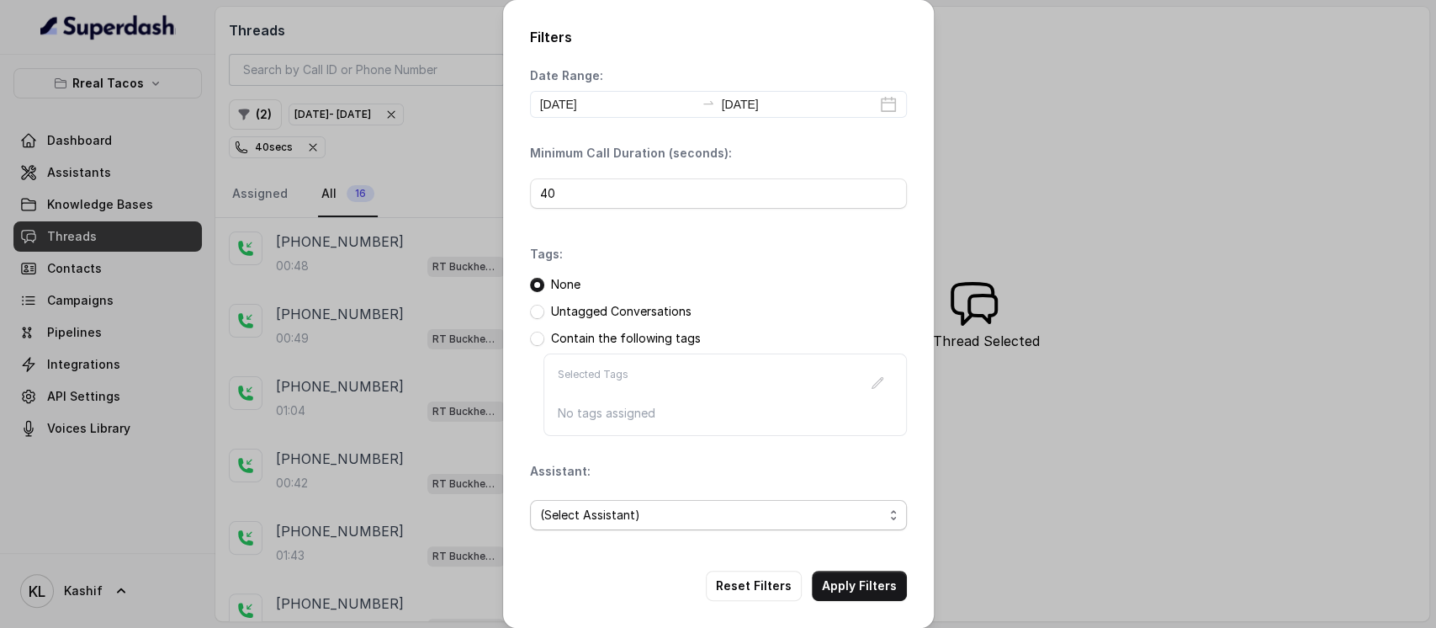
click at [588, 511] on span "(Select Assistant)" at bounding box center [711, 515] width 343 height 20
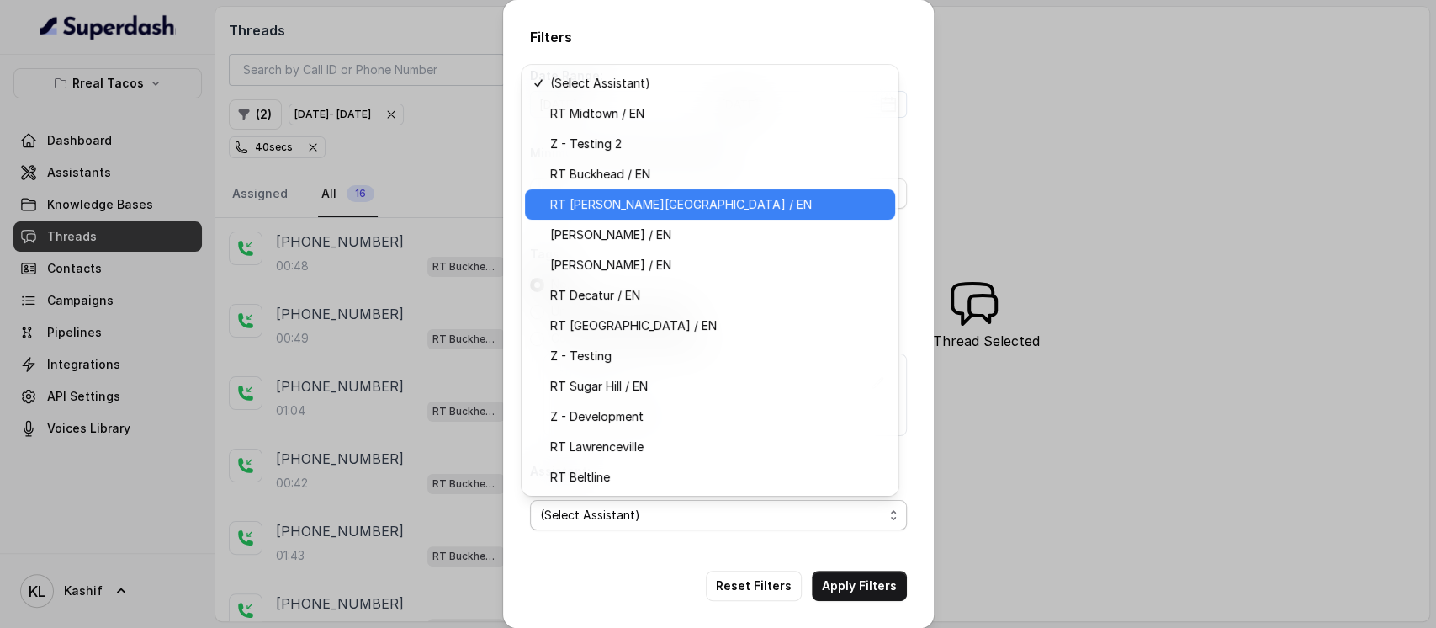
click at [655, 207] on span "RT Sandy Springs / EN" at bounding box center [717, 204] width 335 height 20
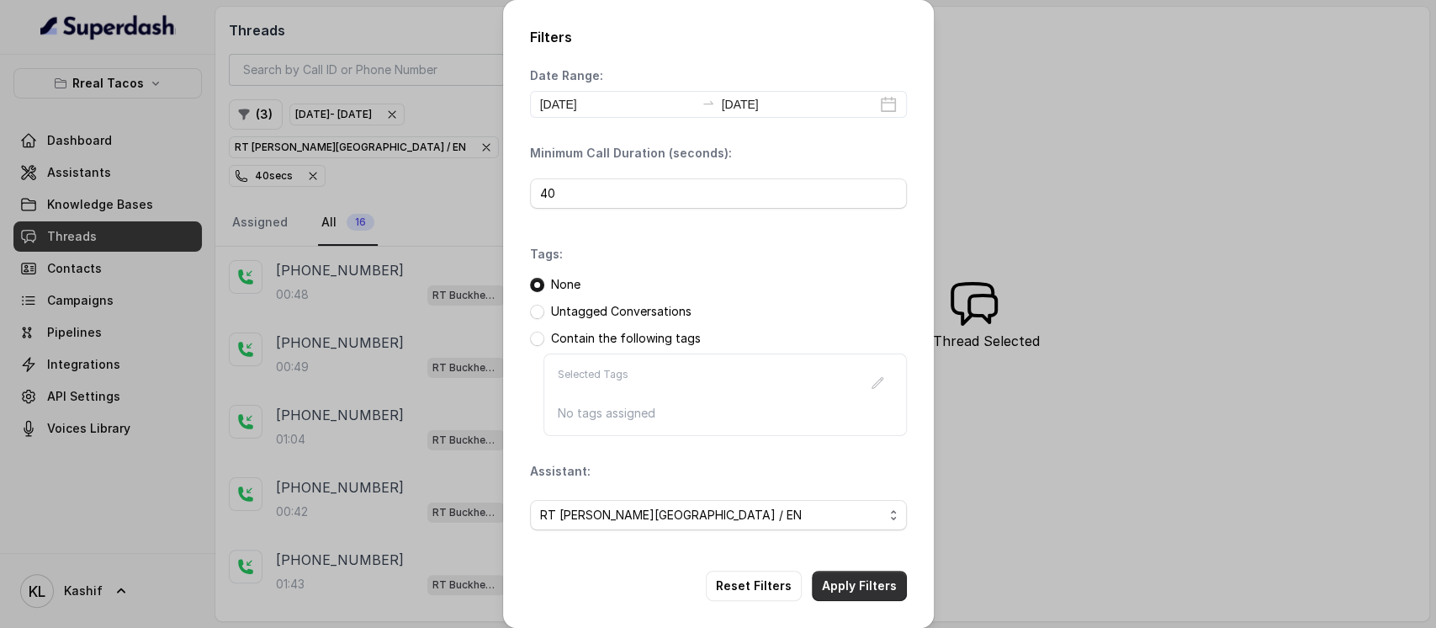
click at [869, 591] on button "Apply Filters" at bounding box center [859, 585] width 95 height 30
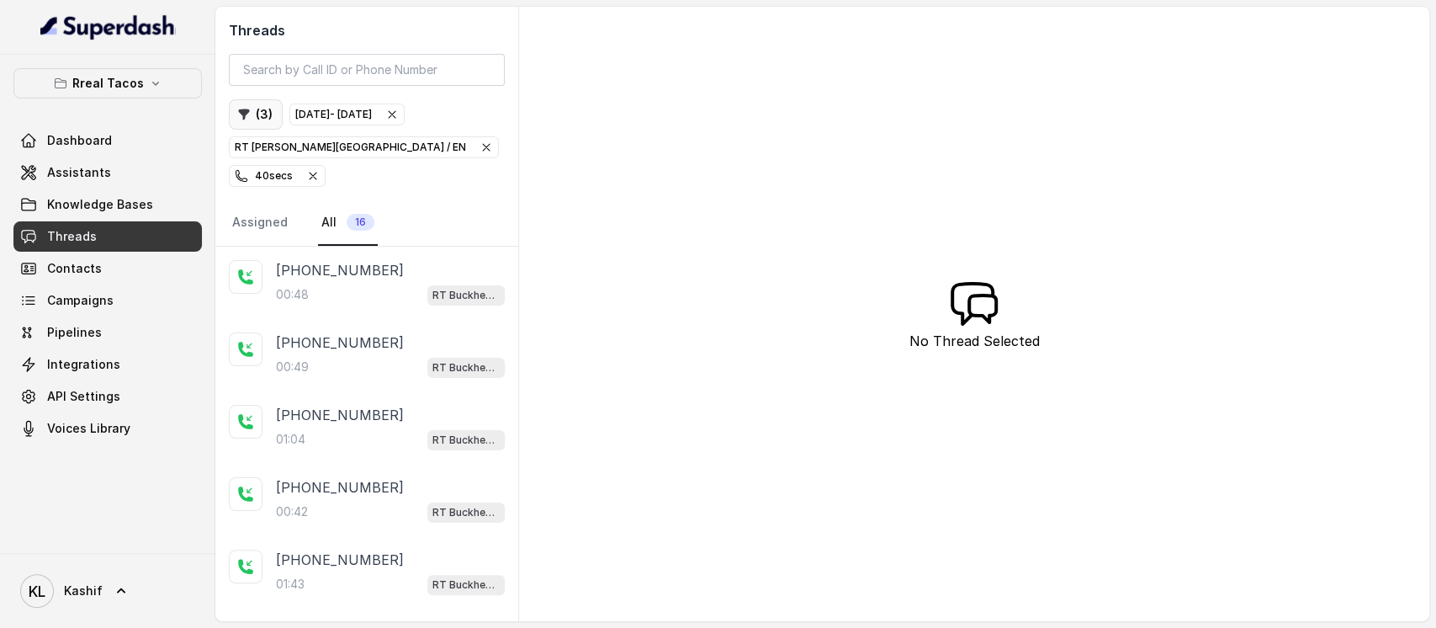
click at [248, 119] on icon "button" at bounding box center [243, 114] width 13 height 13
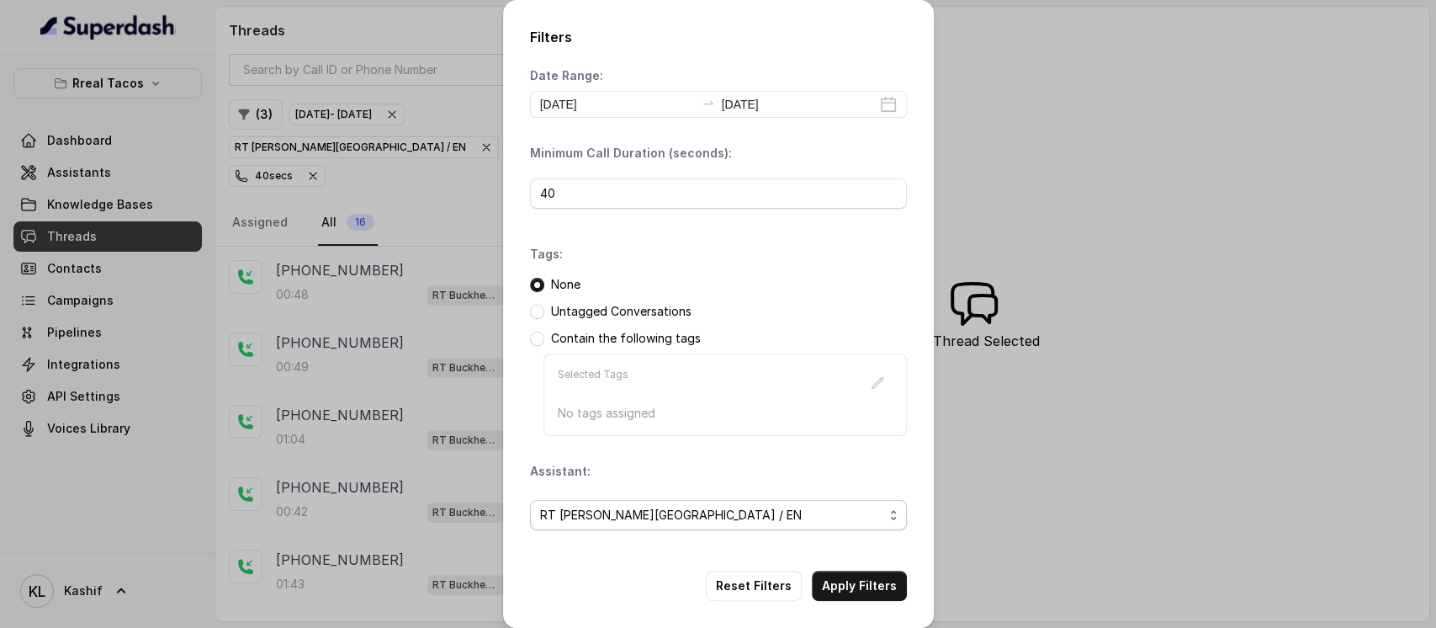
click at [672, 512] on span "RT Sandy Springs / EN" at bounding box center [711, 515] width 343 height 20
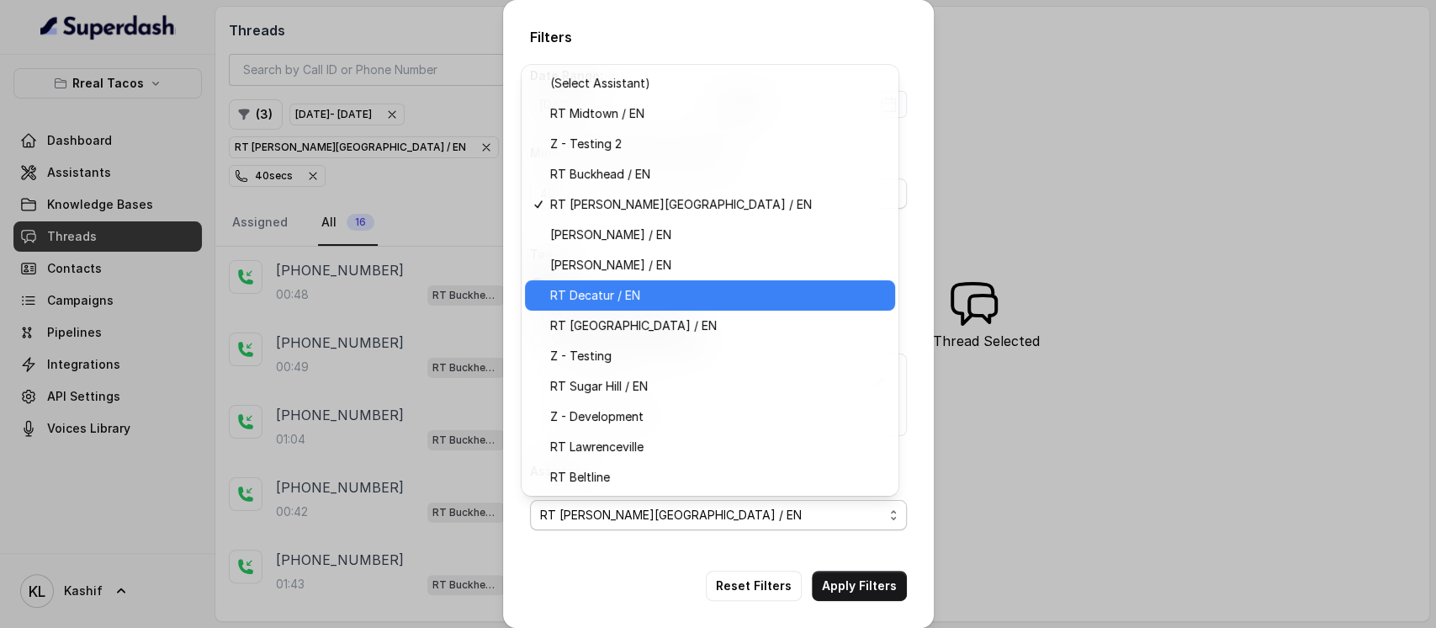
click at [687, 286] on span "RT Decatur / EN" at bounding box center [717, 295] width 335 height 20
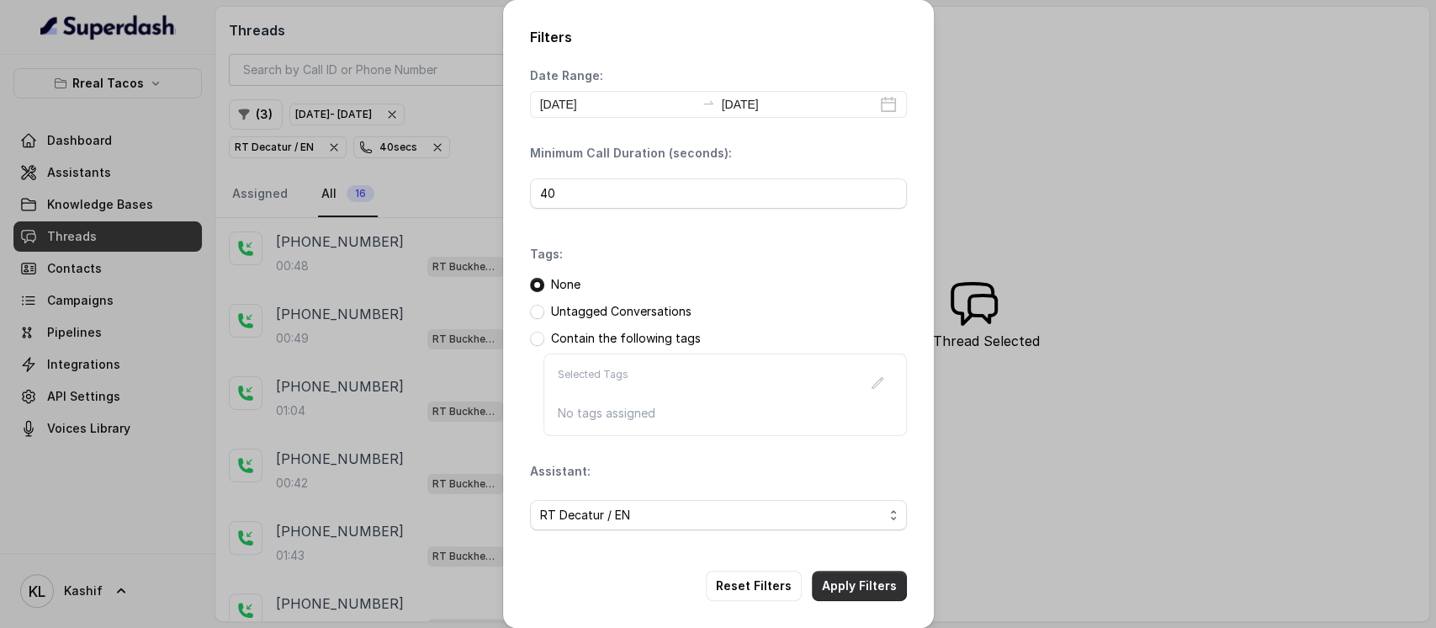
click at [821, 578] on button "Apply Filters" at bounding box center [859, 585] width 95 height 30
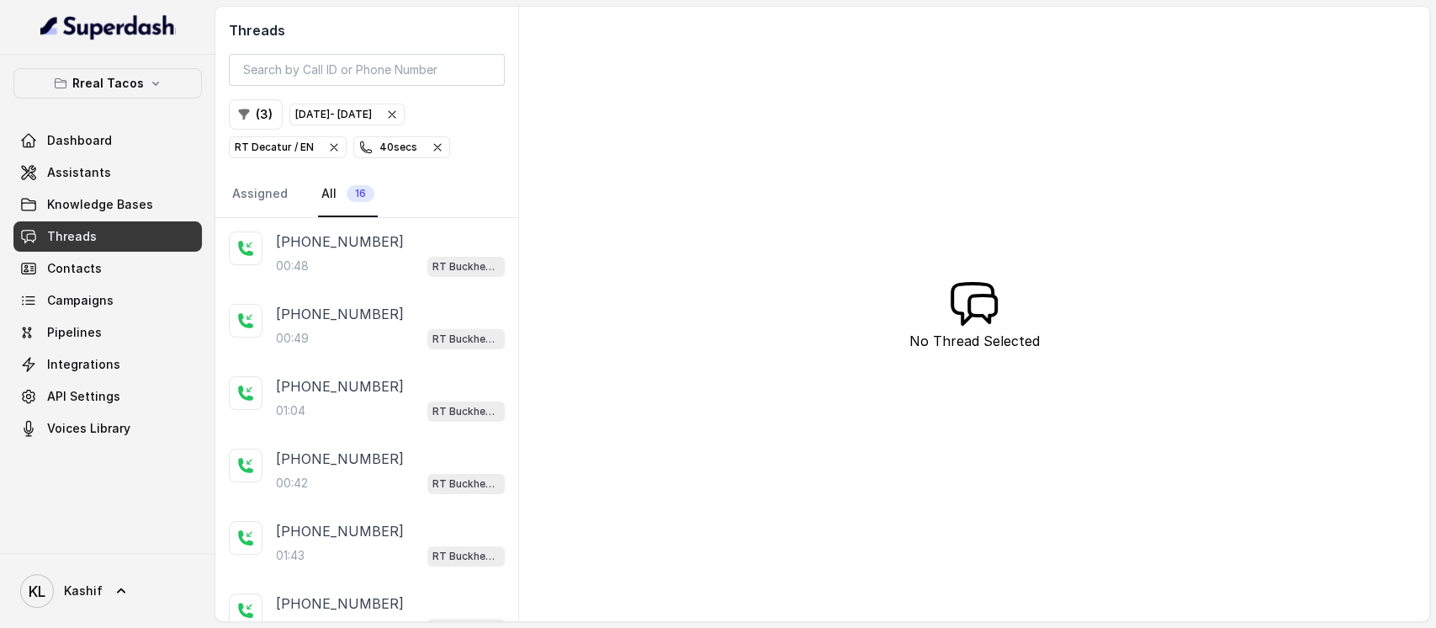
click at [399, 112] on icon "button" at bounding box center [391, 114] width 13 height 13
click at [293, 139] on div "40 secs" at bounding box center [264, 147] width 58 height 17
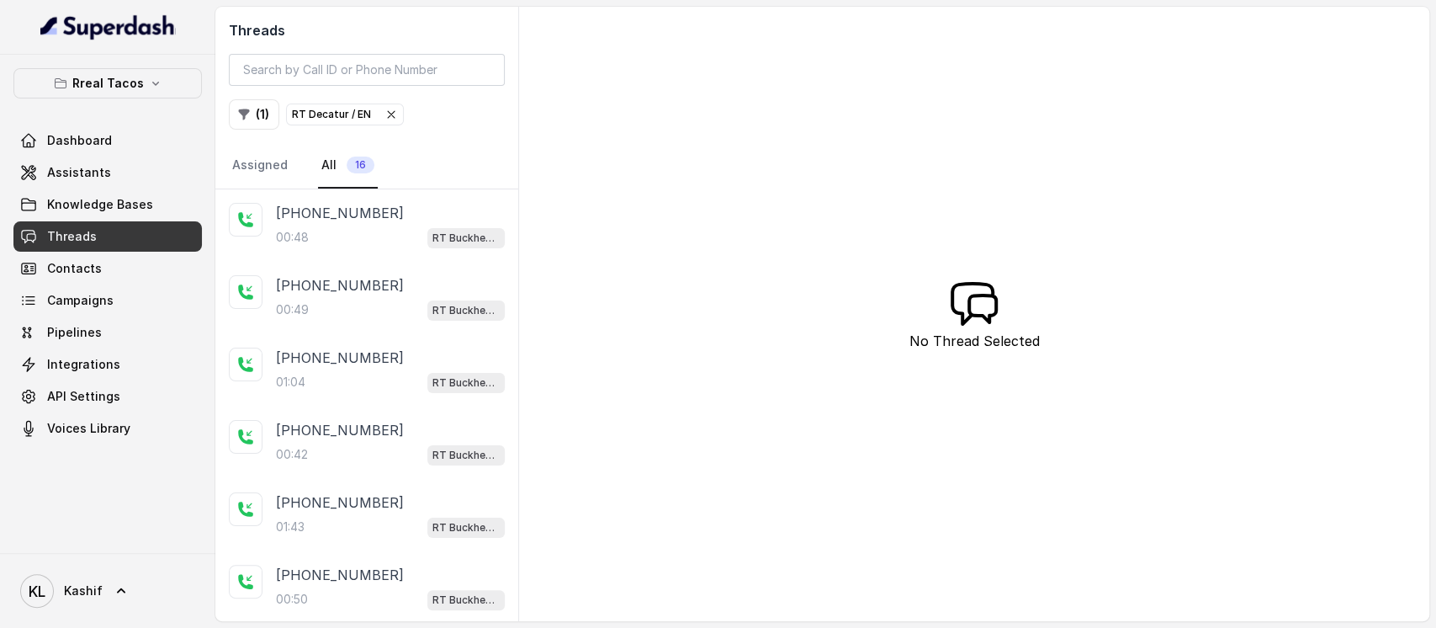
click at [384, 114] on icon "button" at bounding box center [390, 114] width 13 height 13
click at [253, 111] on button "( 0 )" at bounding box center [256, 114] width 54 height 30
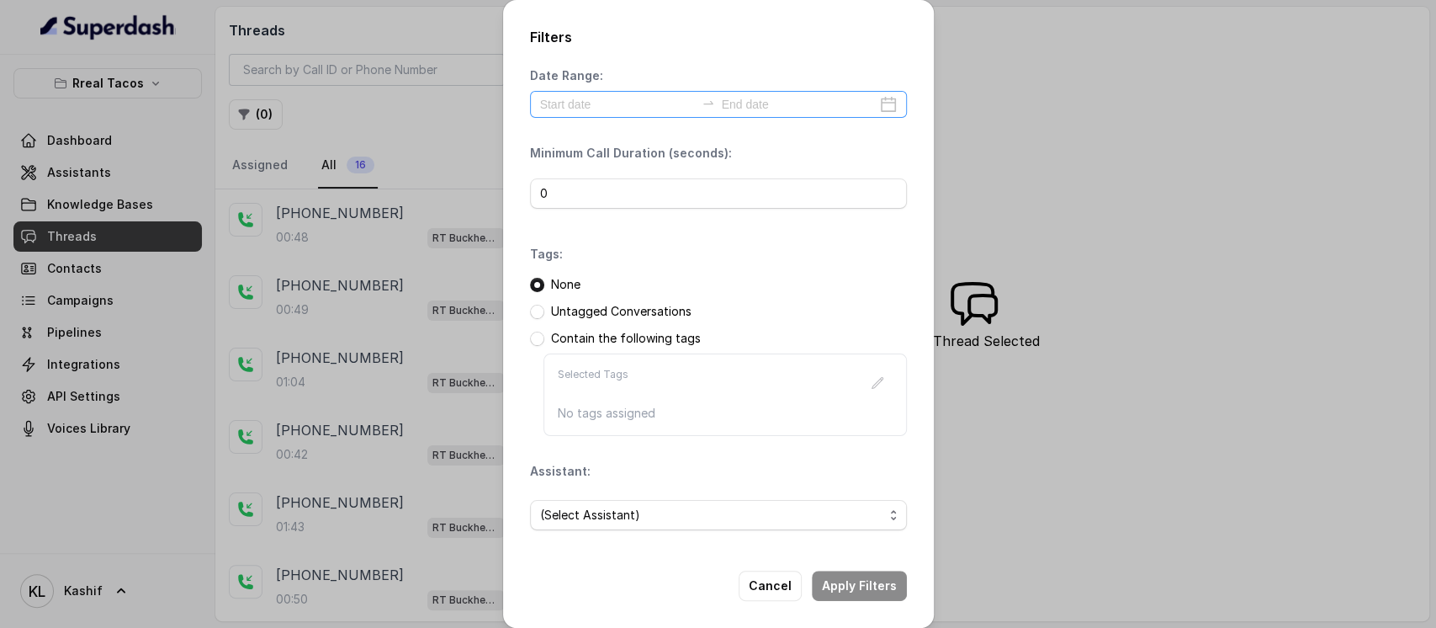
click at [652, 115] on div "Date Range: Minimum Call Duration (seconds): 0 Tags: None Untagged Conversation…" at bounding box center [718, 305] width 377 height 476
click at [650, 115] on div at bounding box center [718, 104] width 377 height 27
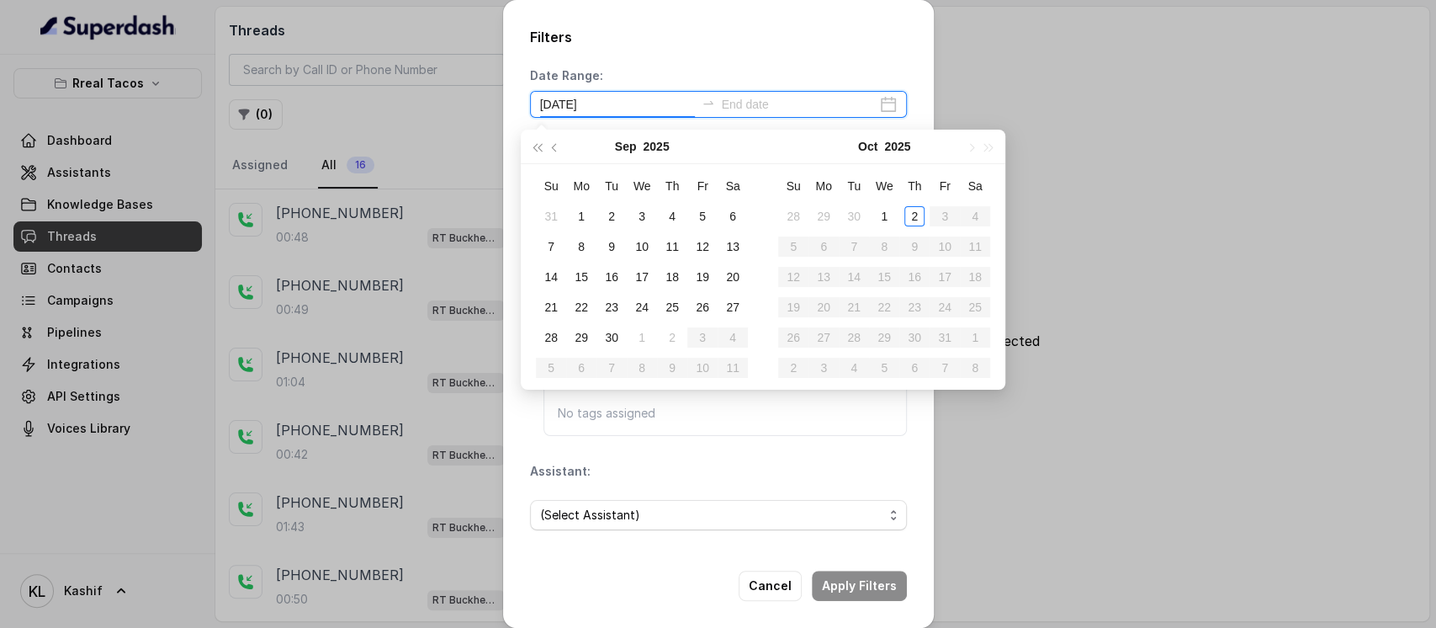
type input "2025-09-28"
type input "[DATE]"
click at [881, 214] on div "1" at bounding box center [884, 216] width 20 height 20
type input "[DATE]"
click at [909, 214] on div "2" at bounding box center [914, 216] width 20 height 20
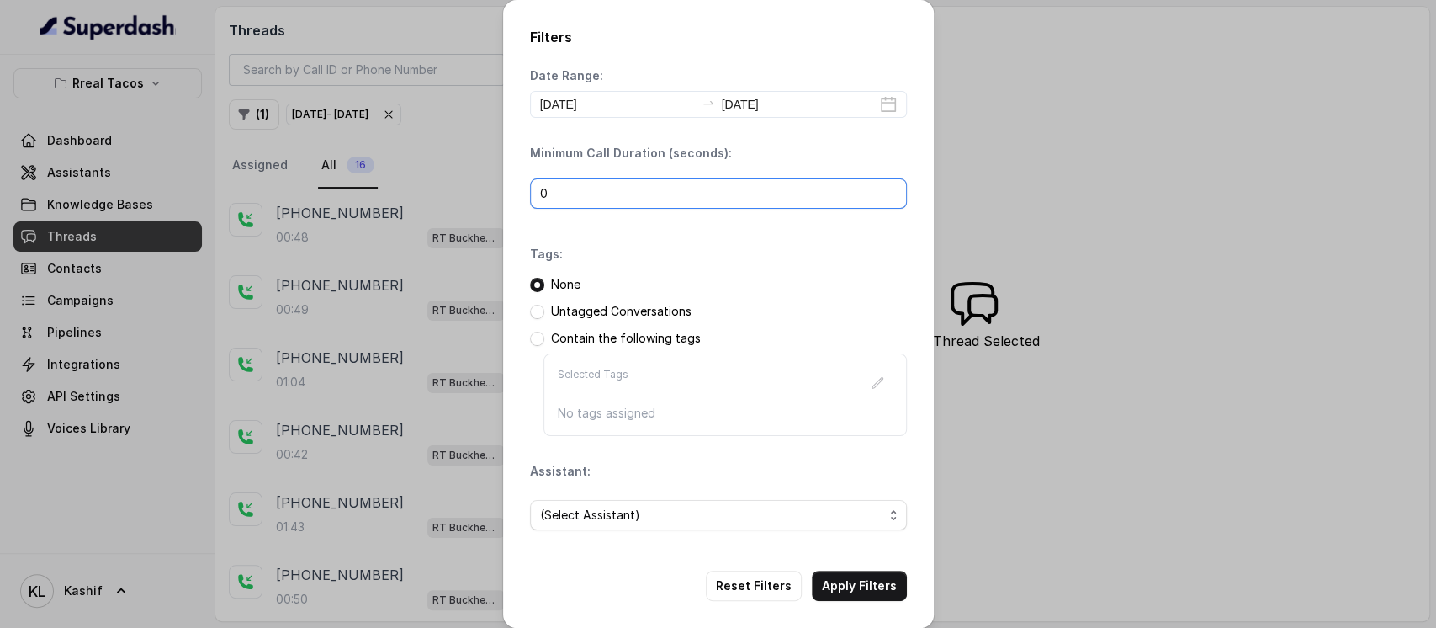
click at [620, 188] on input "0" at bounding box center [718, 193] width 377 height 30
click at [554, 532] on div "(Select Assistant)" at bounding box center [718, 514] width 377 height 57
click at [575, 516] on span "(Select Assistant)" at bounding box center [711, 515] width 343 height 20
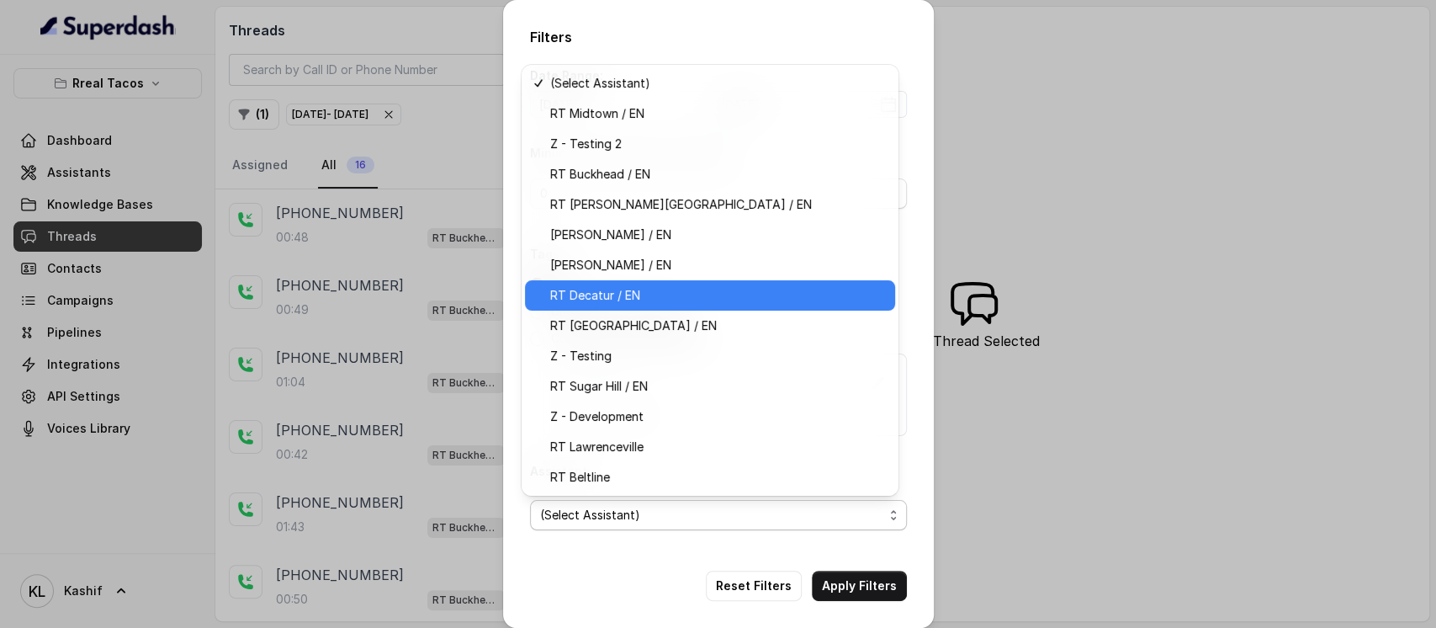
click at [686, 297] on span "RT Decatur / EN" at bounding box center [717, 295] width 335 height 20
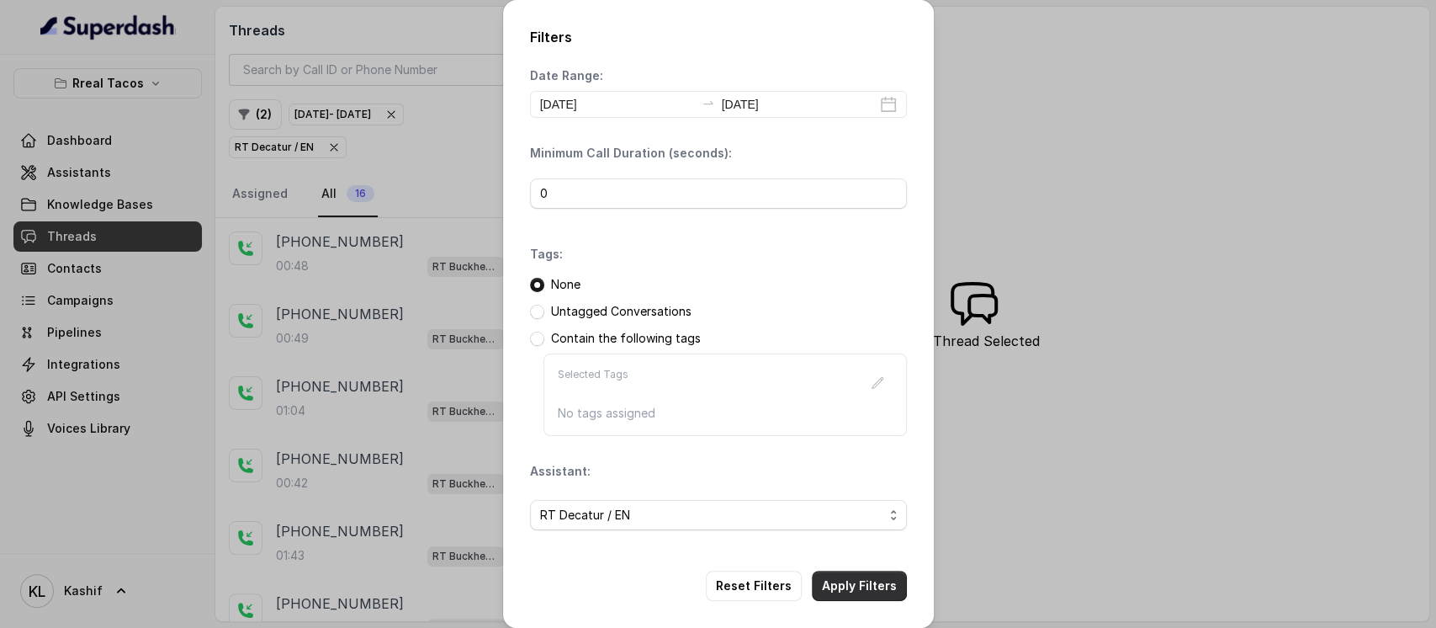
click at [871, 581] on button "Apply Filters" at bounding box center [859, 585] width 95 height 30
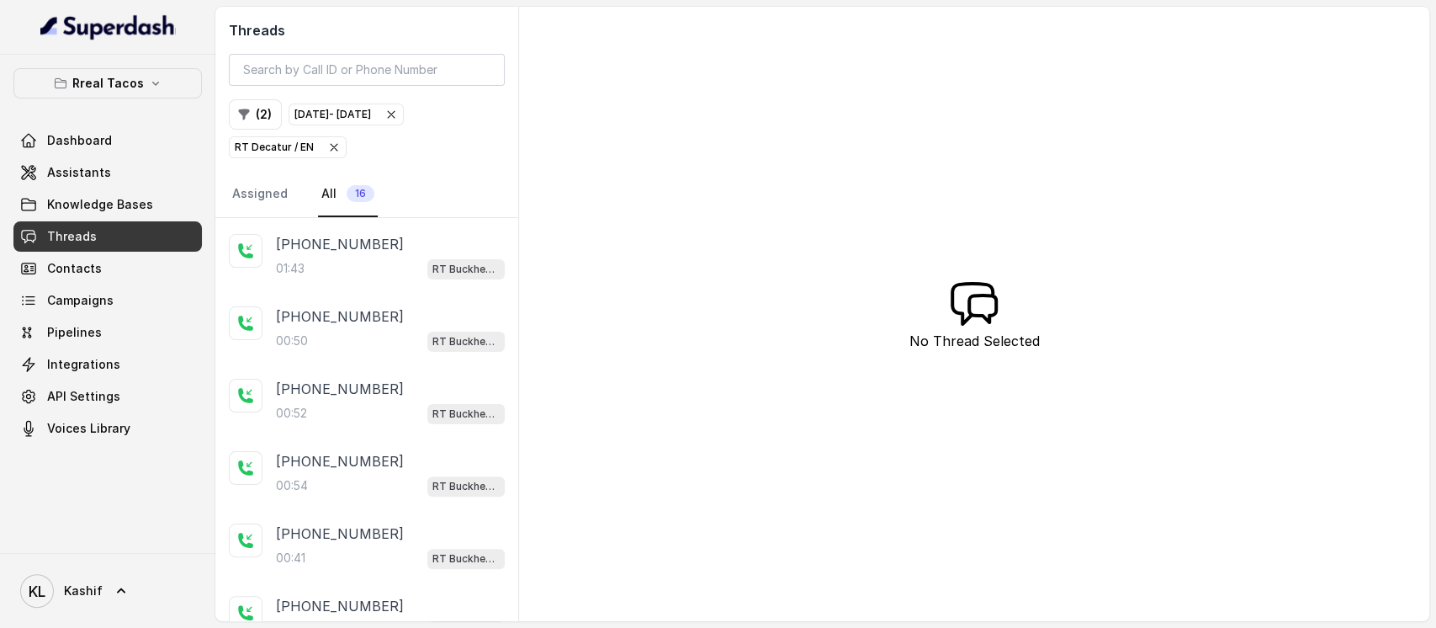
scroll to position [356, 0]
click at [153, 89] on icon "button" at bounding box center [155, 83] width 13 height 13
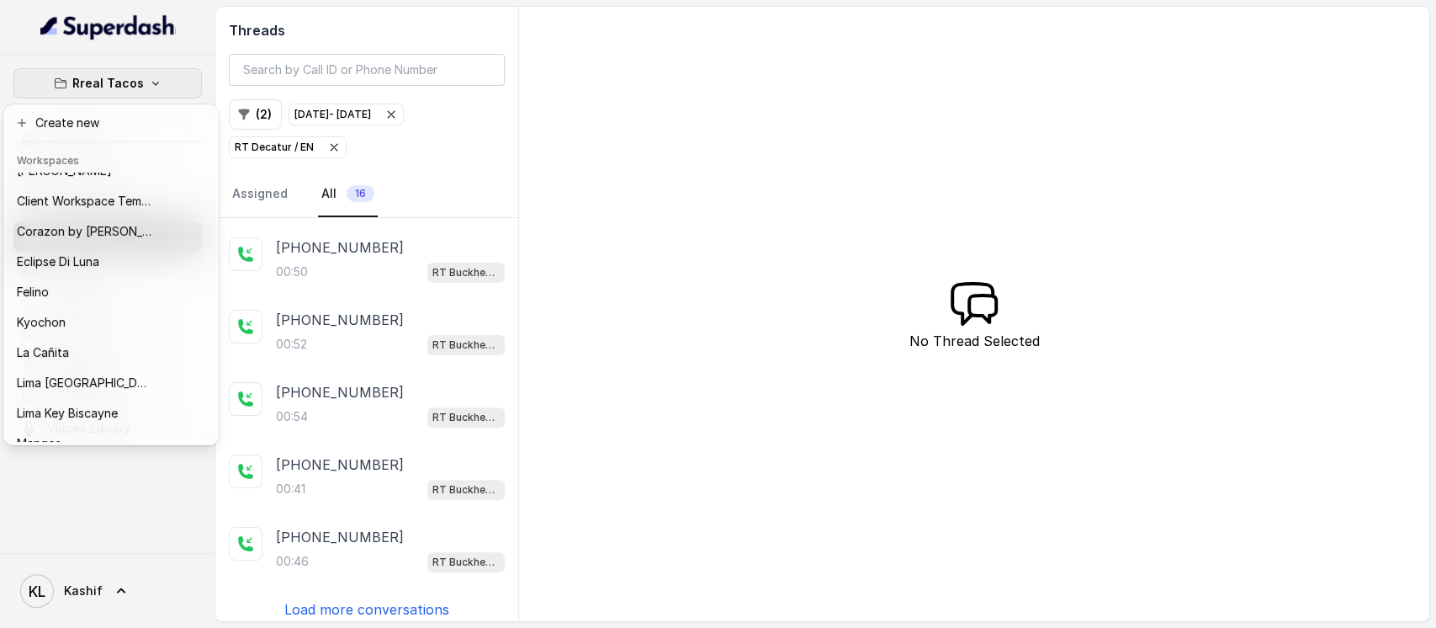
scroll to position [262, 0]
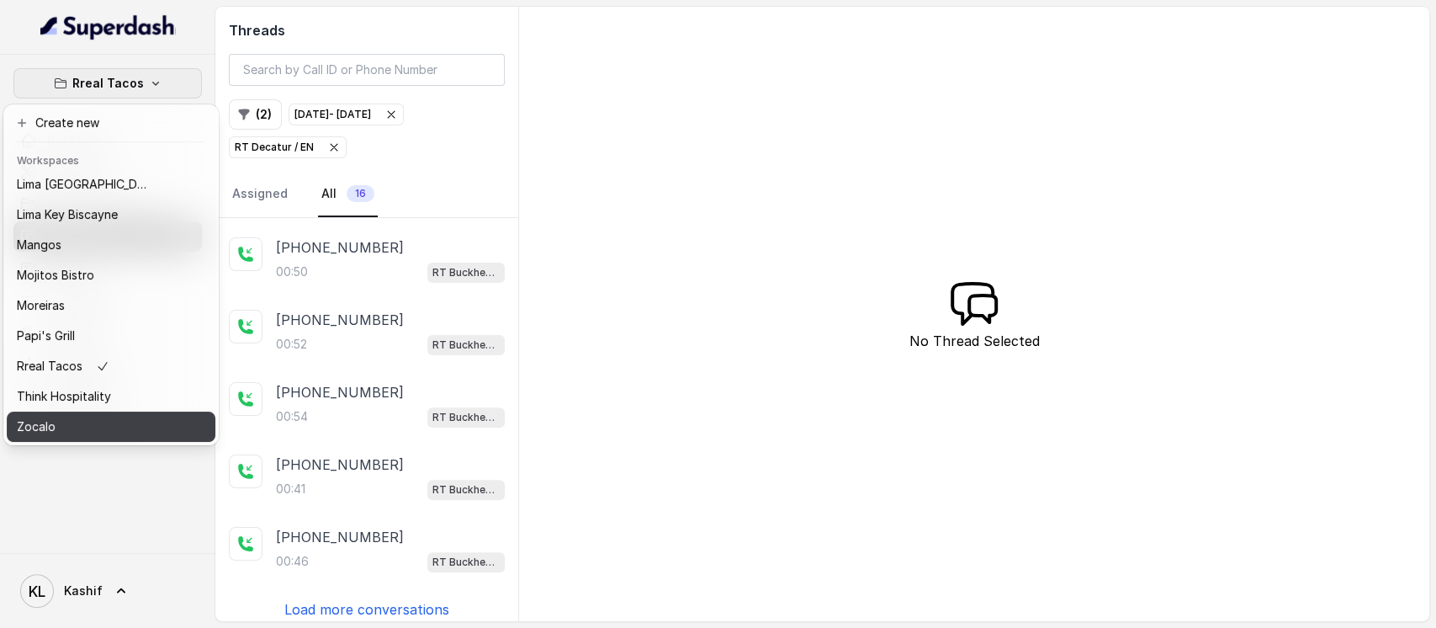
click at [118, 416] on div "Zocalo" at bounding box center [84, 426] width 135 height 20
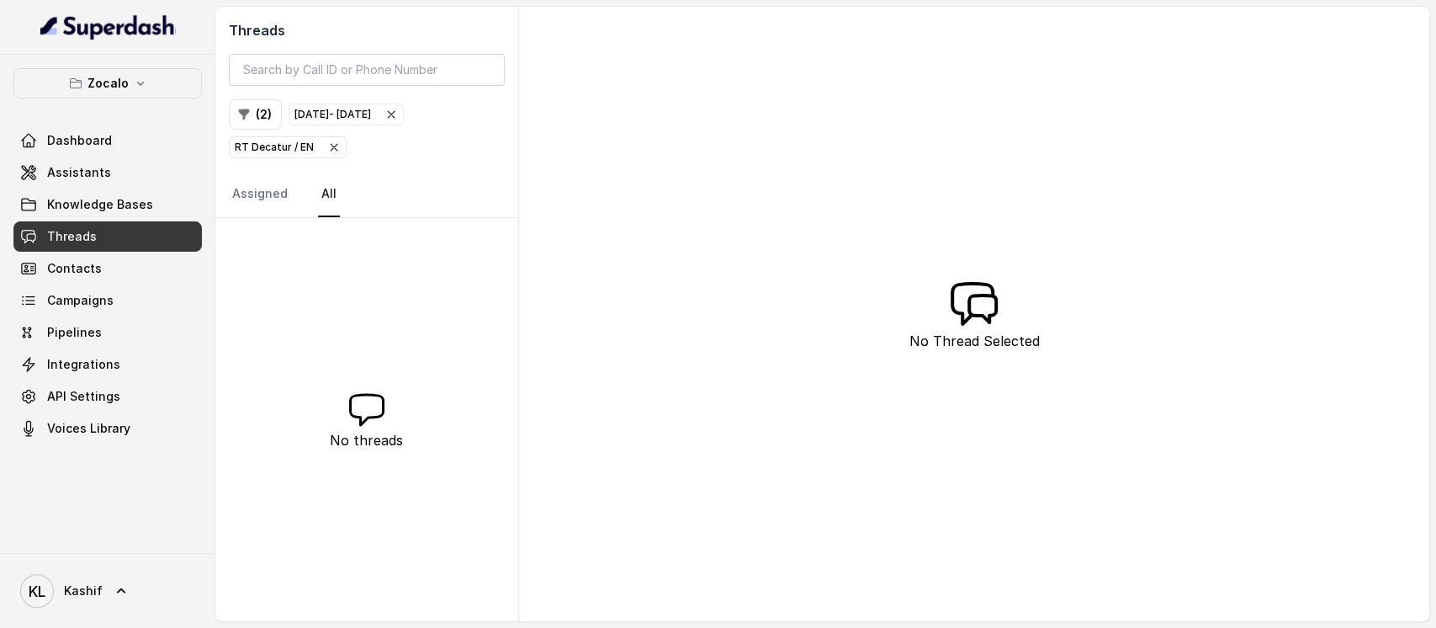
click at [326, 153] on div "RT Decatur / EN" at bounding box center [288, 147] width 106 height 17
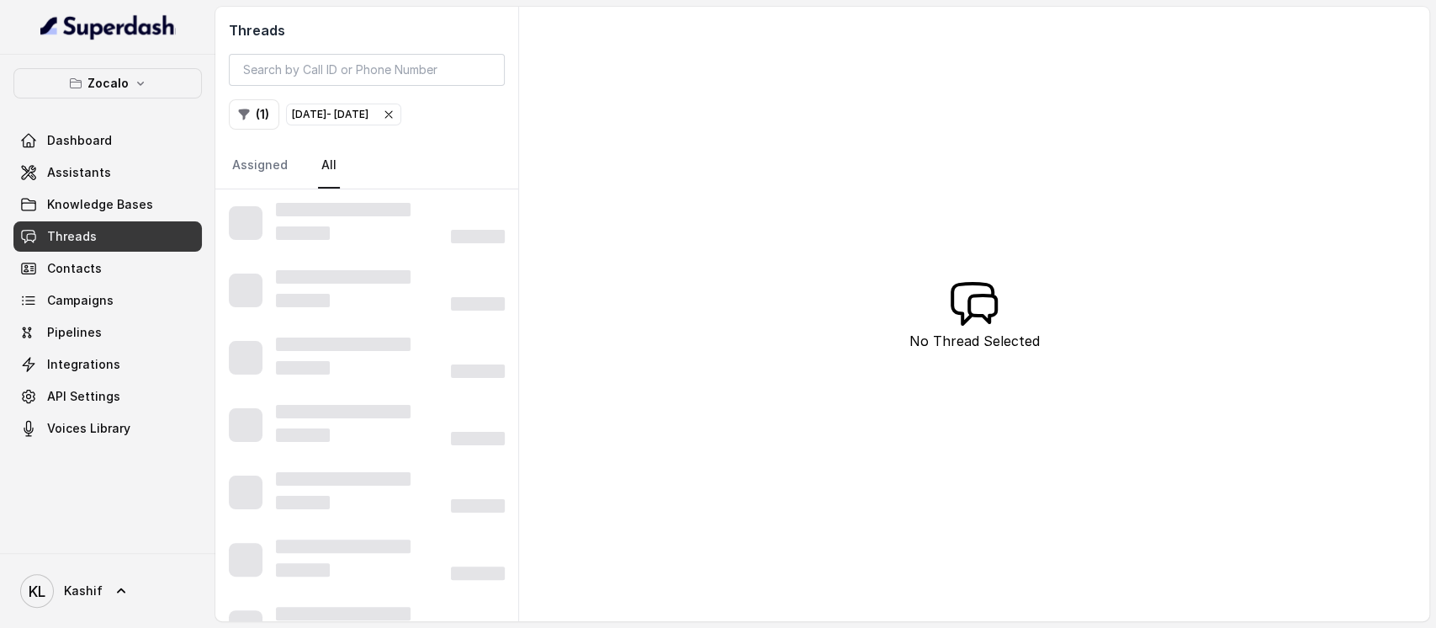
click at [395, 114] on icon "button" at bounding box center [388, 114] width 13 height 13
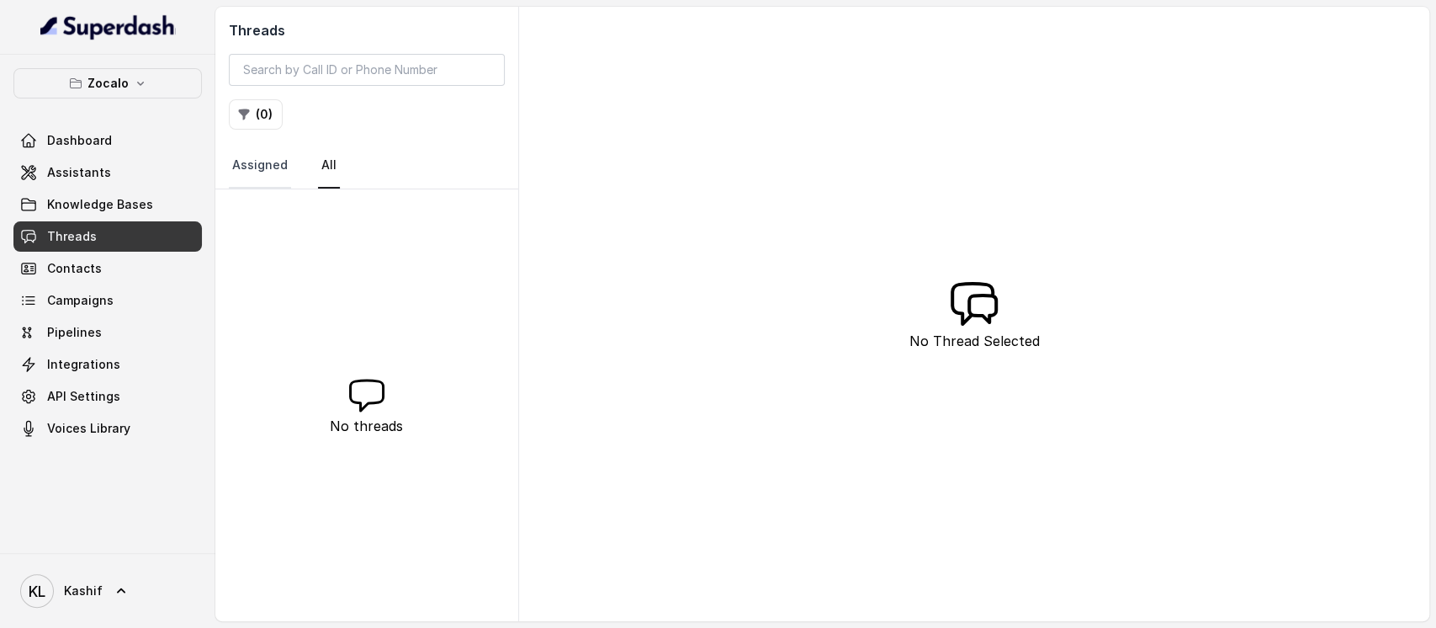
click at [262, 178] on link "Assigned" at bounding box center [260, 165] width 62 height 45
click at [303, 176] on nav "Assigned All" at bounding box center [367, 165] width 276 height 45
click at [320, 173] on link "All" at bounding box center [329, 165] width 22 height 45
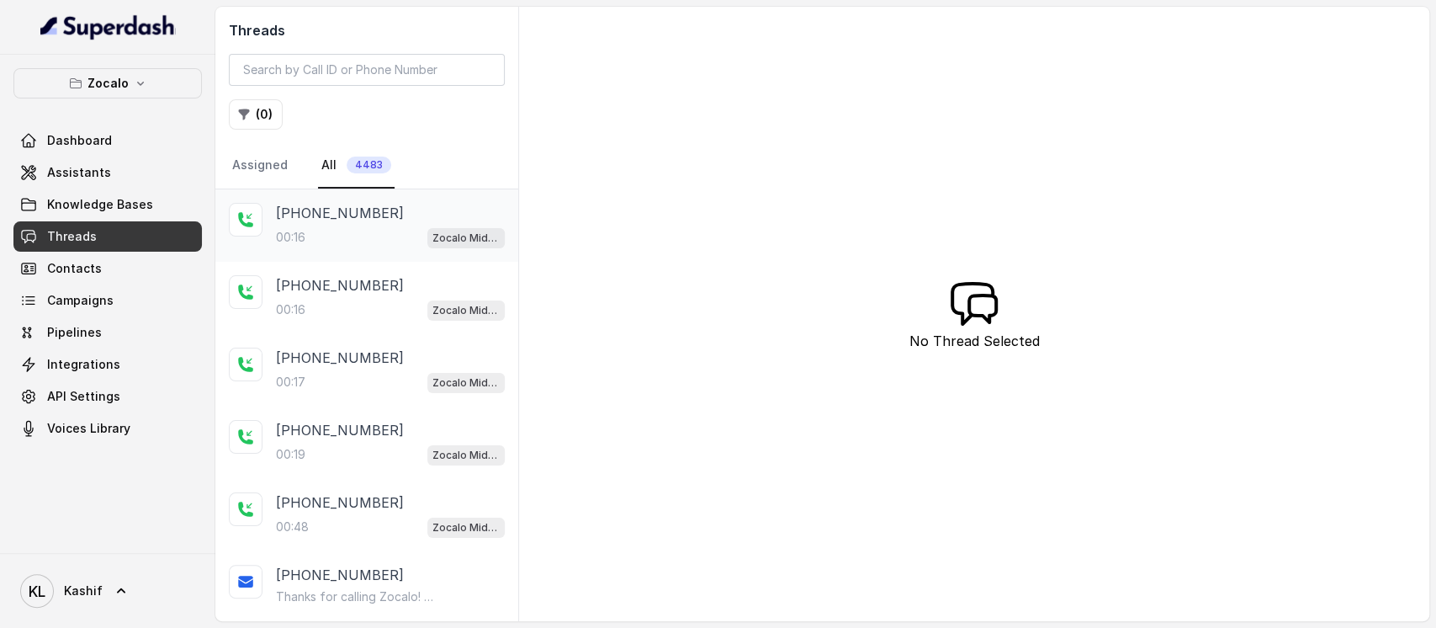
click at [331, 208] on p "[PHONE_NUMBER]" at bounding box center [340, 213] width 128 height 20
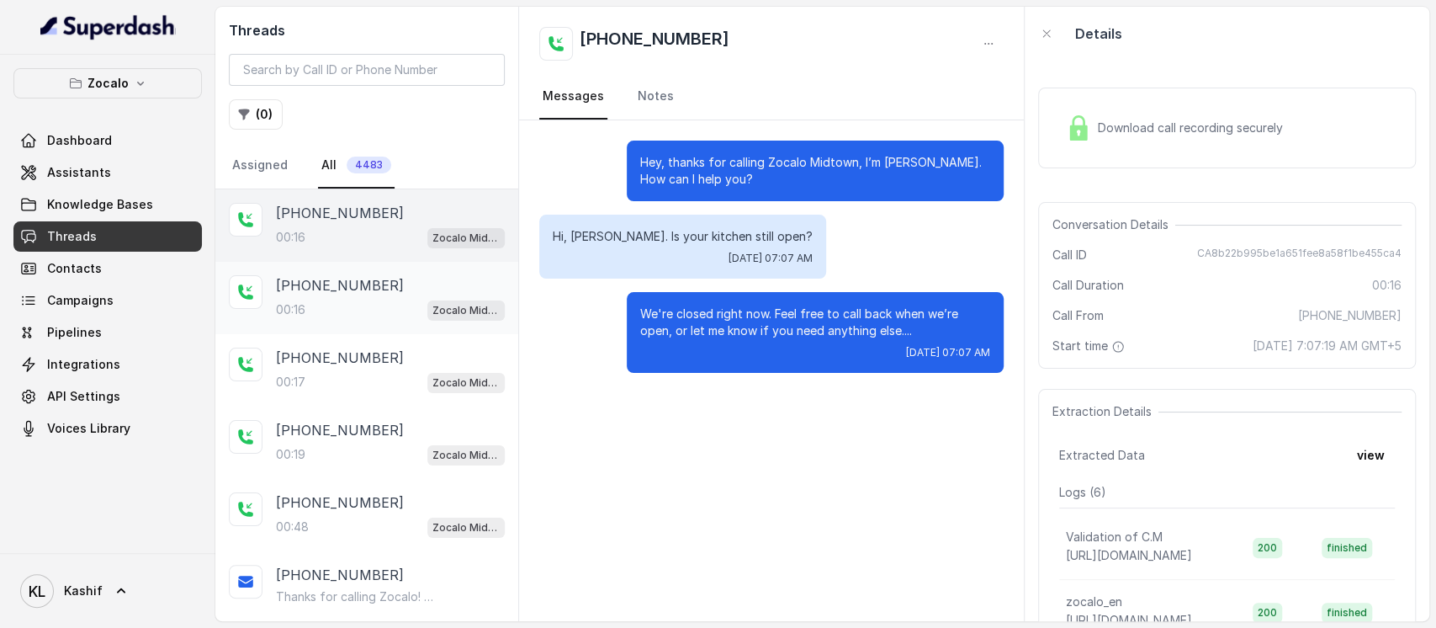
click at [330, 282] on p "+16782375104" at bounding box center [340, 285] width 128 height 20
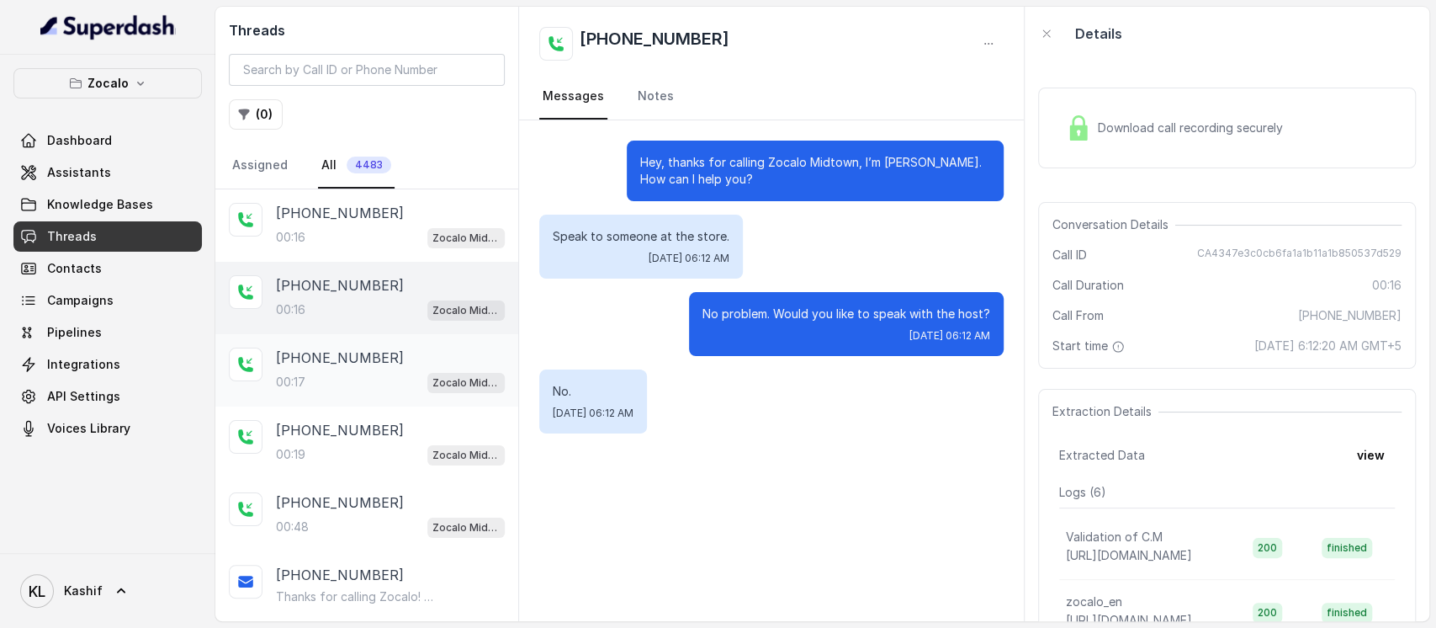
click at [318, 343] on div "+16782375104 00:17 Zocalo Midtown / EN" at bounding box center [366, 370] width 303 height 72
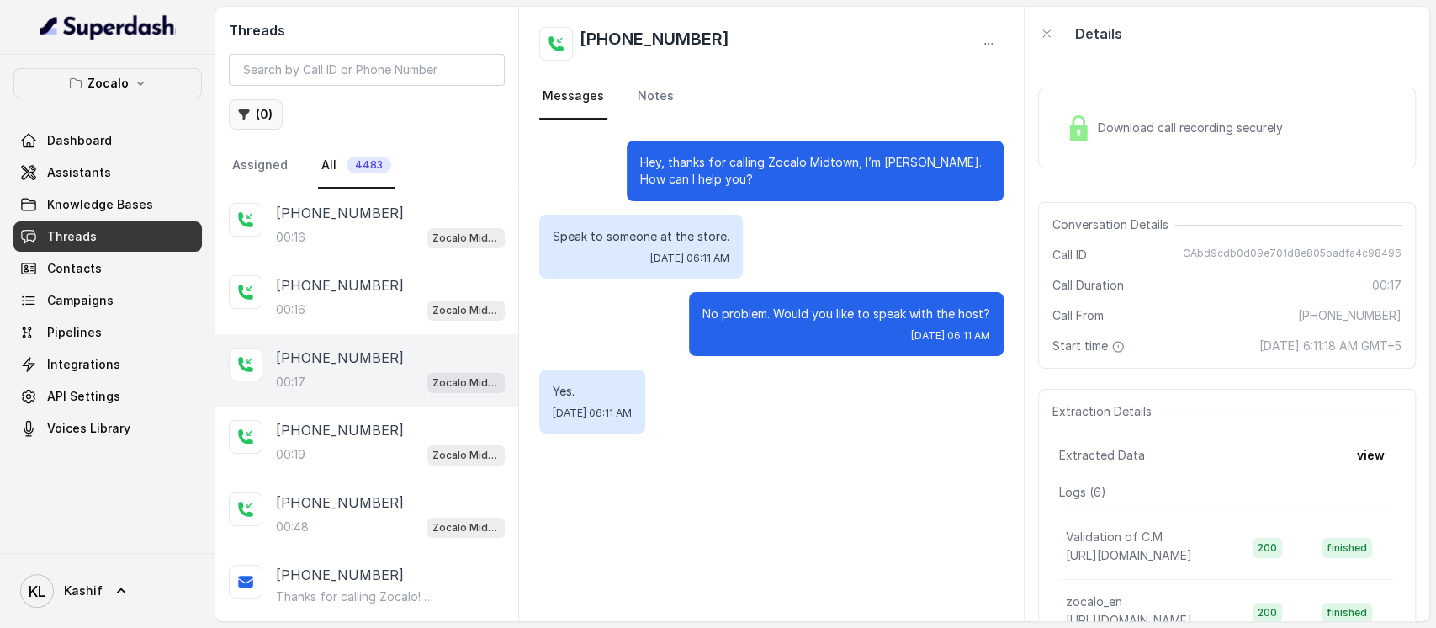
click at [267, 119] on button "( 0 )" at bounding box center [256, 114] width 54 height 30
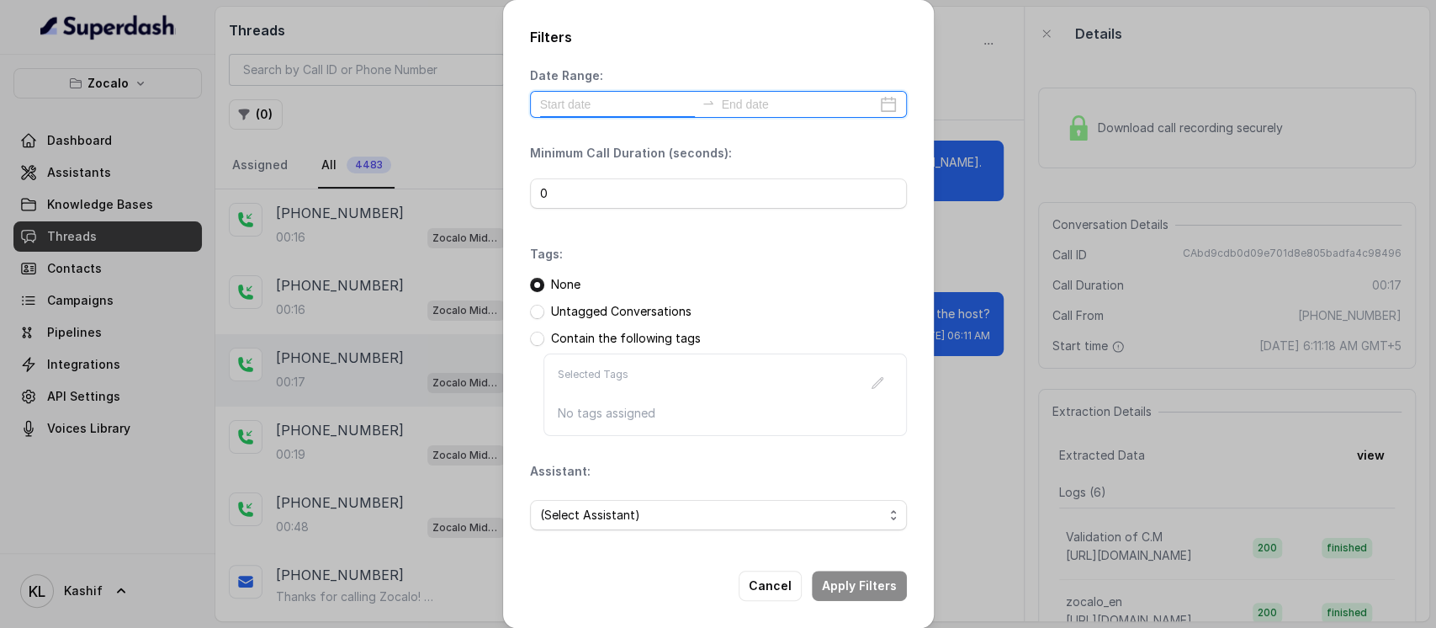
click at [682, 103] on input at bounding box center [617, 104] width 155 height 19
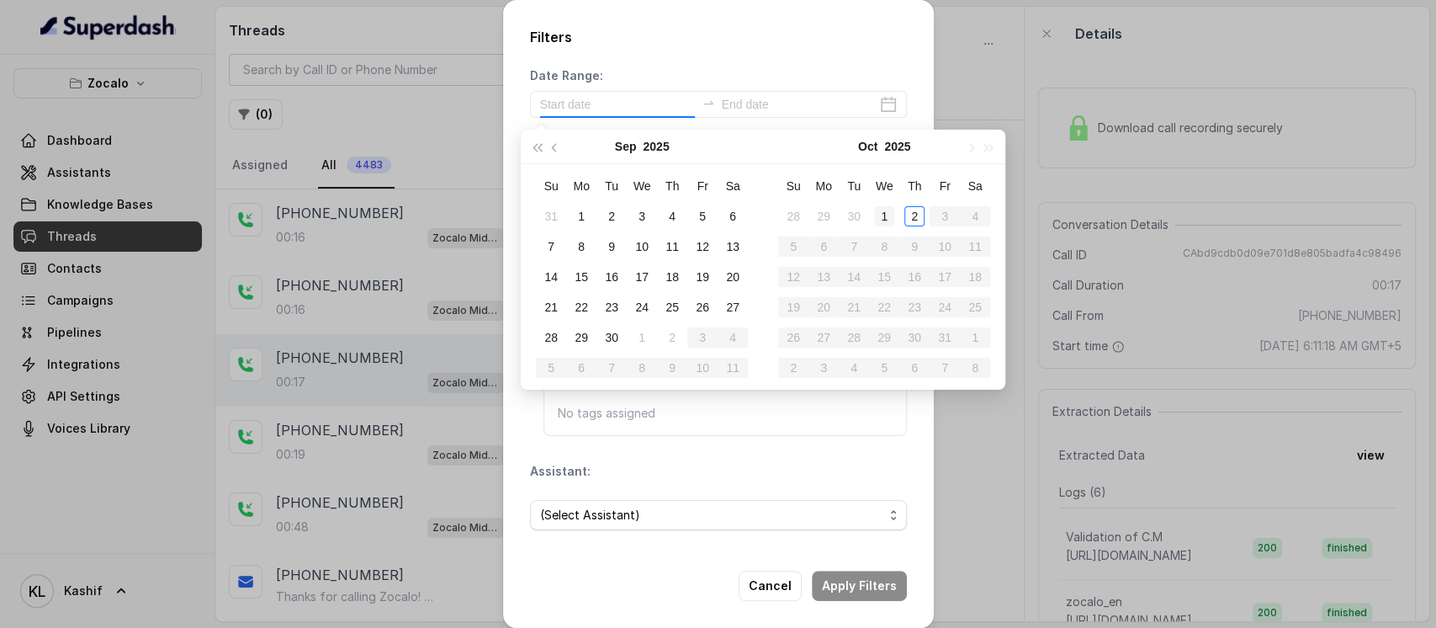
click at [883, 215] on div "1" at bounding box center [884, 216] width 20 height 20
type input "[DATE]"
click at [914, 215] on div "2" at bounding box center [914, 216] width 20 height 20
type input "[DATE]"
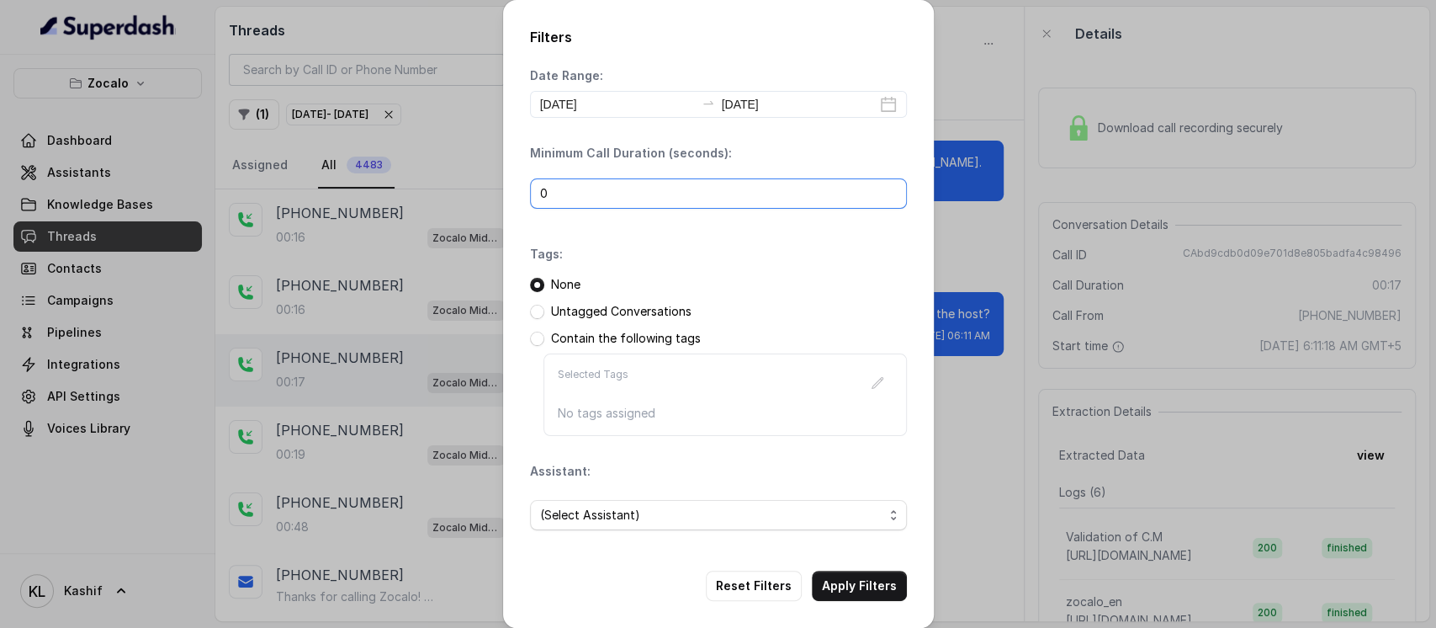
click at [760, 195] on input "0" at bounding box center [718, 193] width 377 height 30
click at [723, 520] on span "(Select Assistant)" at bounding box center [711, 515] width 343 height 20
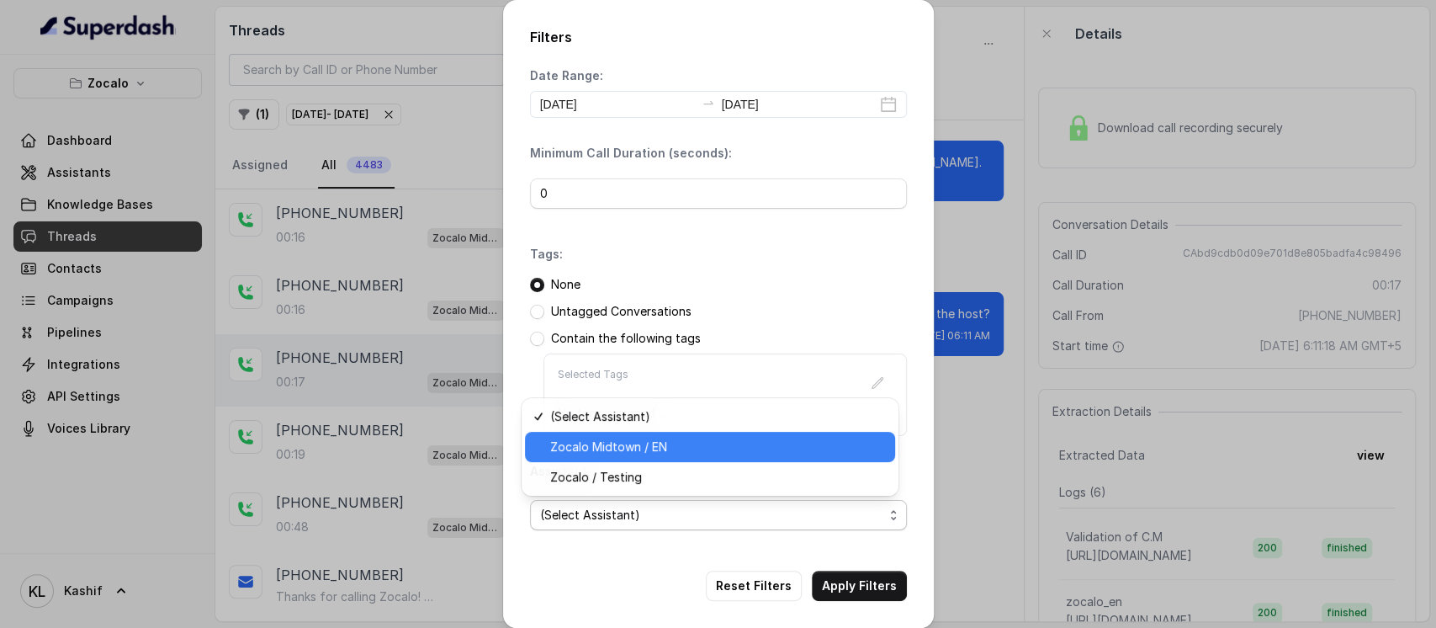
click at [779, 450] on span "Zocalo Midtown / EN" at bounding box center [717, 447] width 335 height 20
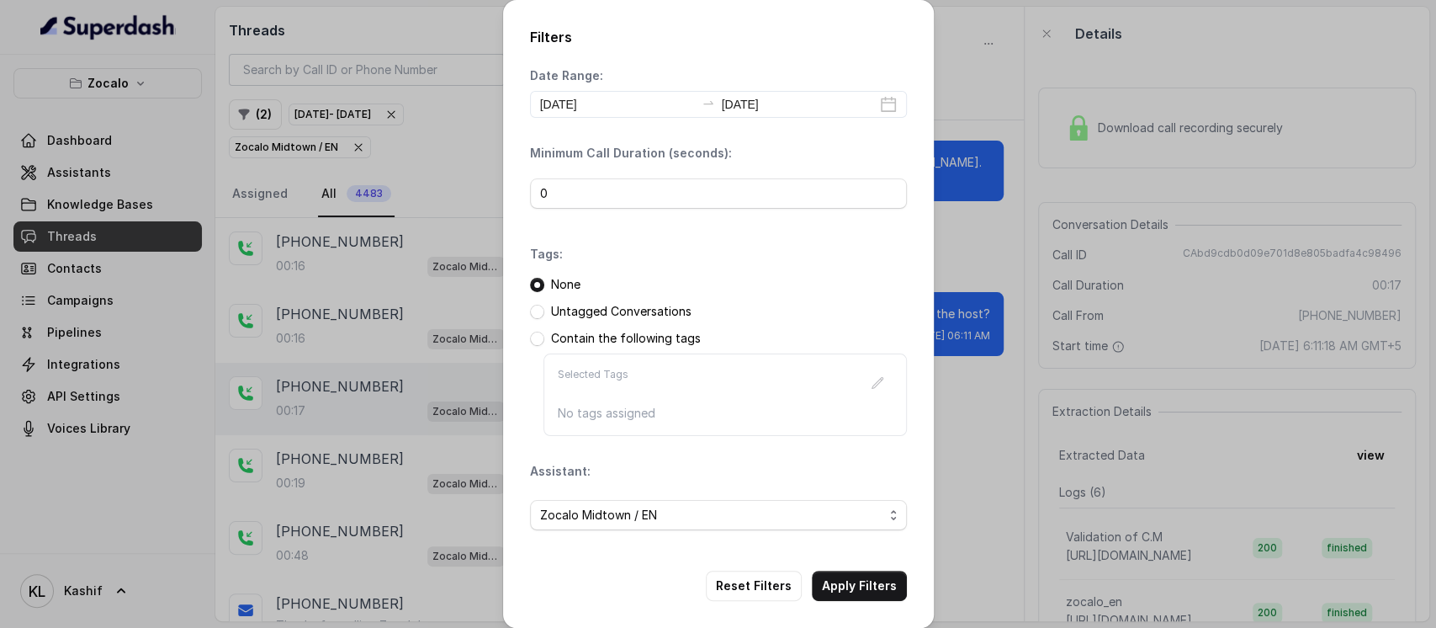
click at [855, 586] on button "Apply Filters" at bounding box center [859, 585] width 95 height 30
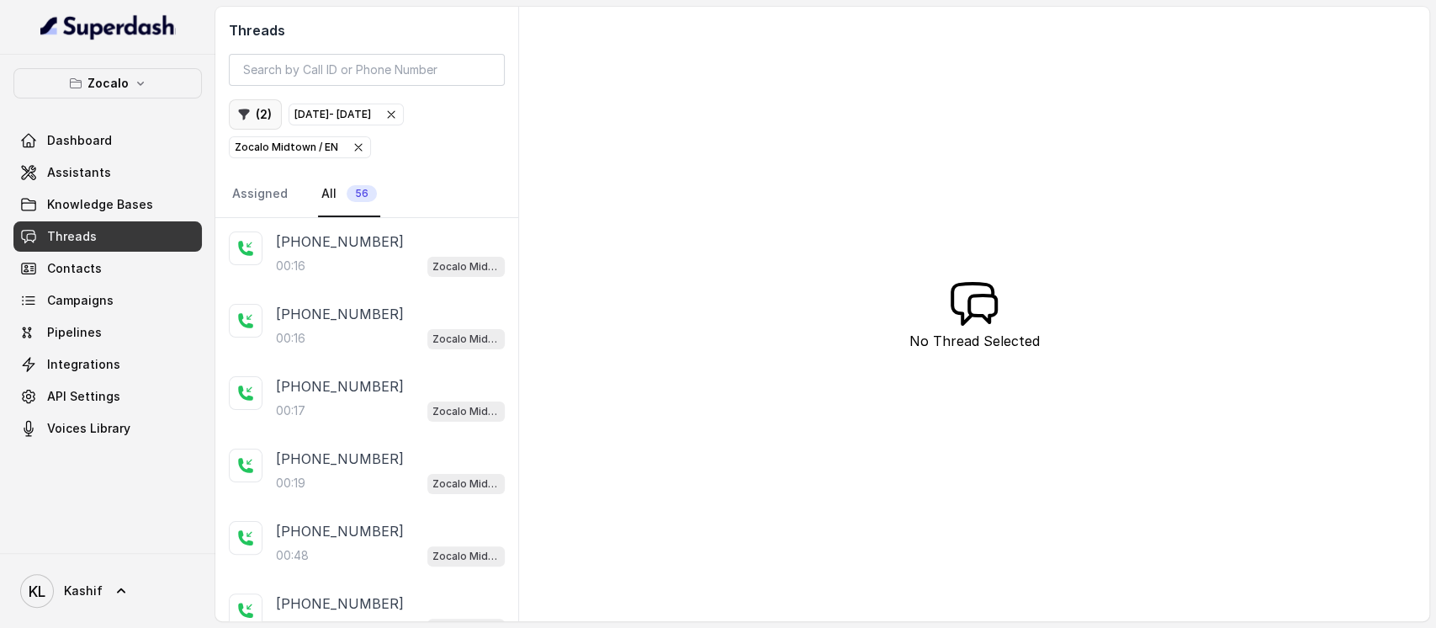
click at [246, 123] on button "( 2 )" at bounding box center [255, 114] width 53 height 30
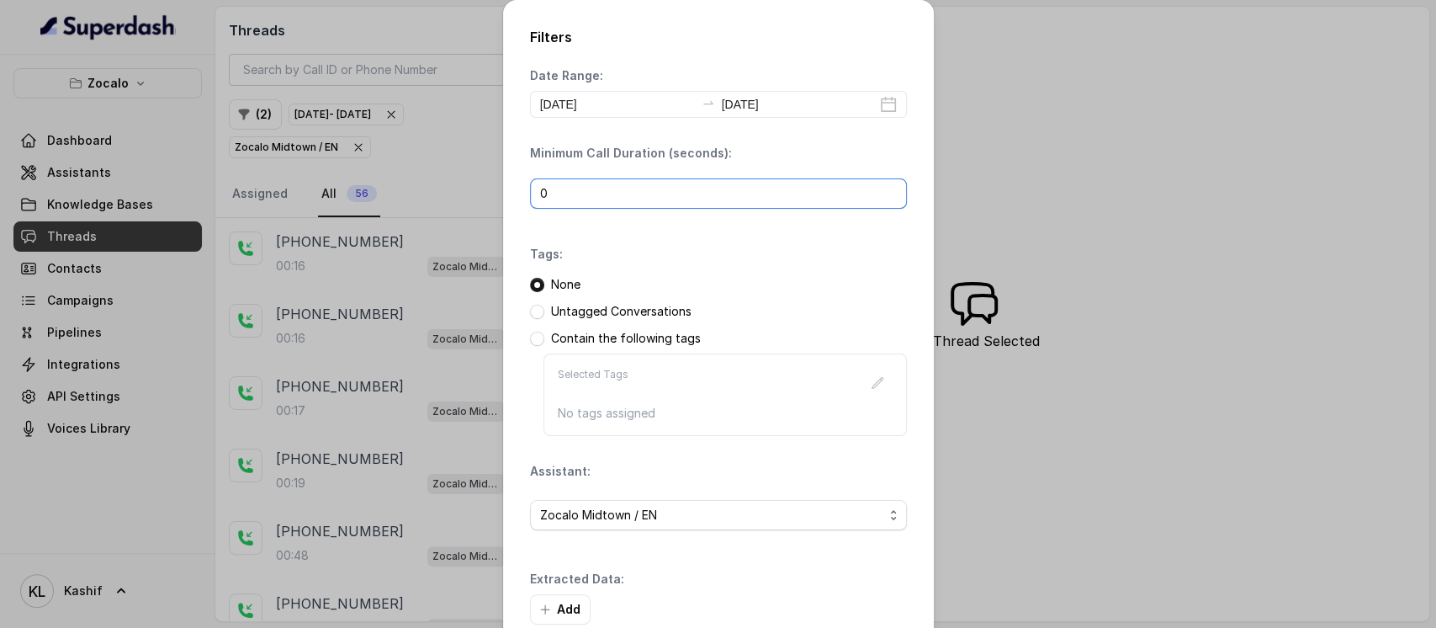
click at [665, 193] on input "0" at bounding box center [718, 193] width 377 height 30
type input "40"
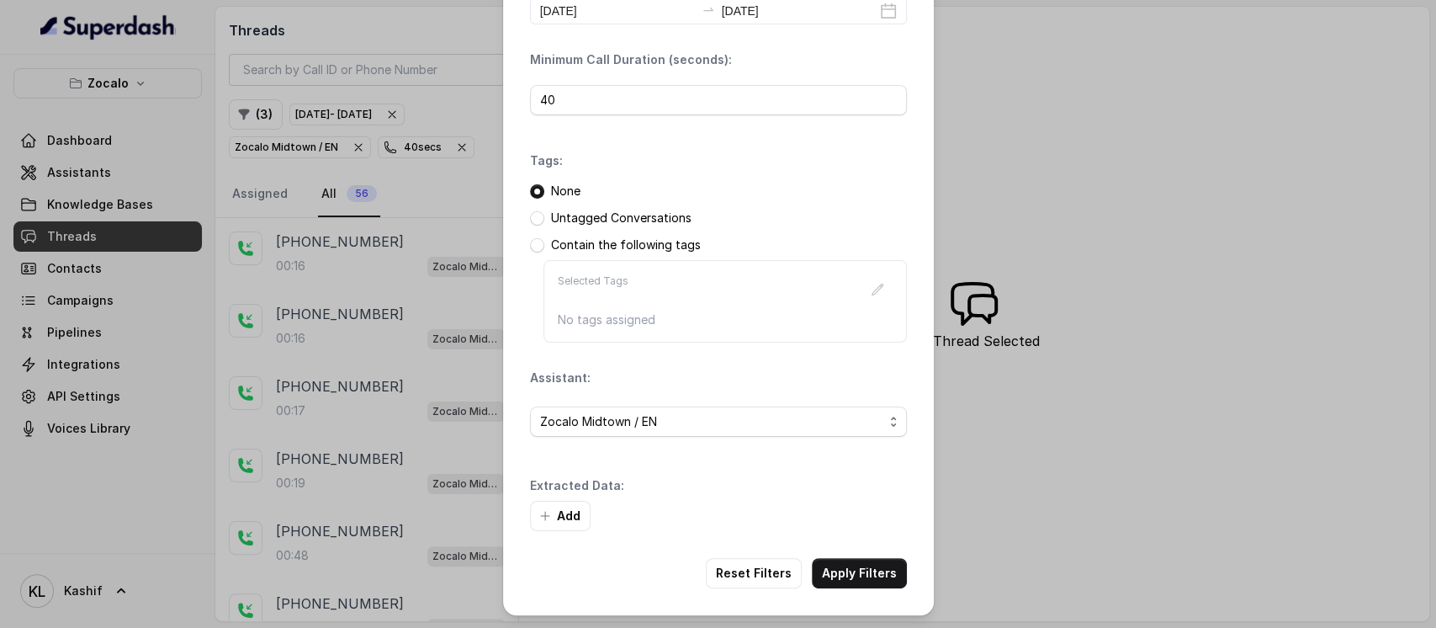
click at [854, 582] on button "Apply Filters" at bounding box center [859, 573] width 95 height 30
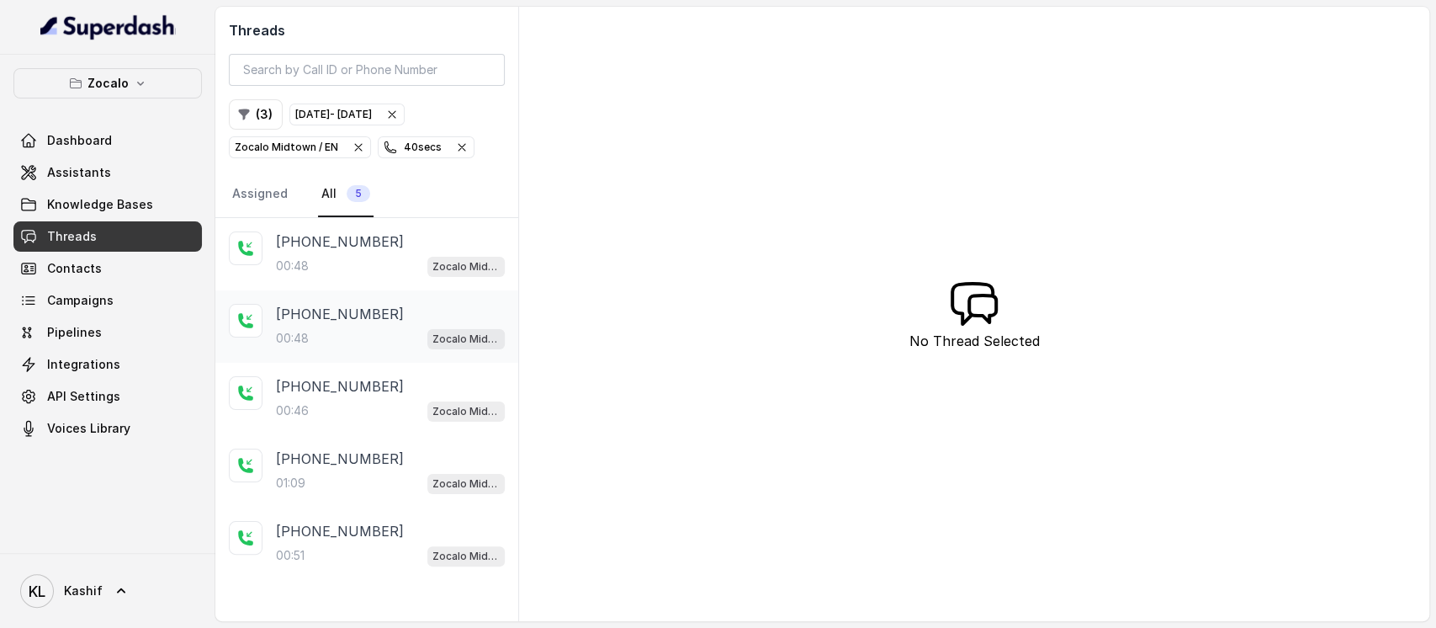
click at [336, 292] on div "+17703140949 00:48 Zocalo Midtown / EN" at bounding box center [366, 326] width 303 height 72
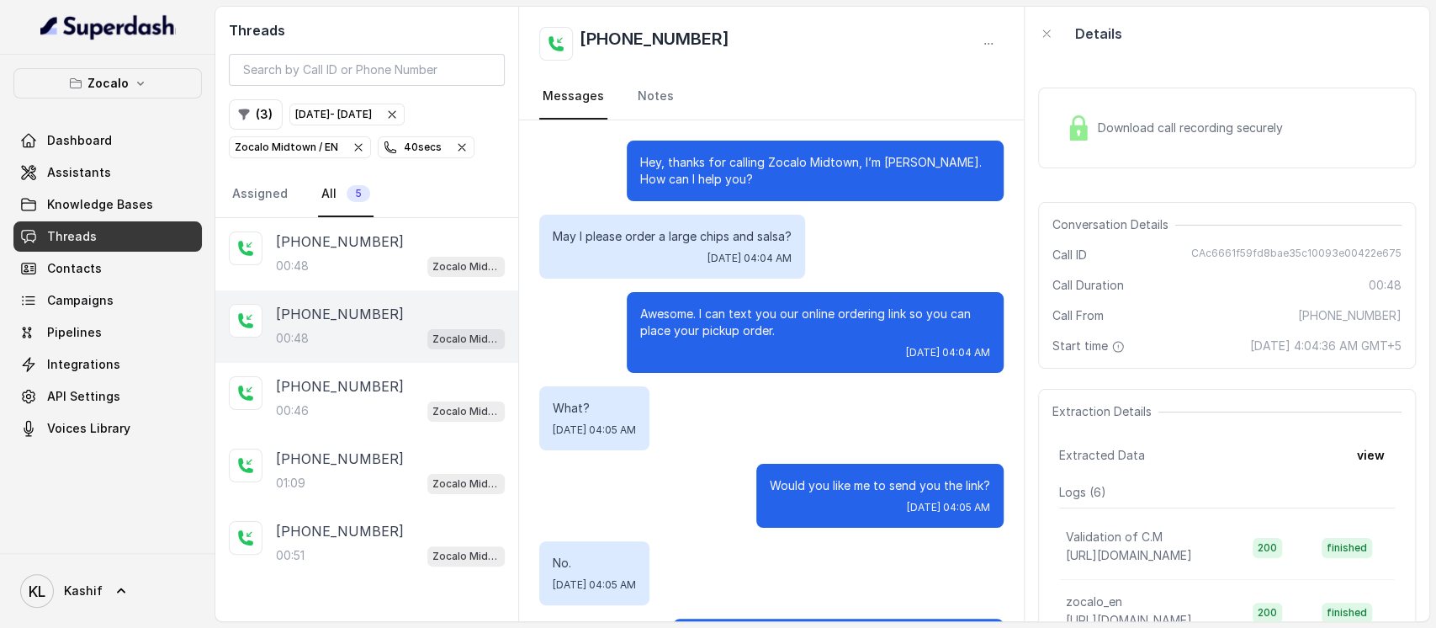
scroll to position [468, 0]
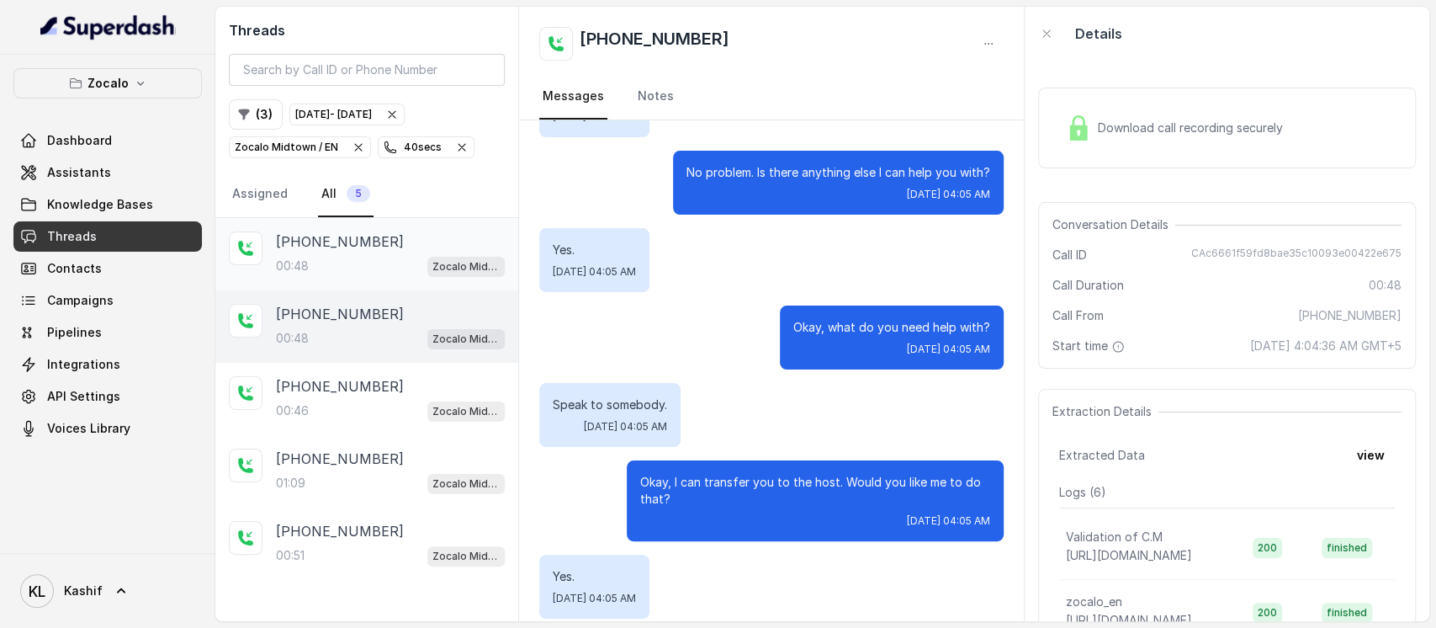
click at [347, 256] on div "00:48 Zocalo Midtown / EN" at bounding box center [390, 266] width 229 height 22
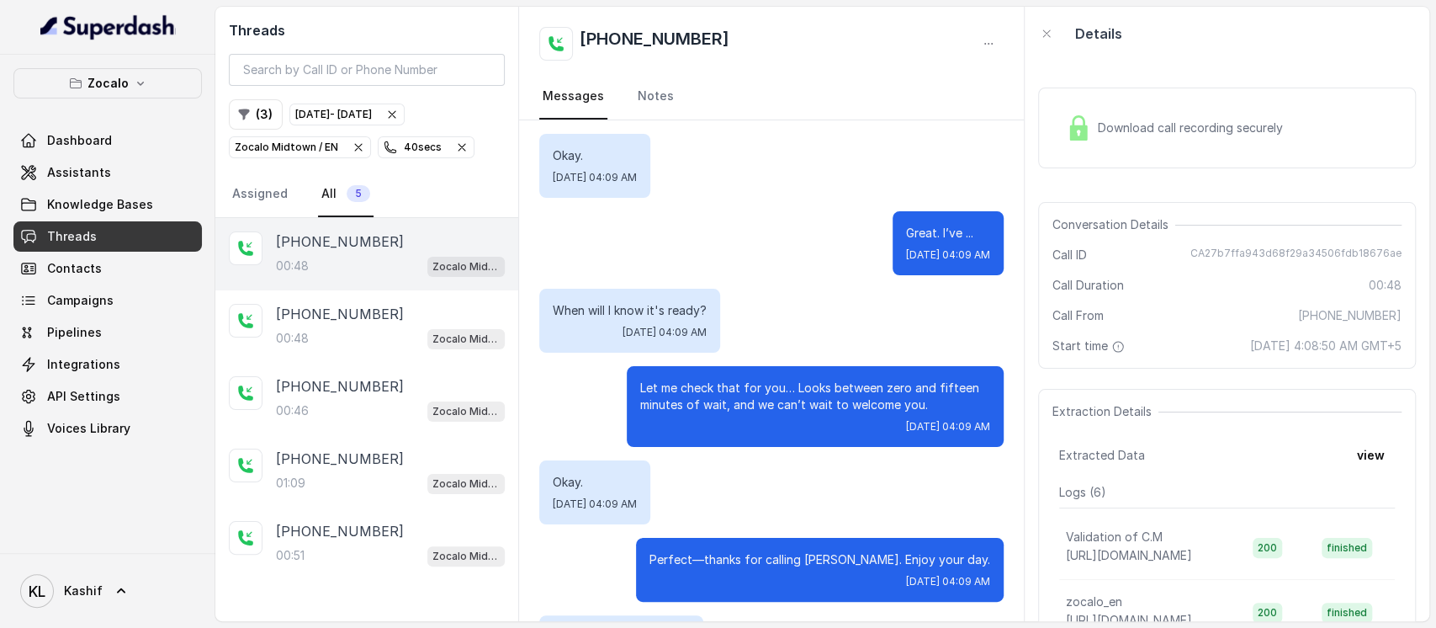
scroll to position [410, 0]
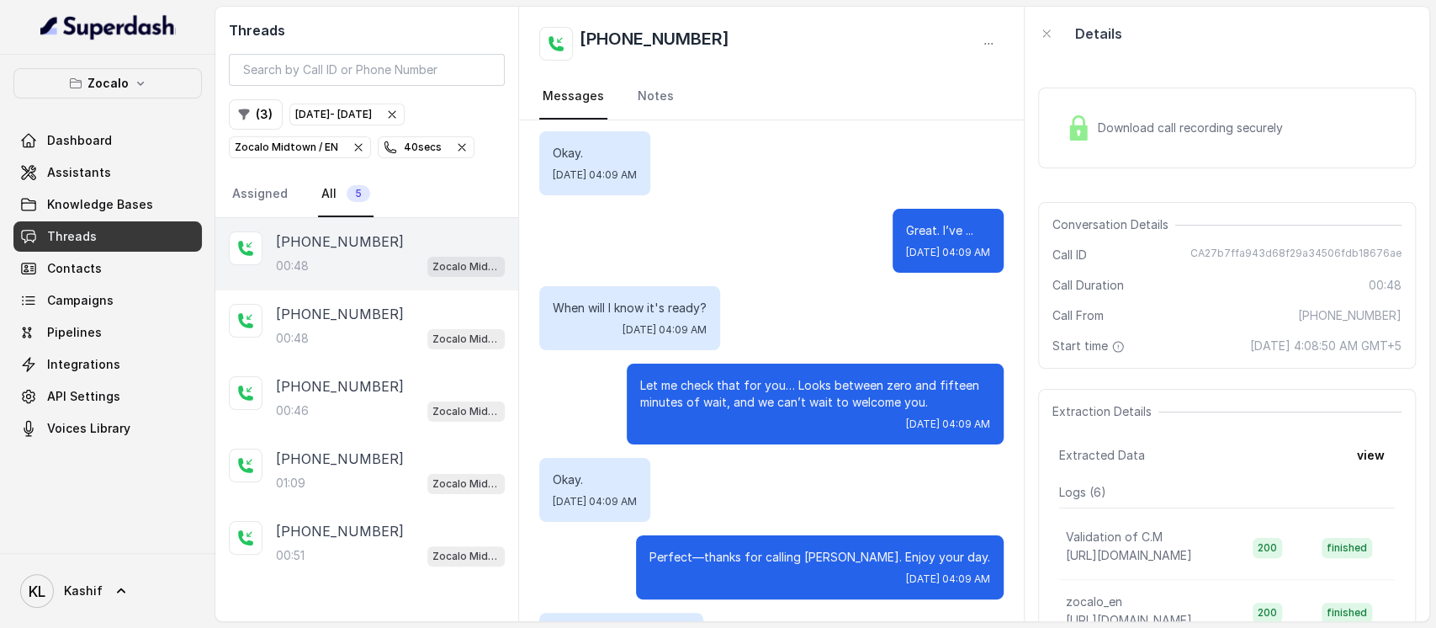
click at [351, 323] on div "+17703140949 00:48 Zocalo Midtown / EN" at bounding box center [390, 326] width 229 height 45
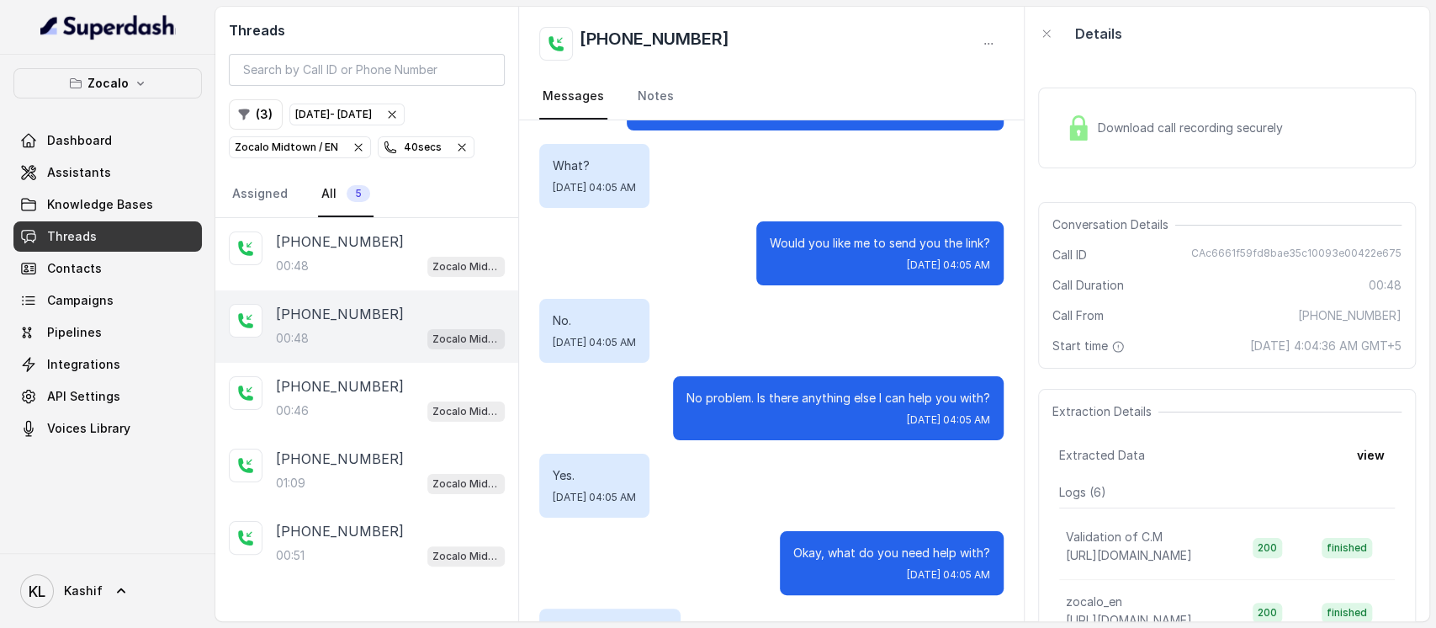
scroll to position [468, 0]
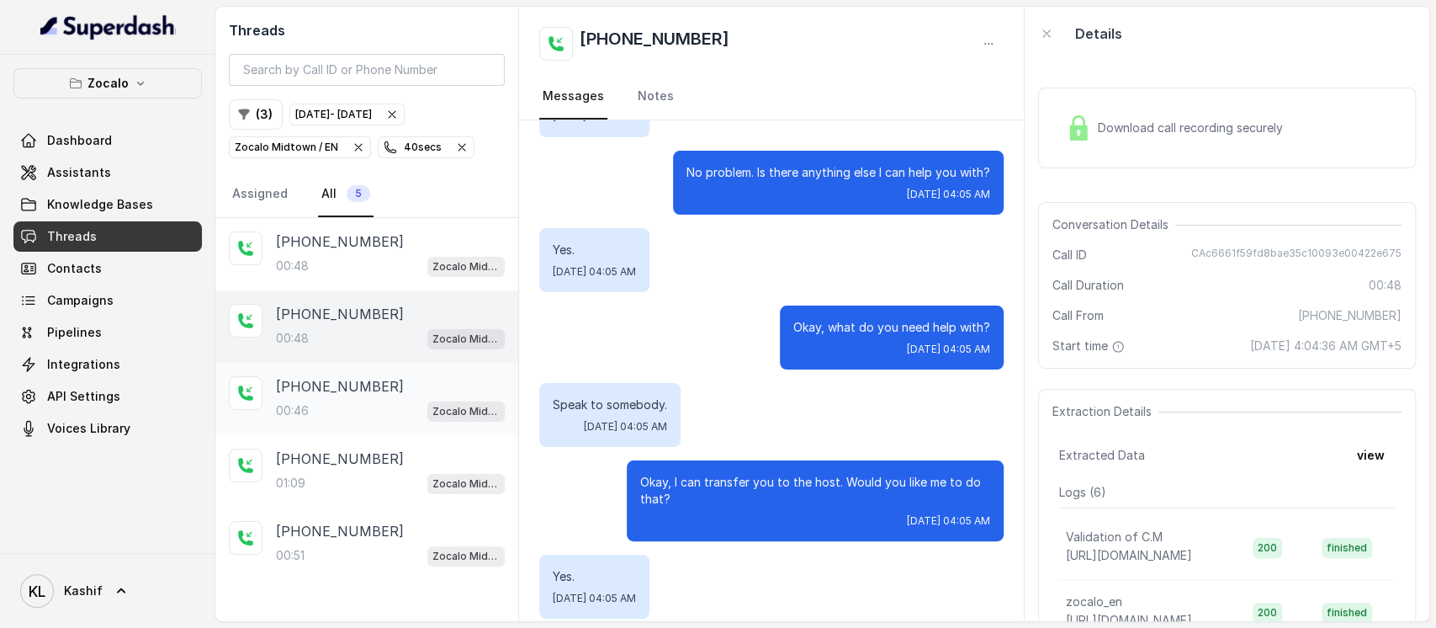
click at [303, 405] on p "00:46" at bounding box center [292, 410] width 33 height 17
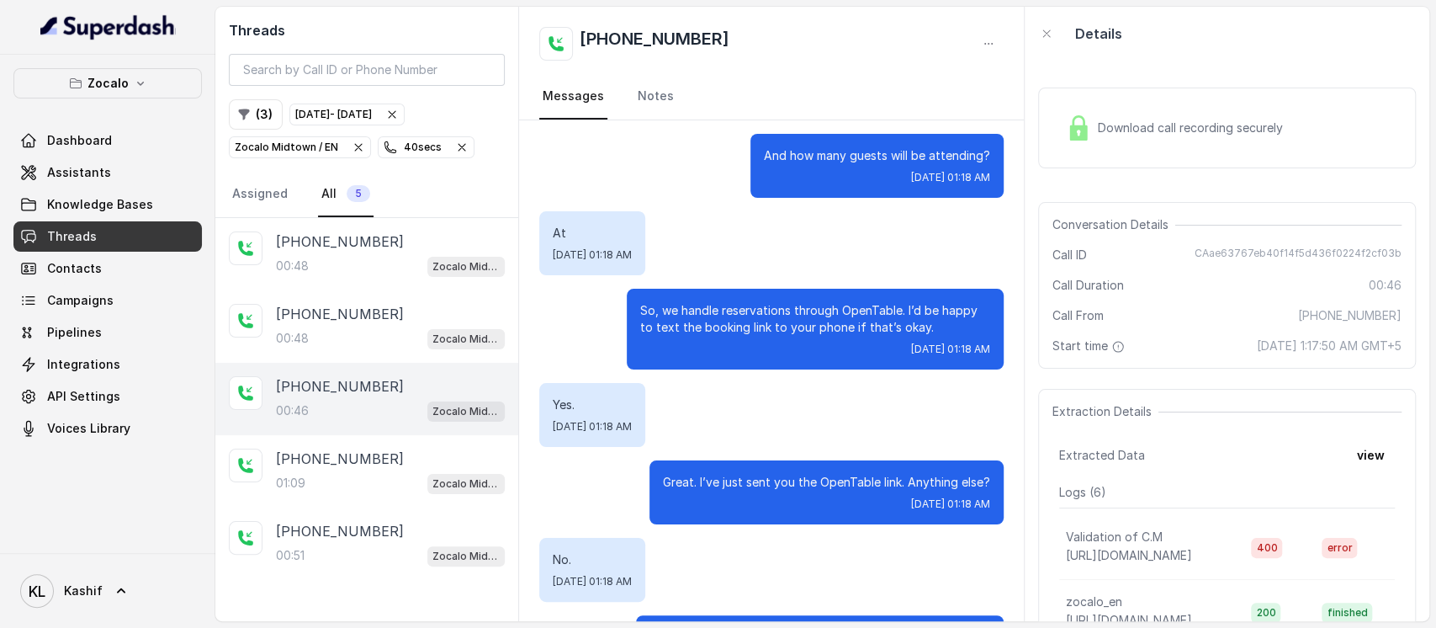
scroll to position [390, 0]
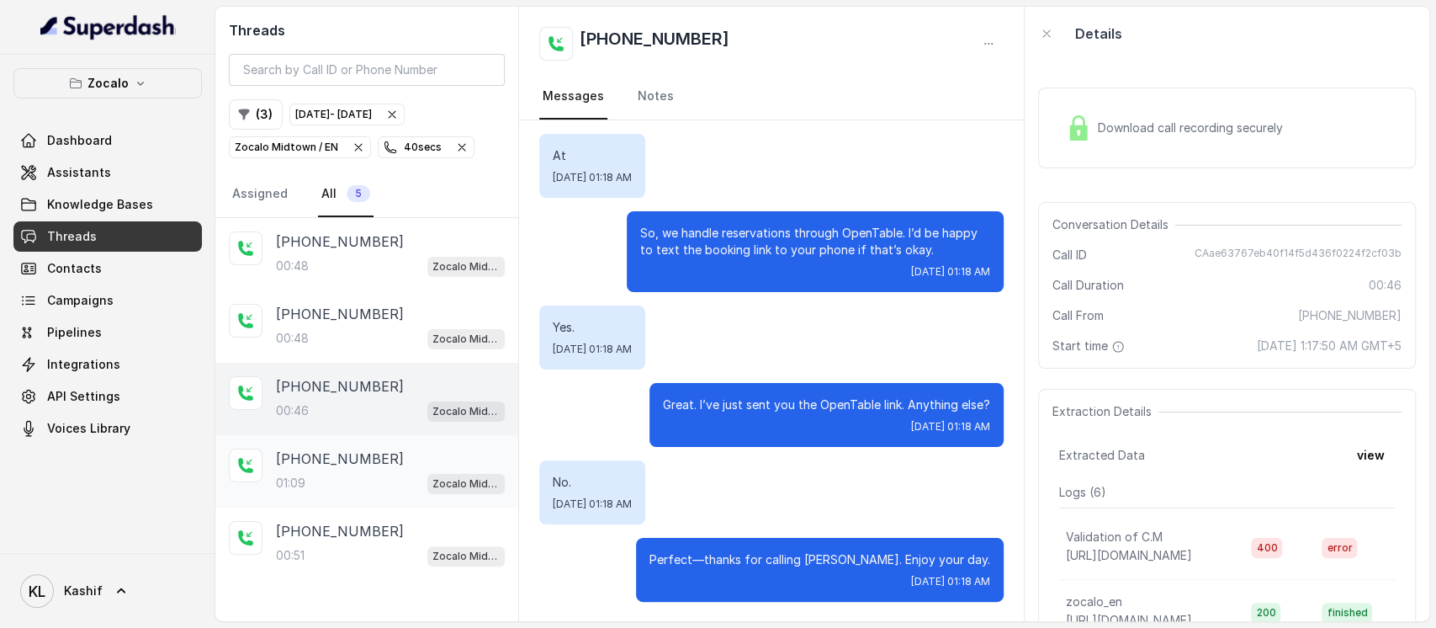
click at [363, 472] on div "01:09 Zocalo Midtown / EN" at bounding box center [390, 483] width 229 height 22
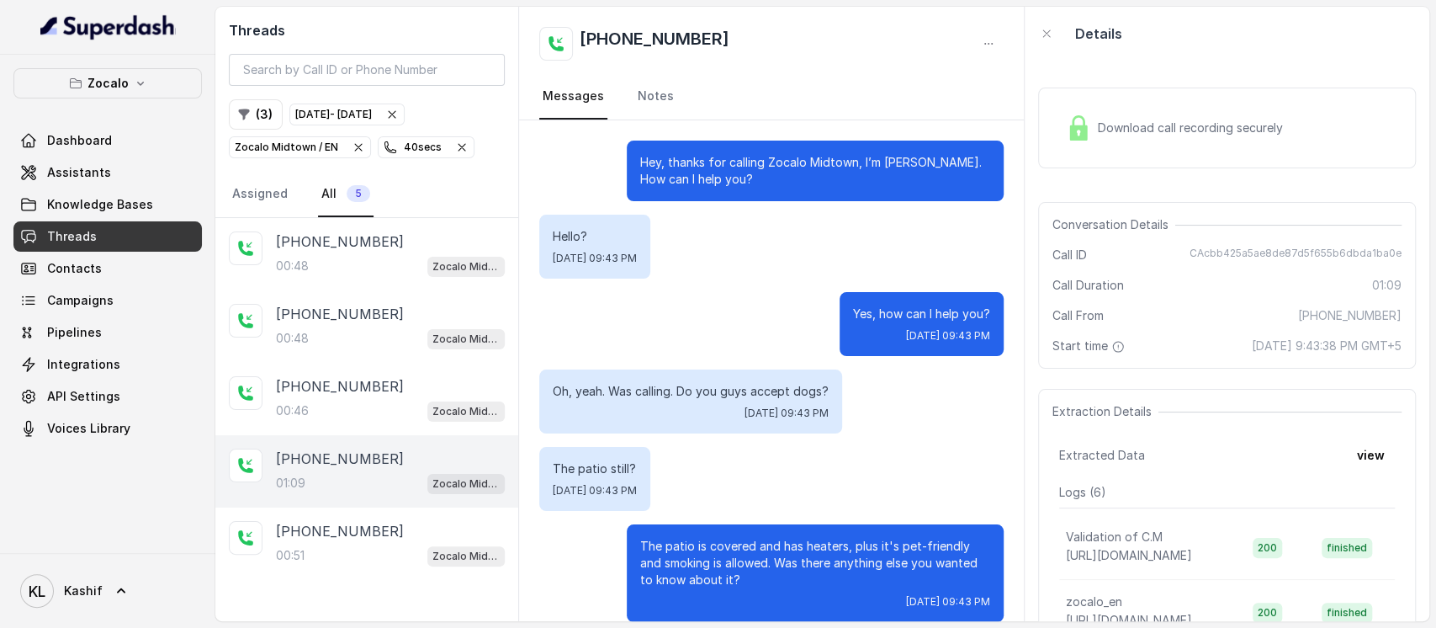
scroll to position [690, 0]
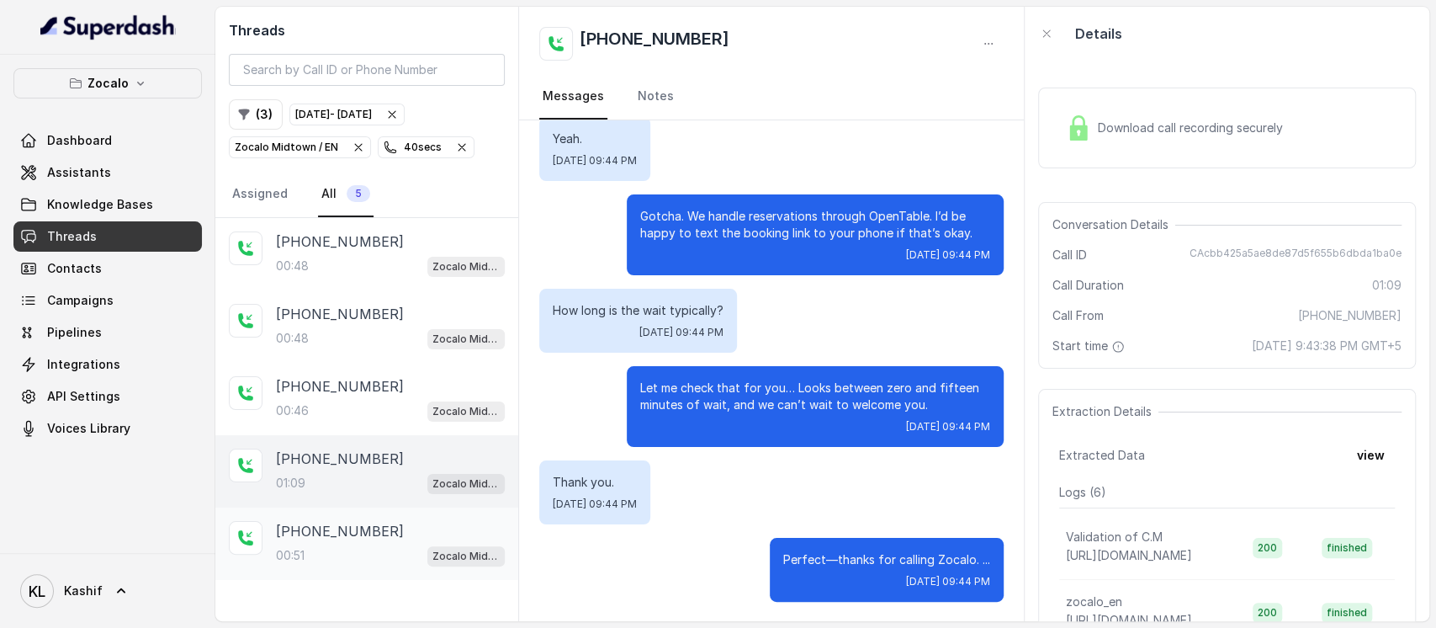
click at [377, 544] on div "00:51 Zocalo Midtown / EN" at bounding box center [390, 555] width 229 height 22
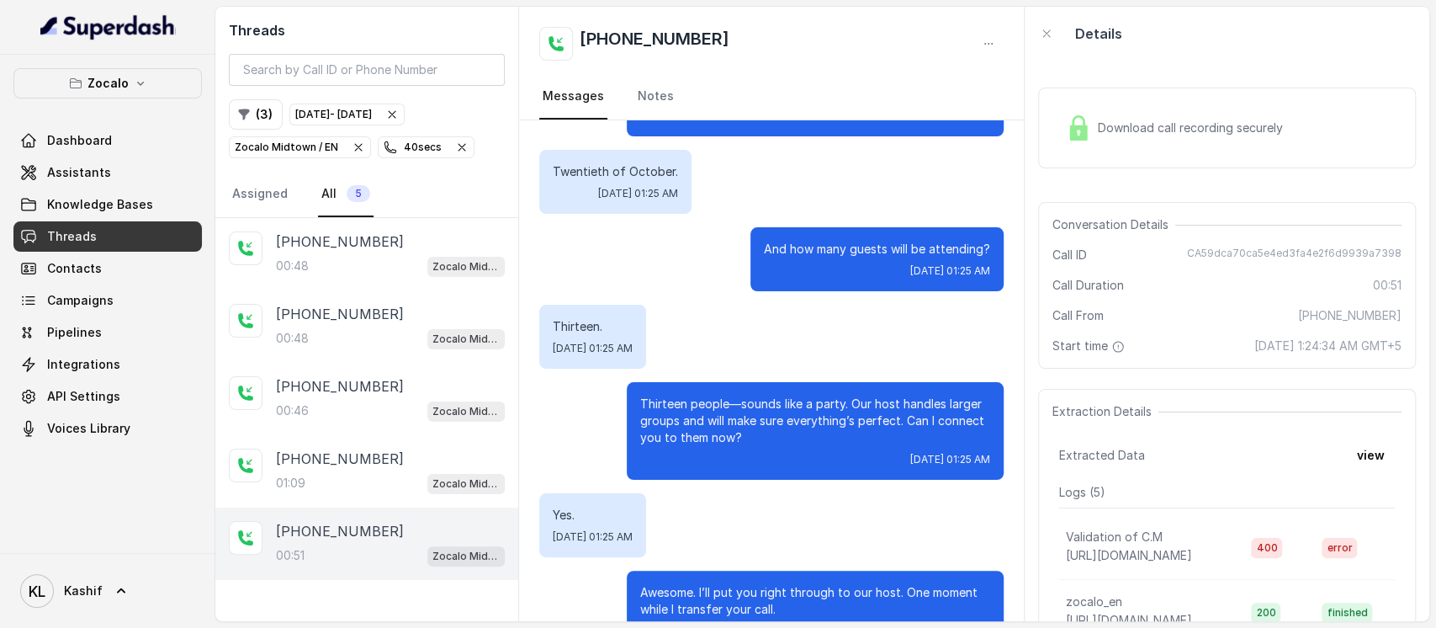
scroll to position [286, 0]
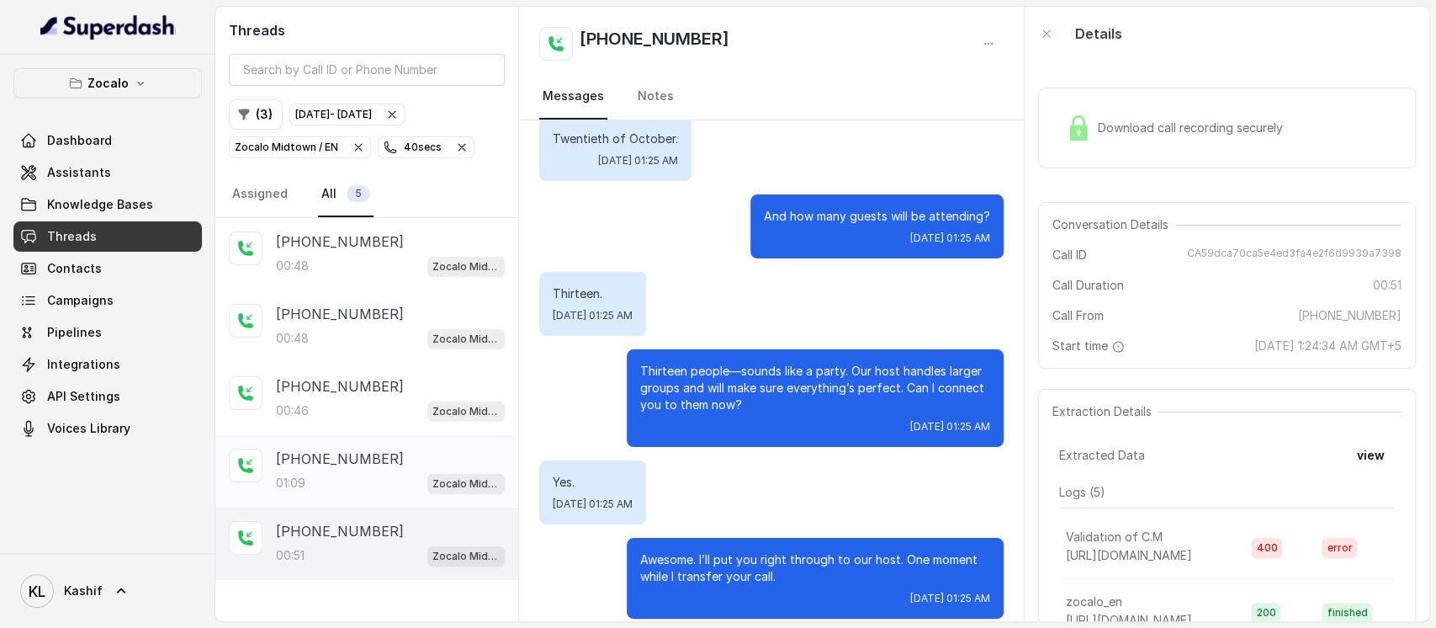
click at [357, 478] on div "01:09 Zocalo Midtown / EN" at bounding box center [390, 483] width 229 height 22
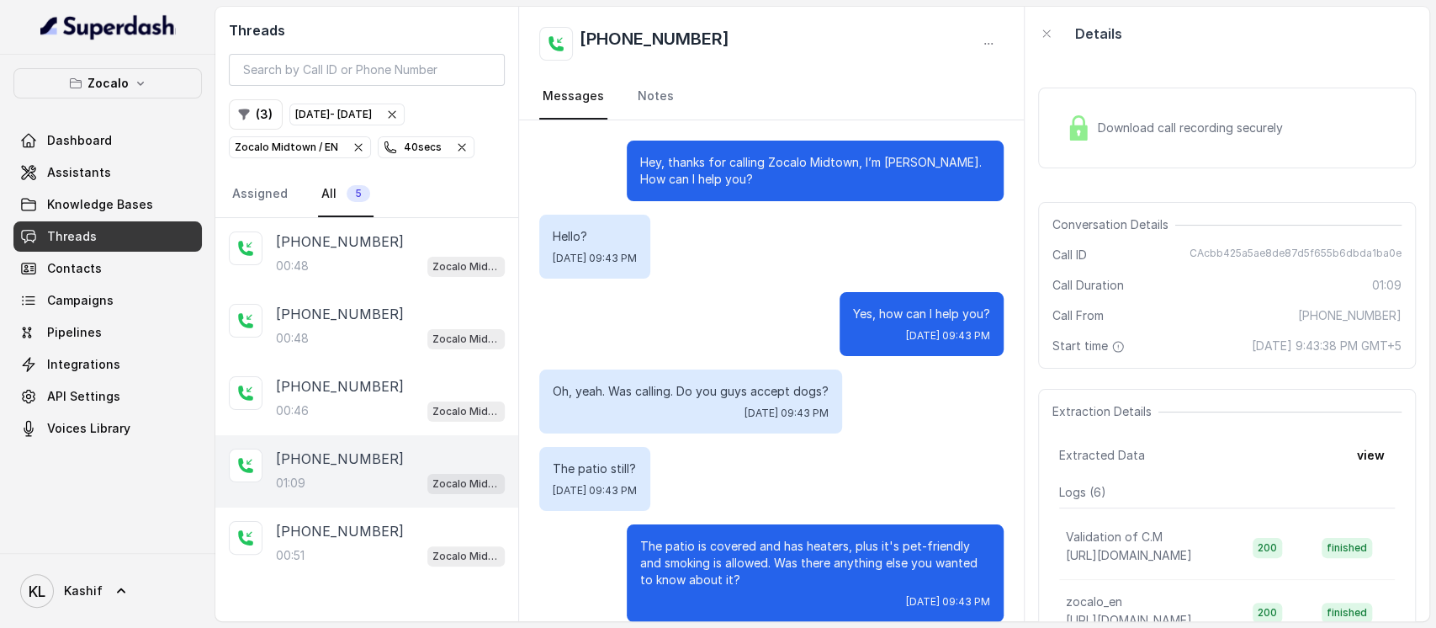
scroll to position [690, 0]
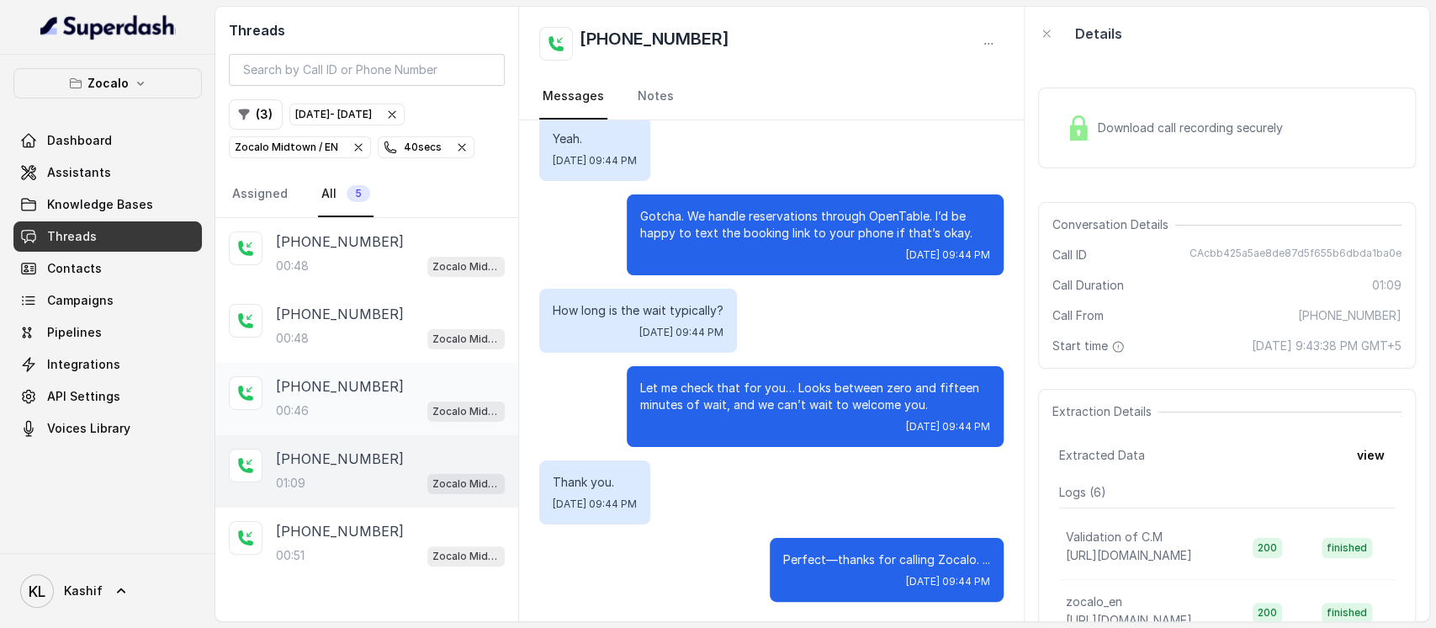
click at [370, 400] on div "00:46 Zocalo Midtown / EN" at bounding box center [390, 411] width 229 height 22
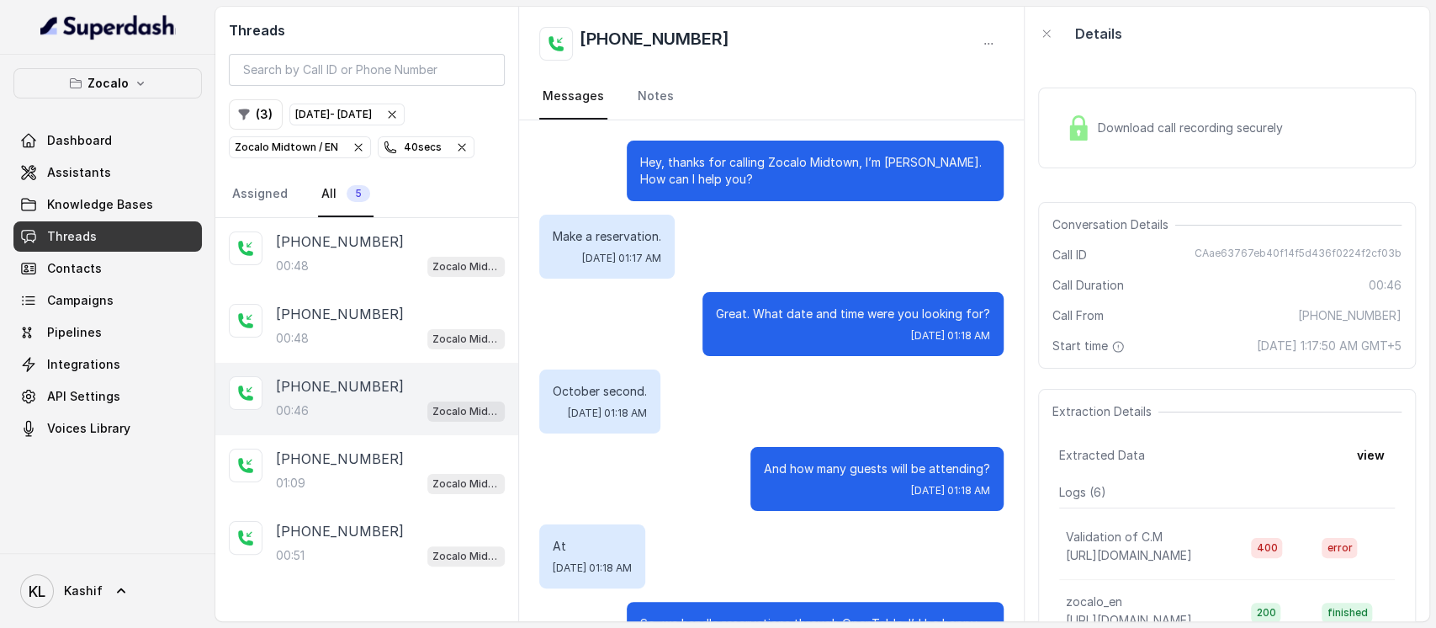
scroll to position [390, 0]
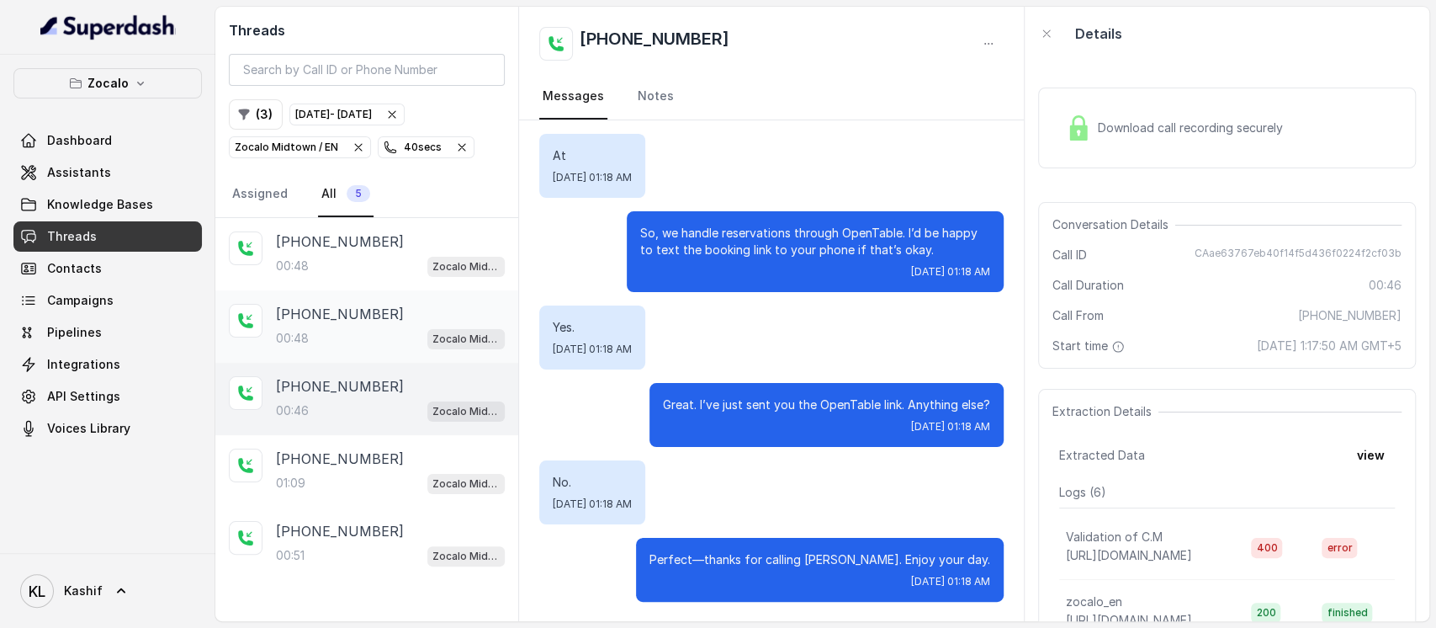
click at [373, 327] on div "00:48 Zocalo Midtown / EN" at bounding box center [390, 338] width 229 height 22
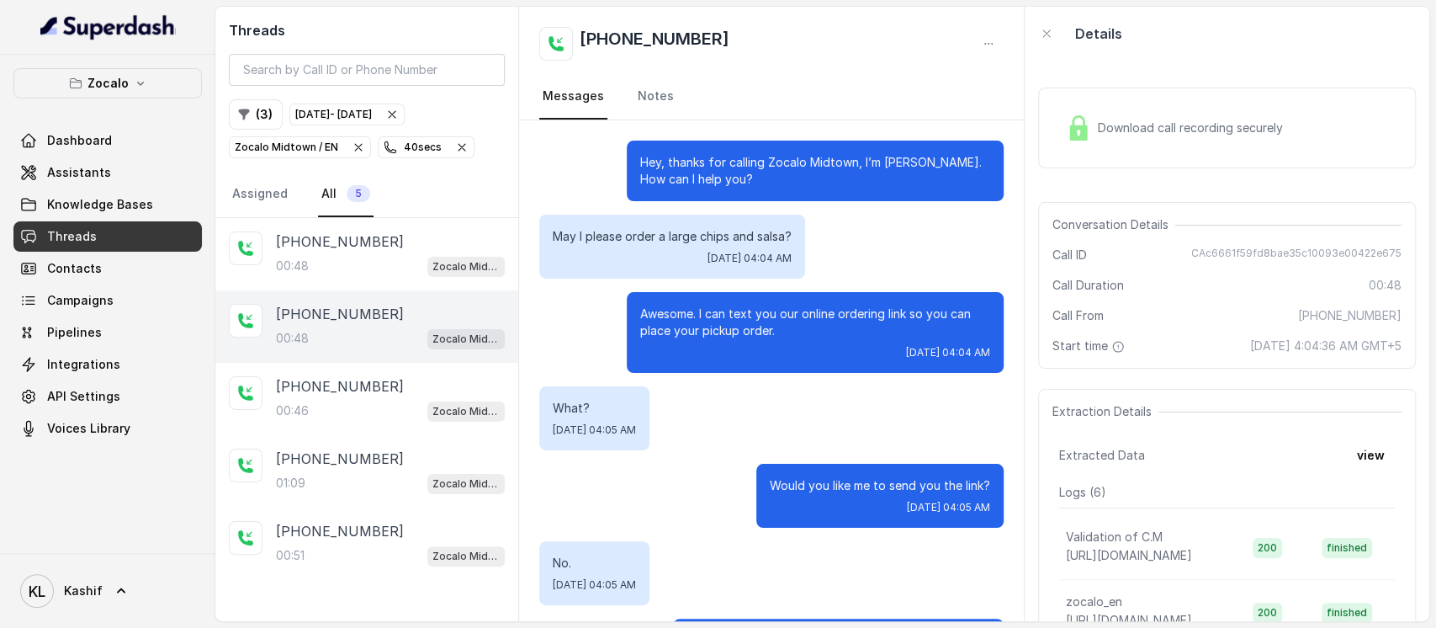
scroll to position [468, 0]
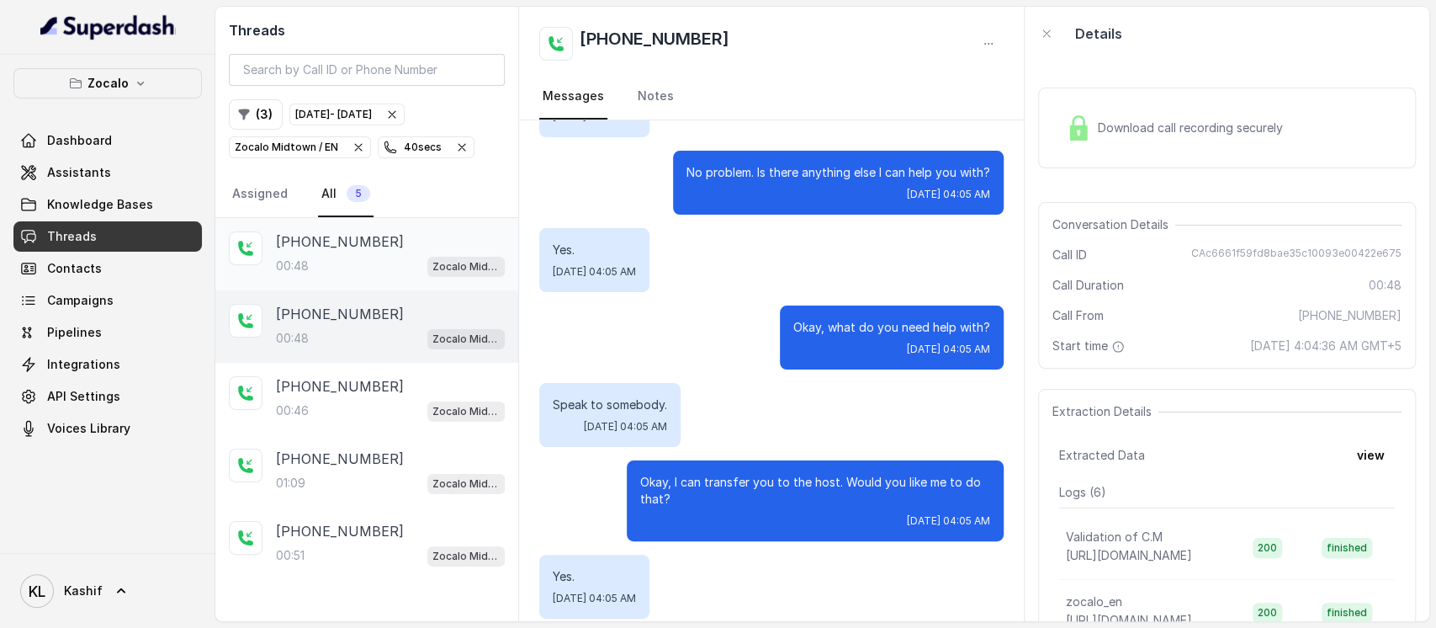
click at [355, 262] on div "00:48 Zocalo Midtown / EN" at bounding box center [390, 266] width 229 height 22
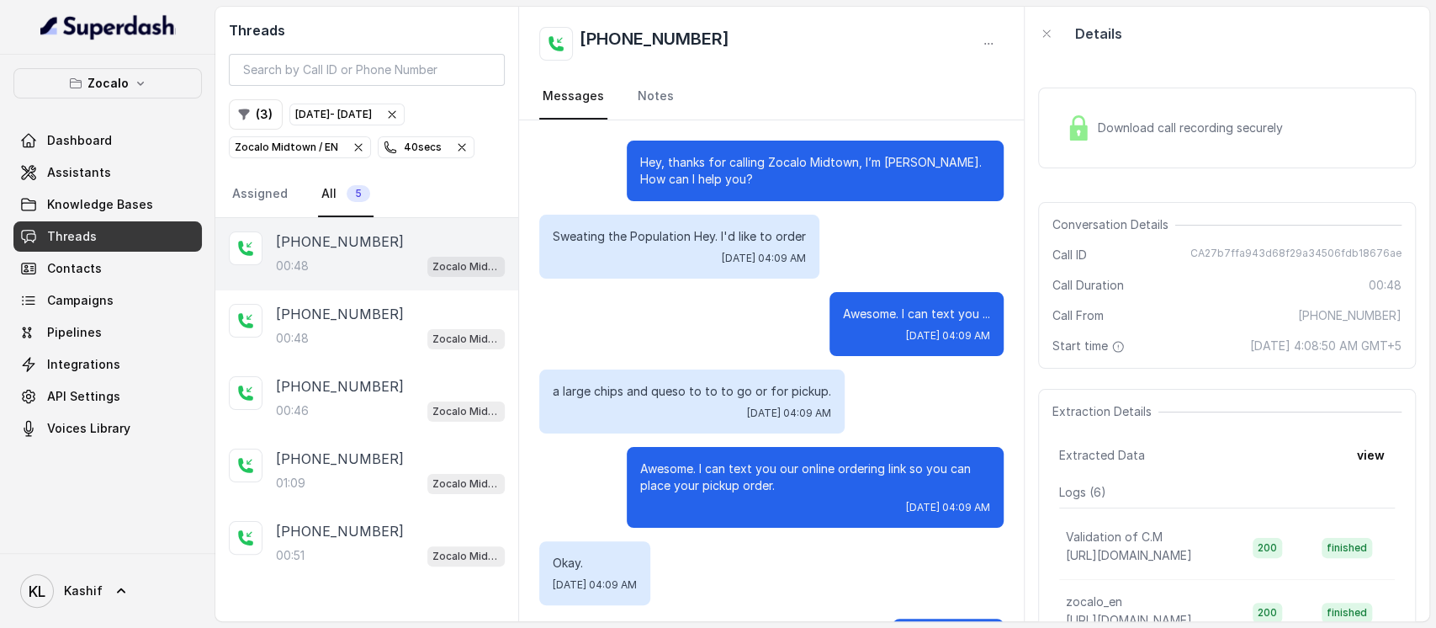
scroll to position [485, 0]
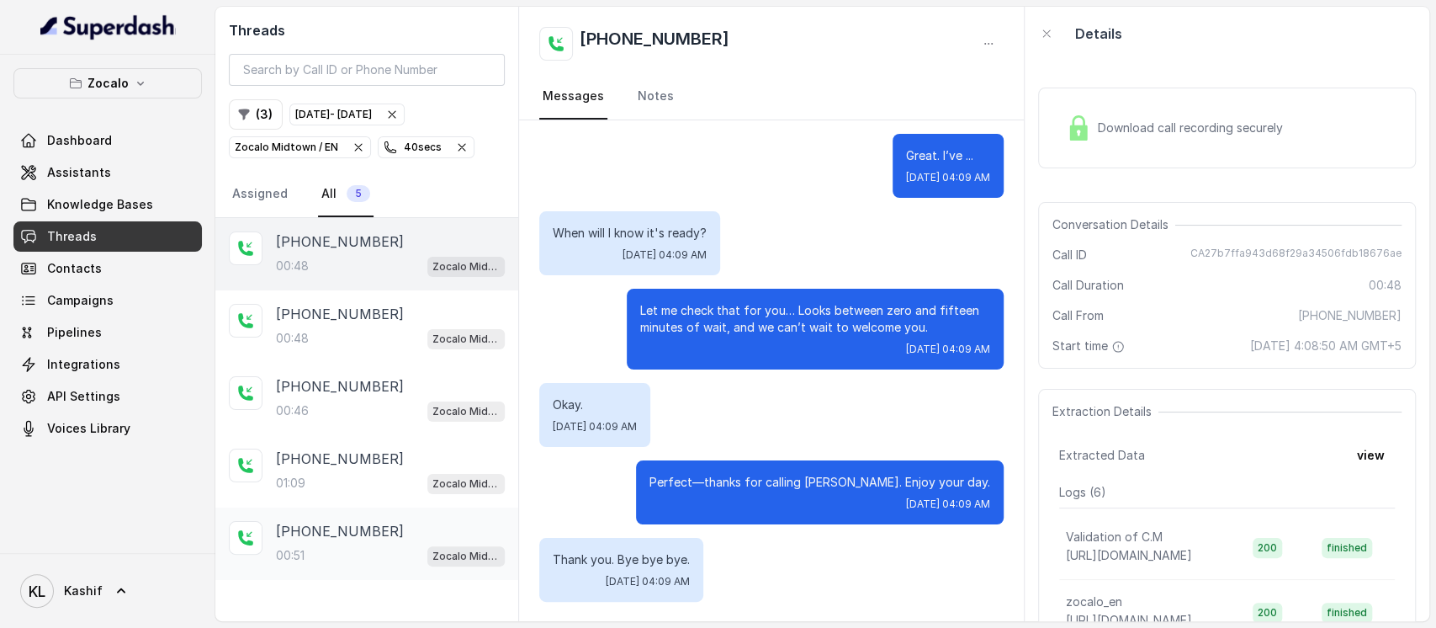
click at [372, 532] on p "+4917661322010" at bounding box center [340, 531] width 128 height 20
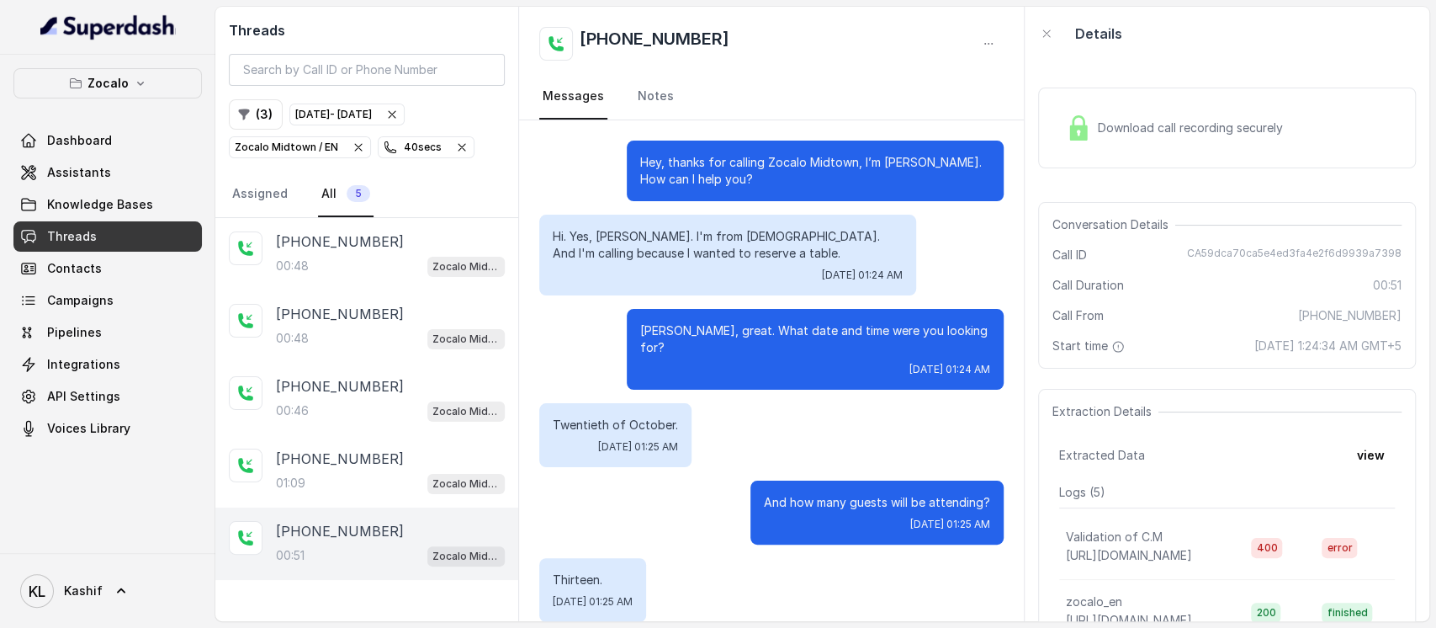
scroll to position [286, 0]
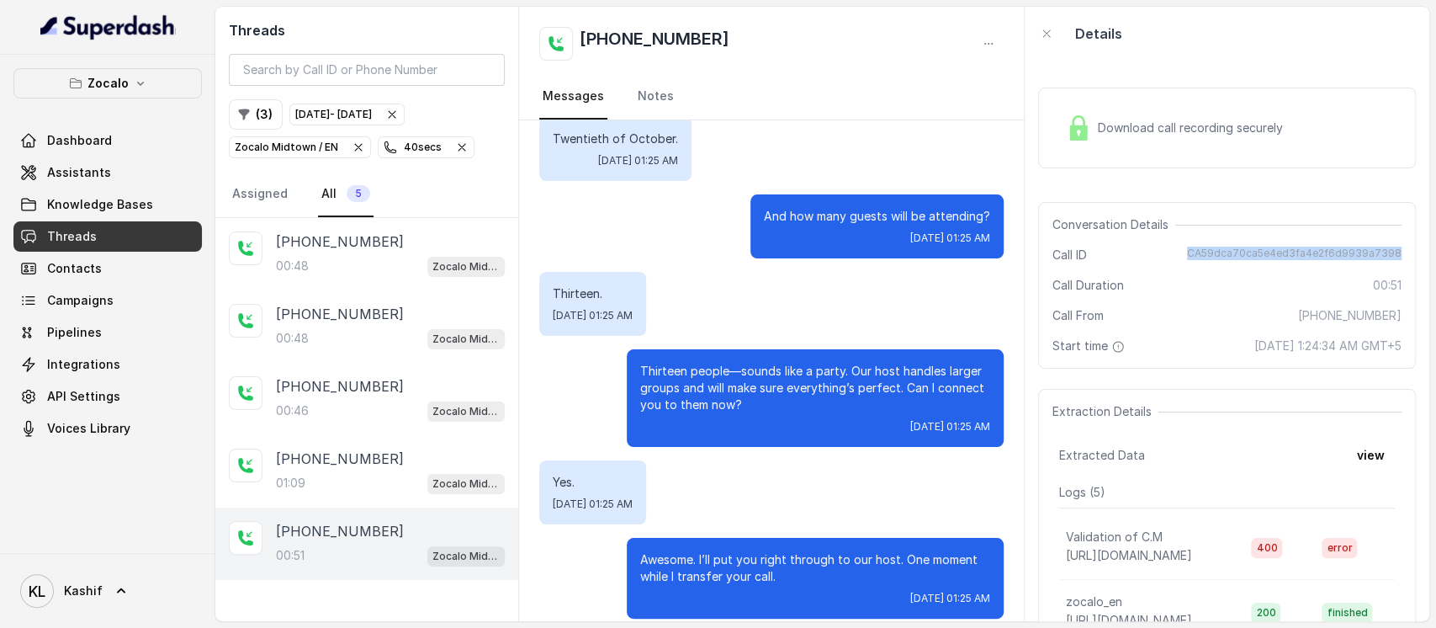
drag, startPoint x: 1200, startPoint y: 257, endPoint x: 1410, endPoint y: 246, distance: 210.6
click at [1410, 246] on div "Download call recording securely Conversation Details Call ID CA59dca70ca5e4ed3…" at bounding box center [1227, 341] width 405 height 560
copy span "CA59dca70ca5e4ed3fa4e2f6d9939a7398"
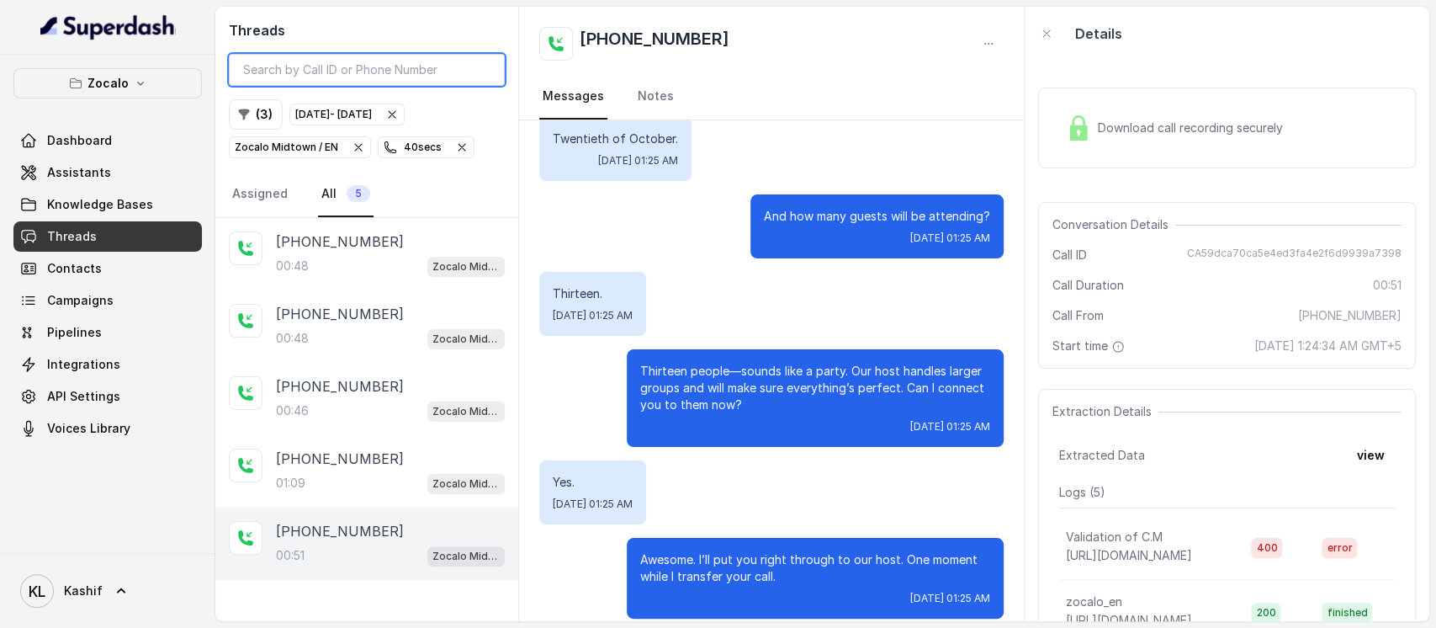
click at [379, 84] on input "search" at bounding box center [367, 70] width 276 height 32
click at [129, 84] on button "Zocalo" at bounding box center [107, 83] width 188 height 30
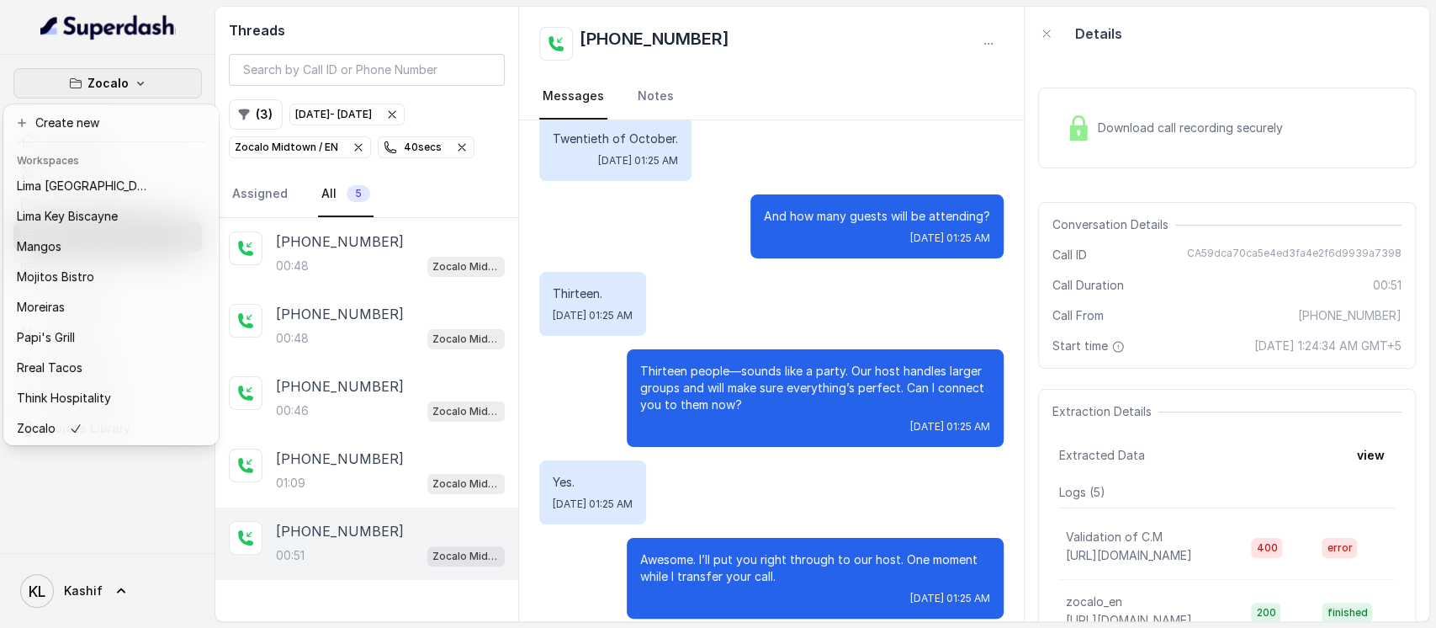
scroll to position [253, 0]
click at [143, 206] on div "Lima Key Biscayne" at bounding box center [84, 214] width 135 height 20
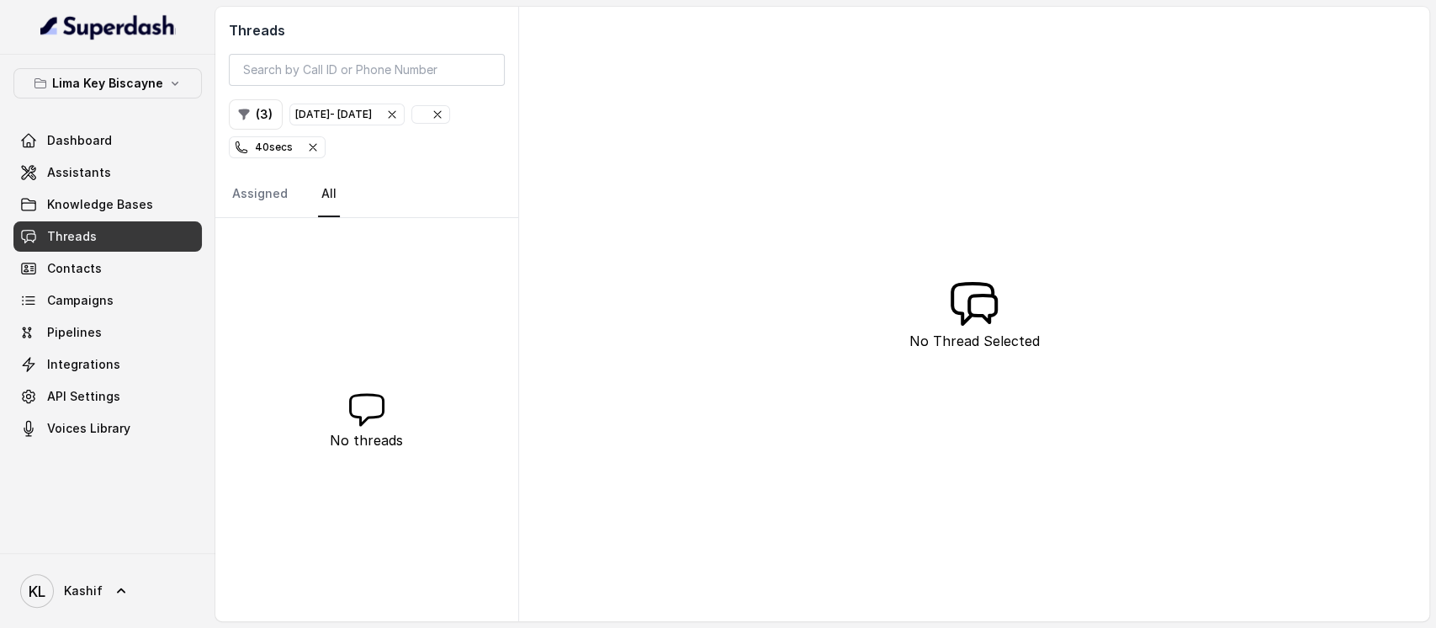
click at [444, 115] on div "button" at bounding box center [430, 114] width 27 height 13
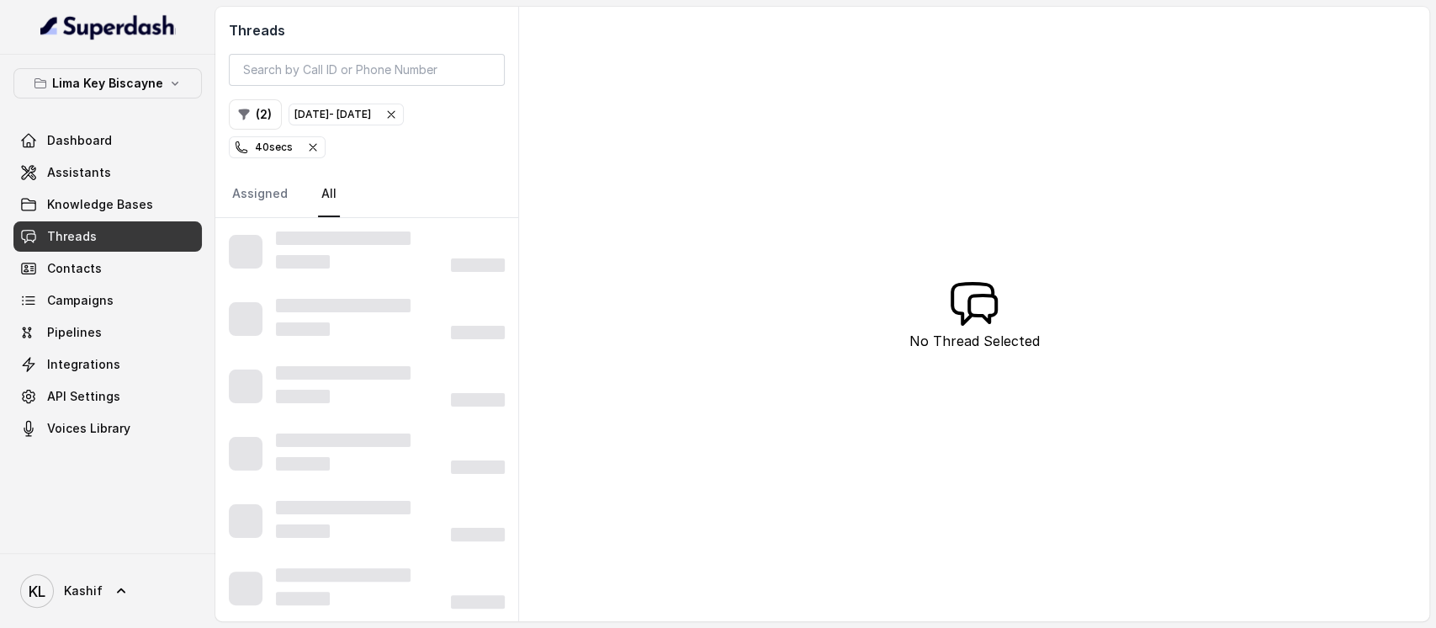
click at [310, 147] on icon "button" at bounding box center [313, 147] width 7 height 7
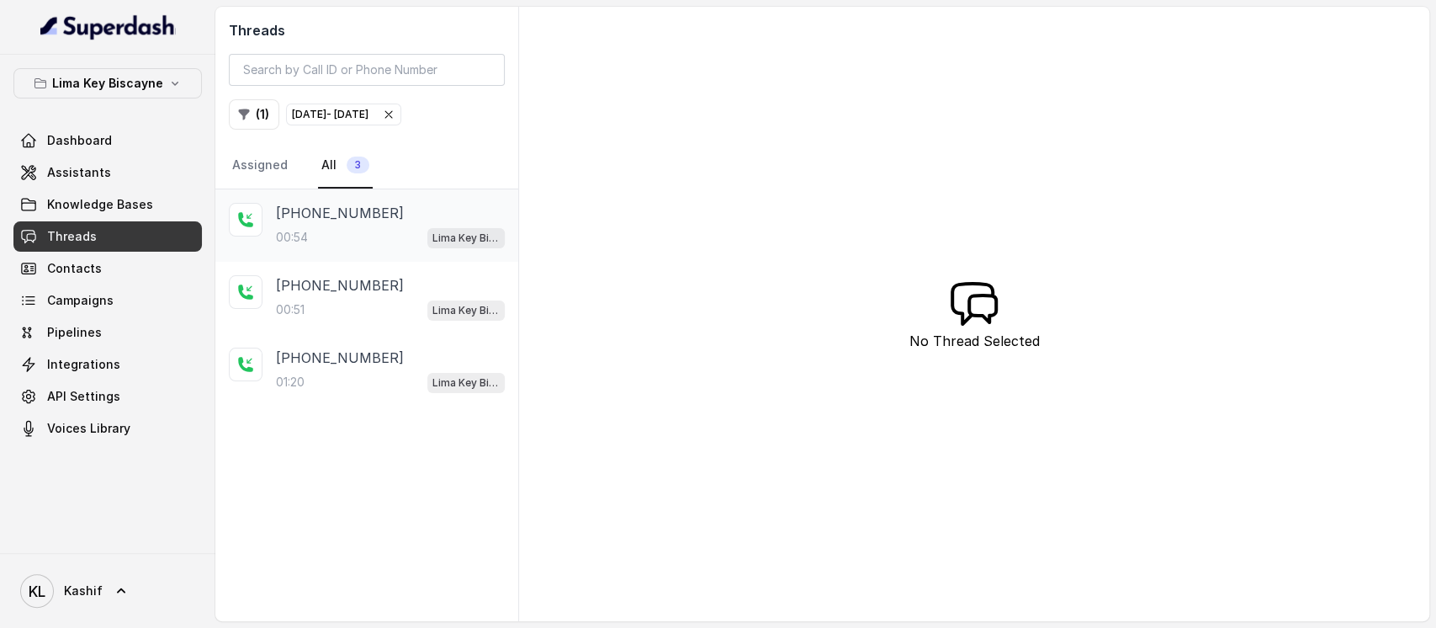
click at [320, 244] on div "00:54 Lima Key Biscayne / EN" at bounding box center [390, 237] width 229 height 22
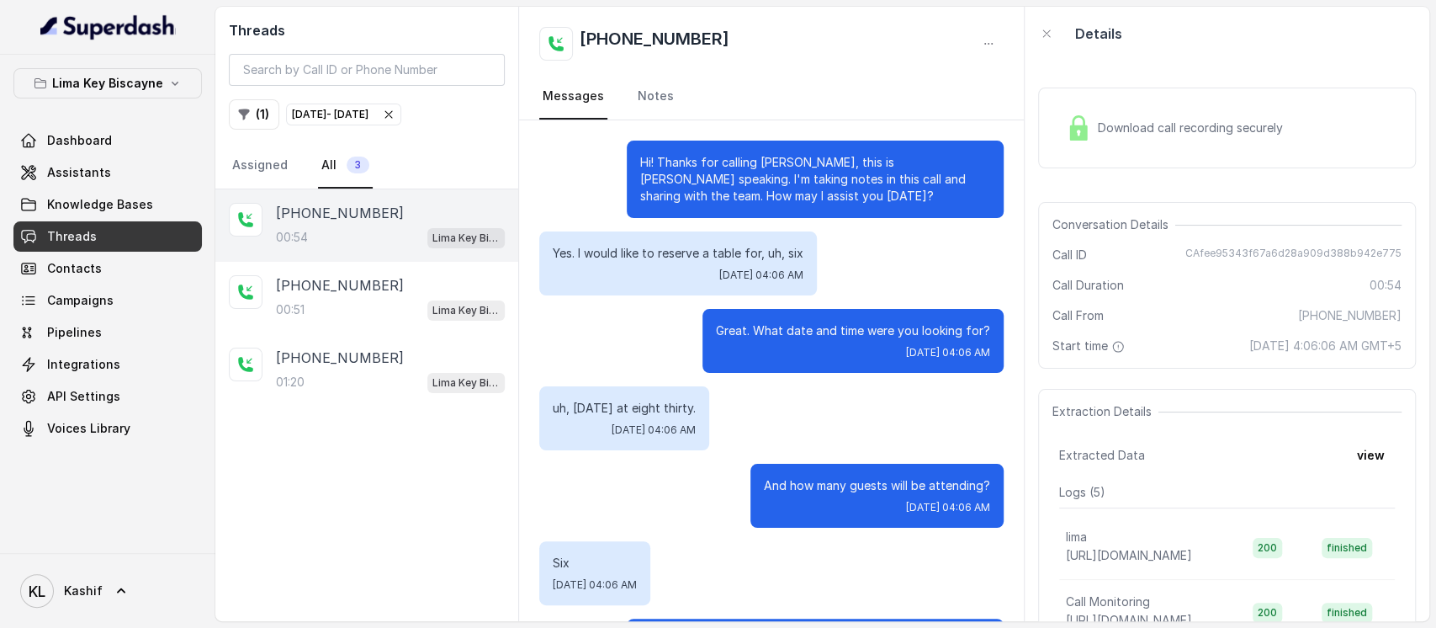
scroll to position [390, 0]
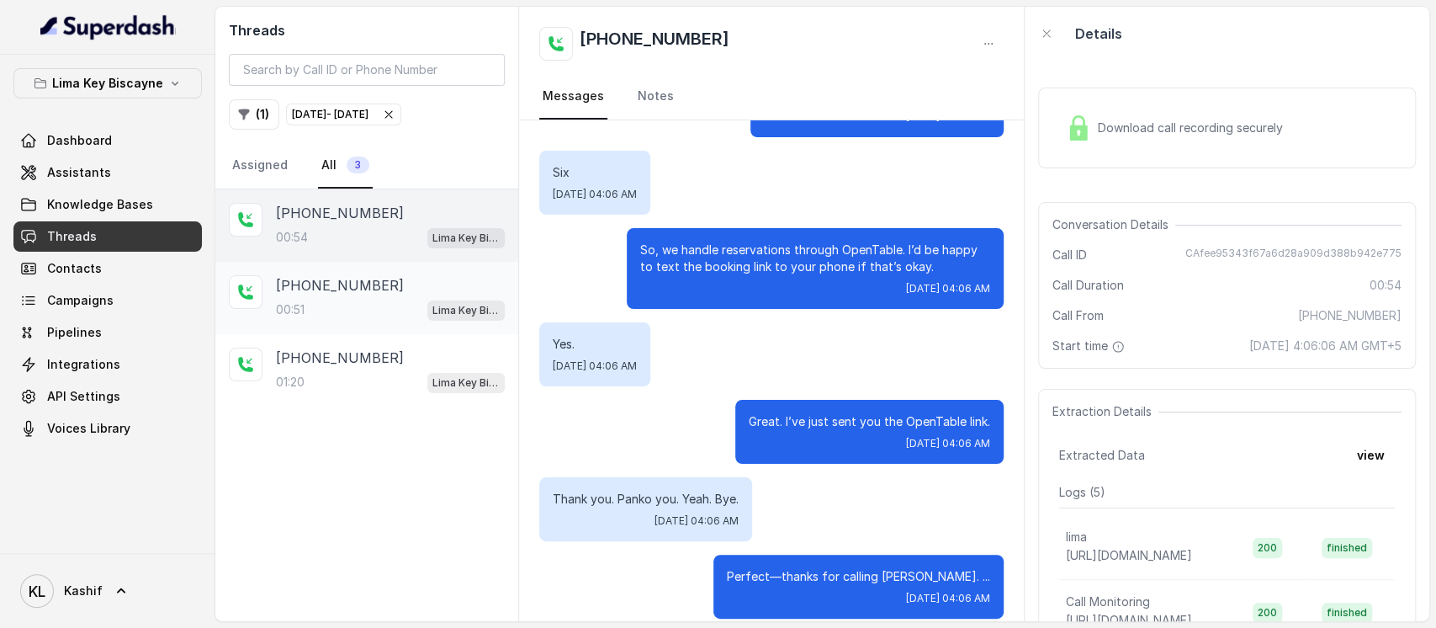
click at [334, 316] on div "00:51 Lima Key Biscayne / EN" at bounding box center [390, 310] width 229 height 22
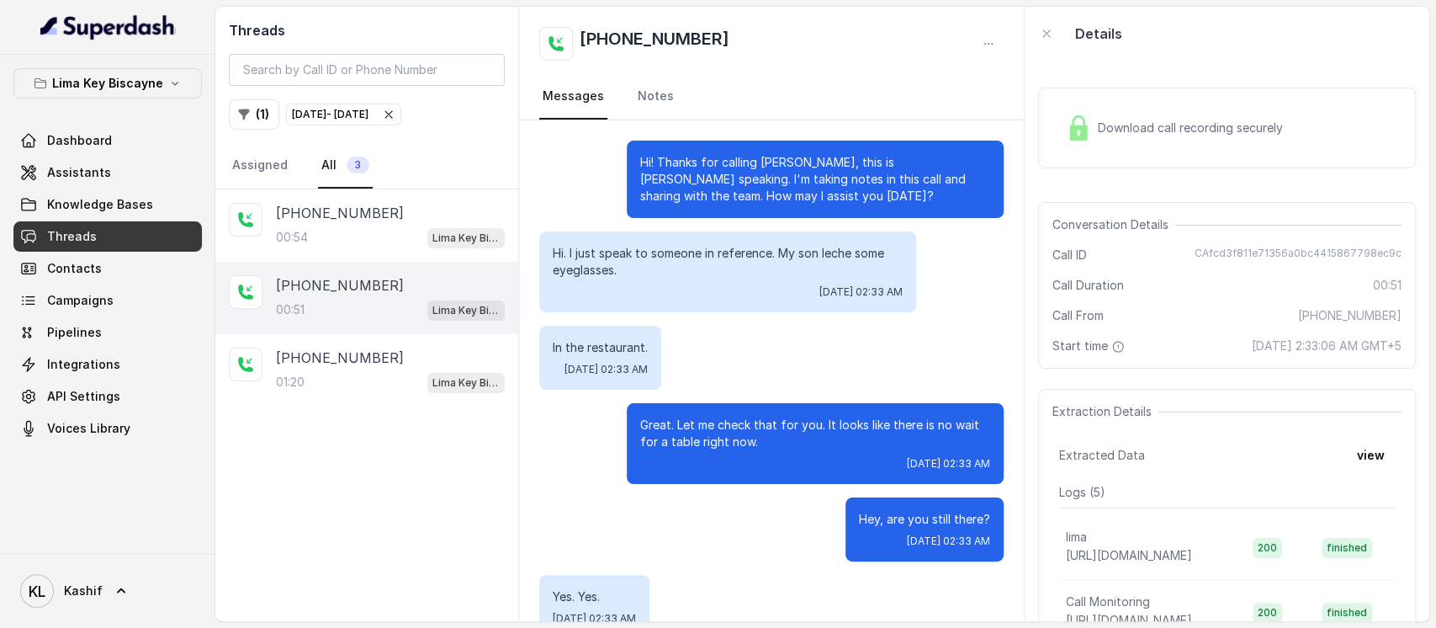
scroll to position [485, 0]
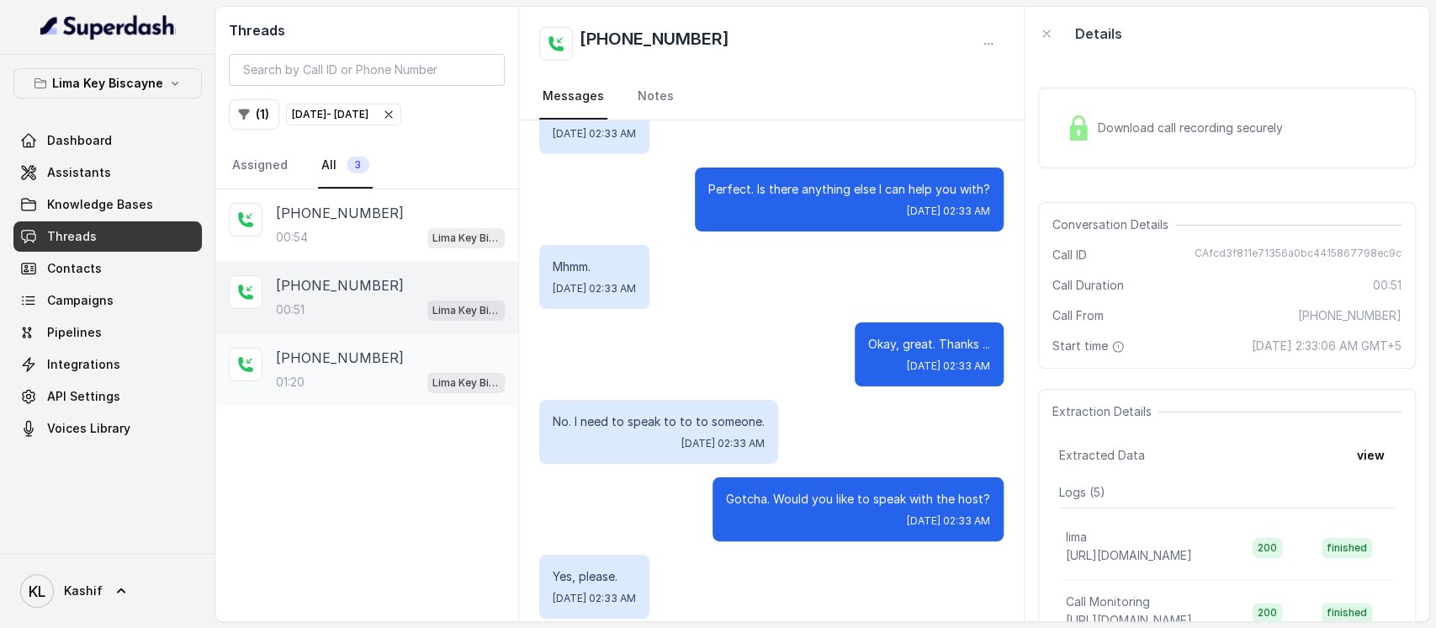
click at [331, 355] on p "+17863766898" at bounding box center [340, 357] width 128 height 20
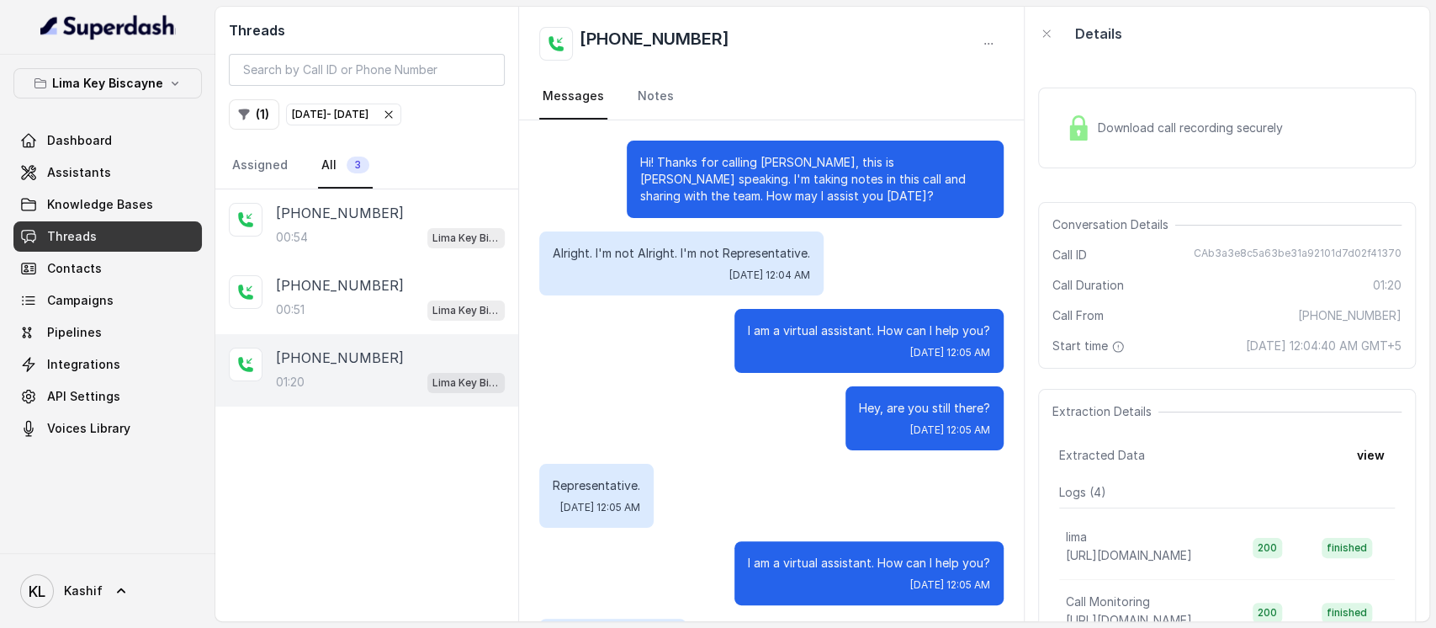
scroll to position [932, 0]
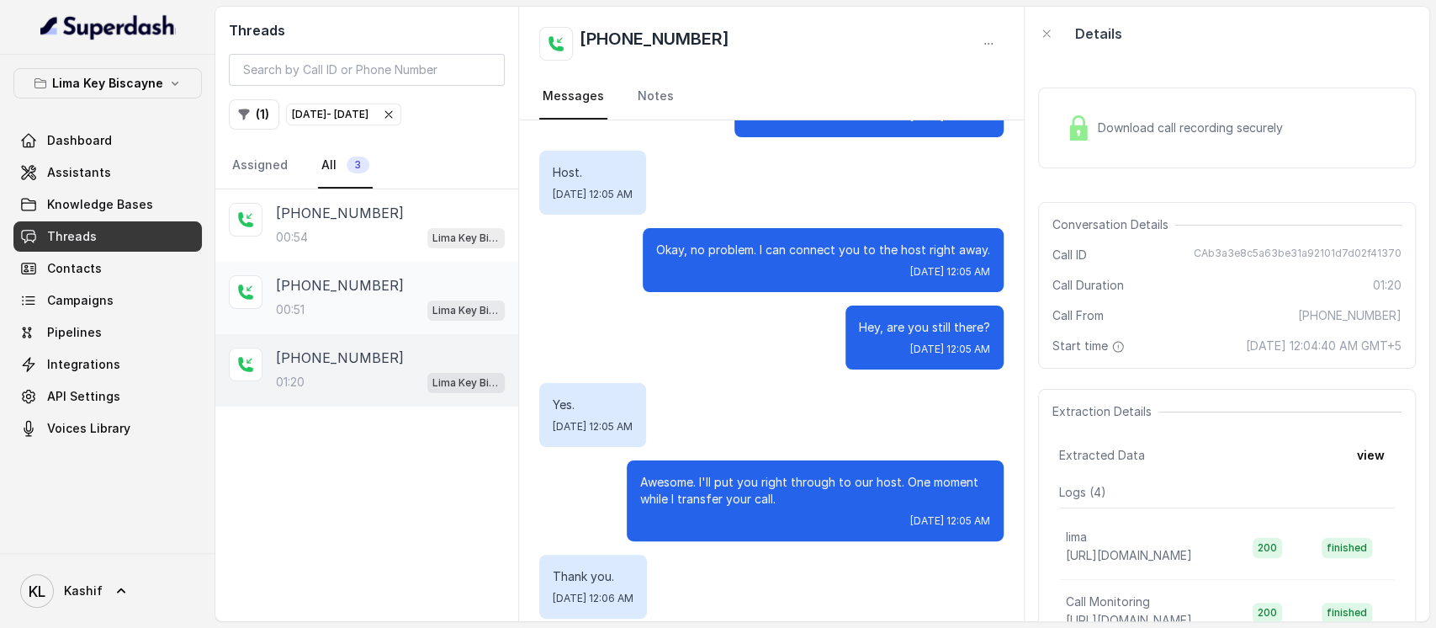
click at [336, 284] on p "+17869424094" at bounding box center [340, 285] width 128 height 20
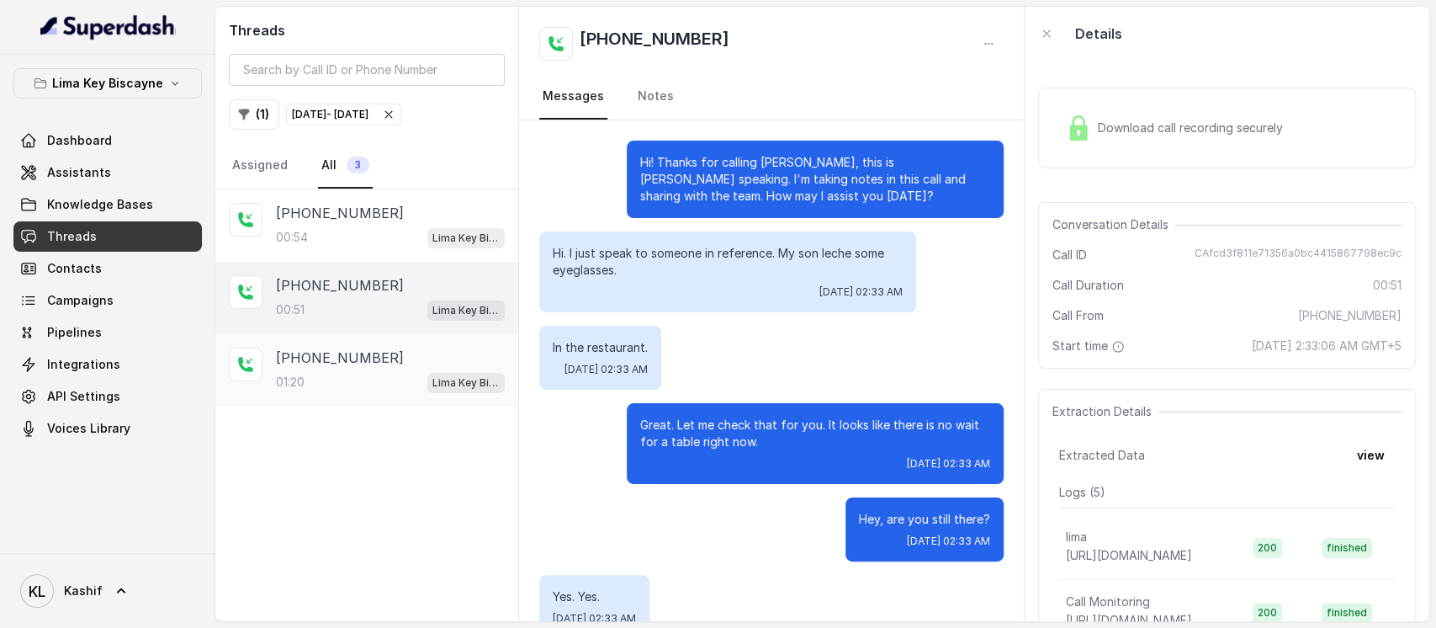
click at [331, 386] on div "01:20 Lima Key Biscayne / EN" at bounding box center [390, 382] width 229 height 22
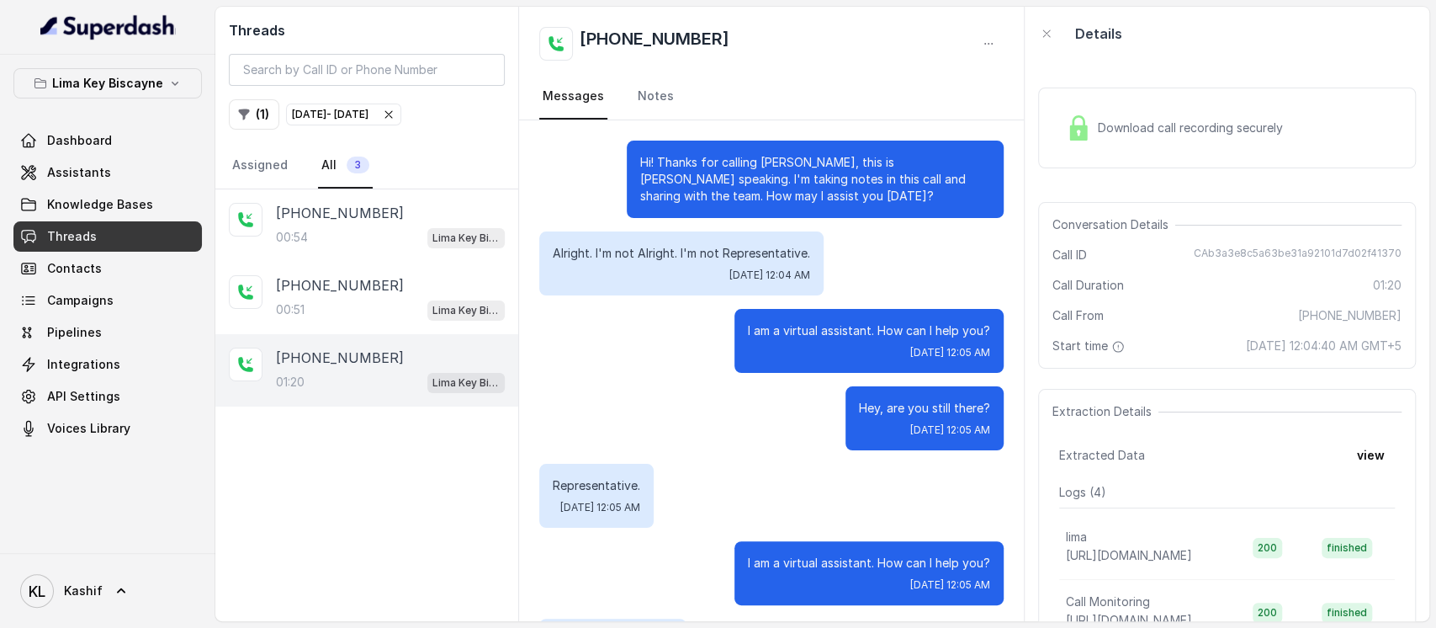
scroll to position [932, 0]
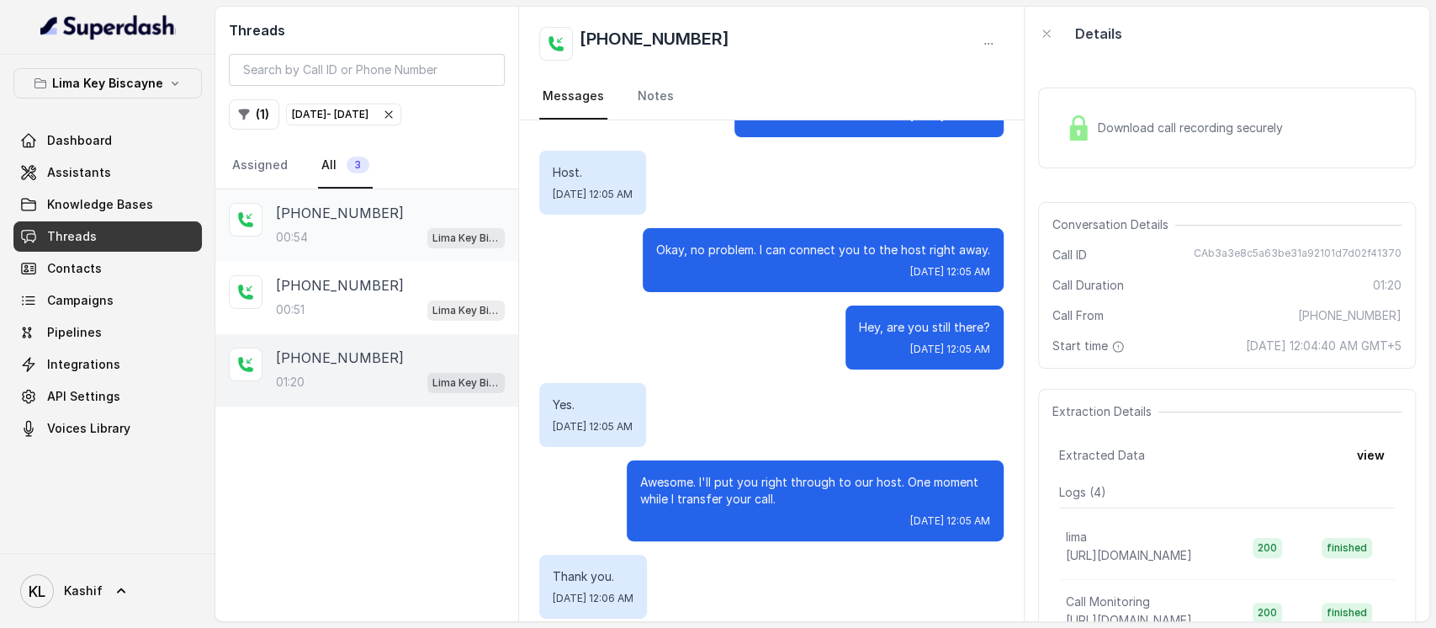
click at [359, 215] on p "+13058349869" at bounding box center [340, 213] width 128 height 20
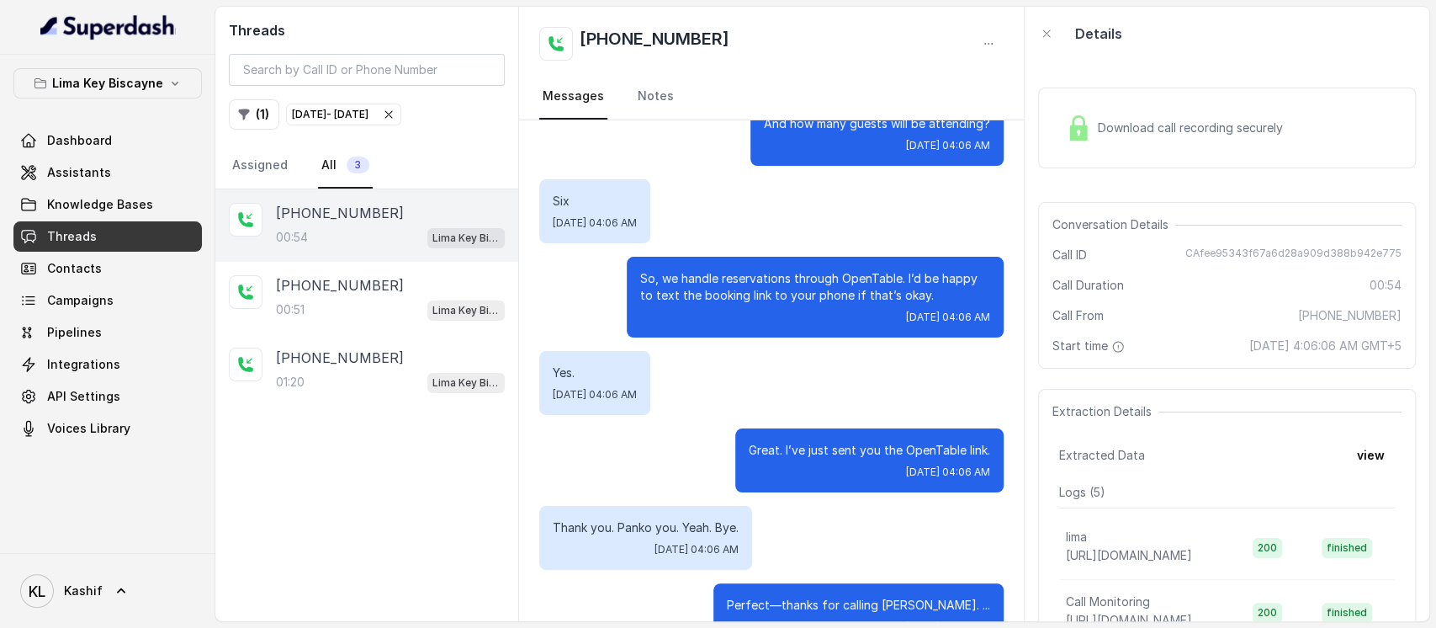
scroll to position [390, 0]
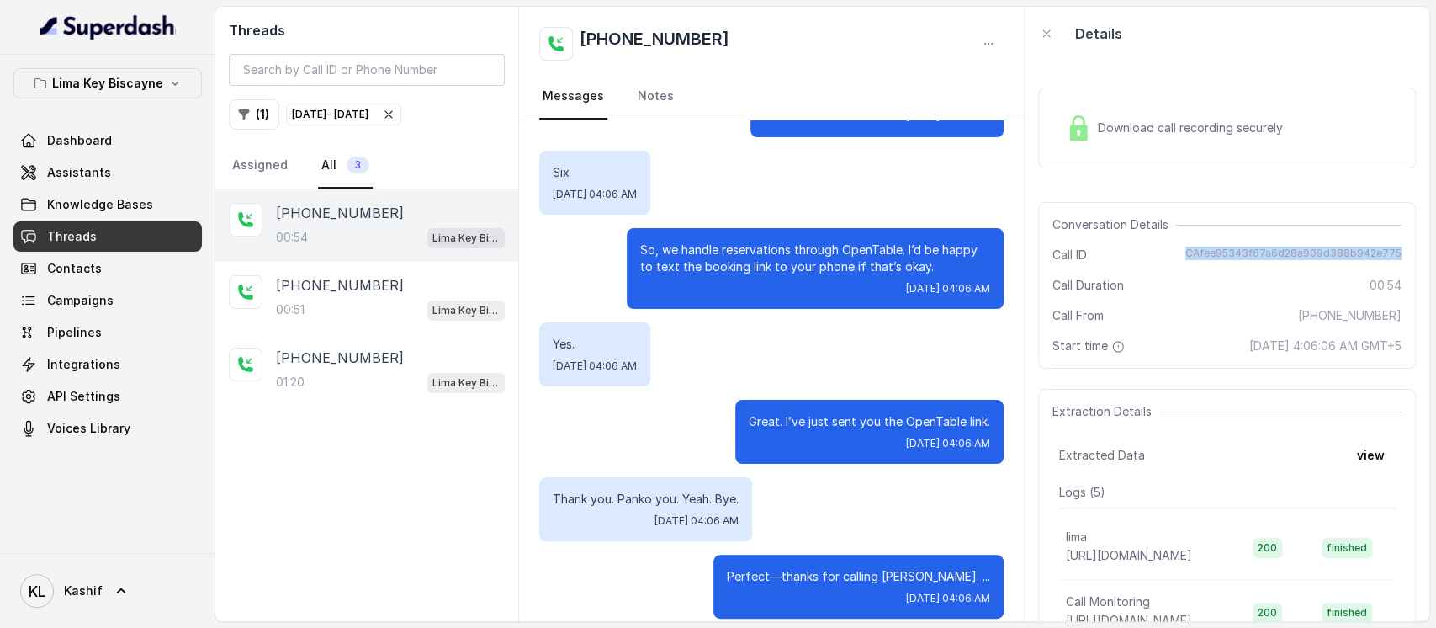
drag, startPoint x: 1200, startPoint y: 258, endPoint x: 1391, endPoint y: 257, distance: 191.0
click at [1391, 257] on div "Conversation Details Call ID CAfee95343f67a6d28a909d388b942e775 Call Duration 0…" at bounding box center [1227, 285] width 378 height 167
copy span "CAfee95343f67a6d28a909d388b942e775"
click at [395, 106] on div "[DATE] - [DATE]" at bounding box center [343, 114] width 103 height 17
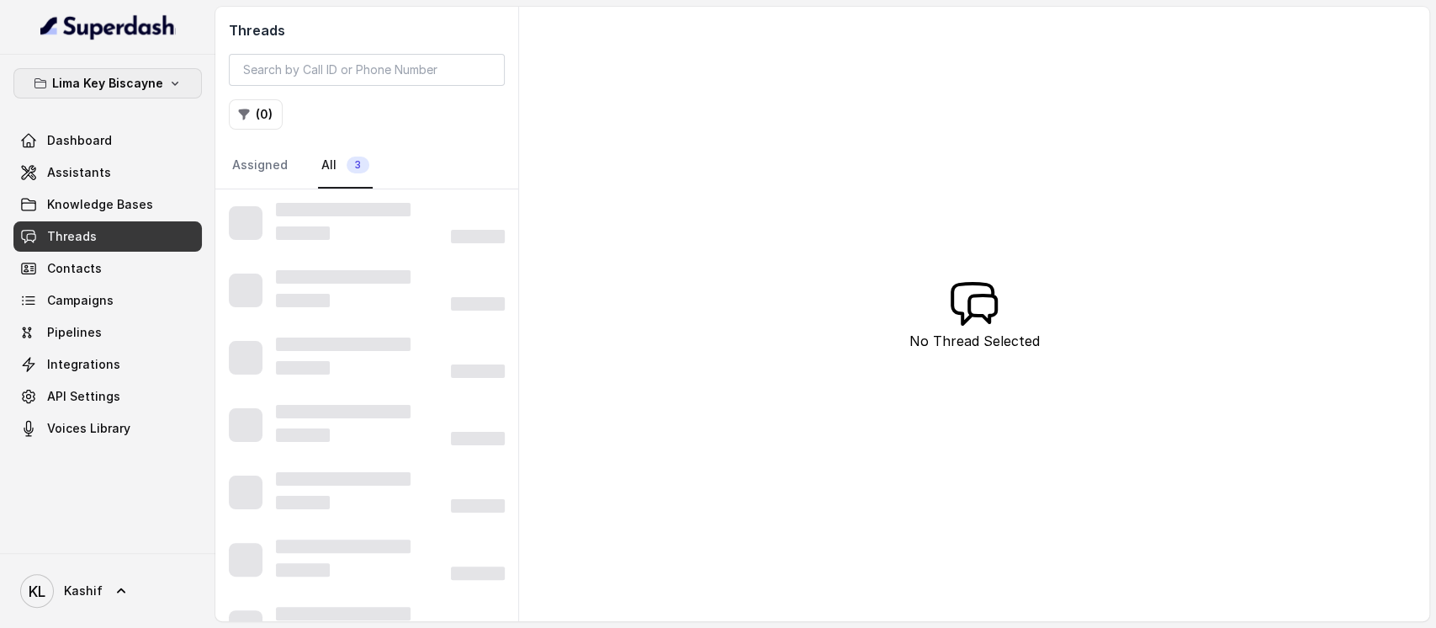
click at [114, 82] on p "Lima Key Biscayne" at bounding box center [107, 83] width 111 height 20
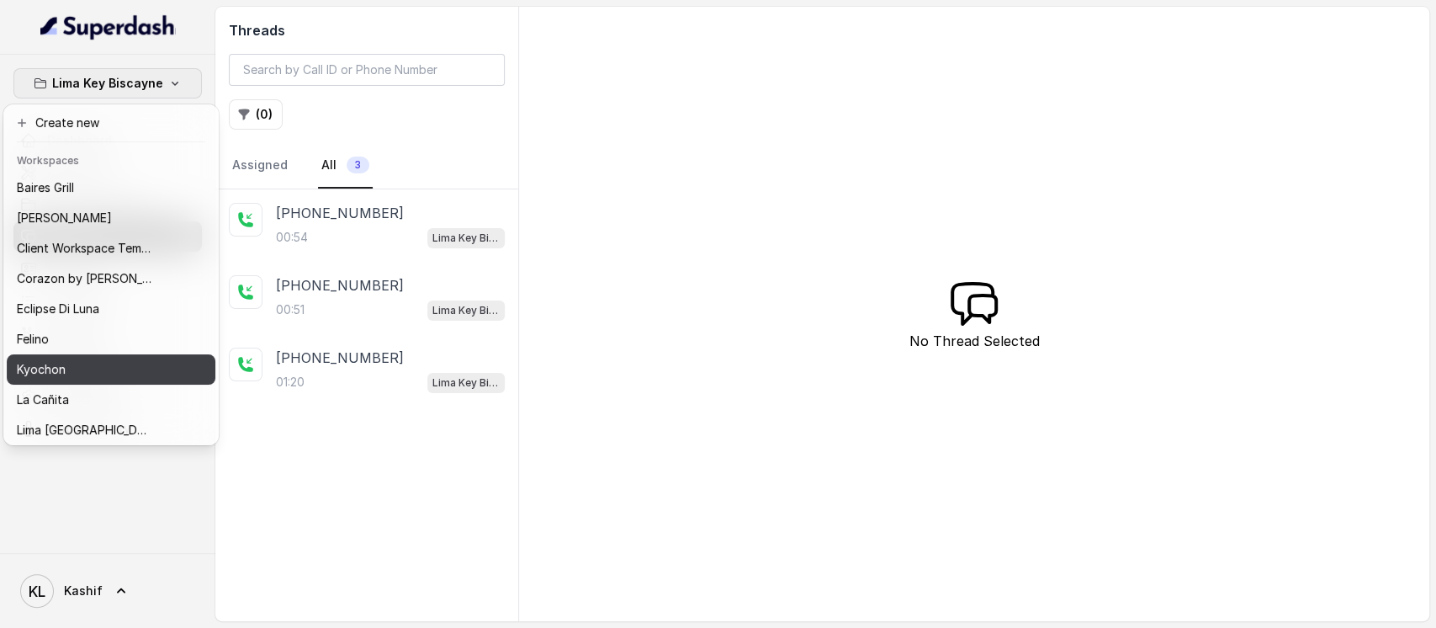
scroll to position [112, 0]
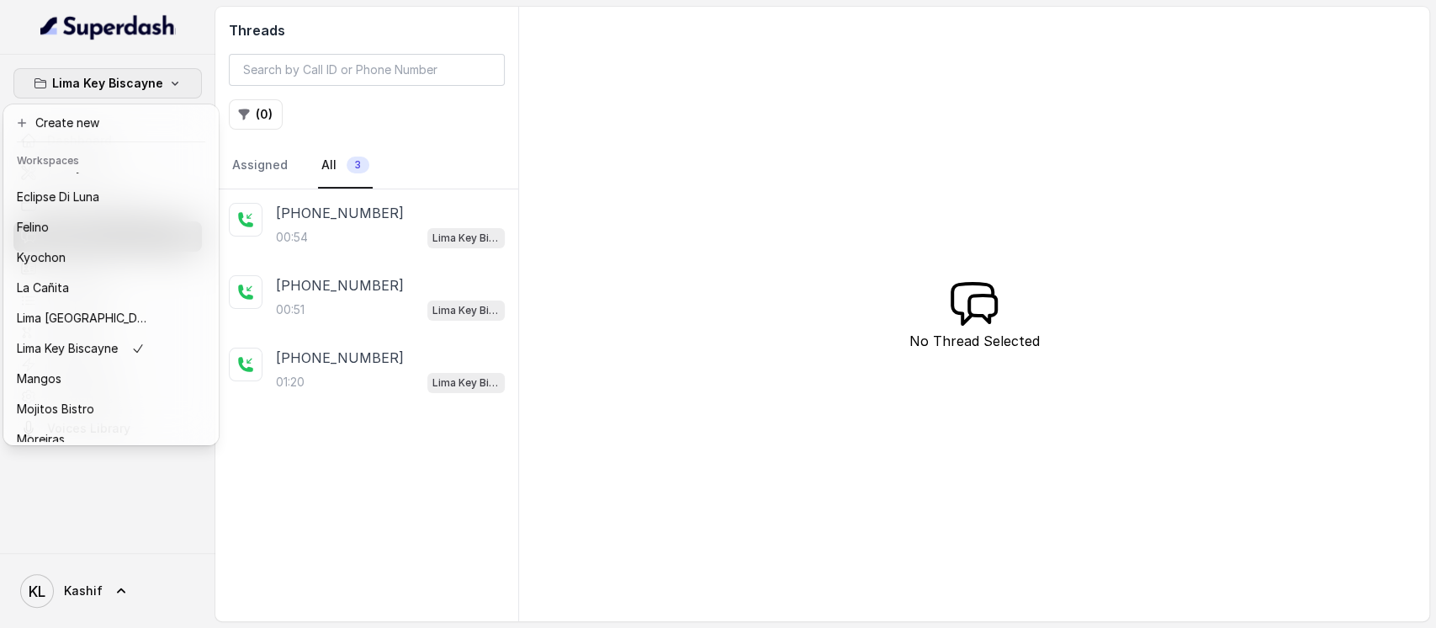
click at [156, 91] on button "Lima Key Biscayne" at bounding box center [107, 83] width 188 height 30
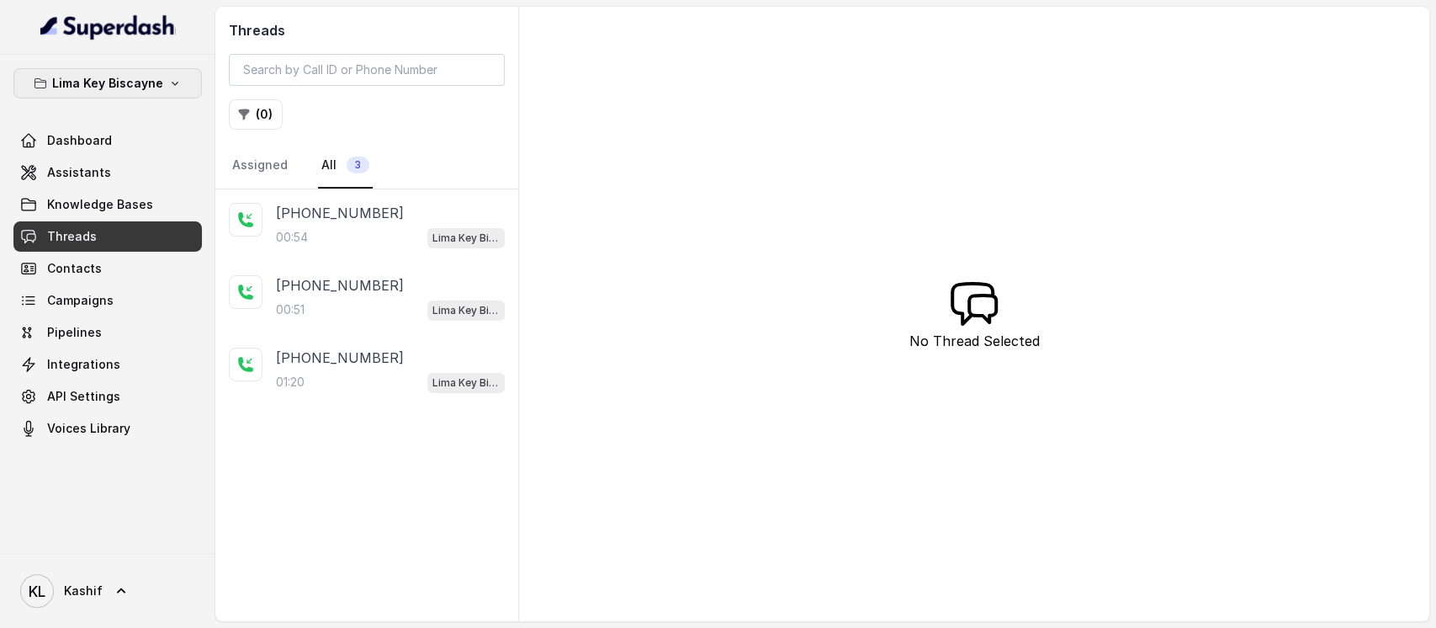
click at [168, 85] on icon "button" at bounding box center [174, 83] width 13 height 13
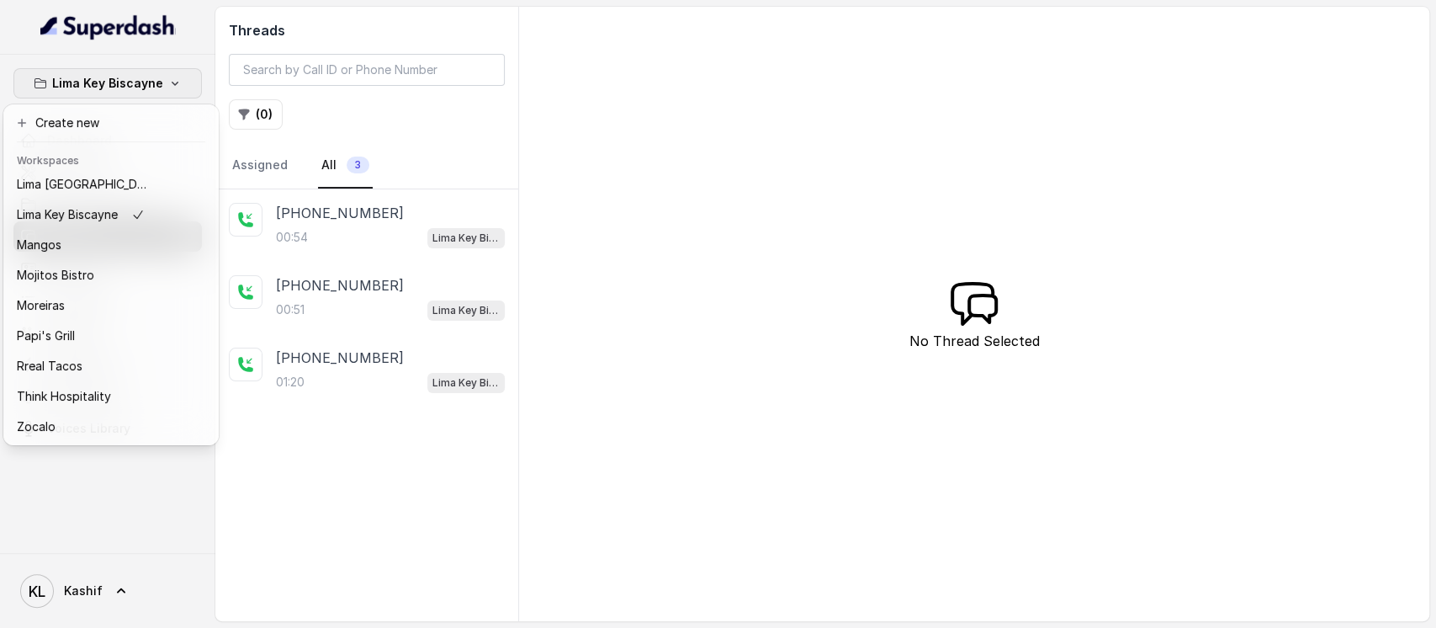
scroll to position [262, 0]
click at [147, 295] on div "Moreiras" at bounding box center [84, 305] width 135 height 20
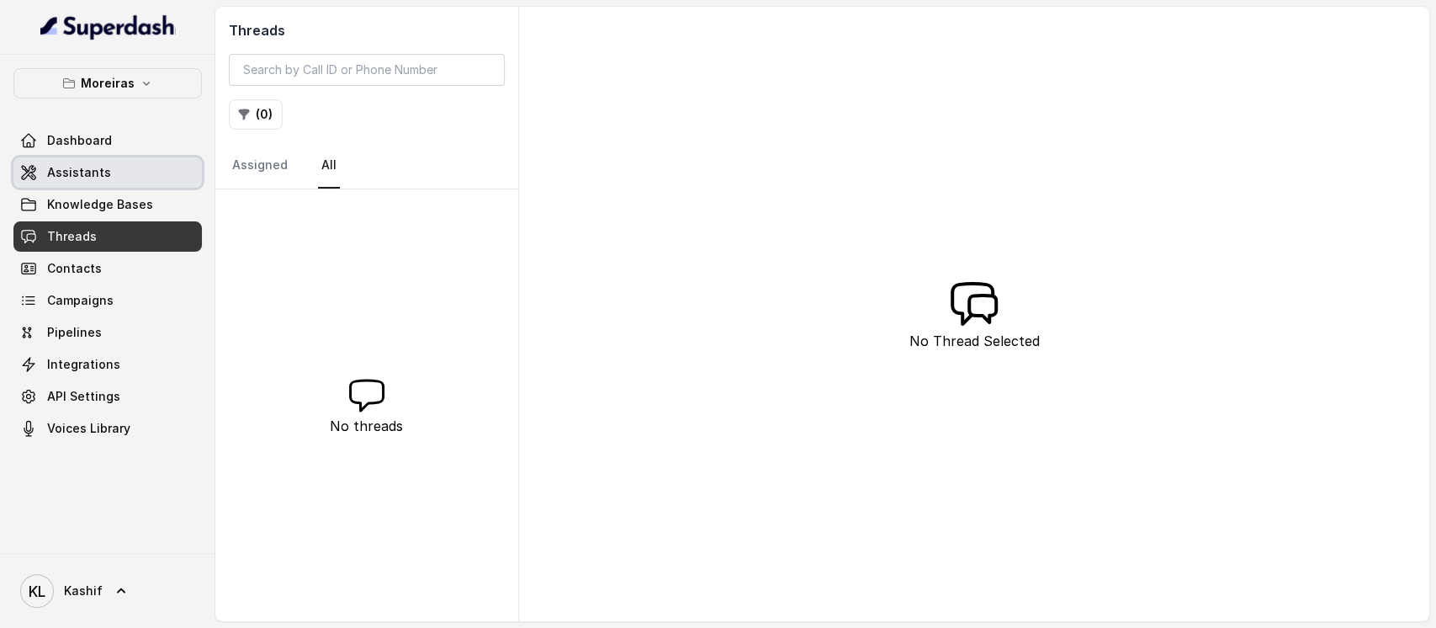
click at [130, 171] on link "Assistants" at bounding box center [107, 172] width 188 height 30
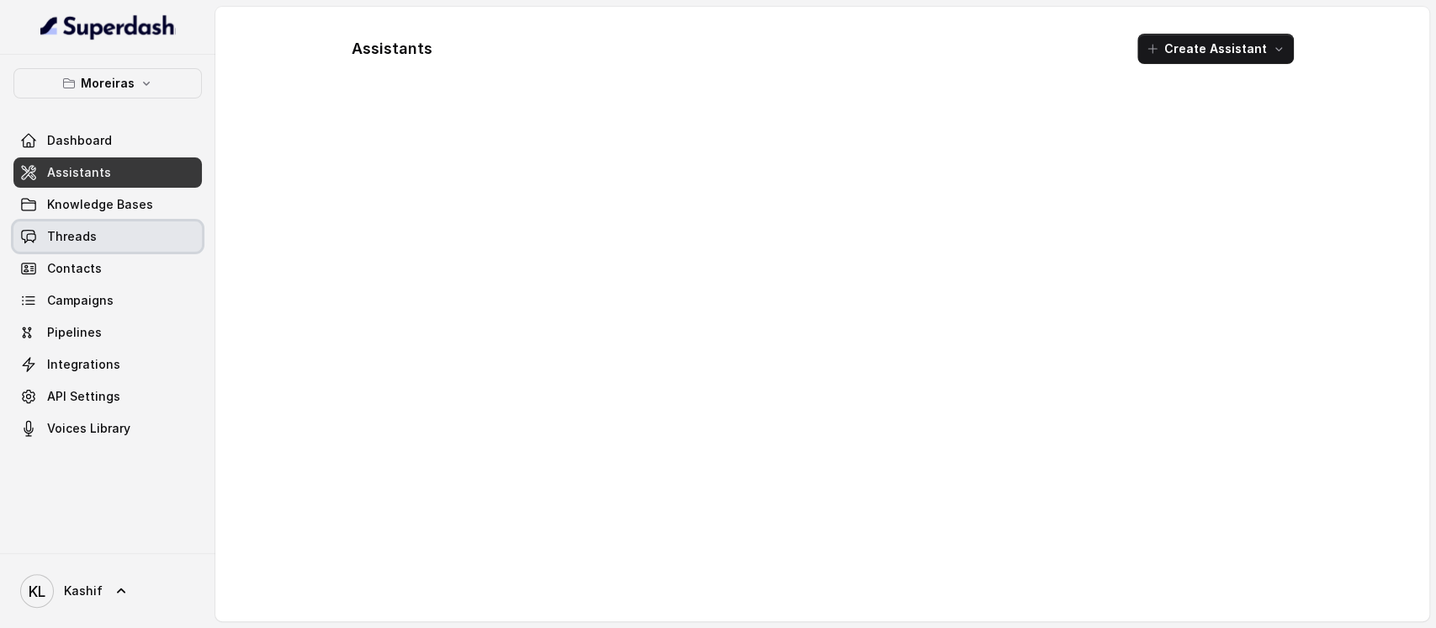
click at [127, 237] on link "Threads" at bounding box center [107, 236] width 188 height 30
